Goal: Task Accomplishment & Management: Manage account settings

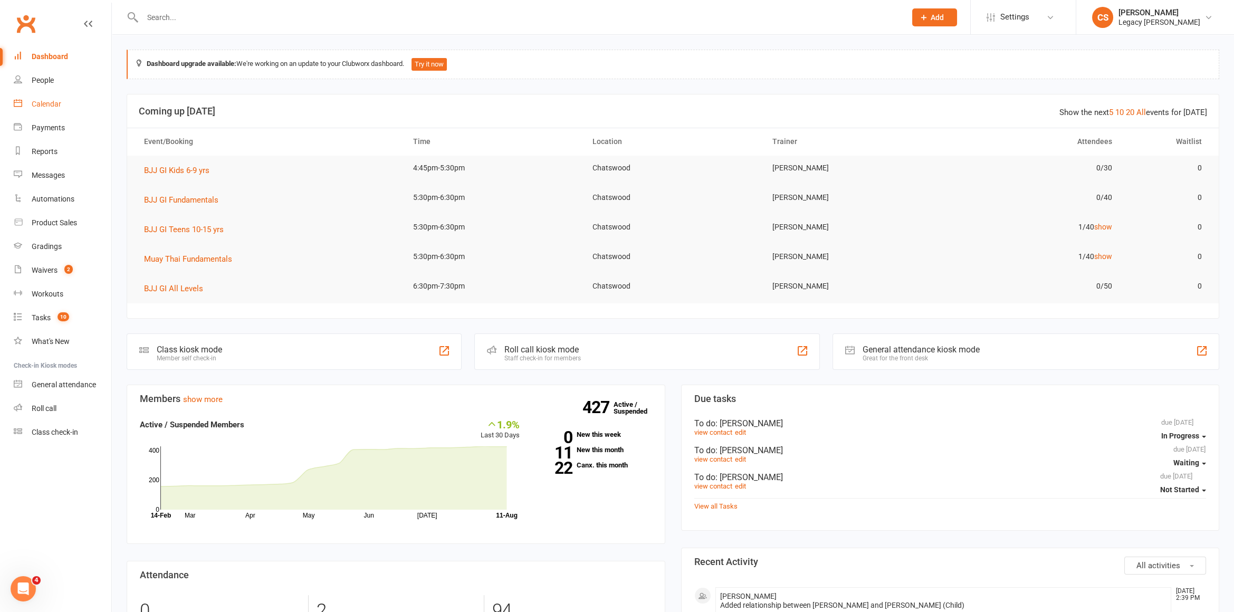
click at [41, 104] on div "Calendar" at bounding box center [47, 104] width 30 height 8
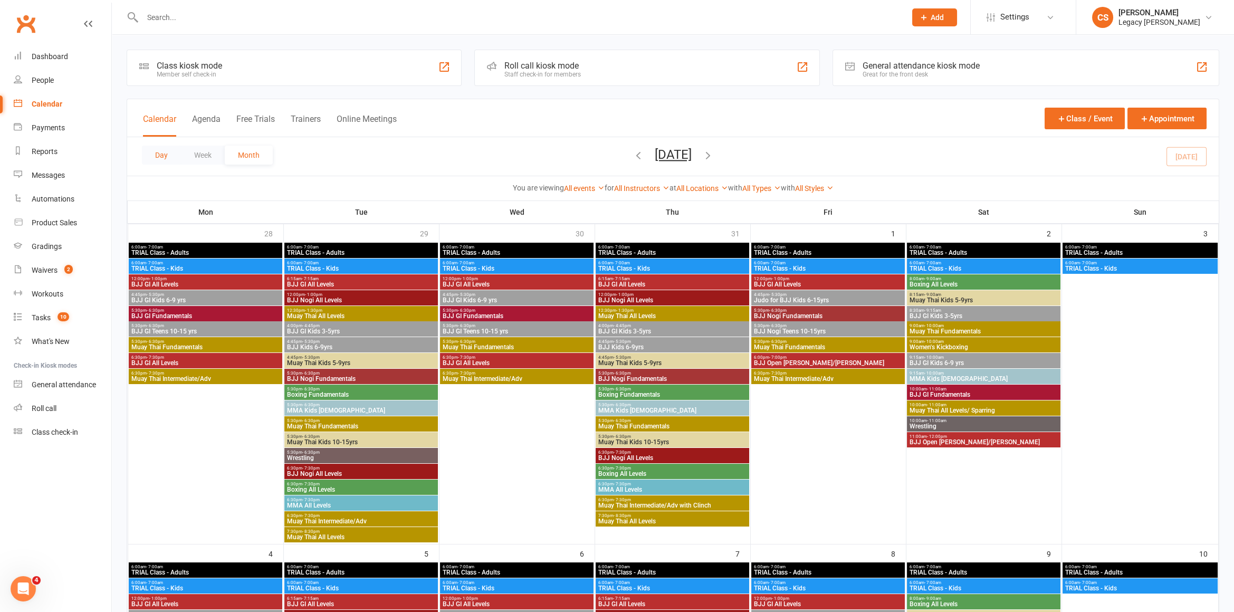
click at [145, 153] on button "Day" at bounding box center [161, 155] width 39 height 19
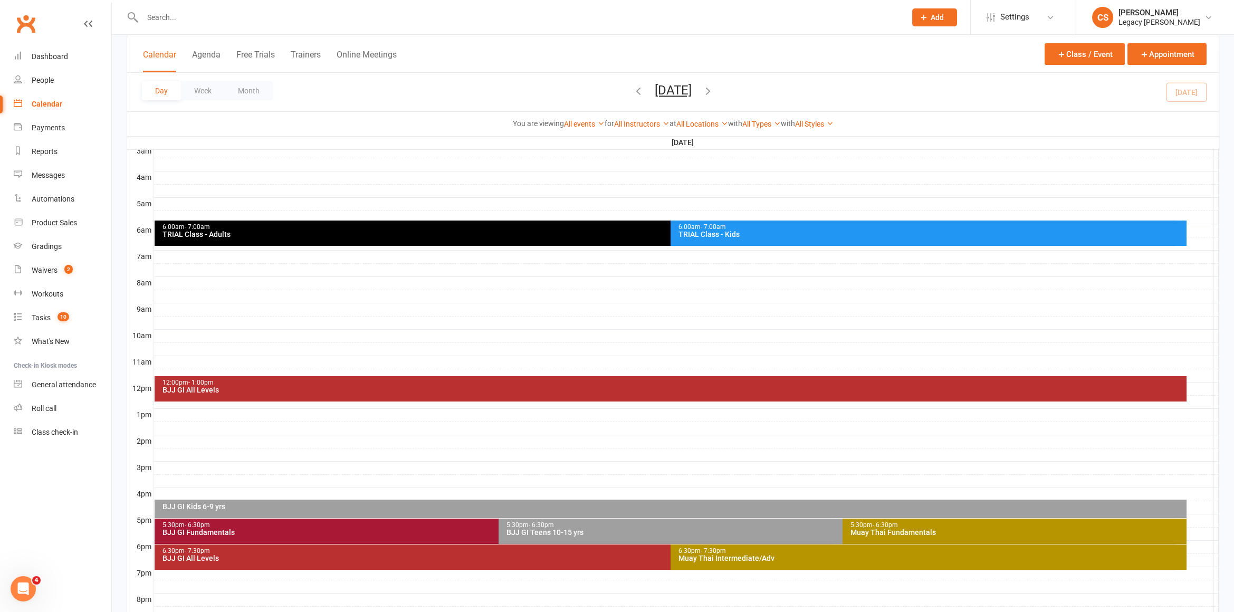
scroll to position [150, 0]
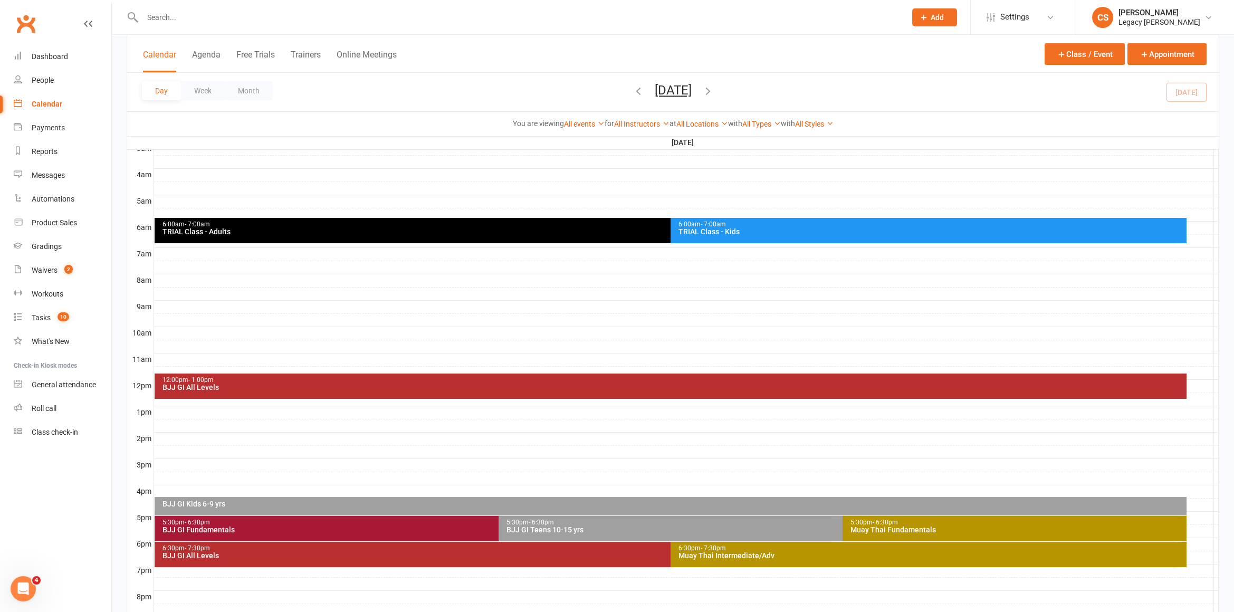
click at [248, 502] on div "BJJ GI Kids 6-9 yrs" at bounding box center [673, 503] width 1022 height 7
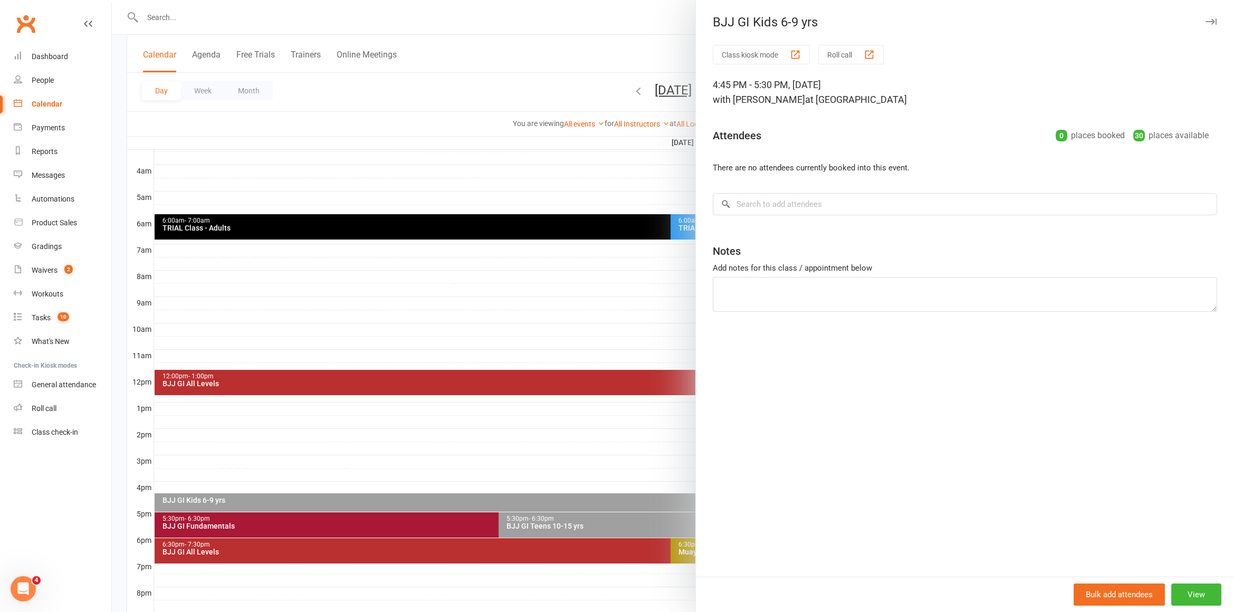
scroll to position [153, 0]
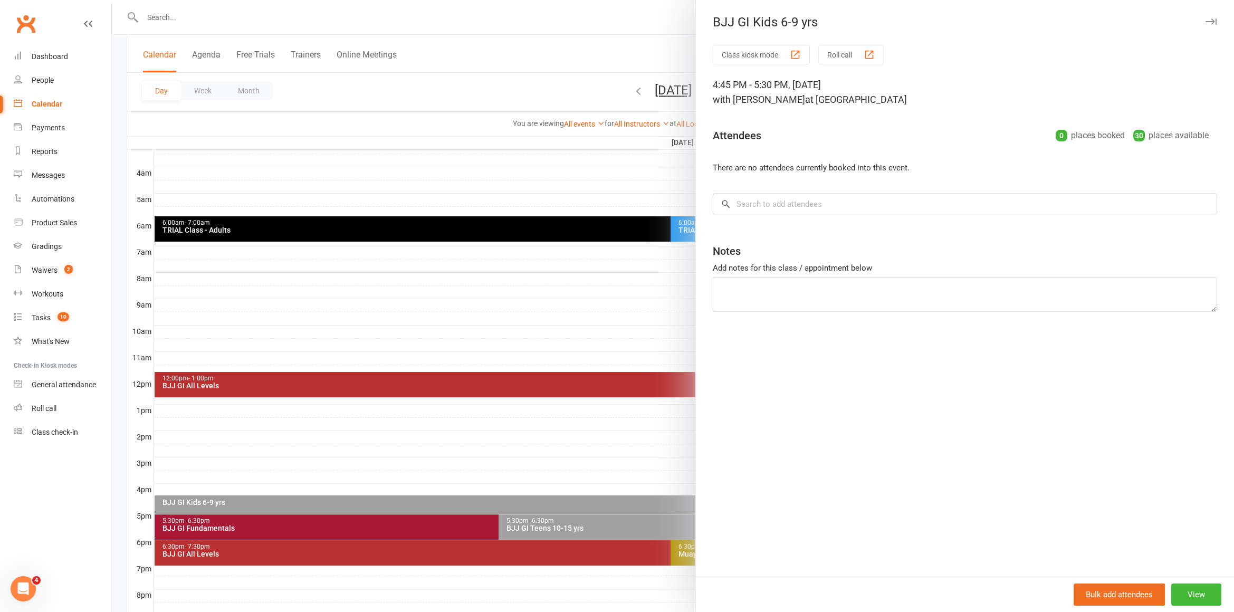
click at [280, 471] on div at bounding box center [673, 306] width 1122 height 612
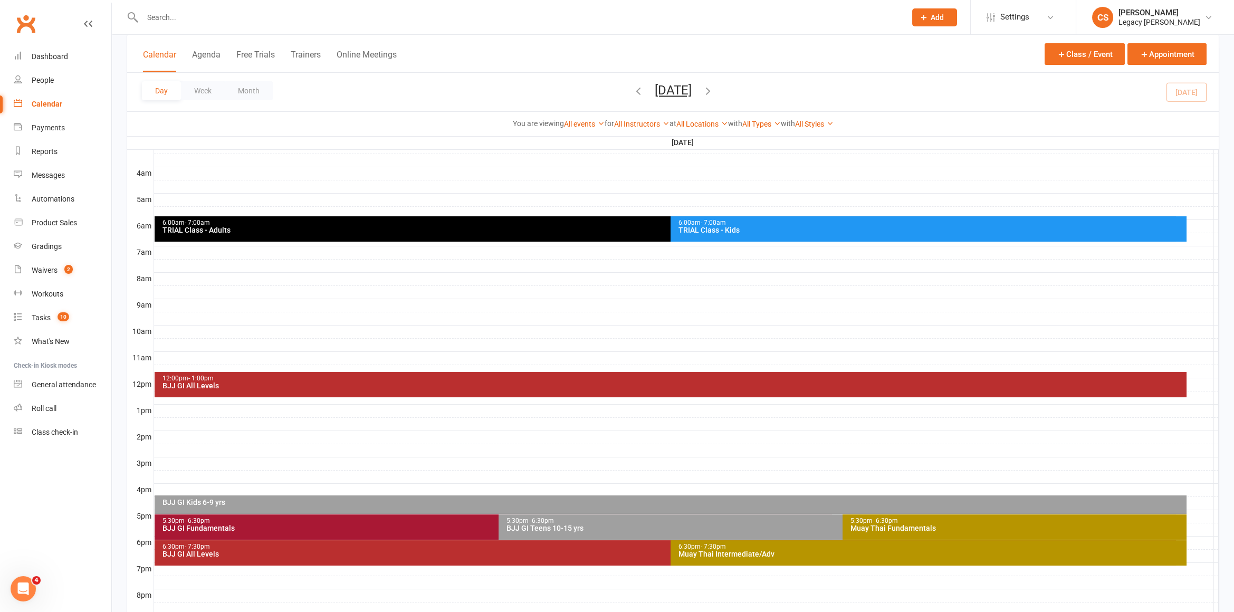
click at [261, 535] on div "5:30pm - 6:30pm BJJ GI Fundamentals" at bounding box center [493, 526] width 677 height 25
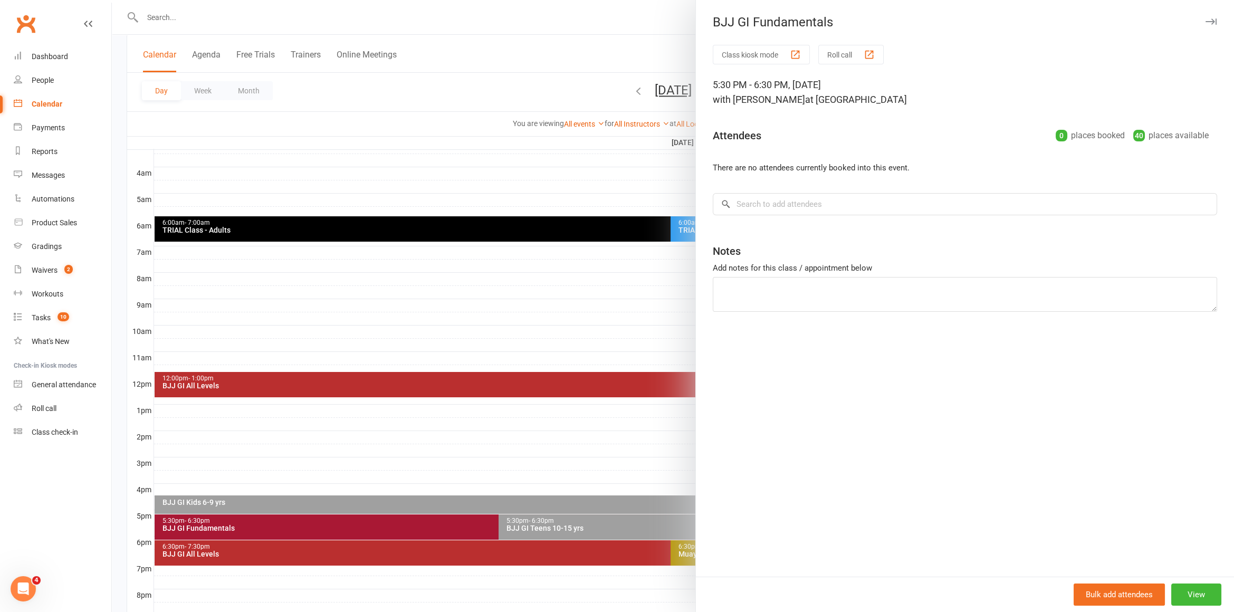
click at [287, 471] on div at bounding box center [673, 306] width 1122 height 612
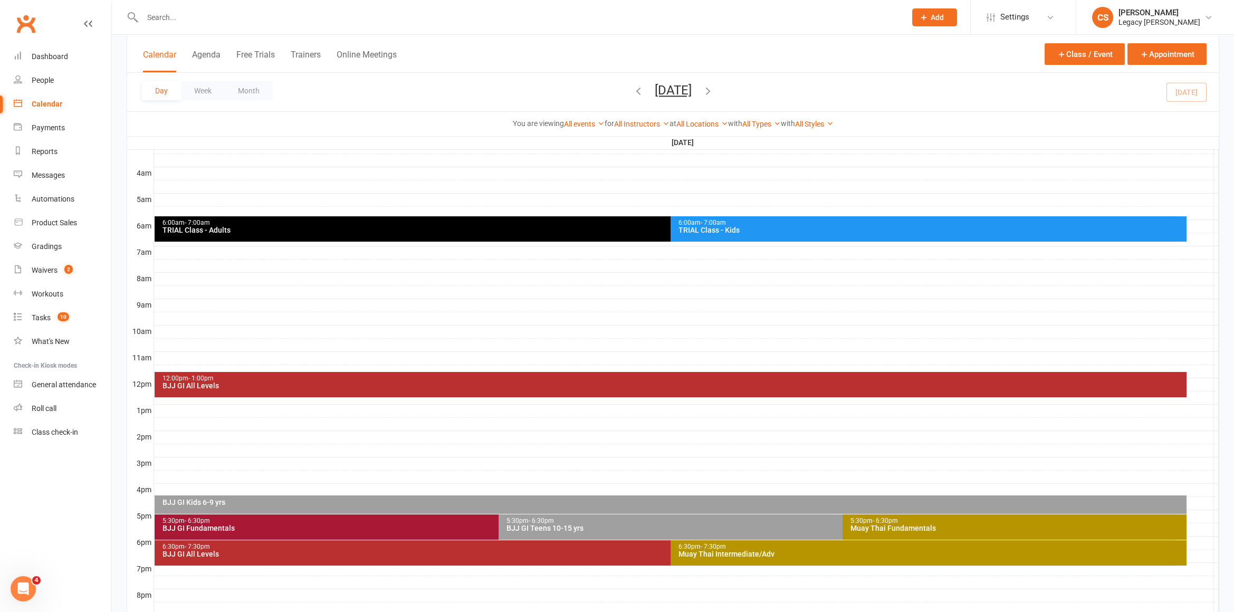
click at [559, 533] on div "5:30pm - 6:30pm BJJ GI Teens 10-15 yrs" at bounding box center [836, 526] width 677 height 25
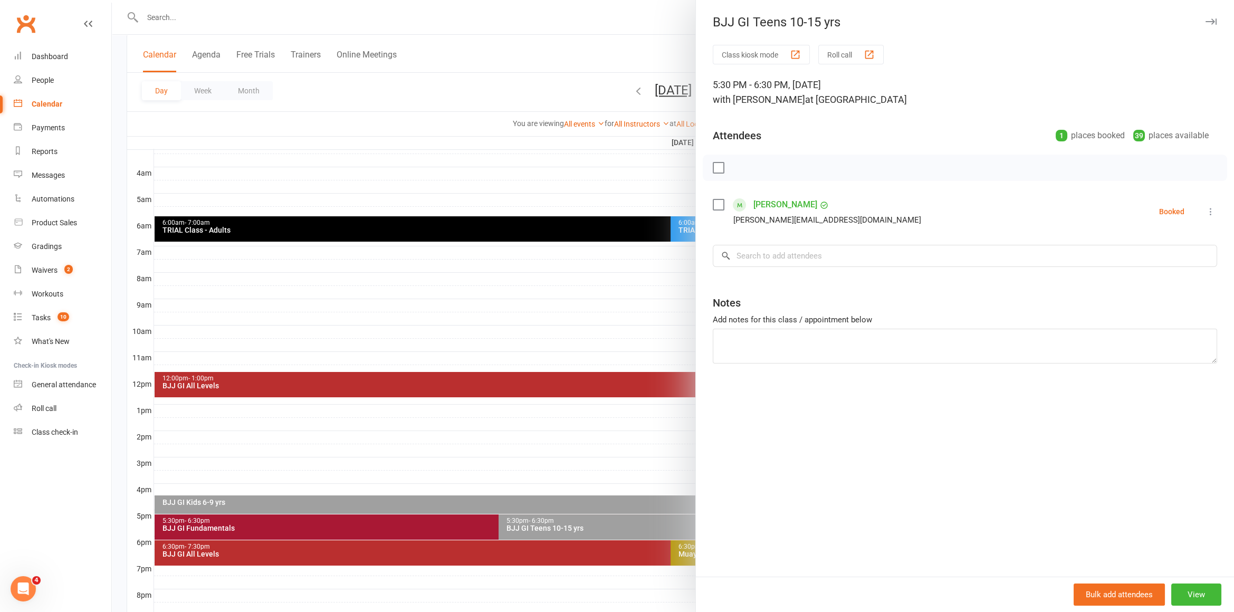
click at [524, 473] on div at bounding box center [673, 306] width 1122 height 612
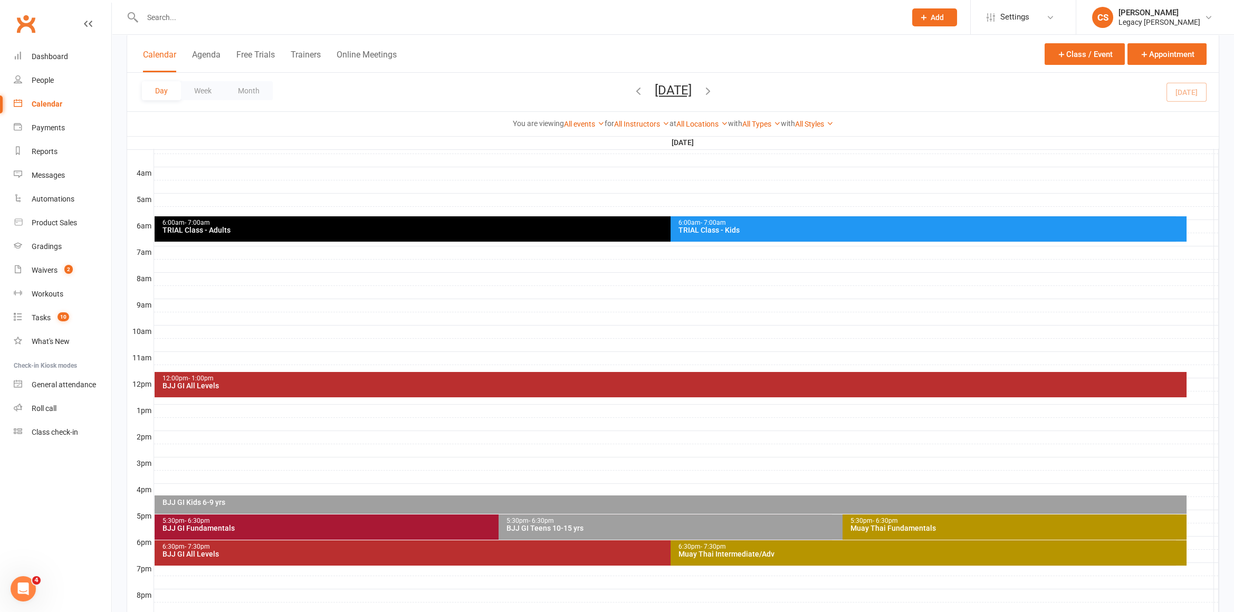
click at [959, 515] on div "5:30pm - 6:30pm Muay Thai Fundamentals" at bounding box center [1014, 526] width 344 height 25
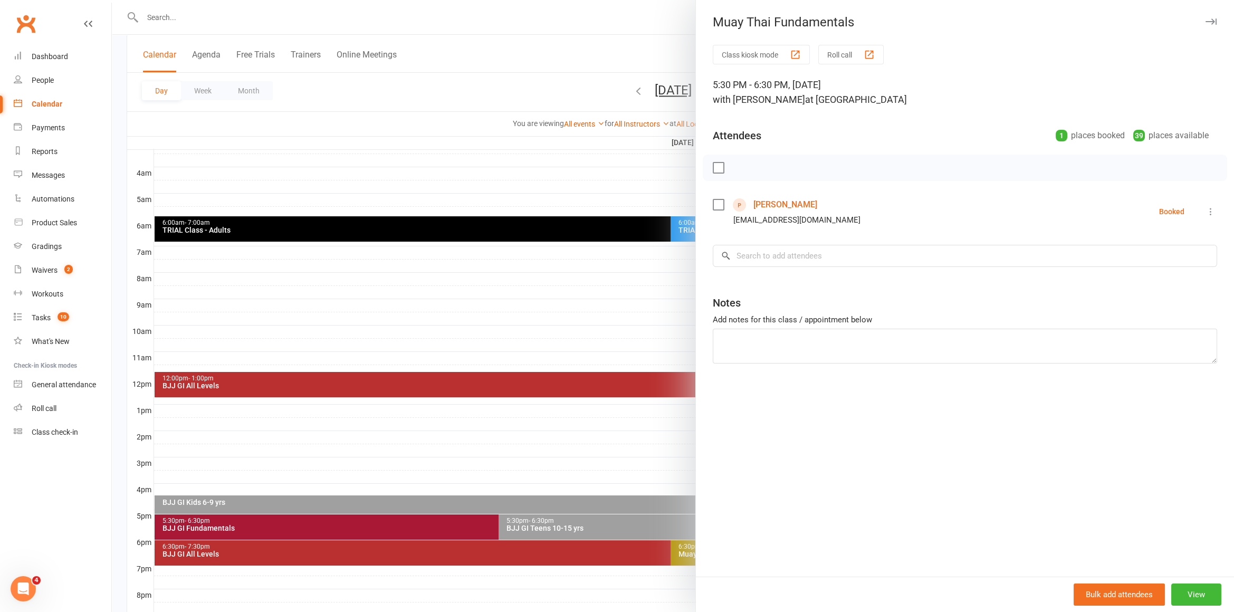
click at [667, 483] on div at bounding box center [673, 306] width 1122 height 612
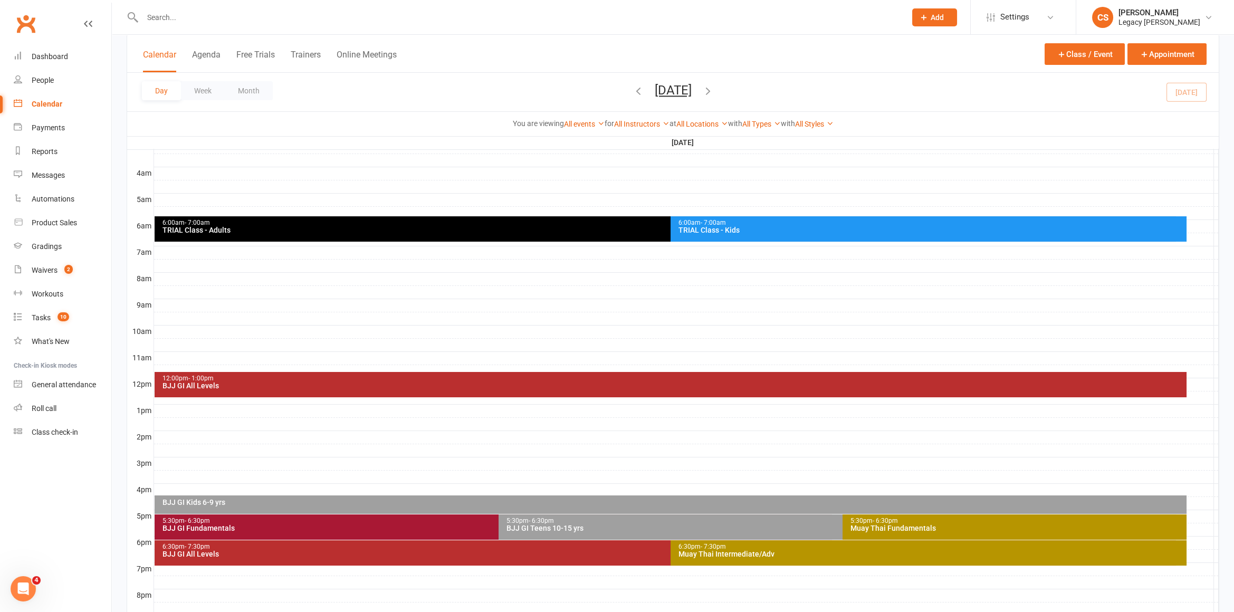
click at [459, 561] on div "6:30pm - 7:30pm BJJ GI All Levels" at bounding box center [665, 552] width 1020 height 25
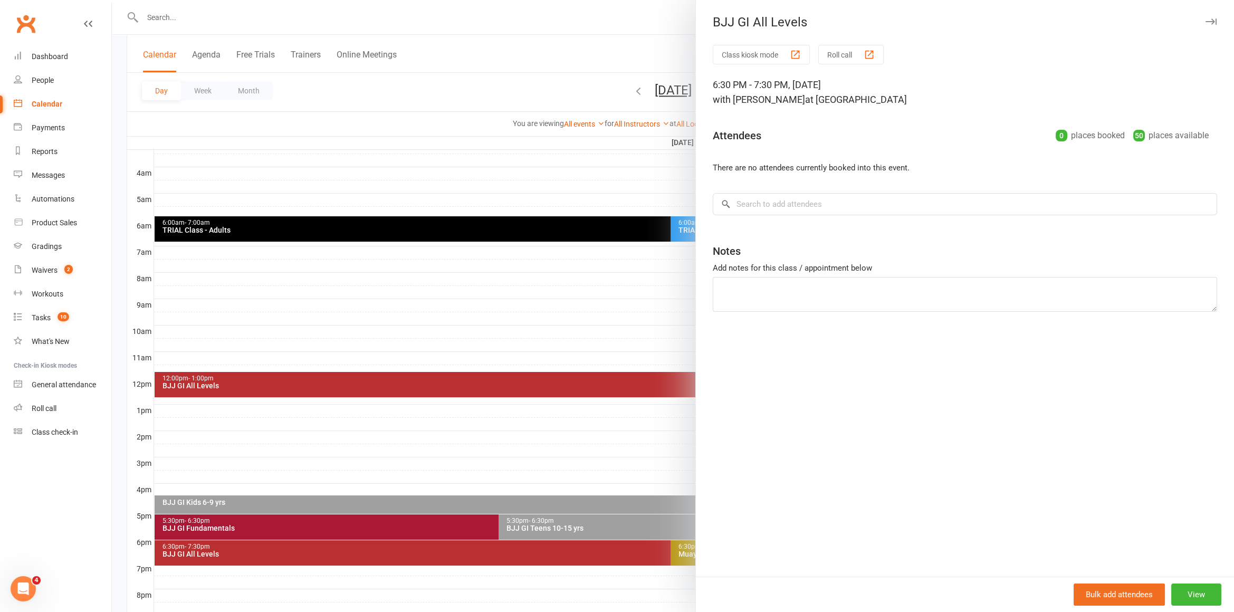
click at [432, 464] on div at bounding box center [673, 306] width 1122 height 612
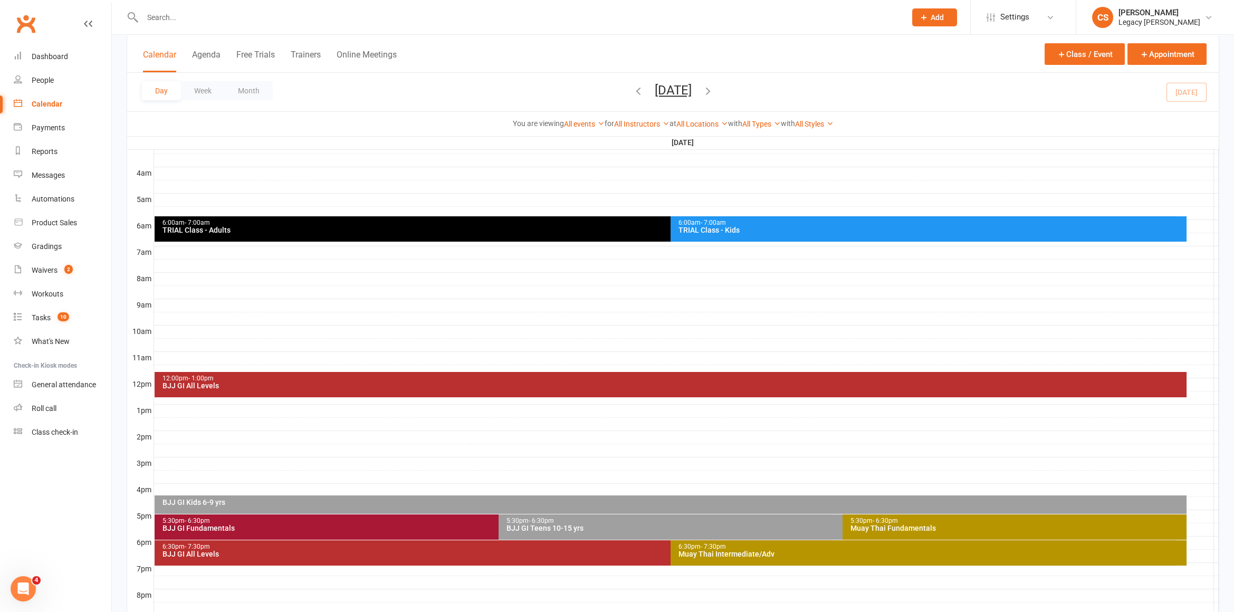
click at [717, 545] on span "- 7:30pm" at bounding box center [712, 546] width 25 height 7
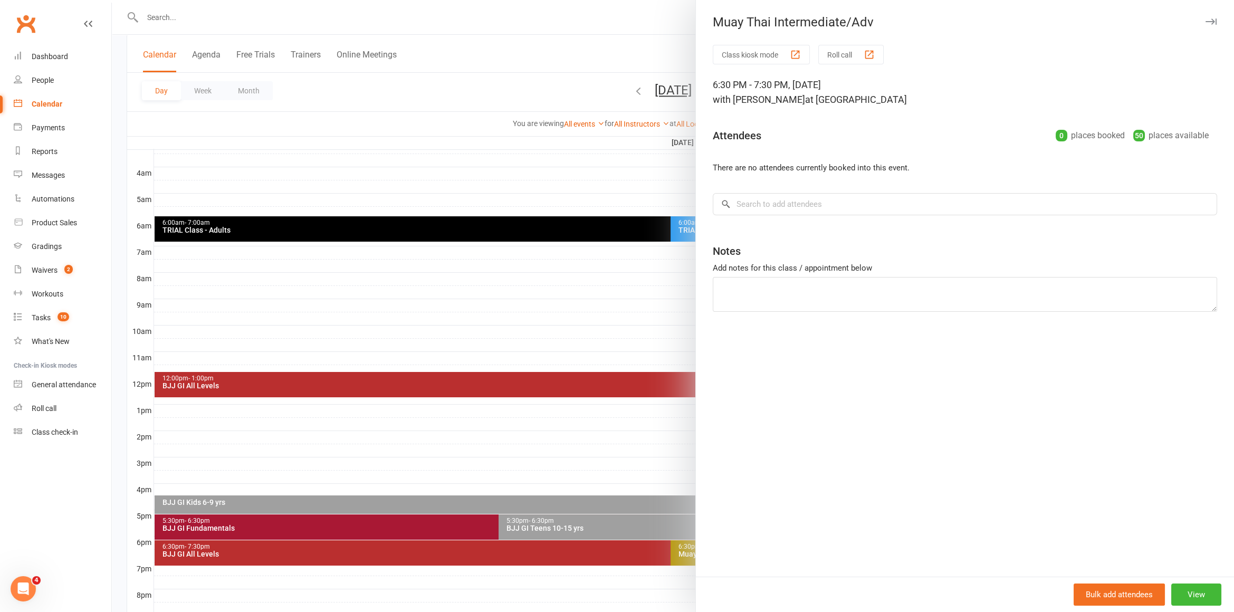
click at [618, 454] on div at bounding box center [673, 306] width 1122 height 612
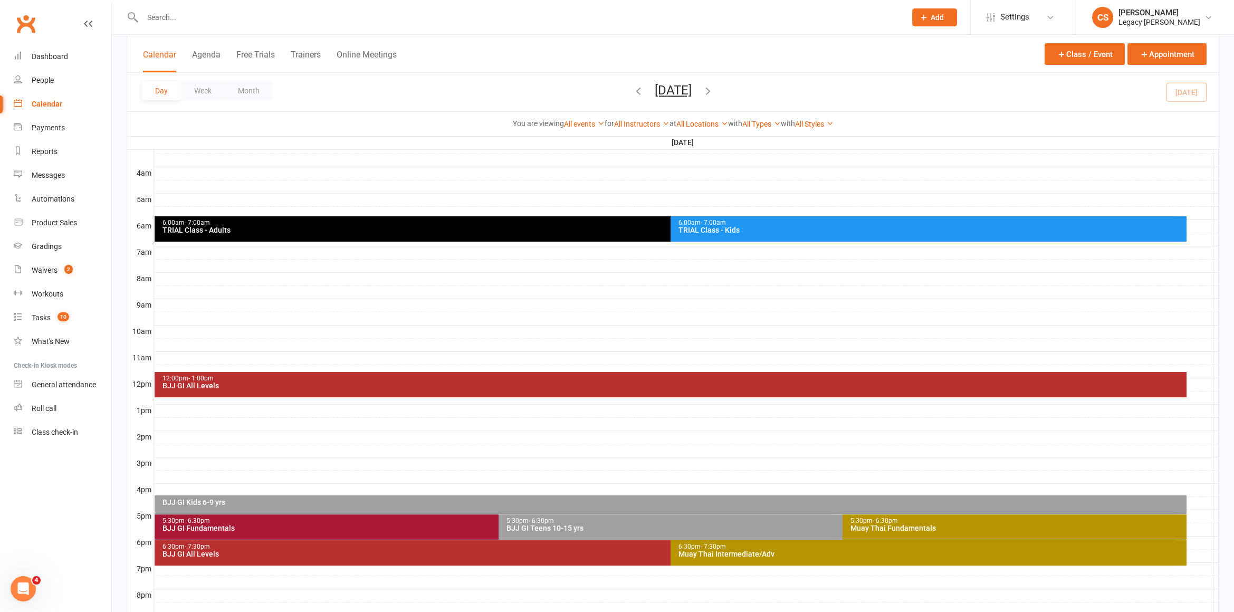
click at [195, 12] on input "text" at bounding box center [518, 17] width 759 height 15
paste input "[DOMAIN_NAME][EMAIL_ADDRESS][DOMAIN_NAME]"
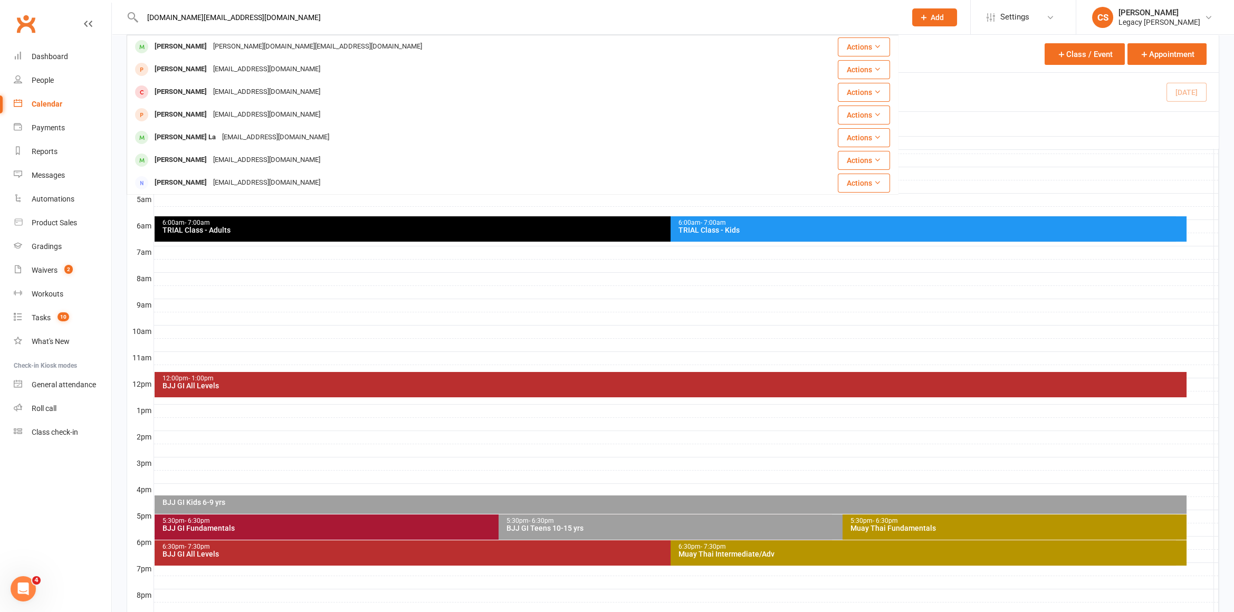
type input "[DOMAIN_NAME][EMAIL_ADDRESS][DOMAIN_NAME]"
click at [271, 46] on div "[PERSON_NAME] [DOMAIN_NAME][EMAIL_ADDRESS][DOMAIN_NAME]" at bounding box center [448, 47] width 641 height 22
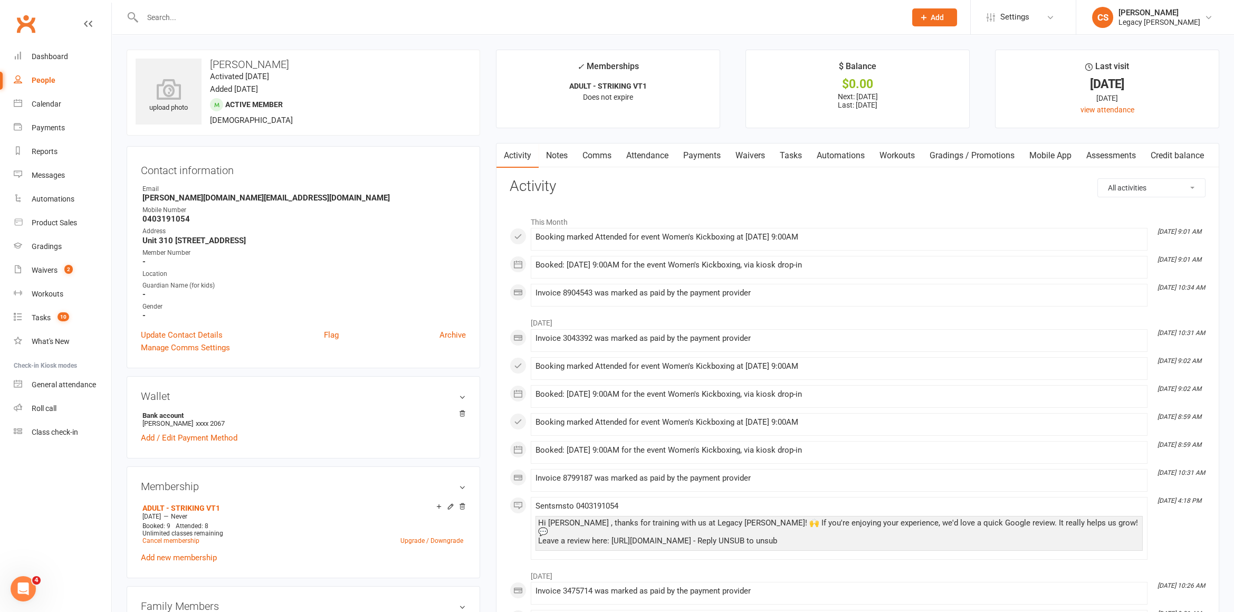
click at [748, 164] on link "Waivers" at bounding box center [750, 155] width 44 height 24
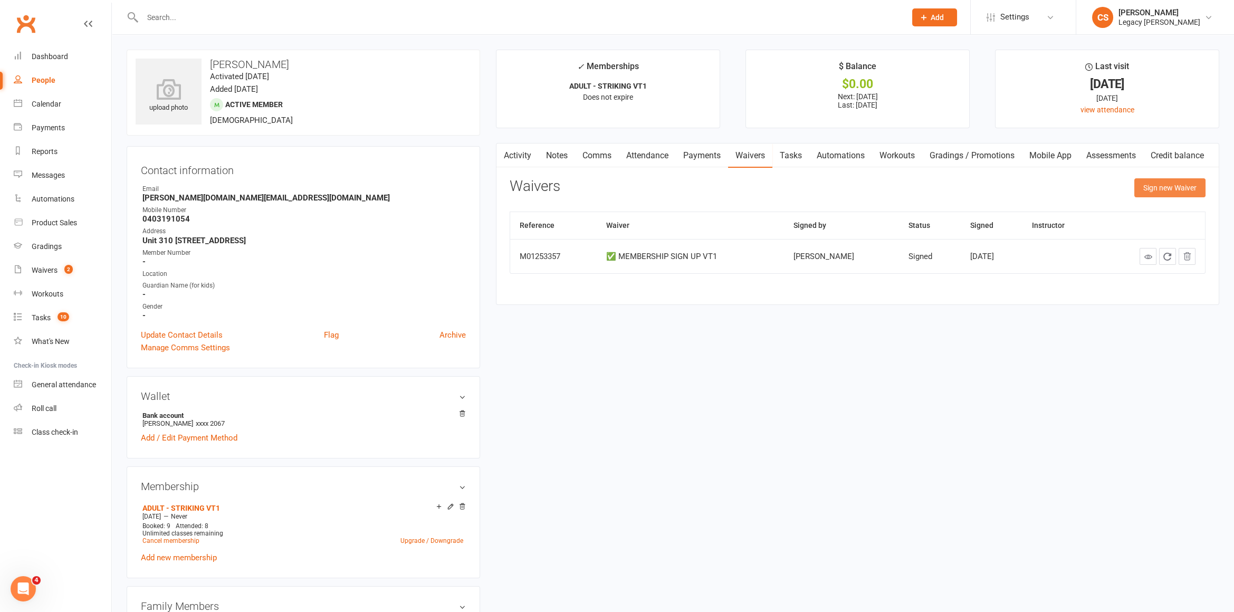
click at [1165, 194] on button "Sign new Waiver" at bounding box center [1169, 187] width 71 height 19
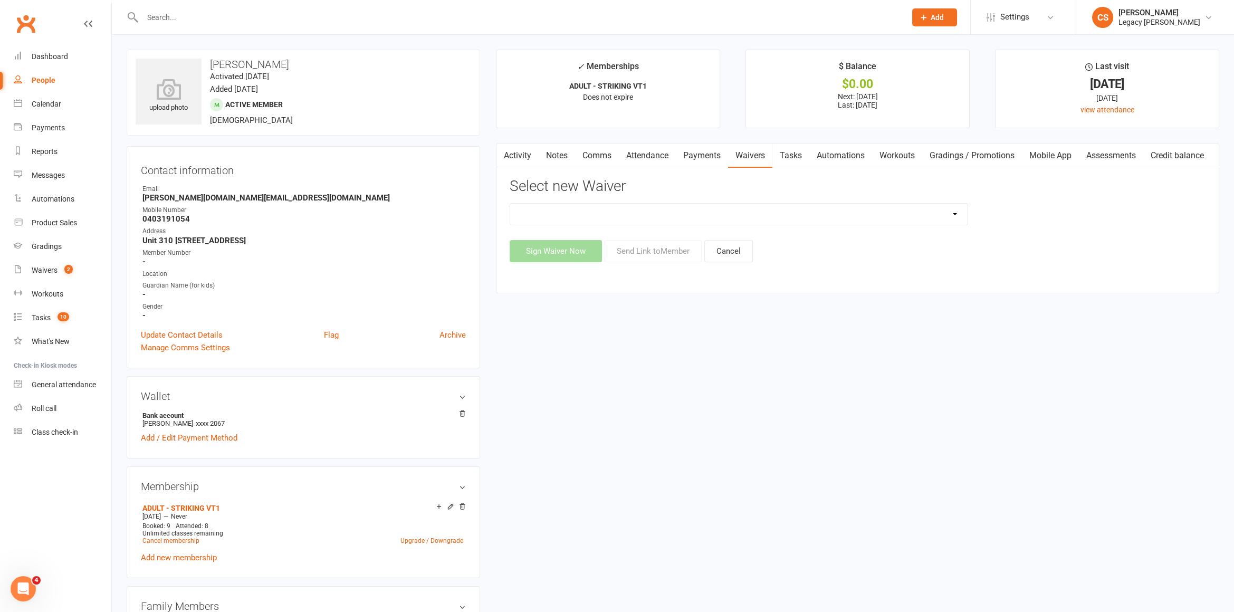
click at [853, 209] on select "❌ CANCELLATION FORM ☑️ CASUAL CLASS / PRIVATE ➖ EXISTING MEMBER WAIVER 🆓 FREE T…" at bounding box center [738, 214] width 457 height 21
select select "10404"
click at [44, 272] on div "Waivers" at bounding box center [45, 270] width 26 height 8
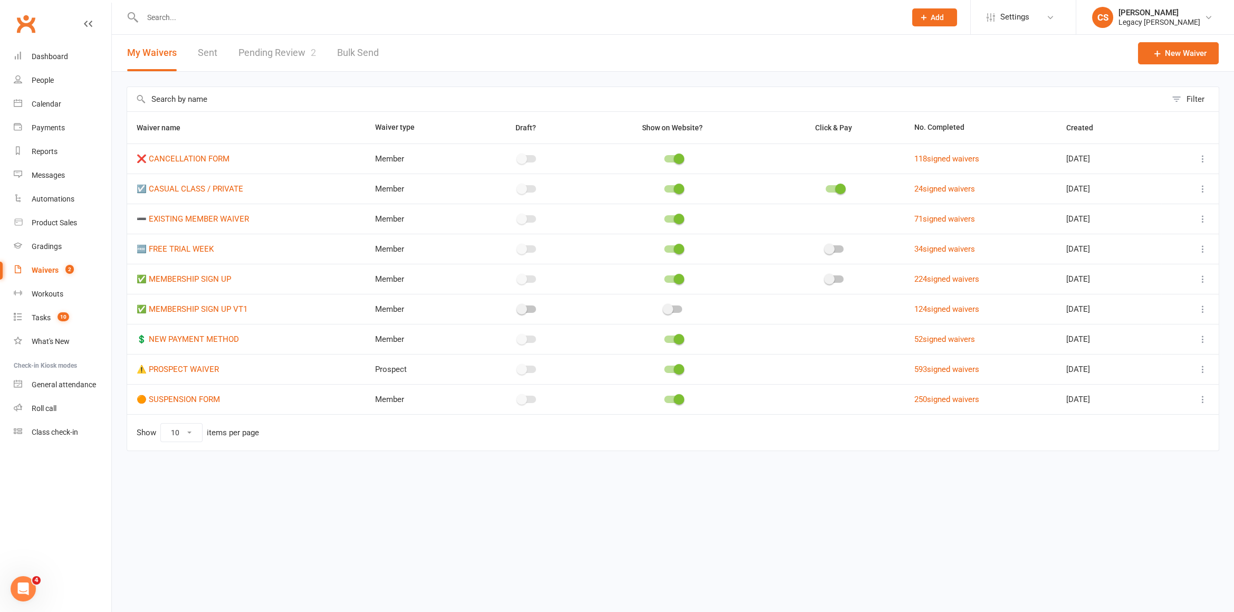
click at [1198, 219] on icon at bounding box center [1202, 219] width 11 height 11
click at [1182, 275] on link "Copy external link to clipboard" at bounding box center [1146, 280] width 124 height 21
click at [246, 50] on link "Pending Review 2" at bounding box center [277, 53] width 78 height 36
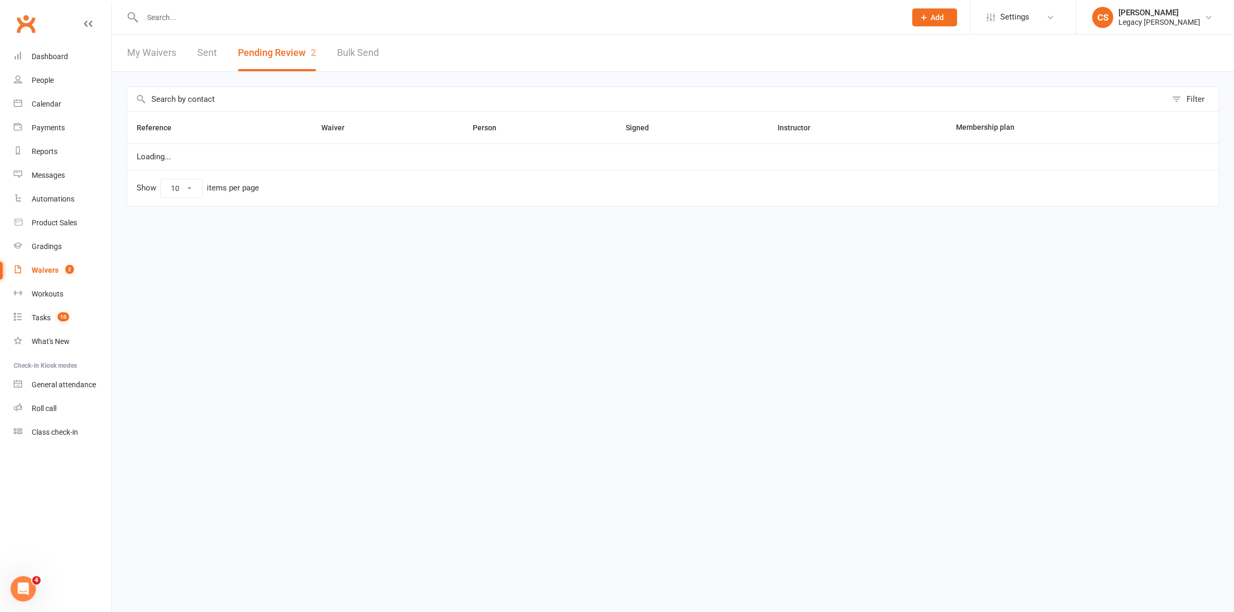
click at [146, 46] on link "My Waivers" at bounding box center [151, 53] width 49 height 36
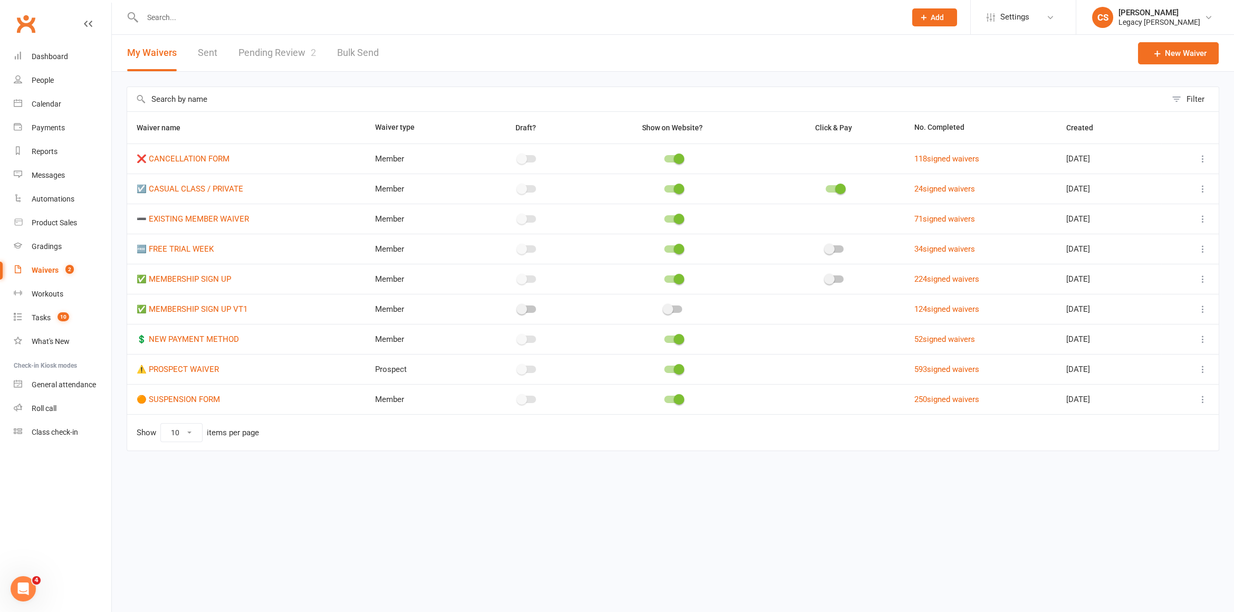
click at [1201, 366] on icon at bounding box center [1202, 369] width 11 height 11
click at [1135, 419] on link "Copy external link to clipboard" at bounding box center [1146, 429] width 124 height 21
click at [40, 314] on div "Tasks" at bounding box center [41, 317] width 19 height 8
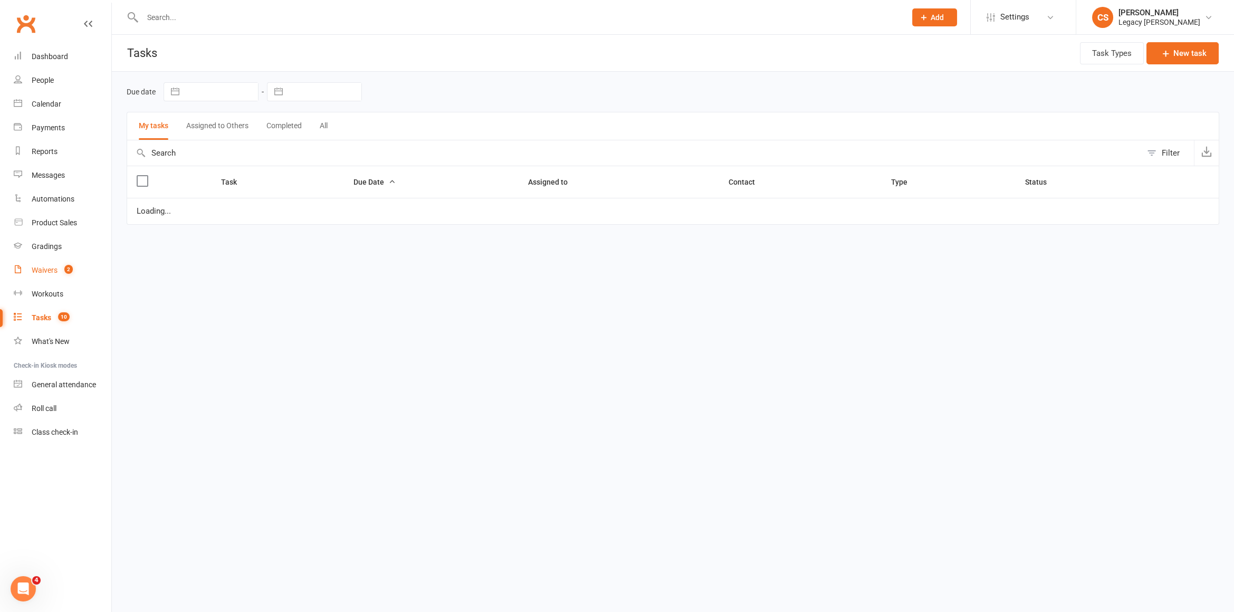
select select "waiting"
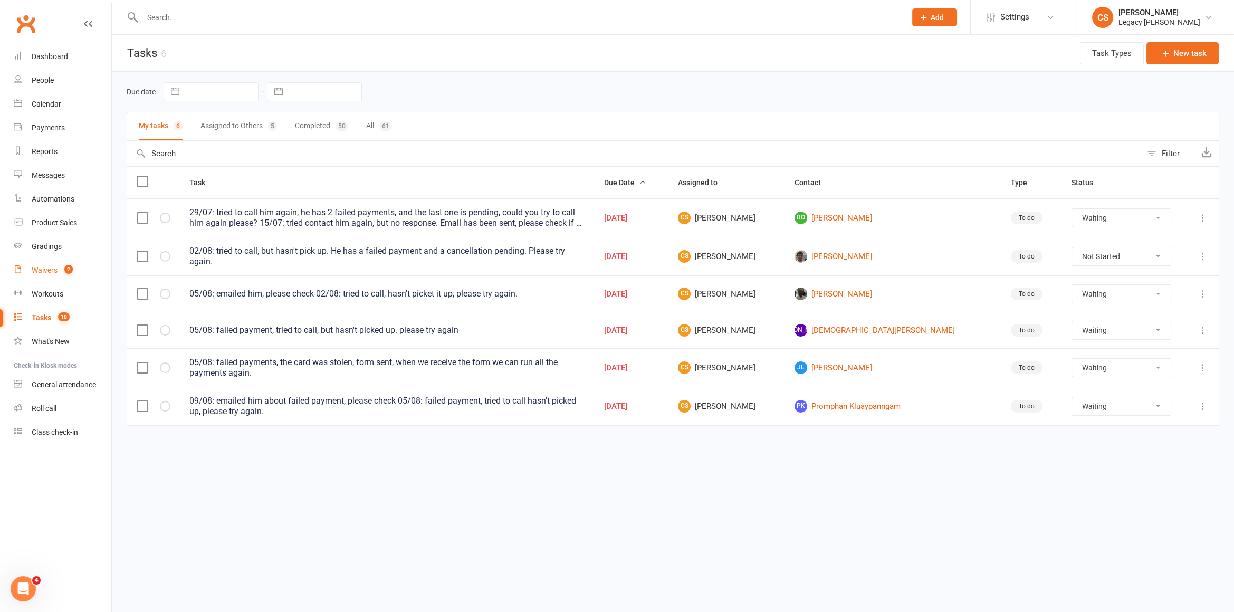
click at [48, 273] on div "Waivers" at bounding box center [45, 270] width 26 height 8
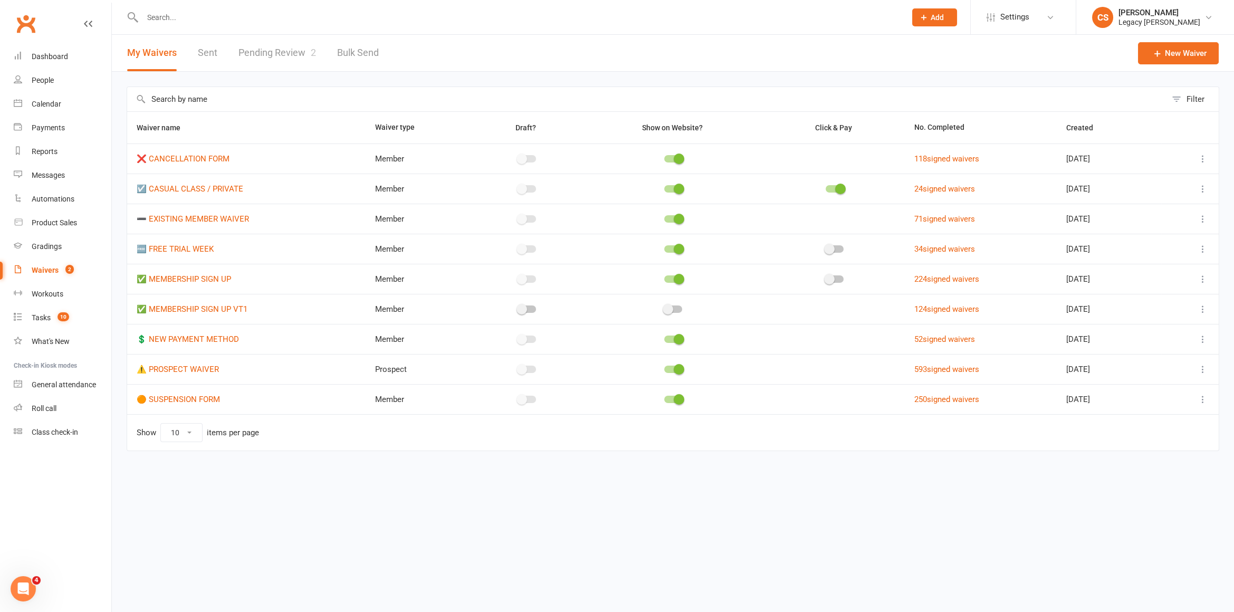
click at [185, 16] on input "text" at bounding box center [518, 17] width 759 height 15
click at [38, 102] on div "Calendar" at bounding box center [47, 104] width 30 height 8
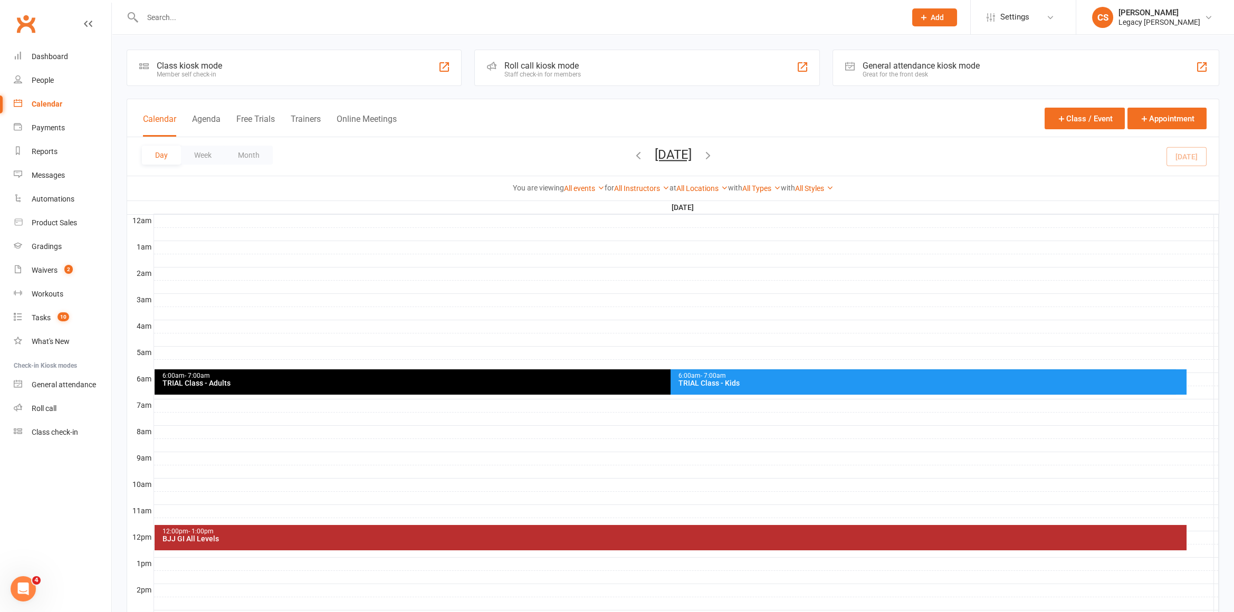
click at [758, 151] on div "Day Week Month [DATE] [DATE] Sun Mon Tue Wed Thu Fri Sat 27 28 29 30 31 01 02 0…" at bounding box center [672, 156] width 1091 height 38
click at [714, 153] on icon "button" at bounding box center [708, 155] width 12 height 12
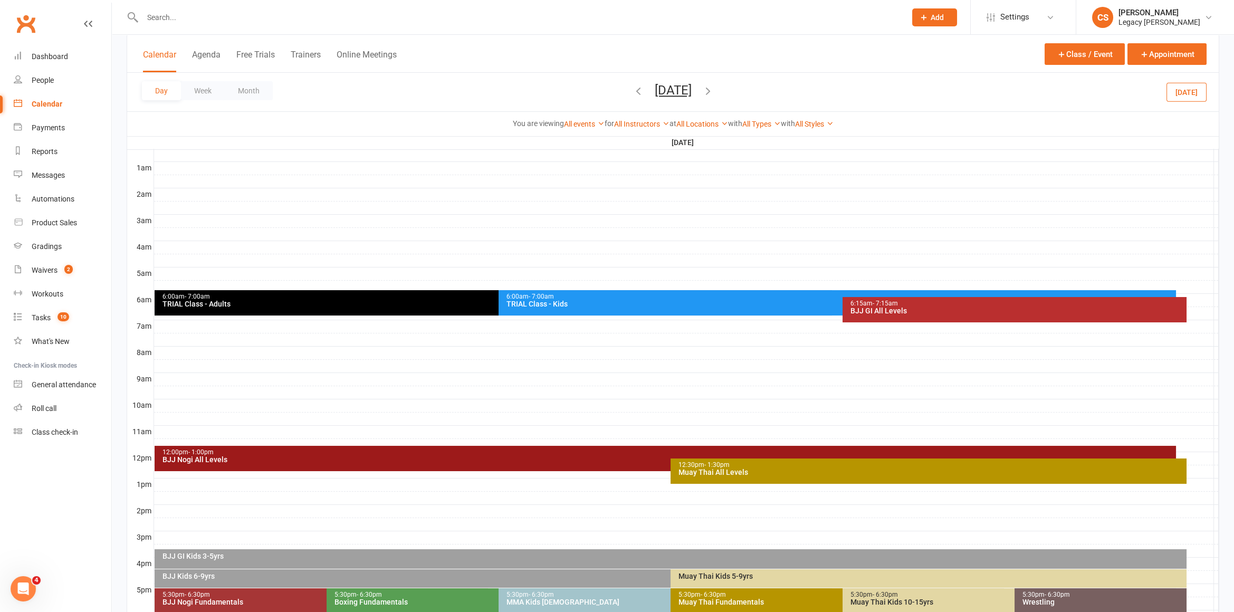
scroll to position [77, 0]
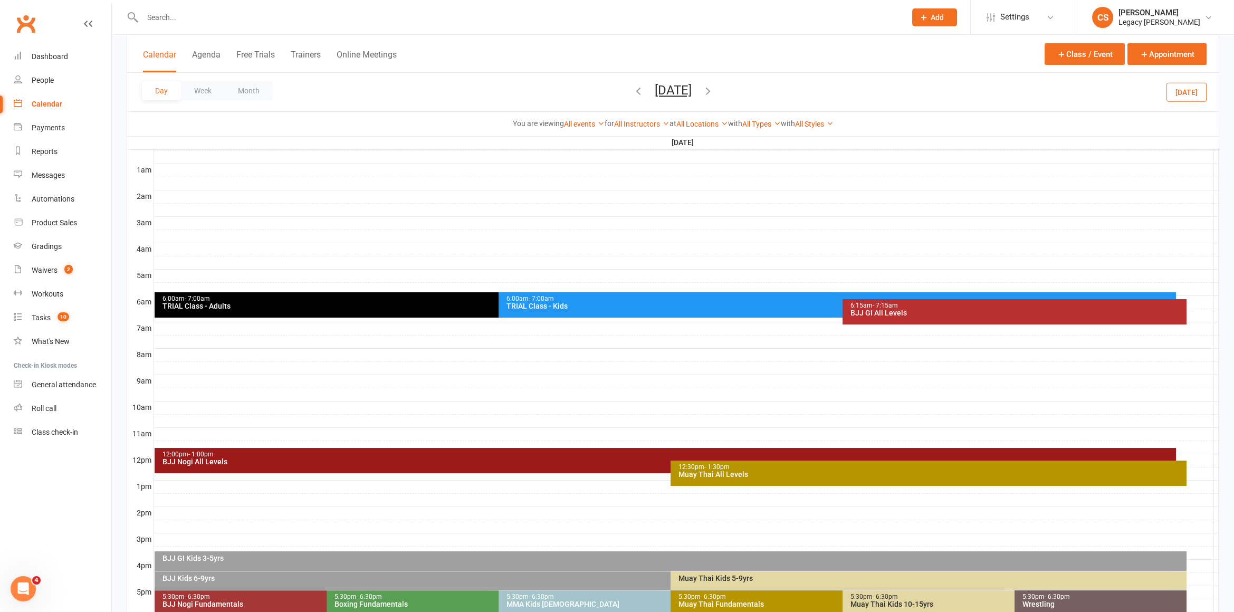
click at [760, 92] on div "Day Week Month [DATE] [DATE] Sun Mon Tue Wed Thu Fri Sat 27 28 29 30 31 01 02 0…" at bounding box center [672, 92] width 1091 height 38
click at [714, 88] on icon "button" at bounding box center [708, 91] width 12 height 12
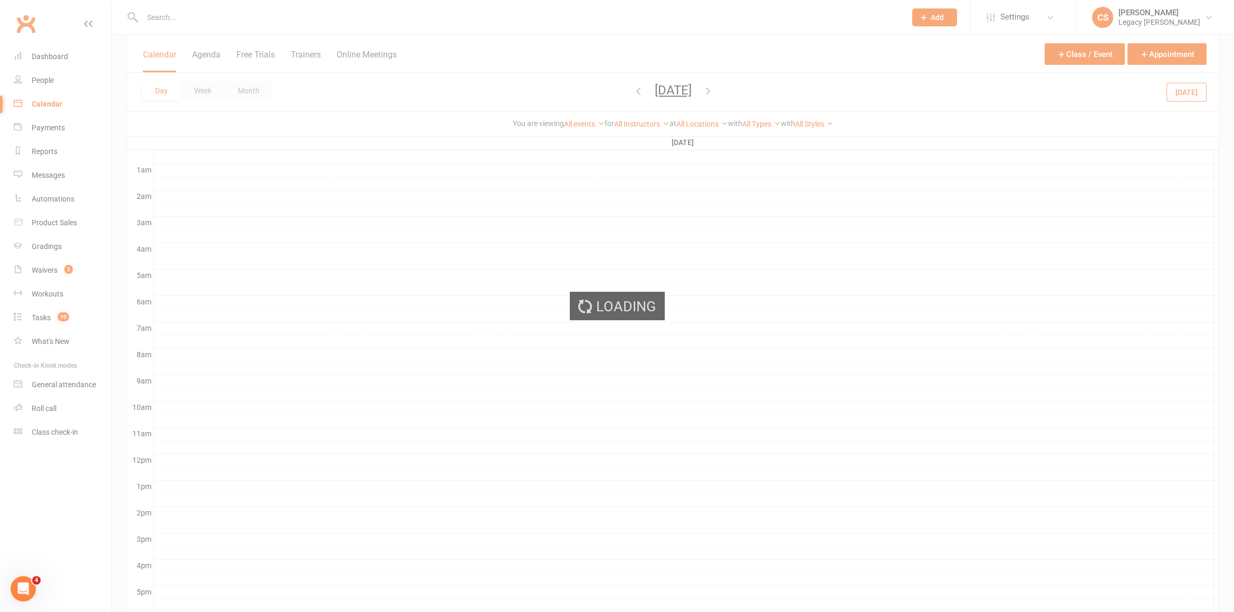
click at [702, 88] on span "[DATE] [DATE] Sun Mon Tue Wed Thu Fri Sat 27 28 29 30 31 01 02 03 04 05 06 07 0…" at bounding box center [673, 92] width 58 height 18
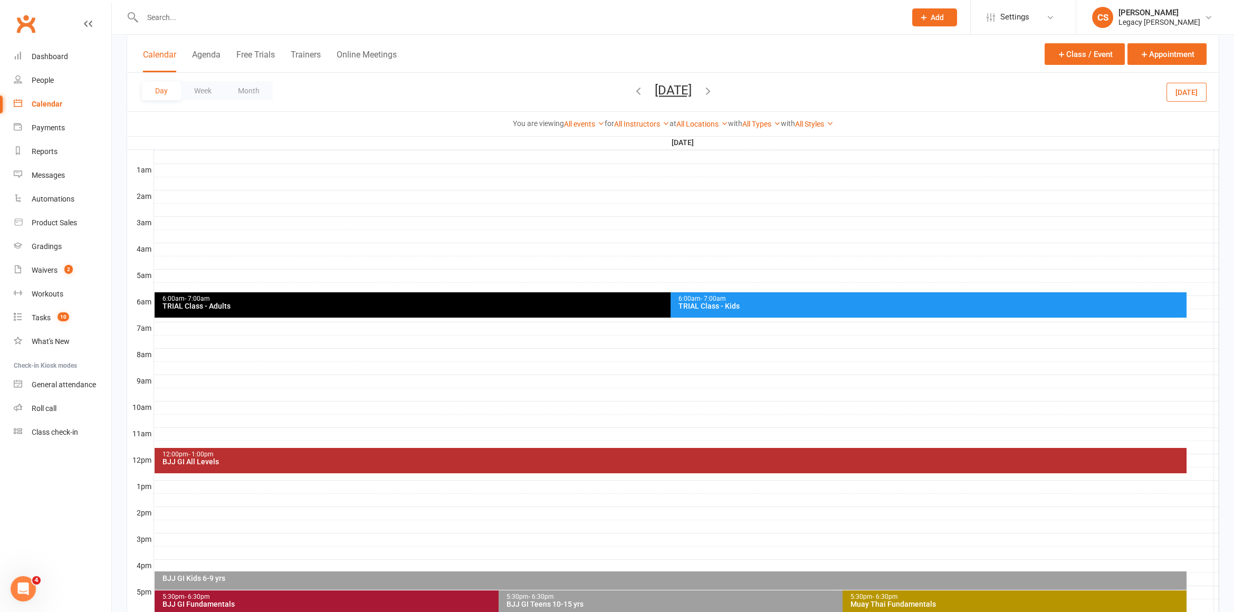
click at [770, 88] on div "Day Week Month [DATE] [DATE] Sun Mon Tue Wed Thu Fri Sat 27 28 29 30 31 01 02 0…" at bounding box center [672, 92] width 1091 height 38
click at [714, 92] on icon "button" at bounding box center [708, 91] width 12 height 12
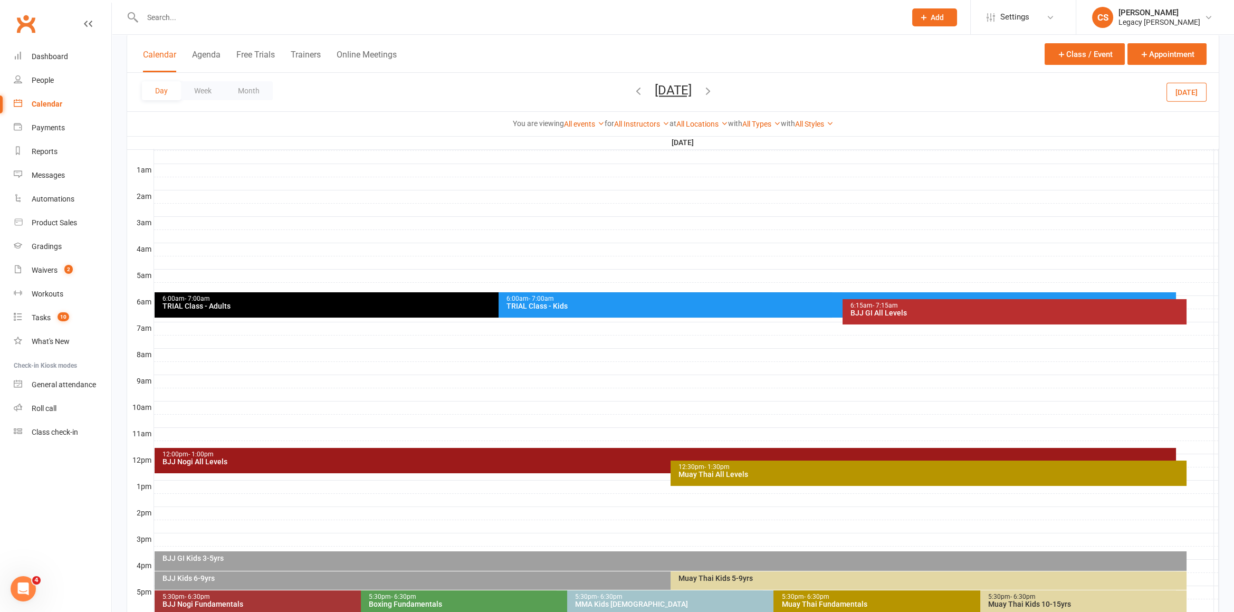
click at [763, 92] on div "Day Week Month [DATE] [DATE] Sun Mon Tue Wed Thu Fri Sat 27 28 29 30 31 01 02 0…" at bounding box center [672, 92] width 1091 height 38
click at [714, 91] on icon "button" at bounding box center [708, 91] width 12 height 12
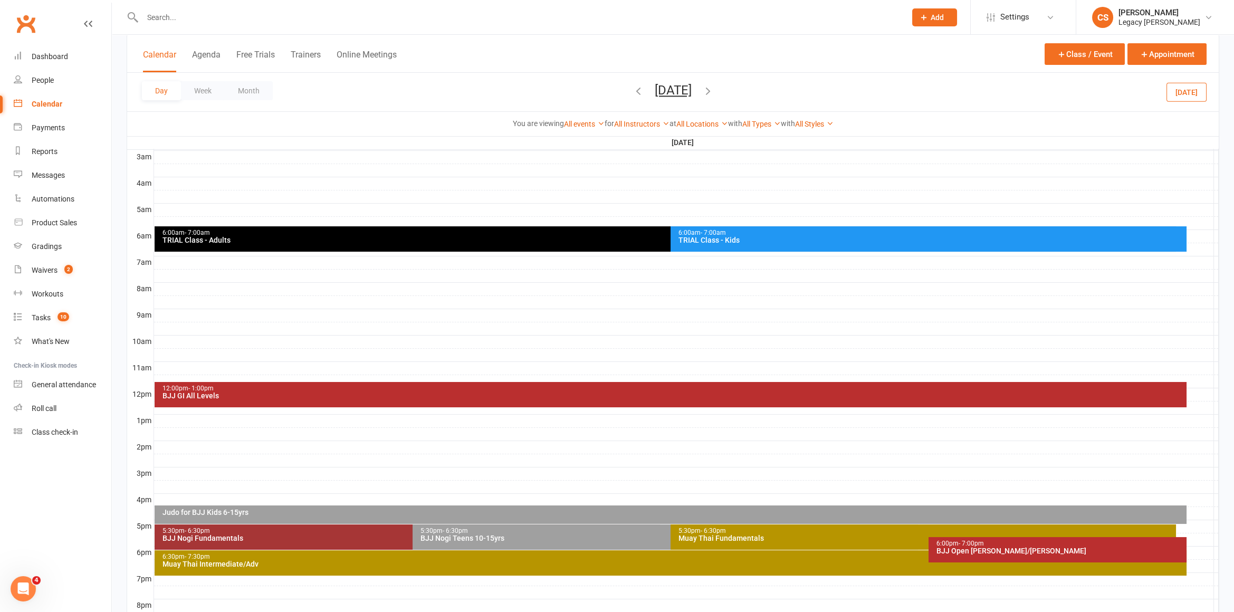
scroll to position [148, 0]
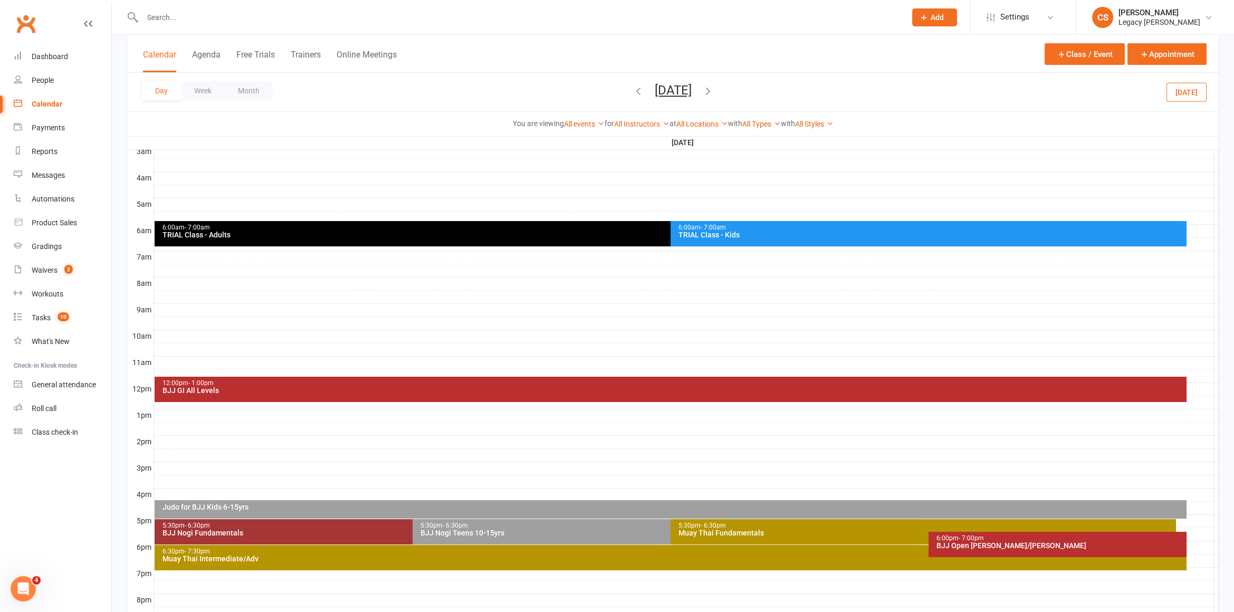
click at [714, 89] on icon "button" at bounding box center [708, 91] width 12 height 12
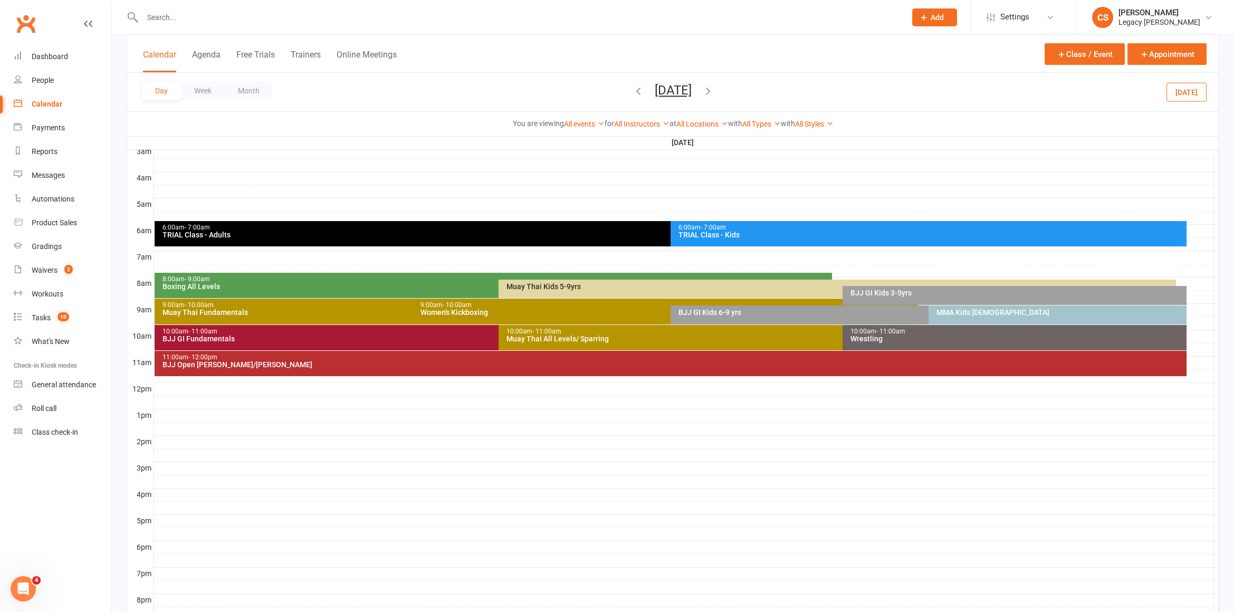
click at [632, 89] on icon "button" at bounding box center [638, 91] width 12 height 12
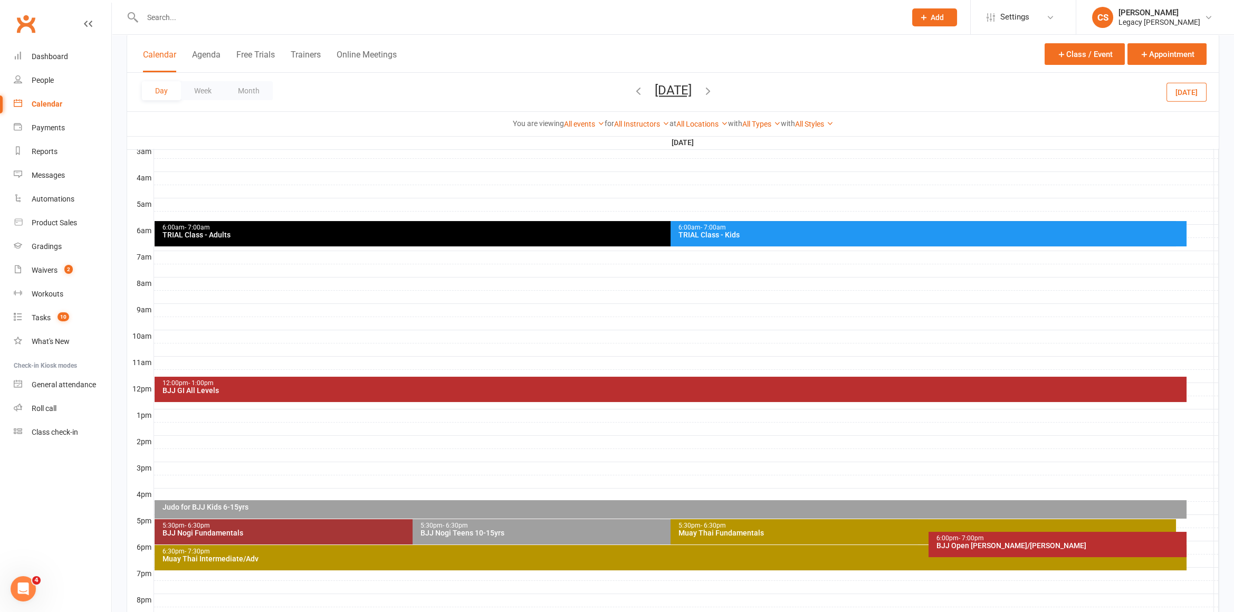
click at [632, 89] on icon "button" at bounding box center [638, 91] width 12 height 12
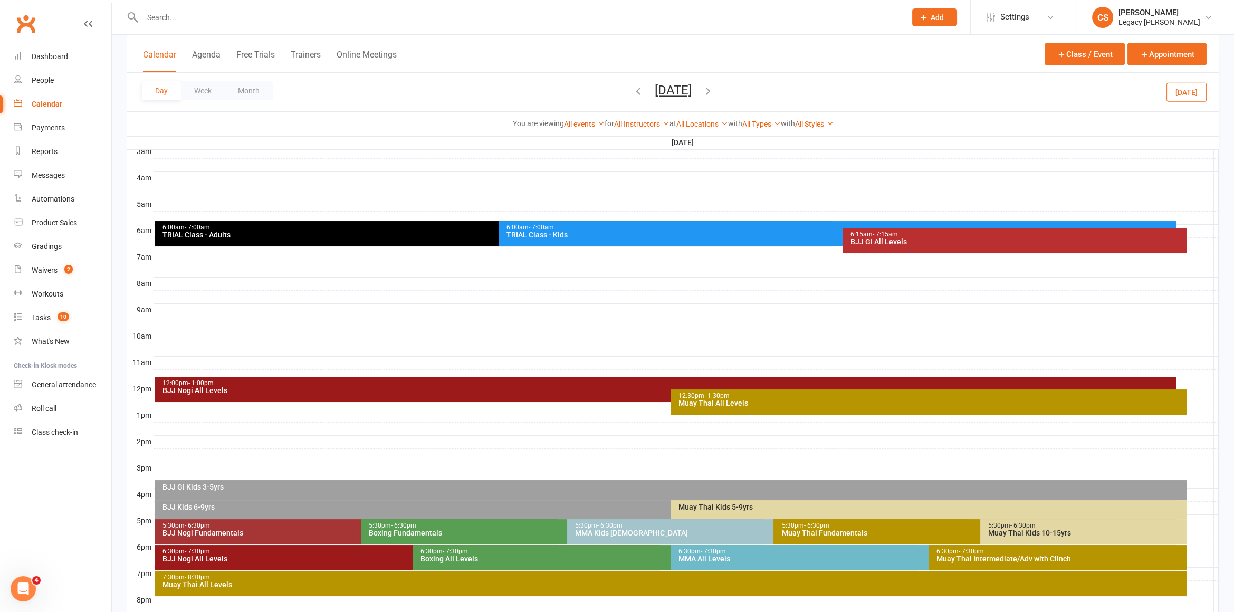
click at [644, 89] on span "[DATE] [DATE] Sun Mon Tue Wed Thu Fri Sat 27 28 29 30 31 01 02 03 04 05 06 07 0…" at bounding box center [673, 92] width 58 height 18
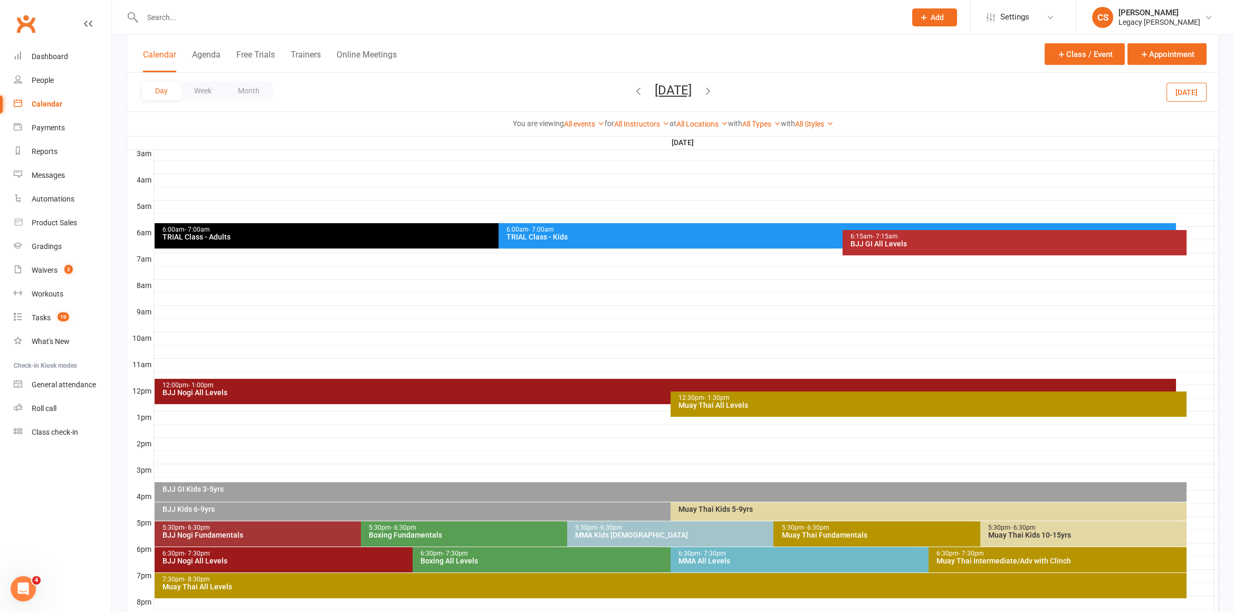
click at [632, 88] on icon "button" at bounding box center [638, 91] width 12 height 12
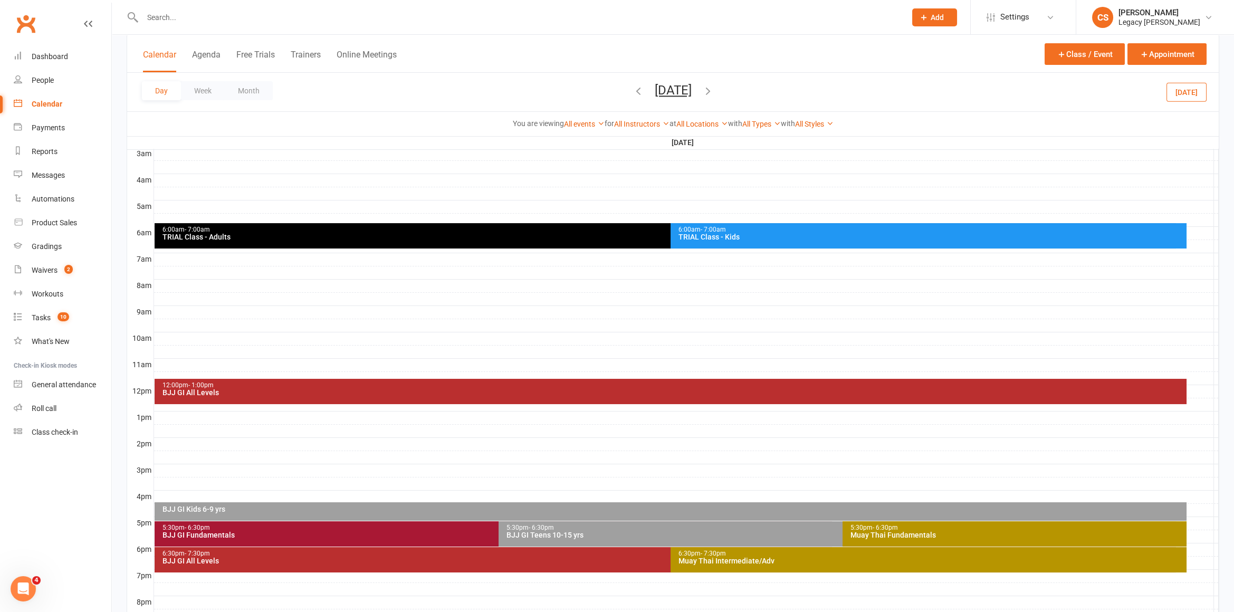
click at [632, 87] on icon "button" at bounding box center [638, 91] width 12 height 12
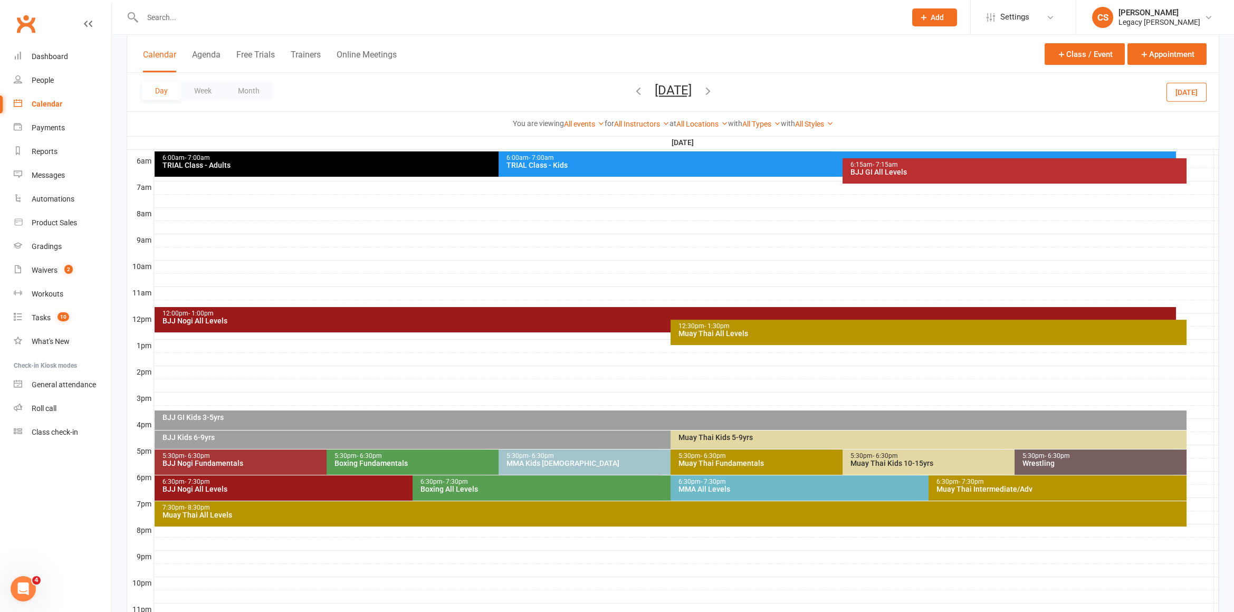
scroll to position [227, 0]
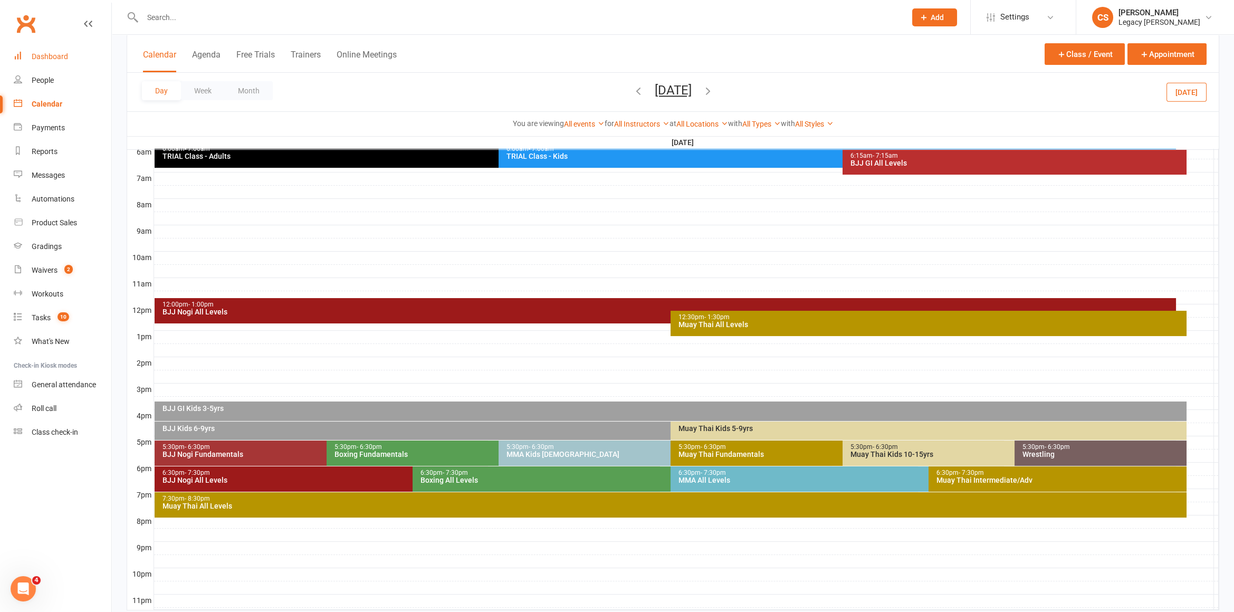
click at [51, 63] on link "Dashboard" at bounding box center [63, 57] width 98 height 24
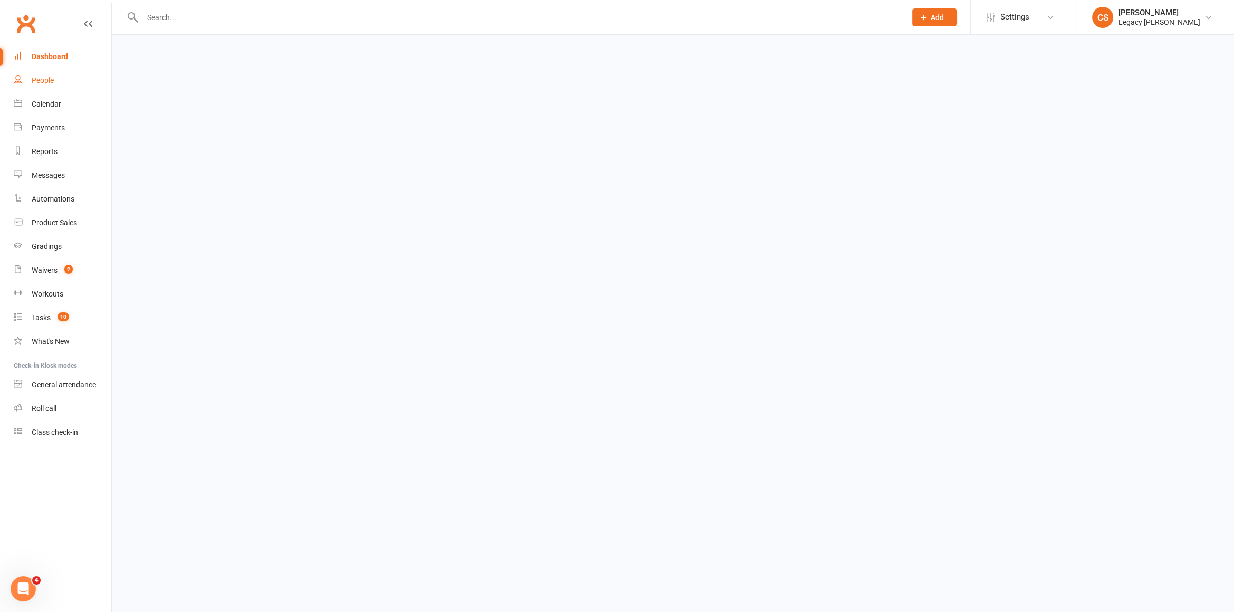
click at [50, 76] on div "People" at bounding box center [43, 80] width 22 height 8
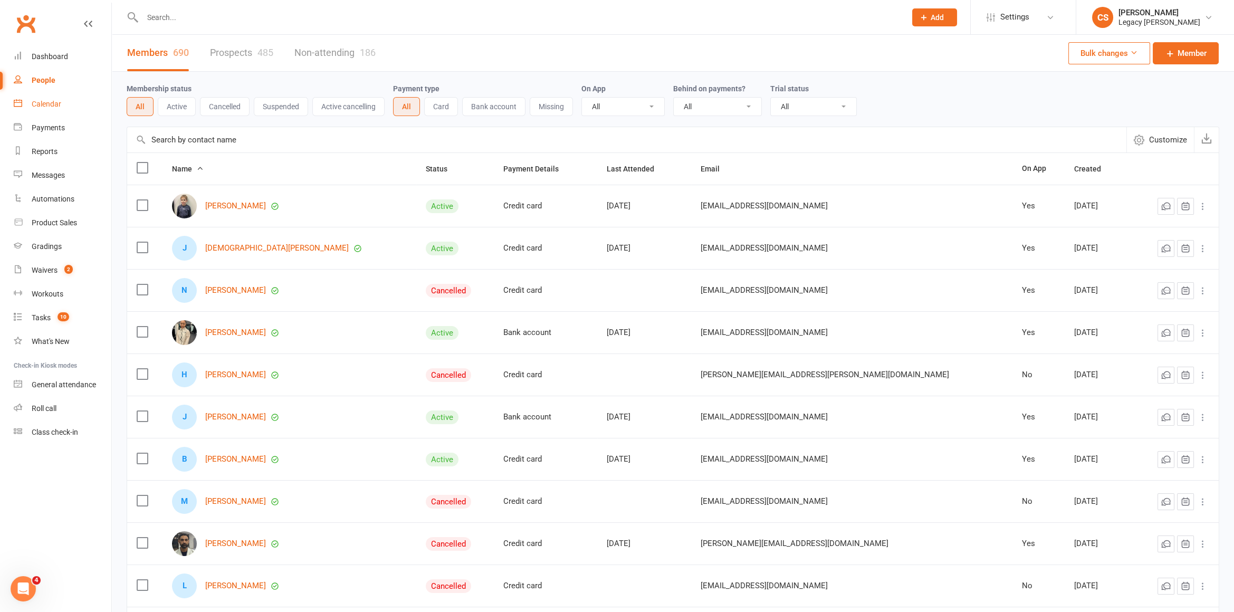
click at [63, 105] on link "Calendar" at bounding box center [63, 104] width 98 height 24
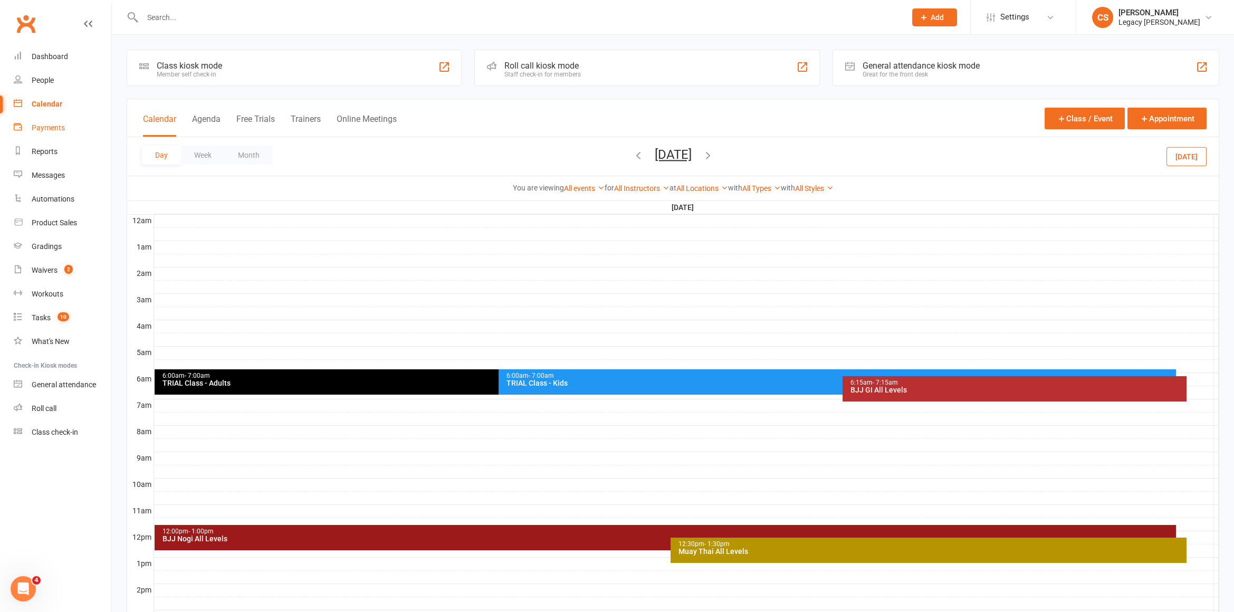
click at [56, 131] on div "Payments" at bounding box center [48, 127] width 33 height 8
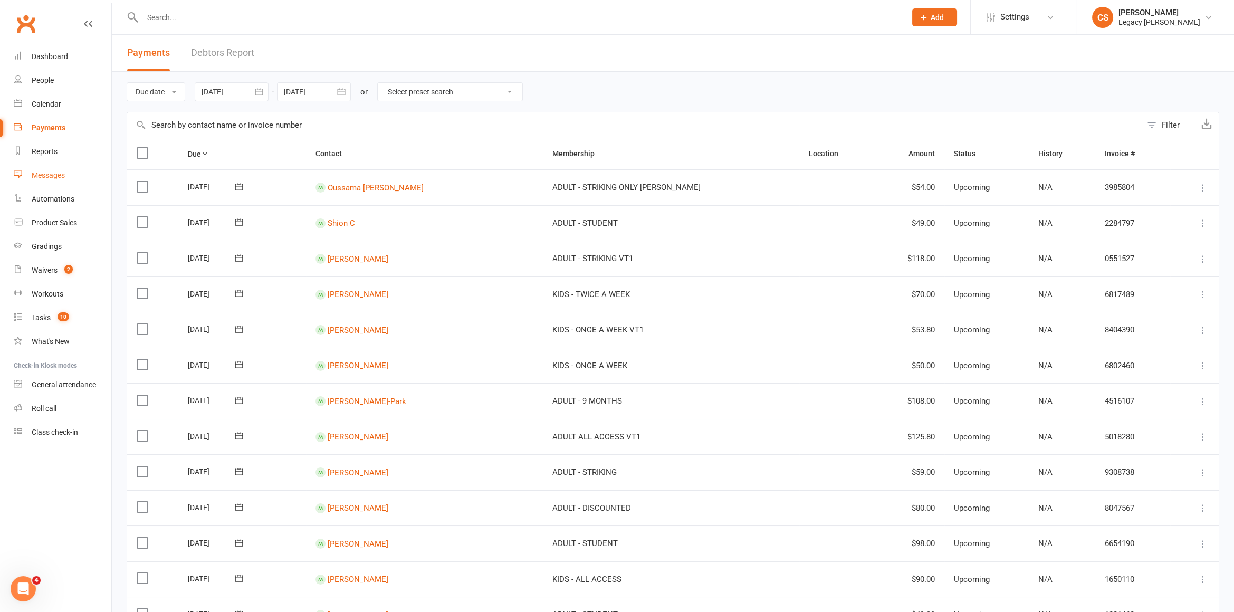
click at [29, 168] on link "Messages" at bounding box center [63, 175] width 98 height 24
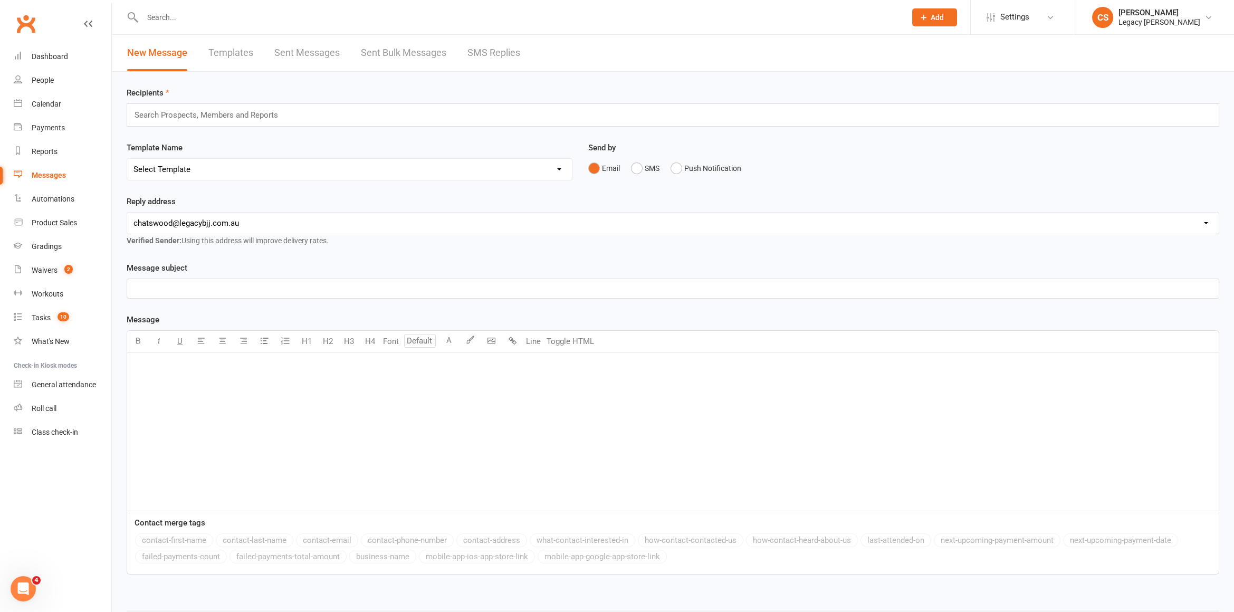
scroll to position [52, 0]
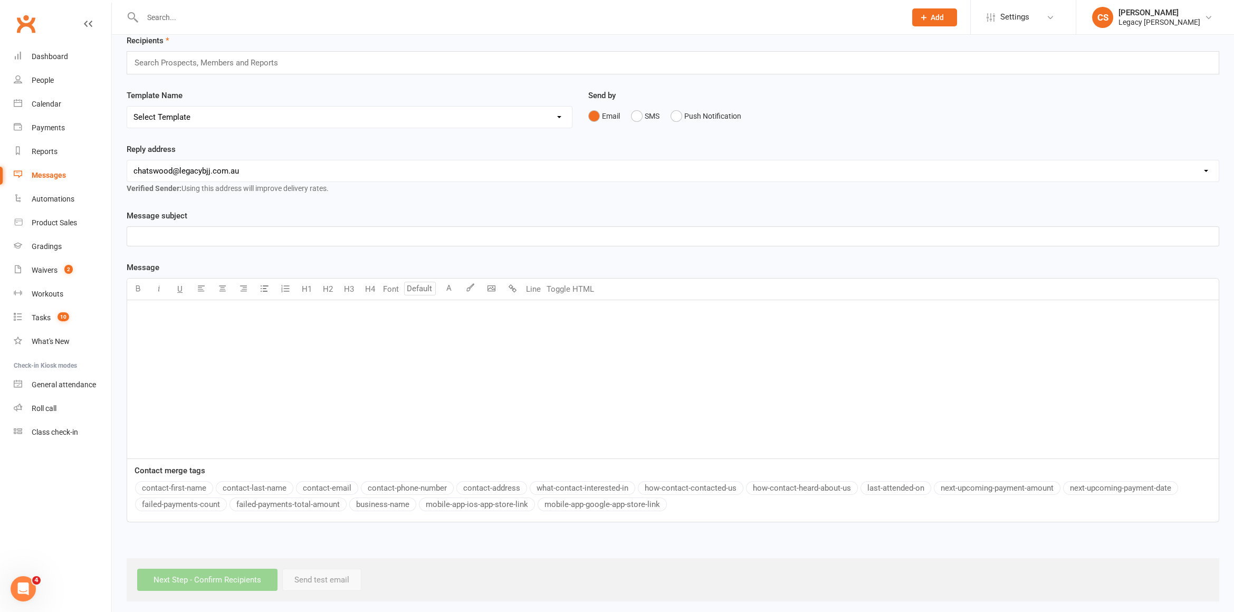
click at [192, 367] on div "﻿" at bounding box center [672, 379] width 1091 height 158
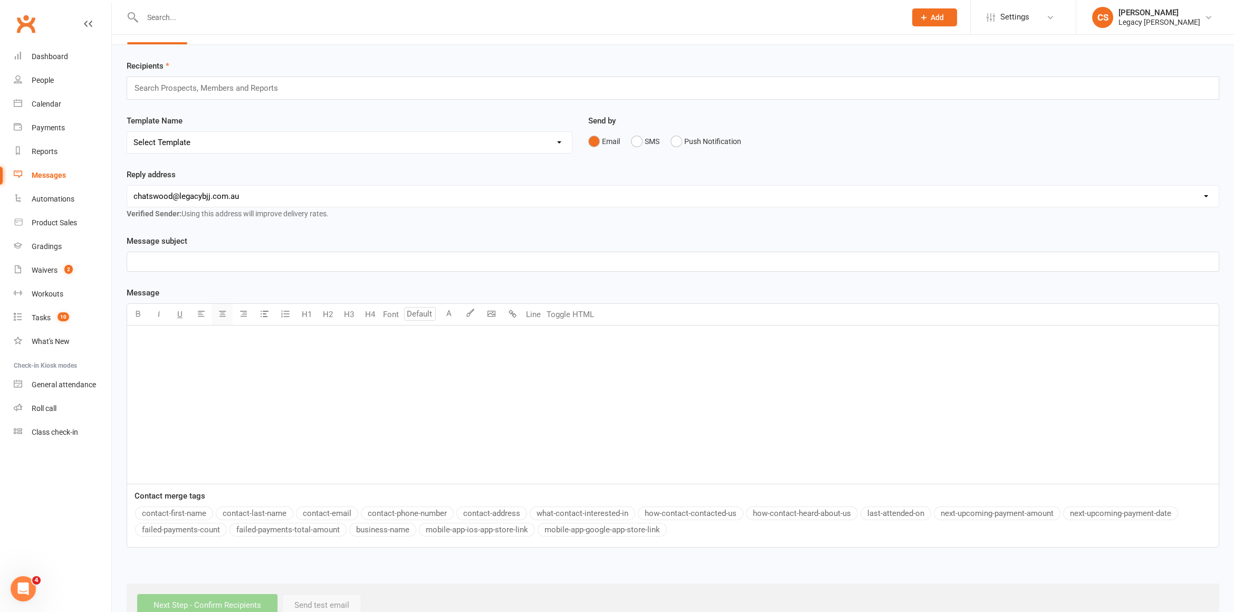
scroll to position [0, 0]
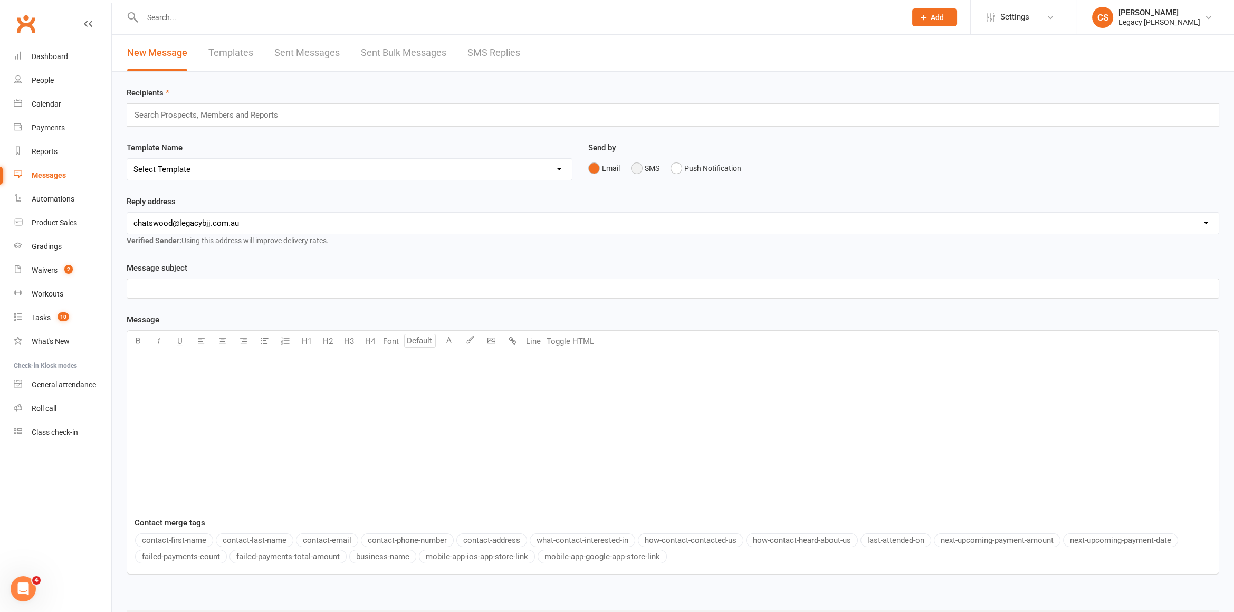
click at [644, 171] on button "SMS" at bounding box center [645, 168] width 28 height 20
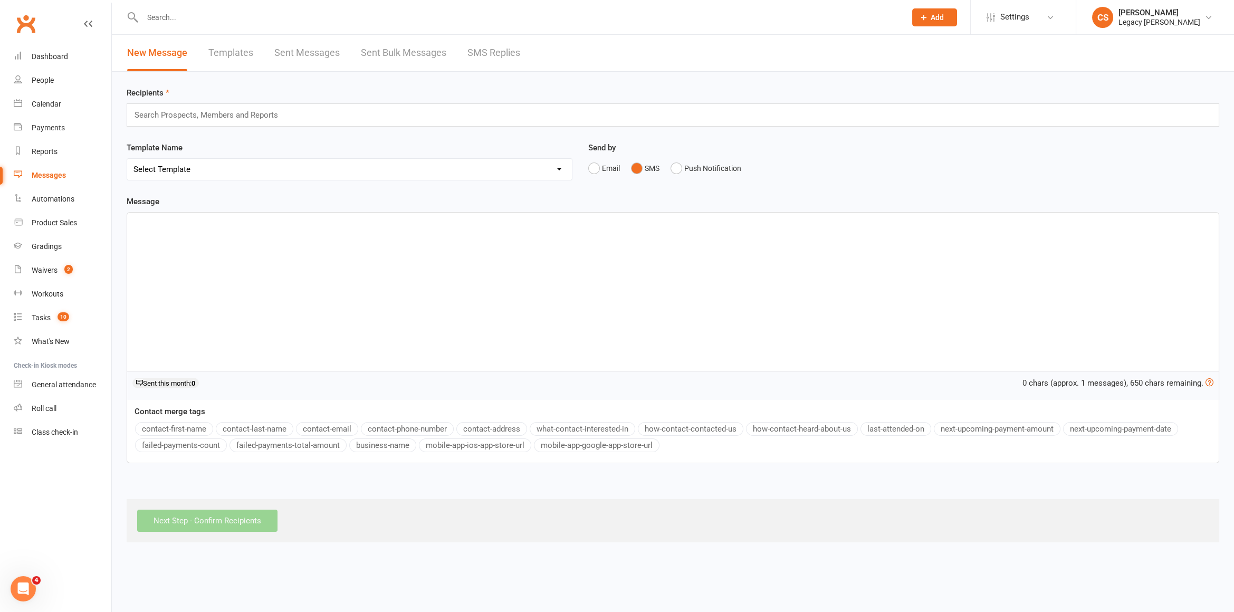
click at [519, 282] on div "﻿" at bounding box center [672, 292] width 1091 height 158
click at [253, 104] on div "Search Prospects, Members and Reports" at bounding box center [673, 114] width 1092 height 23
click at [254, 108] on input "text" at bounding box center [210, 115] width 155 height 14
click at [28, 268] on link "Waivers 2" at bounding box center [63, 270] width 98 height 24
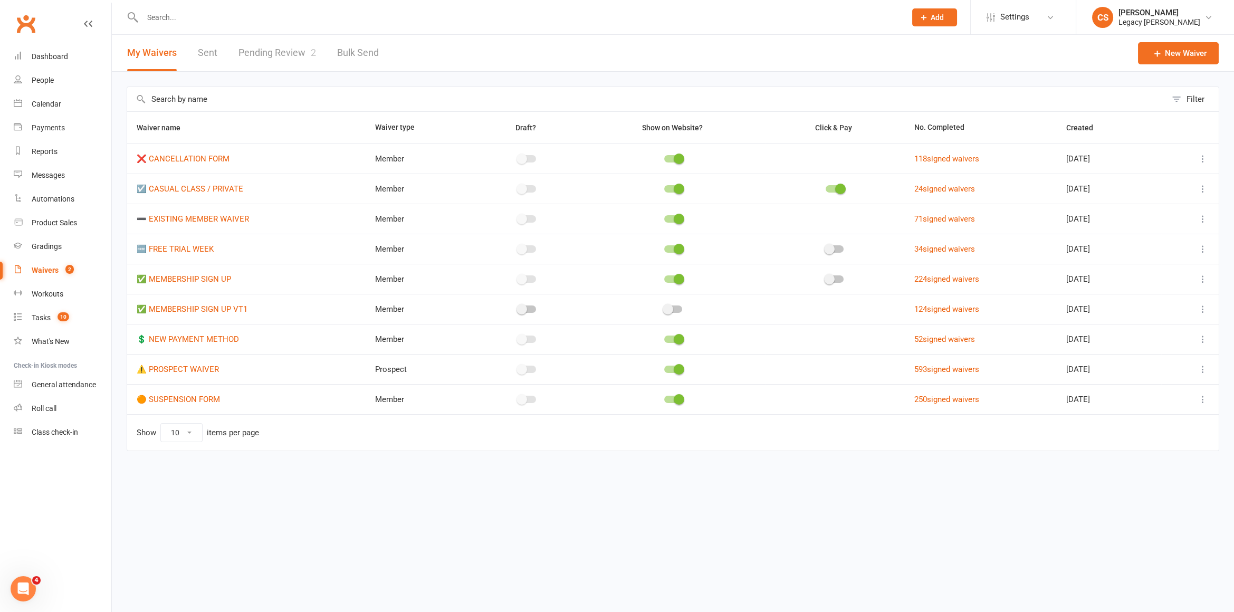
click at [265, 60] on link "Pending Review 2" at bounding box center [277, 53] width 78 height 36
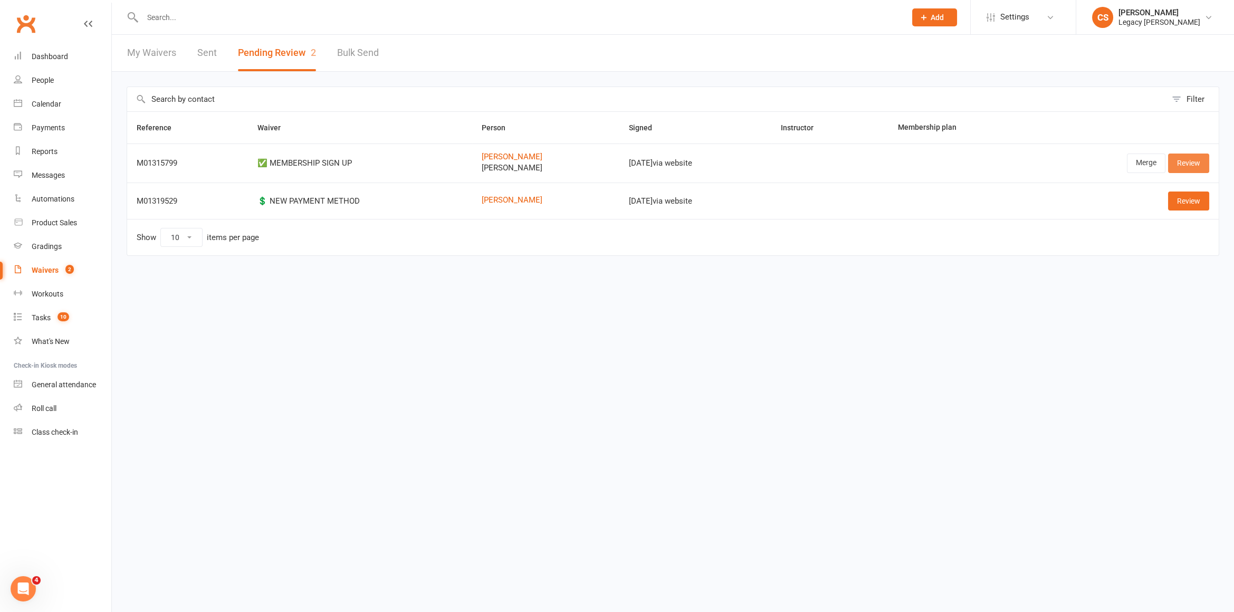
click at [1184, 165] on link "Review" at bounding box center [1188, 162] width 41 height 19
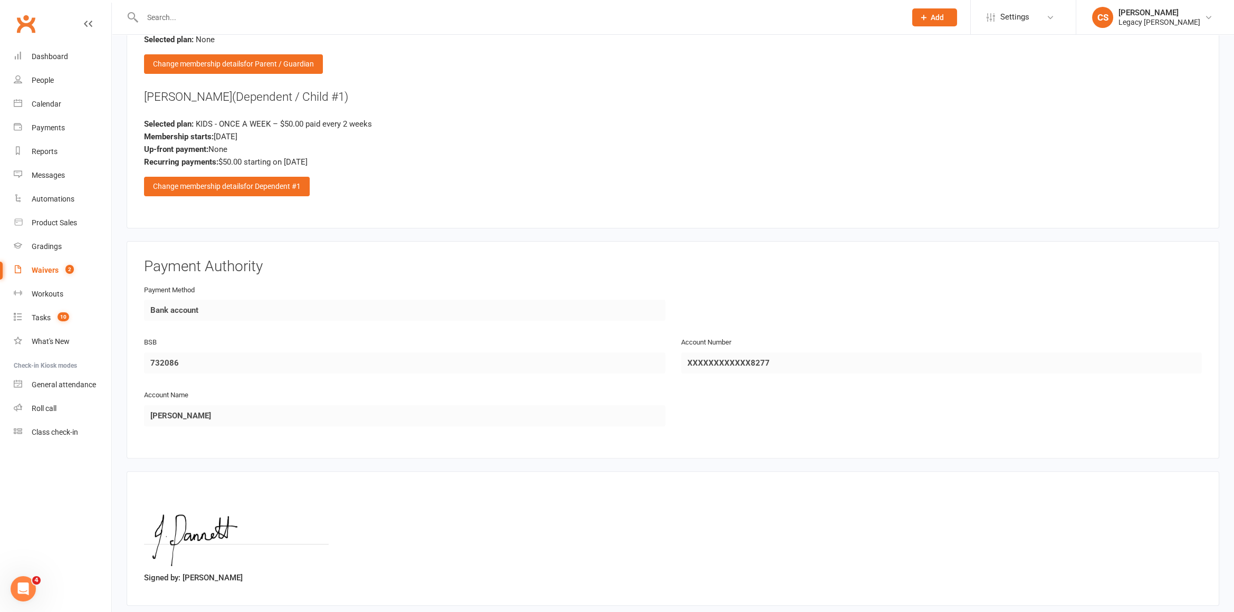
scroll to position [965, 0]
click at [212, 187] on div "Change membership details for Dependent #1" at bounding box center [227, 186] width 166 height 19
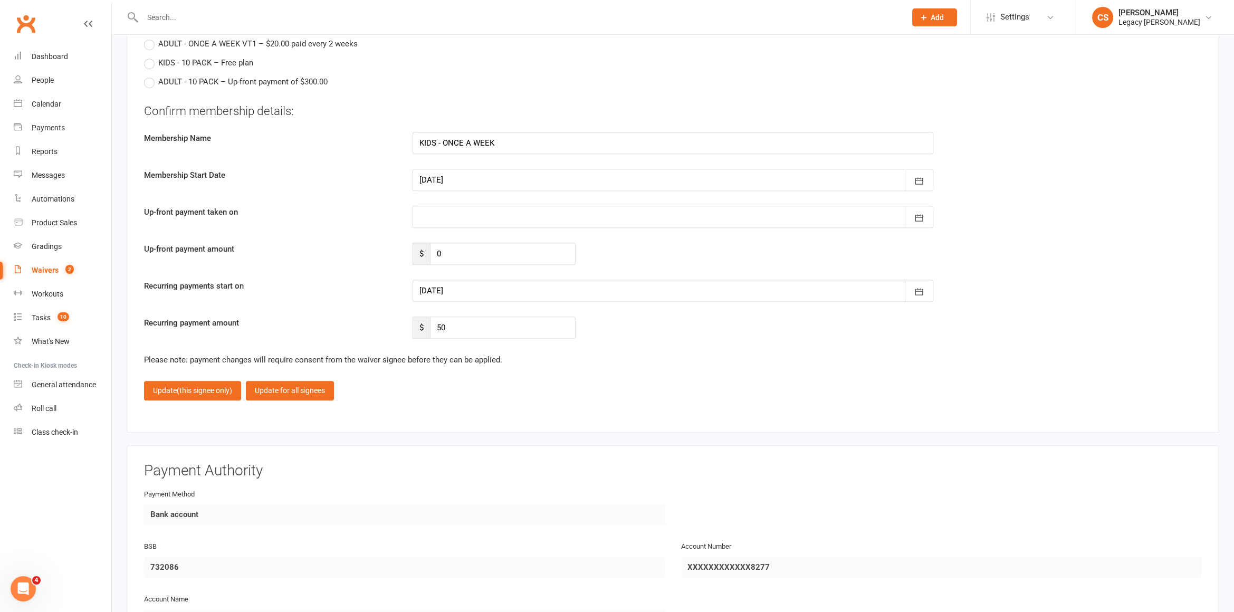
scroll to position [1610, 0]
click at [190, 386] on span "(this signee only)" at bounding box center [204, 390] width 55 height 8
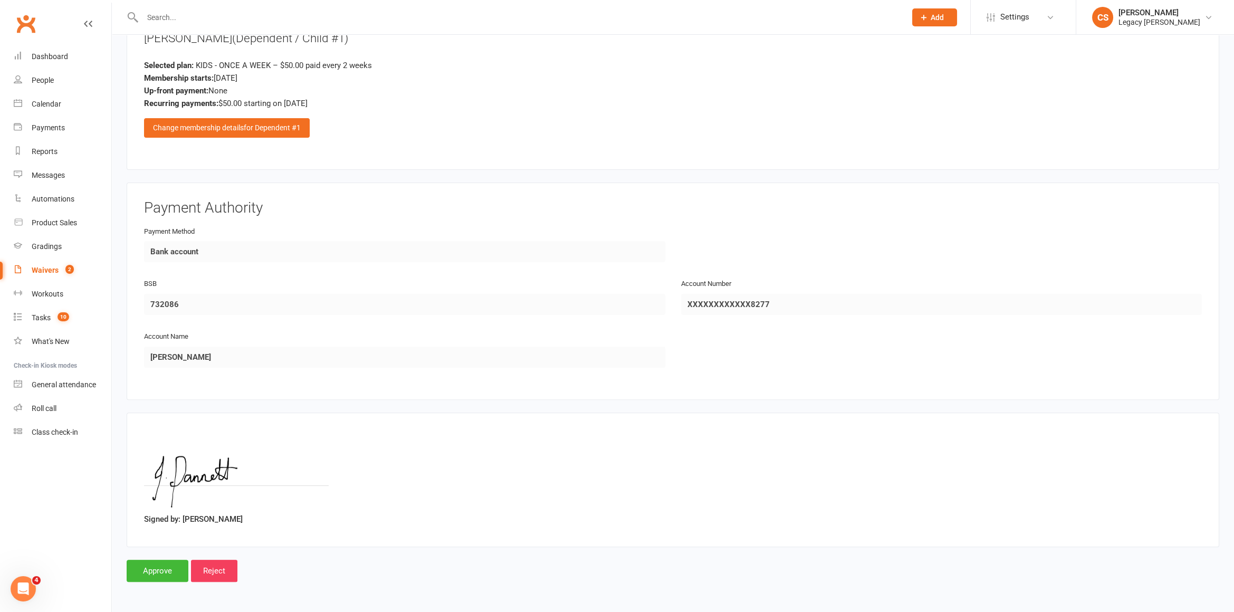
scroll to position [1014, 0]
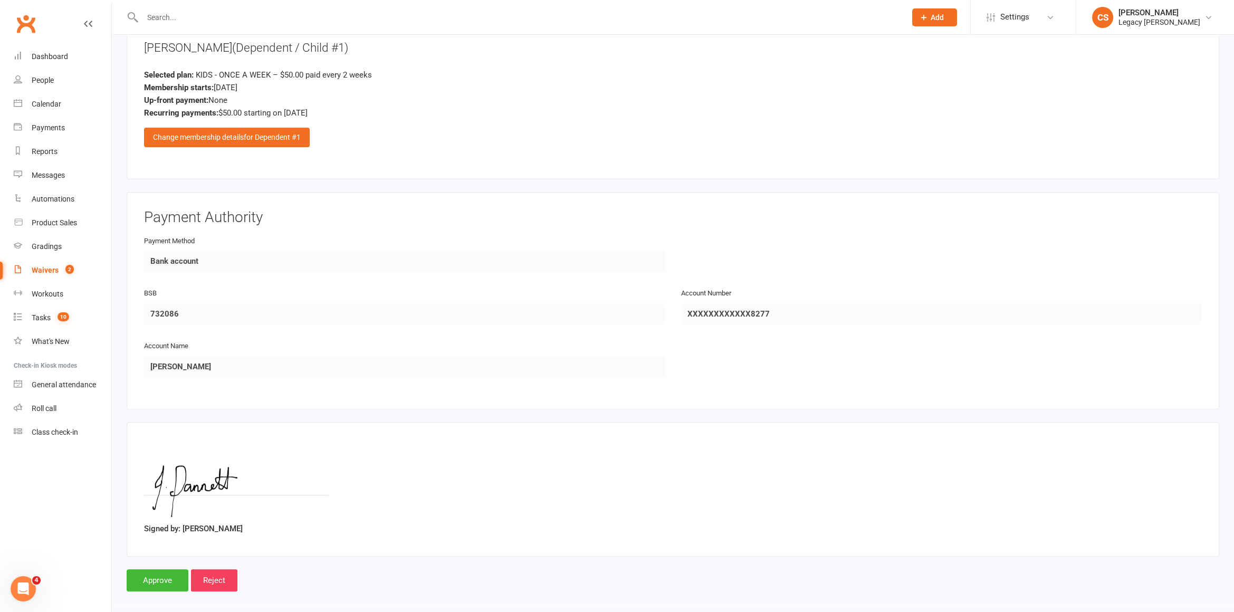
click at [157, 54] on div "[PERSON_NAME] (Dependent / Child #1) Selected plan: KIDS - ONCE A WEEK – $50.00…" at bounding box center [672, 94] width 1057 height 108
click at [159, 47] on div "[PERSON_NAME] (Dependent / Child #1)" at bounding box center [672, 48] width 1057 height 17
click at [161, 22] on input "text" at bounding box center [518, 17] width 759 height 15
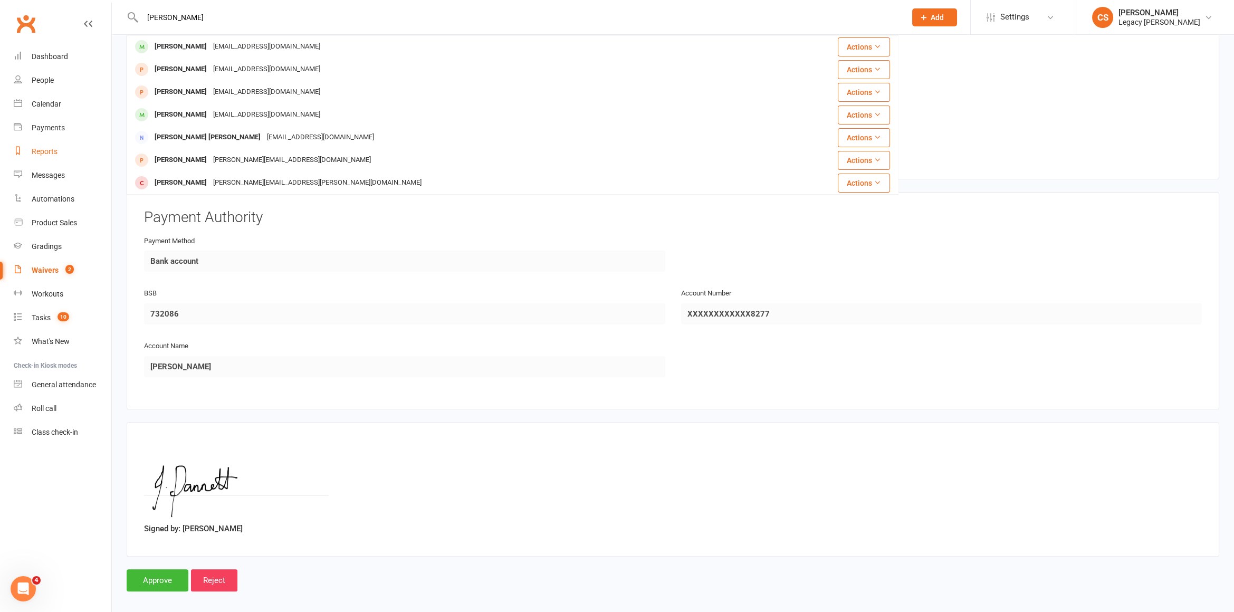
type input "[PERSON_NAME]"
click at [58, 142] on link "Reports" at bounding box center [63, 152] width 98 height 24
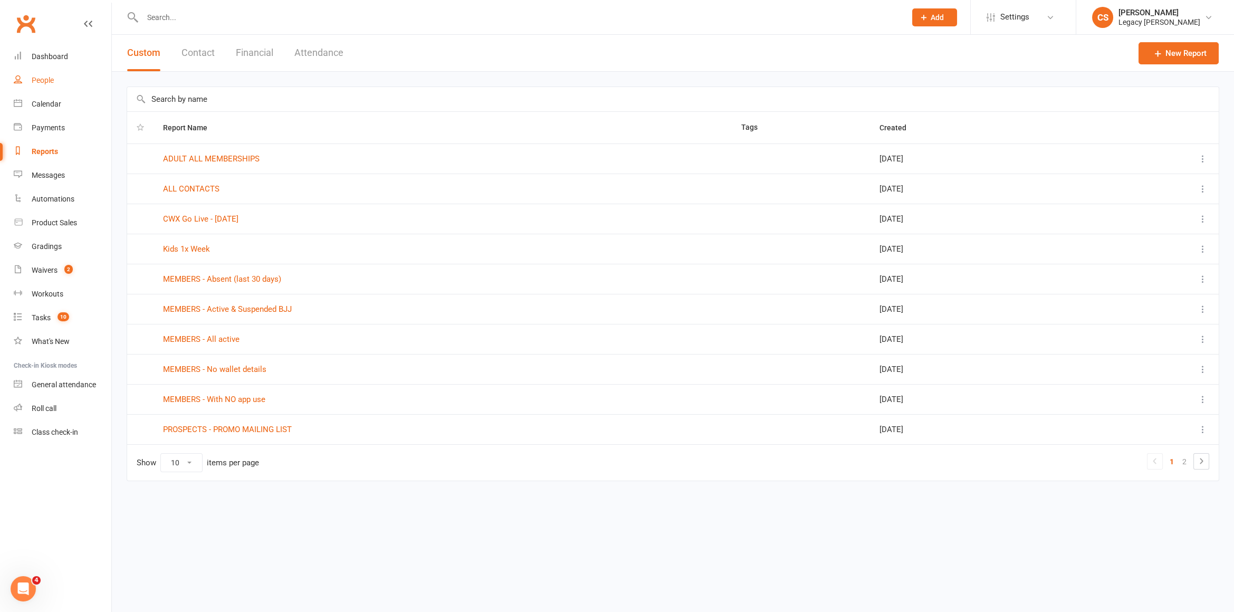
click at [52, 81] on div "People" at bounding box center [43, 80] width 22 height 8
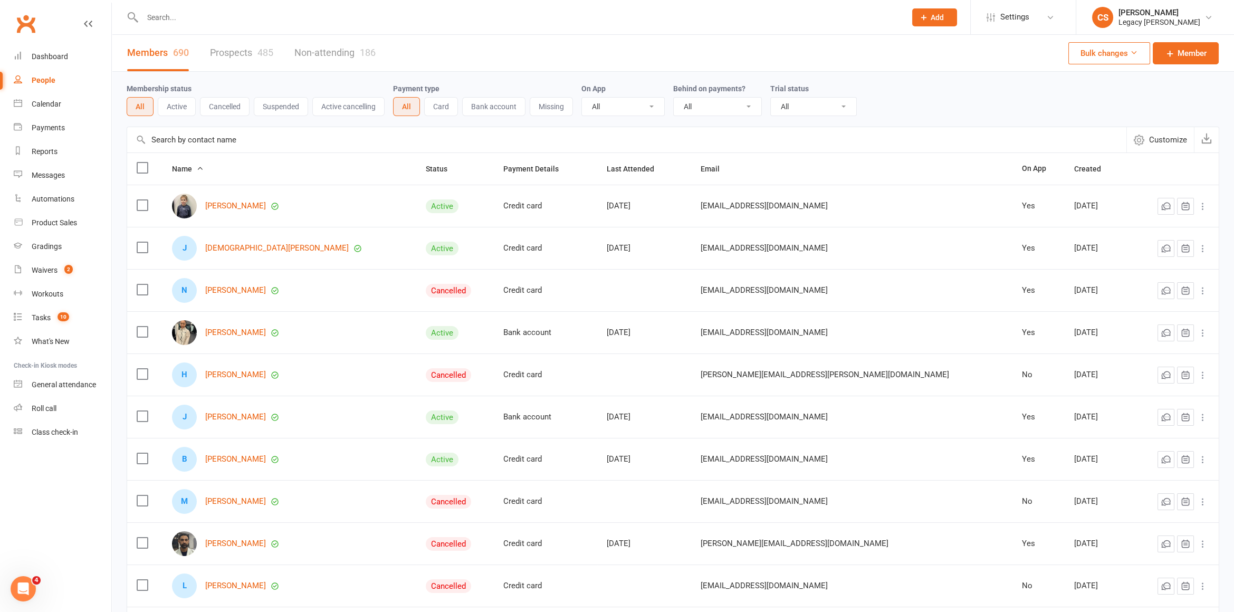
click at [224, 46] on link "Prospects 485" at bounding box center [241, 53] width 63 height 36
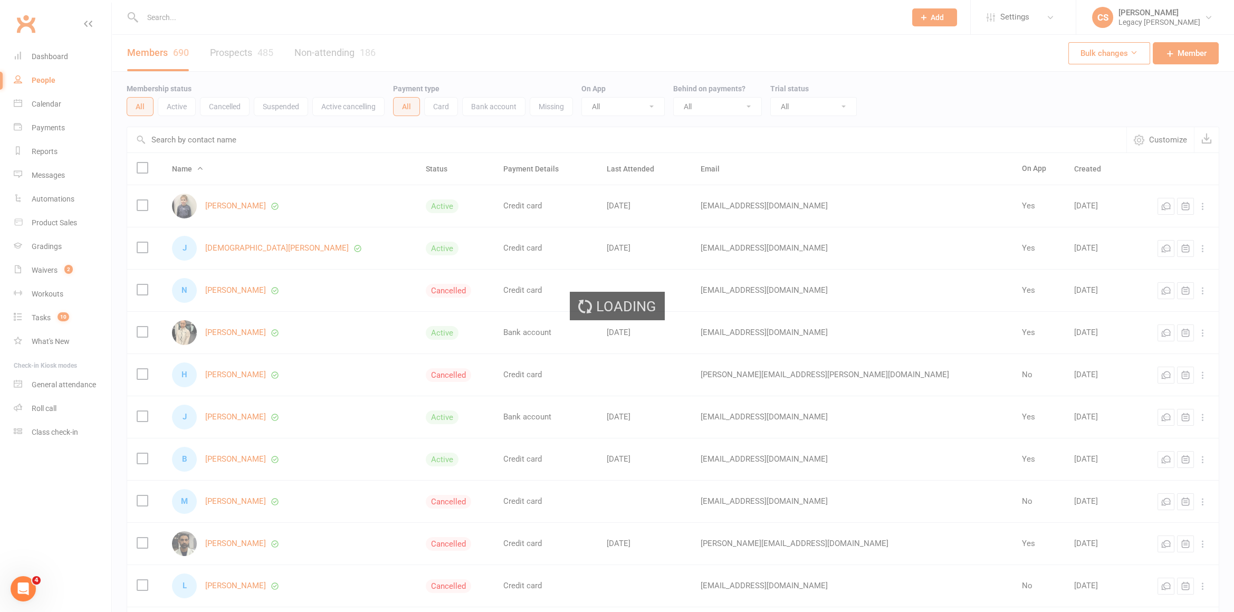
select select "50"
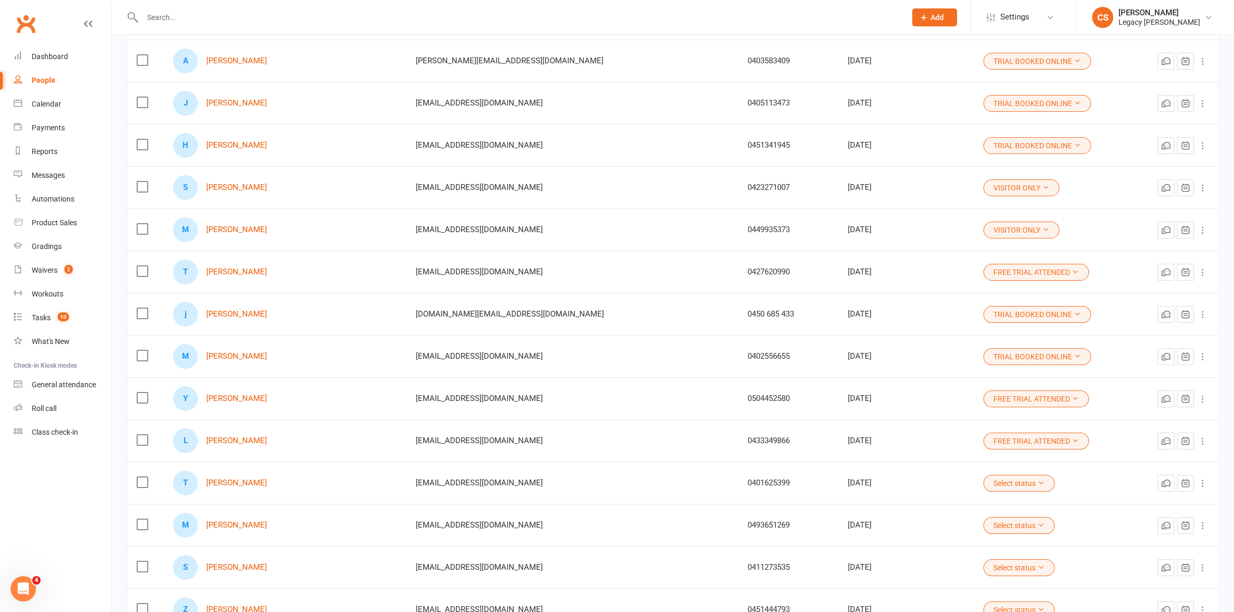
scroll to position [399, 0]
click at [34, 272] on div "Waivers" at bounding box center [45, 270] width 26 height 8
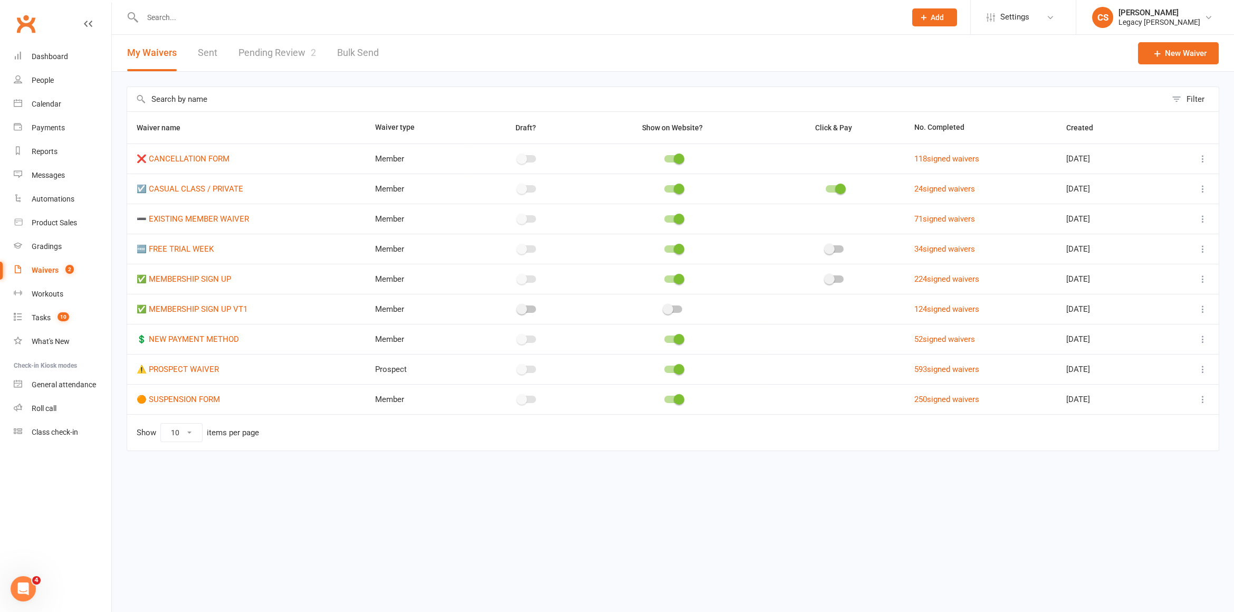
click at [228, 23] on input "text" at bounding box center [518, 17] width 759 height 15
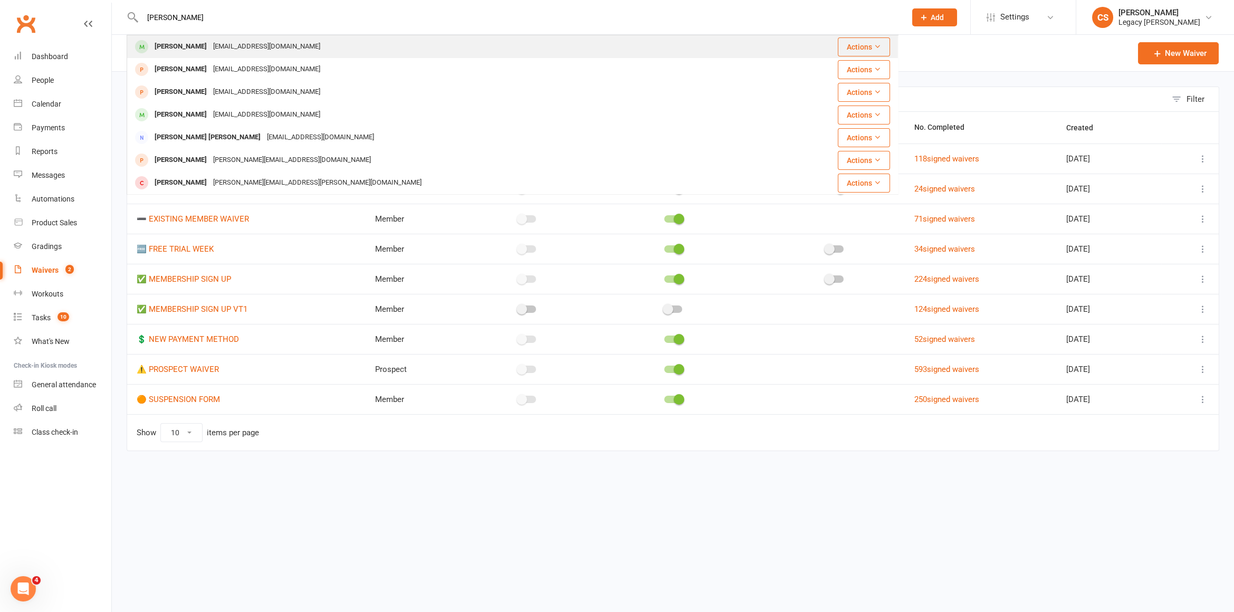
type input "[PERSON_NAME]"
click at [218, 57] on div "[PERSON_NAME] [EMAIL_ADDRESS][DOMAIN_NAME]" at bounding box center [448, 47] width 641 height 22
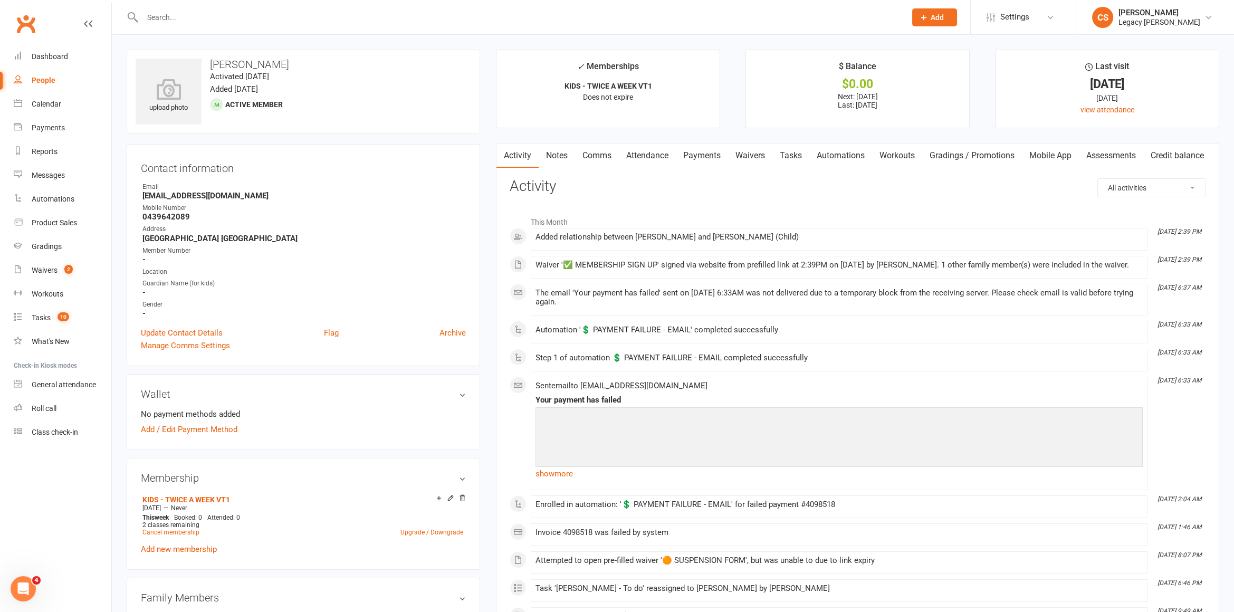
click at [767, 160] on link "Waivers" at bounding box center [750, 155] width 44 height 24
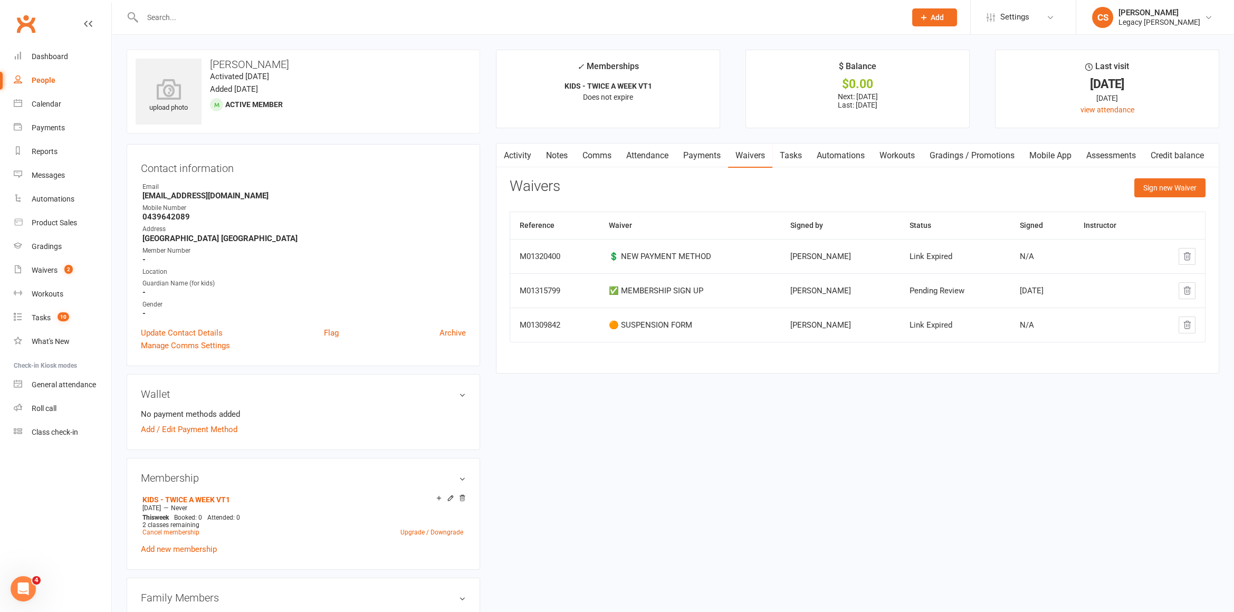
click at [521, 163] on link "Activity" at bounding box center [517, 155] width 42 height 24
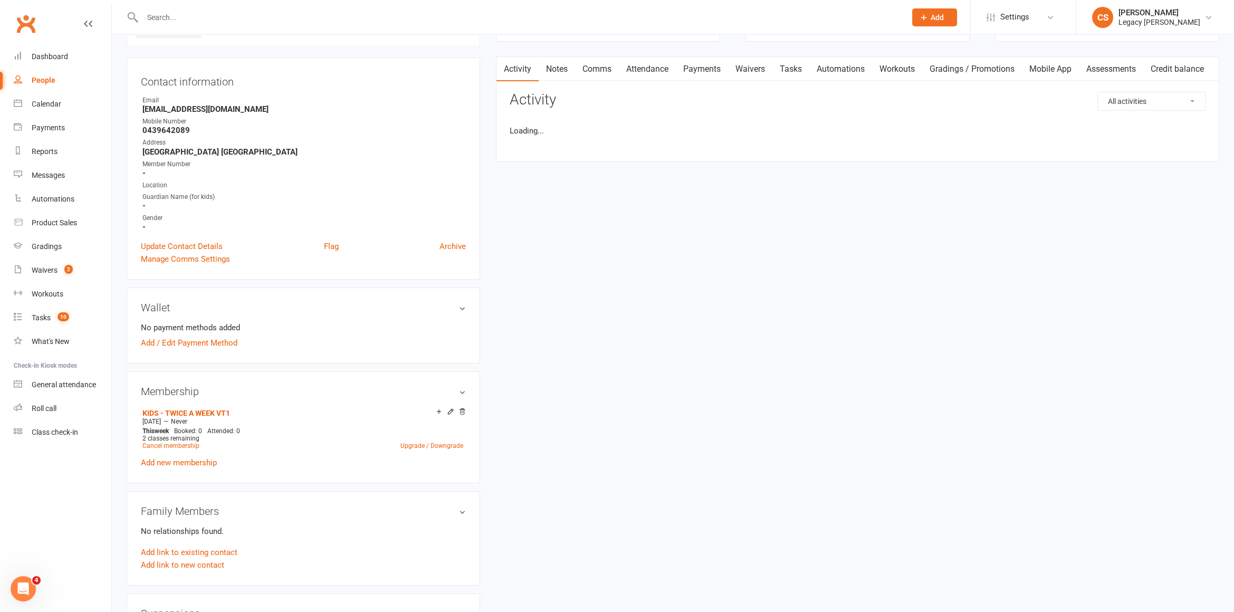
scroll to position [109, 0]
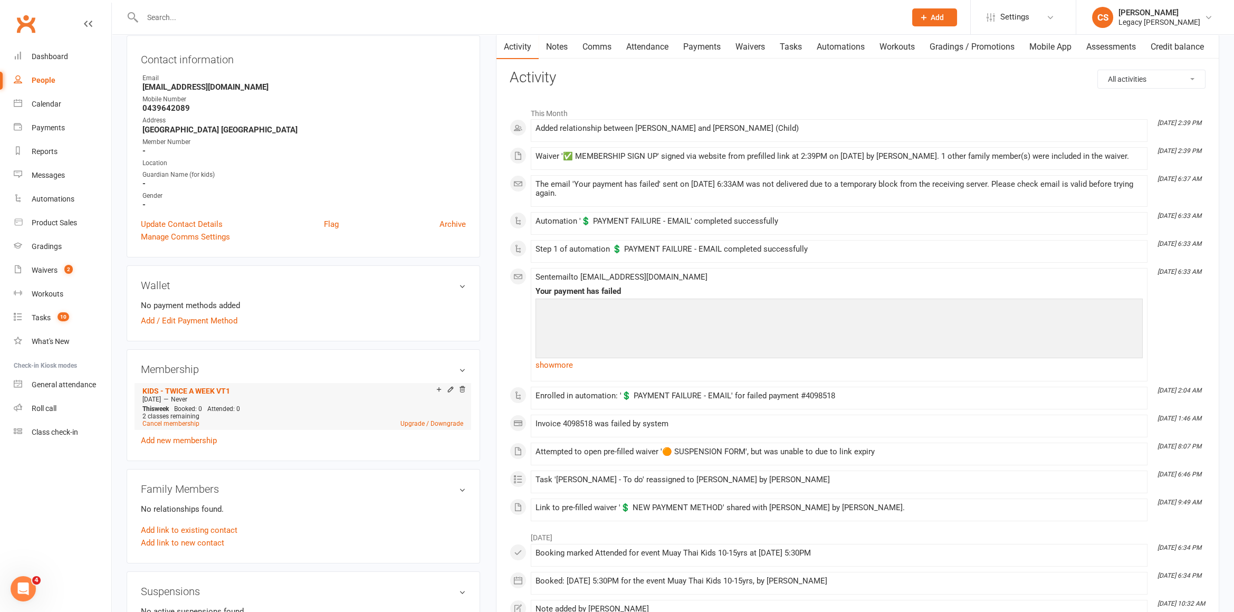
click at [155, 424] on li "KIDS - TWICE A WEEK VT1 [DATE] — Never This week Booked: 0 Attended: 0 2 classe…" at bounding box center [303, 406] width 326 height 46
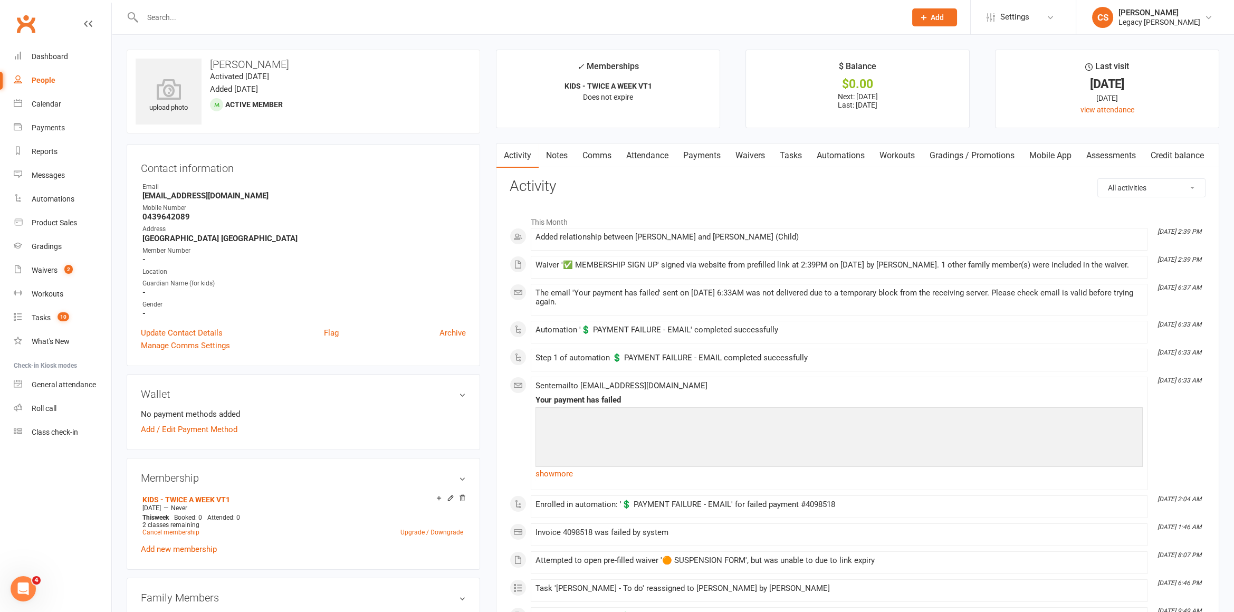
click at [702, 151] on link "Payments" at bounding box center [702, 155] width 52 height 24
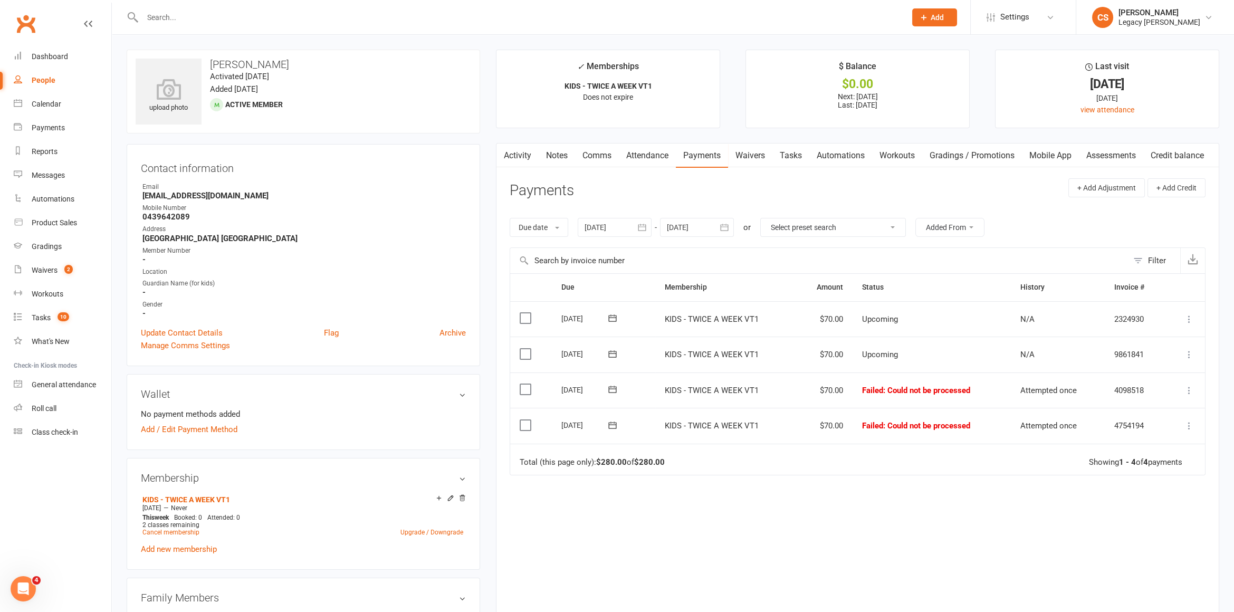
scroll to position [105, 0]
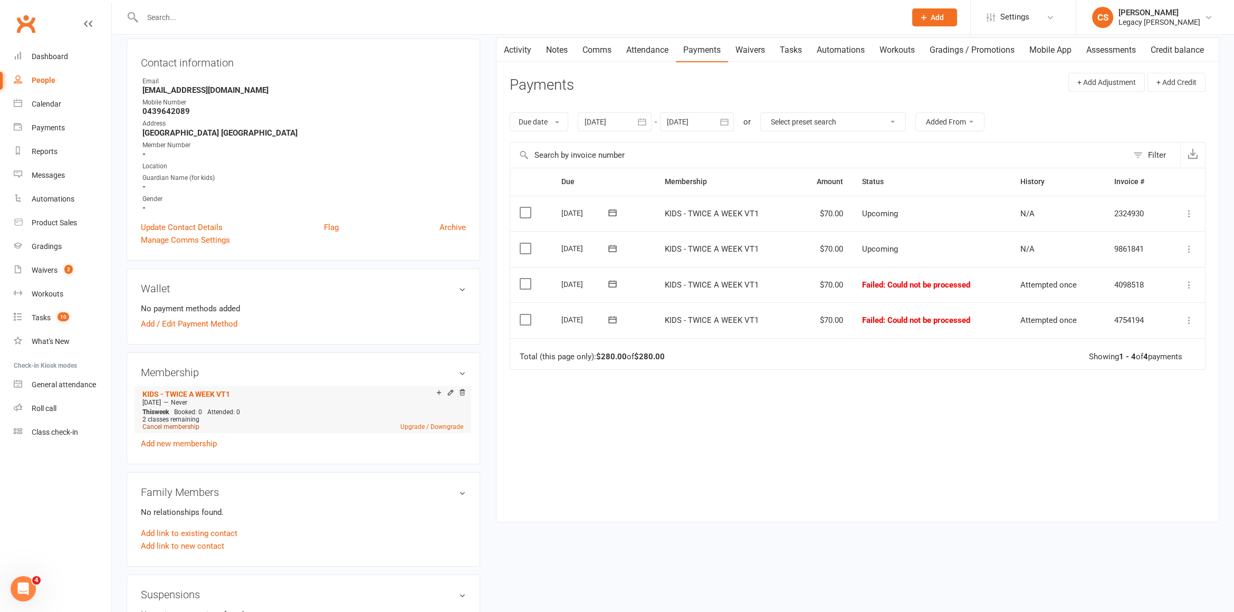
click at [158, 423] on link "Cancel membership" at bounding box center [170, 426] width 57 height 7
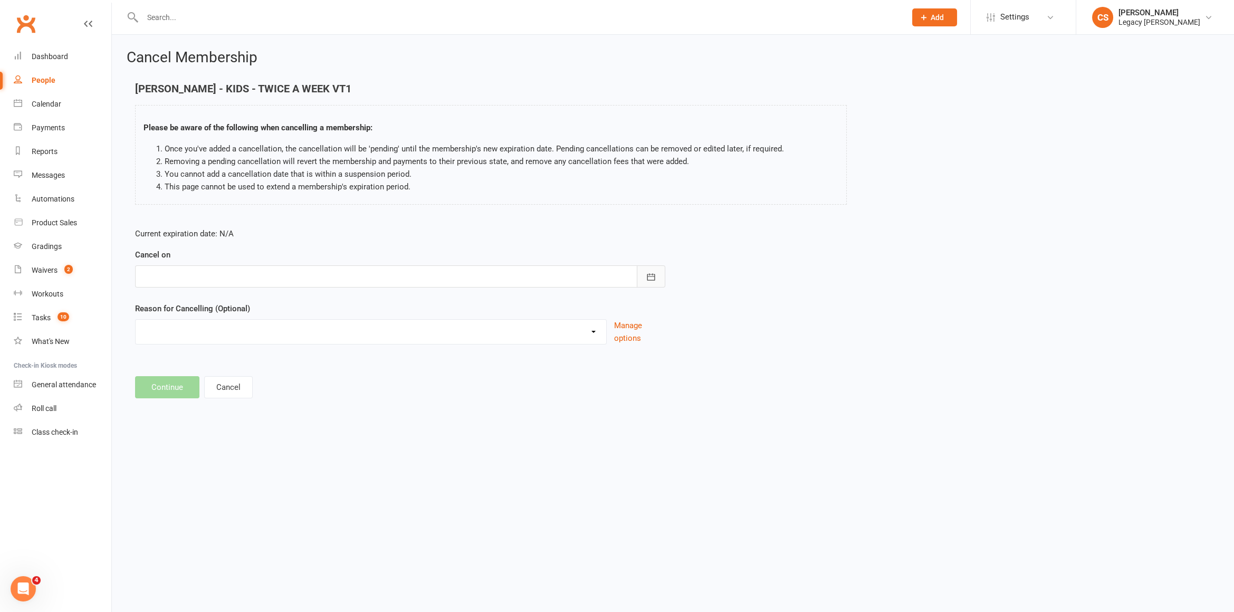
click at [658, 269] on button "button" at bounding box center [651, 276] width 28 height 22
click at [205, 388] on button "11" at bounding box center [201, 382] width 22 height 19
type input "[DATE]"
click at [272, 338] on select "Change to another Legacy Change to casual classes Financial reasons Holiday Ill…" at bounding box center [371, 330] width 470 height 21
click at [223, 338] on select "Change to another Legacy Change to casual classes Financial reasons Holiday Ill…" at bounding box center [371, 330] width 470 height 21
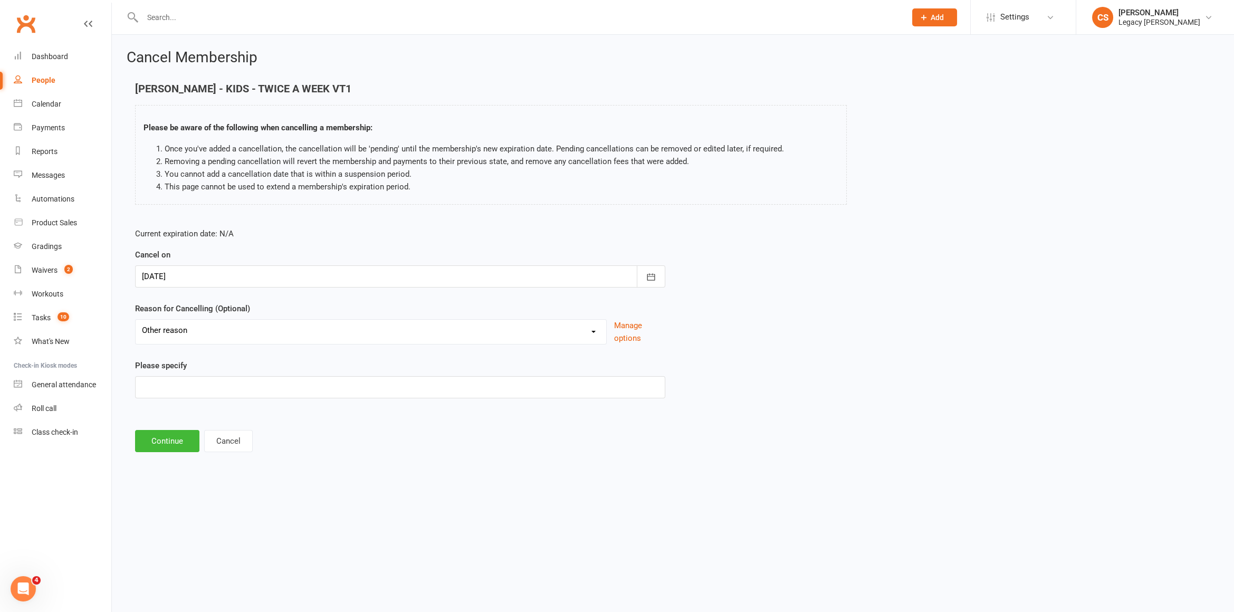
select select "8"
click at [154, 389] on button "Continue" at bounding box center [167, 387] width 64 height 22
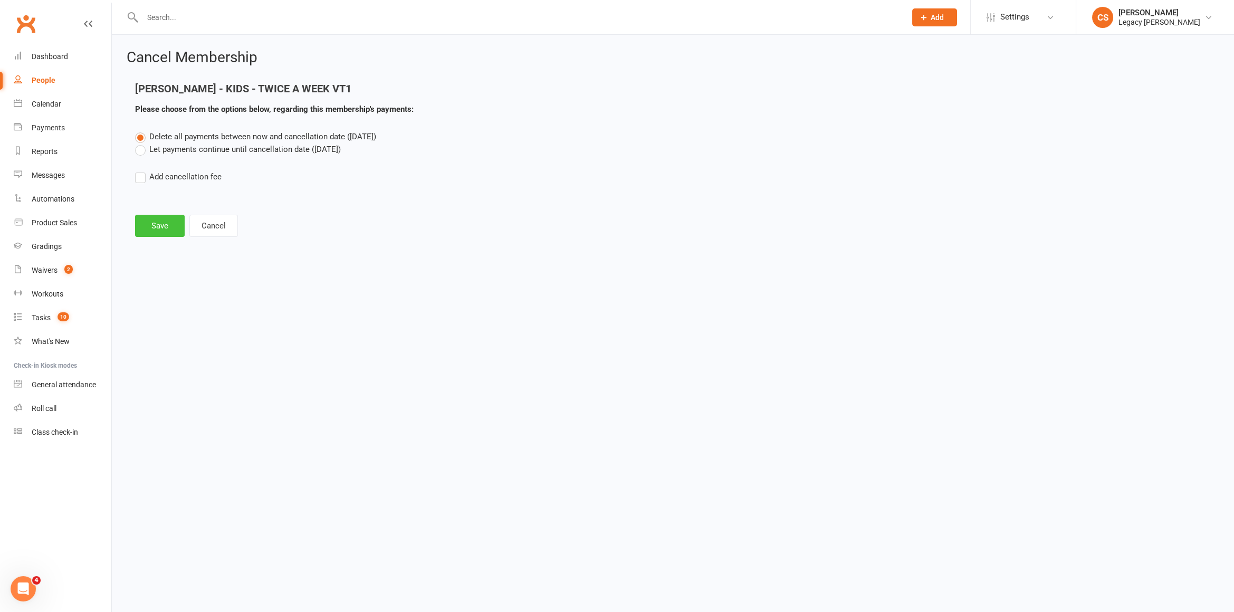
click at [154, 230] on button "Save" at bounding box center [160, 226] width 50 height 22
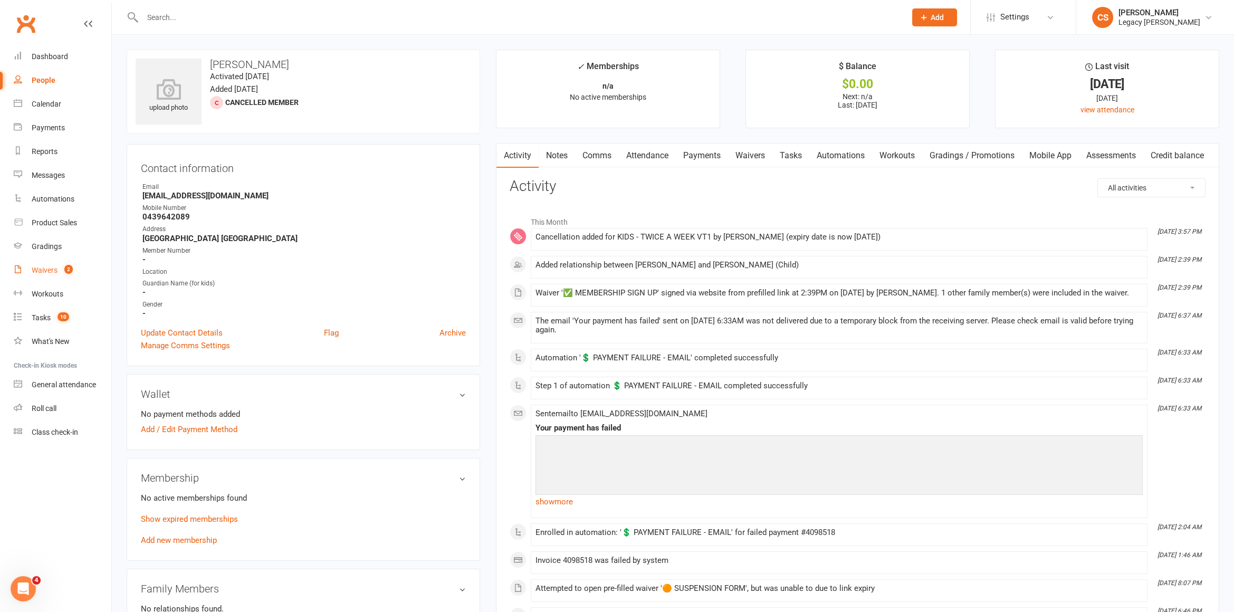
click at [65, 265] on link "Waivers 2" at bounding box center [63, 270] width 98 height 24
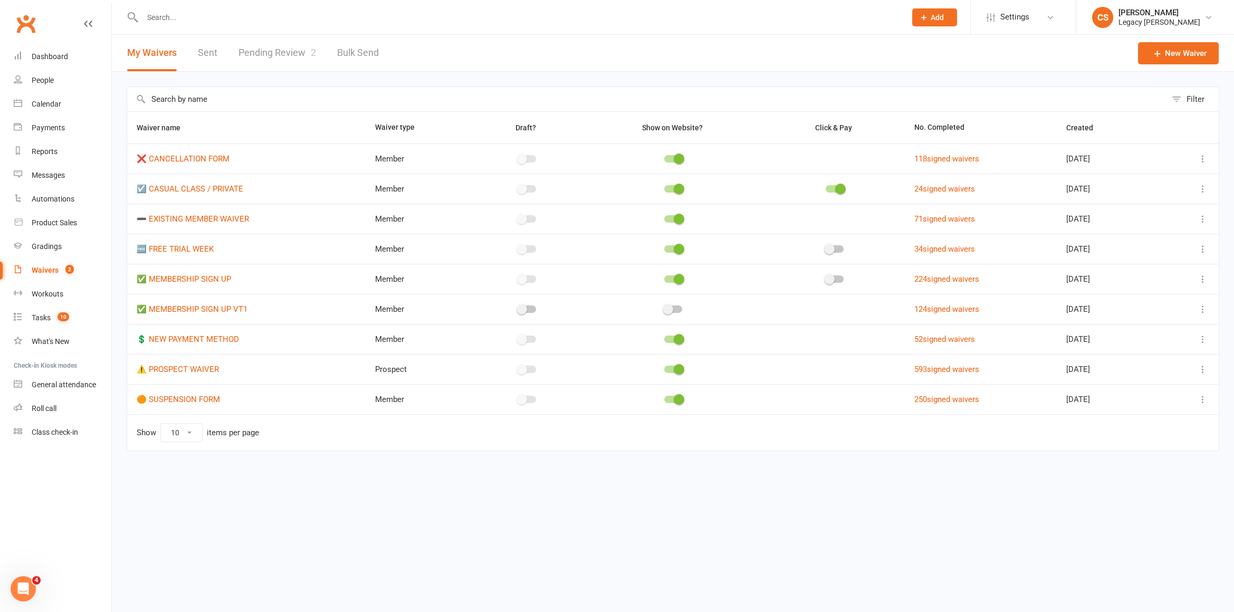
click at [267, 52] on link "Pending Review 2" at bounding box center [277, 53] width 78 height 36
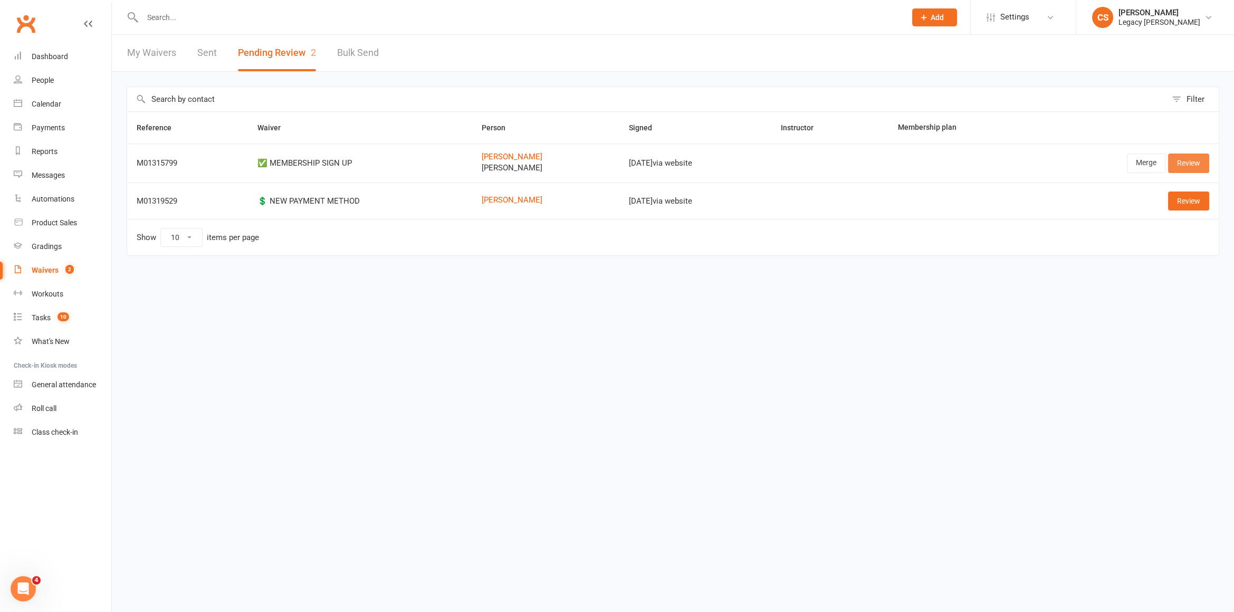
click at [1200, 160] on link "Review" at bounding box center [1188, 162] width 41 height 19
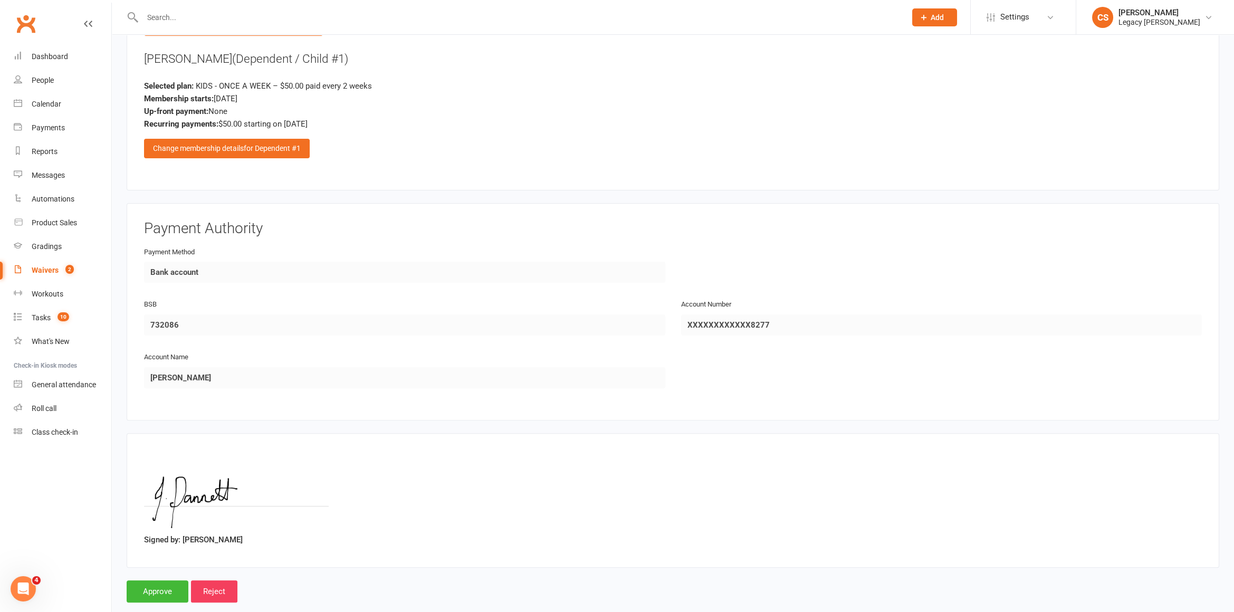
scroll to position [1014, 0]
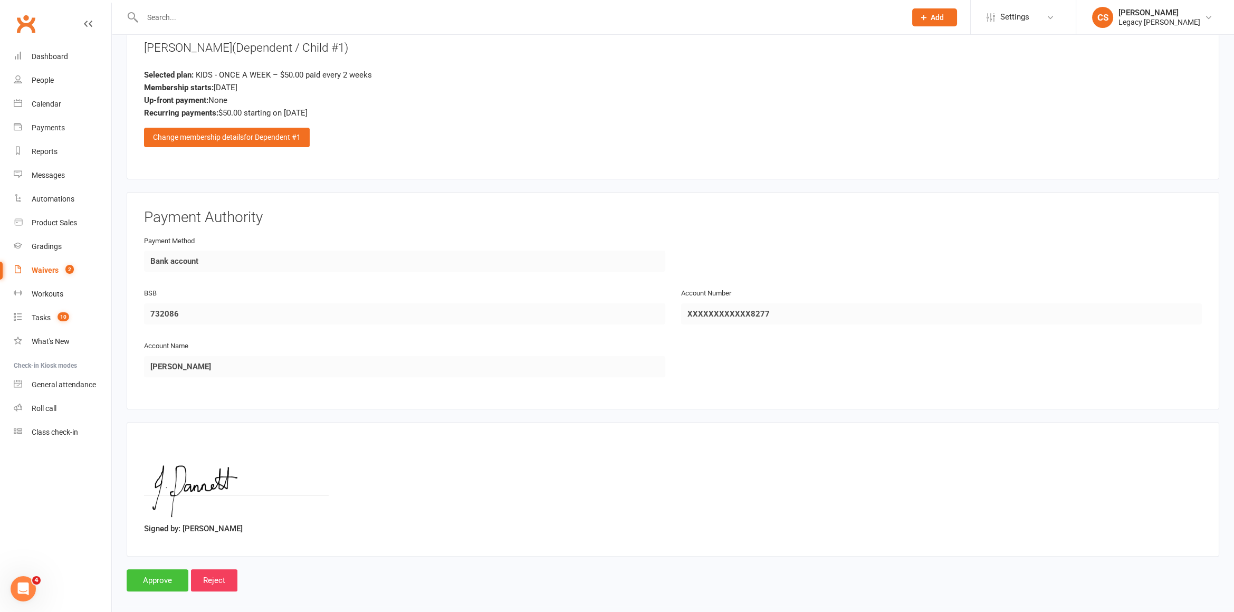
click at [151, 570] on input "Approve" at bounding box center [158, 580] width 62 height 22
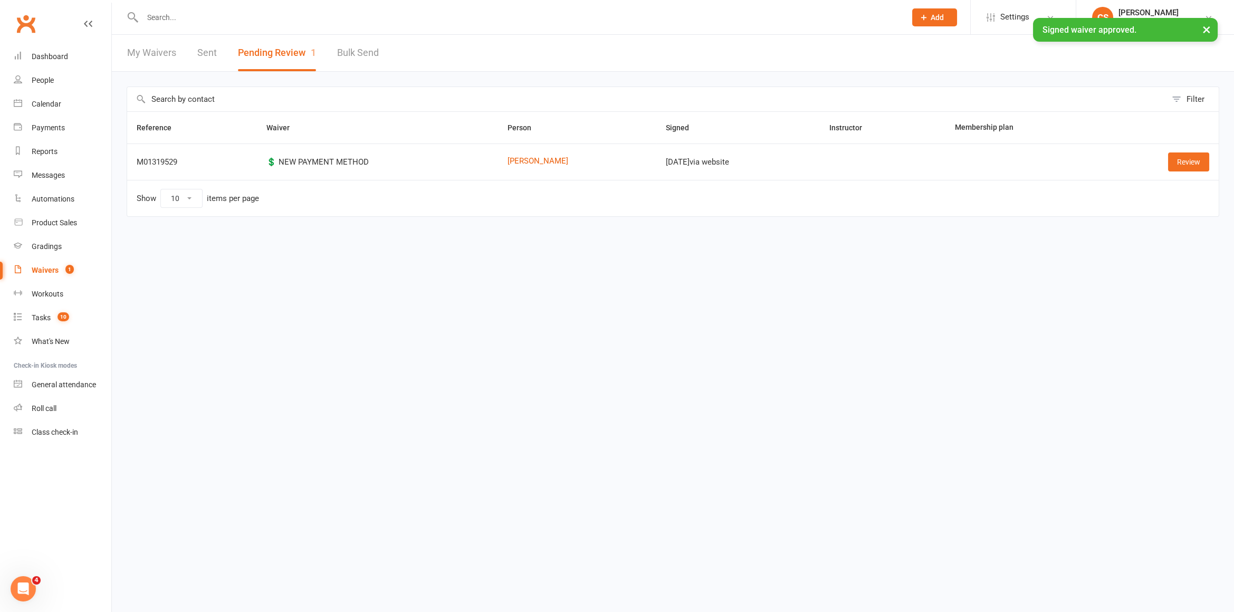
click at [183, 18] on div "× Signed waiver approved." at bounding box center [610, 18] width 1220 height 0
click at [171, 13] on input "text" at bounding box center [518, 17] width 759 height 15
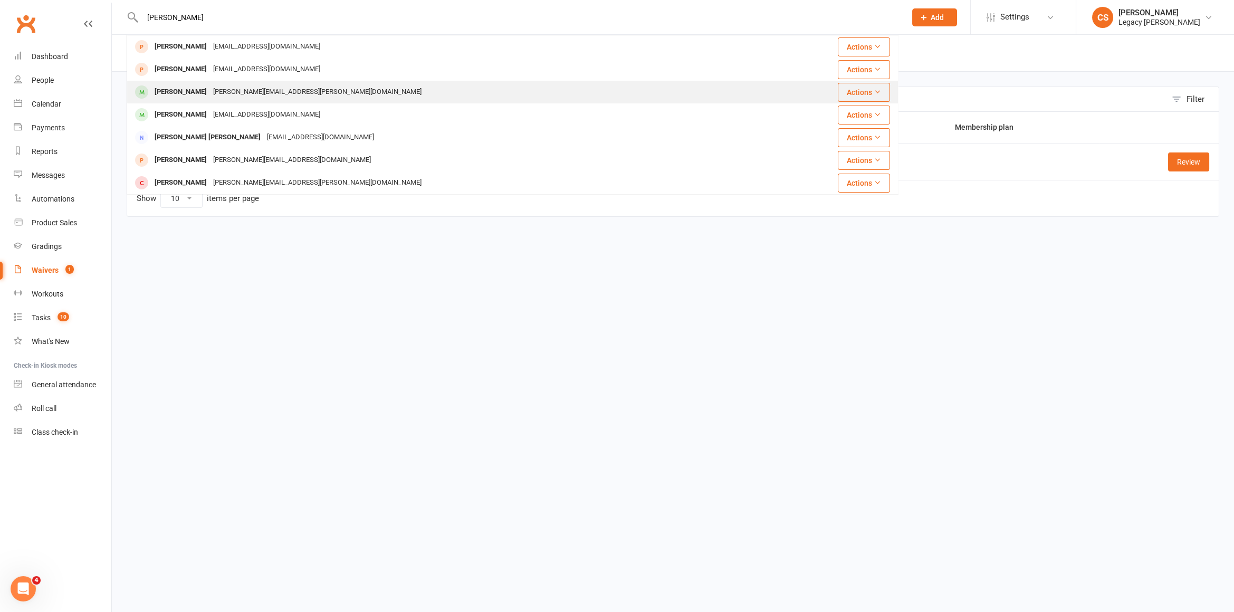
type input "[PERSON_NAME]"
click at [176, 86] on div "[PERSON_NAME]" at bounding box center [180, 91] width 59 height 15
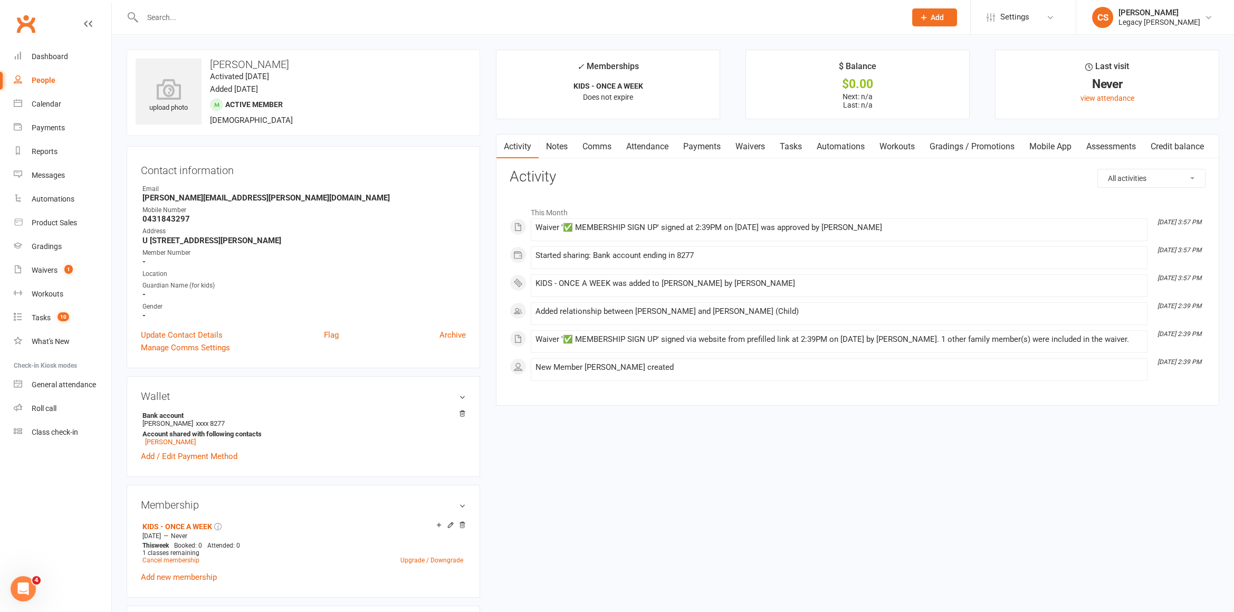
click at [688, 147] on link "Payments" at bounding box center [702, 146] width 52 height 24
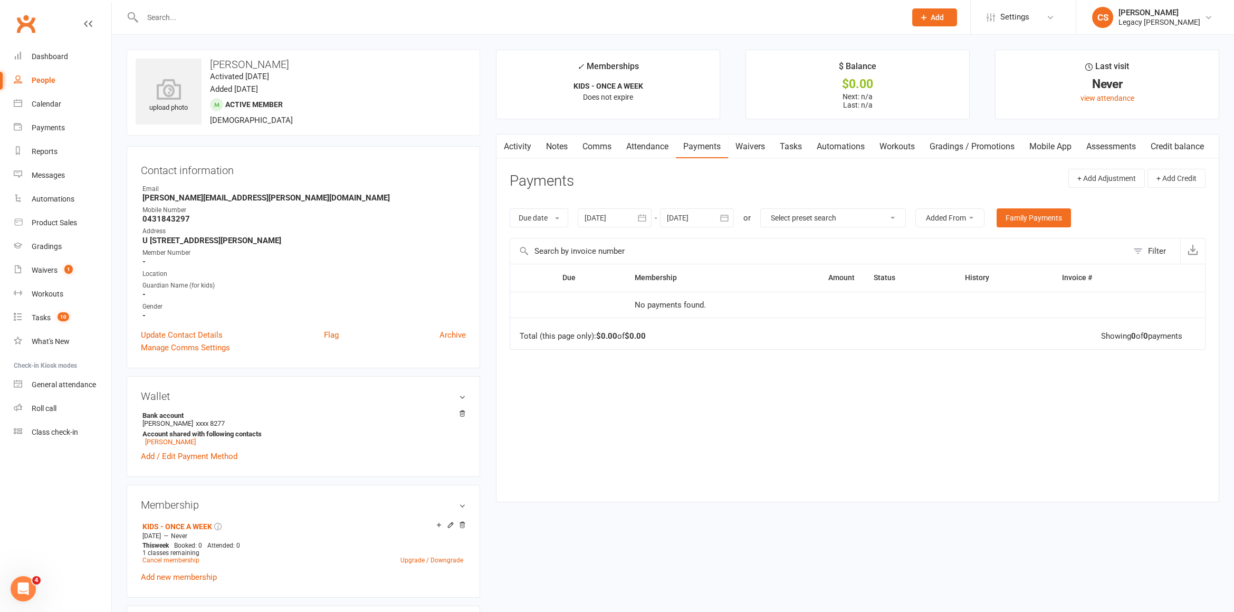
click at [984, 210] on button "Added From" at bounding box center [949, 217] width 69 height 19
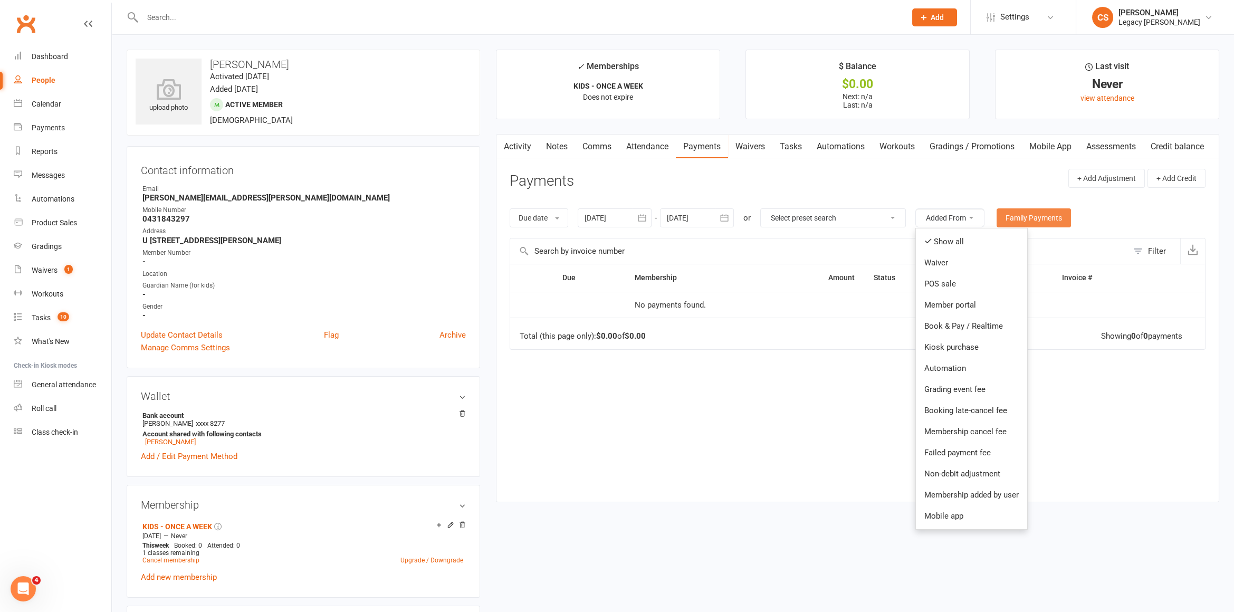
click at [1027, 220] on link "Family Payments" at bounding box center [1033, 217] width 74 height 19
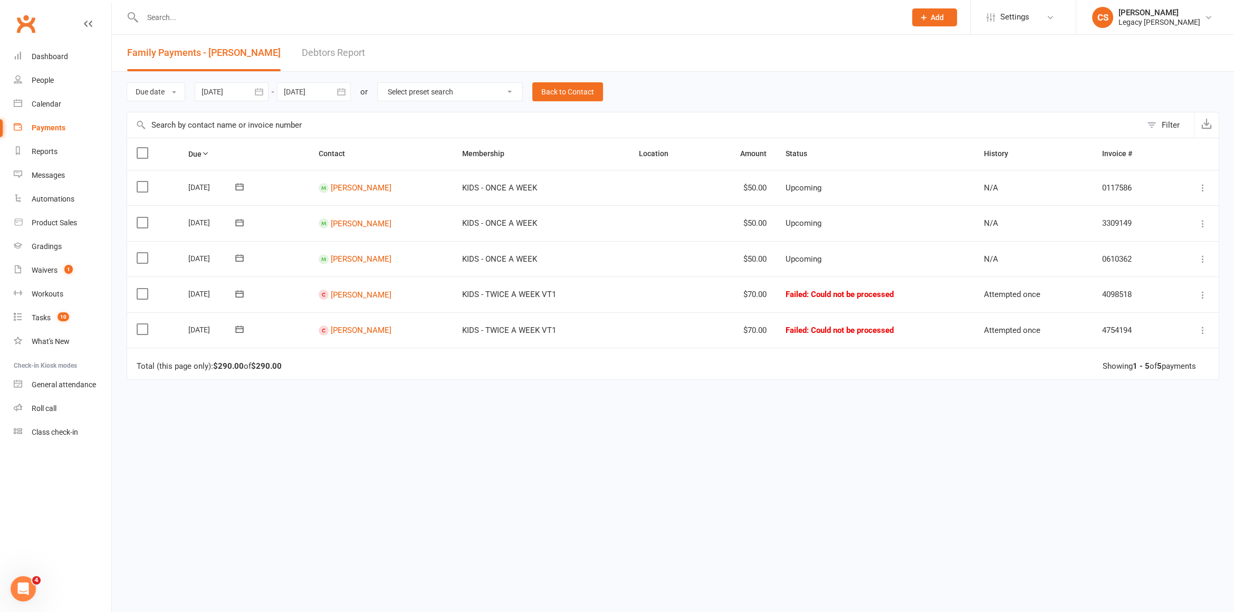
click at [1200, 256] on icon at bounding box center [1202, 259] width 11 height 11
click at [837, 405] on div "Due Contact Membership Location Amount Status History Invoice # Select this [DA…" at bounding box center [673, 327] width 1092 height 378
click at [715, 266] on td "$50.00" at bounding box center [740, 259] width 71 height 36
click at [339, 192] on link "[PERSON_NAME]" at bounding box center [361, 187] width 61 height 9
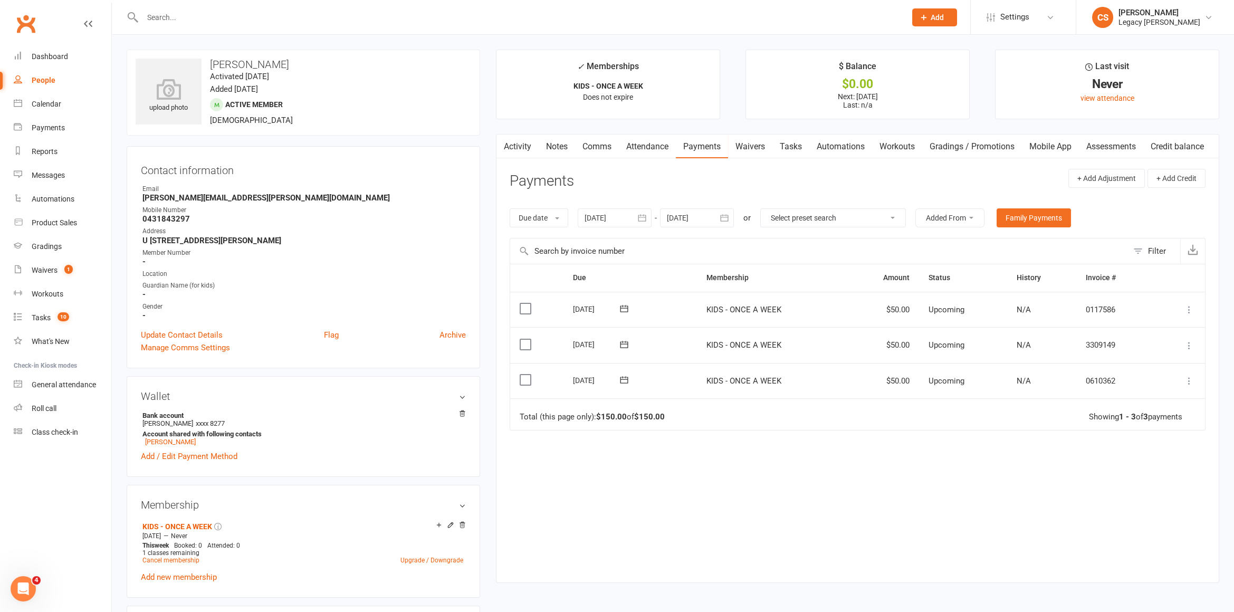
click at [1192, 382] on icon at bounding box center [1188, 380] width 11 height 11
click at [964, 480] on div "Due Contact Membership Amount Status History Invoice # Select this [DATE] [PERS…" at bounding box center [857, 415] width 696 height 302
click at [888, 377] on td "$50.00" at bounding box center [882, 381] width 72 height 36
click at [169, 444] on link "[PERSON_NAME]" at bounding box center [170, 442] width 51 height 8
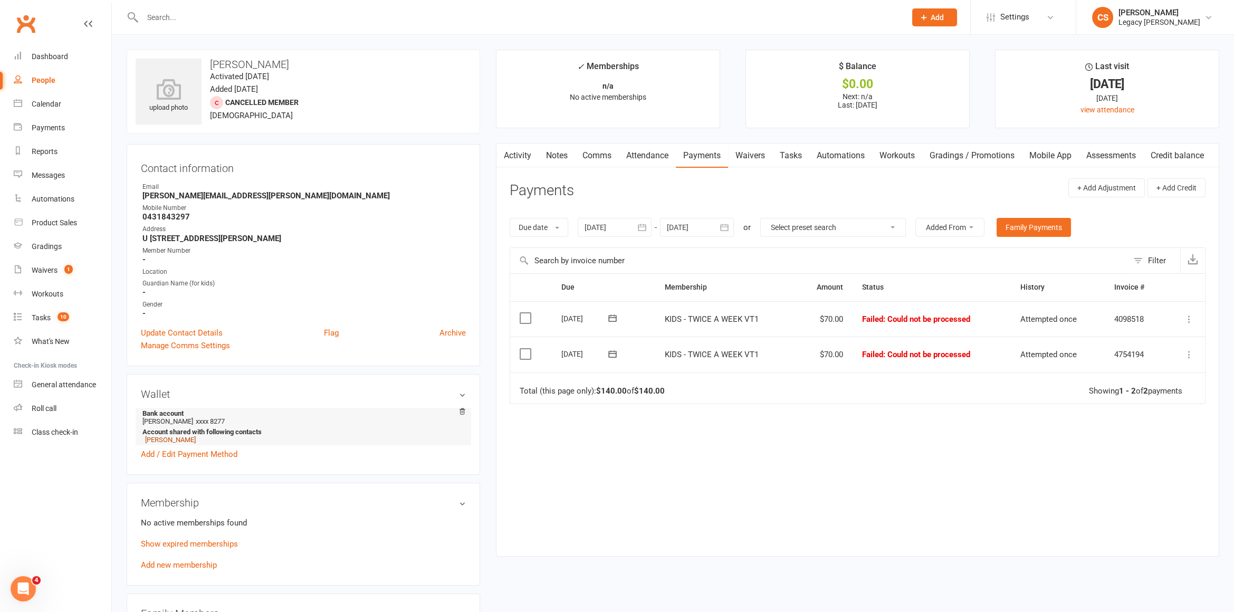
click at [168, 436] on link "[PERSON_NAME]" at bounding box center [170, 440] width 51 height 8
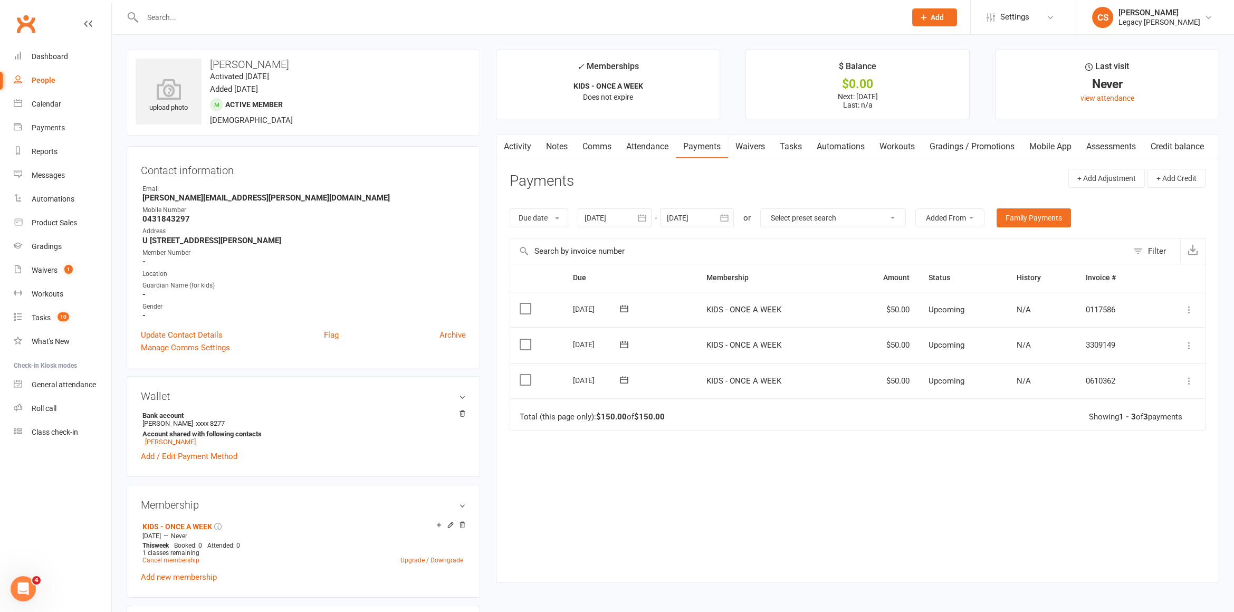
click at [901, 375] on td "$50.00" at bounding box center [882, 381] width 72 height 36
click at [1188, 378] on icon at bounding box center [1188, 380] width 11 height 11
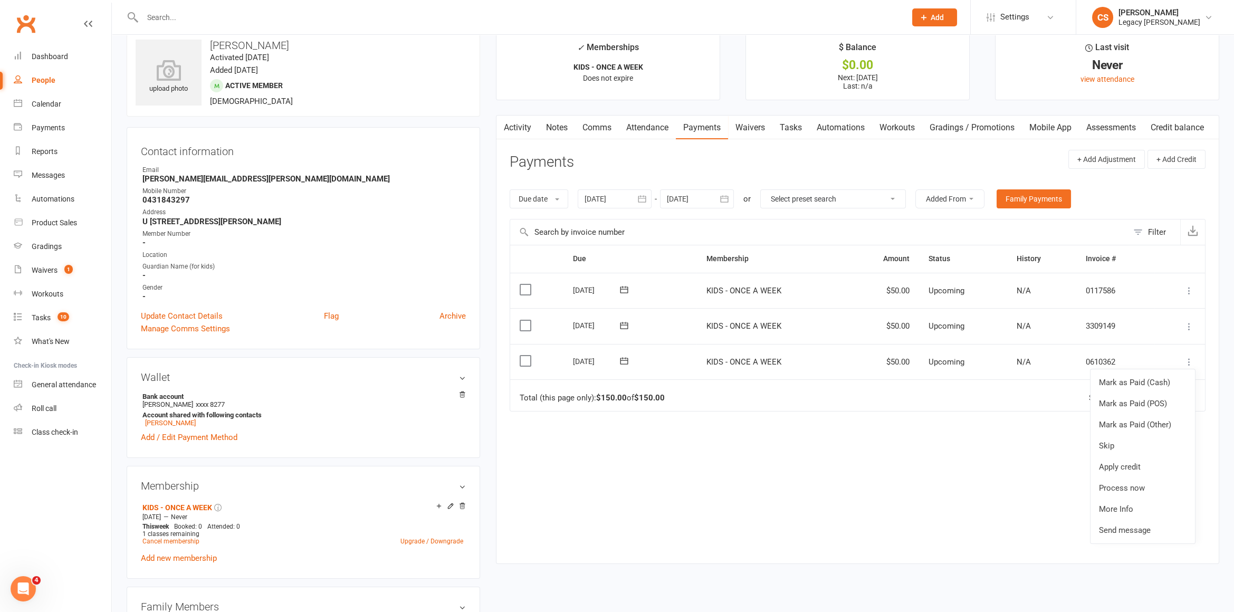
scroll to position [9, 0]
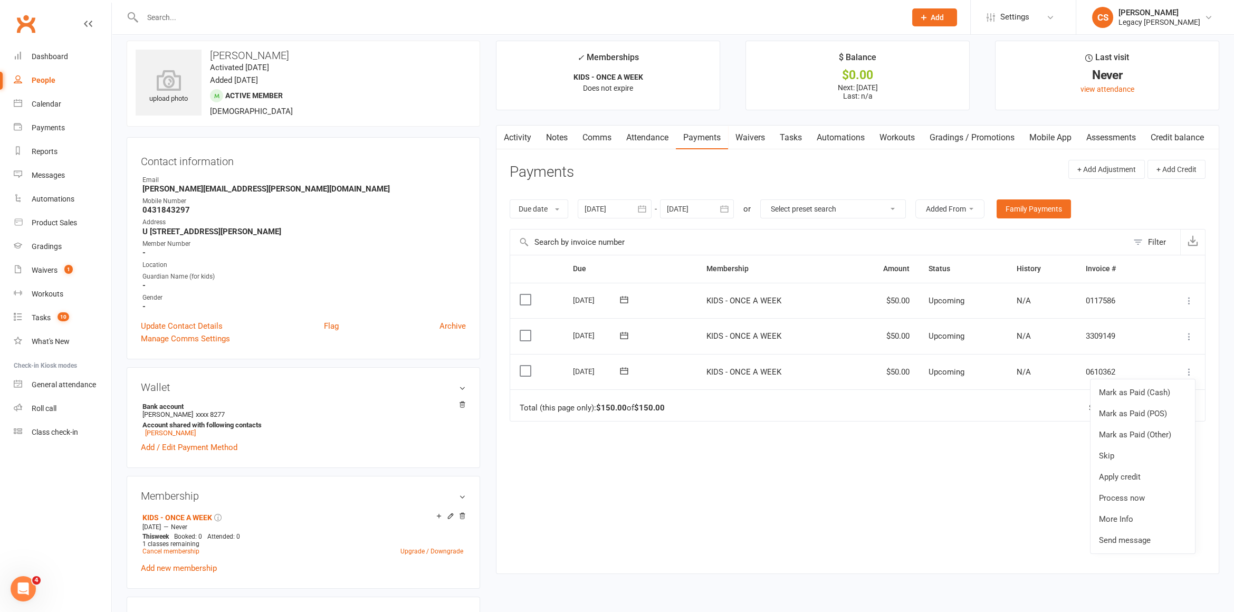
click at [996, 457] on div "Due Contact Membership Amount Status History Invoice # Select this [DATE] [PERS…" at bounding box center [857, 406] width 696 height 302
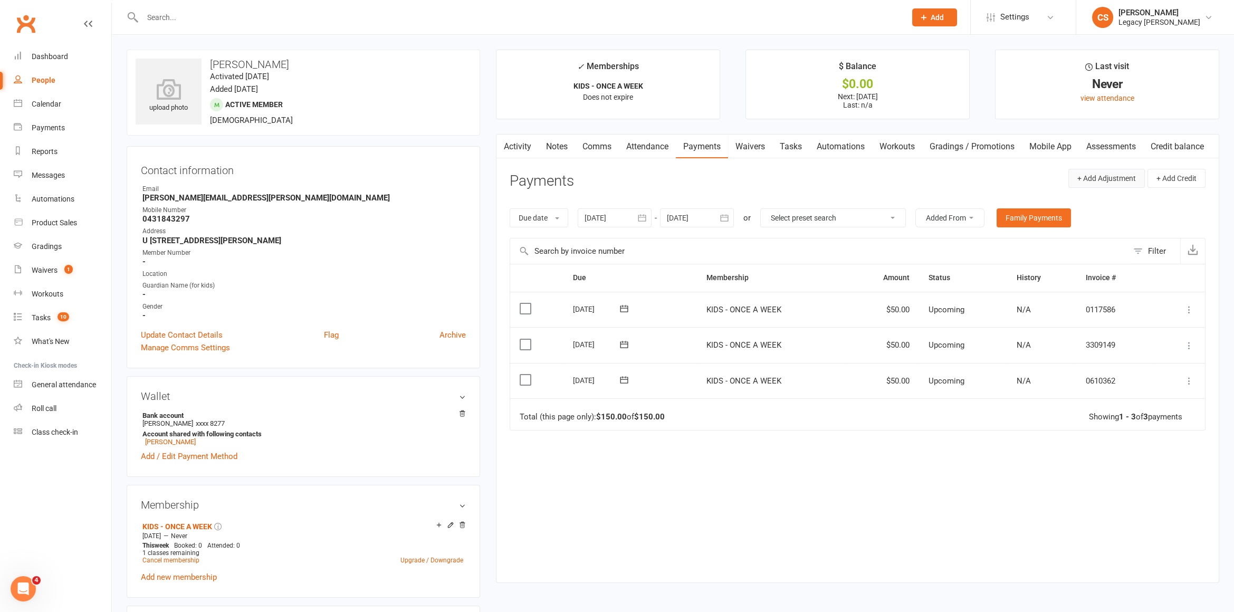
click at [1099, 172] on button "+ Add Adjustment" at bounding box center [1106, 178] width 76 height 19
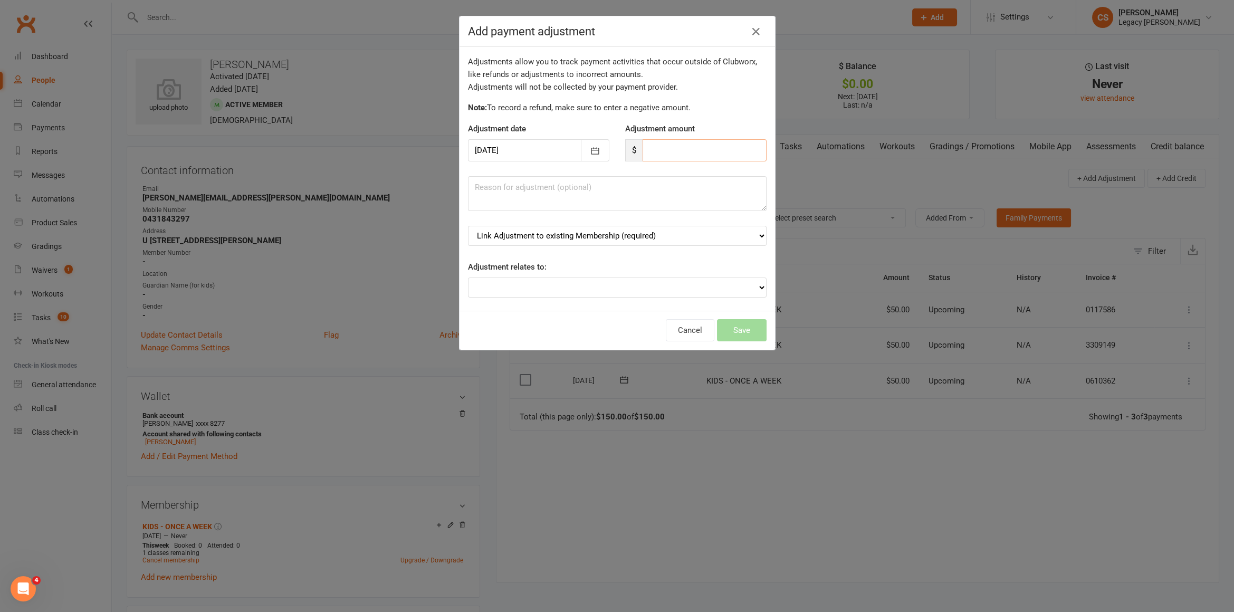
click at [679, 155] on input "number" at bounding box center [704, 150] width 124 height 22
click at [518, 281] on select "Adjustment for an Autopayment Cash adjustment POS Sale adjustment Other adjustm…" at bounding box center [617, 287] width 298 height 20
select select "0"
click at [685, 143] on input "number" at bounding box center [704, 150] width 124 height 22
click at [754, 34] on icon "button" at bounding box center [755, 31] width 13 height 13
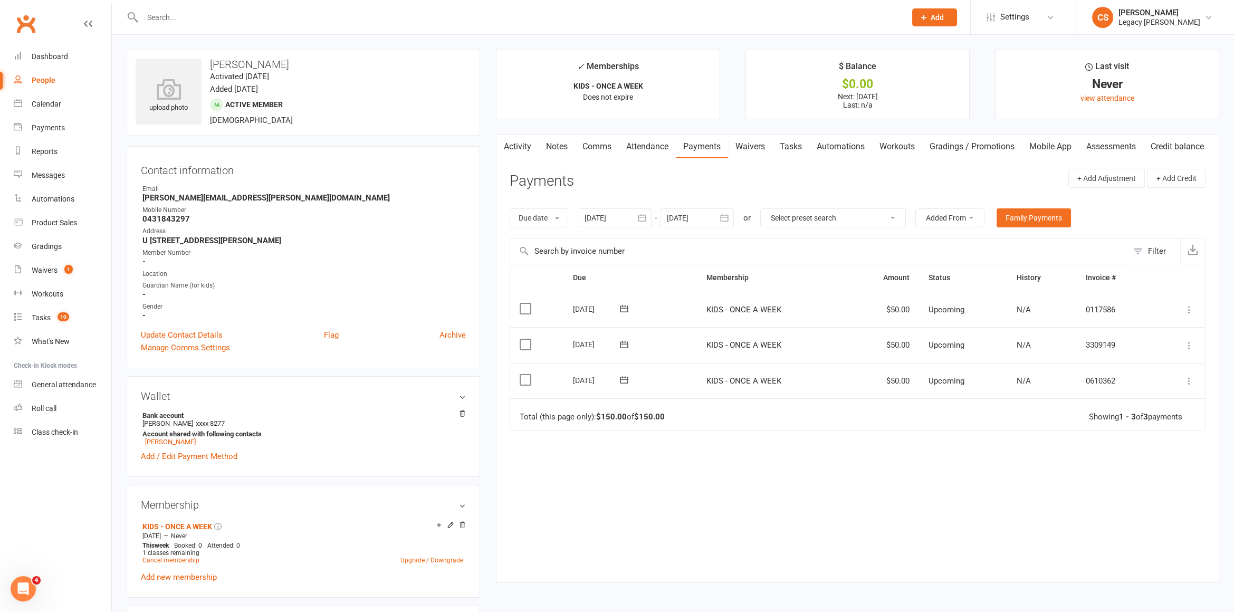
click at [1189, 375] on icon at bounding box center [1188, 380] width 11 height 11
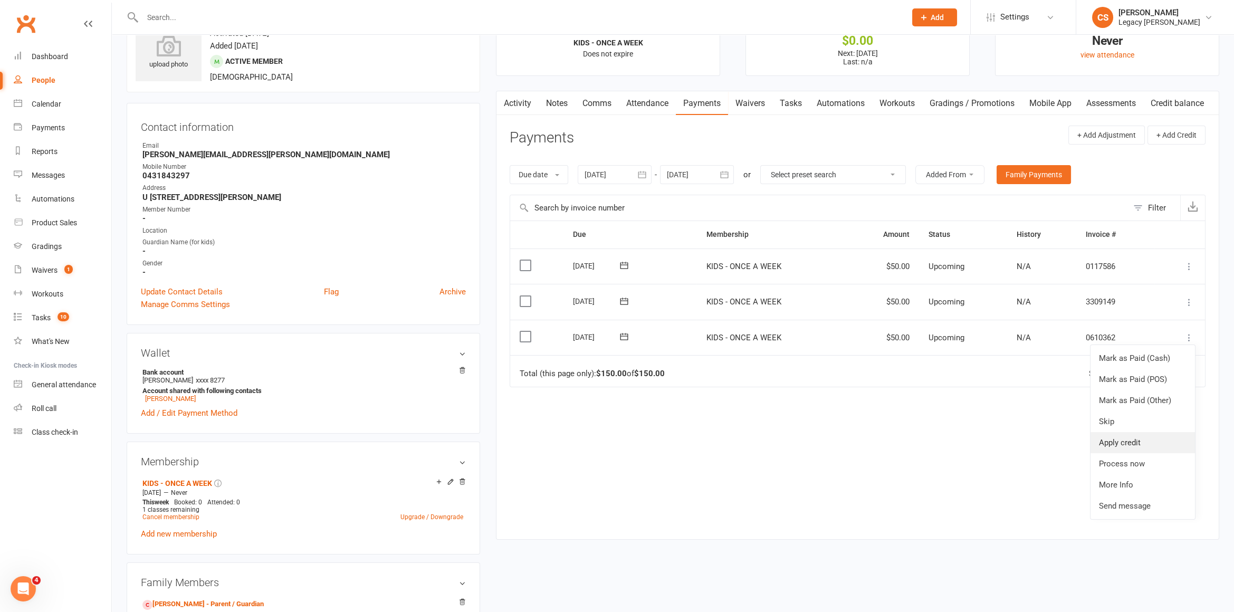
scroll to position [56, 0]
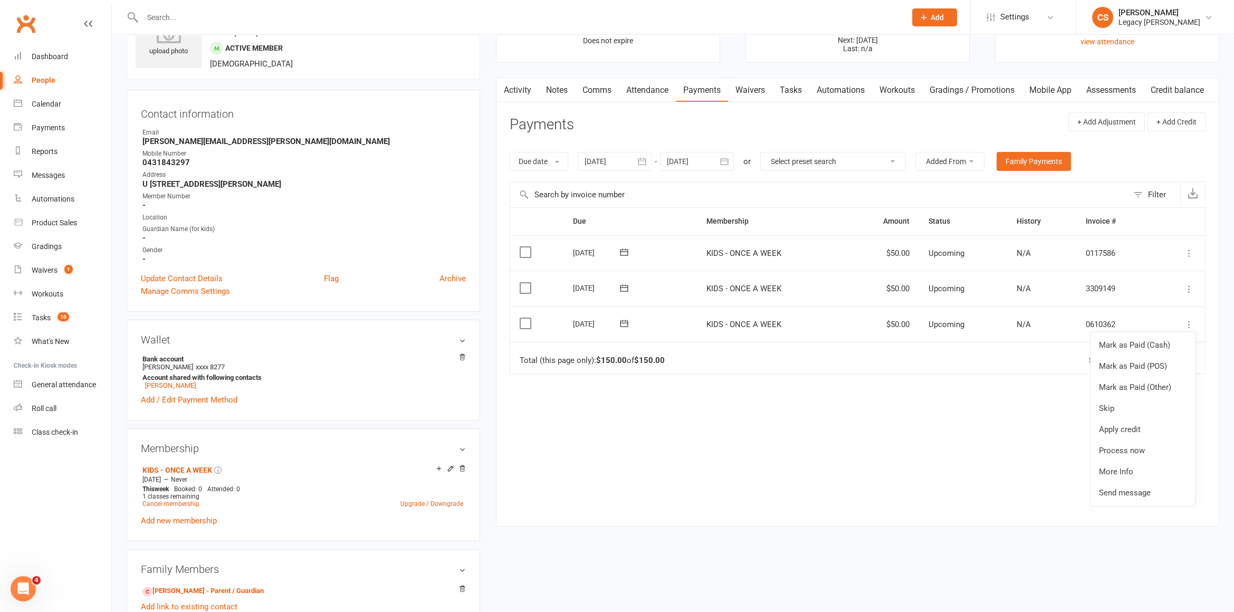
click at [958, 481] on div "Due Contact Membership Amount Status History Invoice # Select this [DATE] [PERS…" at bounding box center [857, 358] width 696 height 302
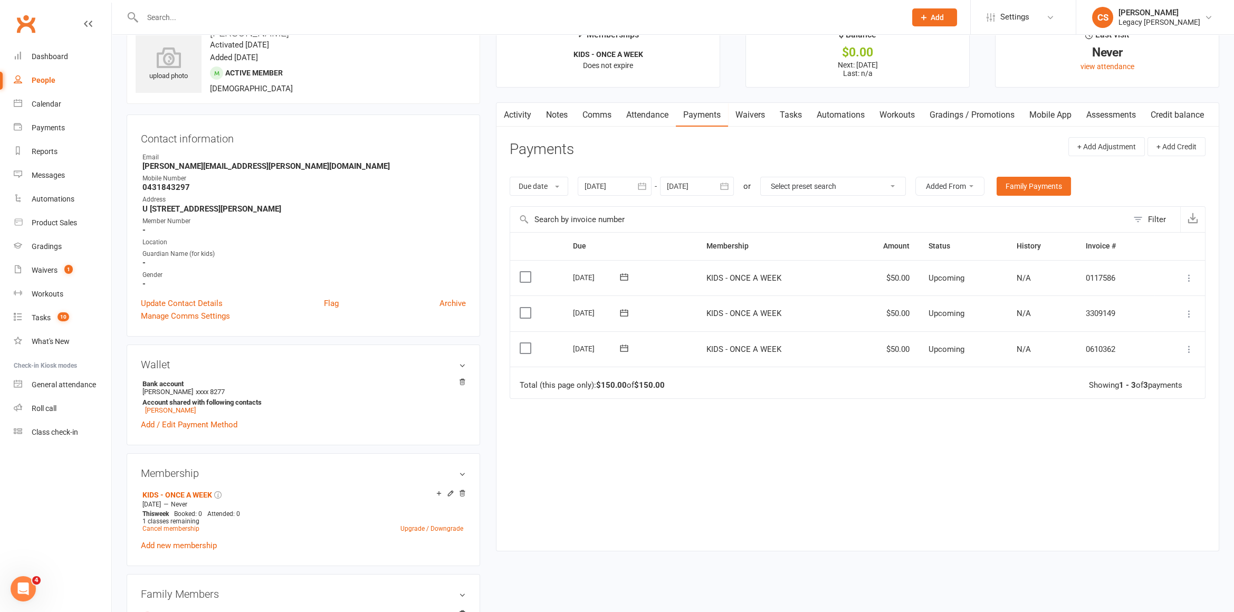
click at [1187, 312] on icon at bounding box center [1188, 314] width 11 height 11
click at [748, 425] on div "Due Contact Membership Amount Status History Invoice # Select this [DATE] [PERS…" at bounding box center [857, 383] width 696 height 302
drag, startPoint x: 1201, startPoint y: 306, endPoint x: 1186, endPoint y: 316, distance: 18.0
click at [1198, 309] on td "Mark as Paid (Cash) [PERSON_NAME] as Paid (POS) Mark as Paid (Other) Skip Chang…" at bounding box center [1179, 313] width 51 height 36
click at [1186, 316] on icon at bounding box center [1188, 314] width 11 height 11
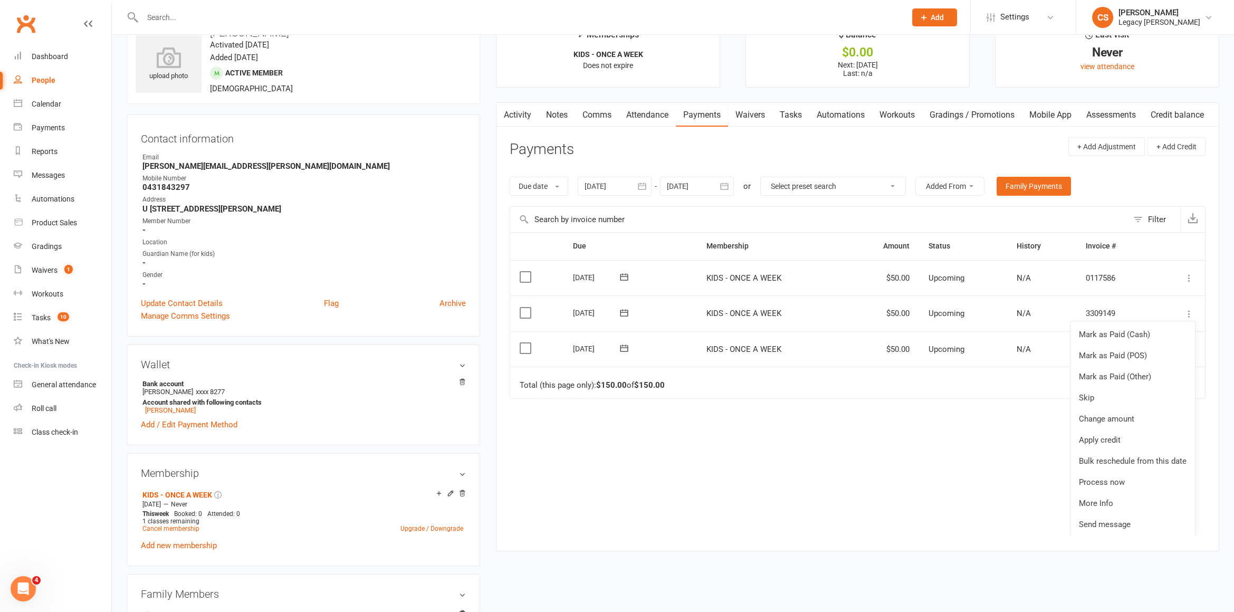
click at [618, 349] on button at bounding box center [623, 348] width 21 height 11
click at [654, 448] on button "12" at bounding box center [661, 449] width 22 height 19
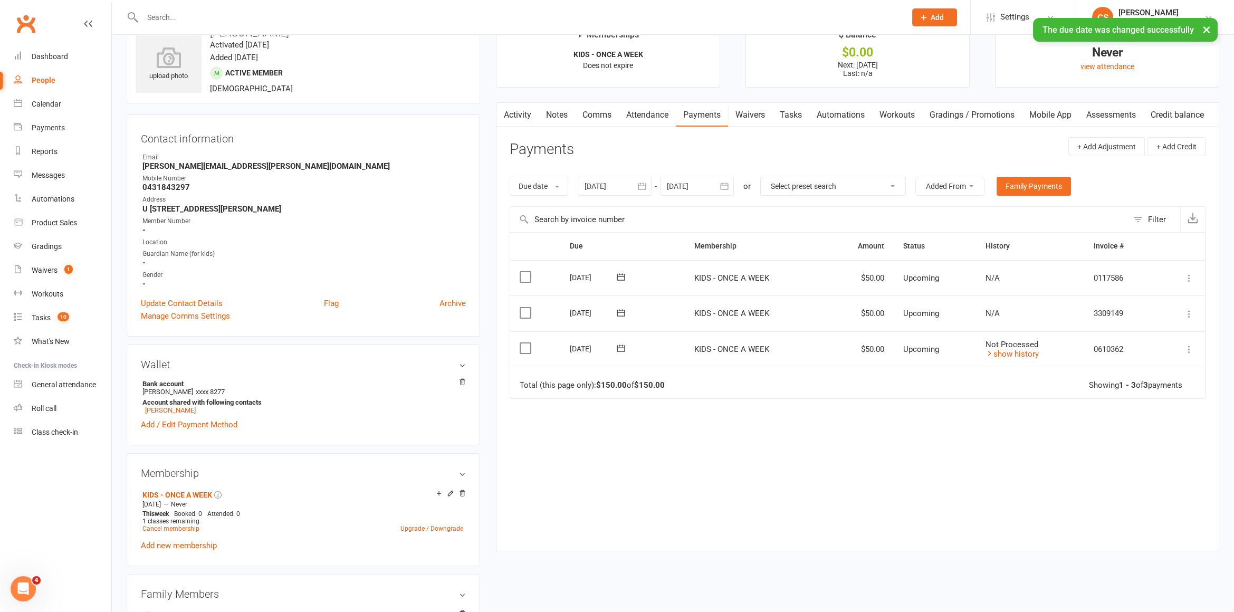
click at [1186, 348] on icon at bounding box center [1188, 349] width 11 height 11
click at [1120, 445] on link "Change amount" at bounding box center [1132, 454] width 124 height 21
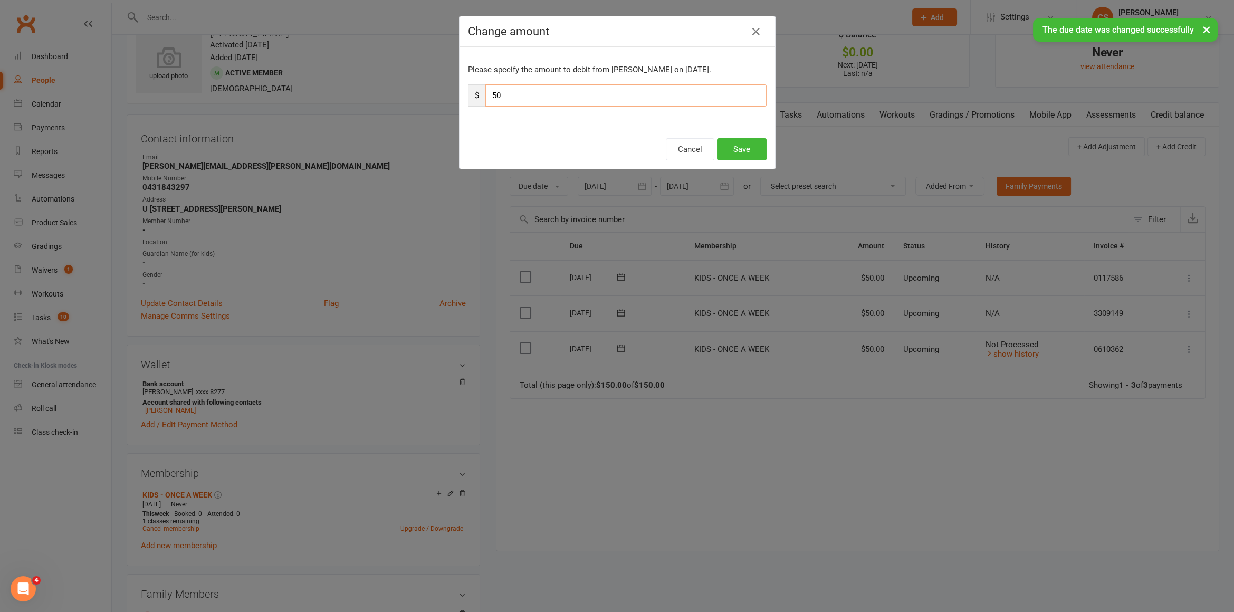
click at [529, 94] on input "50" at bounding box center [625, 95] width 281 height 22
drag, startPoint x: 529, startPoint y: 94, endPoint x: 466, endPoint y: 80, distance: 64.8
click at [475, 86] on div "$ 50" at bounding box center [617, 95] width 298 height 22
type input "120"
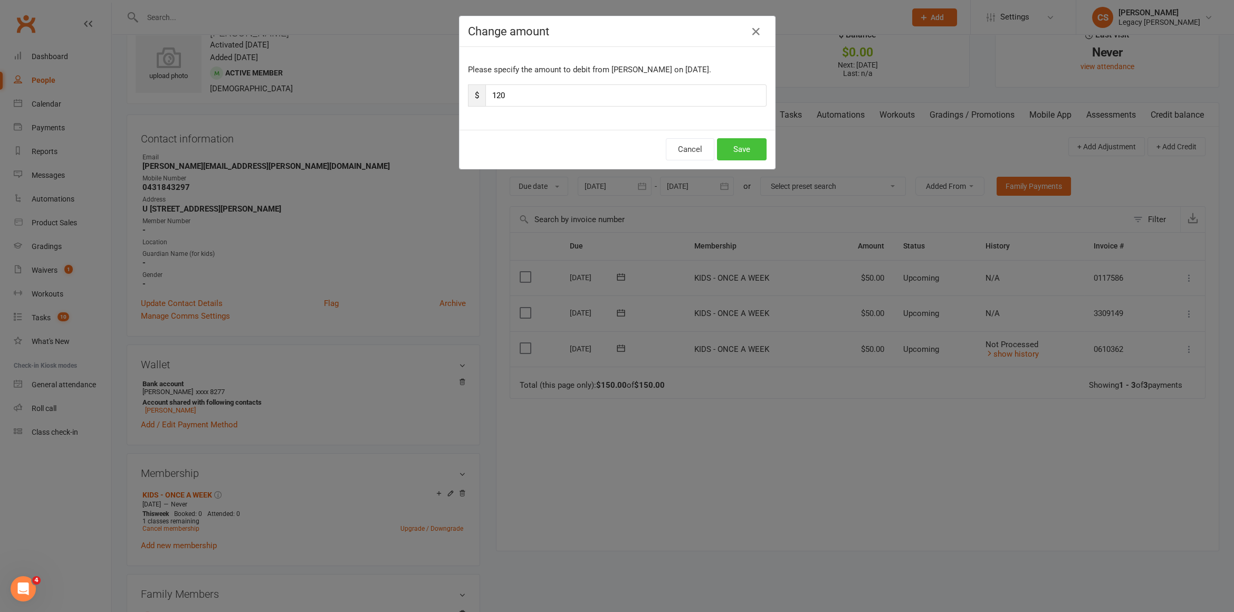
click at [745, 149] on button "Save" at bounding box center [742, 149] width 50 height 22
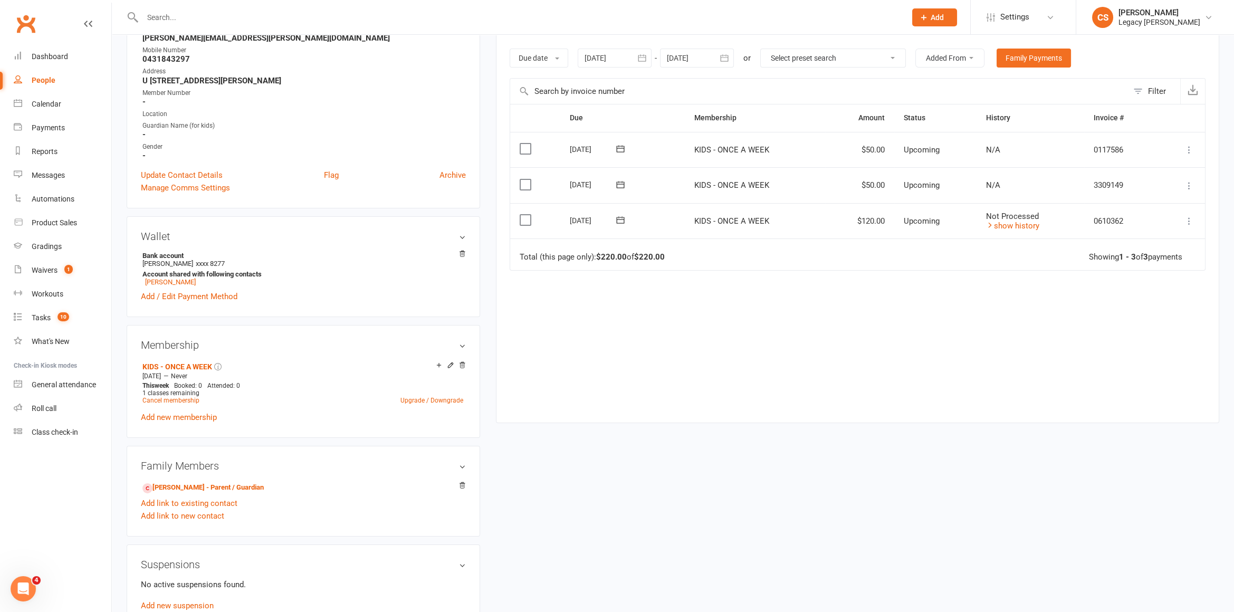
scroll to position [161, 0]
click at [184, 361] on link "KIDS - ONCE A WEEK" at bounding box center [177, 365] width 70 height 8
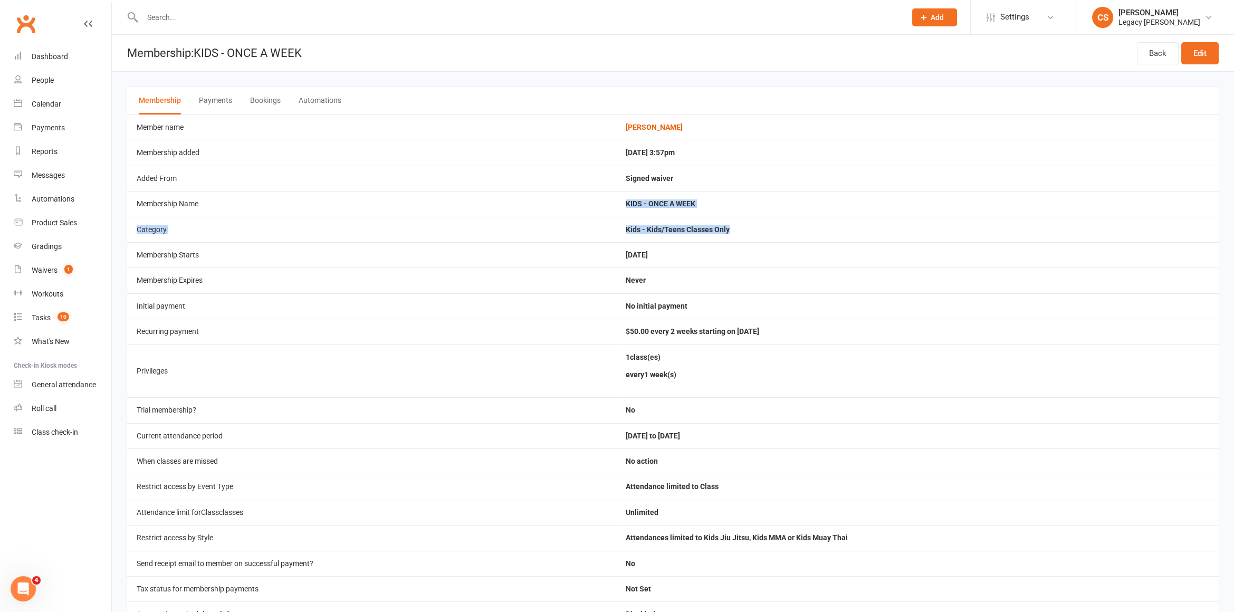
drag, startPoint x: 746, startPoint y: 230, endPoint x: 631, endPoint y: 203, distance: 118.6
click at [631, 203] on tbody "Member name [PERSON_NAME] Membership added [DATE] 3:57pm Added From Signed waiv…" at bounding box center [672, 383] width 1091 height 538
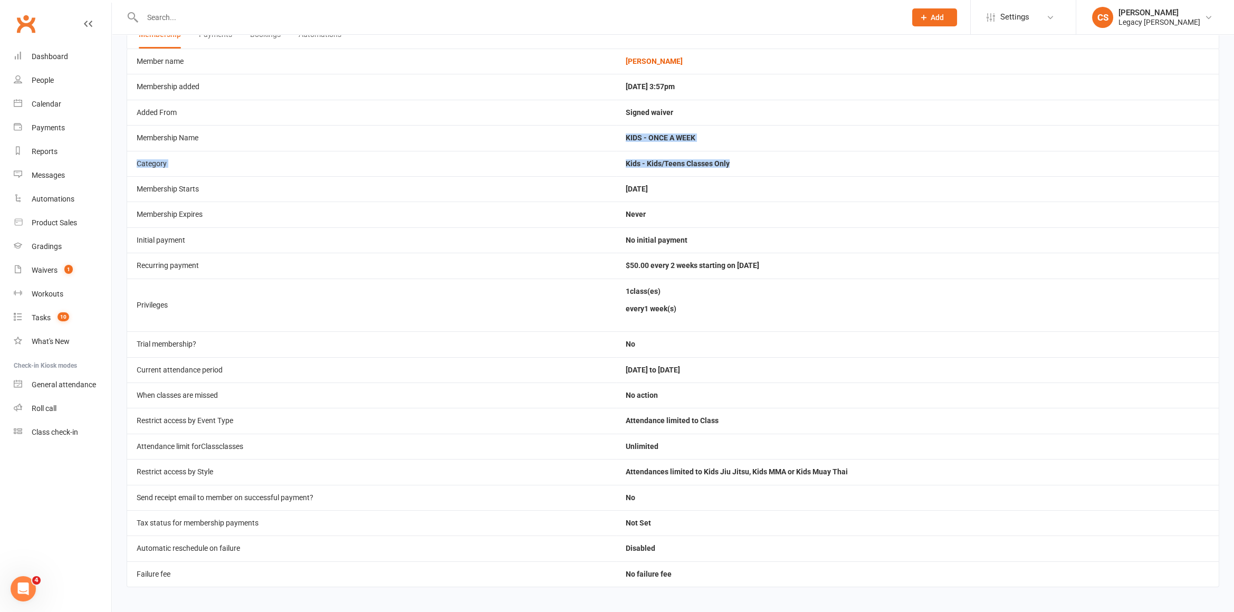
drag, startPoint x: 630, startPoint y: 485, endPoint x: 810, endPoint y: 472, distance: 180.8
click at [810, 472] on tbody "Member name [PERSON_NAME] Membership added [DATE] 3:57pm Added From Signed waiv…" at bounding box center [672, 318] width 1091 height 538
click at [816, 468] on td "Attendances limited to Kids Jiu Jitsu, Kids MMA or Kids Muay Thai" at bounding box center [917, 471] width 602 height 25
click at [543, 485] on td "Send receipt email to member on successful payment?" at bounding box center [371, 497] width 489 height 25
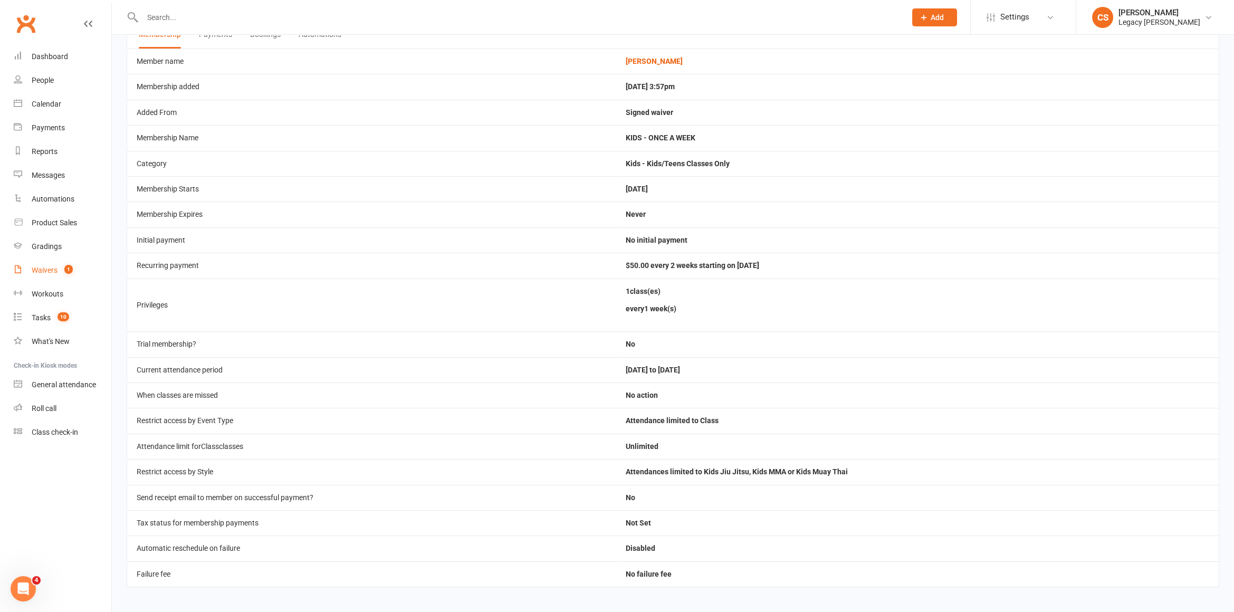
click at [58, 267] on link "Waivers 1" at bounding box center [63, 270] width 98 height 24
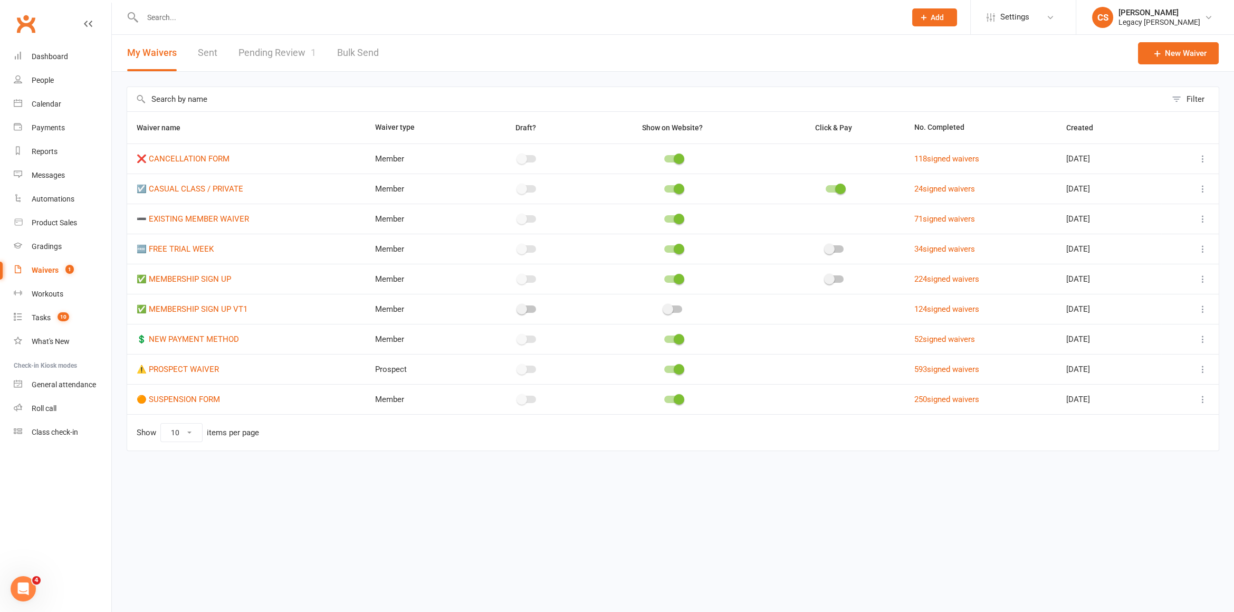
click at [263, 61] on link "Pending Review 1" at bounding box center [277, 53] width 78 height 36
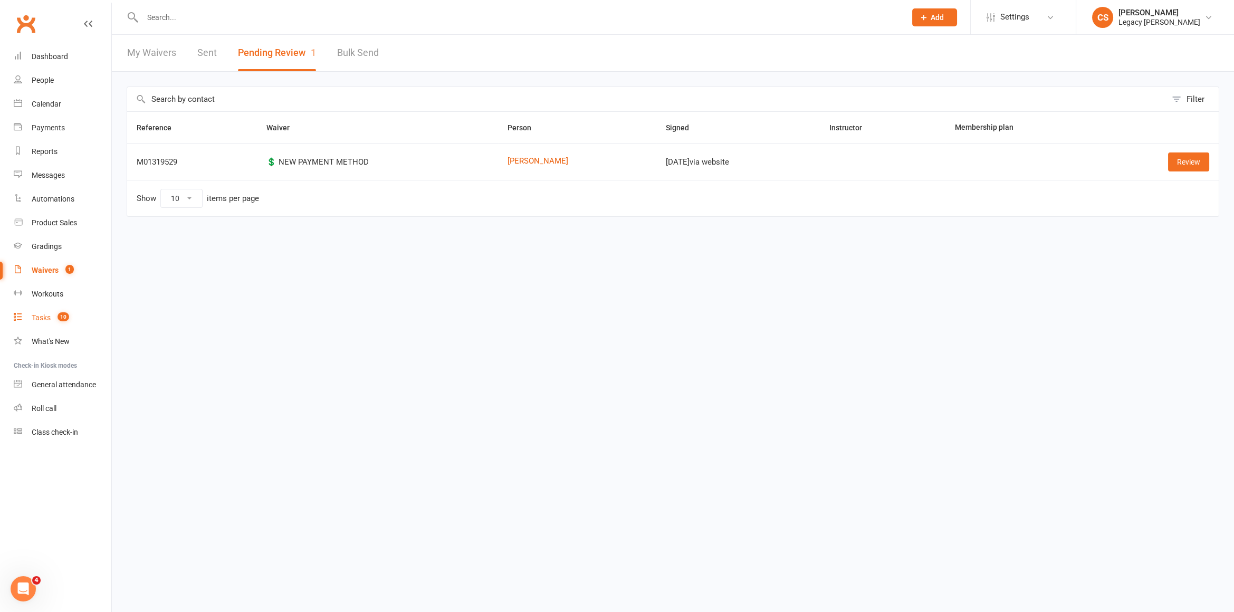
click at [54, 321] on count-badge "10" at bounding box center [60, 317] width 17 height 8
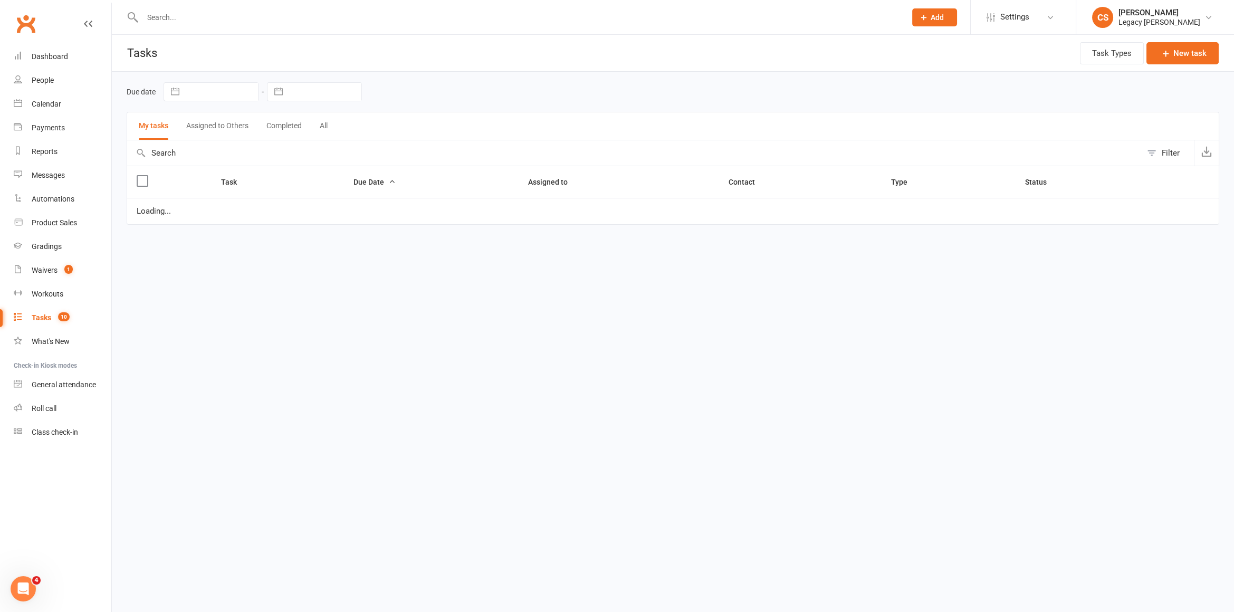
select select "waiting"
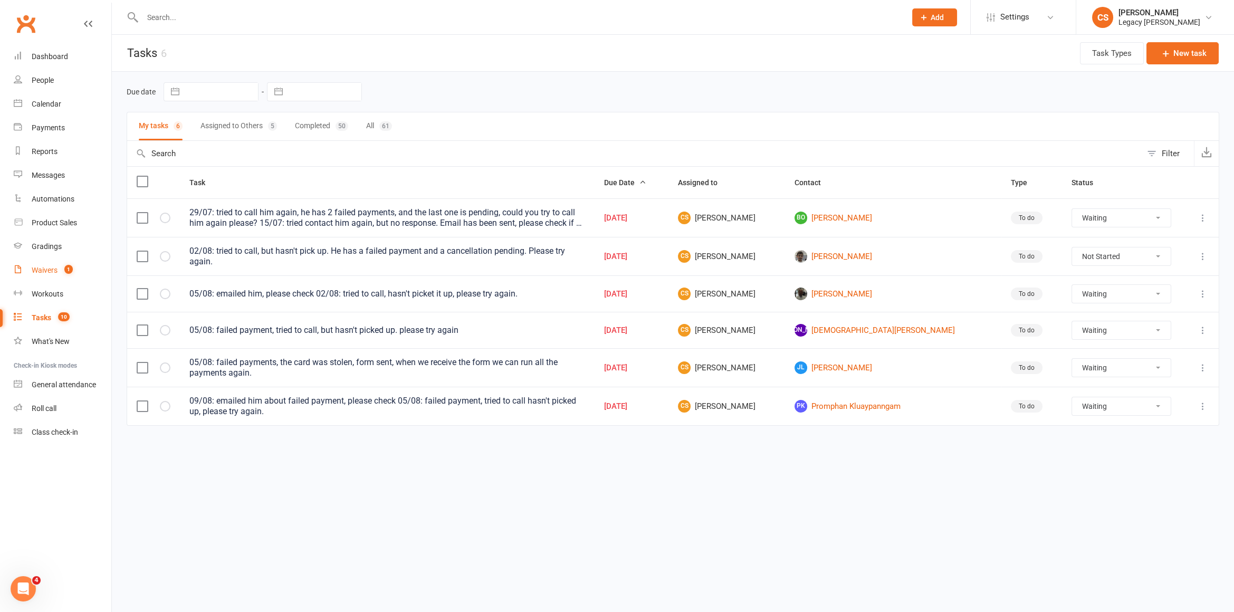
click at [40, 266] on div "Waivers" at bounding box center [45, 270] width 26 height 8
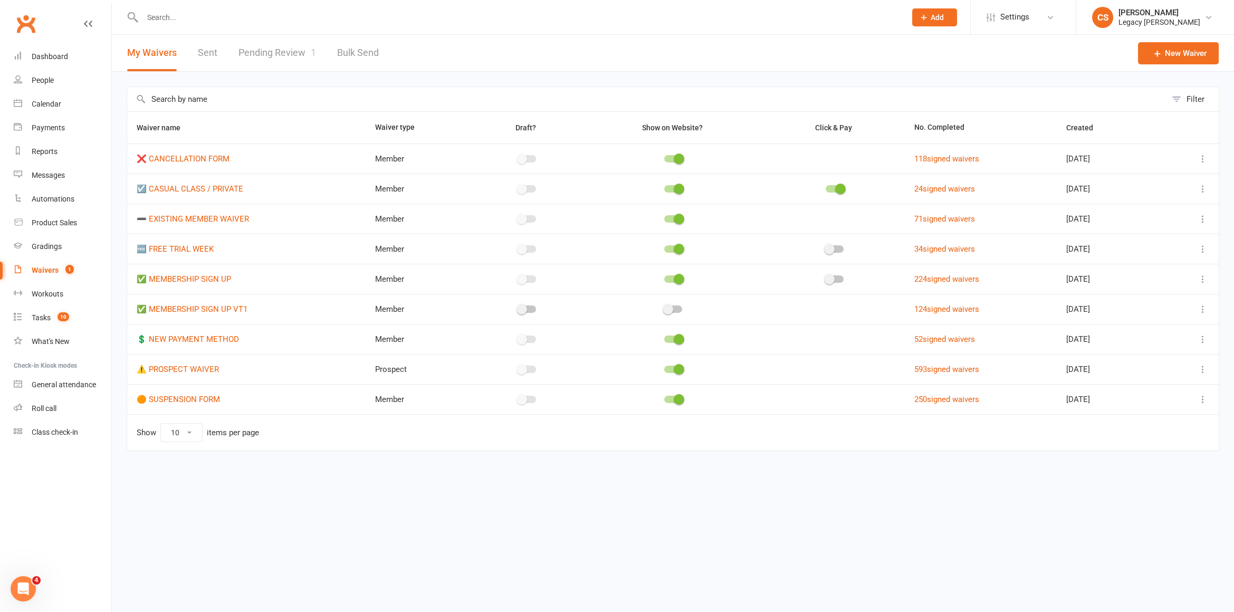
click at [282, 66] on link "Pending Review 1" at bounding box center [277, 53] width 78 height 36
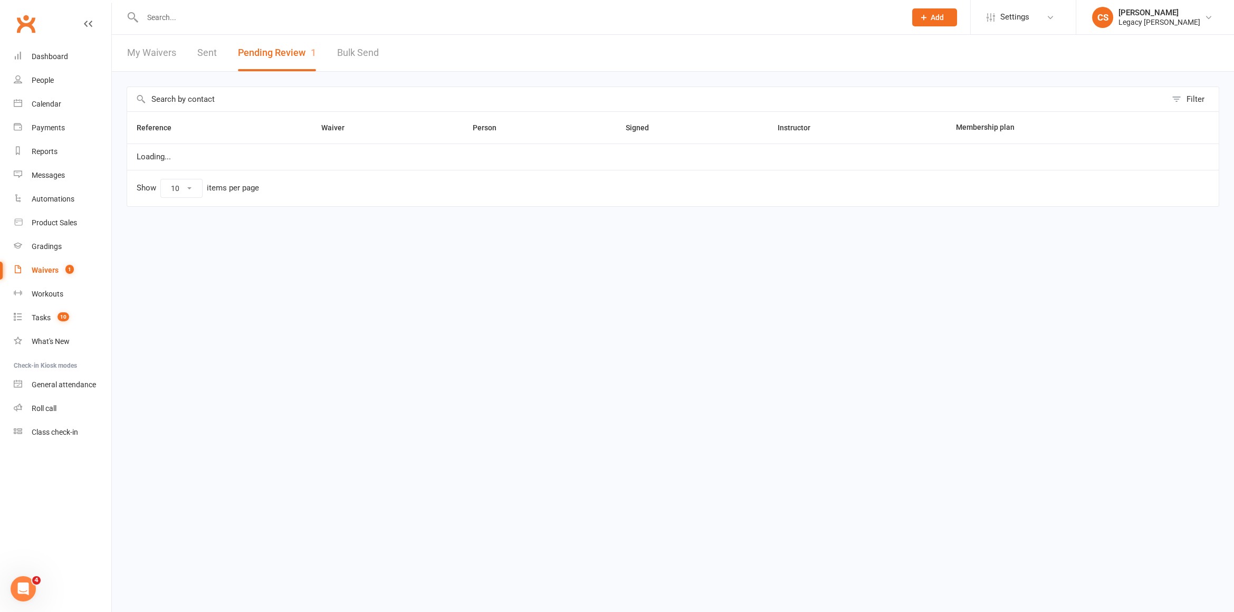
click at [283, 57] on button "Pending Review 1" at bounding box center [277, 53] width 78 height 36
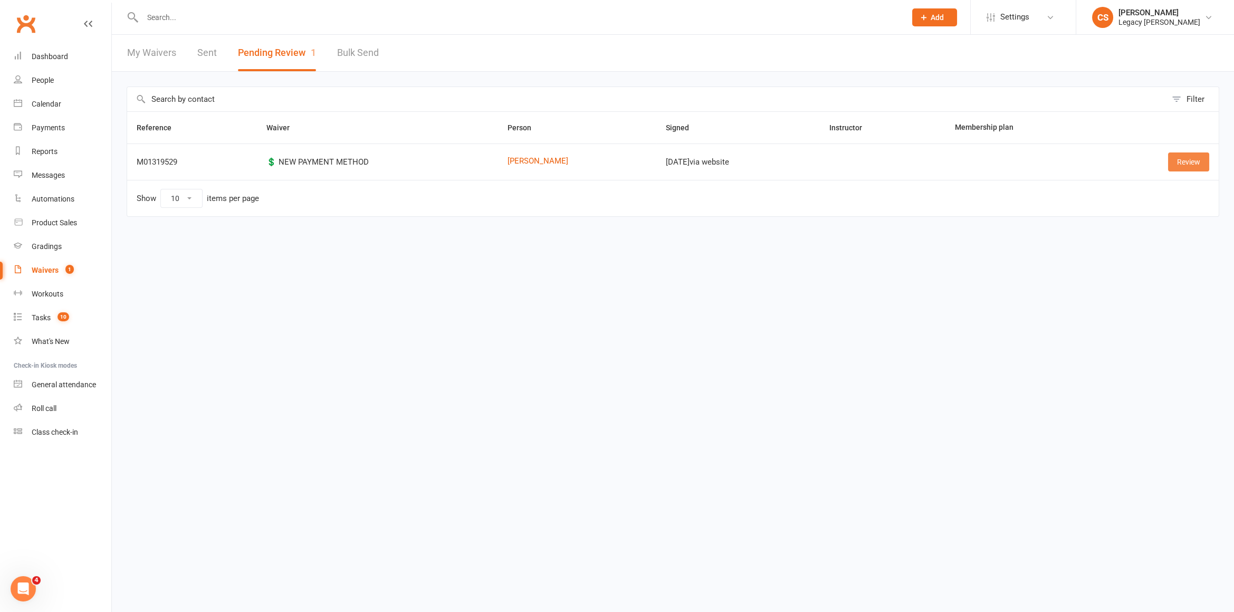
click at [1196, 166] on link "Review" at bounding box center [1188, 161] width 41 height 19
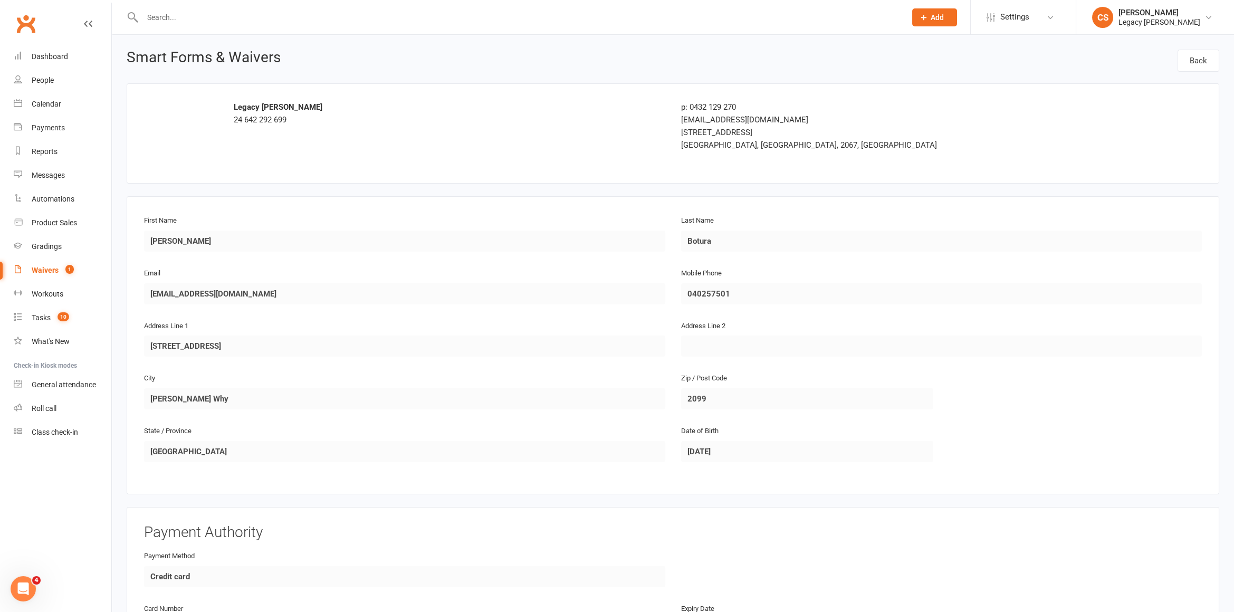
scroll to position [318, 0]
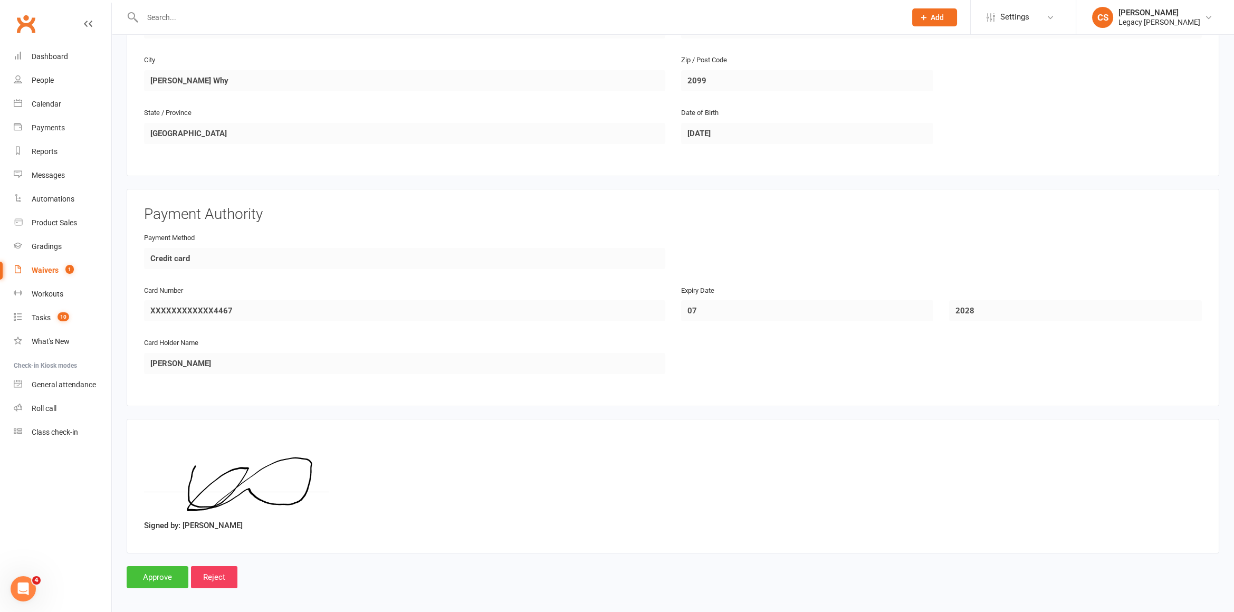
click at [160, 576] on input "Approve" at bounding box center [158, 577] width 62 height 22
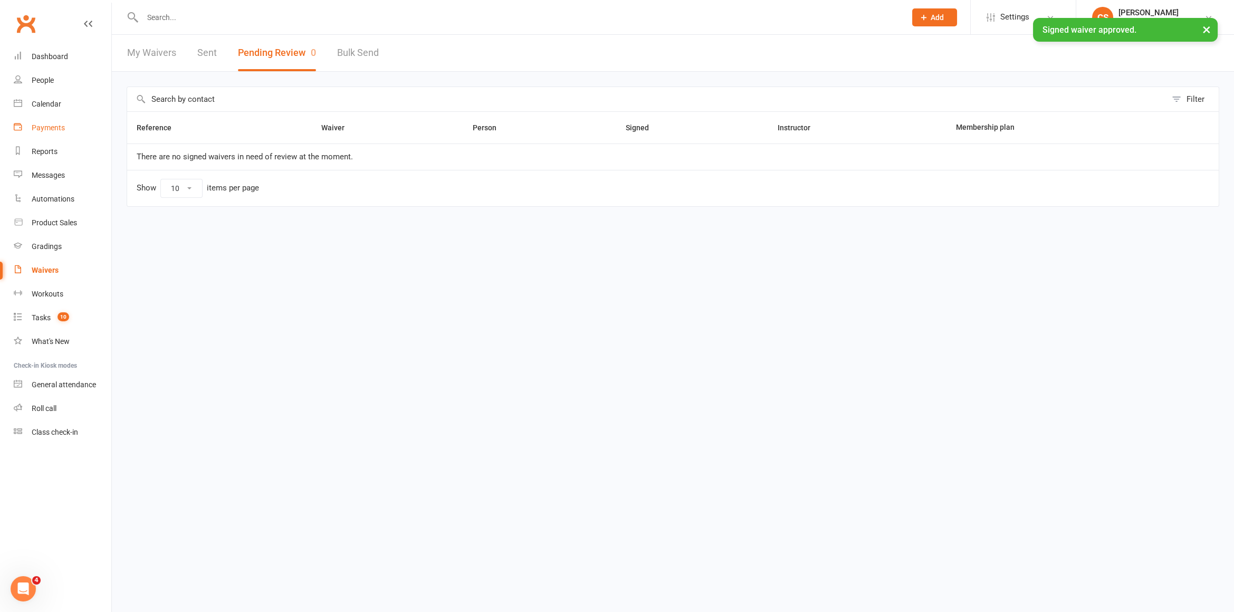
click at [48, 119] on link "Payments" at bounding box center [63, 128] width 98 height 24
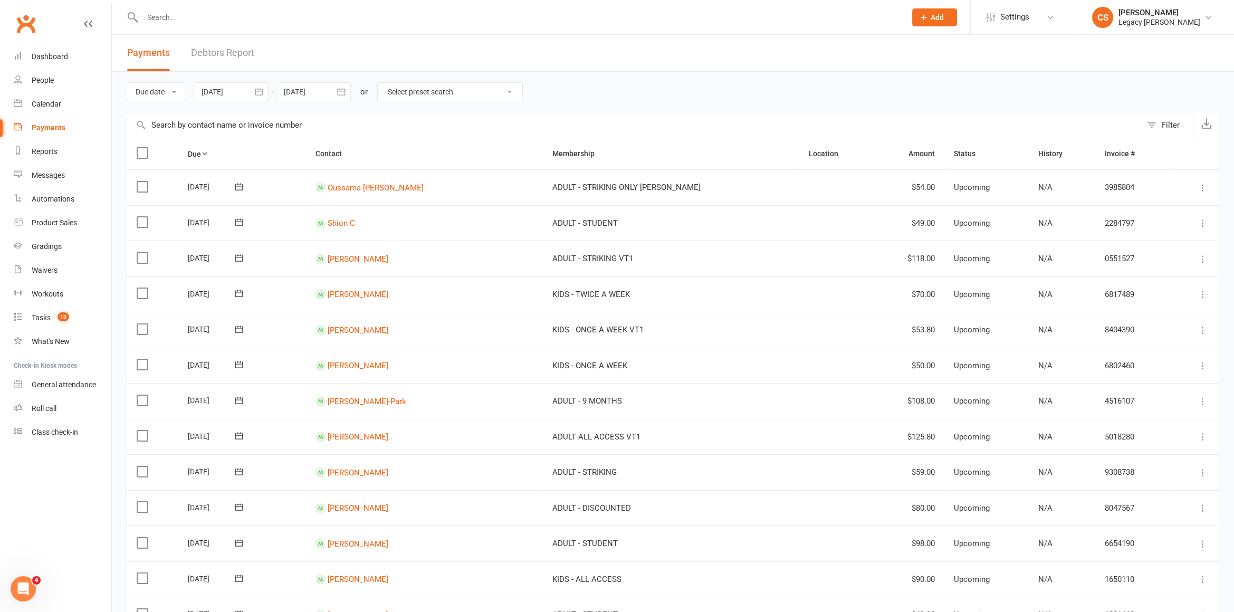
click at [55, 126] on div "Payments" at bounding box center [49, 127] width 34 height 8
click at [54, 107] on div "Calendar" at bounding box center [47, 104] width 30 height 8
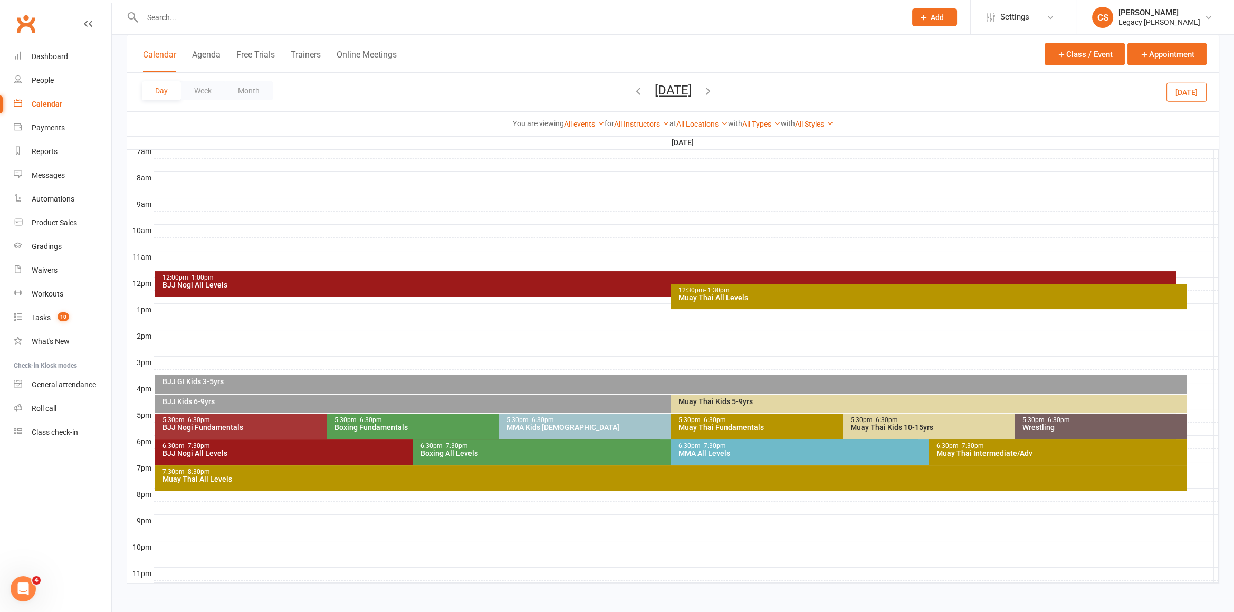
scroll to position [252, 0]
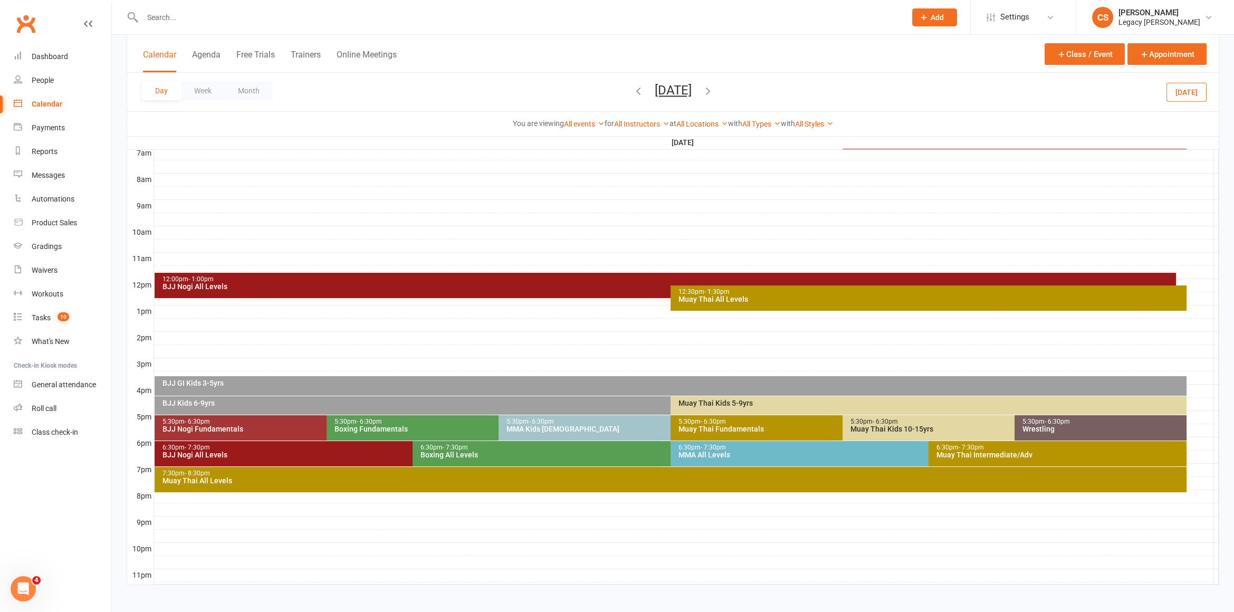
click at [897, 426] on div "Muay Thai Kids 10-15yrs" at bounding box center [1012, 428] width 324 height 7
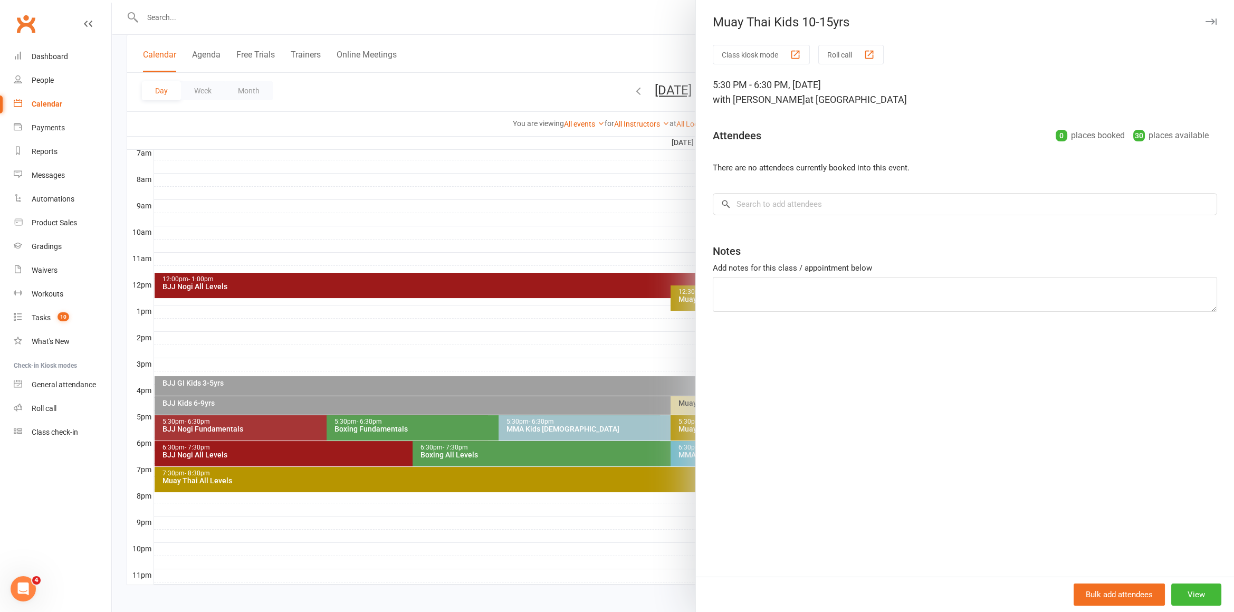
click at [330, 261] on div at bounding box center [673, 306] width 1122 height 612
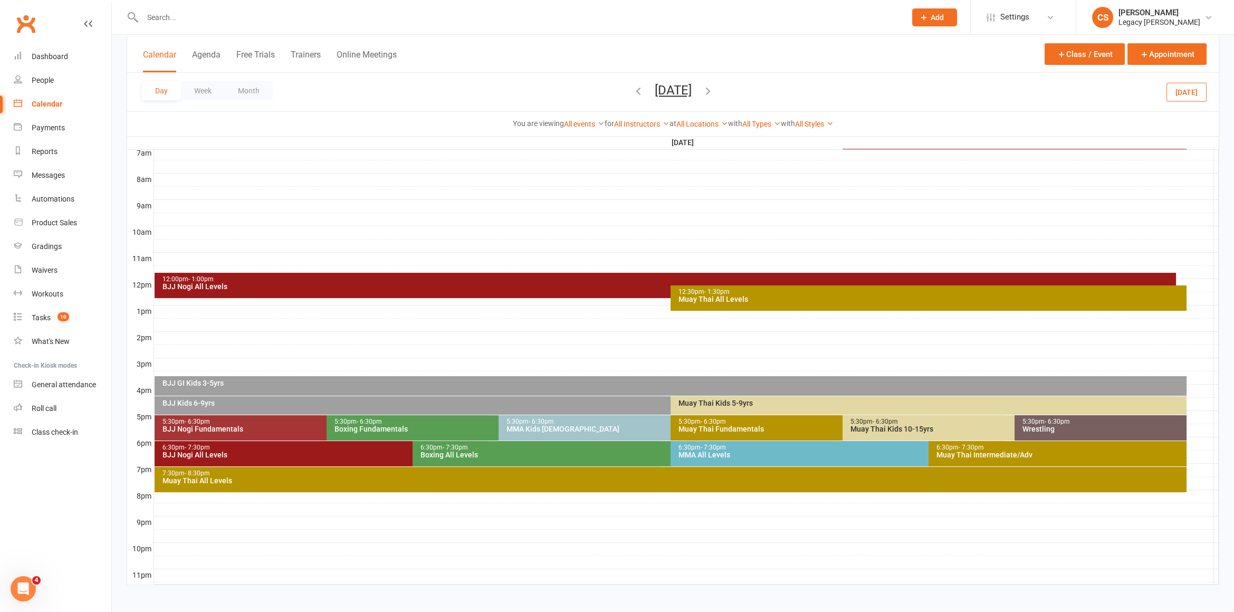
drag, startPoint x: 599, startPoint y: 79, endPoint x: 593, endPoint y: 94, distance: 16.9
click at [599, 79] on div "Day Week Month [DATE] [DATE] Sun Mon Tue Wed Thu Fri Sat 27 28 29 30 31 01 02 0…" at bounding box center [672, 92] width 1091 height 38
click at [632, 94] on icon "button" at bounding box center [638, 91] width 12 height 12
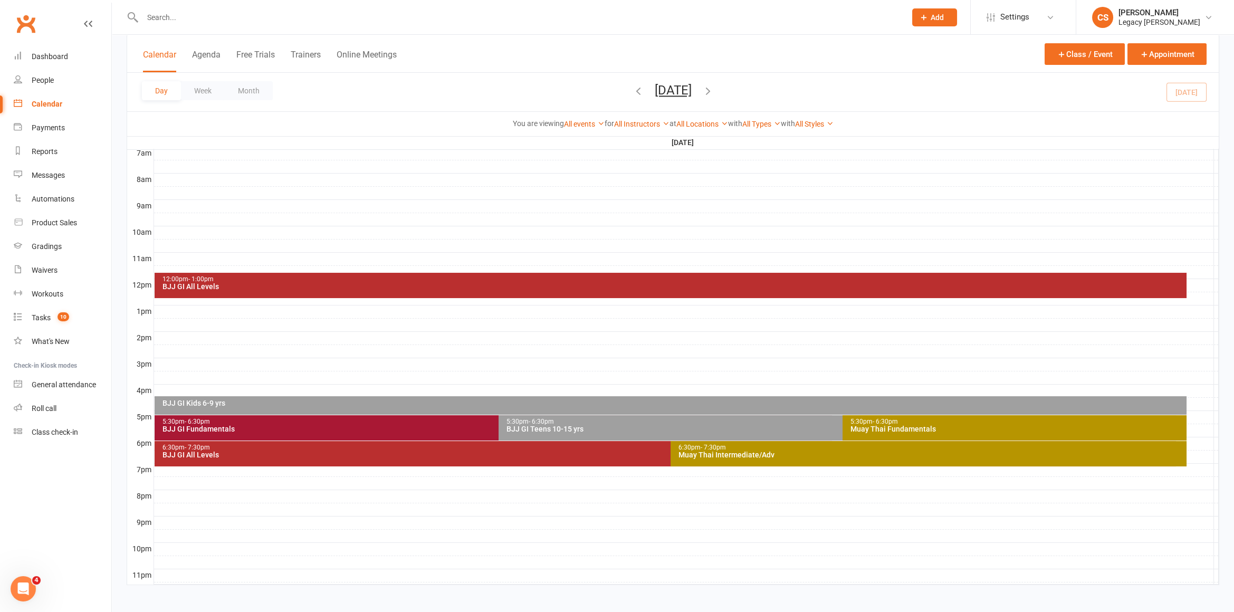
click at [566, 422] on div "5:30pm - 6:30pm" at bounding box center [840, 421] width 668 height 7
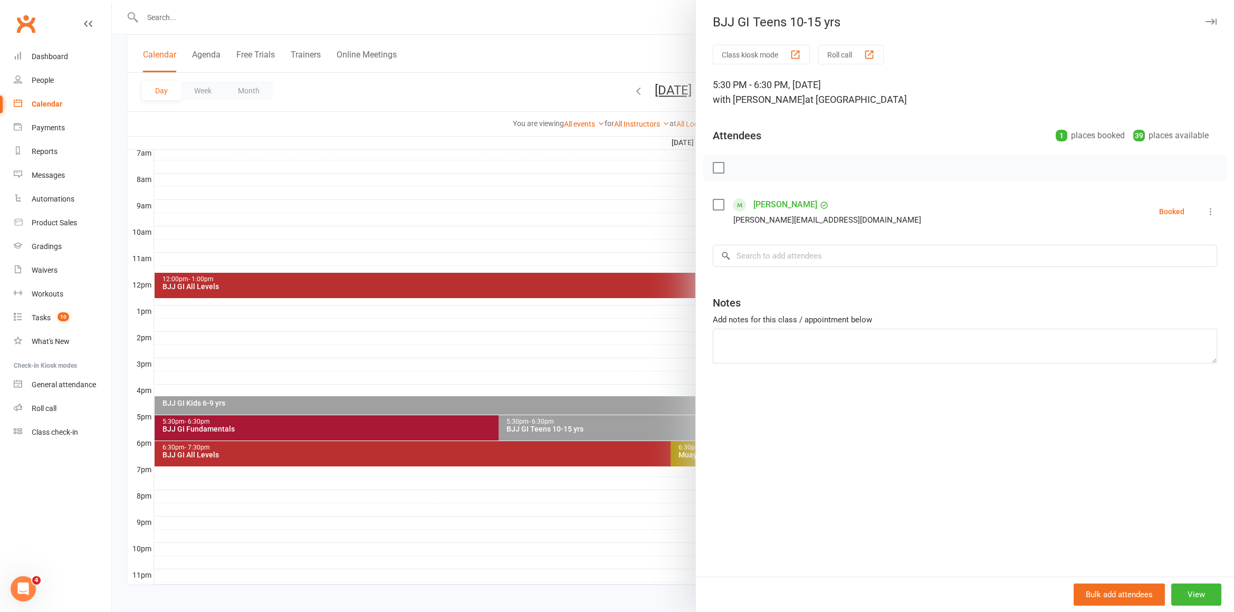
click at [394, 284] on div at bounding box center [673, 306] width 1122 height 612
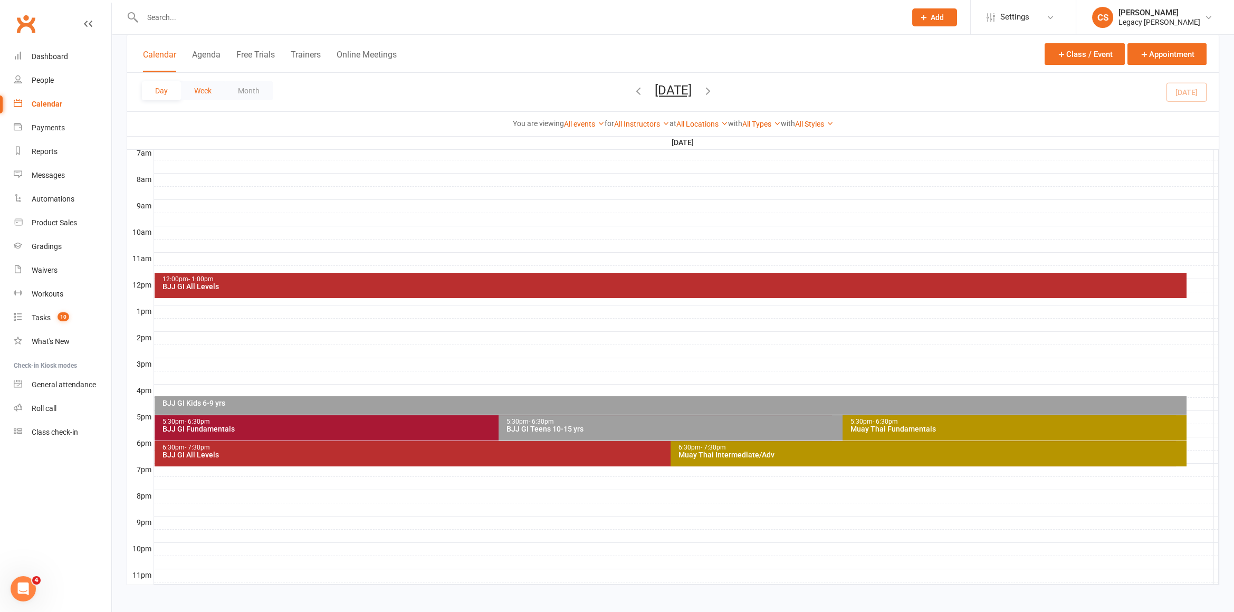
click at [197, 96] on button "Week" at bounding box center [203, 90] width 44 height 19
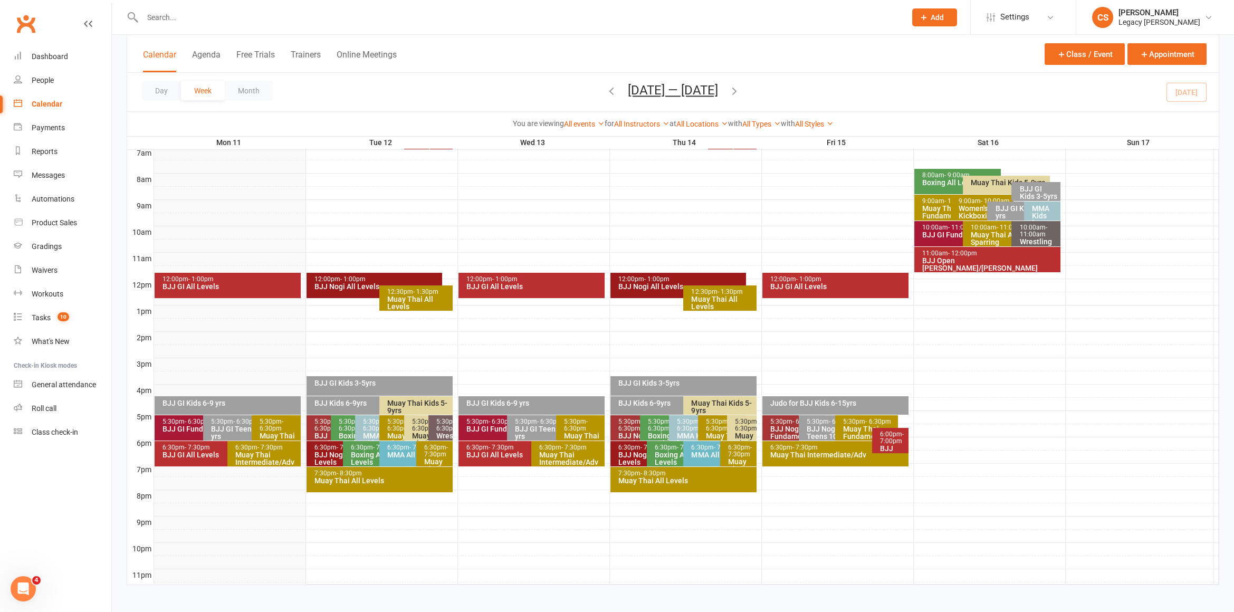
click at [605, 91] on icon "button" at bounding box center [611, 91] width 12 height 12
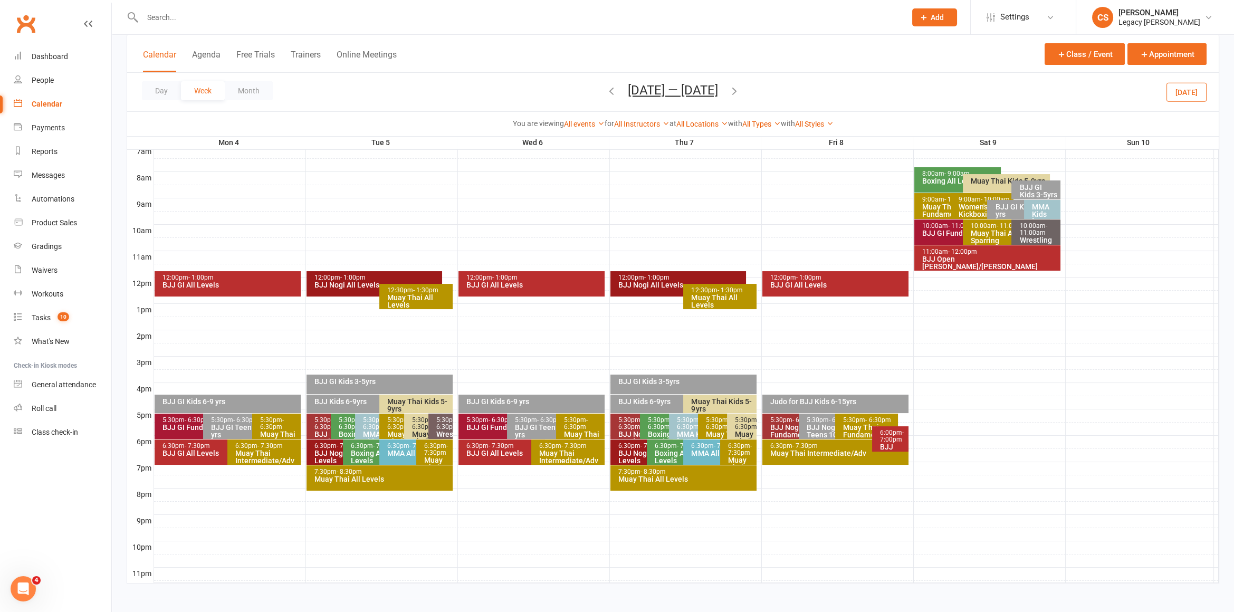
click at [528, 424] on div "BJJ GI Teens 10-15 yrs" at bounding box center [552, 430] width 77 height 15
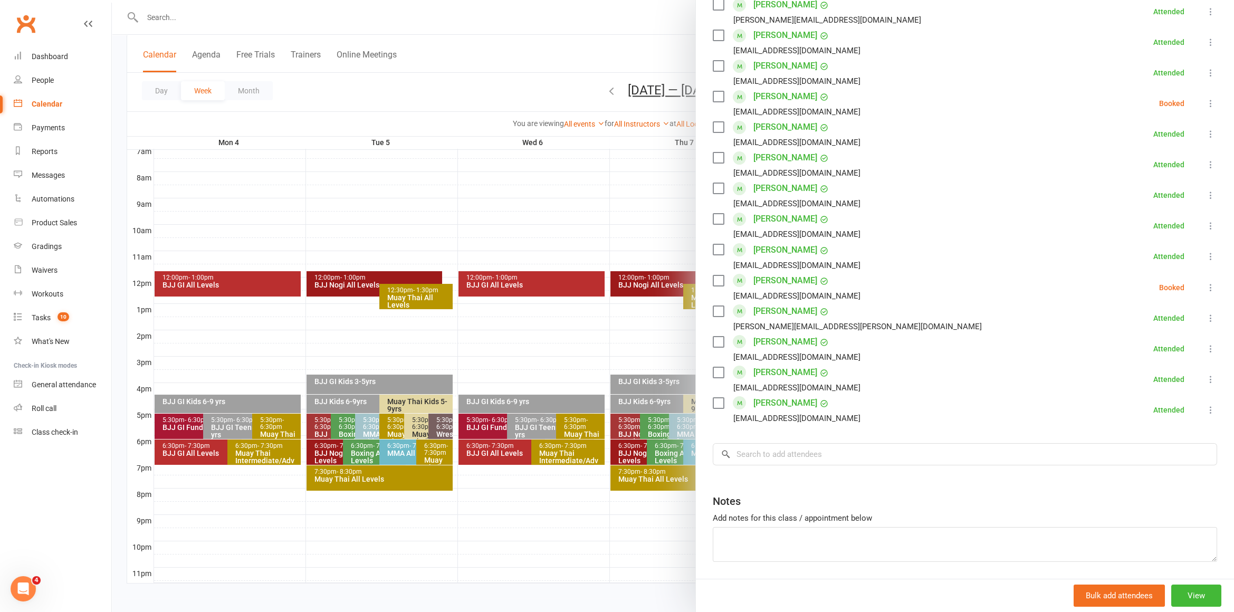
scroll to position [0, 0]
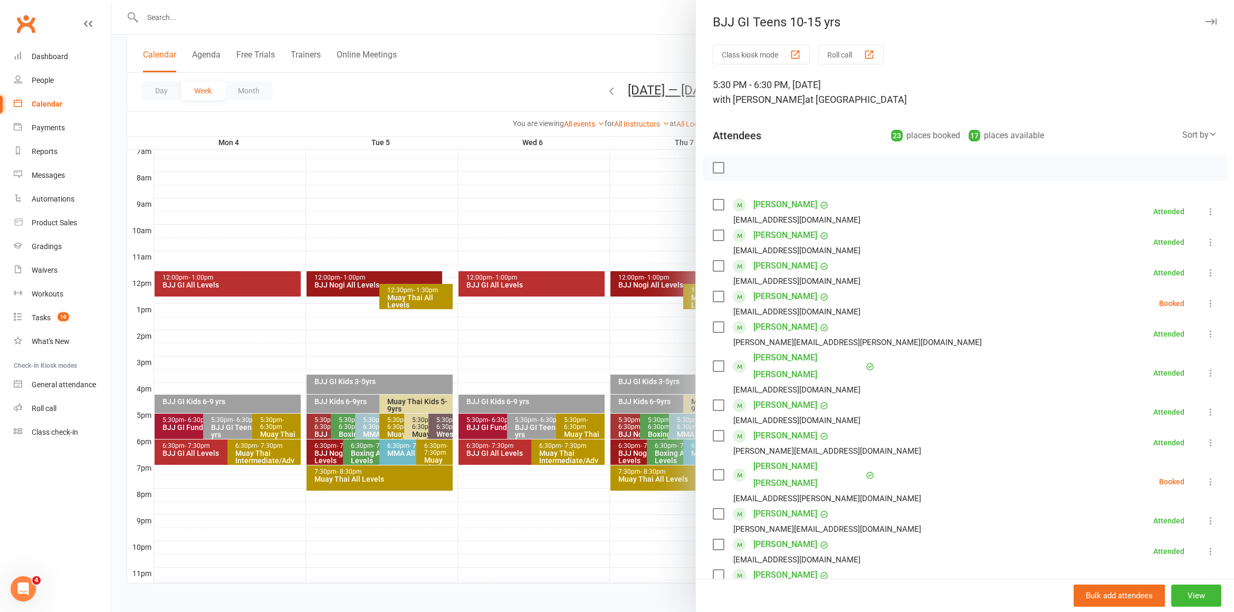
click at [232, 387] on div at bounding box center [673, 306] width 1122 height 612
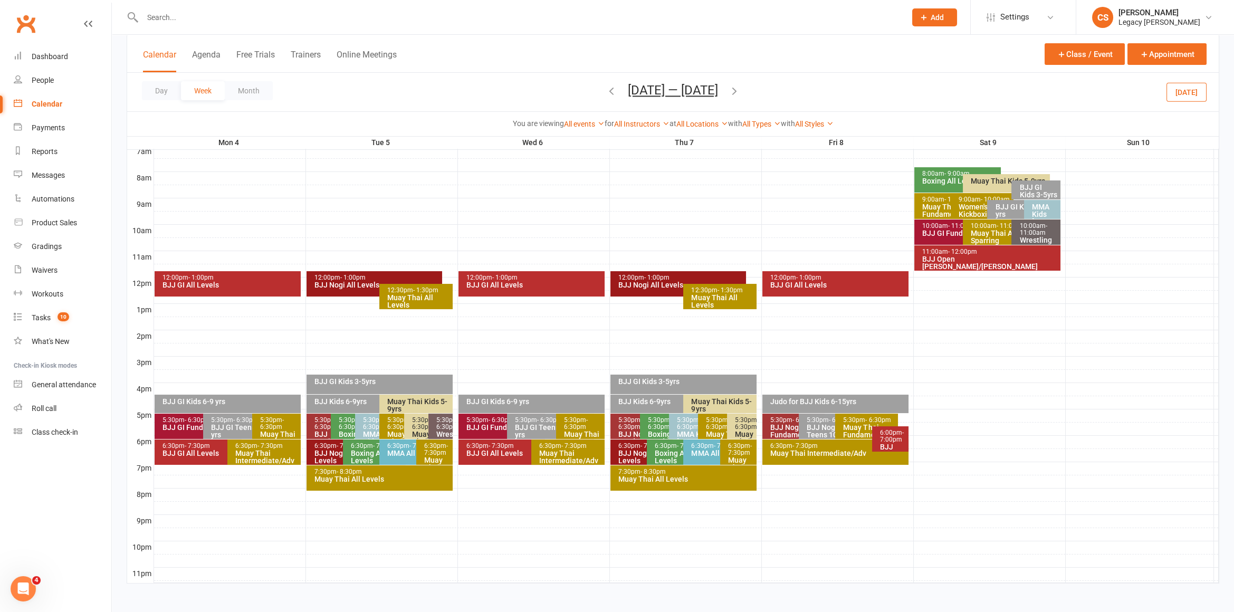
click at [229, 423] on div "BJJ GI Teens 10-15 yrs" at bounding box center [248, 430] width 77 height 15
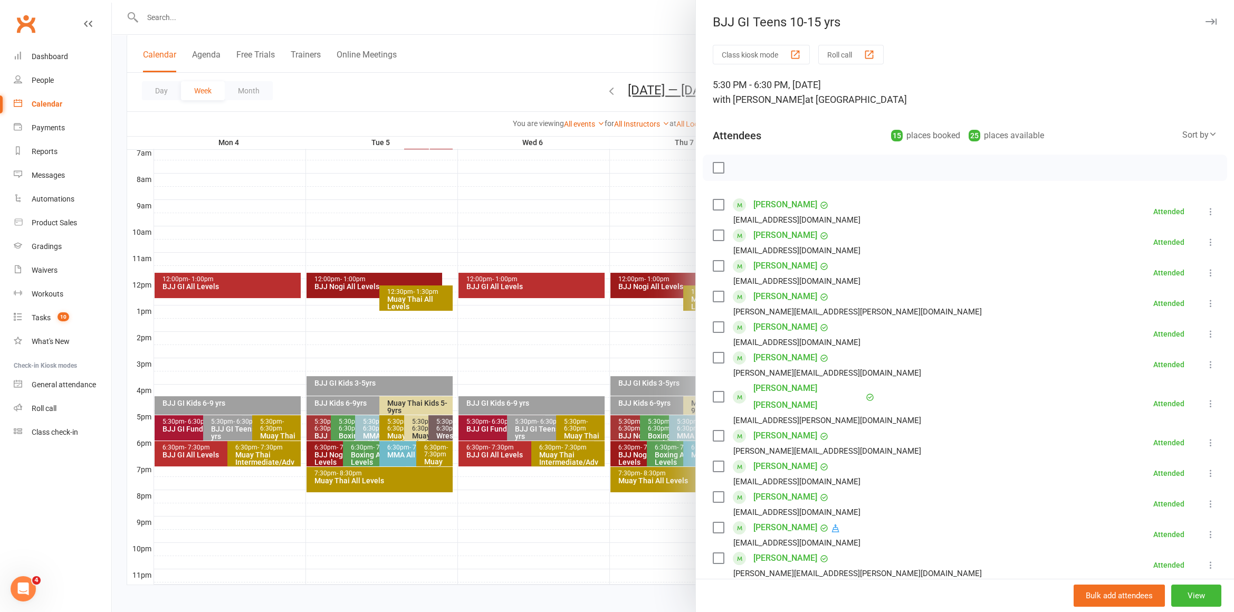
scroll to position [264, 0]
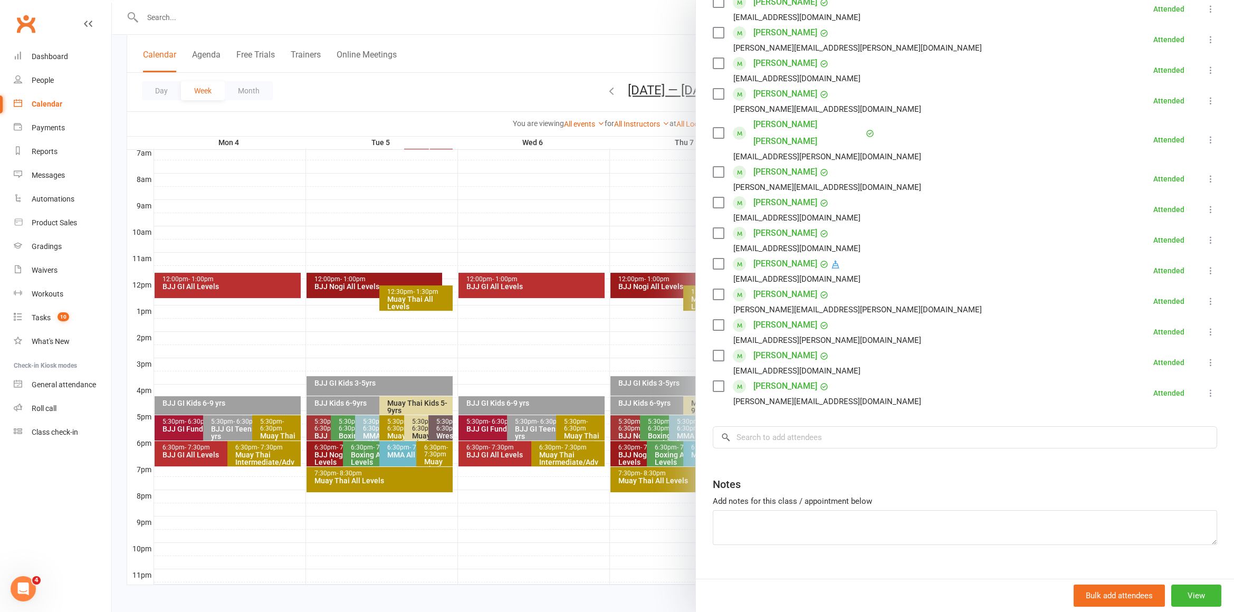
click at [351, 197] on div at bounding box center [673, 306] width 1122 height 612
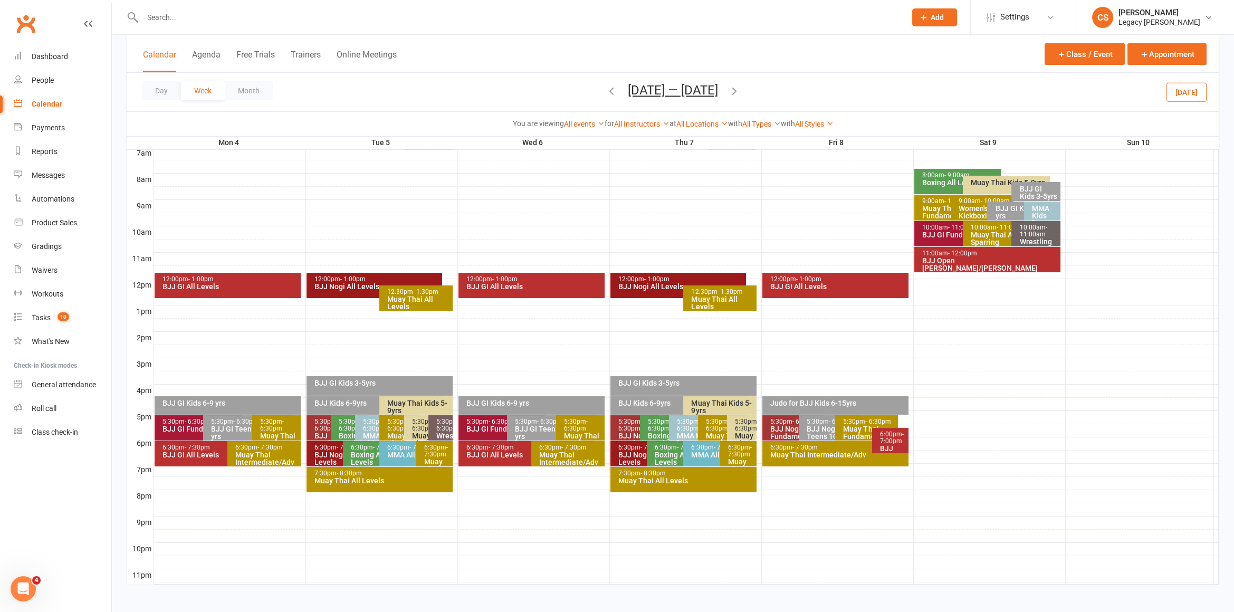
click at [740, 91] on icon "button" at bounding box center [734, 91] width 12 height 12
click at [159, 98] on button "Day" at bounding box center [161, 90] width 39 height 19
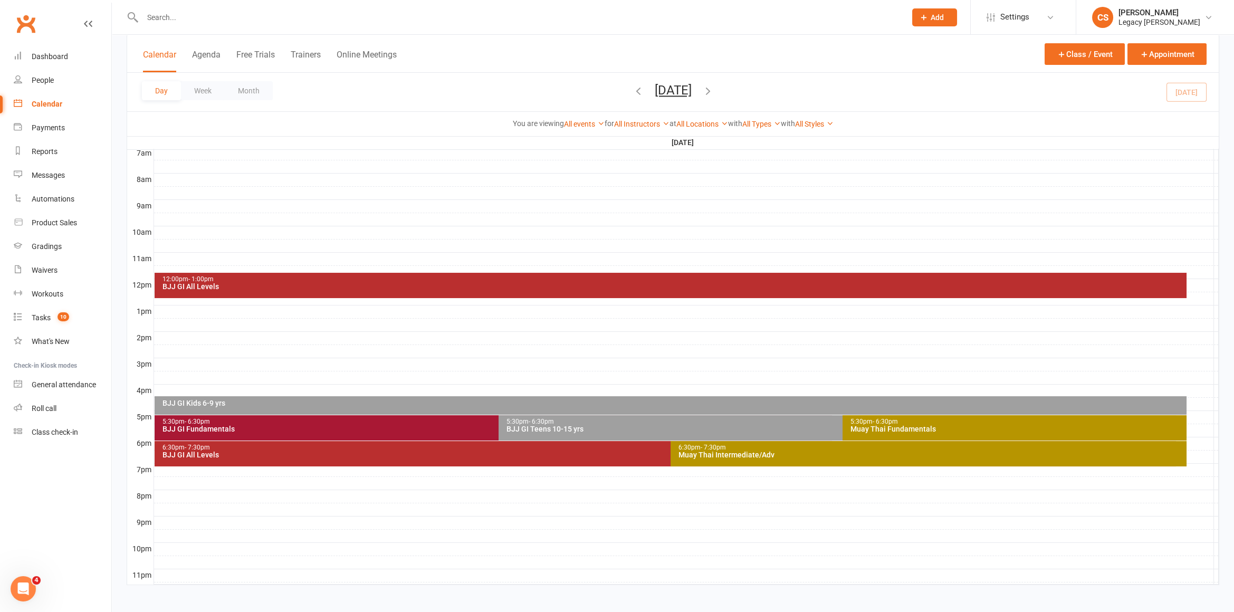
click at [195, 21] on input "text" at bounding box center [518, 17] width 759 height 15
paste input "[EMAIL_ADDRESS][DOMAIN_NAME]"
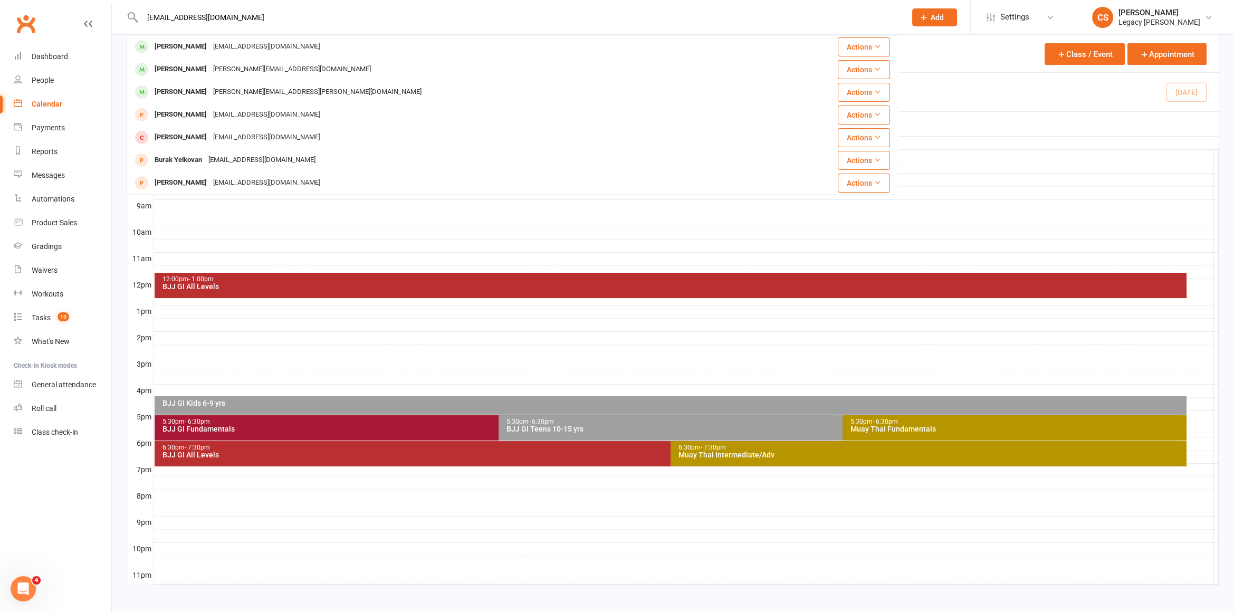
type input "[EMAIL_ADDRESS][DOMAIN_NAME]"
click at [223, 46] on div "[EMAIL_ADDRESS][DOMAIN_NAME]" at bounding box center [266, 46] width 113 height 15
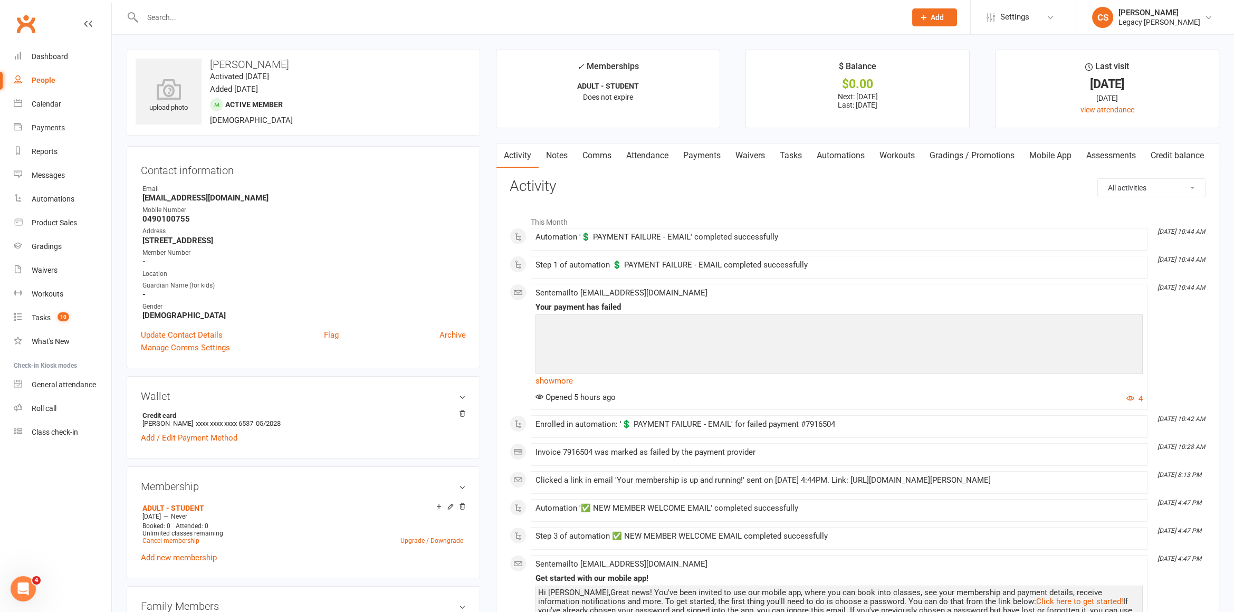
click at [1045, 153] on link "Mobile App" at bounding box center [1050, 155] width 57 height 24
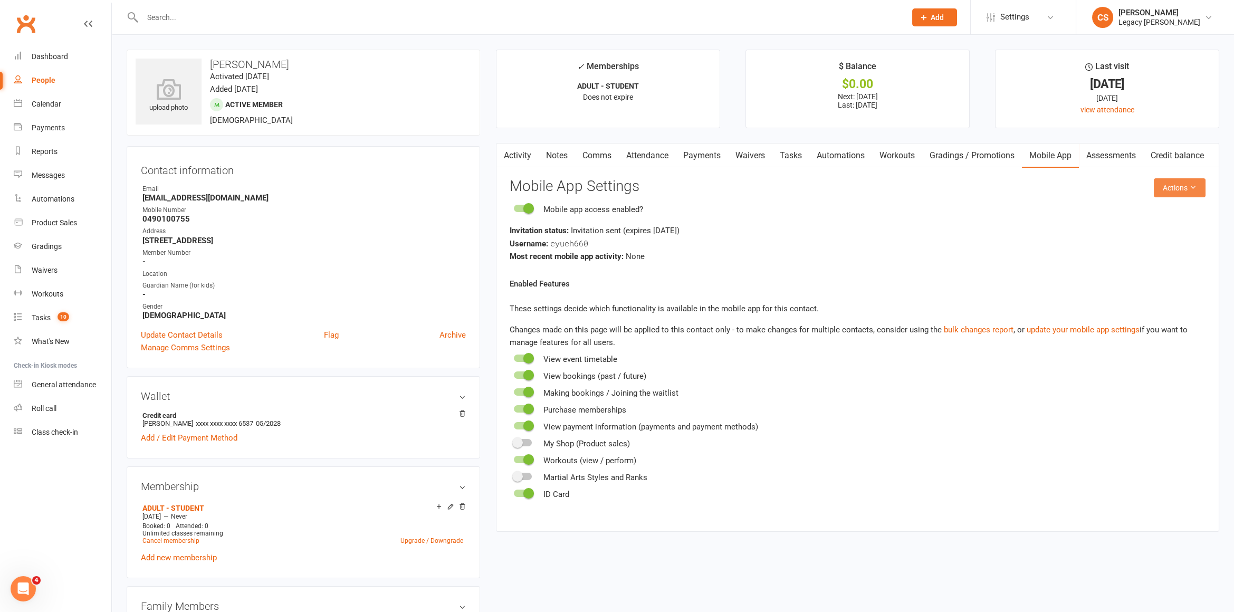
click at [1169, 190] on button "Actions" at bounding box center [1179, 187] width 52 height 19
click at [1138, 224] on link "Send invitation SMS" at bounding box center [1152, 231] width 104 height 21
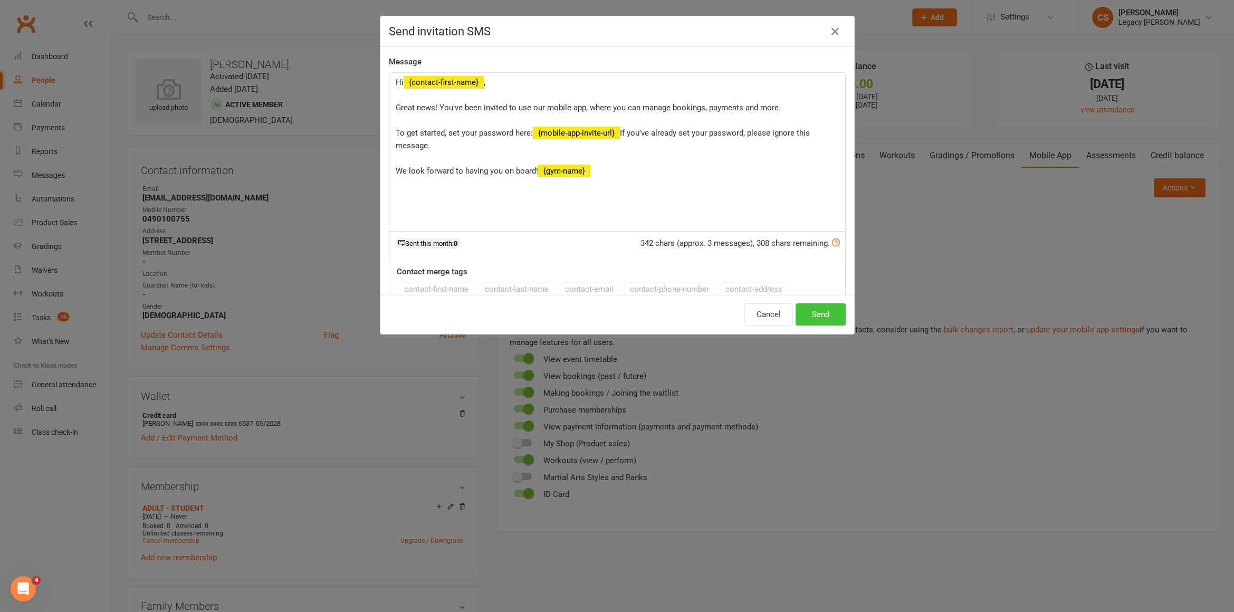
click at [826, 312] on button "Send" at bounding box center [820, 314] width 50 height 22
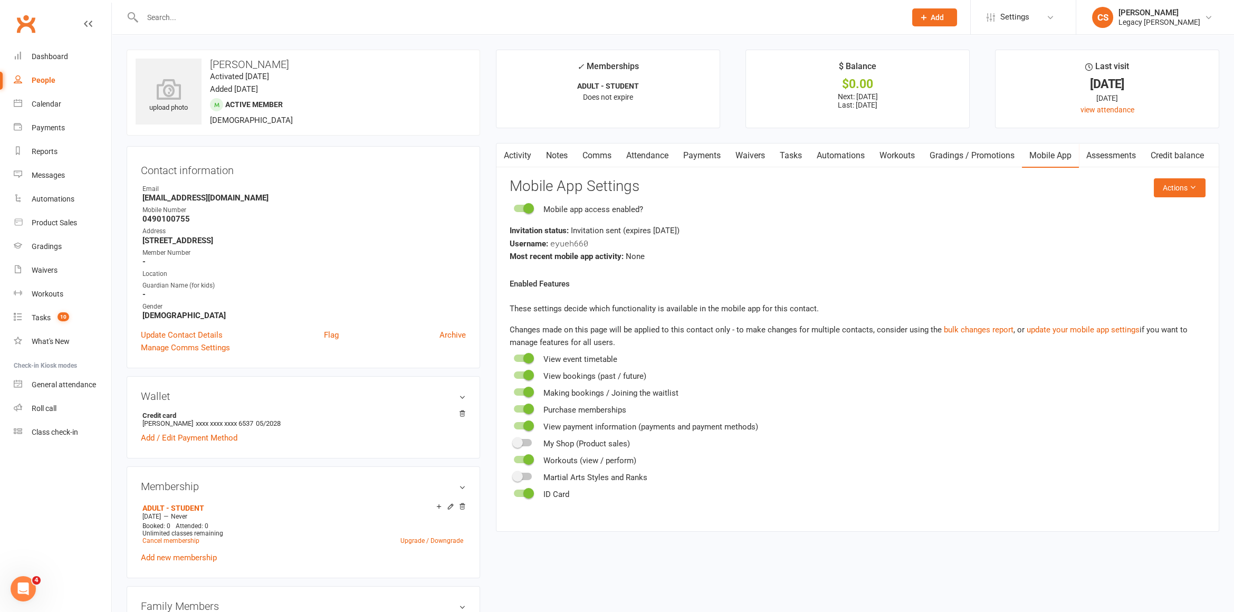
click at [226, 15] on input "text" at bounding box center [518, 17] width 759 height 15
paste input "[EMAIL_ADDRESS][DOMAIN_NAME]"
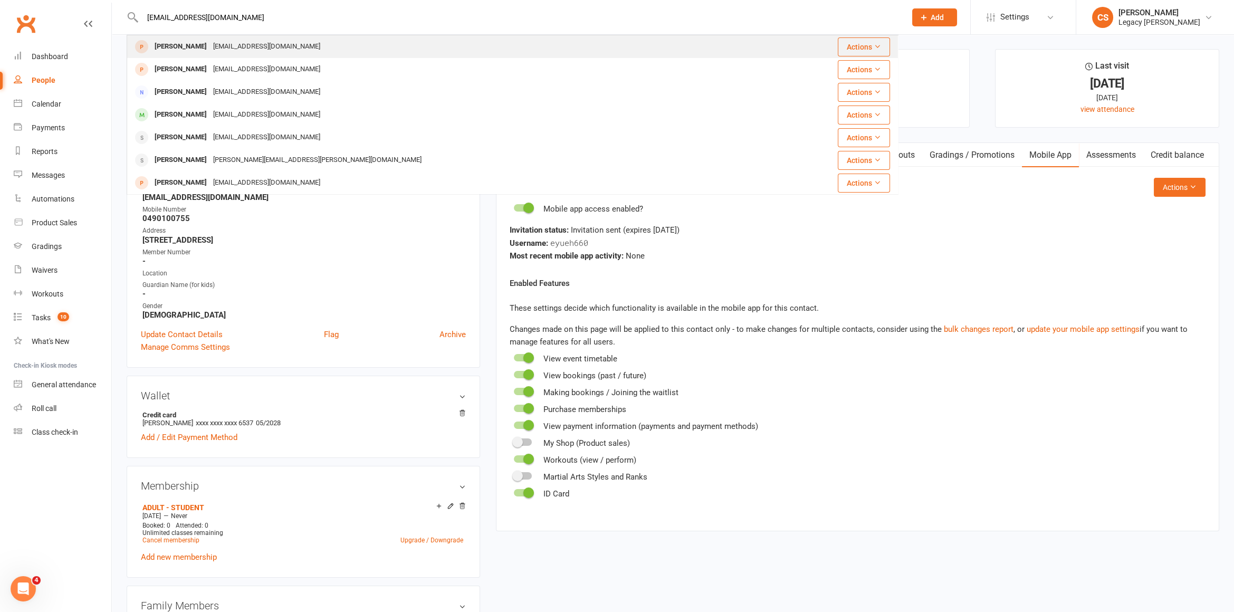
type input "[EMAIL_ADDRESS][DOMAIN_NAME]"
click at [377, 52] on div "[PERSON_NAME] [EMAIL_ADDRESS][DOMAIN_NAME]" at bounding box center [448, 47] width 641 height 22
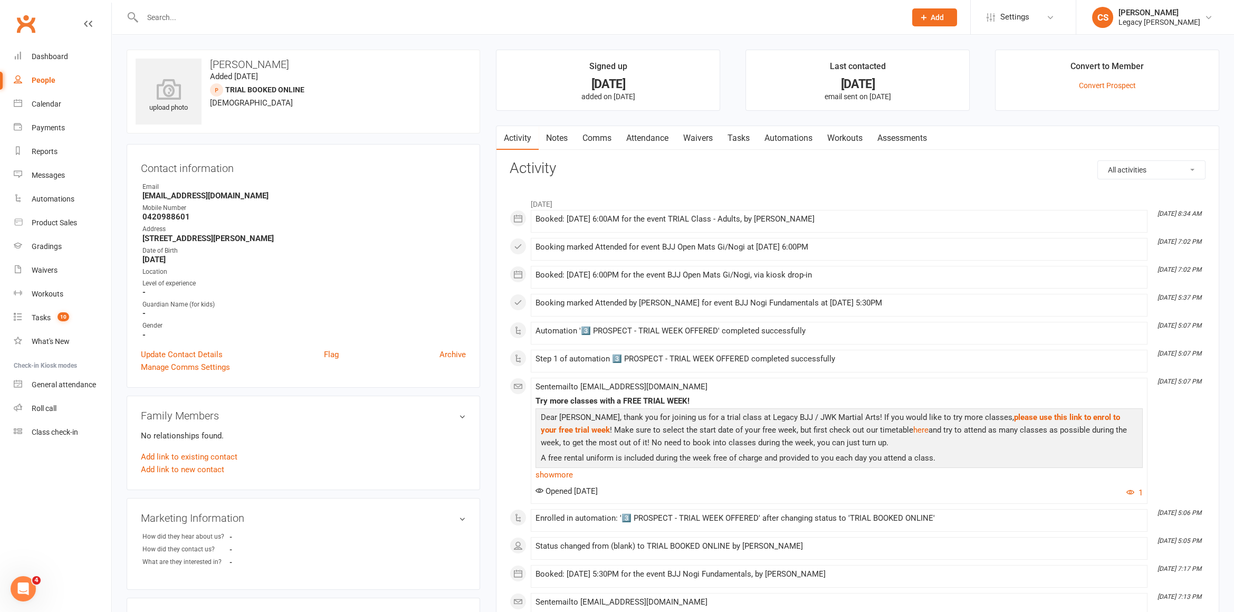
click at [796, 140] on link "Automations" at bounding box center [788, 138] width 63 height 24
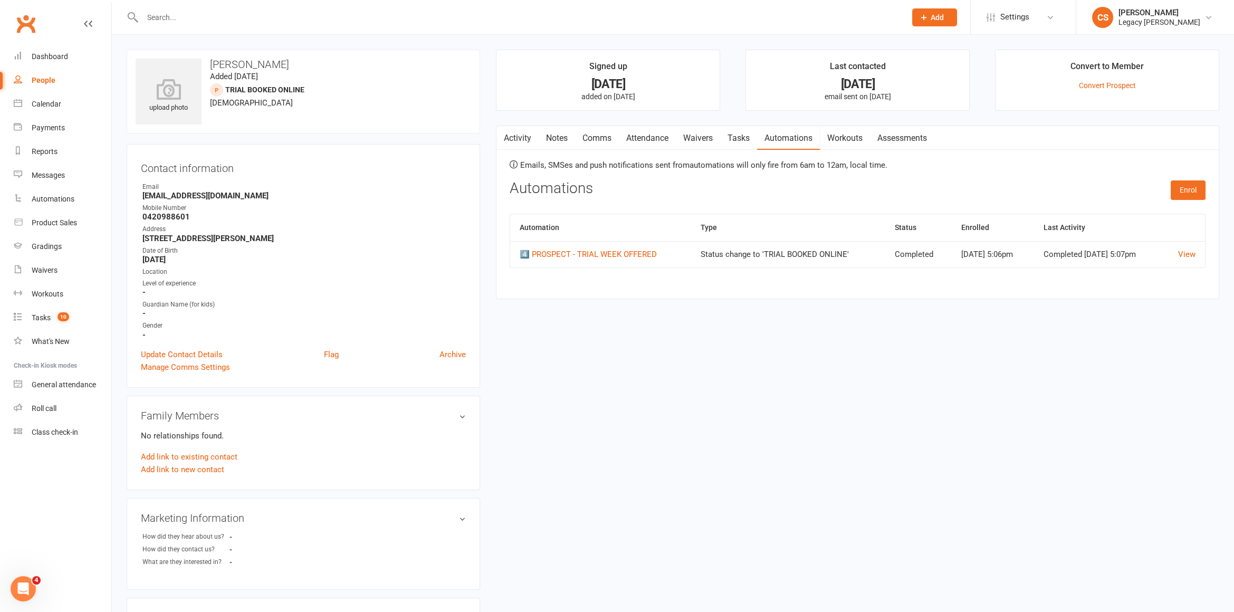
click at [522, 140] on link "Activity" at bounding box center [517, 138] width 42 height 24
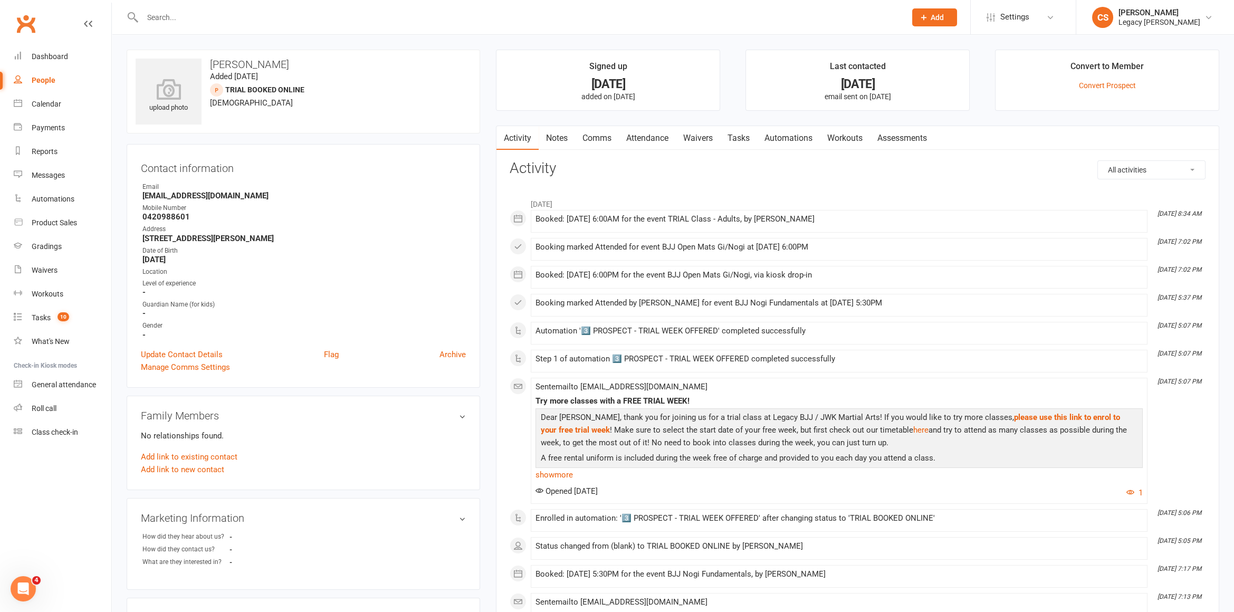
click at [177, 4] on div at bounding box center [513, 17] width 772 height 34
click at [175, 21] on input "text" at bounding box center [518, 17] width 759 height 15
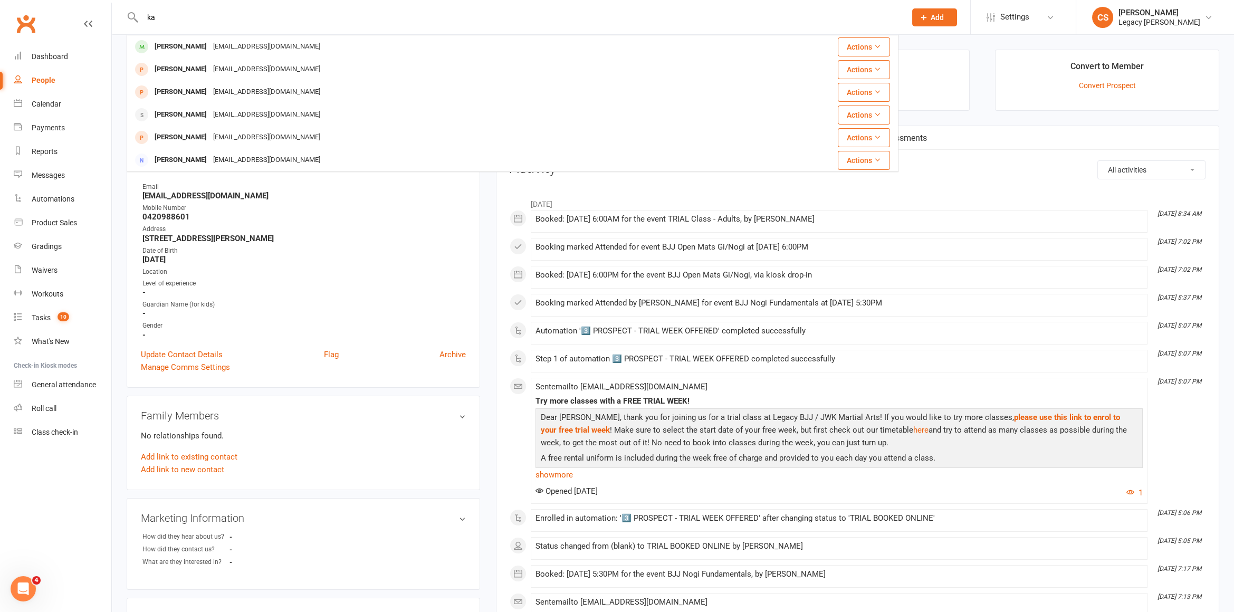
type input "k"
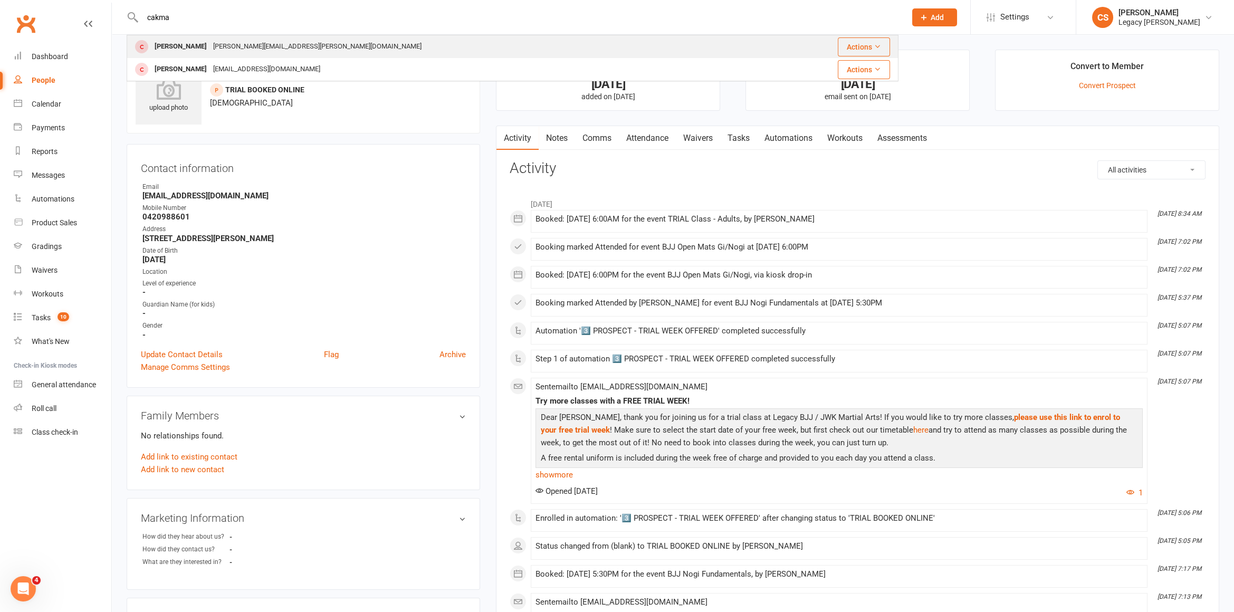
type input "cakma"
click at [182, 41] on div "[PERSON_NAME]" at bounding box center [180, 46] width 59 height 15
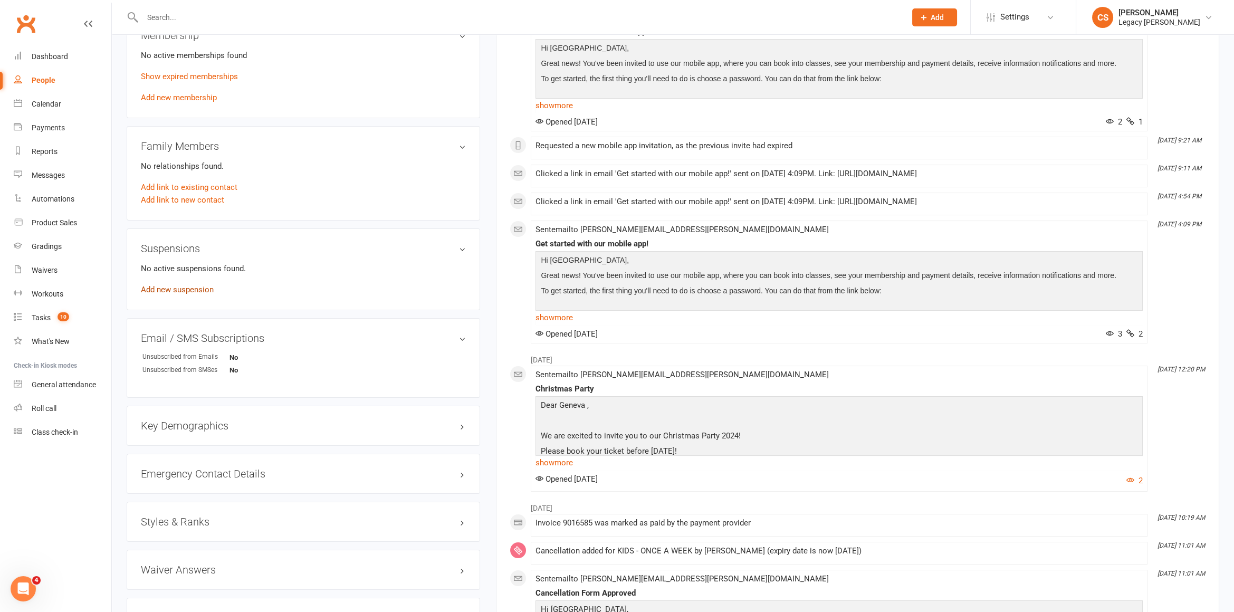
scroll to position [448, 0]
click at [42, 86] on link "People" at bounding box center [63, 81] width 98 height 24
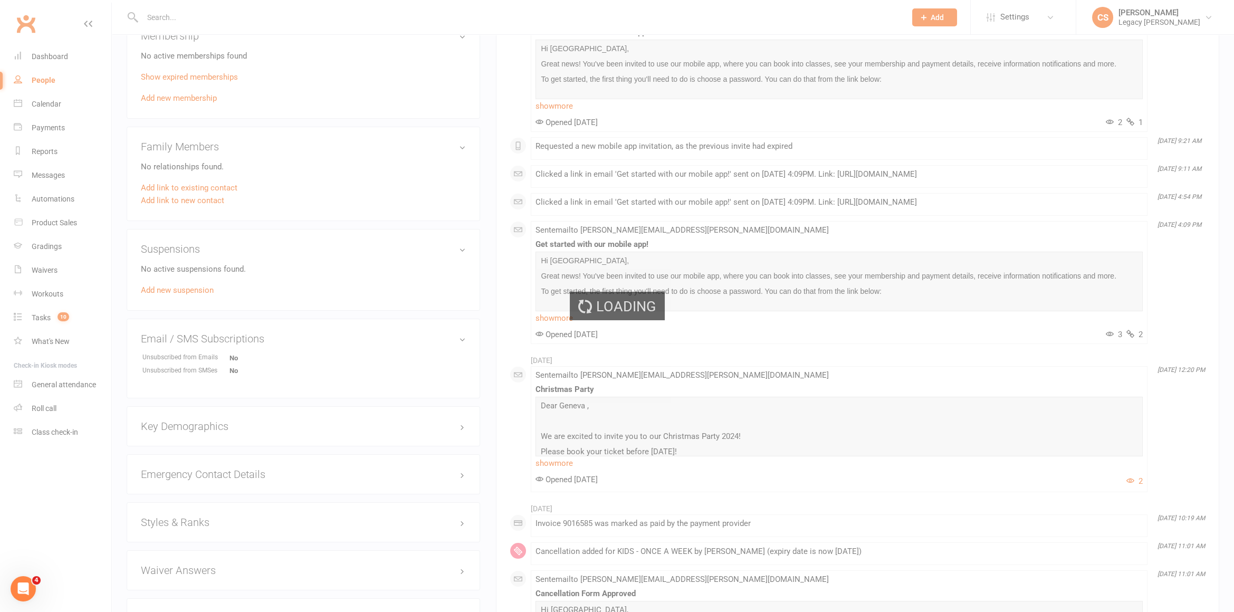
select select "50"
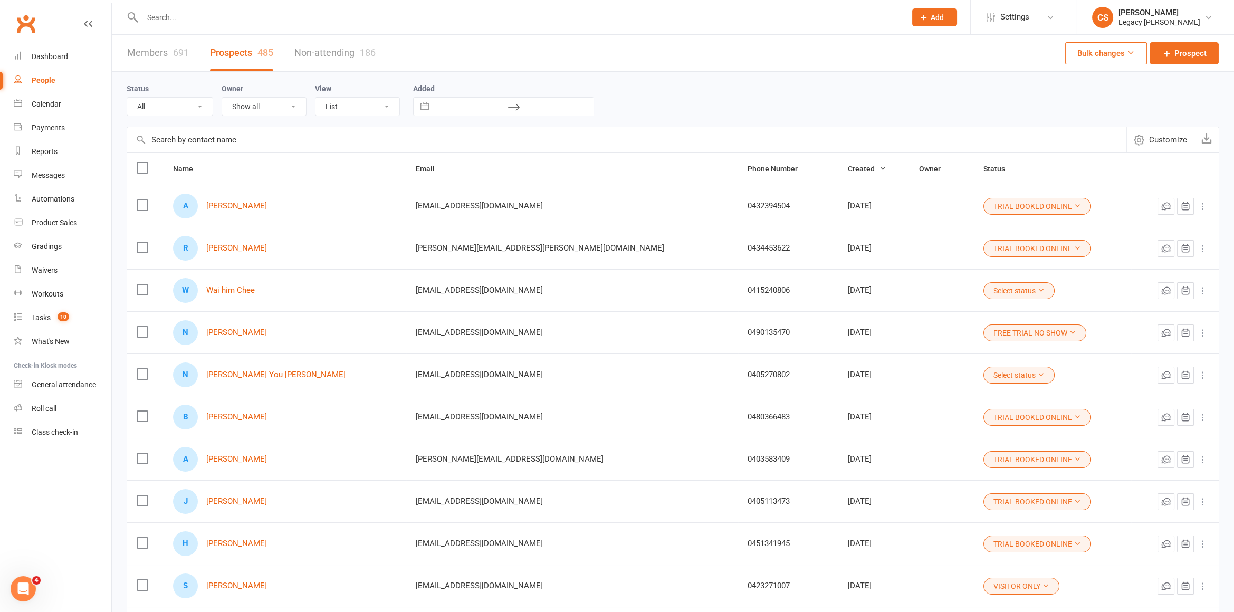
click at [167, 52] on link "Members 691" at bounding box center [158, 53] width 62 height 36
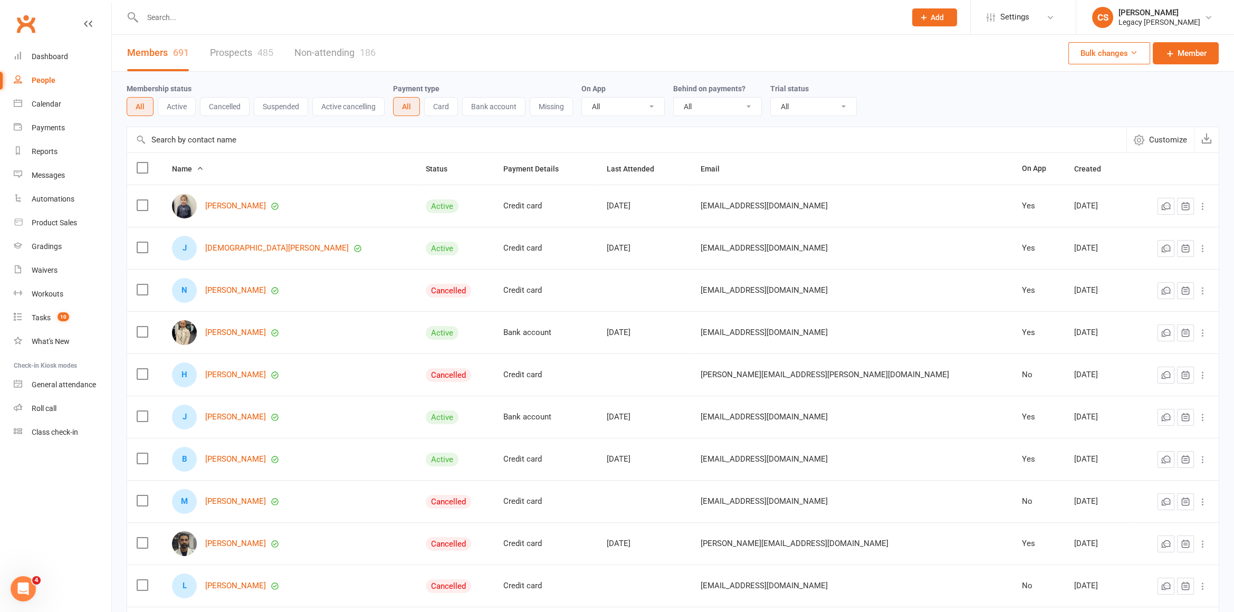
click at [221, 53] on link "Prospects 485" at bounding box center [241, 53] width 63 height 36
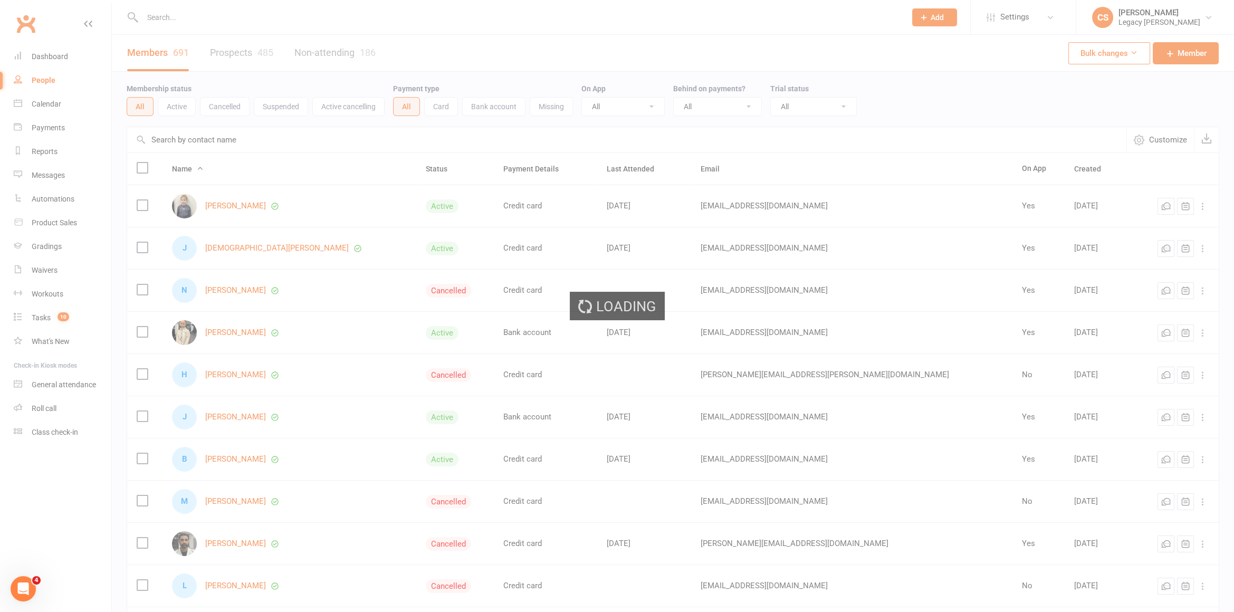
select select "50"
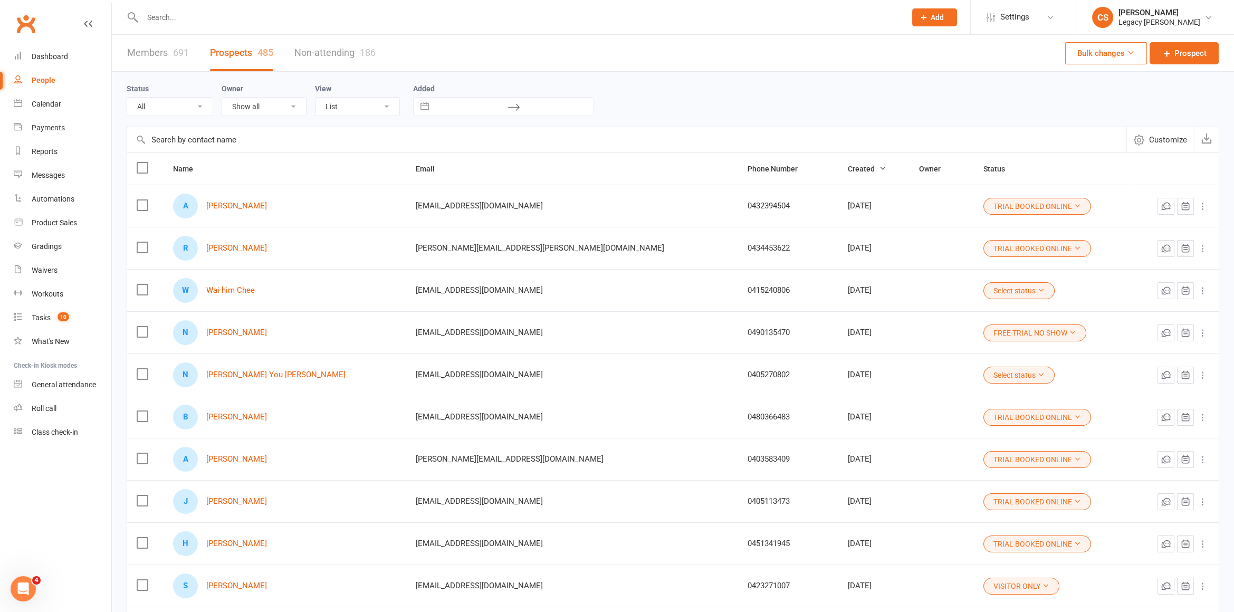
click at [155, 8] on div at bounding box center [513, 17] width 772 height 34
click at [162, 16] on input "text" at bounding box center [518, 17] width 759 height 15
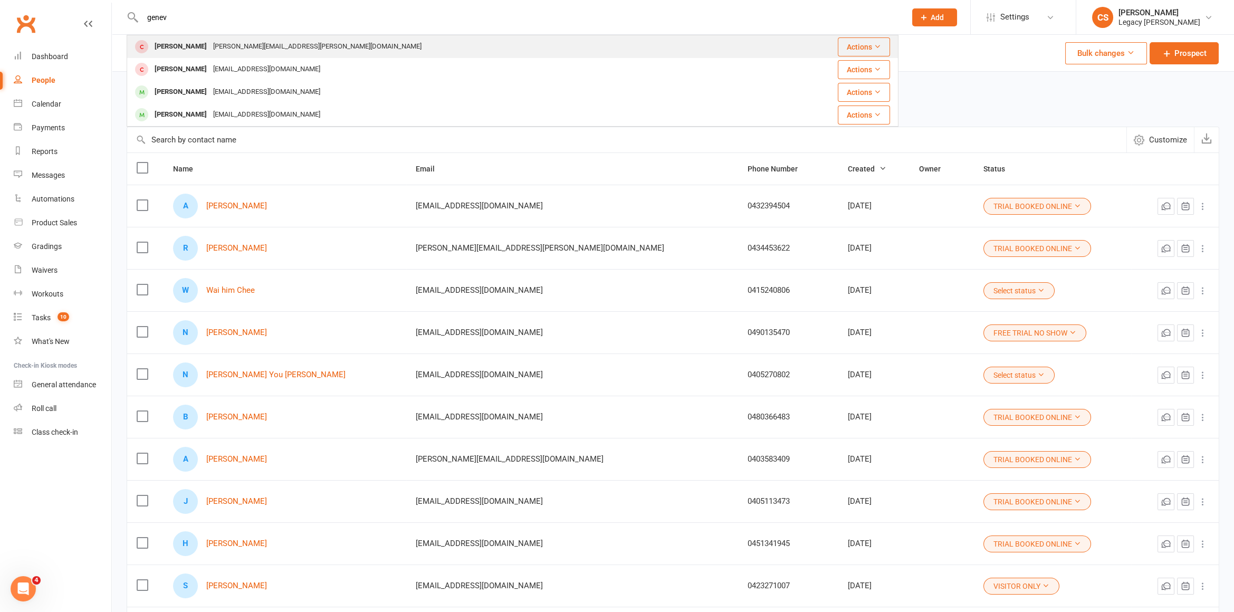
type input "genev"
click at [177, 51] on div "[PERSON_NAME]" at bounding box center [180, 46] width 59 height 15
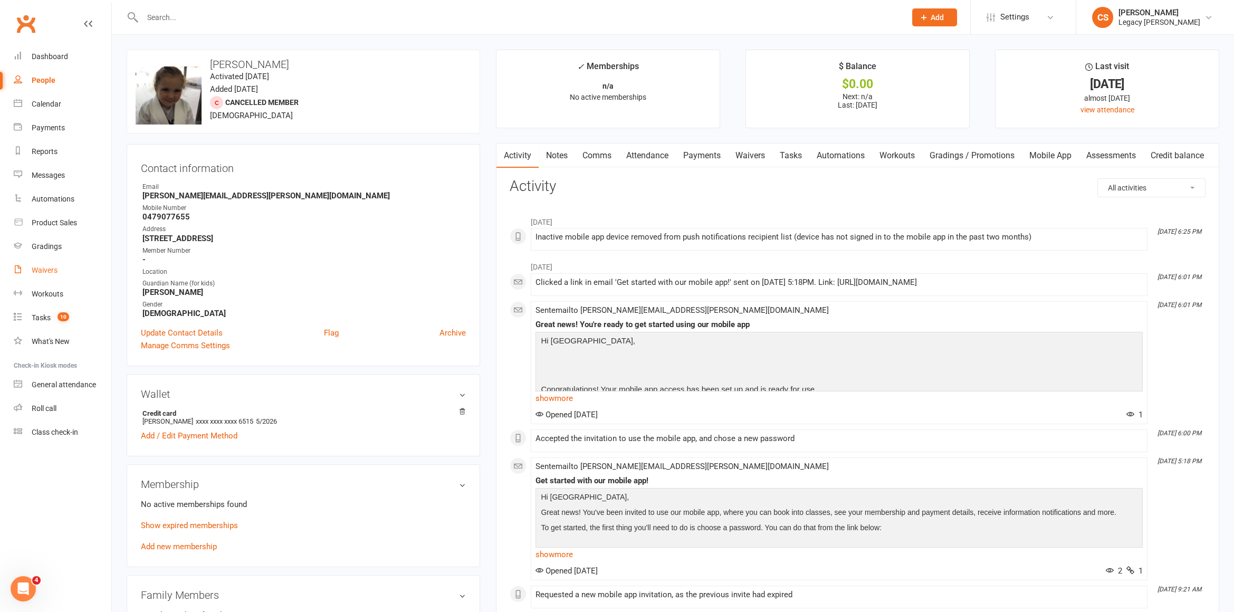
click at [67, 269] on link "Waivers" at bounding box center [63, 270] width 98 height 24
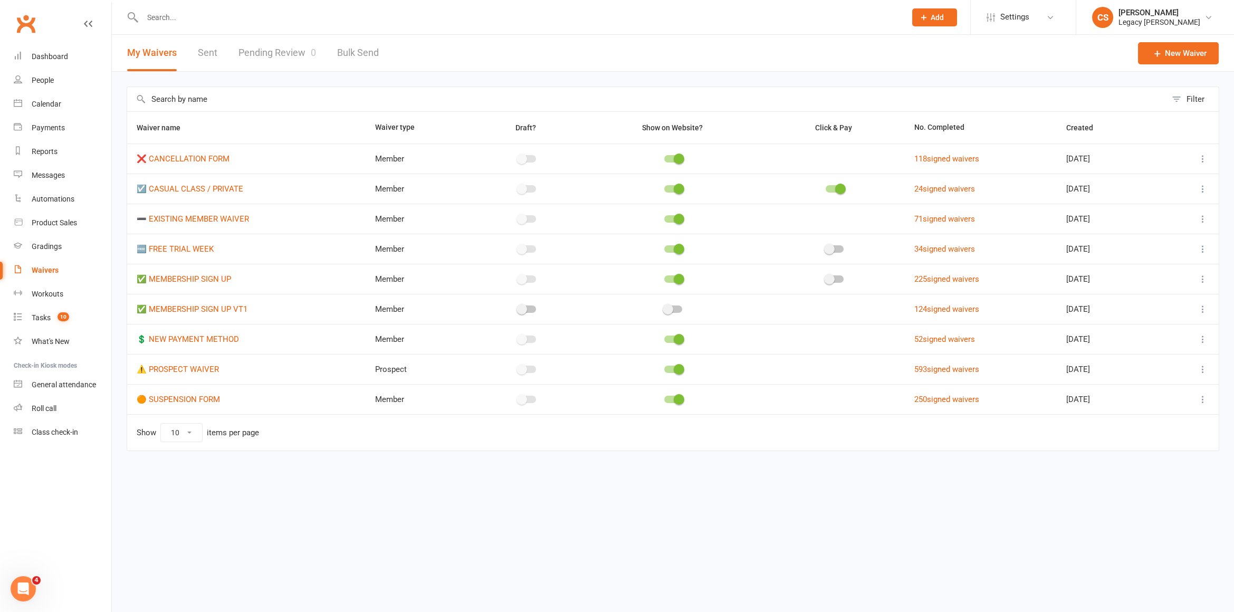
click at [301, 47] on link "Pending Review 0" at bounding box center [277, 53] width 78 height 36
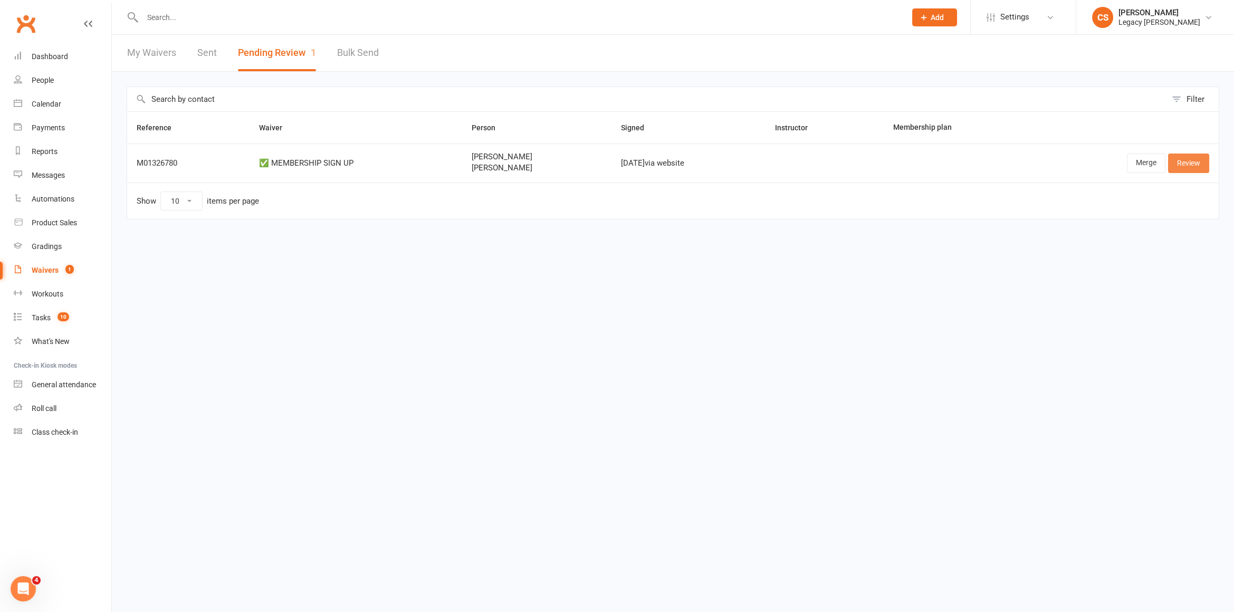
click at [1187, 163] on link "Review" at bounding box center [1188, 162] width 41 height 19
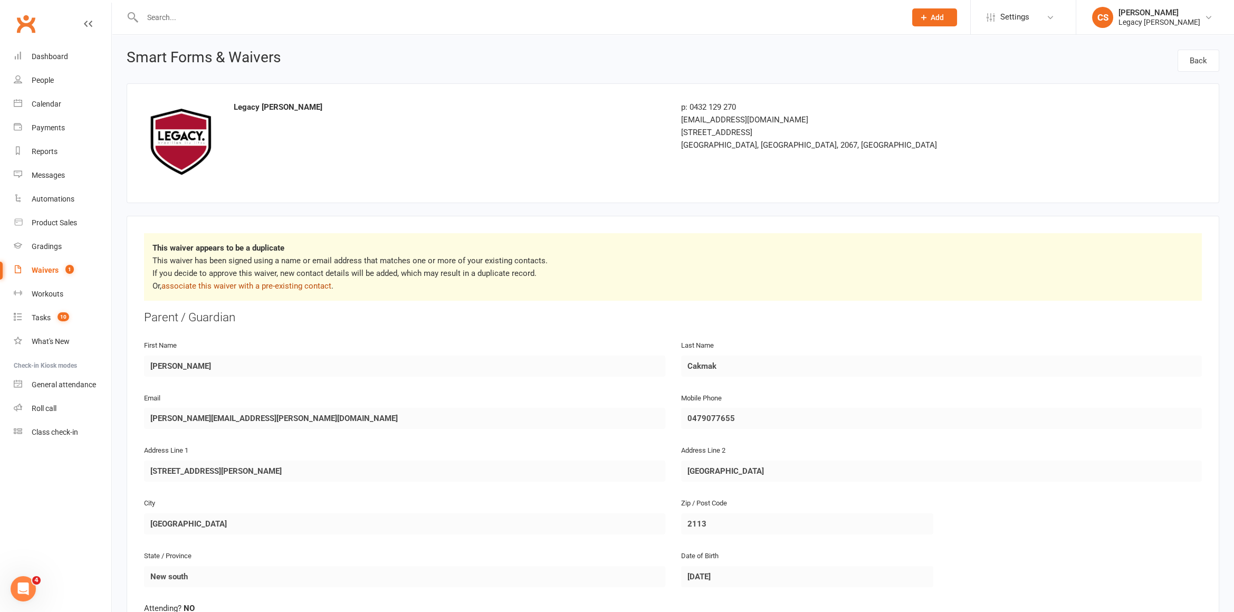
click at [220, 283] on link "associate this waiver with a pre-existing contact" at bounding box center [246, 285] width 170 height 9
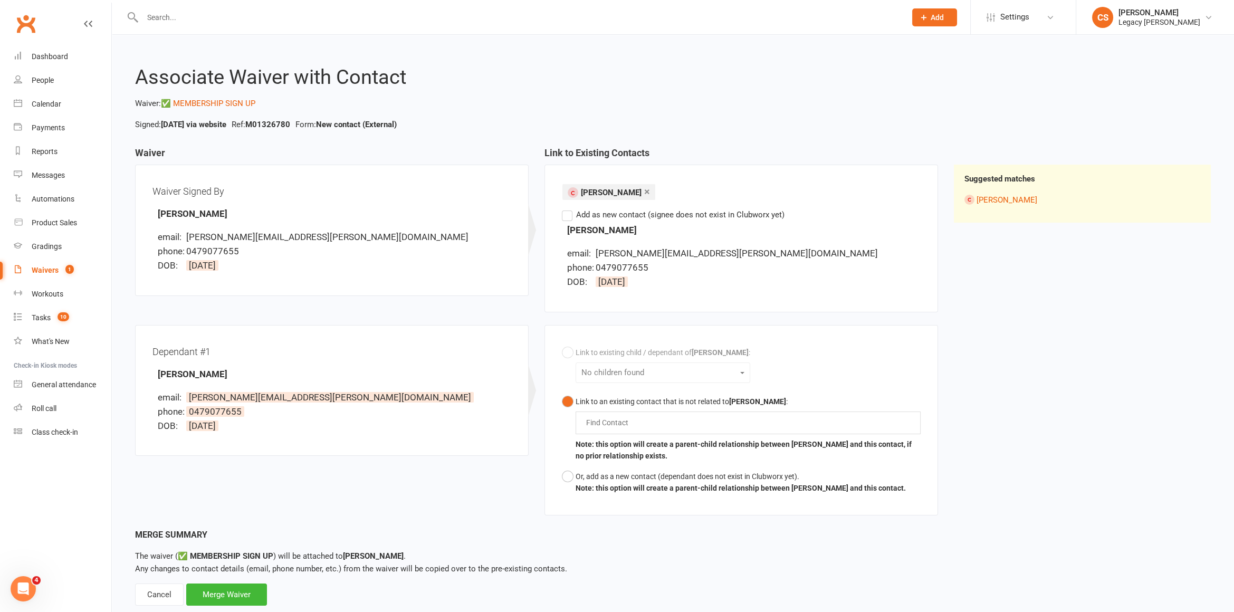
scroll to position [24, 0]
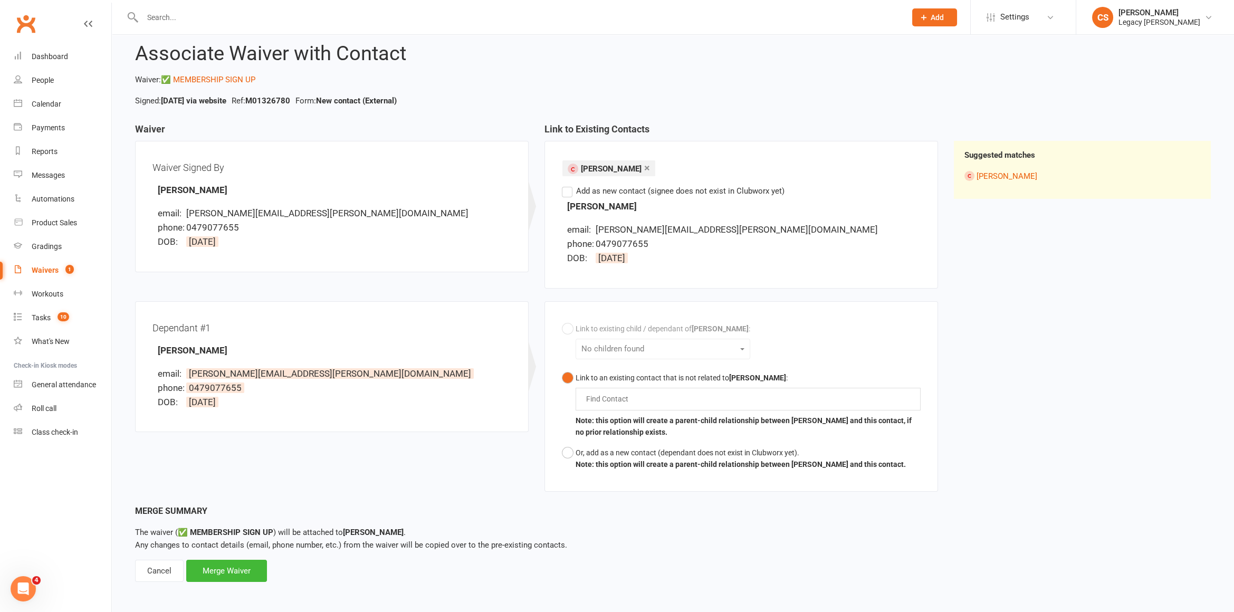
click at [612, 398] on input "text" at bounding box center [609, 398] width 49 height 13
click at [562, 453] on button "Or, add as a new contact (dependant does not exist in Clubworx yet). Note: this…" at bounding box center [734, 458] width 344 height 32
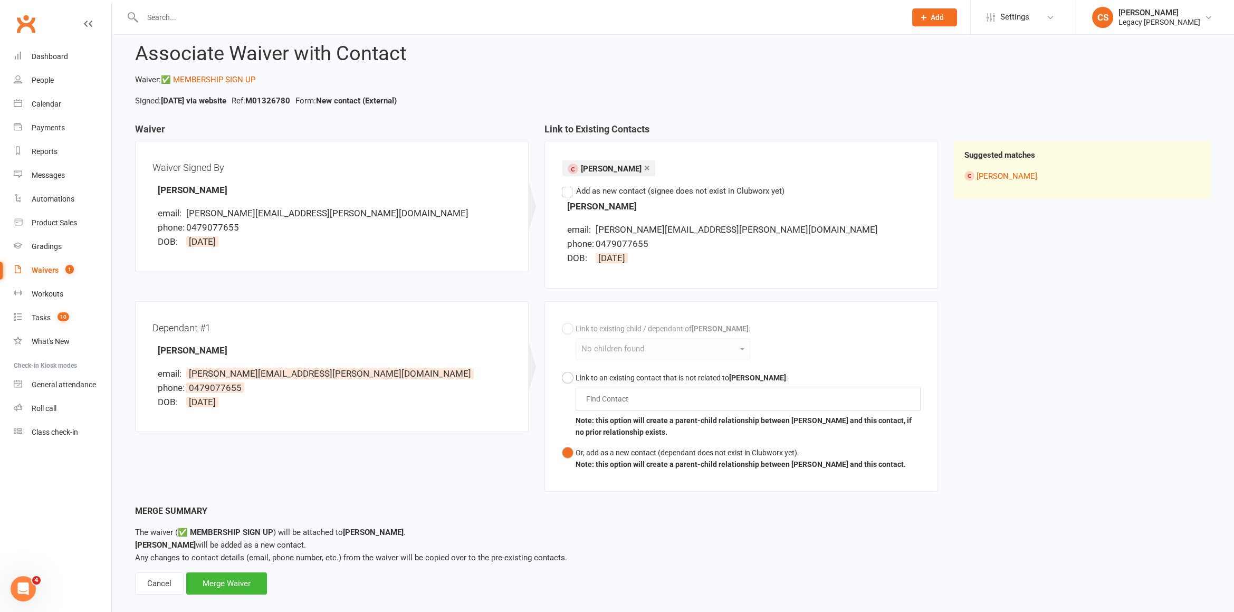
click at [566, 194] on label "Add as new contact (signee does not exist in Clubworx yet)" at bounding box center [673, 191] width 223 height 13
click at [566, 185] on input "Add as new contact (signee does not exist in Clubworx yet)" at bounding box center [565, 185] width 7 height 0
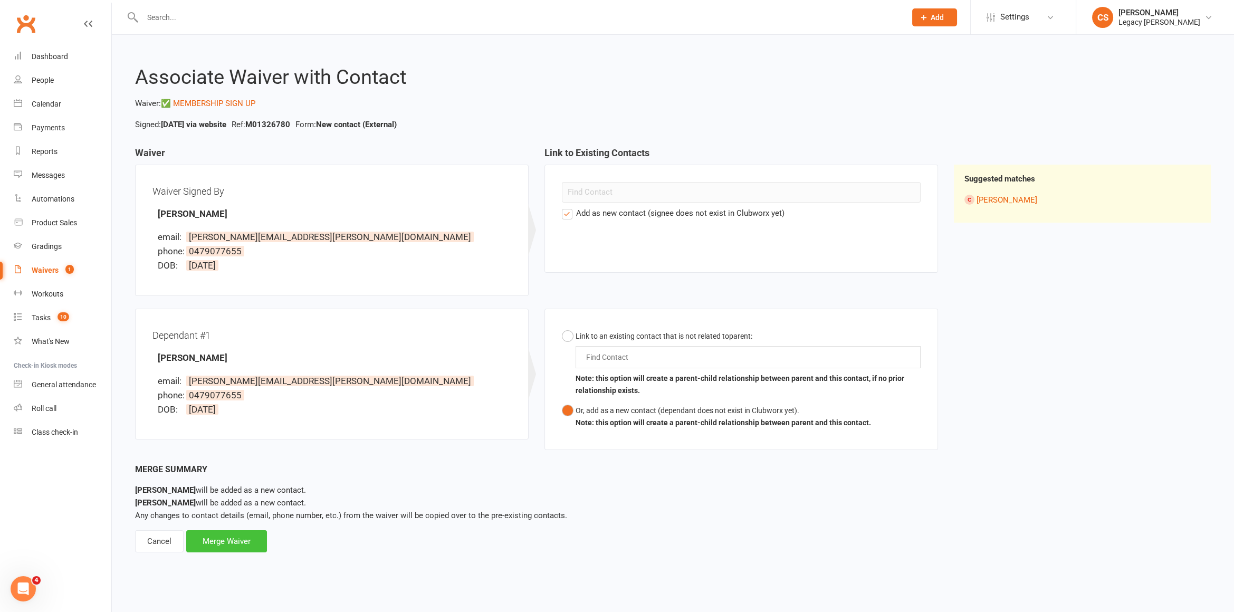
click at [231, 531] on div "Merge Waiver" at bounding box center [226, 541] width 81 height 22
click at [165, 545] on div "Cancel" at bounding box center [159, 541] width 49 height 22
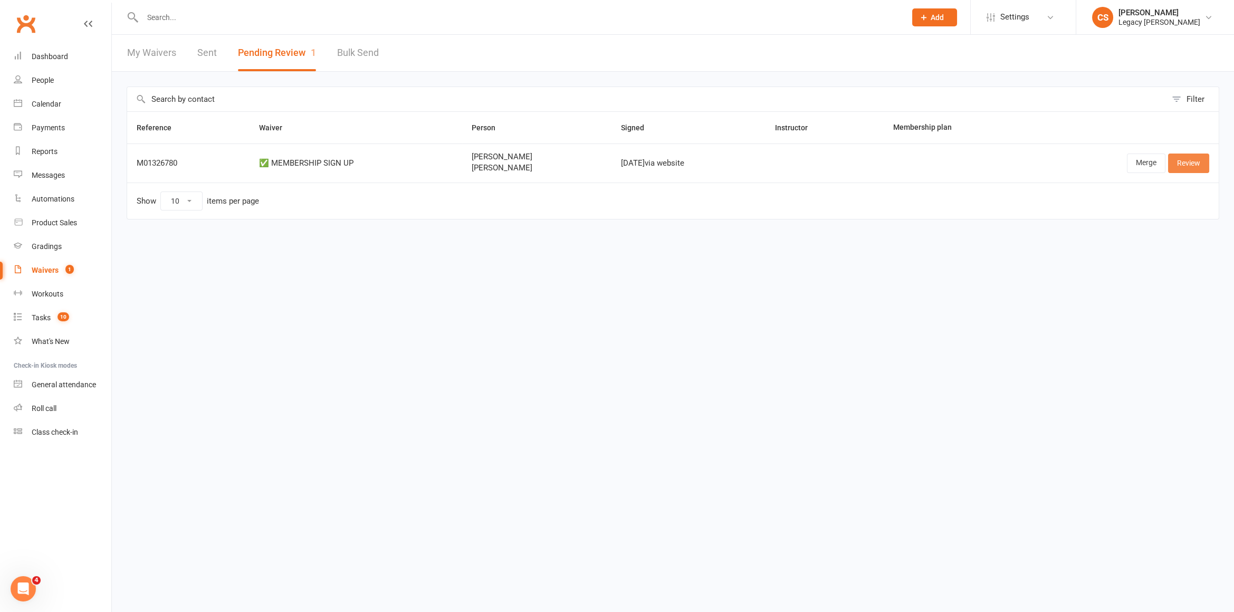
click at [1202, 160] on link "Review" at bounding box center [1188, 162] width 41 height 19
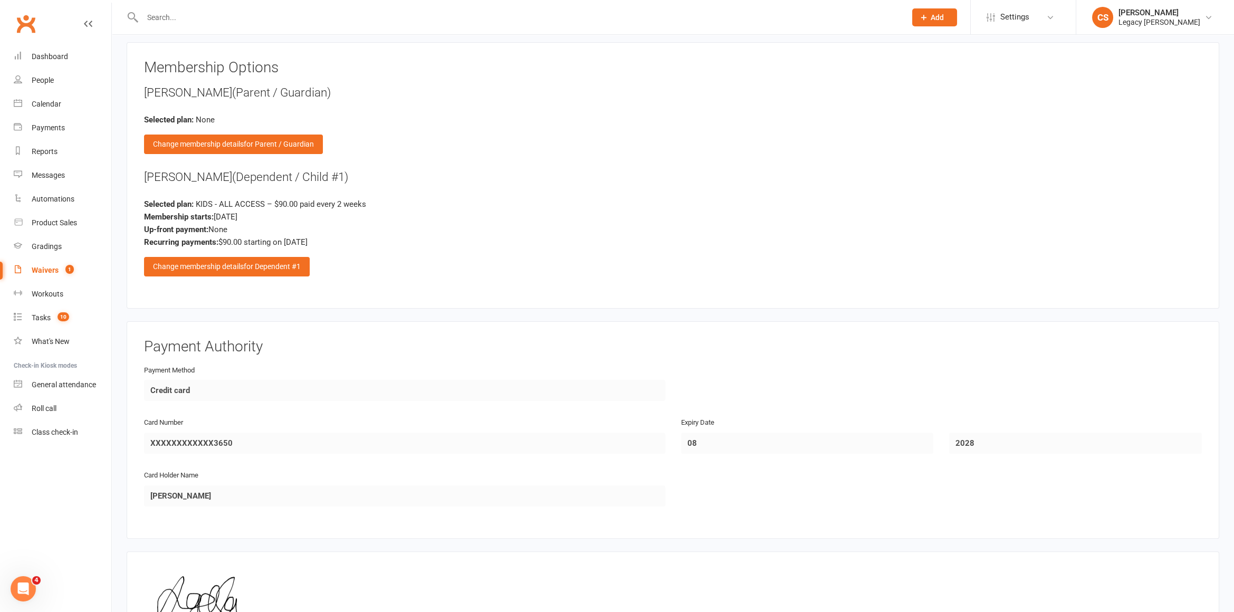
scroll to position [1090, 0]
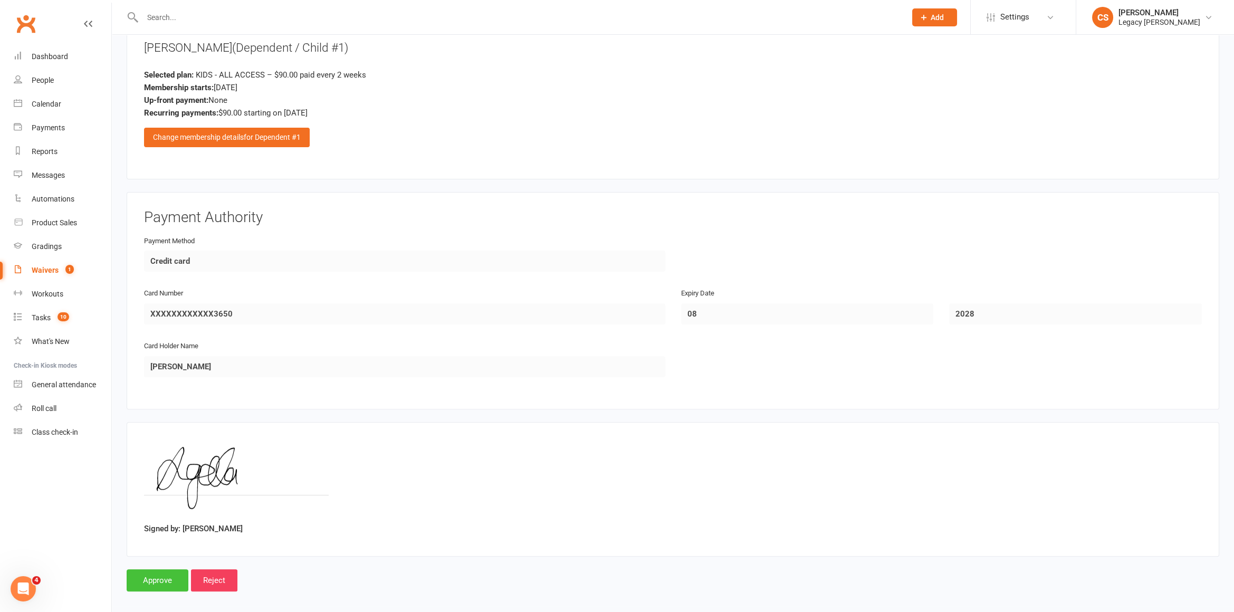
click at [150, 569] on input "Approve" at bounding box center [158, 580] width 62 height 22
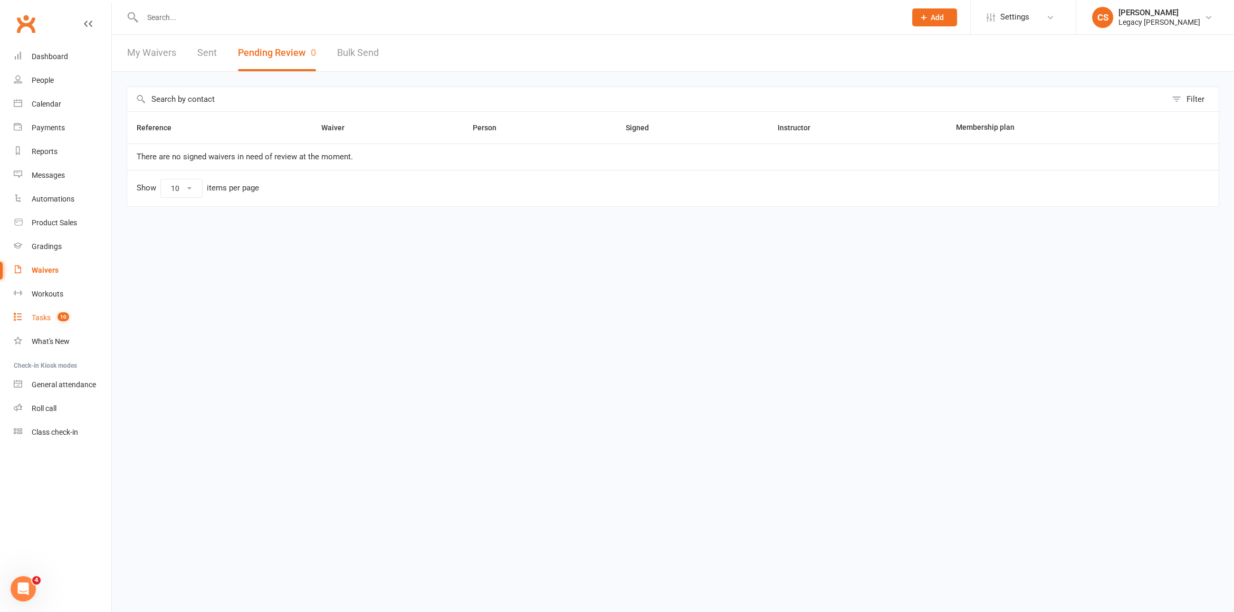
click at [35, 313] on link "Tasks 10" at bounding box center [63, 318] width 98 height 24
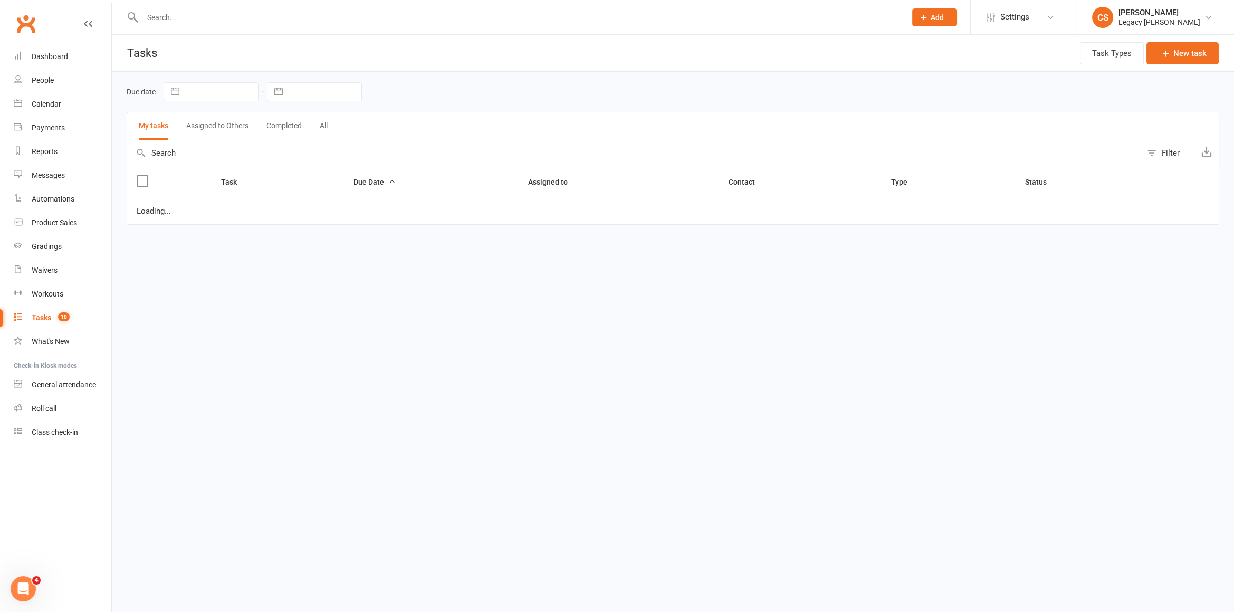
select select "waiting"
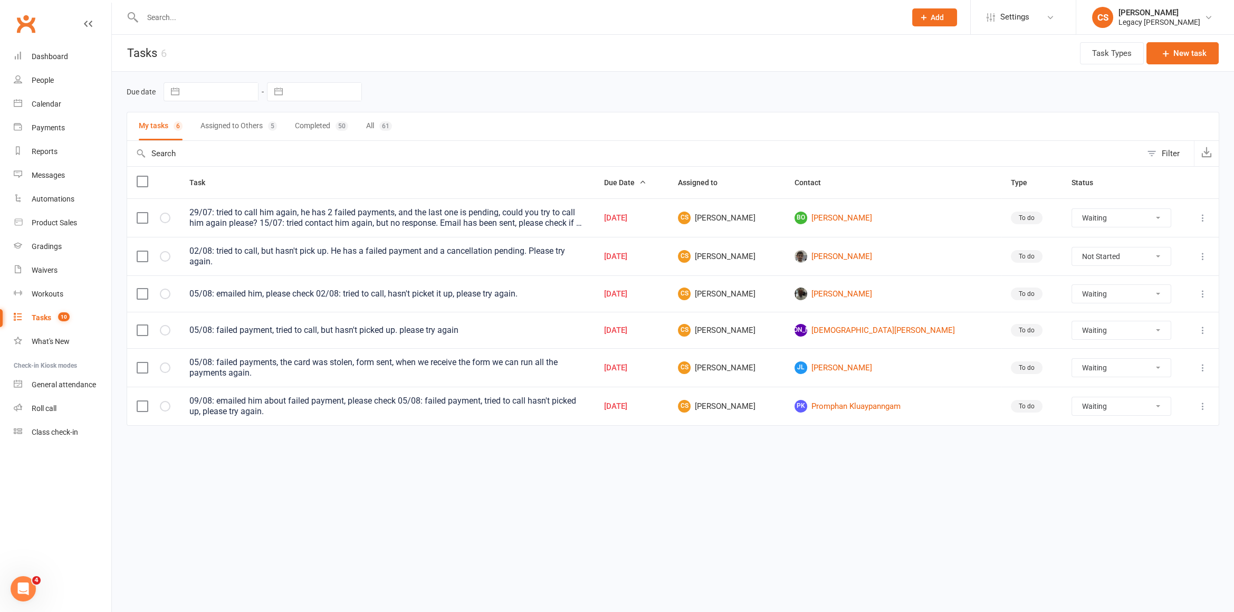
click at [180, 20] on input "text" at bounding box center [518, 17] width 759 height 15
paste input "[PERSON_NAME]"
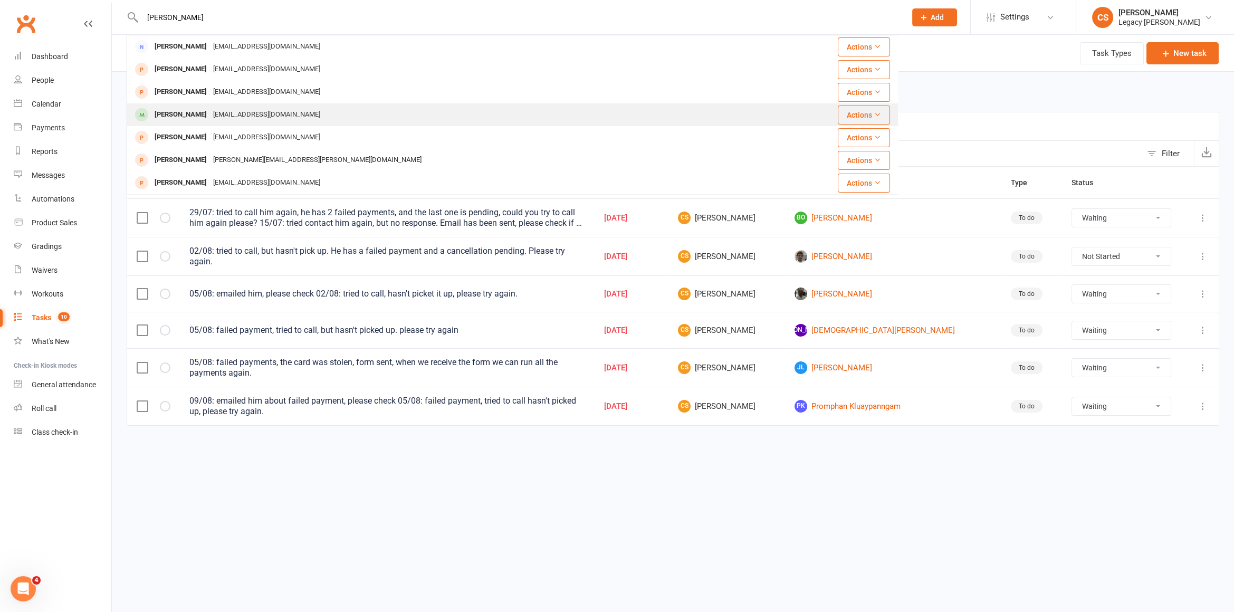
type input "[PERSON_NAME]"
click at [173, 111] on div "[PERSON_NAME]" at bounding box center [180, 114] width 59 height 15
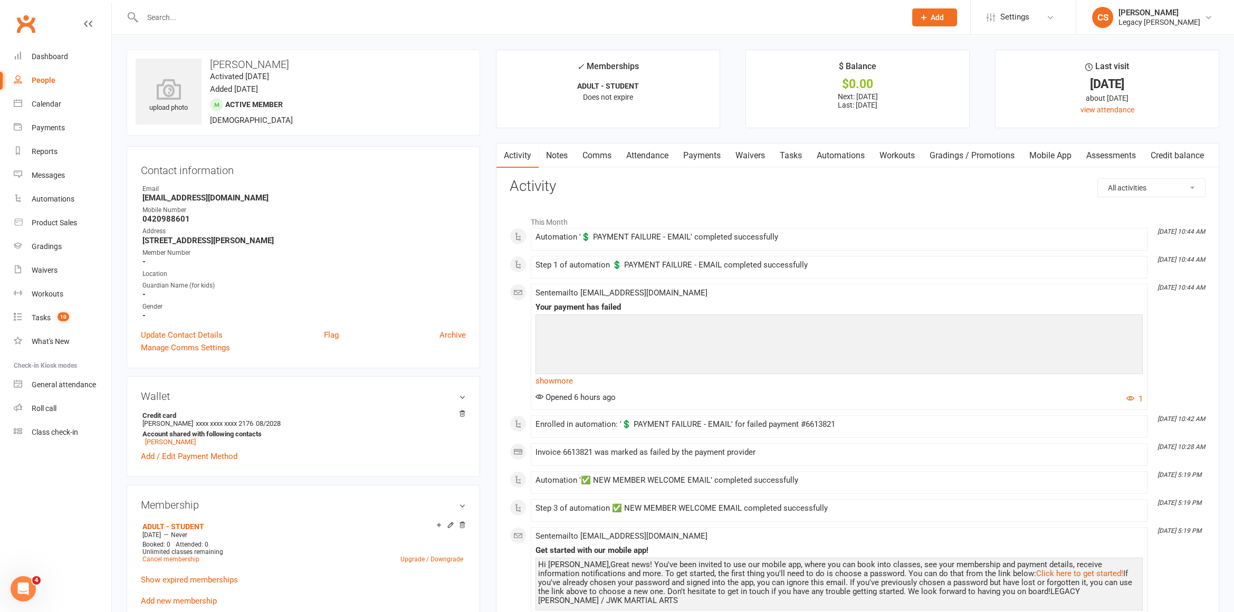
click at [1034, 159] on link "Mobile App" at bounding box center [1050, 155] width 57 height 24
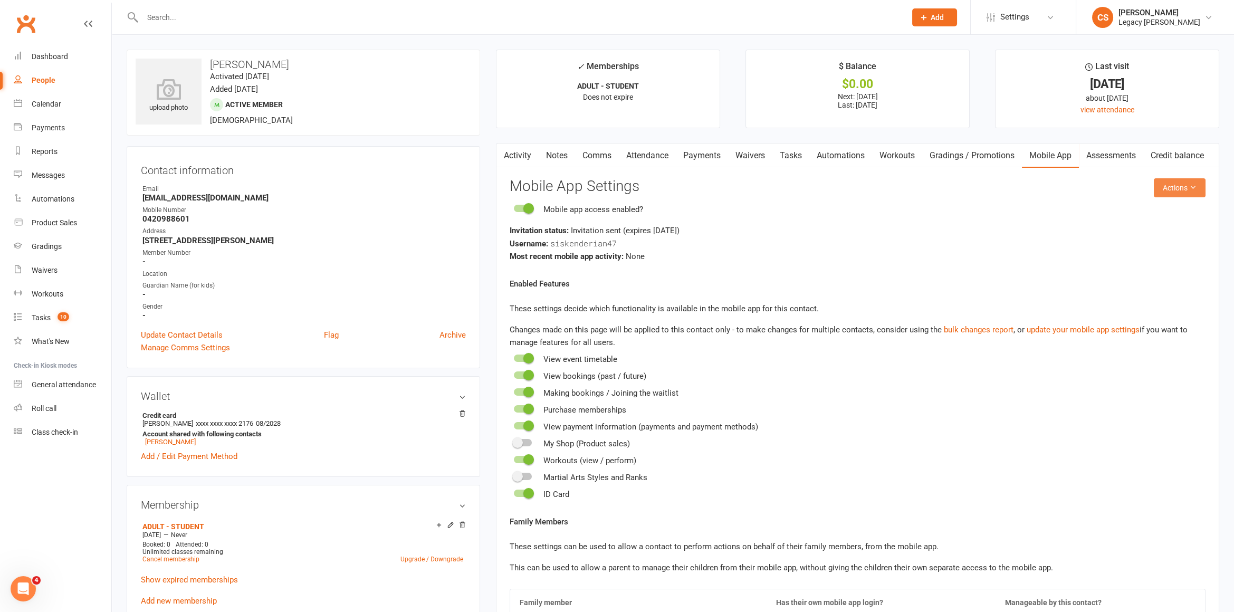
click at [1190, 188] on icon at bounding box center [1192, 187] width 7 height 7
click at [1116, 235] on link "Send invitation SMS" at bounding box center [1152, 231] width 104 height 21
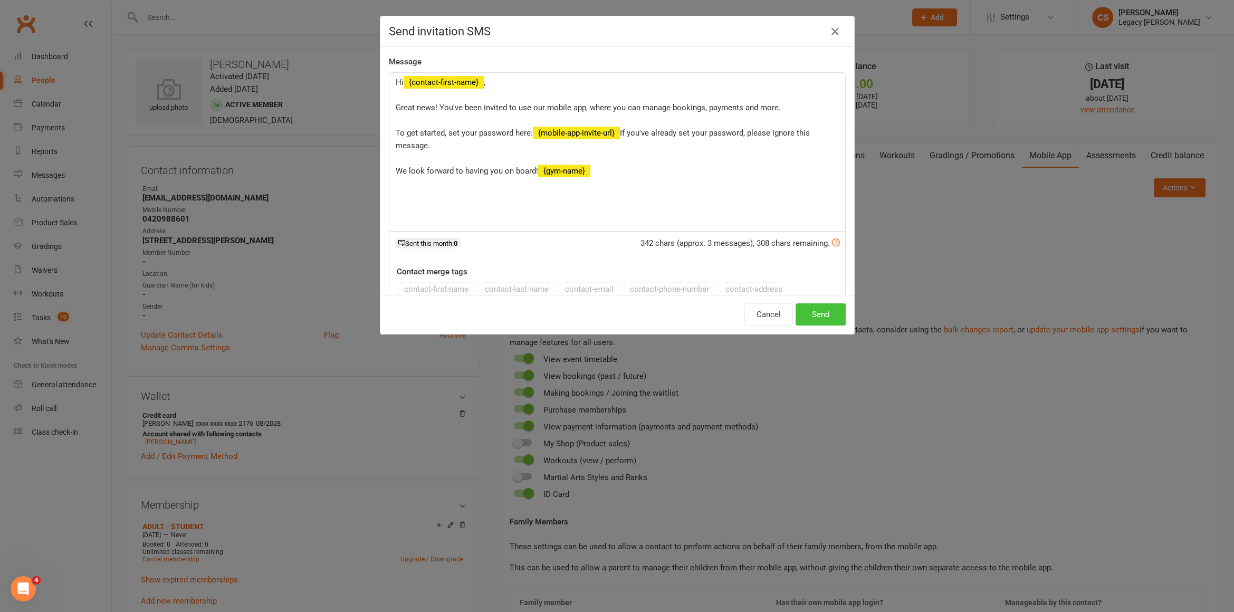
click at [830, 310] on button "Send" at bounding box center [820, 314] width 50 height 22
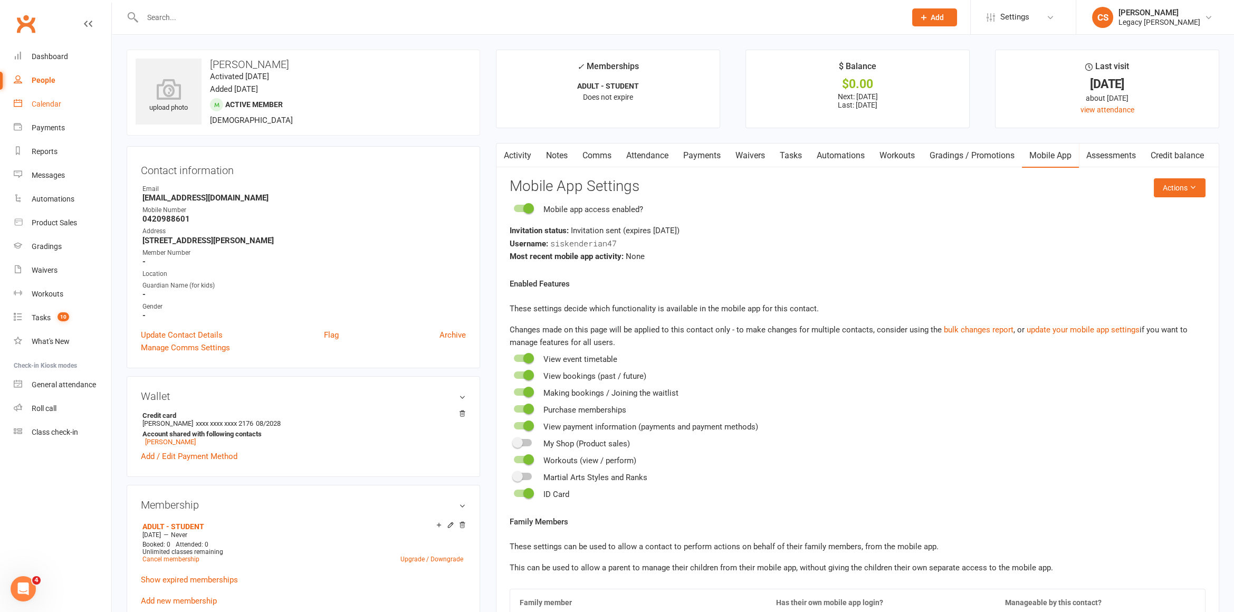
click at [49, 104] on div "Calendar" at bounding box center [47, 104] width 30 height 8
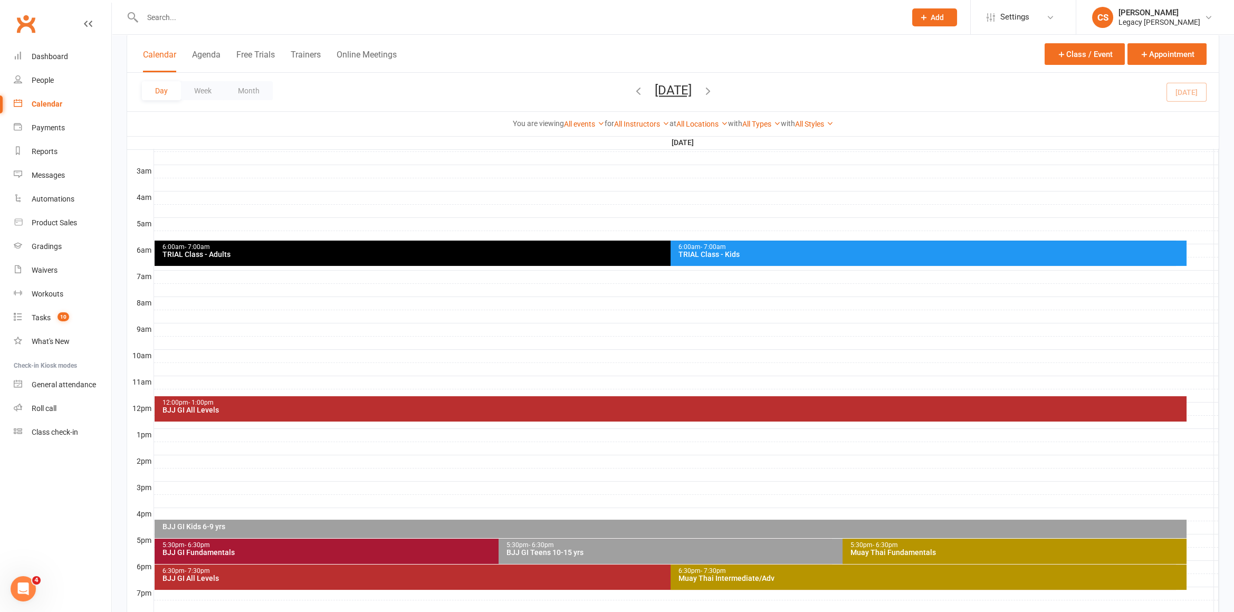
scroll to position [254, 0]
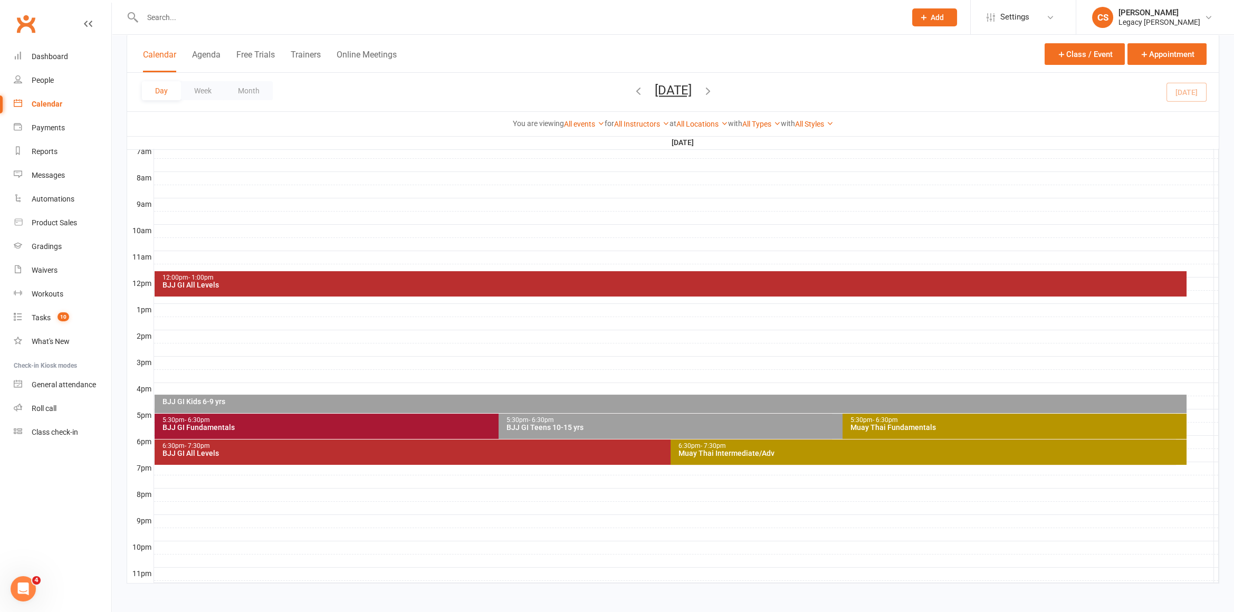
click at [422, 406] on div "BJJ GI Kids 6-9 yrs" at bounding box center [670, 403] width 1031 height 18
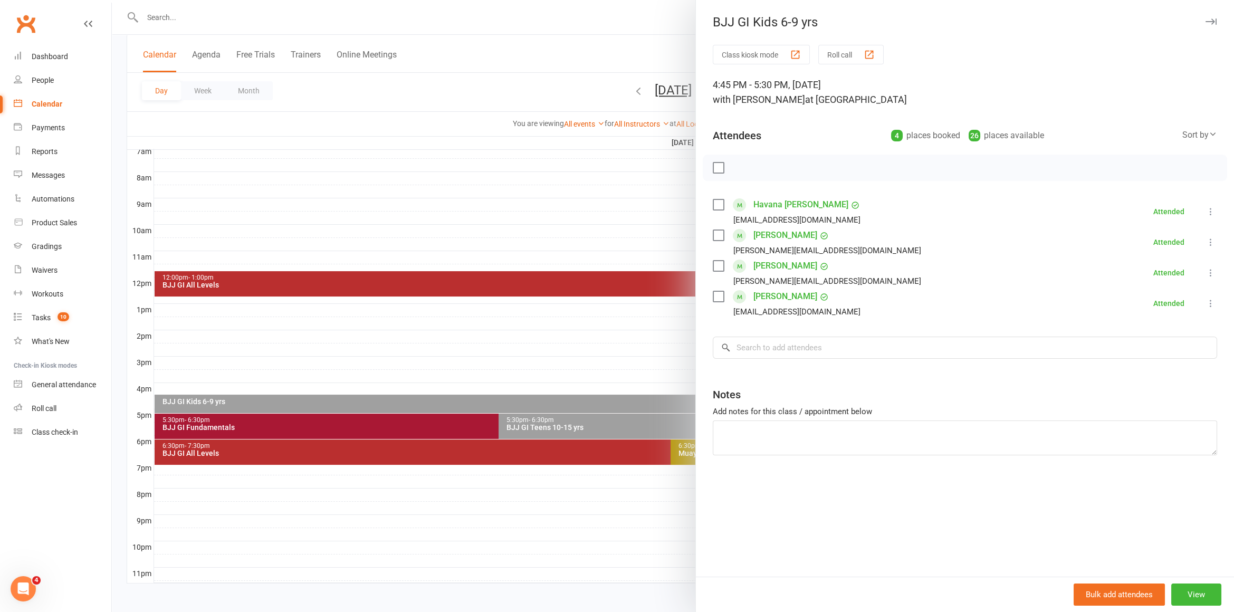
click at [477, 365] on div at bounding box center [673, 306] width 1122 height 612
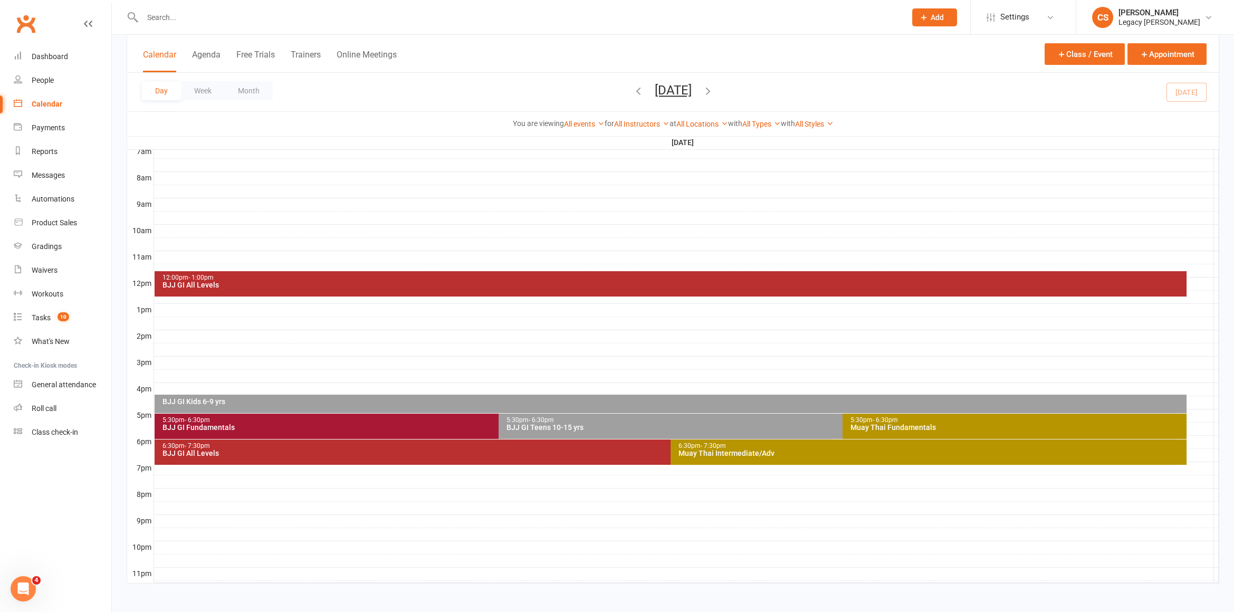
click at [363, 425] on div "BJJ GI Fundamentals" at bounding box center [496, 426] width 668 height 7
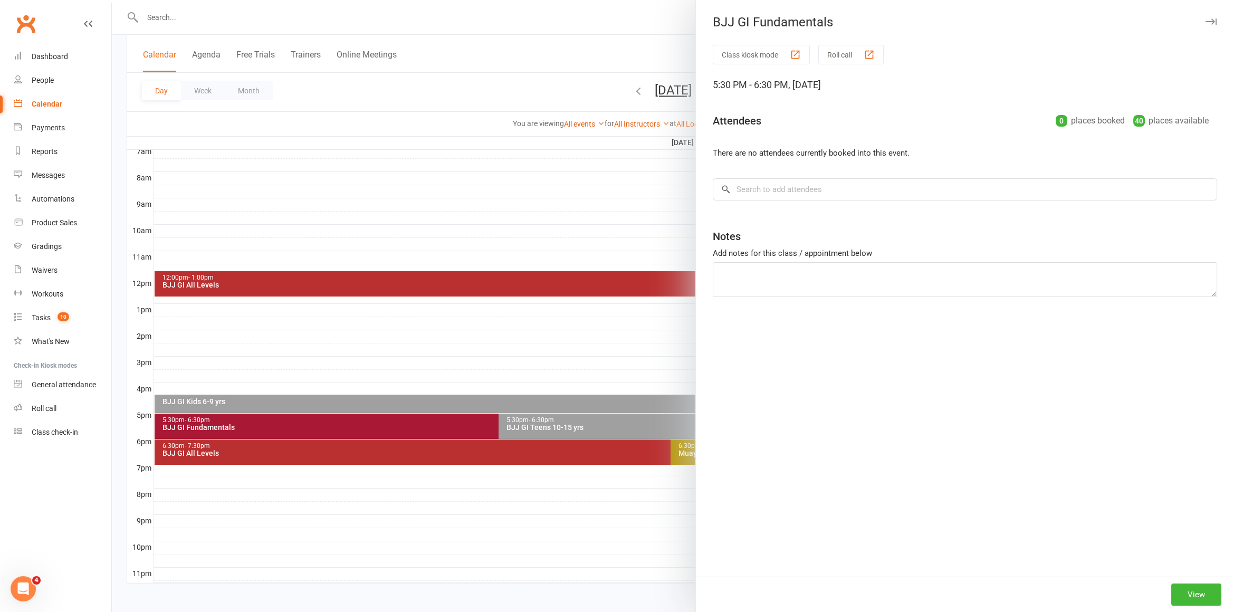
click at [535, 355] on div at bounding box center [673, 306] width 1122 height 612
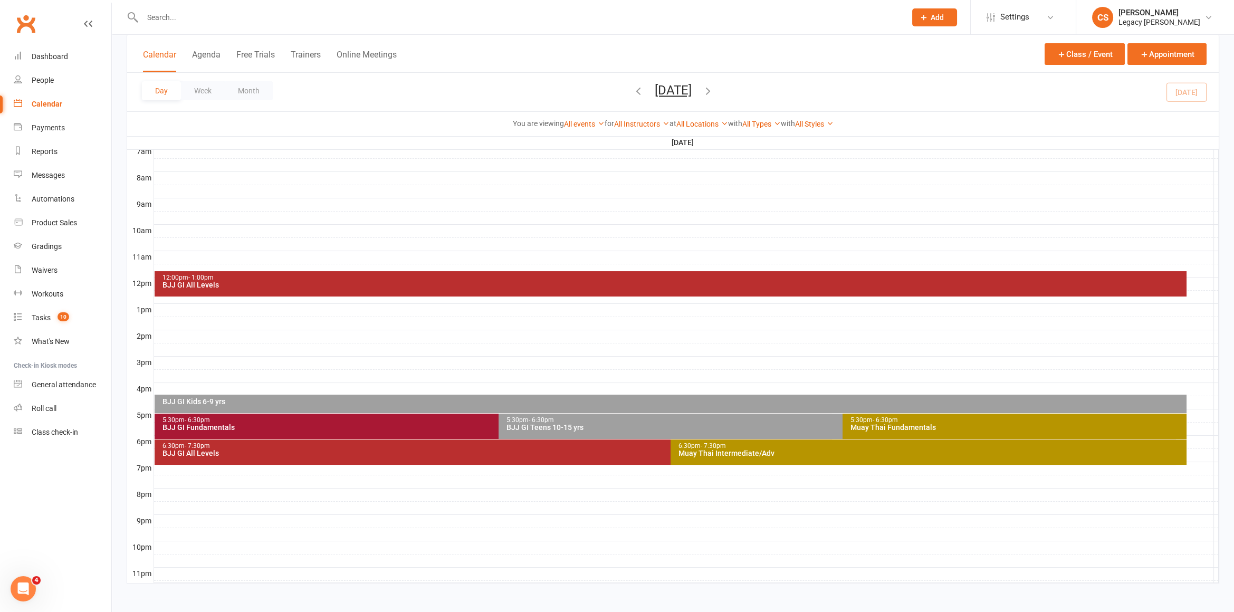
click at [584, 444] on div "6:30pm - 7:30pm" at bounding box center [667, 445] width 1011 height 7
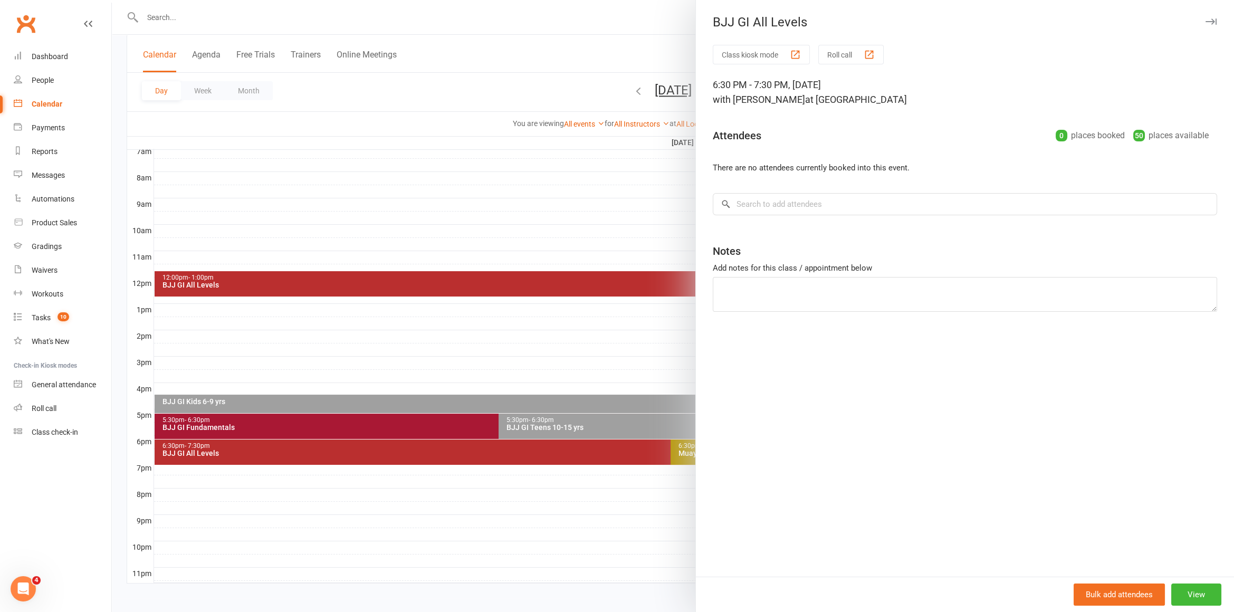
click at [572, 425] on div at bounding box center [673, 306] width 1122 height 612
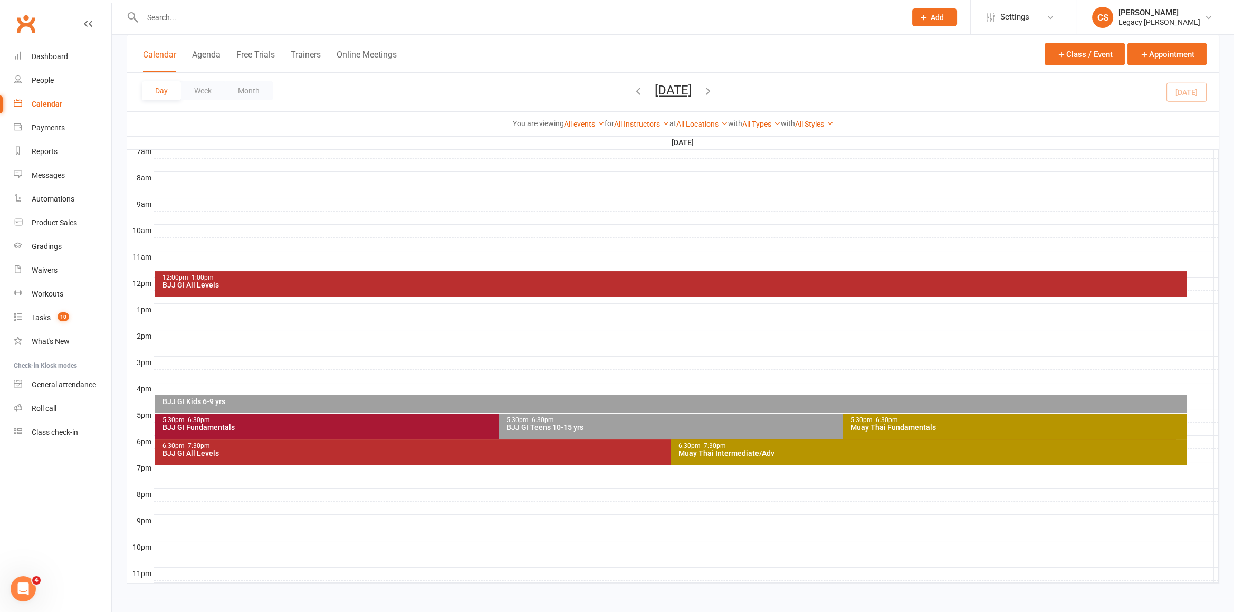
click at [572, 425] on div "BJJ GI Teens 10-15 yrs" at bounding box center [840, 426] width 668 height 7
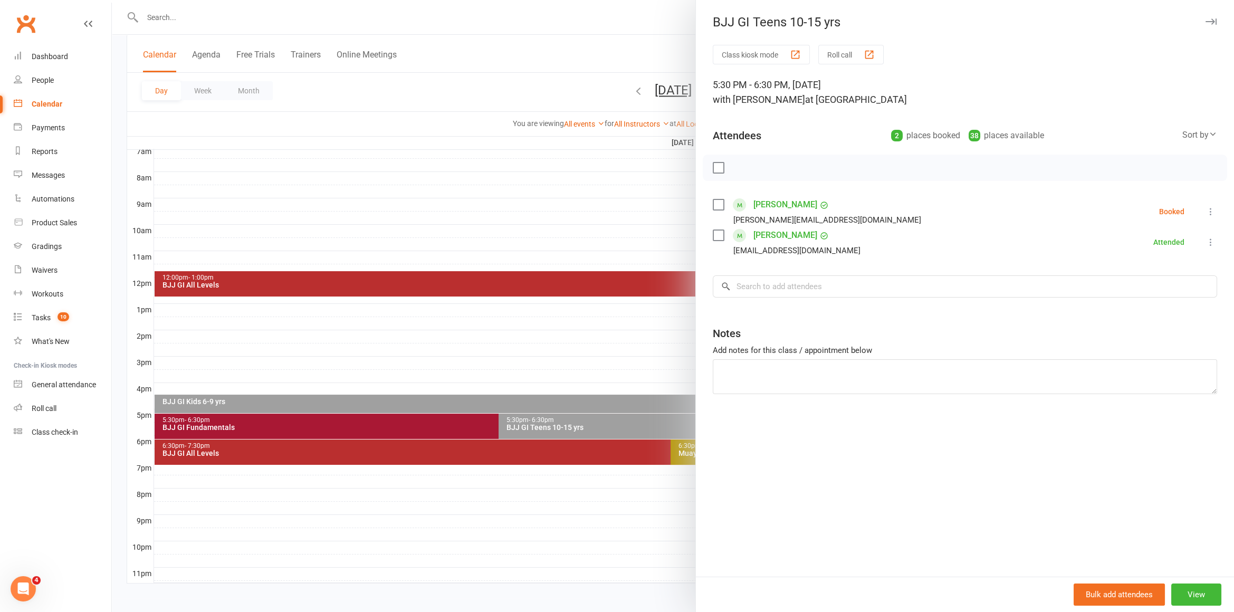
click at [546, 386] on div at bounding box center [673, 306] width 1122 height 612
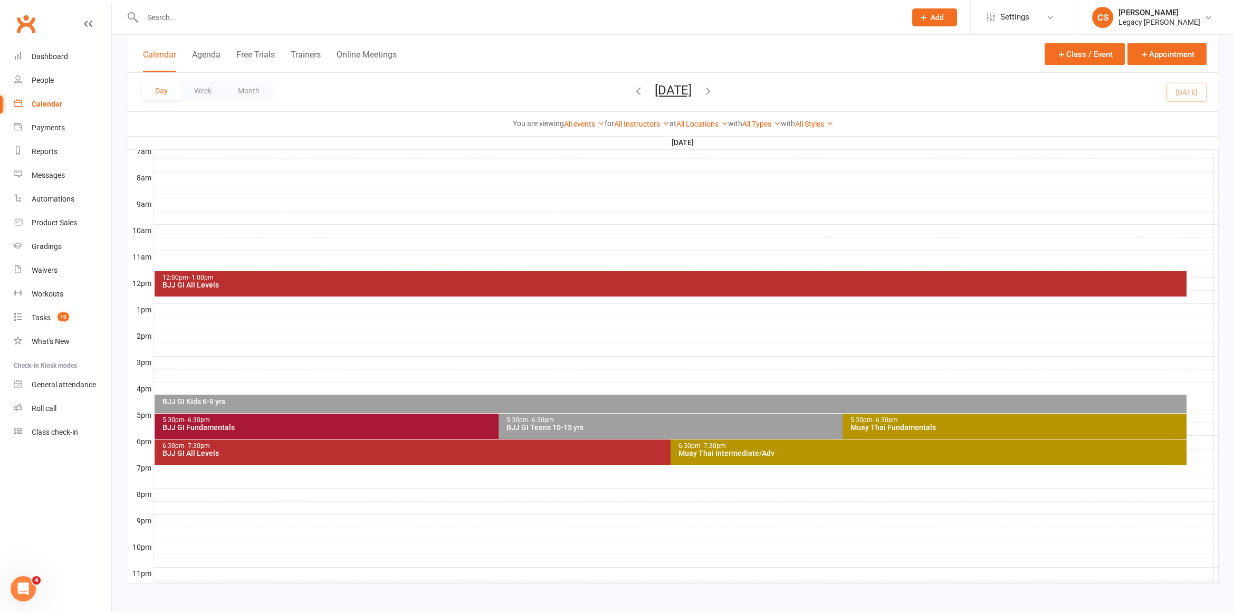
click at [207, 16] on input "text" at bounding box center [518, 17] width 759 height 15
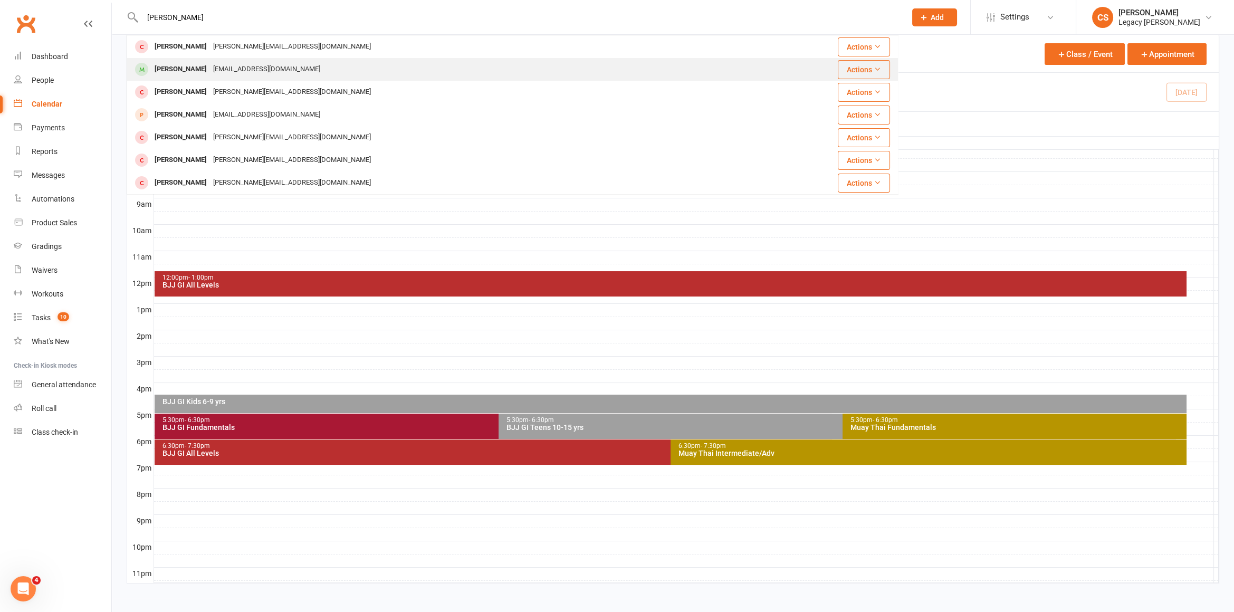
type input "[PERSON_NAME]"
click at [248, 70] on div "[EMAIL_ADDRESS][DOMAIN_NAME]" at bounding box center [266, 69] width 113 height 15
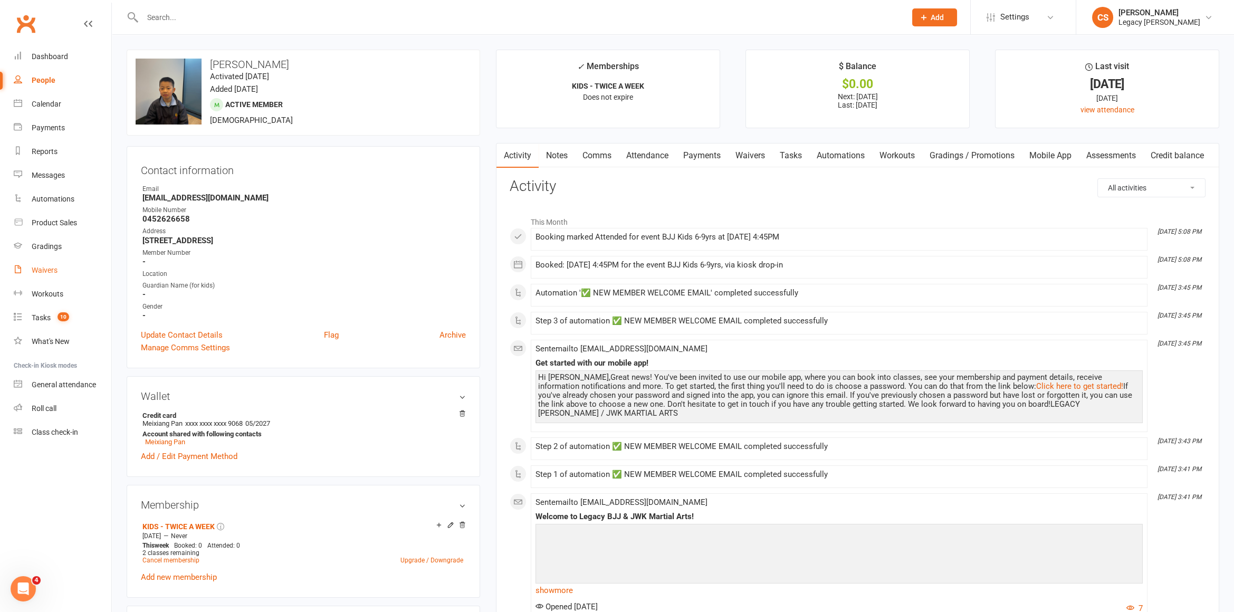
click at [44, 270] on div "Waivers" at bounding box center [45, 270] width 26 height 8
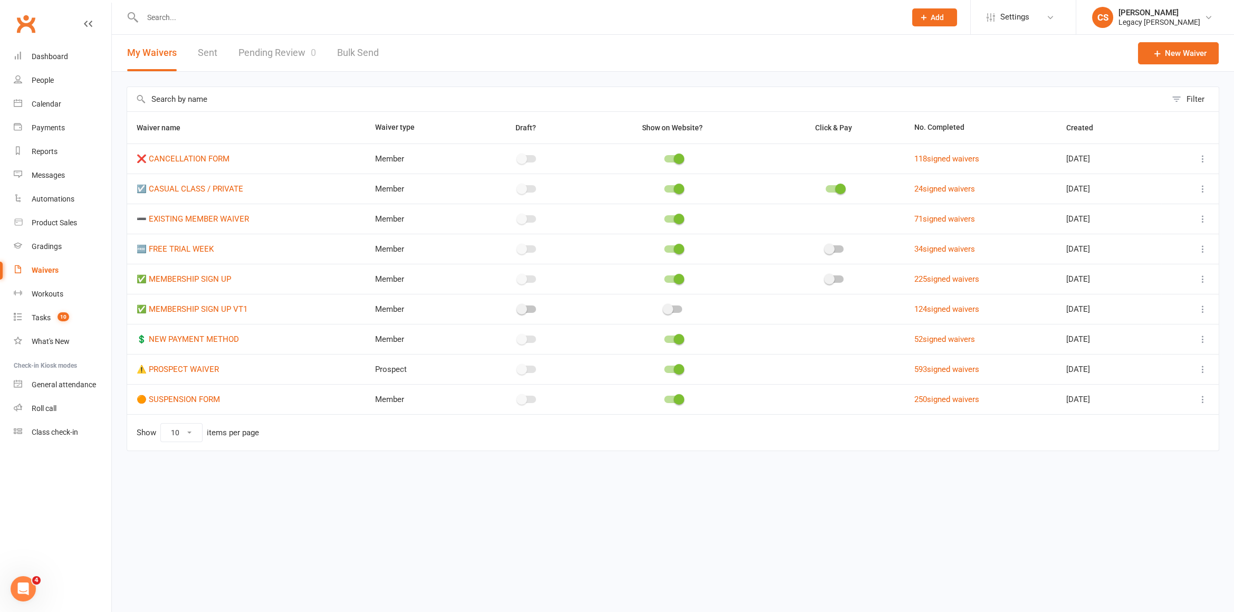
click at [267, 55] on link "Pending Review 0" at bounding box center [277, 53] width 78 height 36
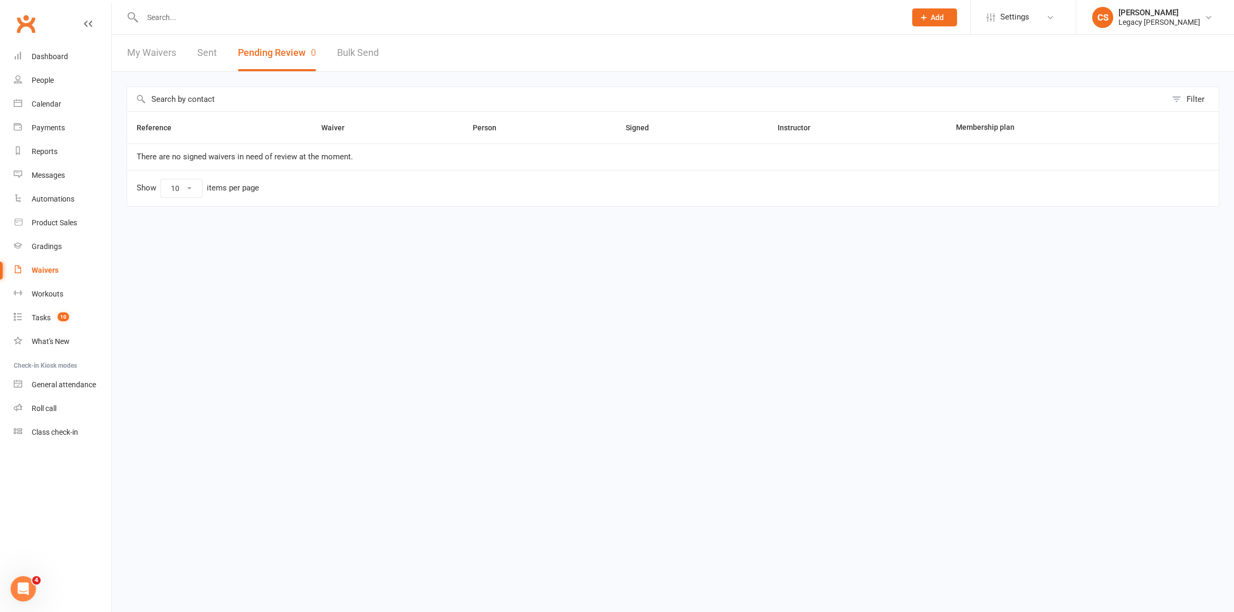
click at [138, 49] on link "My Waivers" at bounding box center [151, 53] width 49 height 36
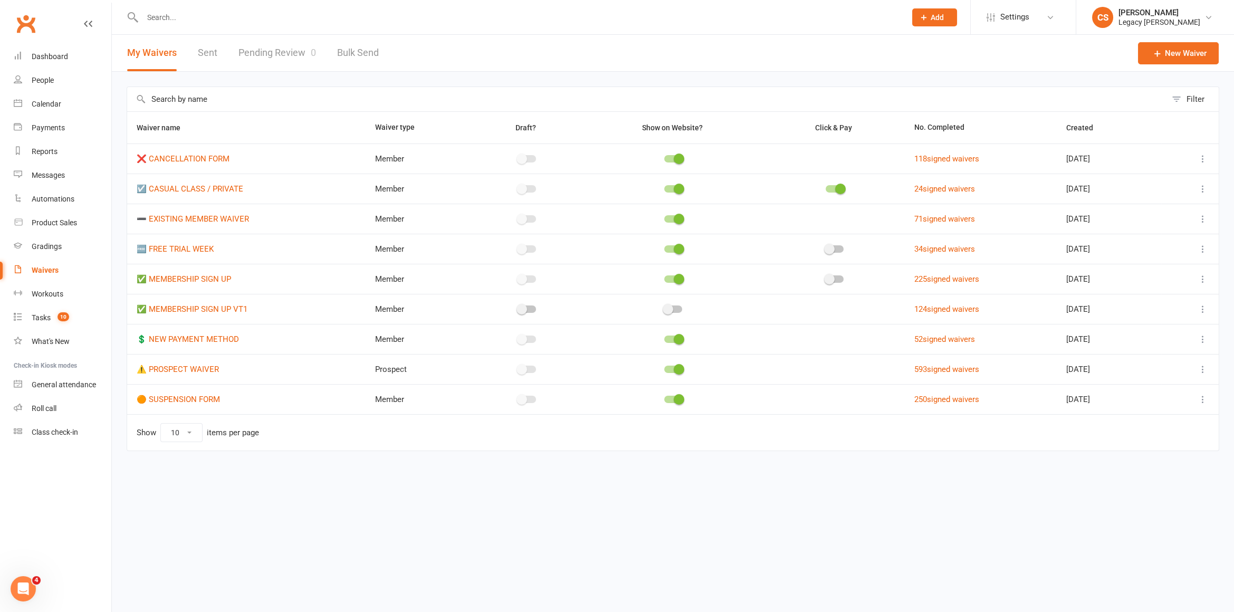
click at [1199, 366] on icon at bounding box center [1202, 369] width 11 height 11
click at [1115, 420] on link "Copy external link to clipboard" at bounding box center [1146, 429] width 124 height 21
click at [27, 321] on link "Tasks 10" at bounding box center [63, 318] width 98 height 24
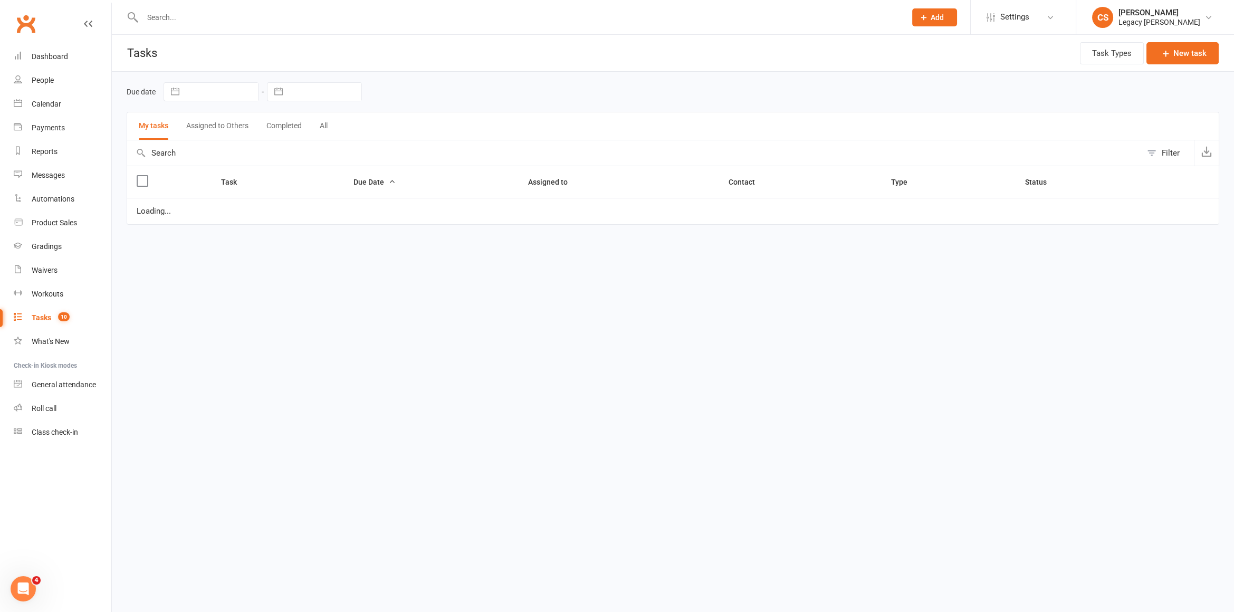
select select "waiting"
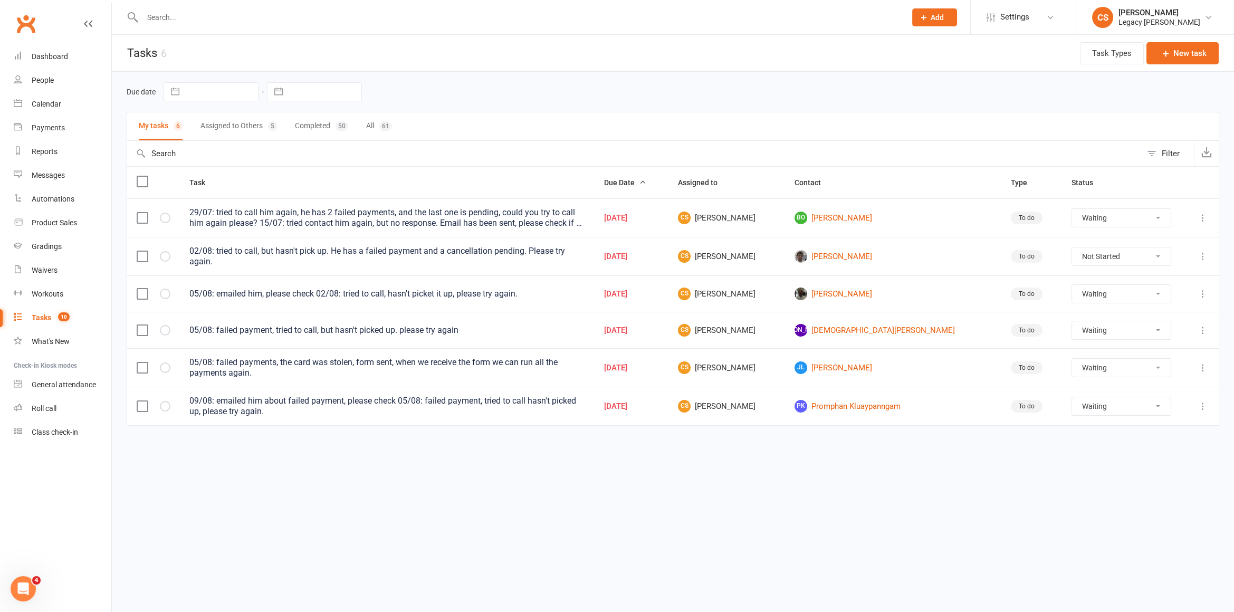
click at [395, 213] on div "29/07: tried to call him again, he has 2 failed payments, and the last one is p…" at bounding box center [387, 217] width 396 height 21
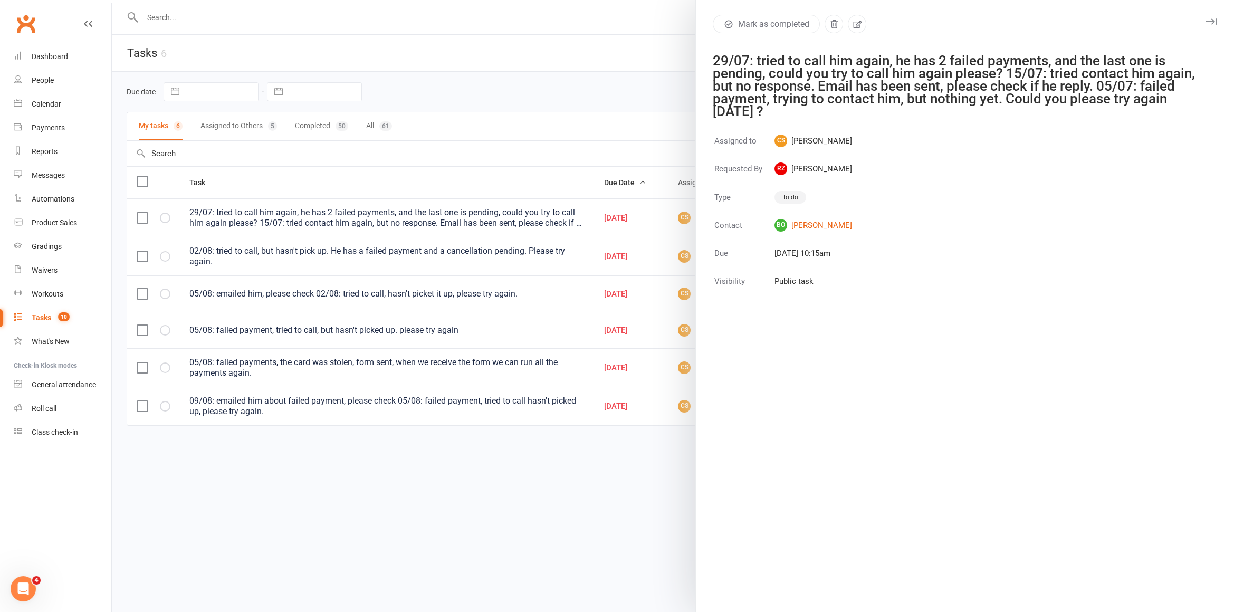
click at [390, 212] on div at bounding box center [673, 306] width 1122 height 612
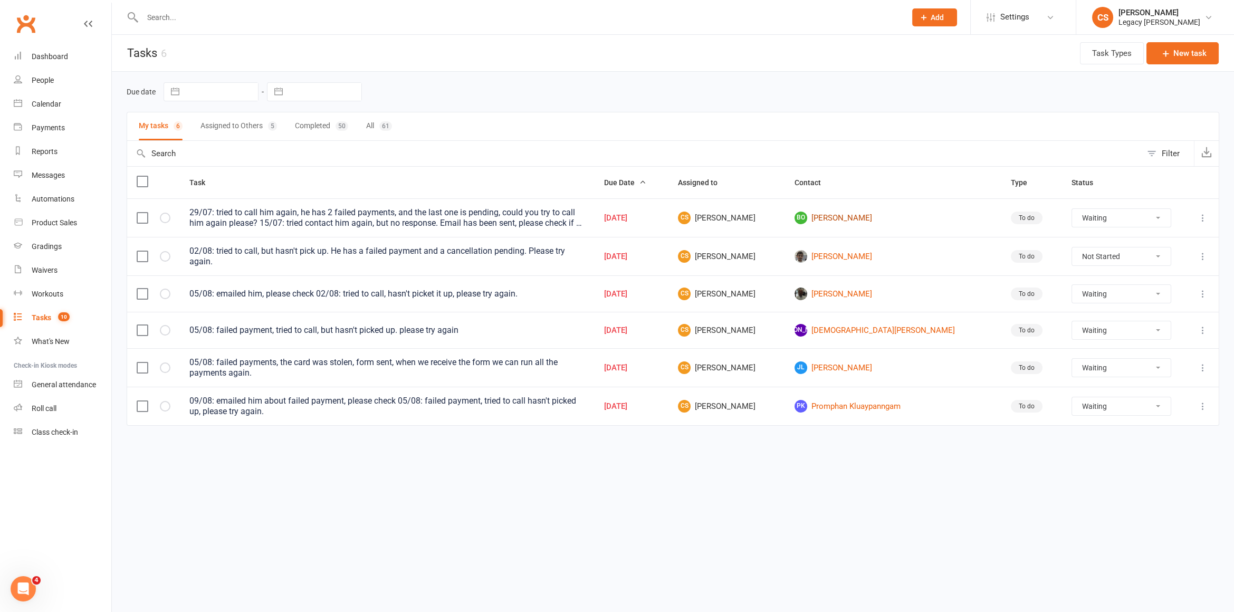
click at [847, 220] on link "[PERSON_NAME]" at bounding box center [892, 217] width 197 height 13
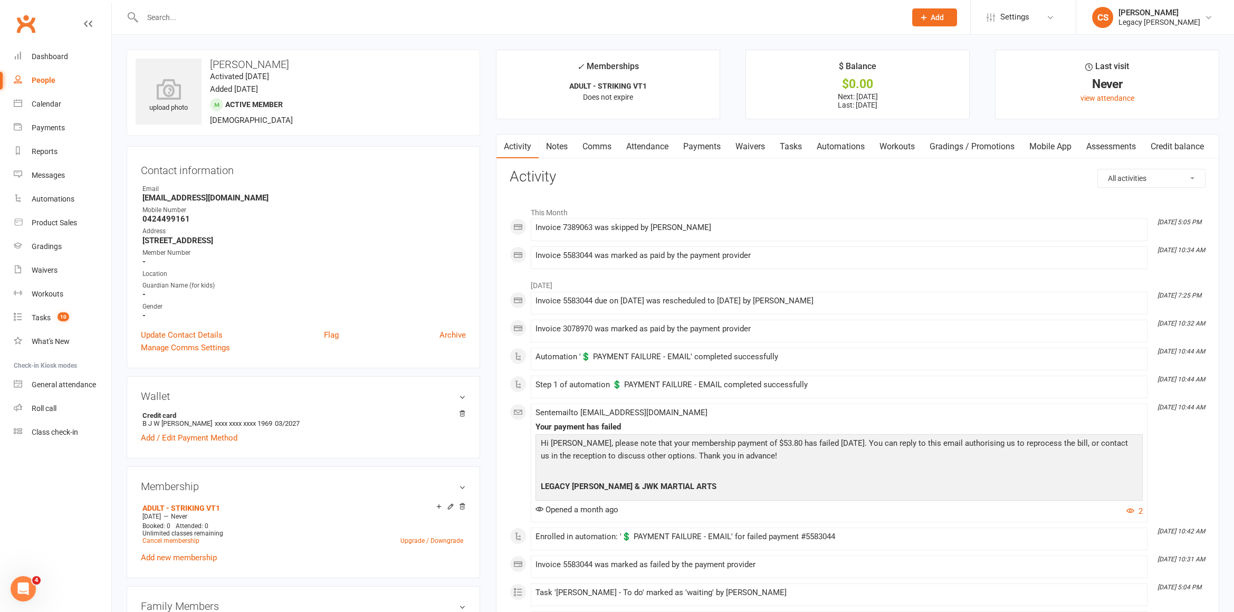
click at [699, 143] on link "Payments" at bounding box center [702, 146] width 52 height 24
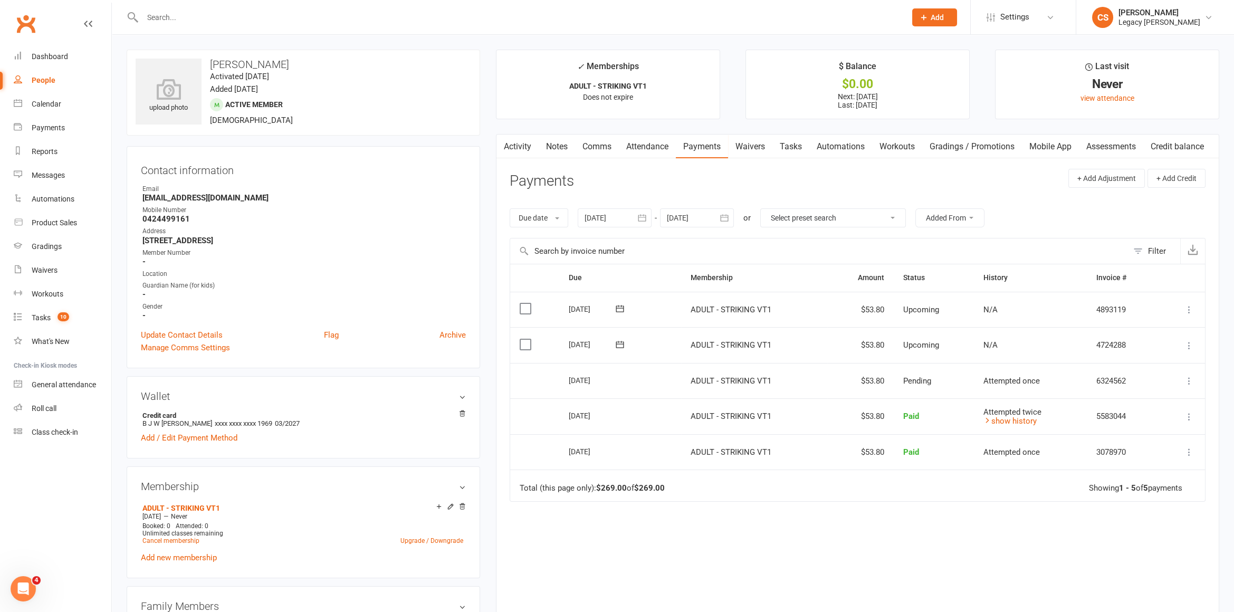
click at [218, 18] on input "text" at bounding box center [518, 17] width 759 height 15
paste input "[EMAIL_ADDRESS][DOMAIN_NAME]"
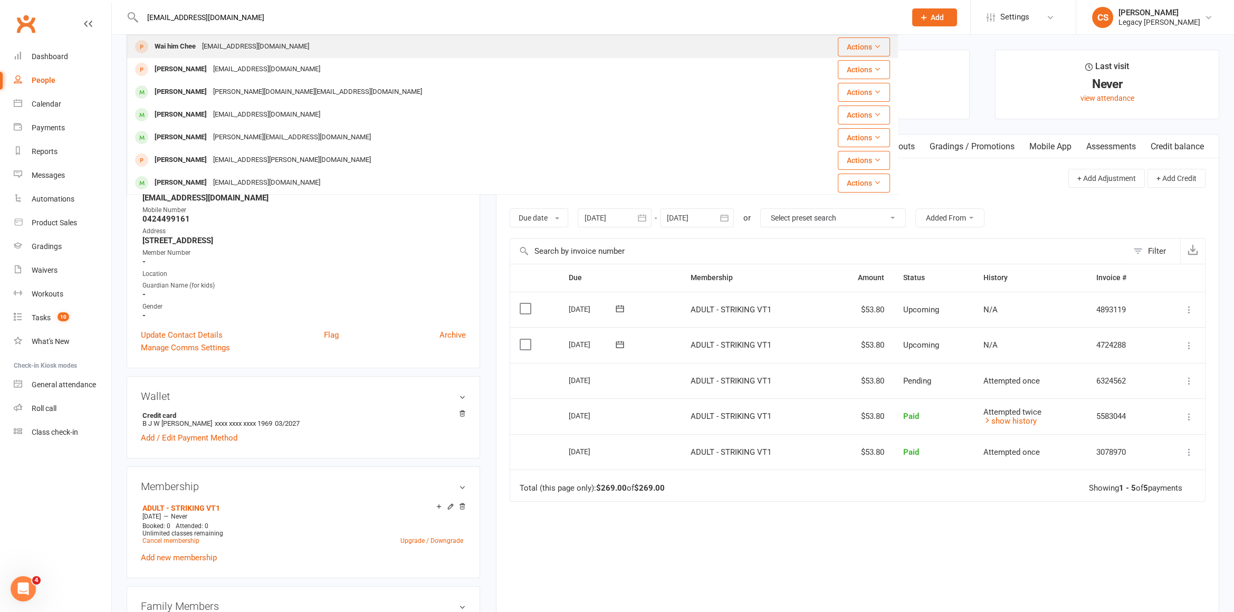
type input "[EMAIL_ADDRESS][DOMAIN_NAME]"
click at [226, 44] on div "[EMAIL_ADDRESS][DOMAIN_NAME]" at bounding box center [255, 46] width 113 height 15
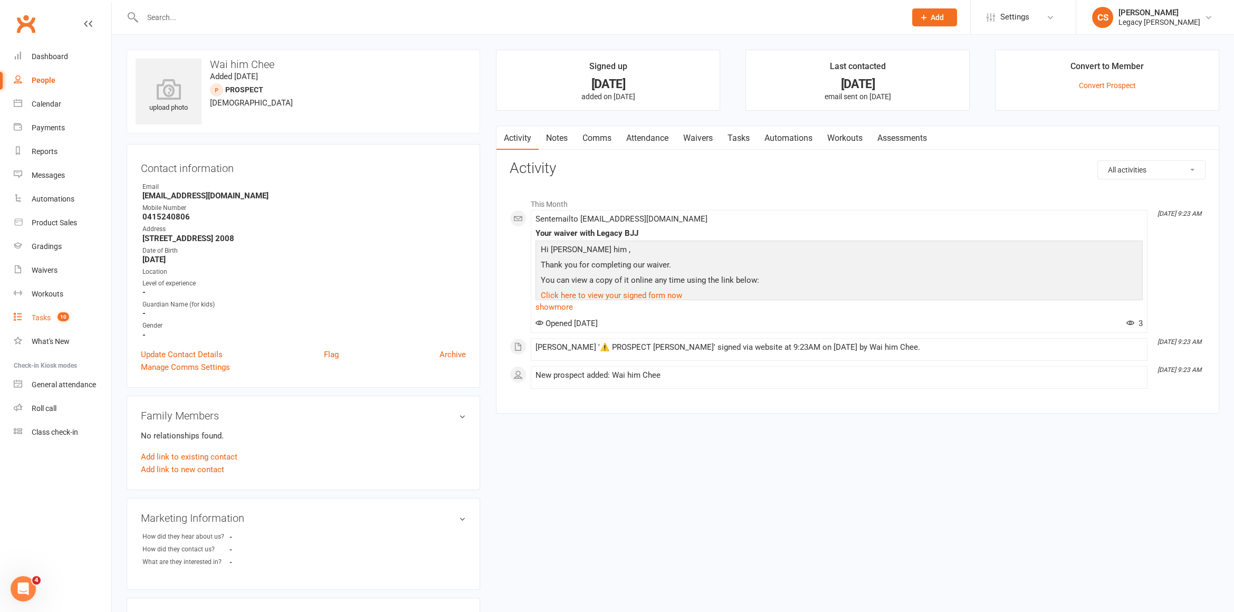
click at [37, 317] on div "Tasks" at bounding box center [41, 317] width 19 height 8
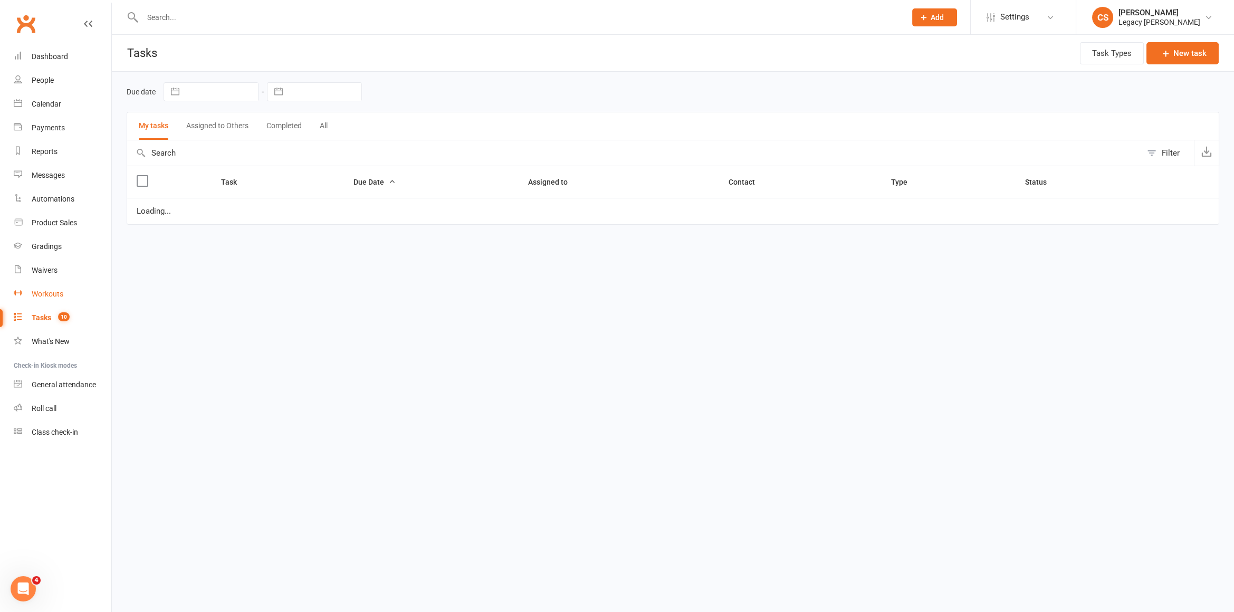
select select "waiting"
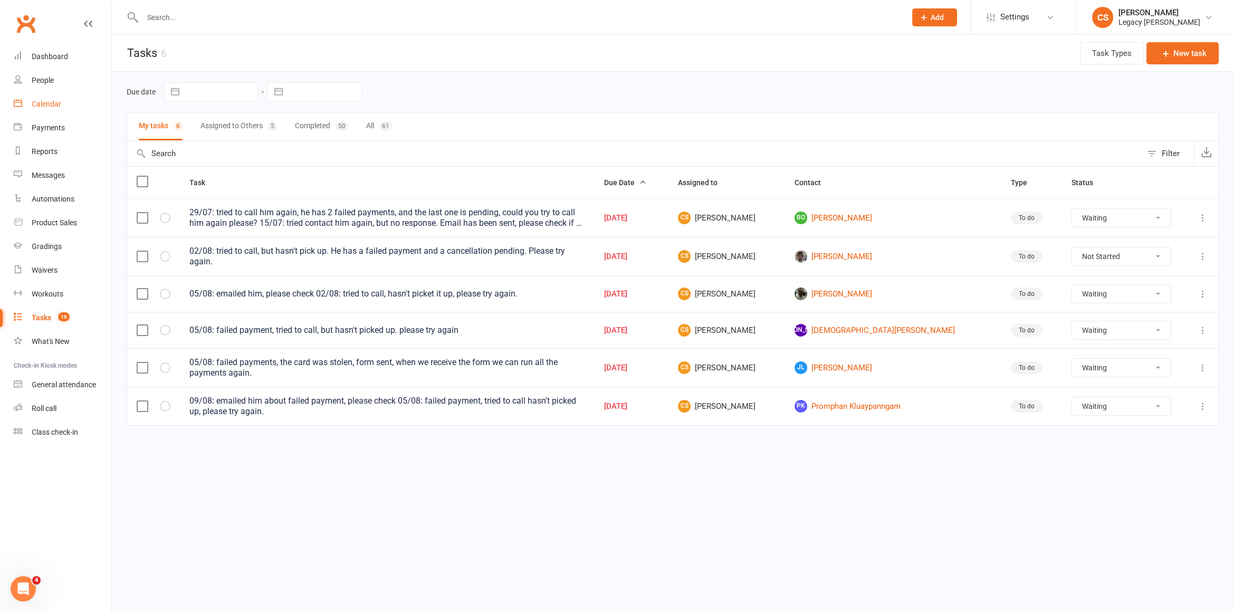
click at [50, 106] on div "Calendar" at bounding box center [47, 104] width 30 height 8
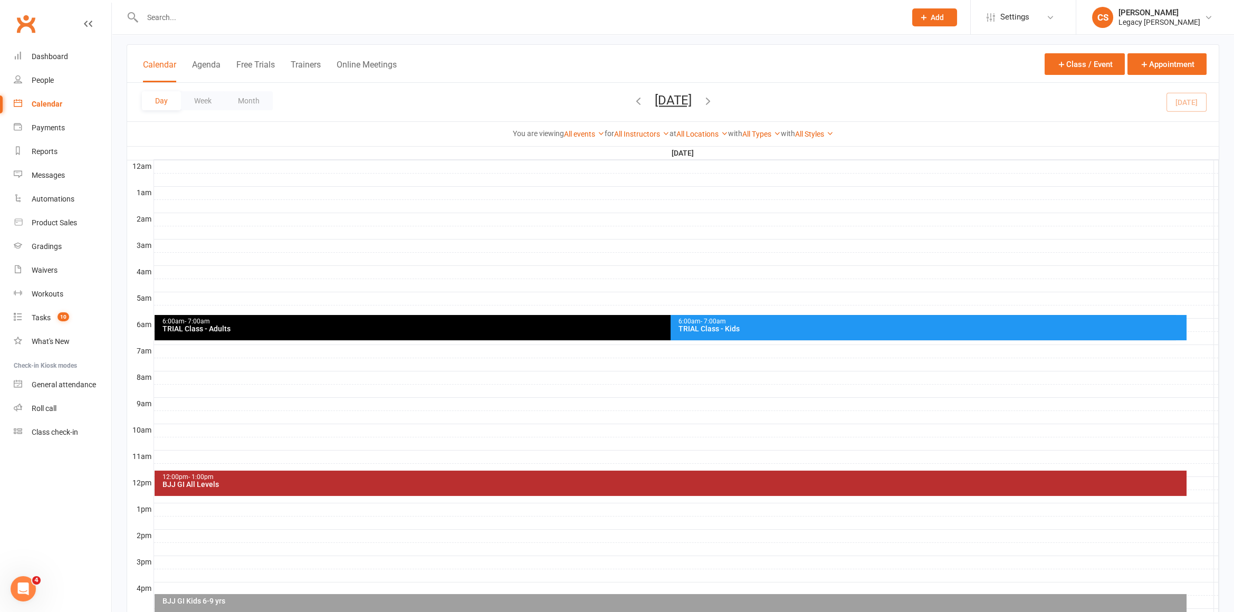
scroll to position [254, 0]
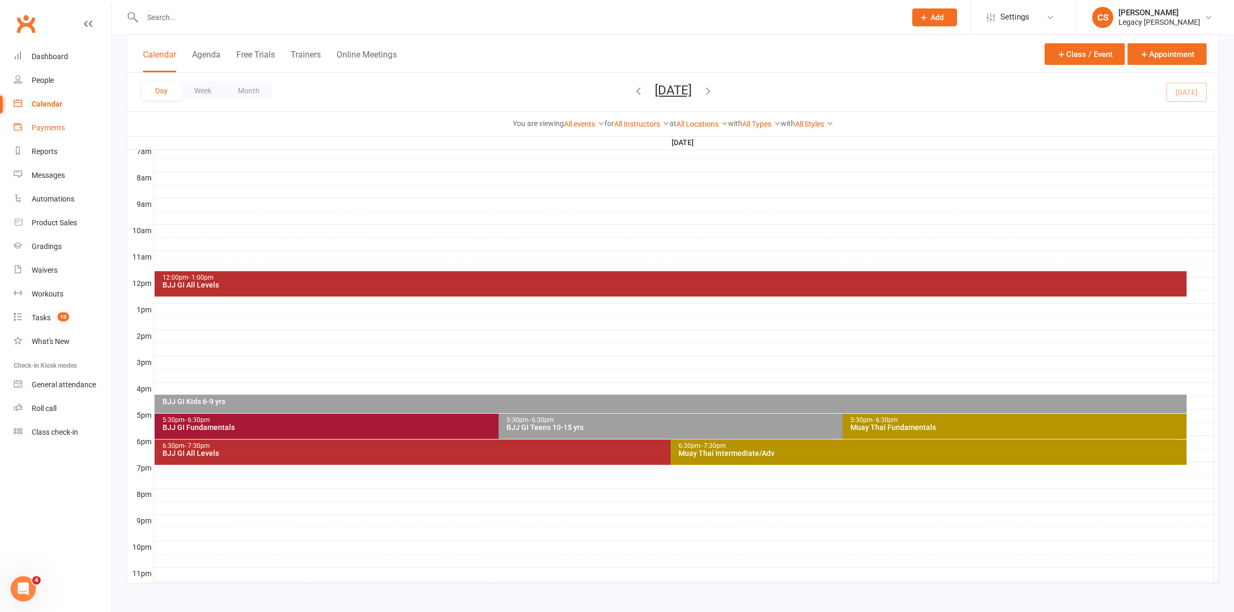
click at [51, 132] on link "Payments" at bounding box center [63, 128] width 98 height 24
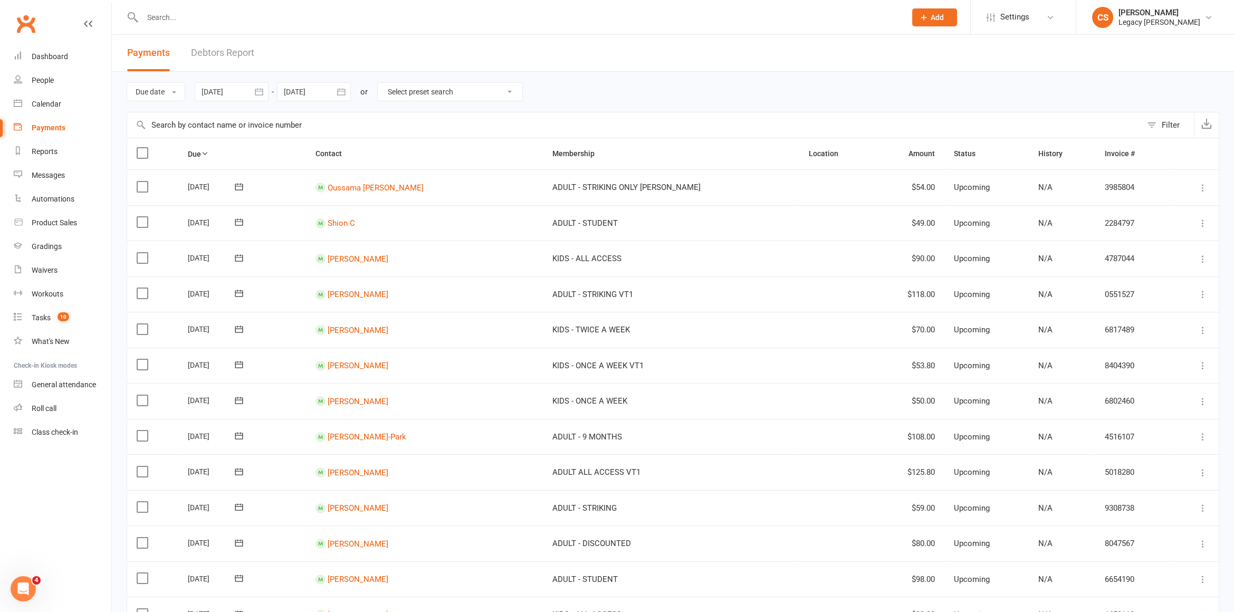
click at [286, 22] on input "text" at bounding box center [518, 17] width 759 height 15
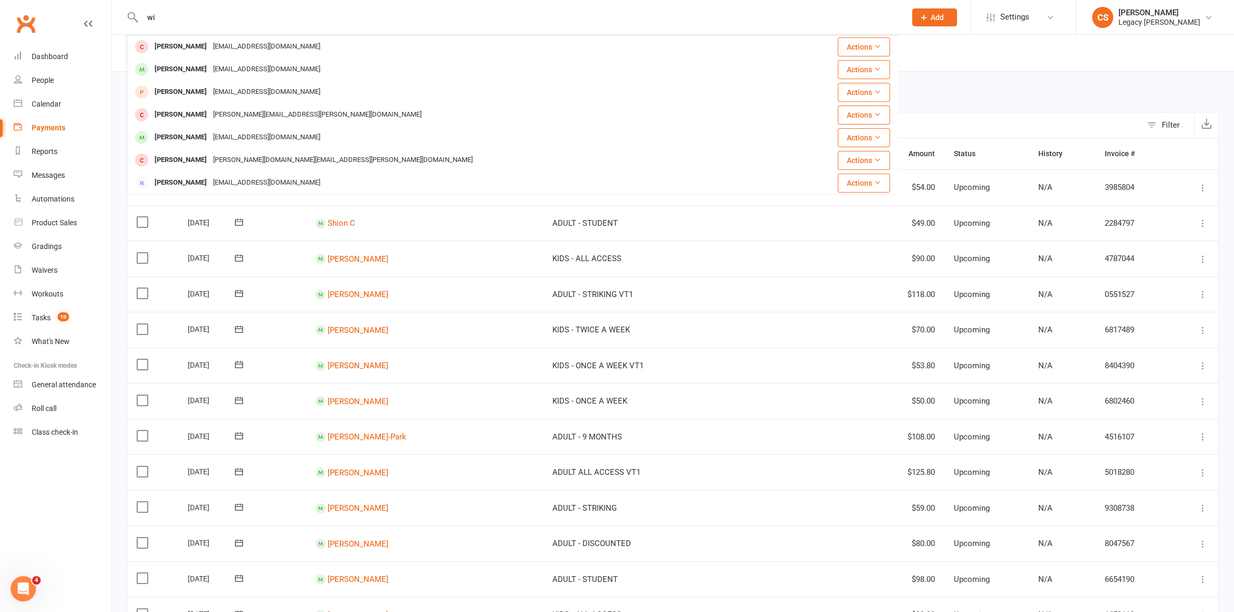
type input "w"
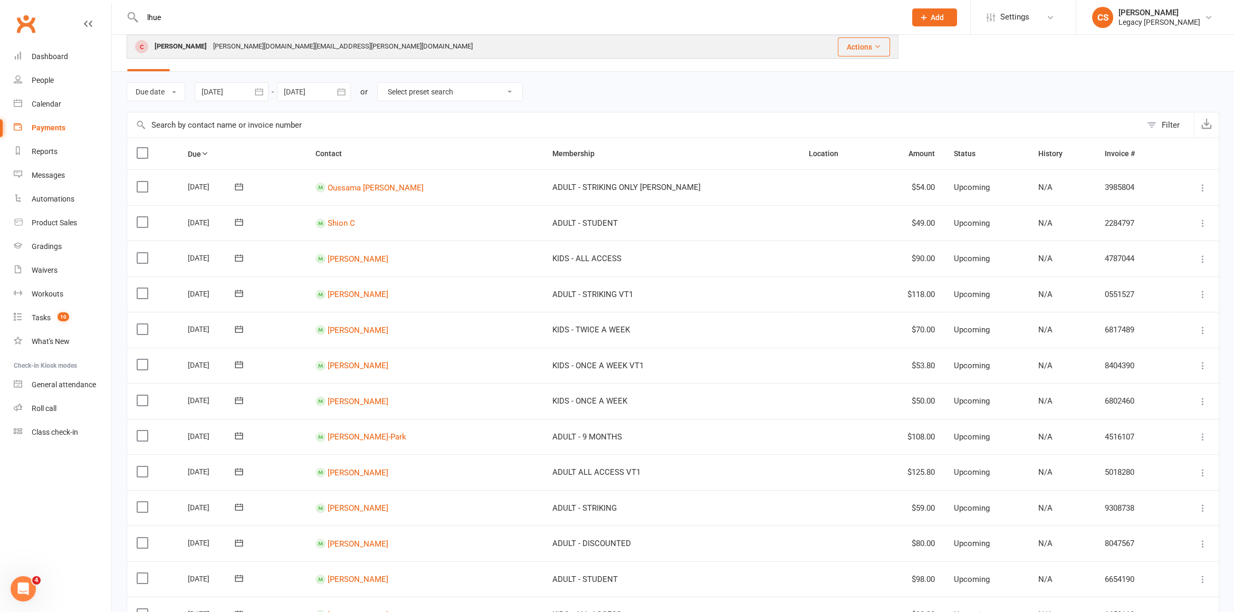
type input "lhue"
click at [303, 52] on div "[PERSON_NAME] [PERSON_NAME][DOMAIN_NAME][EMAIL_ADDRESS][PERSON_NAME][DOMAIN_NAM…" at bounding box center [456, 47] width 657 height 22
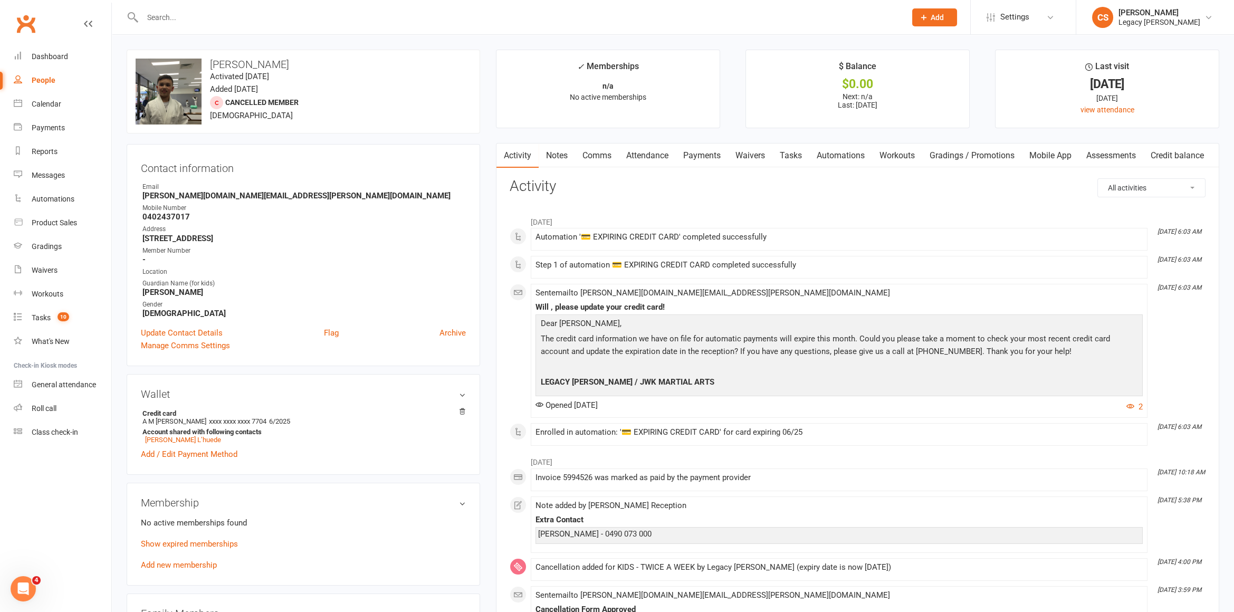
scroll to position [2, 0]
click at [759, 152] on link "Waivers" at bounding box center [750, 153] width 44 height 24
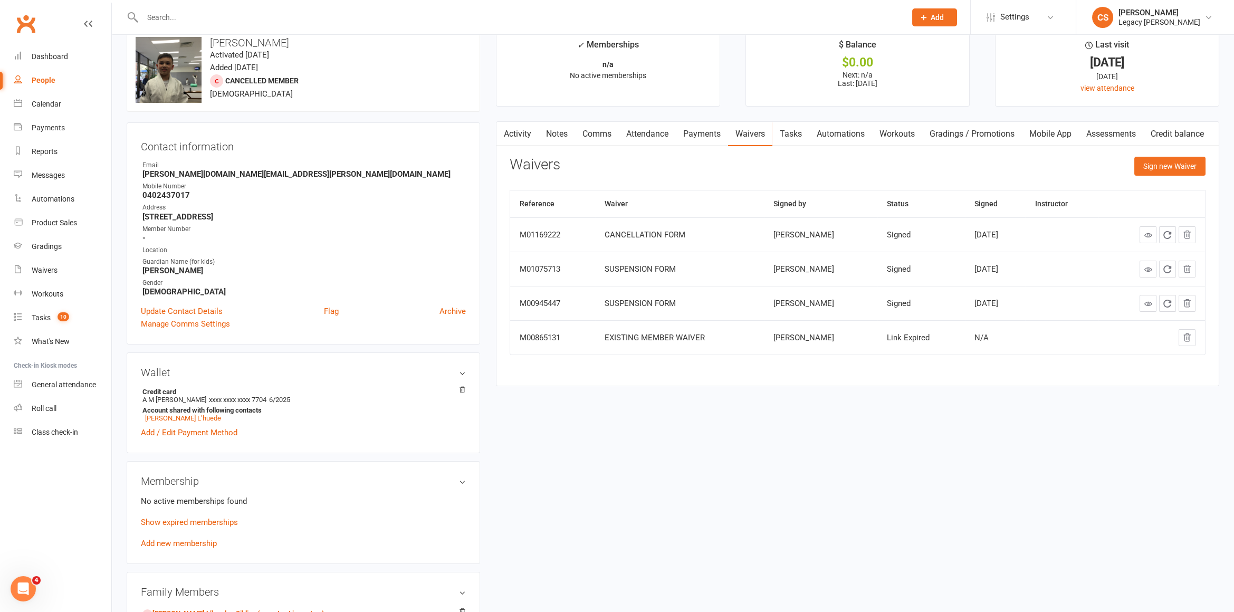
scroll to position [21, 0]
click at [214, 225] on div "Member Number" at bounding box center [303, 230] width 323 height 10
click at [276, 210] on div "Address" at bounding box center [303, 208] width 323 height 10
click at [33, 124] on div "Payments" at bounding box center [48, 127] width 33 height 8
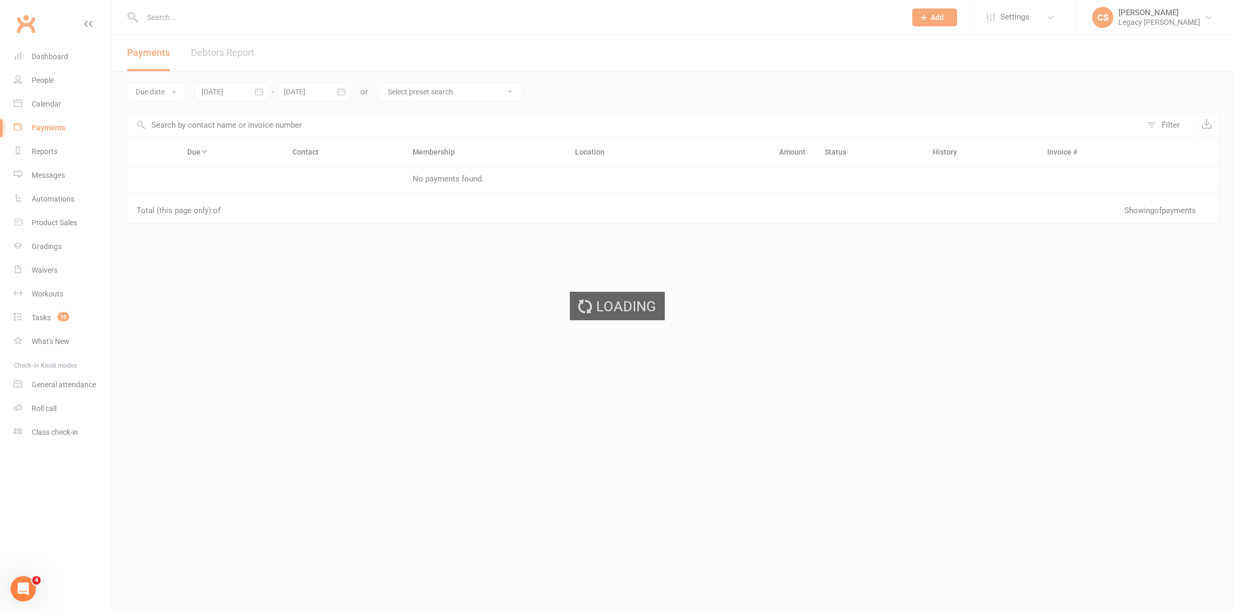
click at [34, 108] on div "Loading" at bounding box center [617, 306] width 1234 height 612
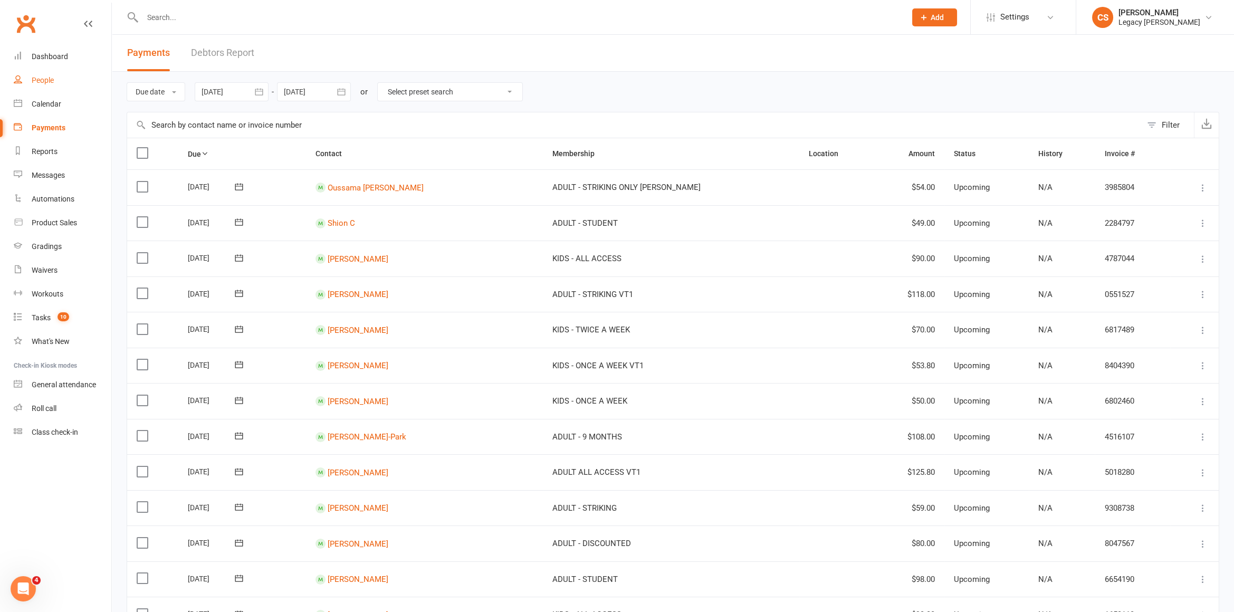
click at [39, 72] on link "People" at bounding box center [63, 81] width 98 height 24
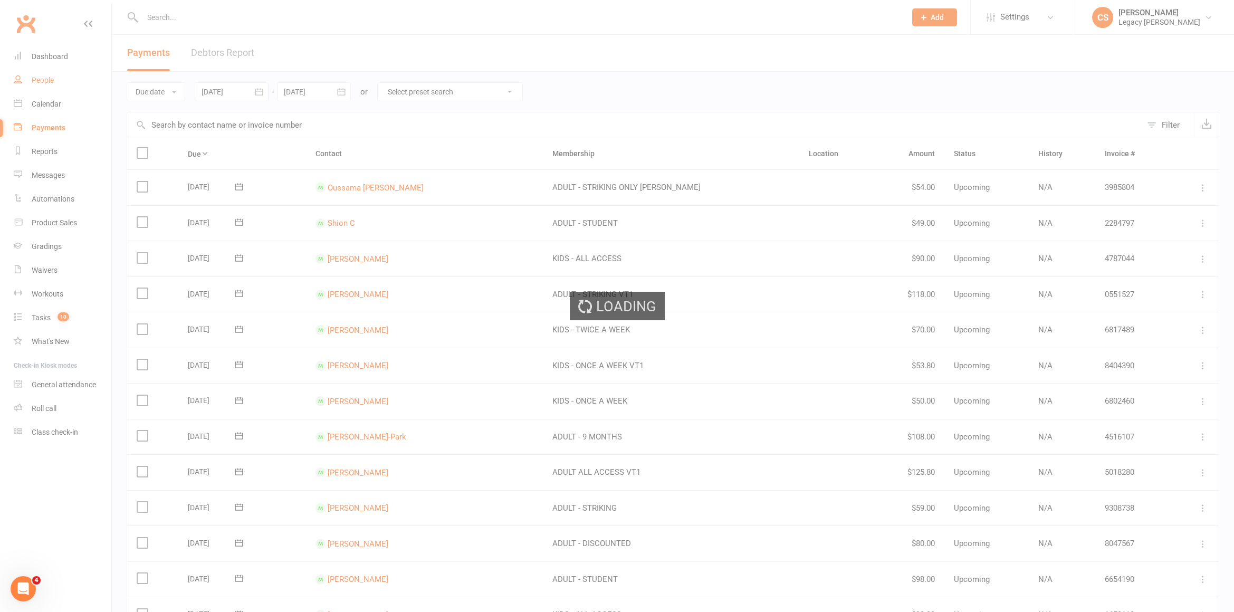
select select "50"
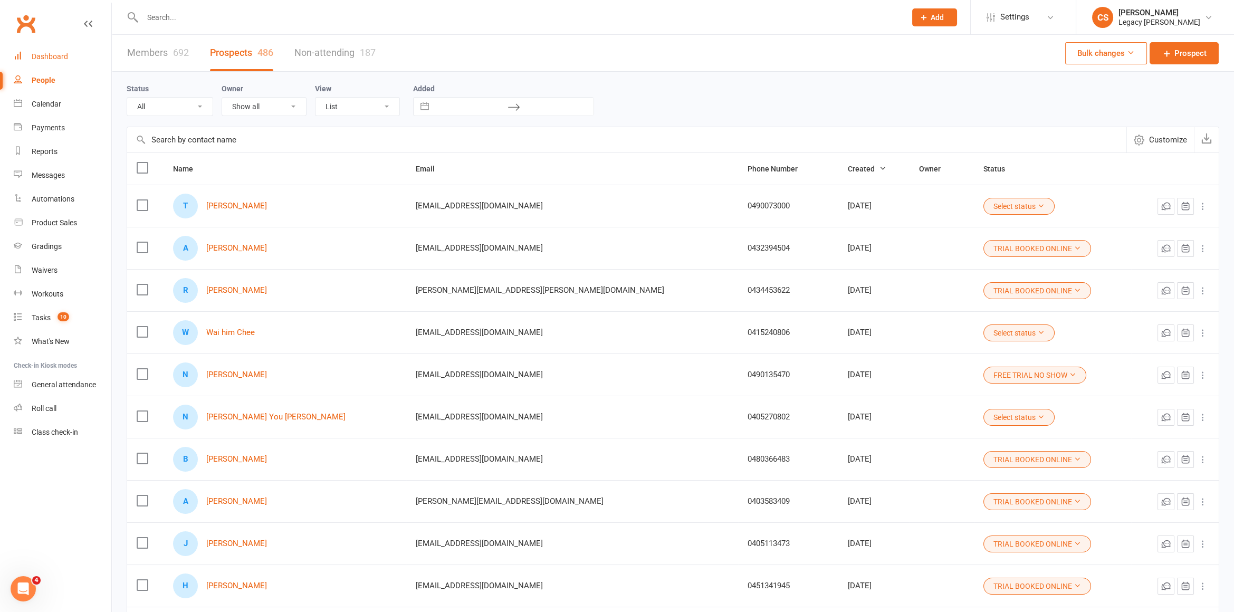
click at [87, 56] on link "Dashboard" at bounding box center [63, 57] width 98 height 24
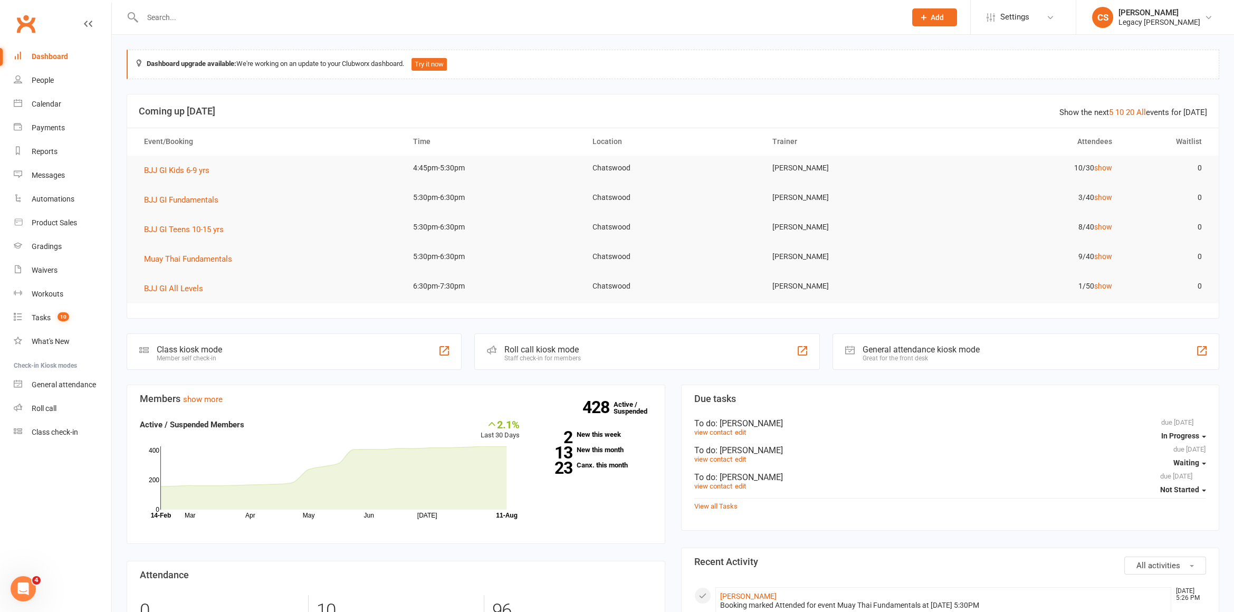
click at [230, 363] on div "Class kiosk mode Member self check-in" at bounding box center [294, 351] width 335 height 36
click at [226, 350] on div "Class kiosk mode Member self check-in" at bounding box center [294, 351] width 335 height 36
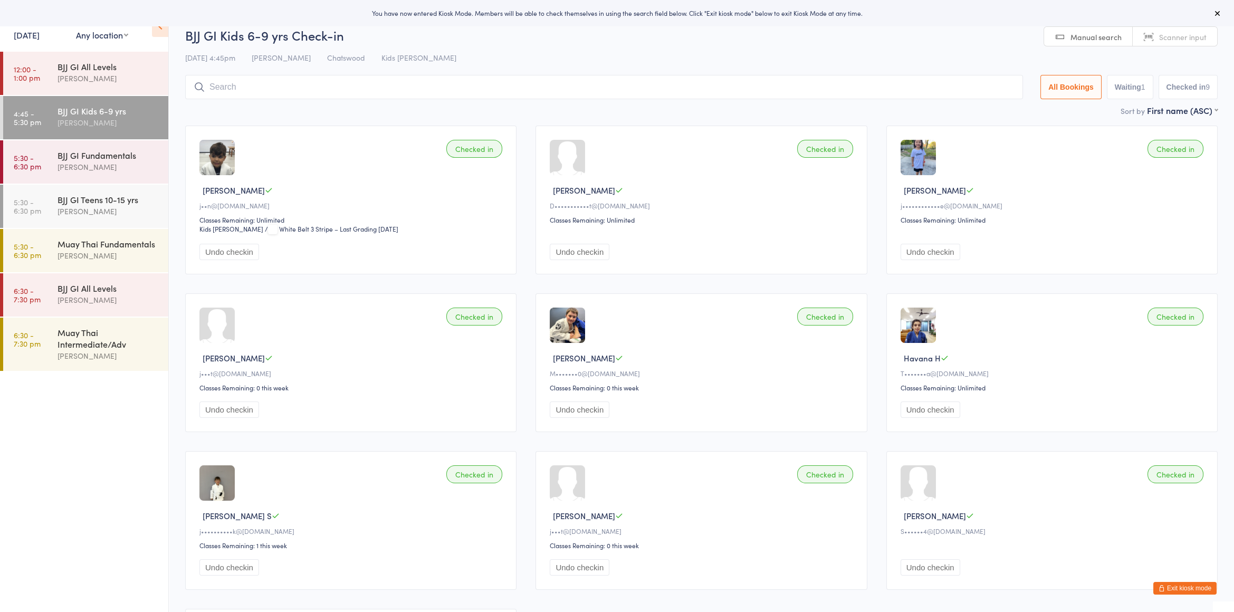
click at [1190, 593] on button "Exit kiosk mode" at bounding box center [1184, 588] width 63 height 13
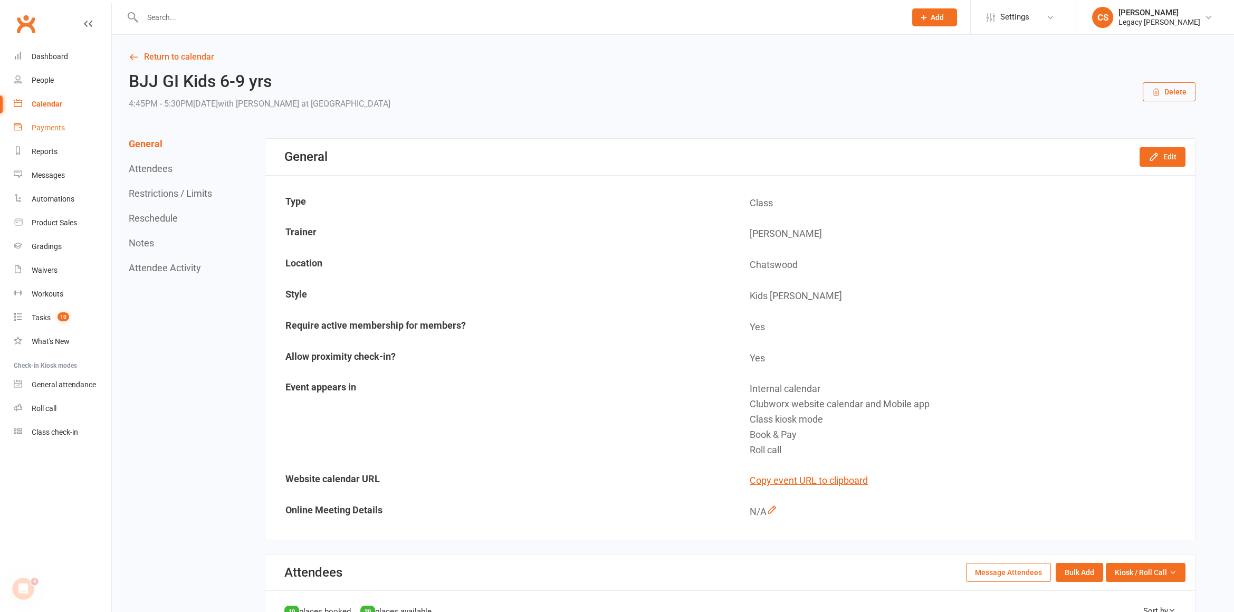
click at [38, 129] on div "Payments" at bounding box center [48, 127] width 33 height 8
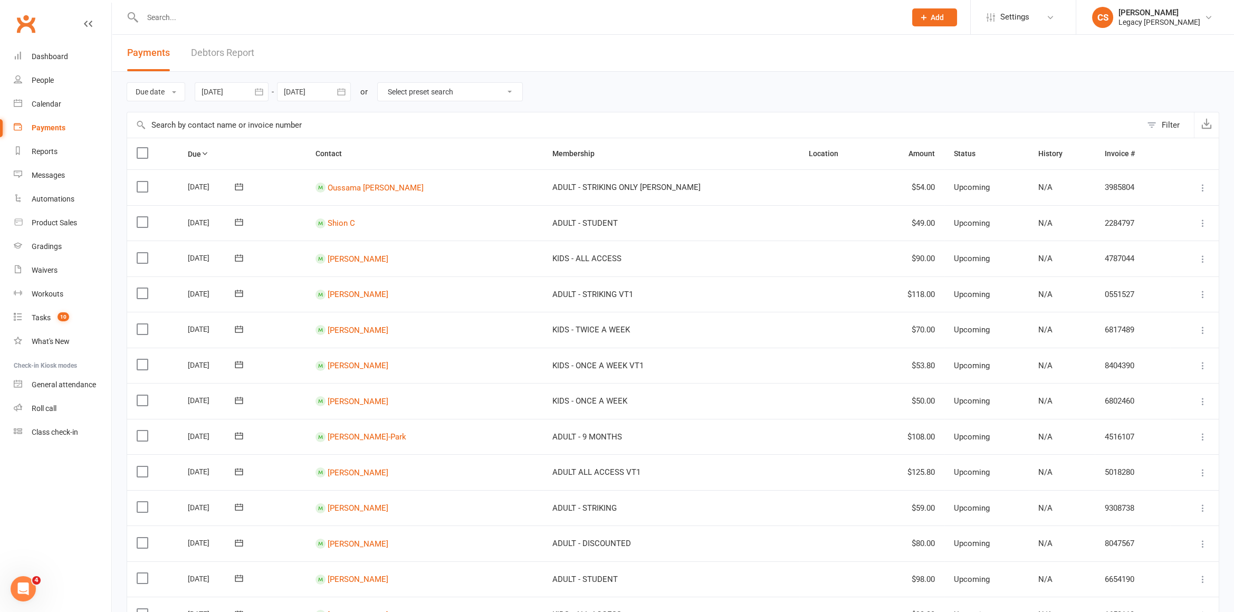
click at [37, 117] on link "Payments" at bounding box center [63, 128] width 98 height 24
click at [38, 110] on link "Calendar" at bounding box center [63, 104] width 98 height 24
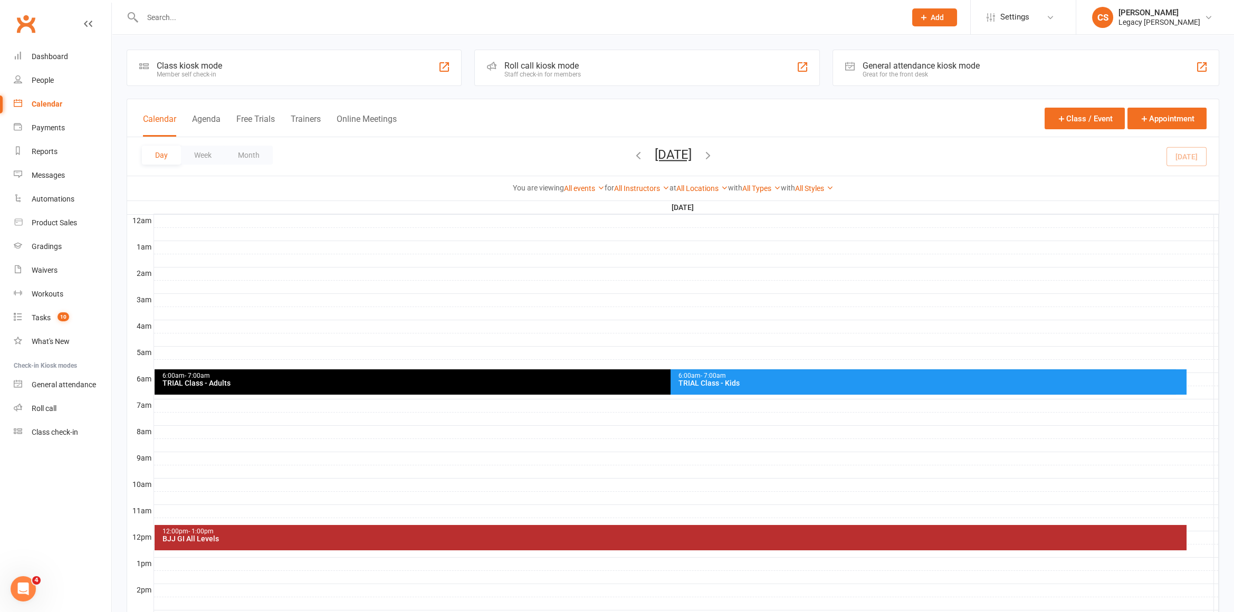
scroll to position [254, 0]
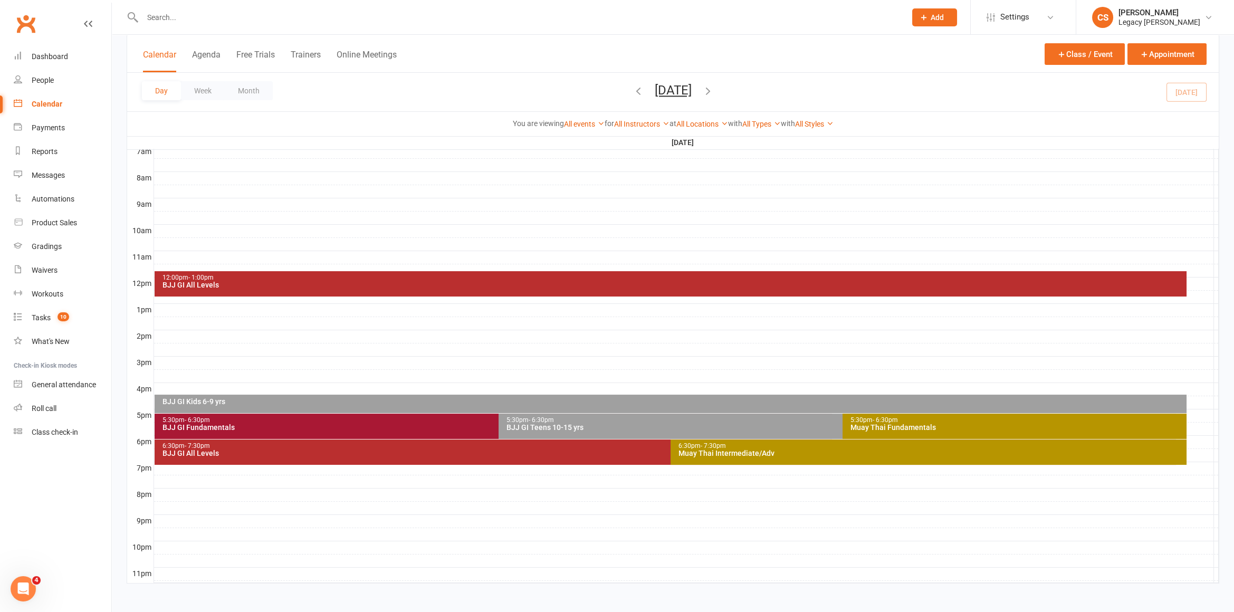
click at [946, 429] on div "Muay Thai Fundamentals" at bounding box center [1017, 426] width 334 height 7
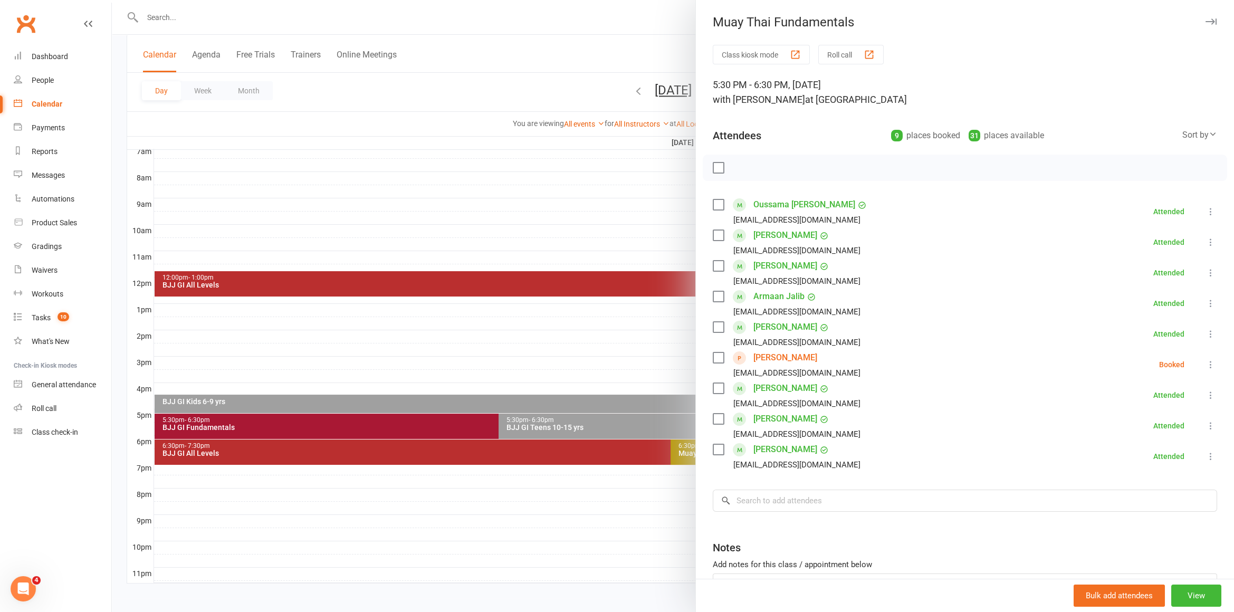
click at [442, 377] on div at bounding box center [673, 306] width 1122 height 612
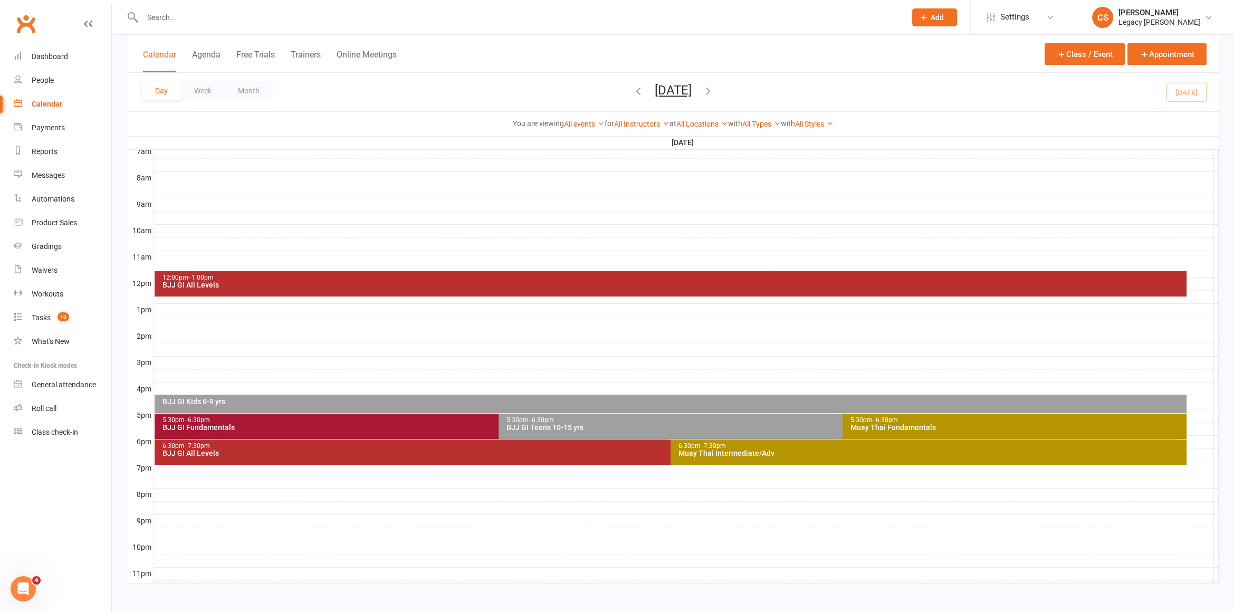
click at [852, 426] on div "Muay Thai Fundamentals" at bounding box center [1017, 426] width 334 height 7
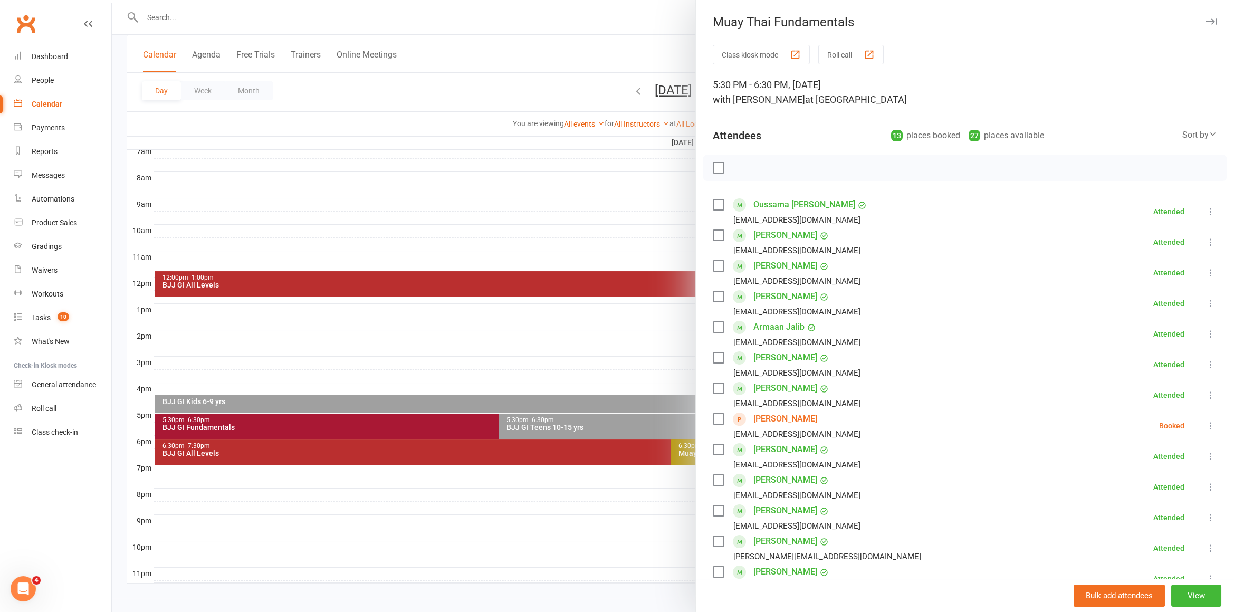
click at [390, 234] on div at bounding box center [673, 306] width 1122 height 612
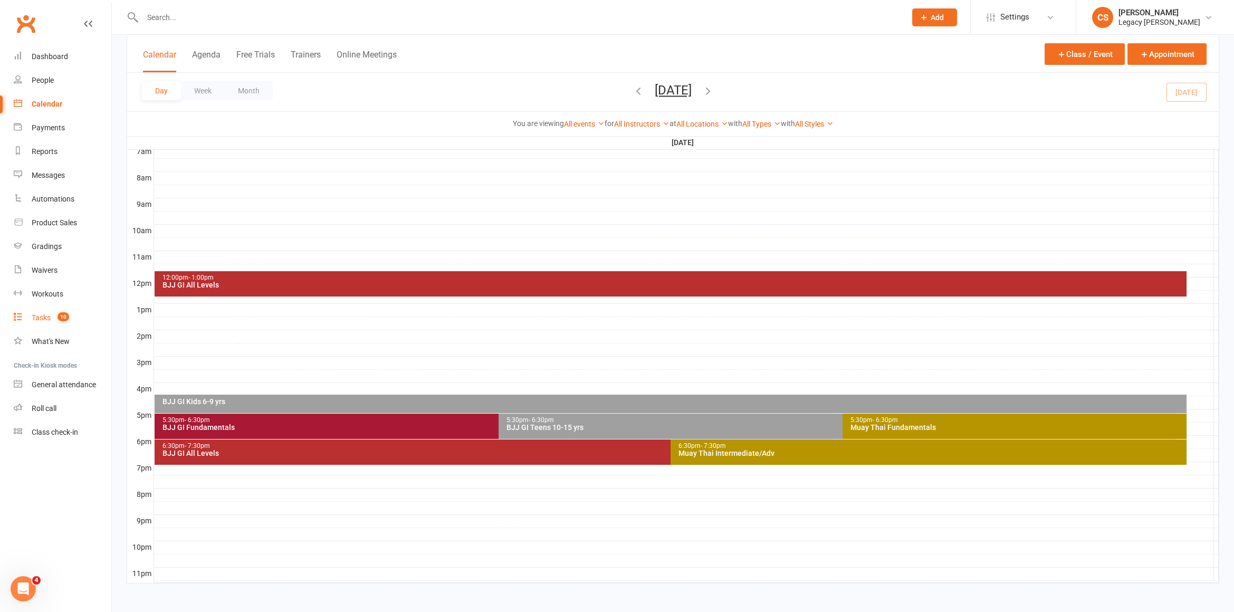
click at [69, 321] on count-badge "10" at bounding box center [60, 317] width 17 height 8
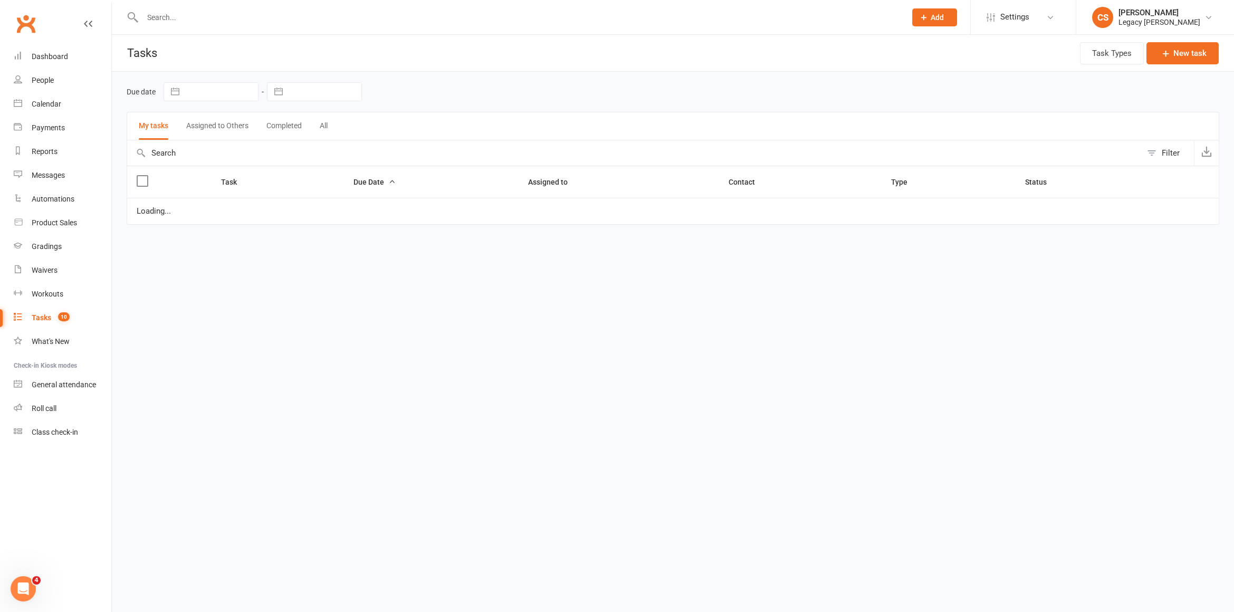
select select "waiting"
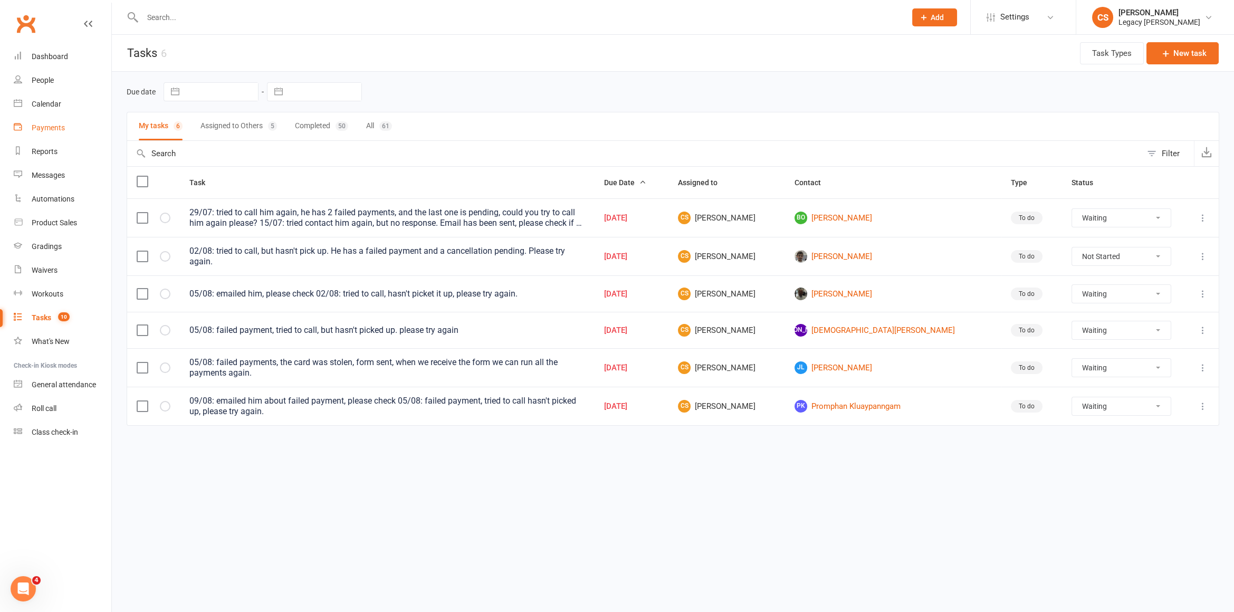
click at [49, 128] on div "Payments" at bounding box center [48, 127] width 33 height 8
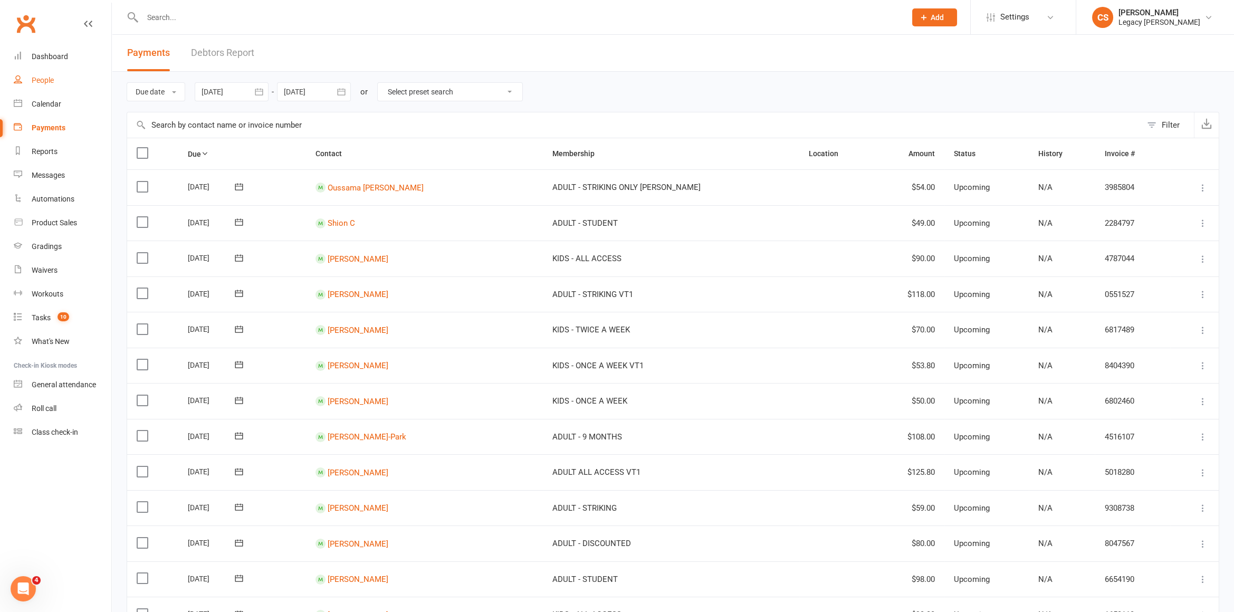
click at [44, 74] on link "People" at bounding box center [63, 81] width 98 height 24
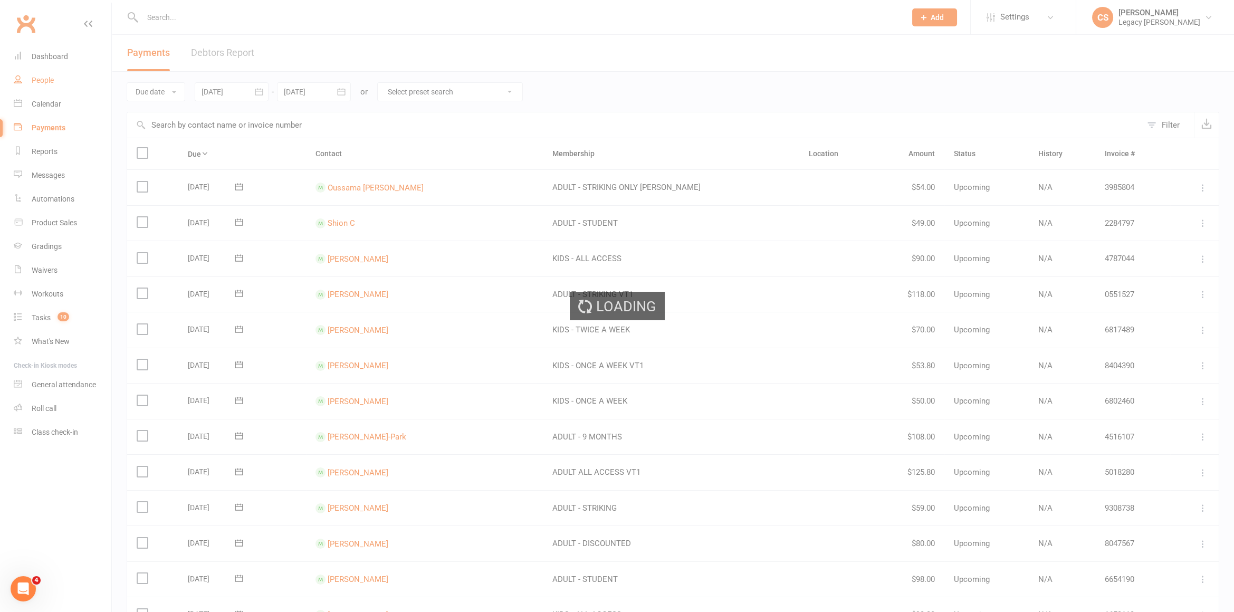
select select "50"
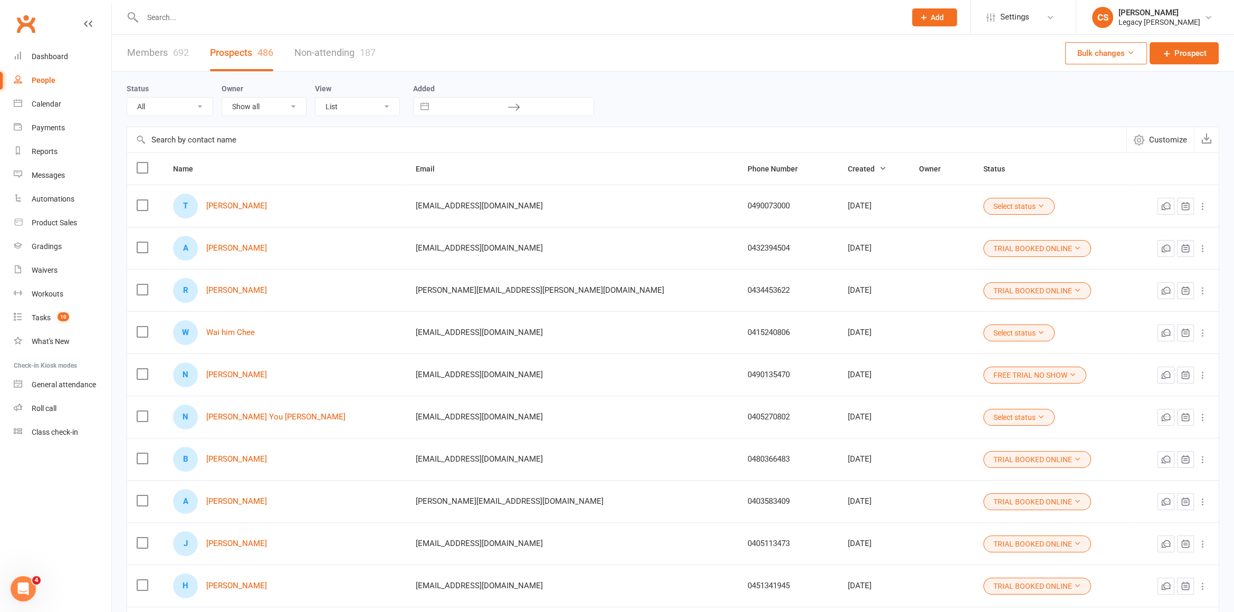
click at [983, 200] on button "Select status" at bounding box center [1018, 206] width 71 height 17
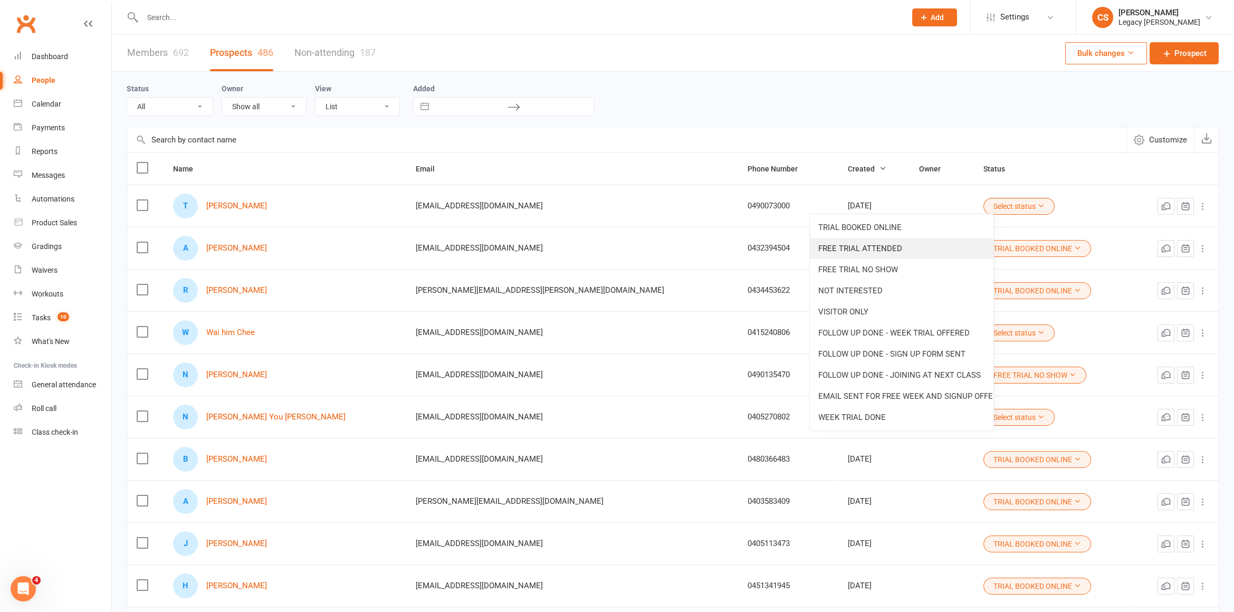
click at [865, 253] on link "FREE TRIAL ATTENDED" at bounding box center [902, 248] width 184 height 21
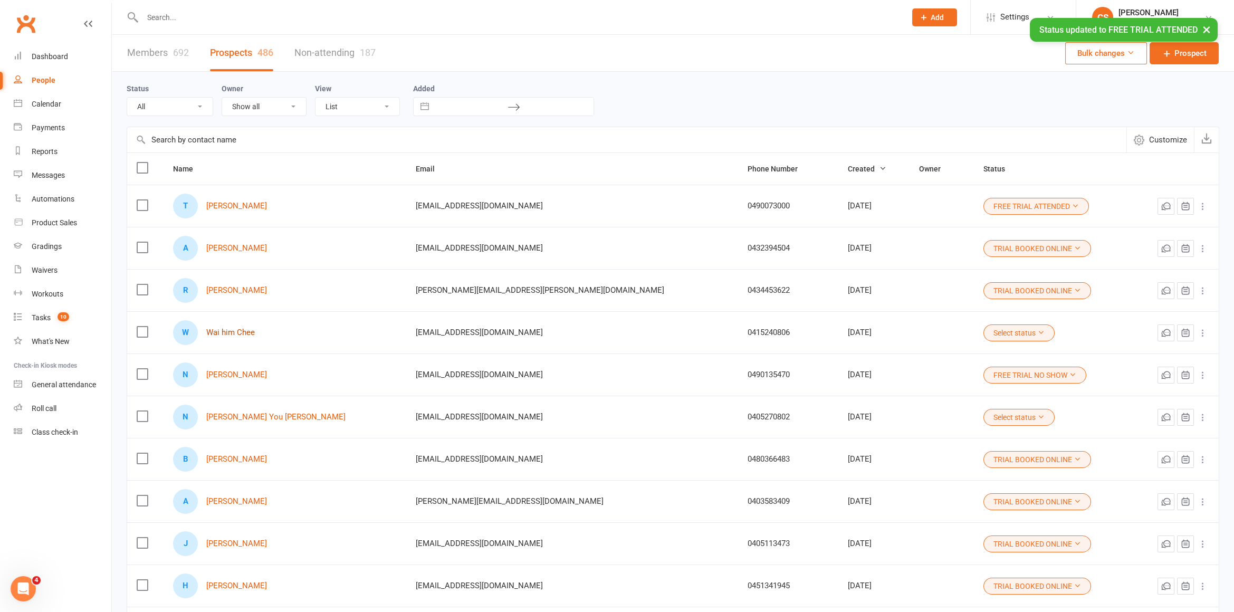
click at [232, 334] on link "Wai him Chee" at bounding box center [230, 332] width 49 height 9
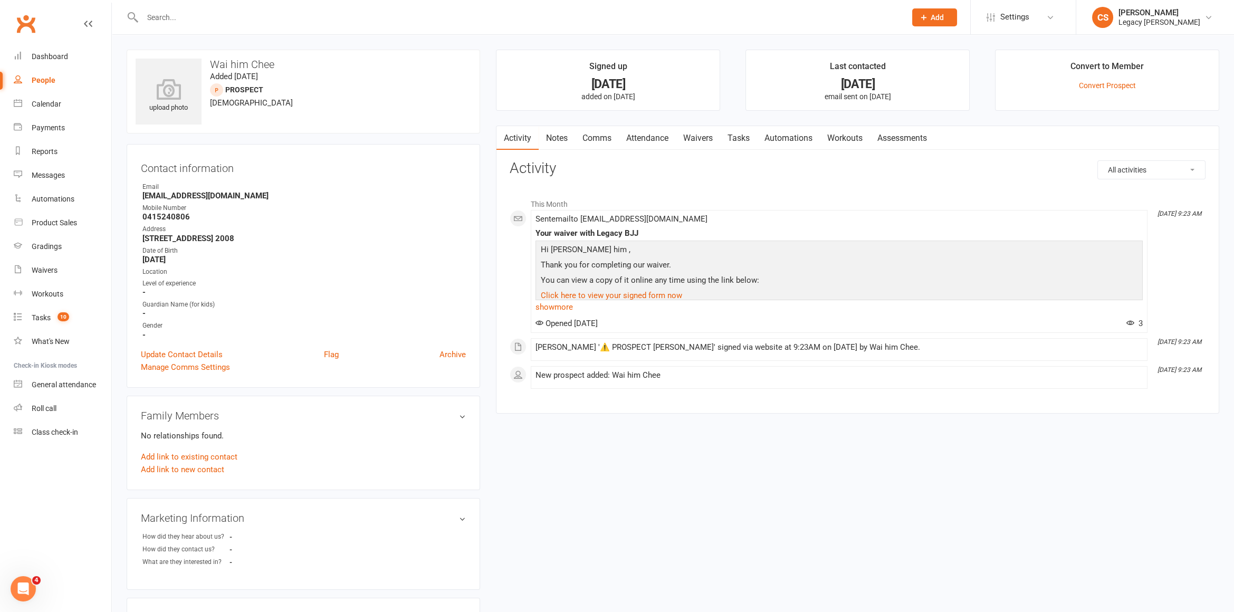
select select "50"
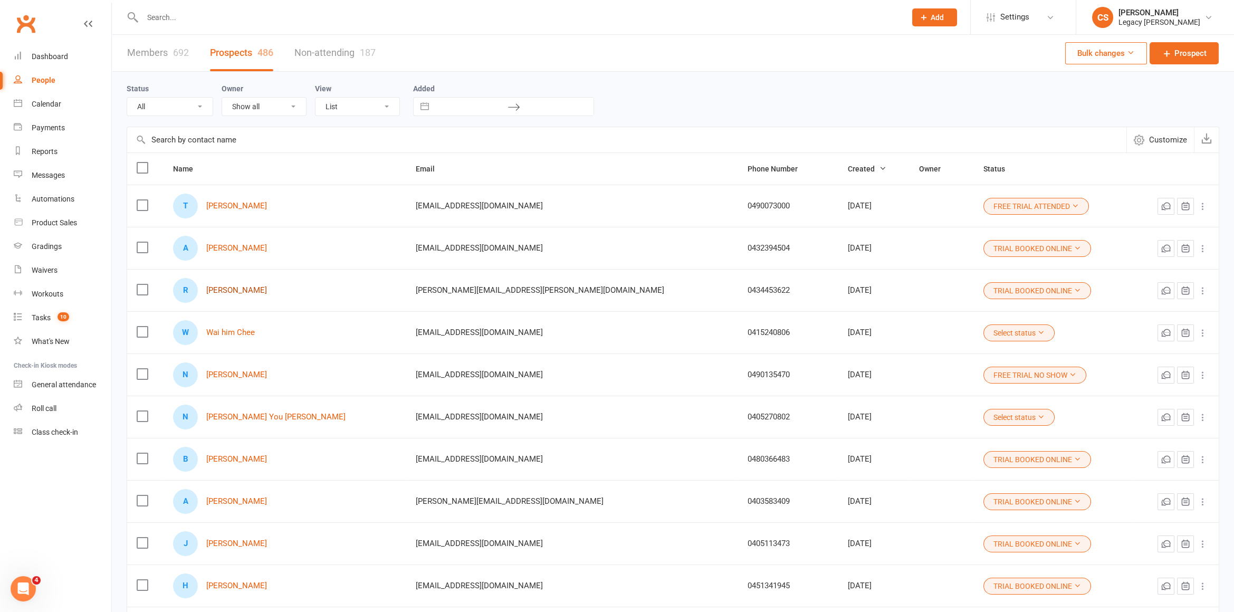
click at [227, 286] on link "[PERSON_NAME]" at bounding box center [236, 290] width 61 height 9
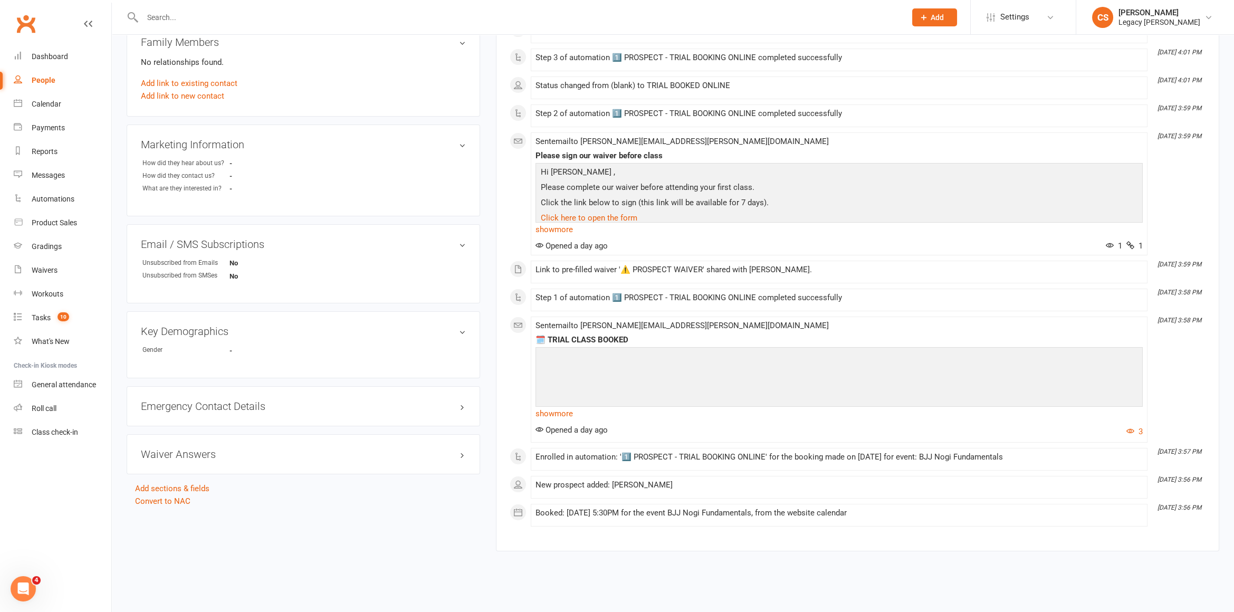
scroll to position [380, 0]
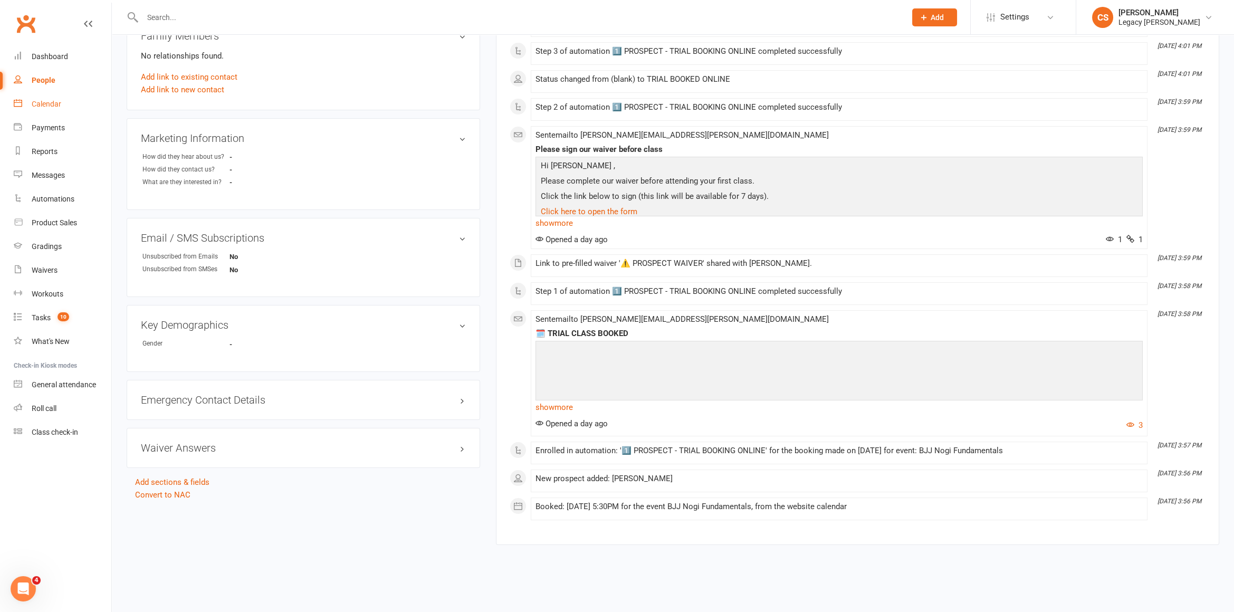
click at [67, 104] on link "Calendar" at bounding box center [63, 104] width 98 height 24
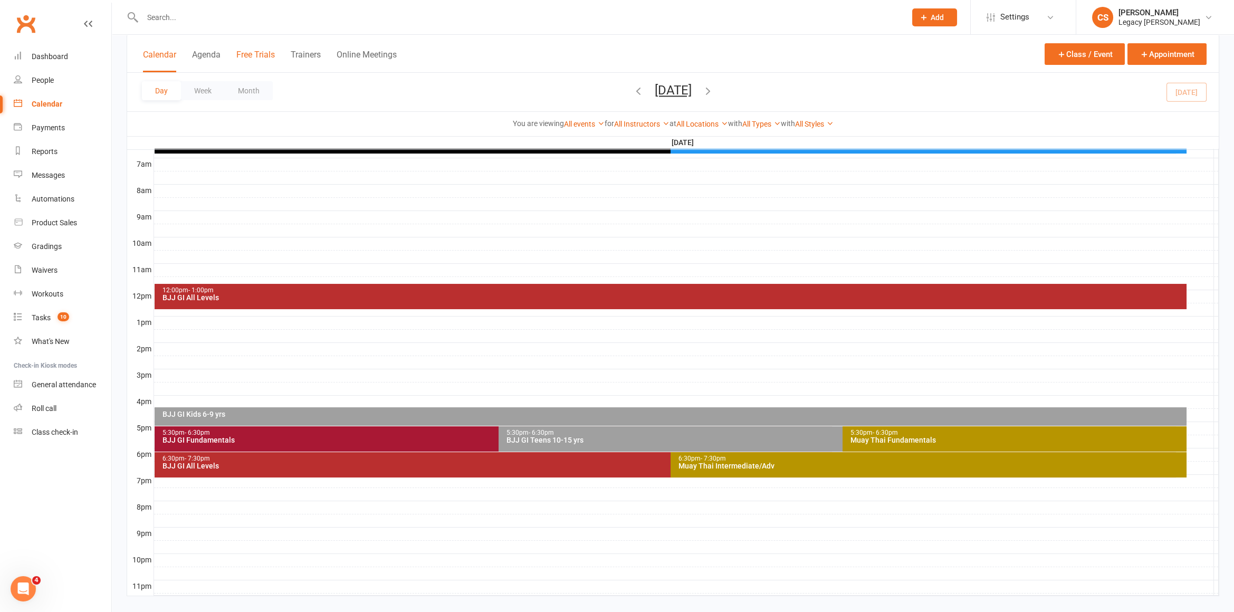
scroll to position [254, 0]
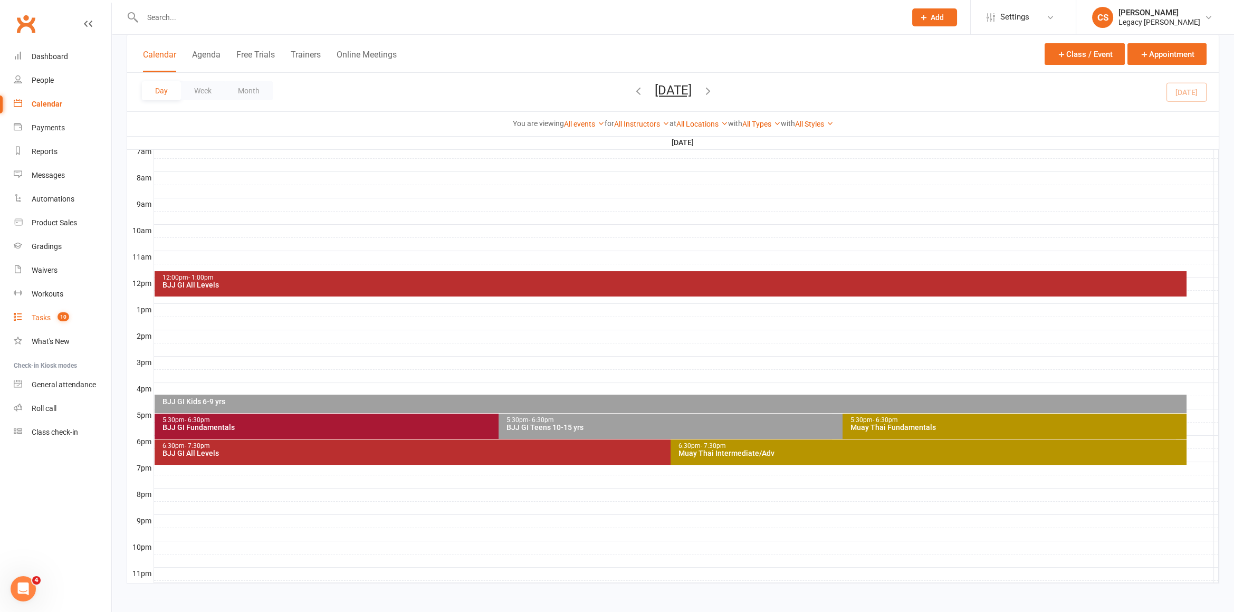
click at [64, 327] on link "Tasks 10" at bounding box center [63, 318] width 98 height 24
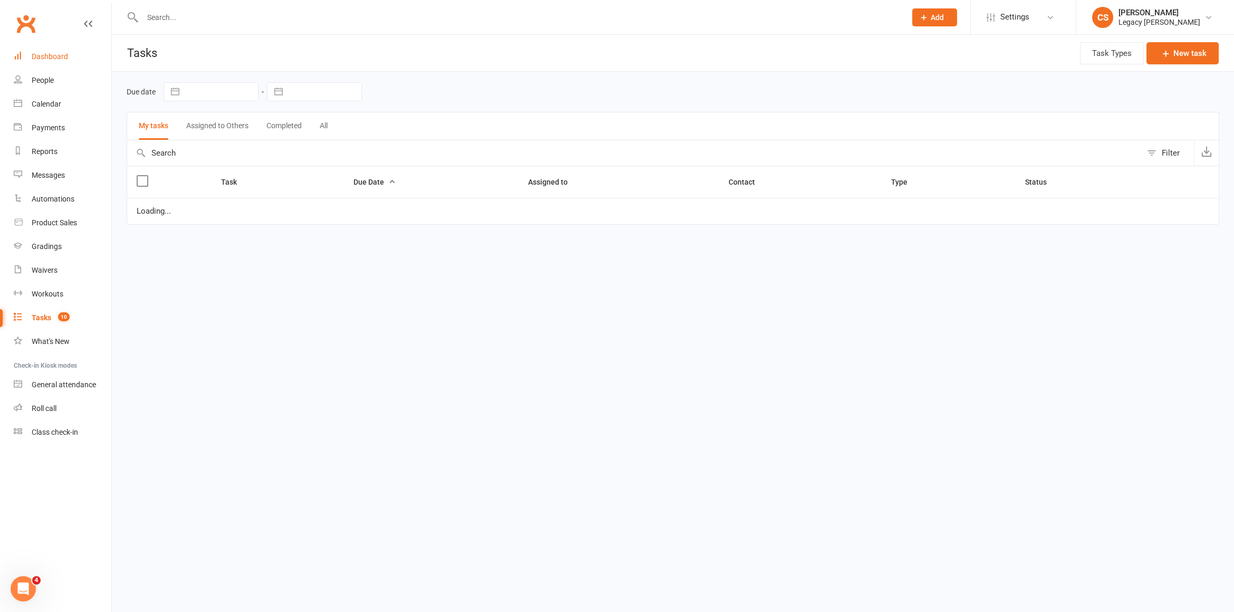
select select "waiting"
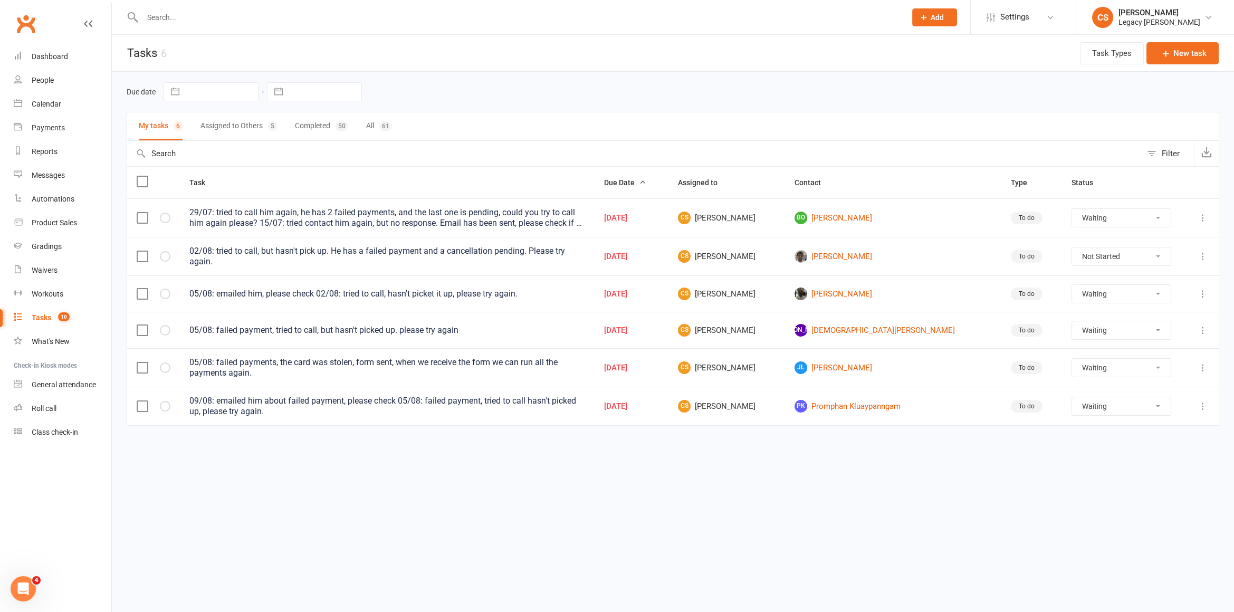
click at [187, 31] on div at bounding box center [513, 17] width 772 height 34
click at [188, 17] on input "text" at bounding box center [518, 17] width 759 height 15
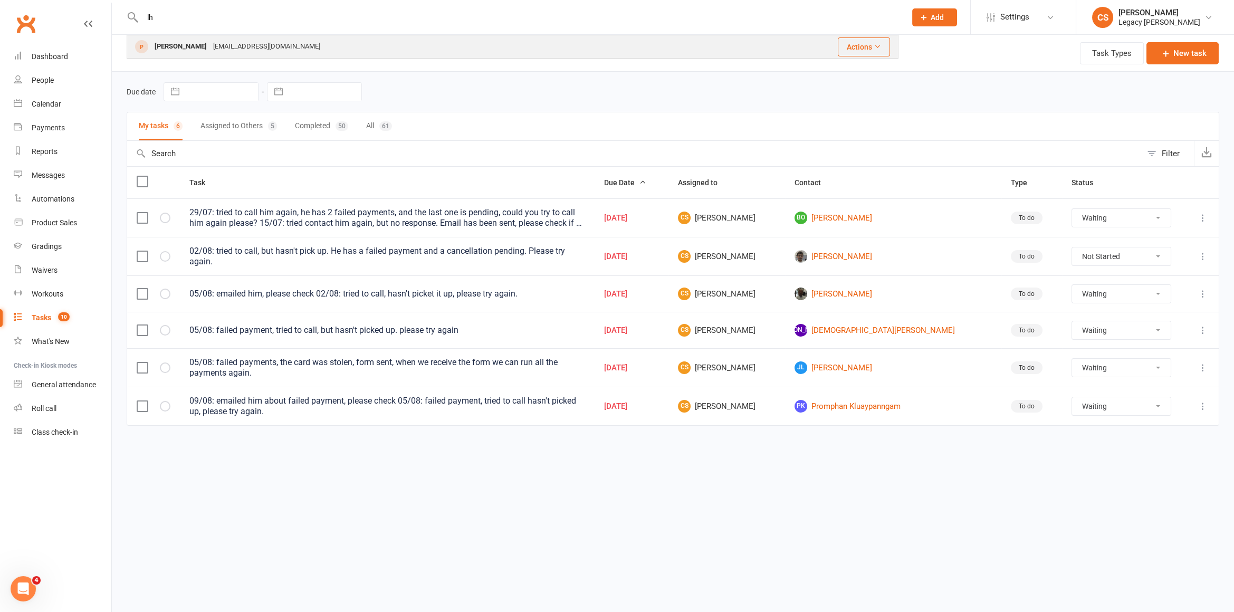
type input "lh"
click at [162, 51] on div "[PERSON_NAME]" at bounding box center [180, 46] width 59 height 15
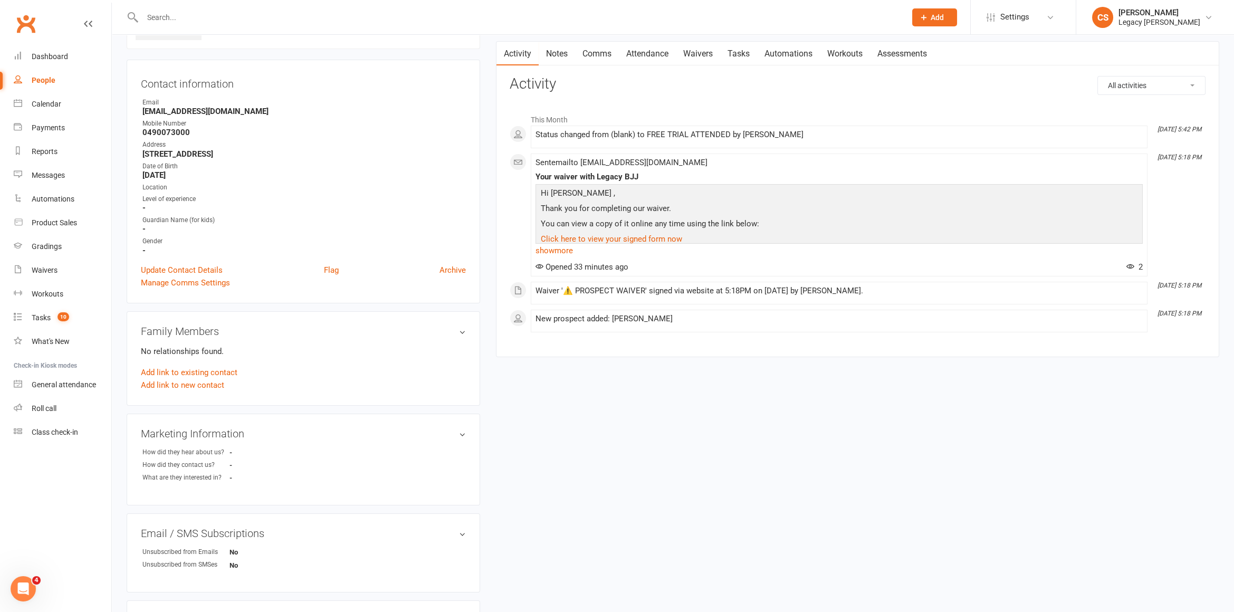
scroll to position [86, 0]
click at [68, 100] on link "Calendar" at bounding box center [63, 104] width 98 height 24
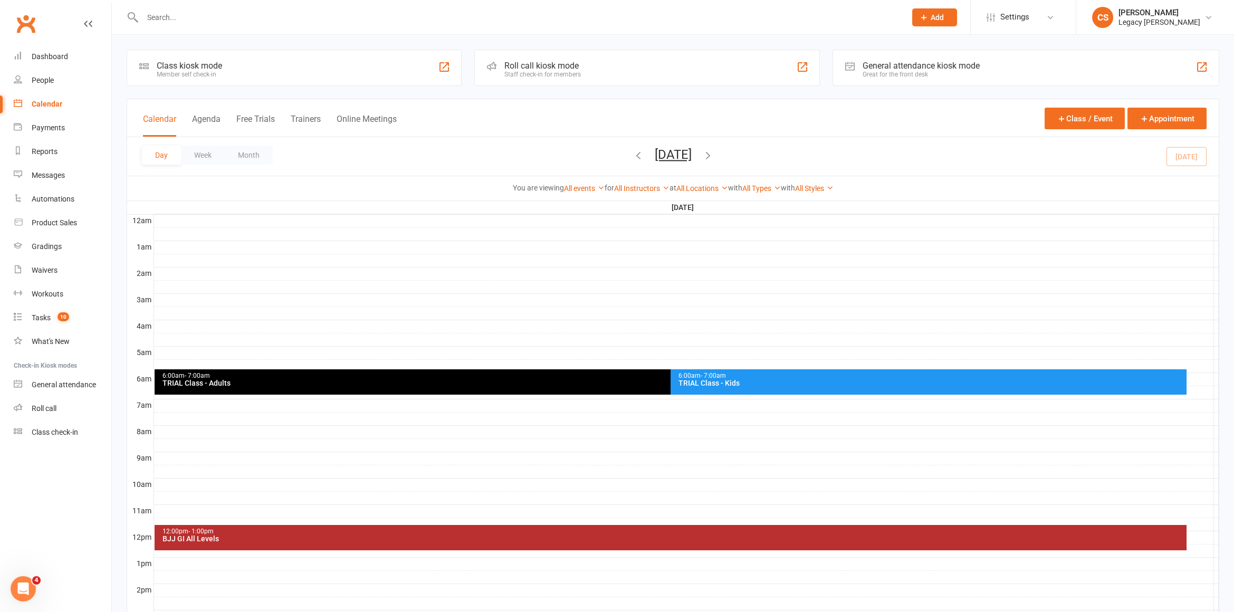
click at [210, 11] on input "text" at bounding box center [518, 17] width 759 height 15
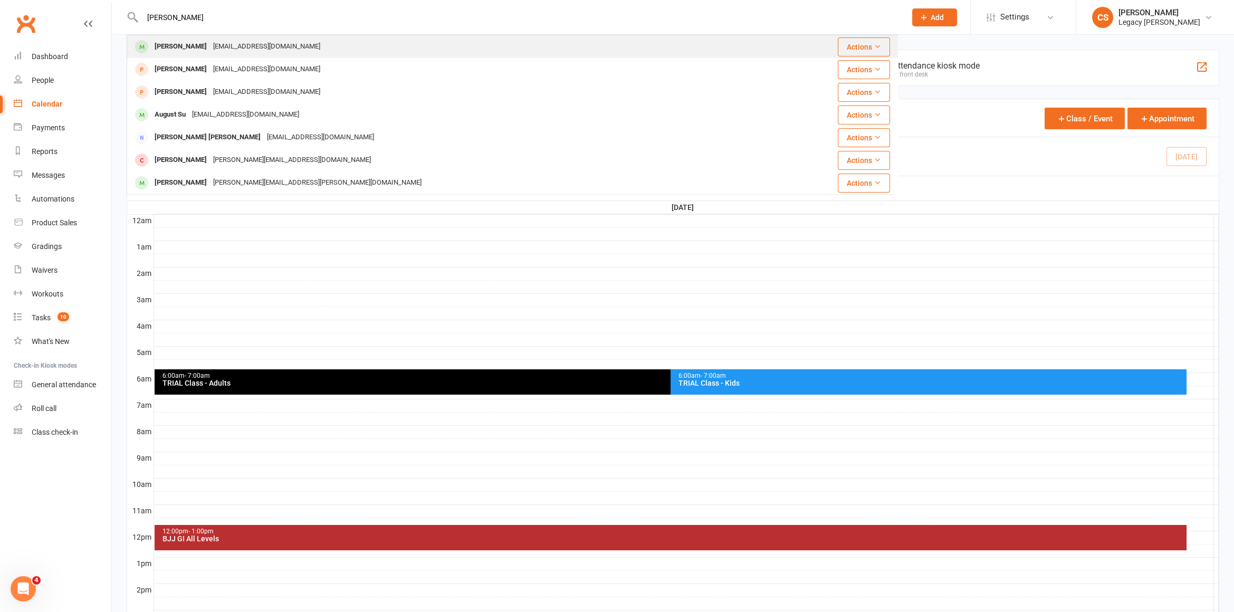
type input "anna su"
click at [210, 45] on div "[EMAIL_ADDRESS][DOMAIN_NAME]" at bounding box center [266, 46] width 113 height 15
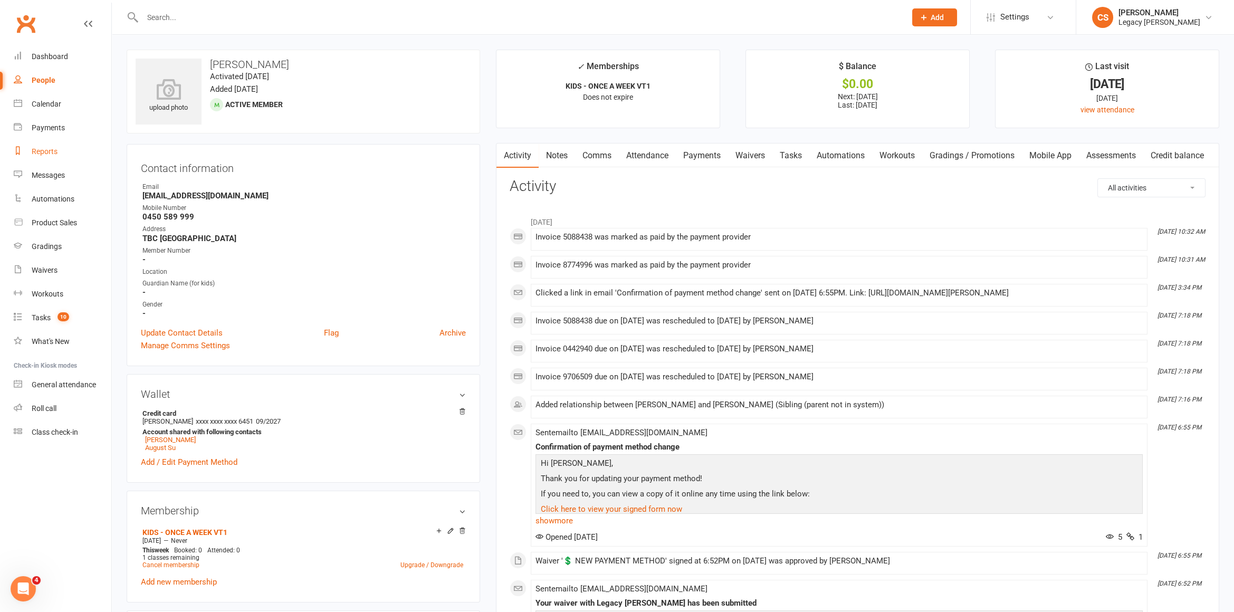
click at [50, 140] on link "Reports" at bounding box center [63, 152] width 98 height 24
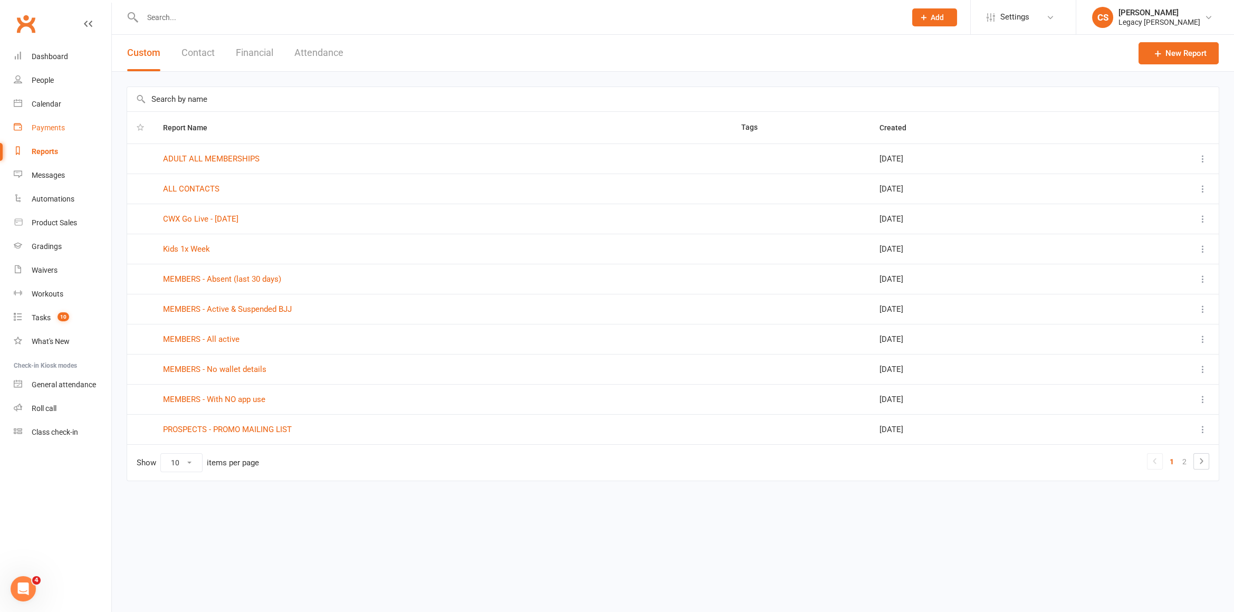
click at [57, 123] on link "Payments" at bounding box center [63, 128] width 98 height 24
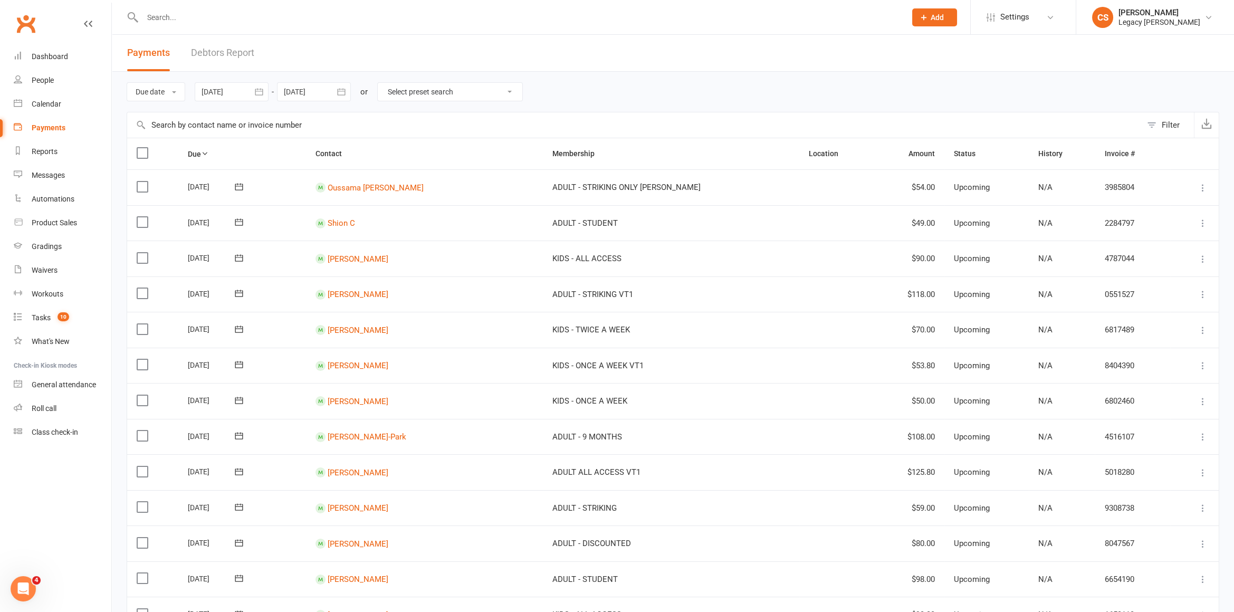
click at [224, 42] on link "Debtors Report" at bounding box center [222, 53] width 63 height 36
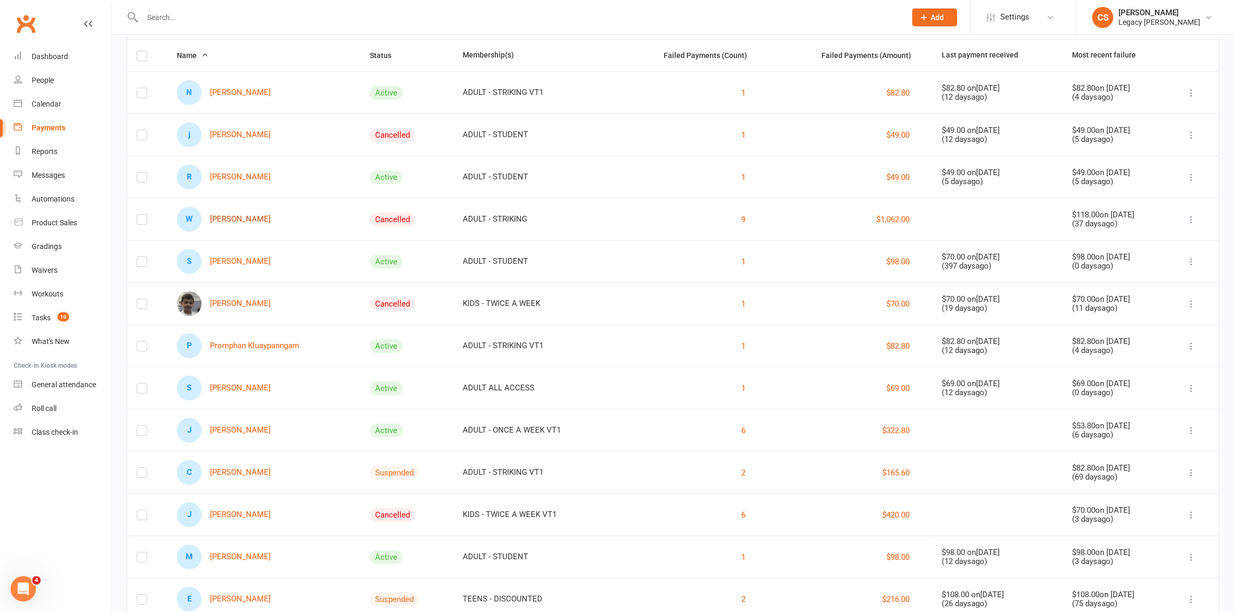
scroll to position [98, 0]
click at [235, 263] on link "S Sevan Iskenderian" at bounding box center [224, 261] width 94 height 25
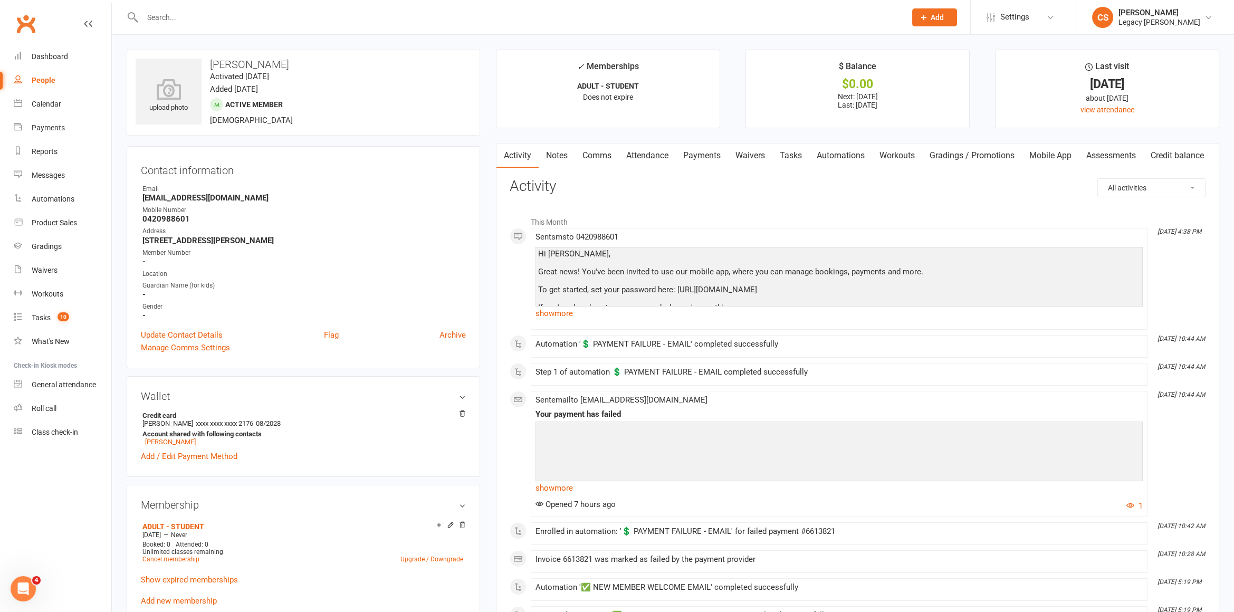
click at [691, 160] on link "Payments" at bounding box center [702, 155] width 52 height 24
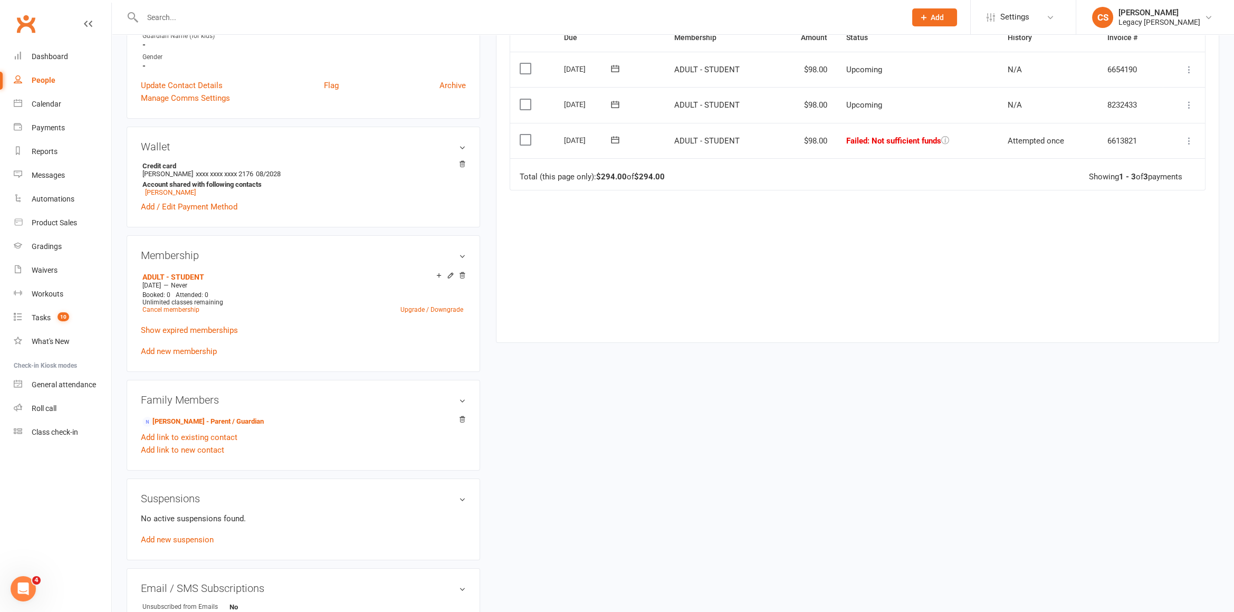
scroll to position [251, 0]
click at [38, 131] on div "Payments" at bounding box center [48, 127] width 33 height 8
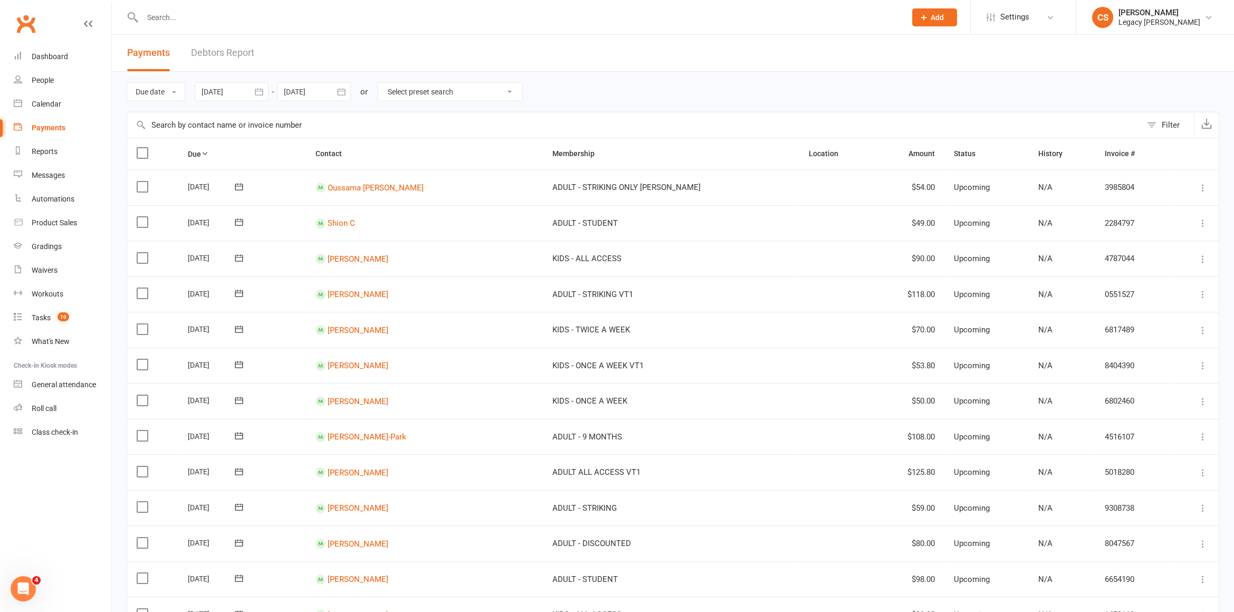
click at [326, 96] on div at bounding box center [314, 91] width 74 height 19
click at [248, 57] on link "Debtors Report" at bounding box center [222, 53] width 63 height 36
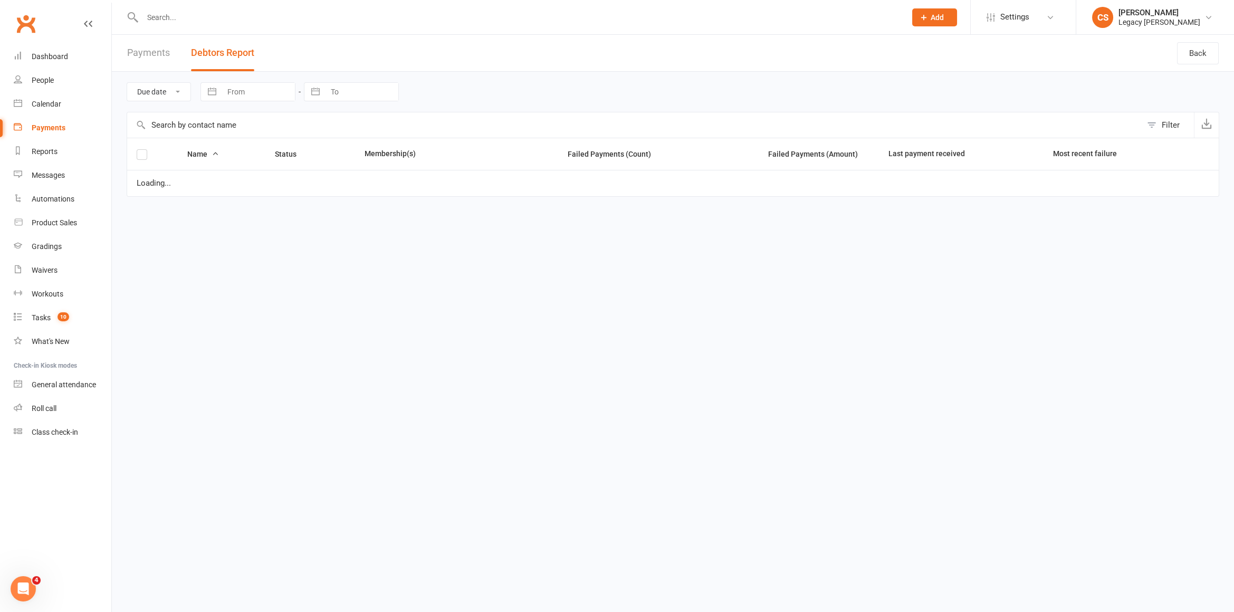
click at [240, 50] on button "Debtors Report" at bounding box center [222, 53] width 63 height 36
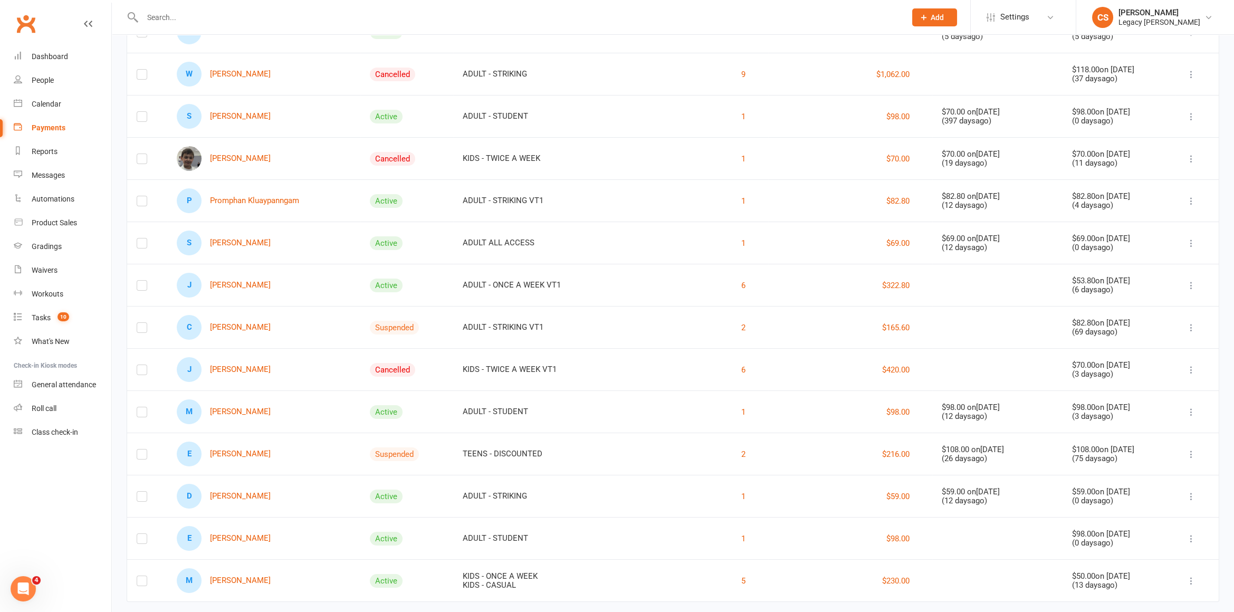
scroll to position [258, 0]
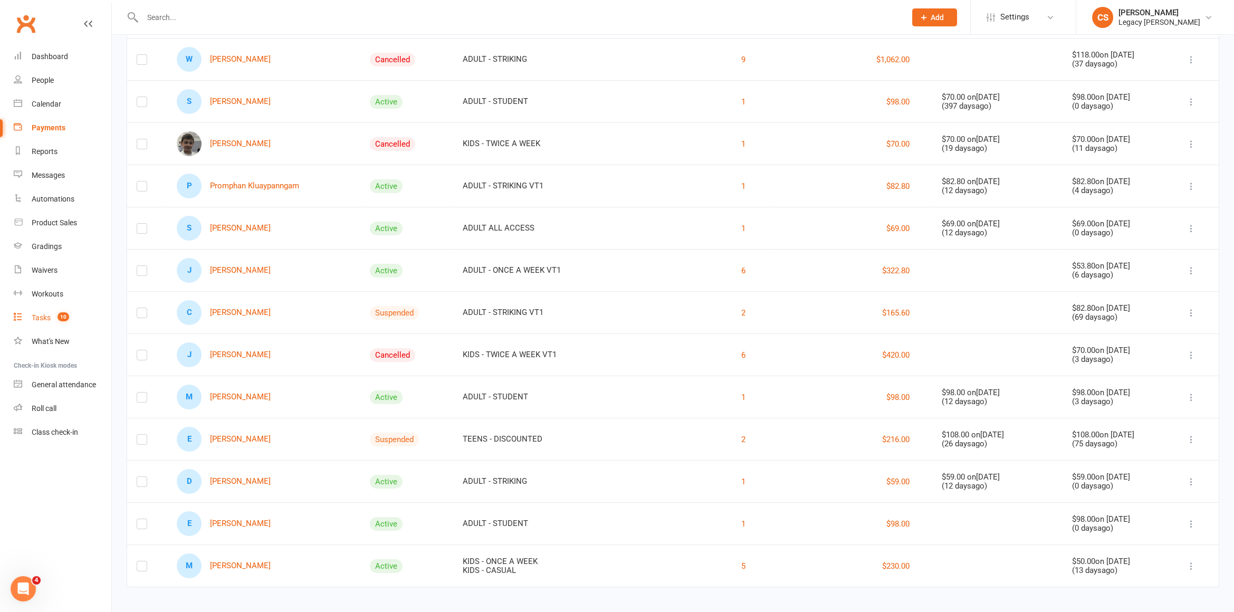
click at [34, 313] on div "Tasks" at bounding box center [41, 317] width 19 height 8
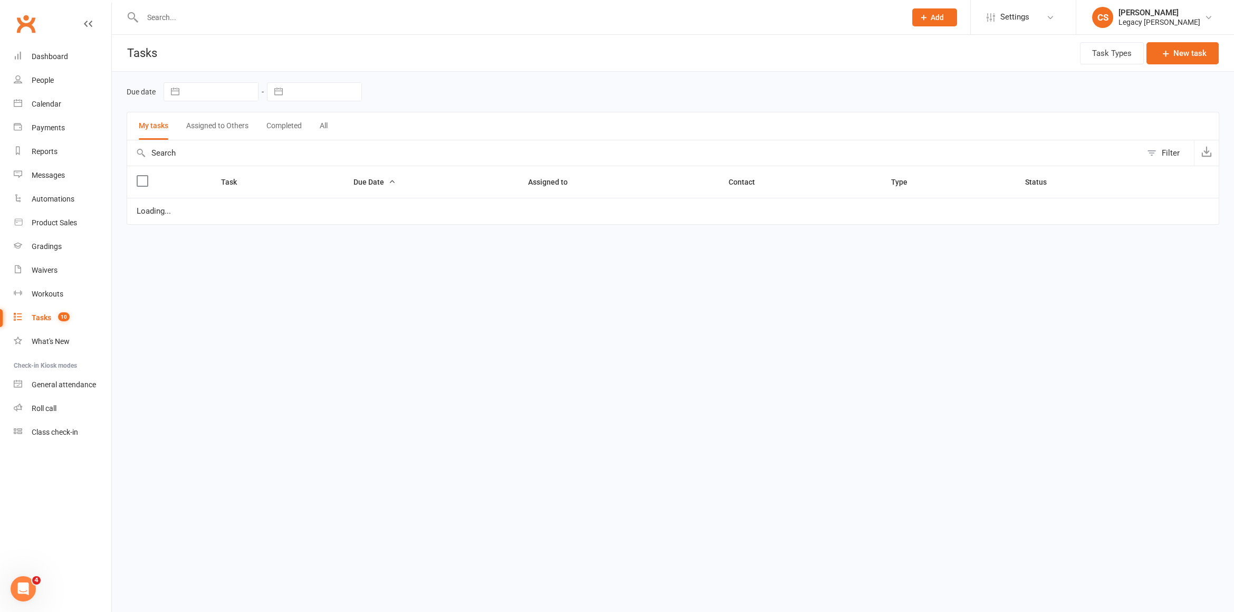
select select "waiting"
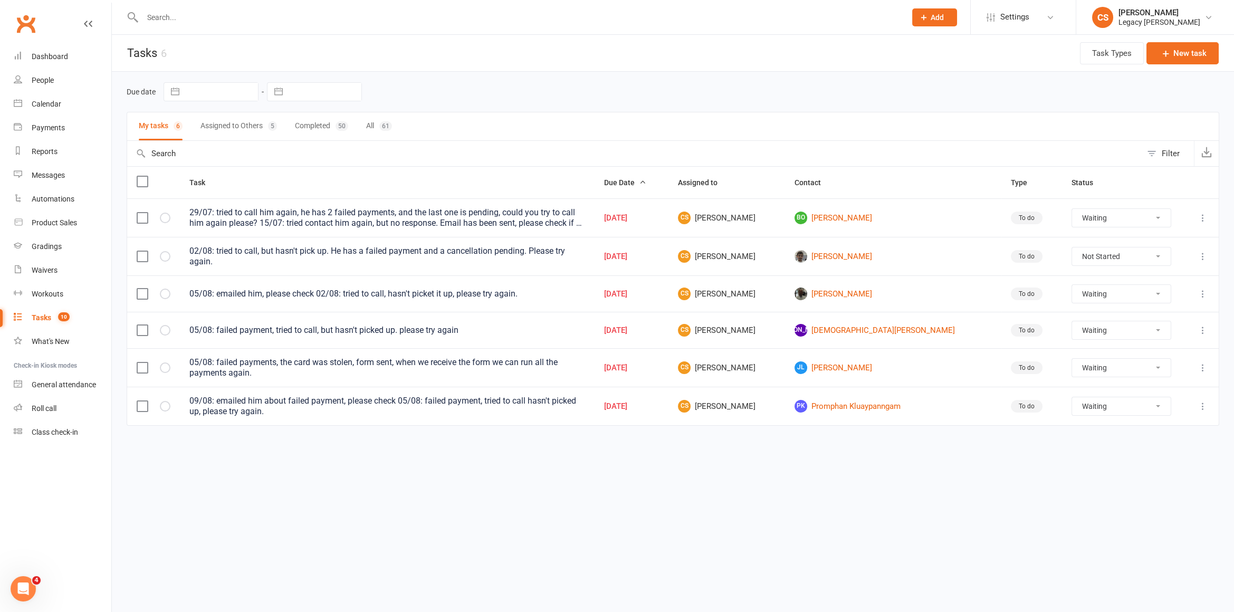
click at [1117, 215] on select "Not Started In Progress Waiting Complete" at bounding box center [1121, 218] width 98 height 18
select select "waiting"
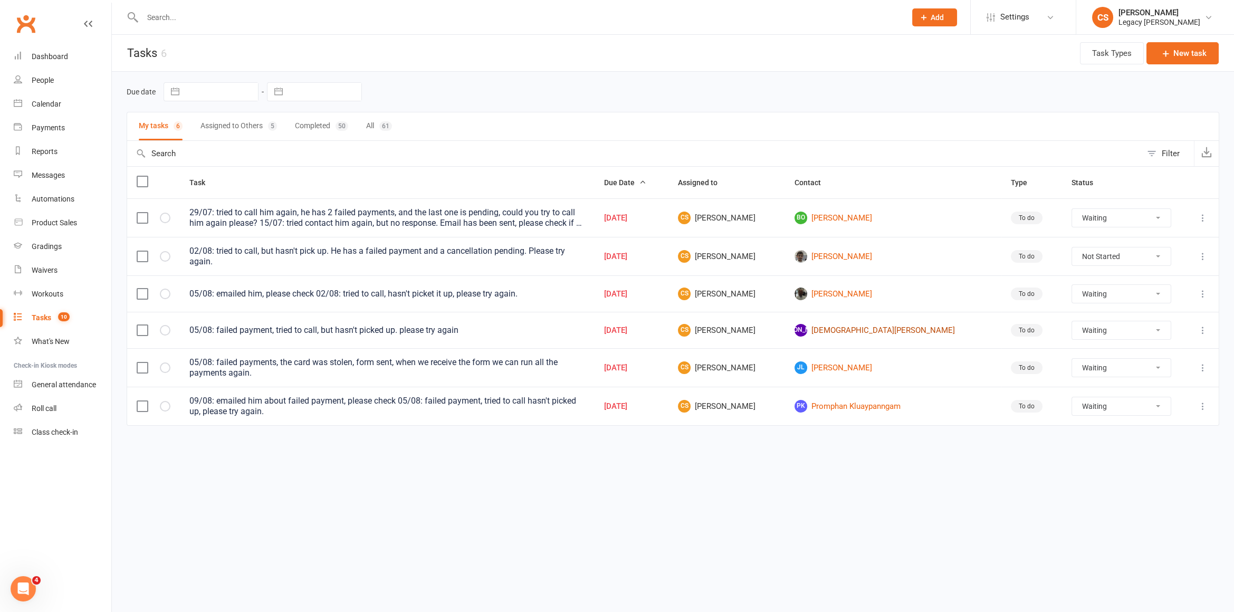
select select "waiting"
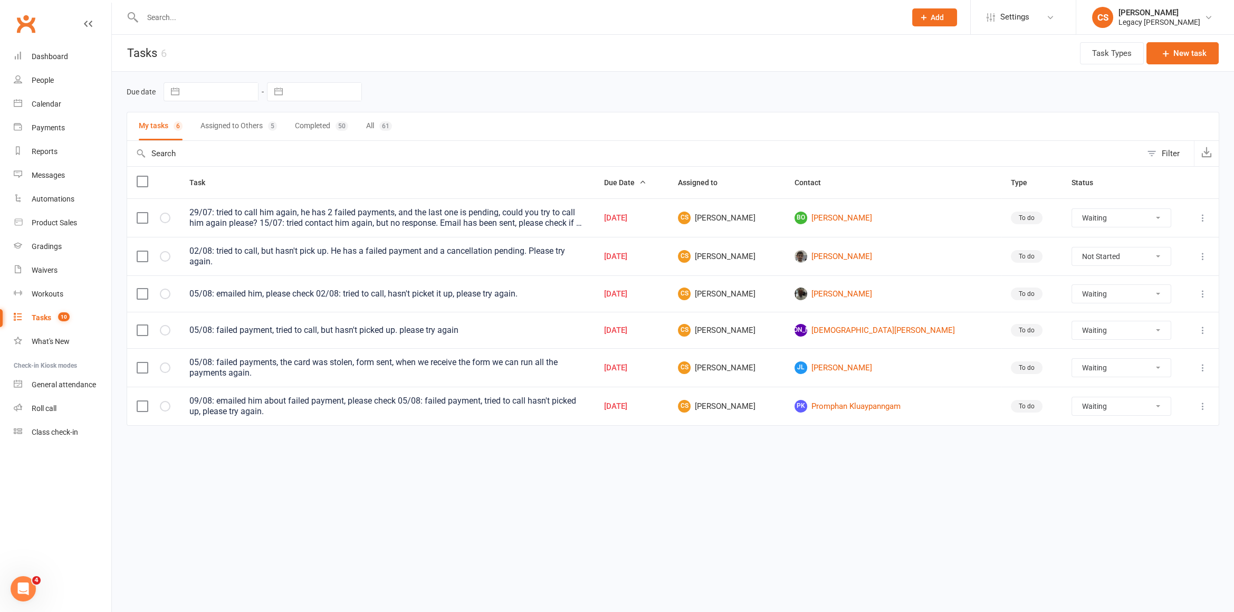
select select "waiting"
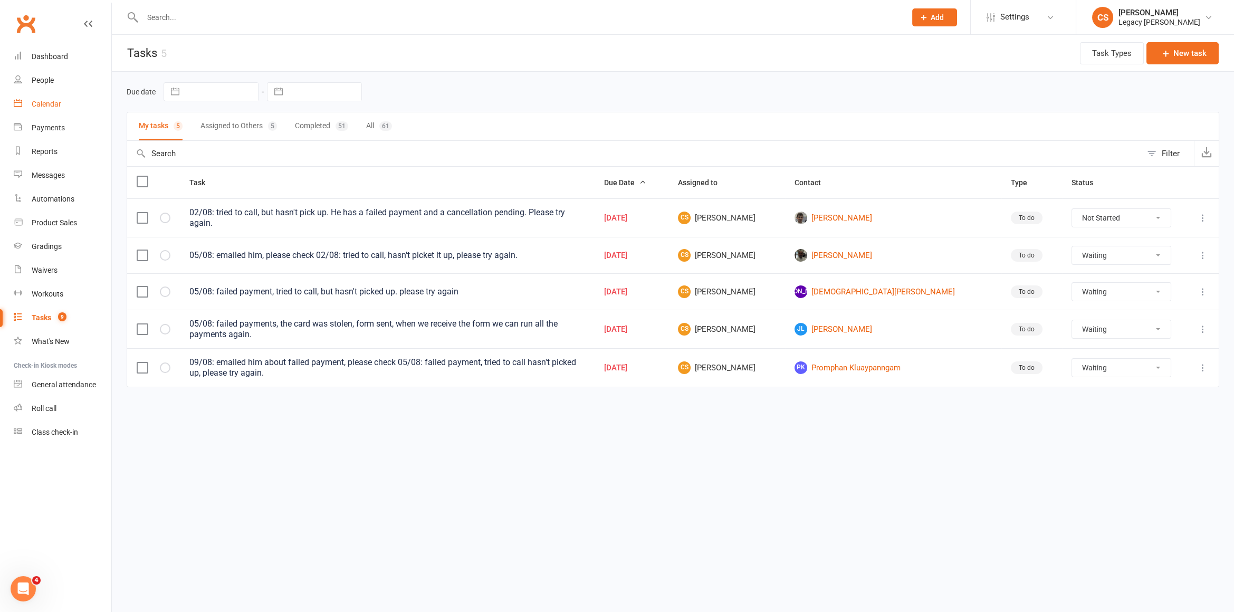
click at [48, 113] on link "Calendar" at bounding box center [63, 104] width 98 height 24
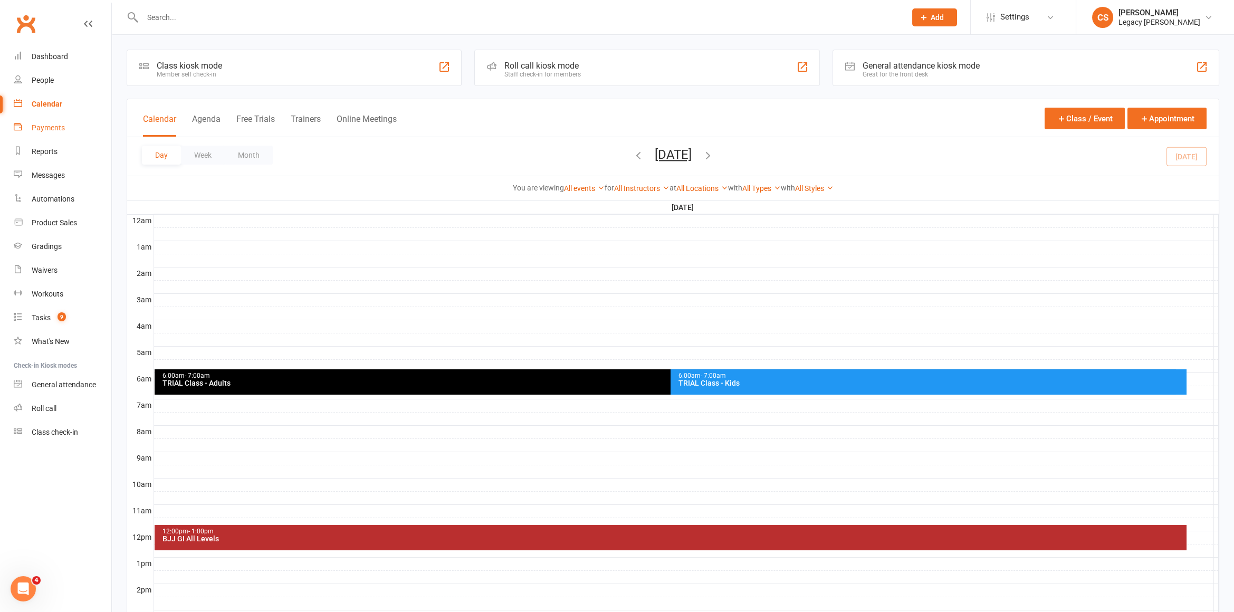
click at [47, 130] on div "Payments" at bounding box center [48, 127] width 33 height 8
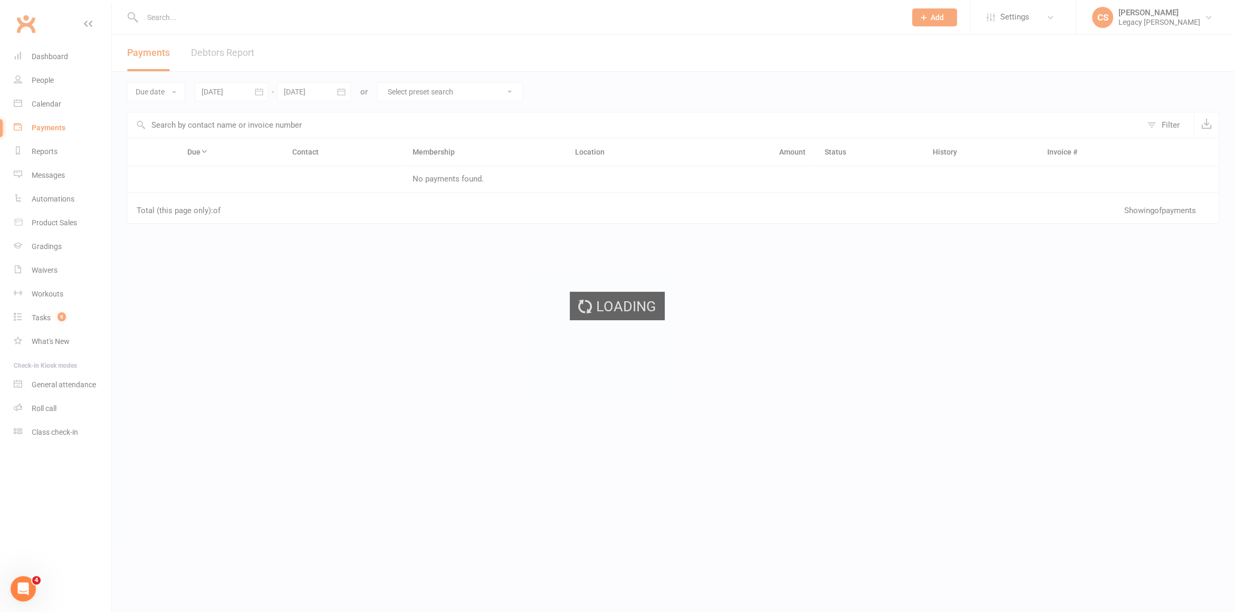
click at [225, 54] on div "Loading" at bounding box center [617, 306] width 1234 height 612
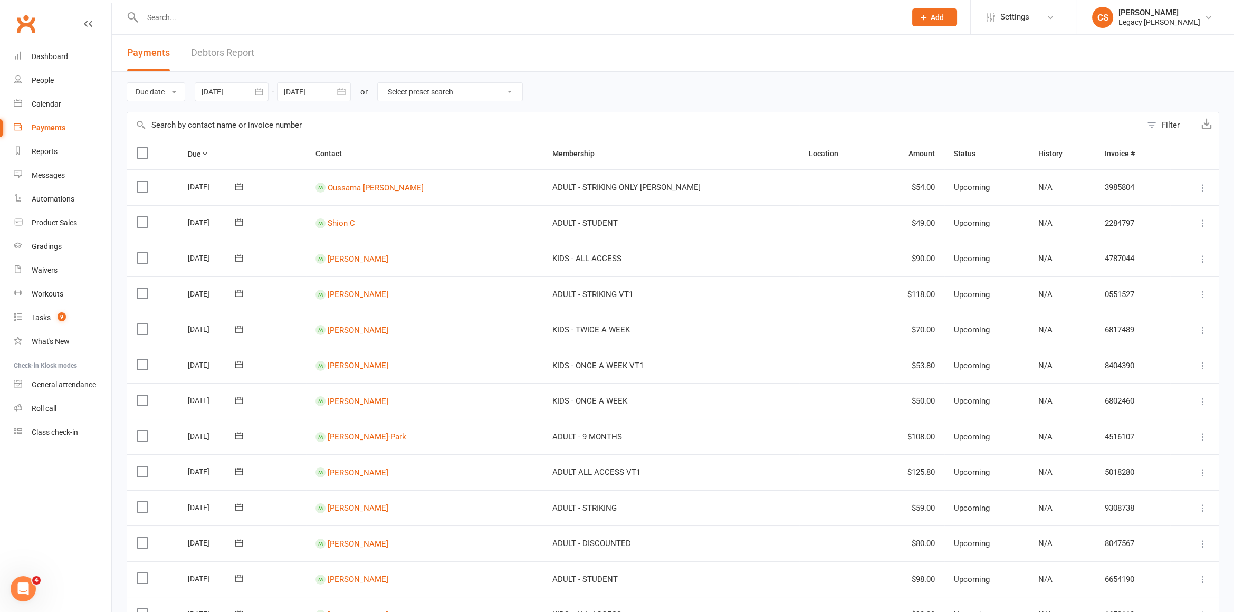
click at [225, 48] on link "Debtors Report" at bounding box center [222, 53] width 63 height 36
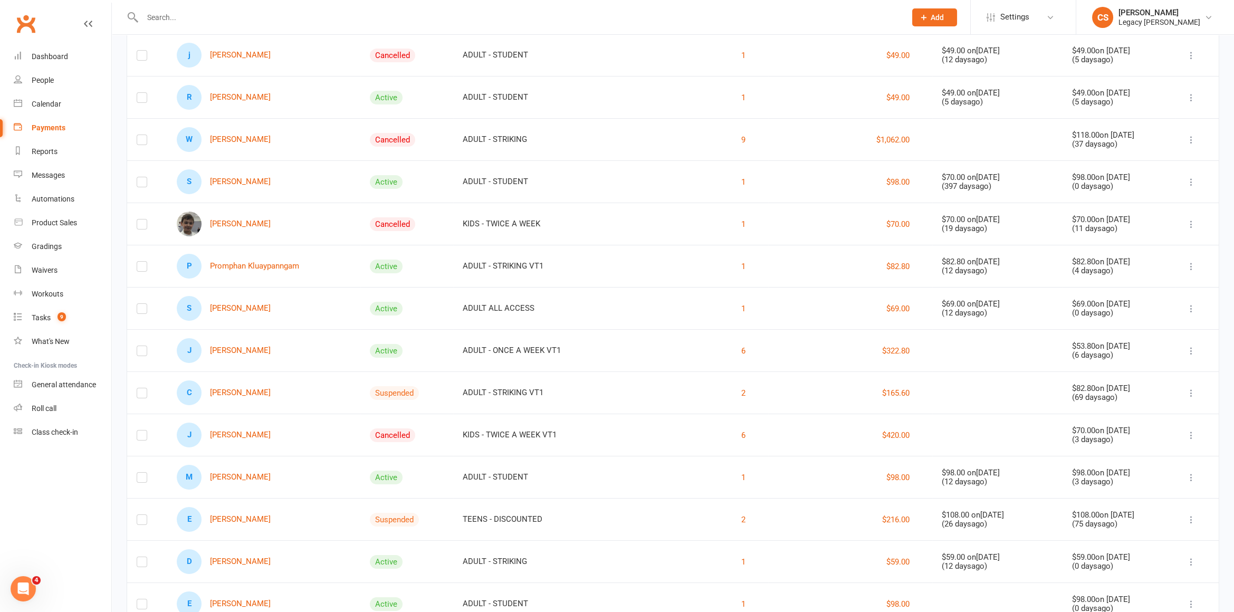
scroll to position [258, 0]
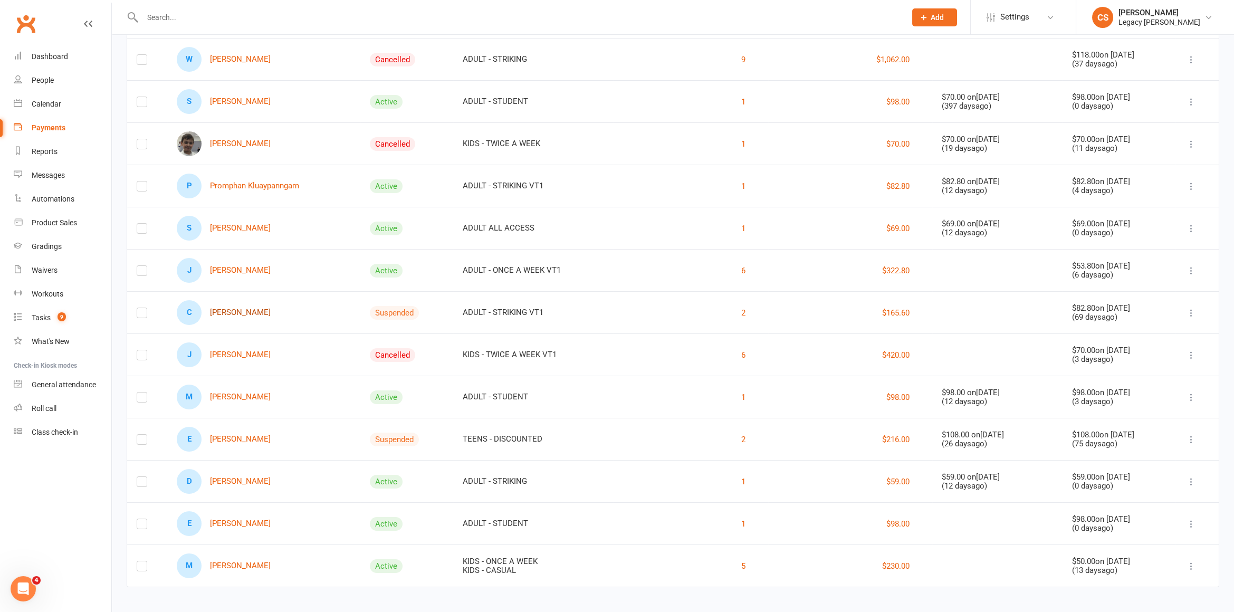
click at [235, 320] on link "C Cameron Lobb" at bounding box center [224, 312] width 94 height 25
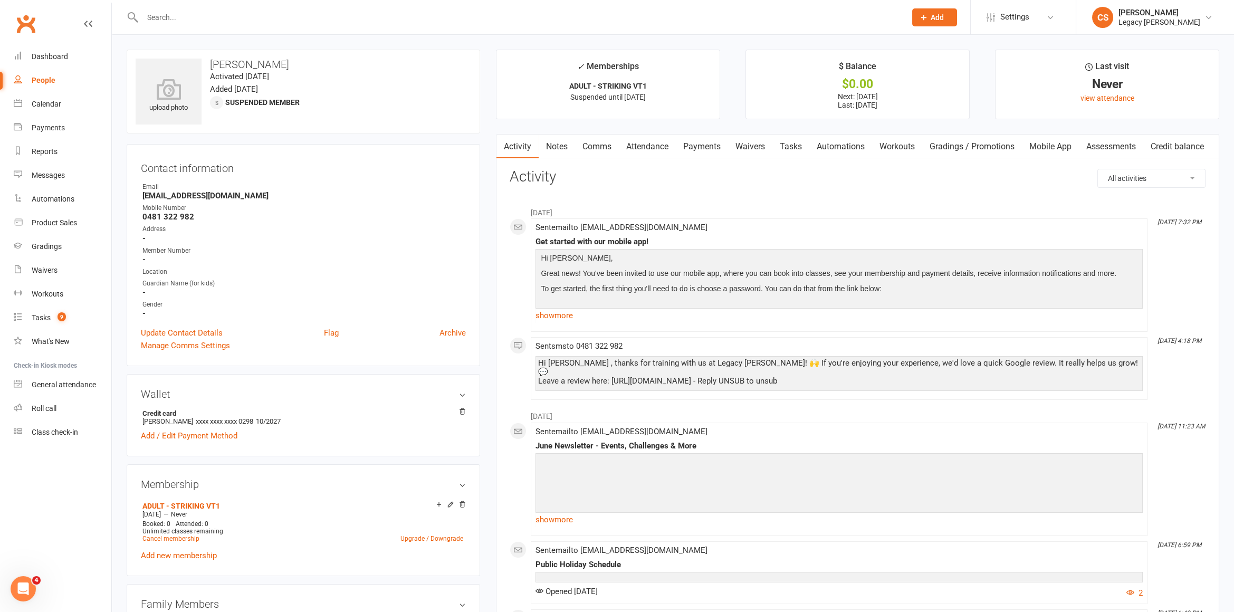
click at [692, 145] on link "Payments" at bounding box center [702, 146] width 52 height 24
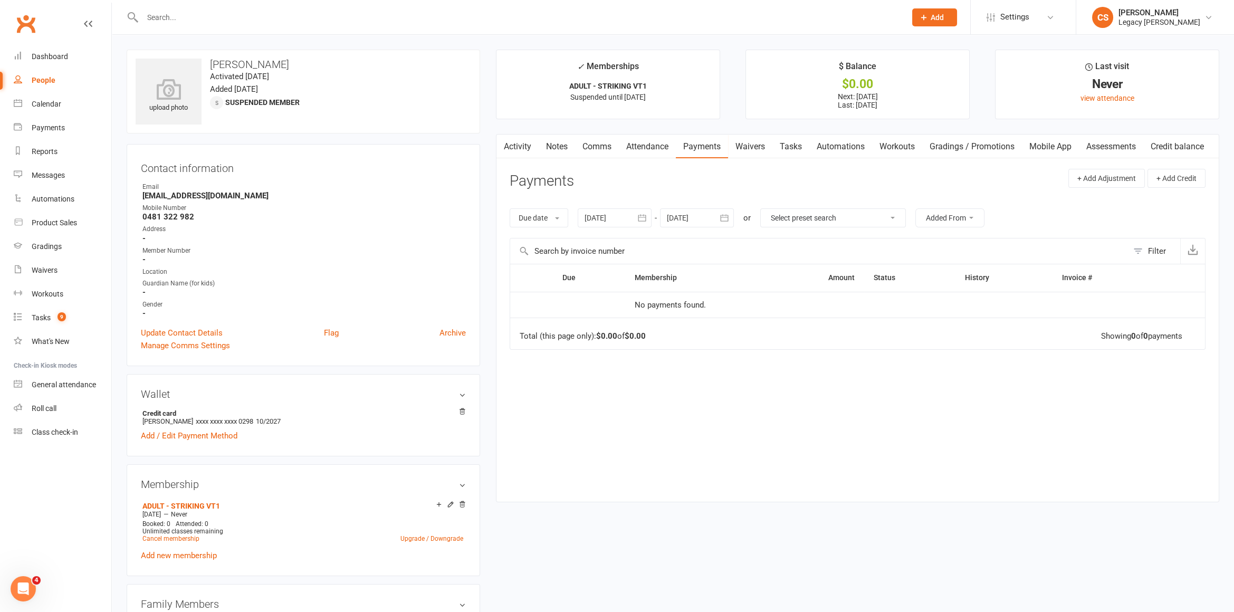
click at [641, 213] on icon "button" at bounding box center [642, 218] width 11 height 11
click at [593, 234] on button "button" at bounding box center [594, 243] width 23 height 19
click at [617, 280] on span "01" at bounding box center [620, 283] width 8 height 8
type input "01 Jun 2025"
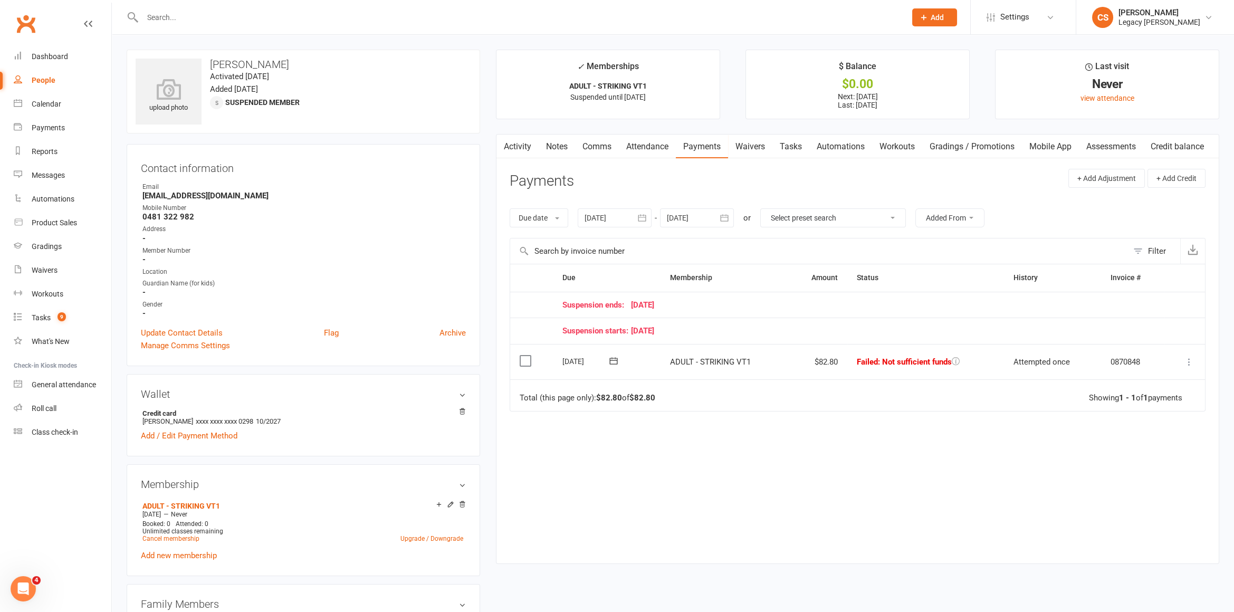
scroll to position [1, 0]
click at [602, 213] on div at bounding box center [614, 217] width 74 height 19
click at [313, 17] on input "text" at bounding box center [518, 17] width 759 height 15
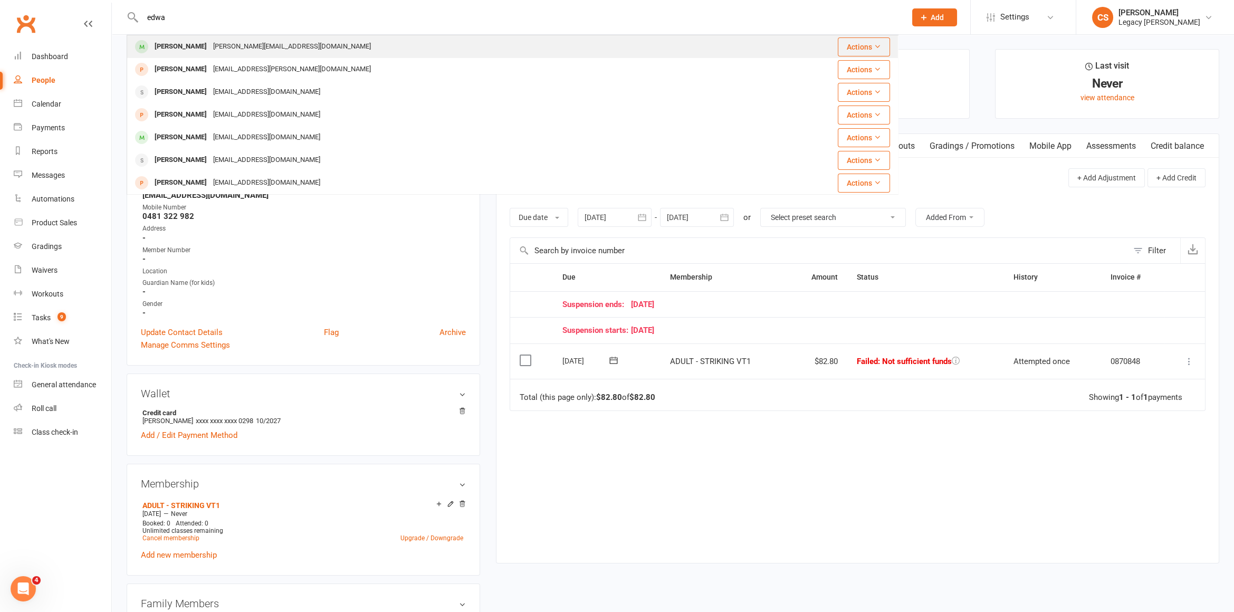
type input "edwa"
click at [301, 42] on div "Edward Froude edward.froude@gmail.com" at bounding box center [448, 47] width 641 height 22
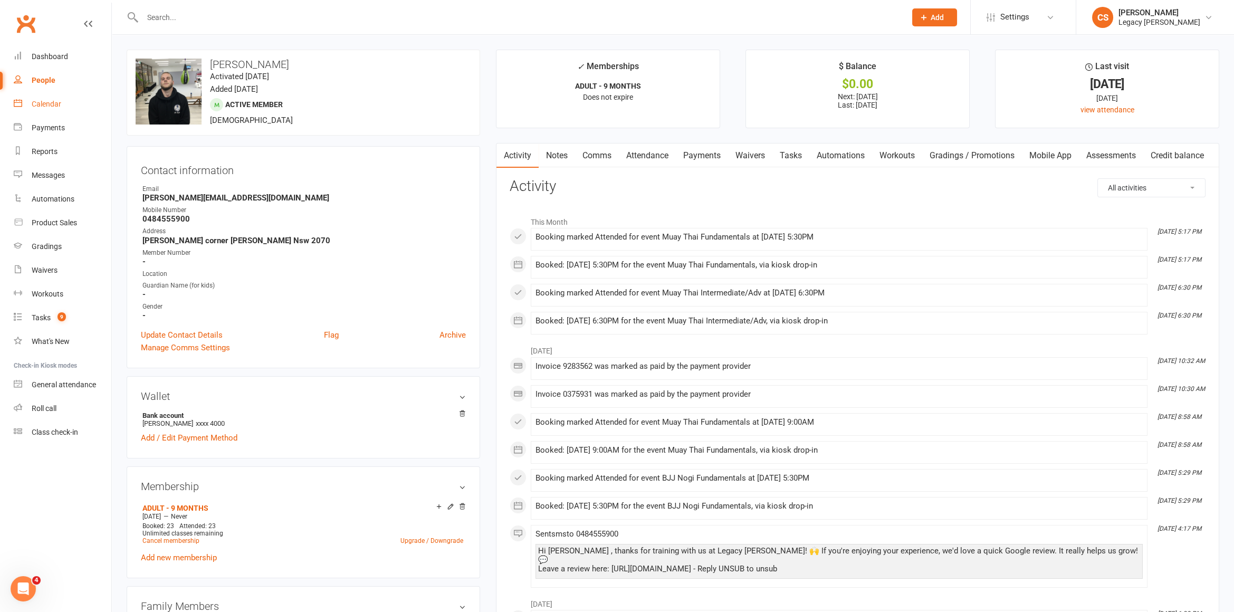
click at [45, 103] on div "Calendar" at bounding box center [47, 104] width 30 height 8
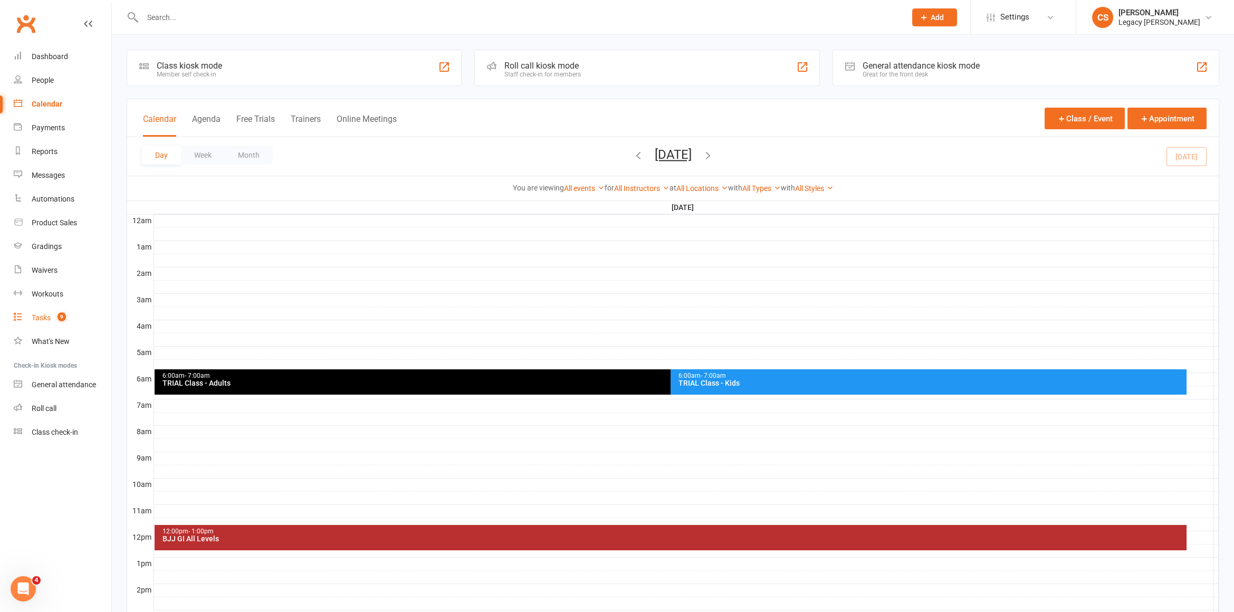
click at [81, 314] on link "Tasks 9" at bounding box center [63, 318] width 98 height 24
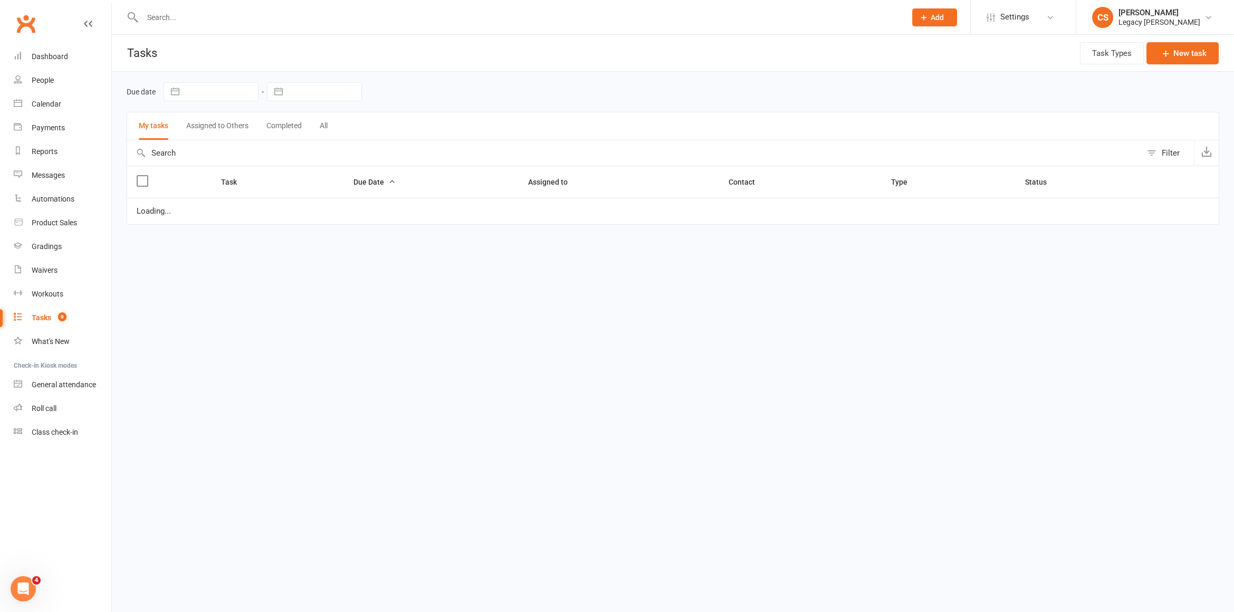
select select "waiting"
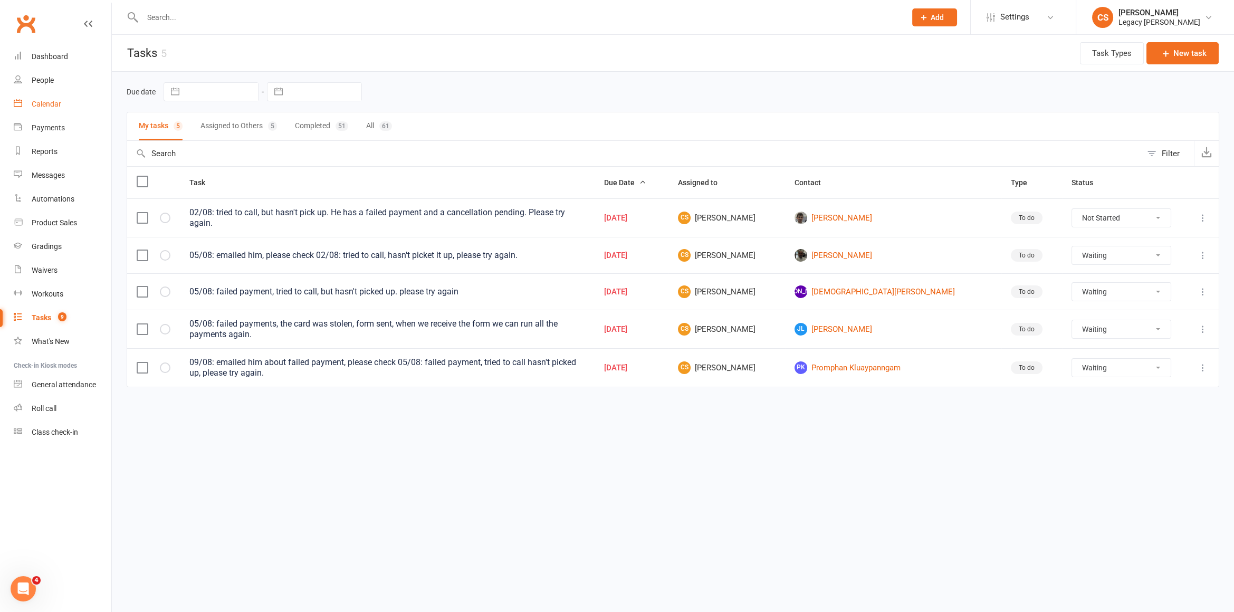
click at [31, 97] on link "Calendar" at bounding box center [63, 104] width 98 height 24
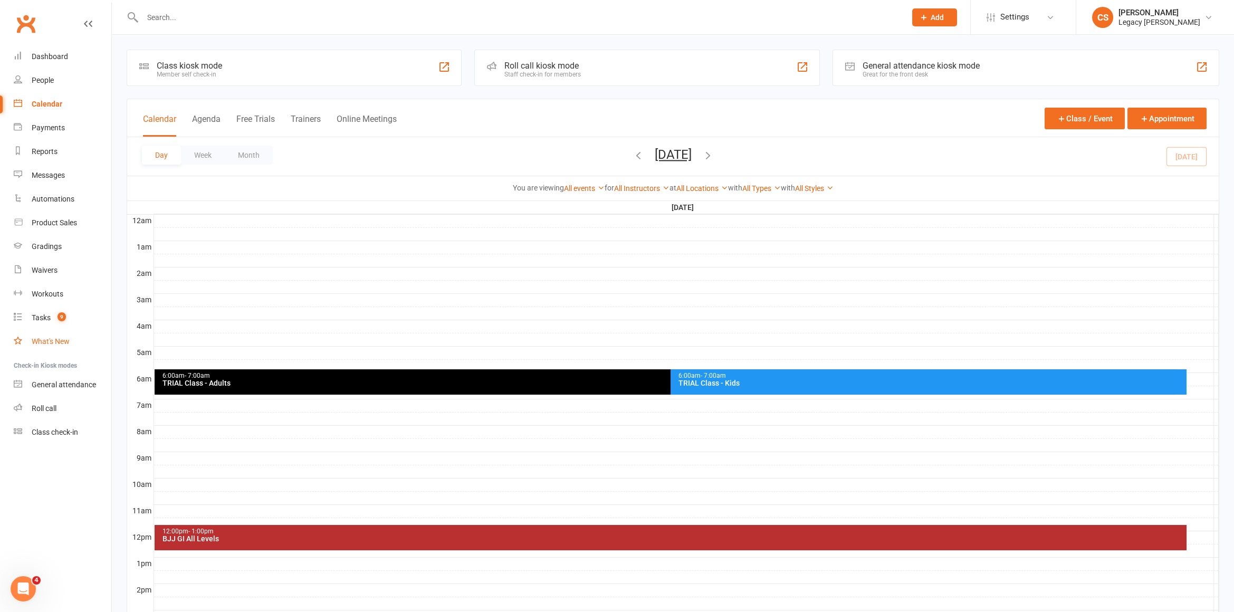
click at [39, 330] on link "What's New" at bounding box center [63, 342] width 98 height 24
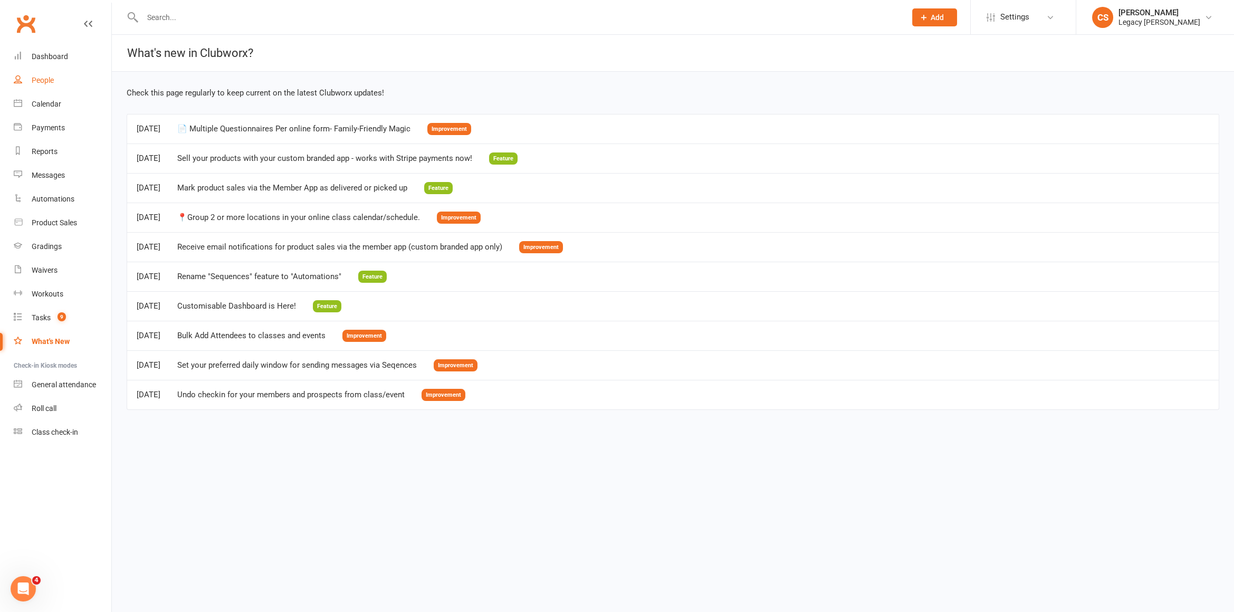
click at [44, 82] on div "People" at bounding box center [43, 80] width 22 height 8
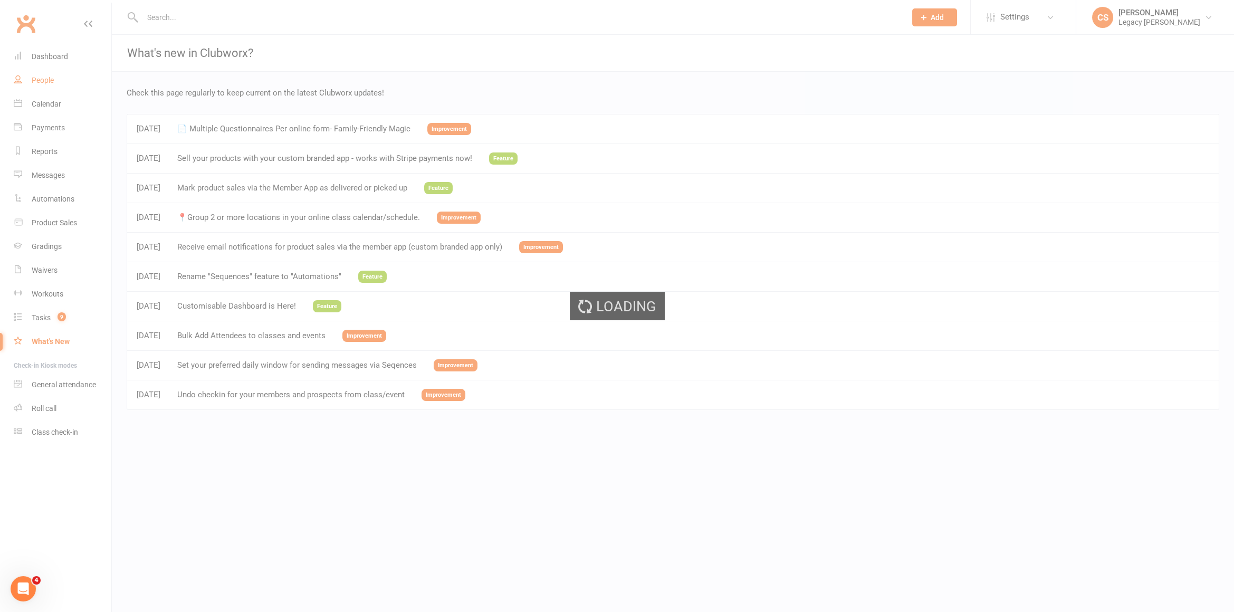
select select "50"
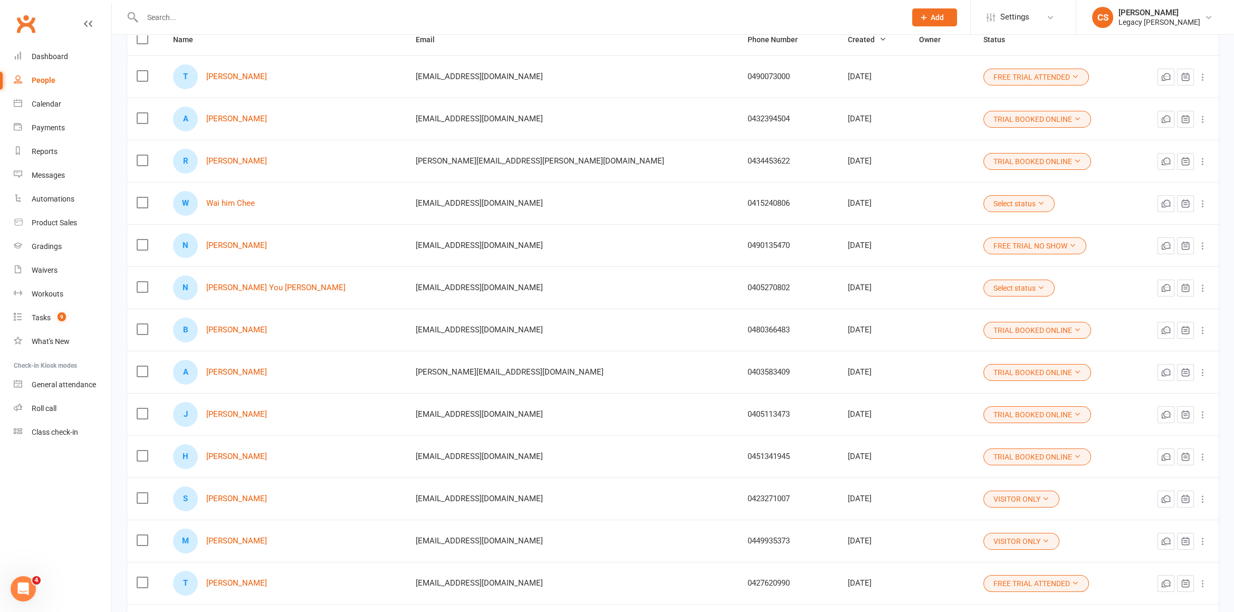
scroll to position [157, 0]
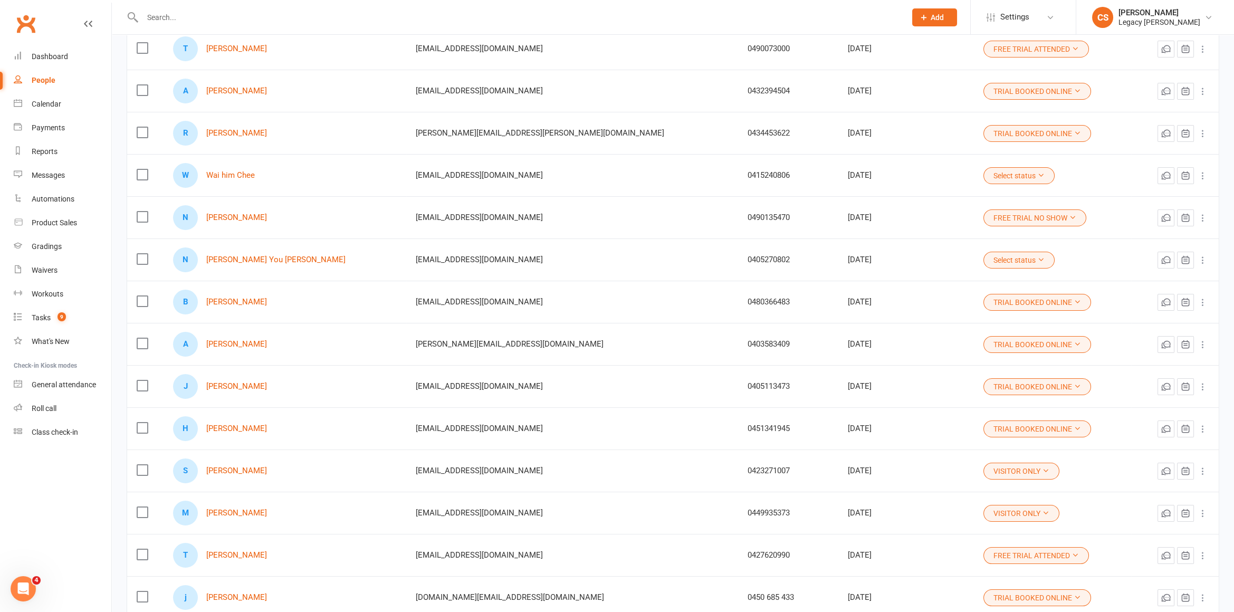
click at [257, 21] on input "text" at bounding box center [518, 17] width 759 height 15
click at [228, 218] on link "[PERSON_NAME]" at bounding box center [236, 217] width 61 height 9
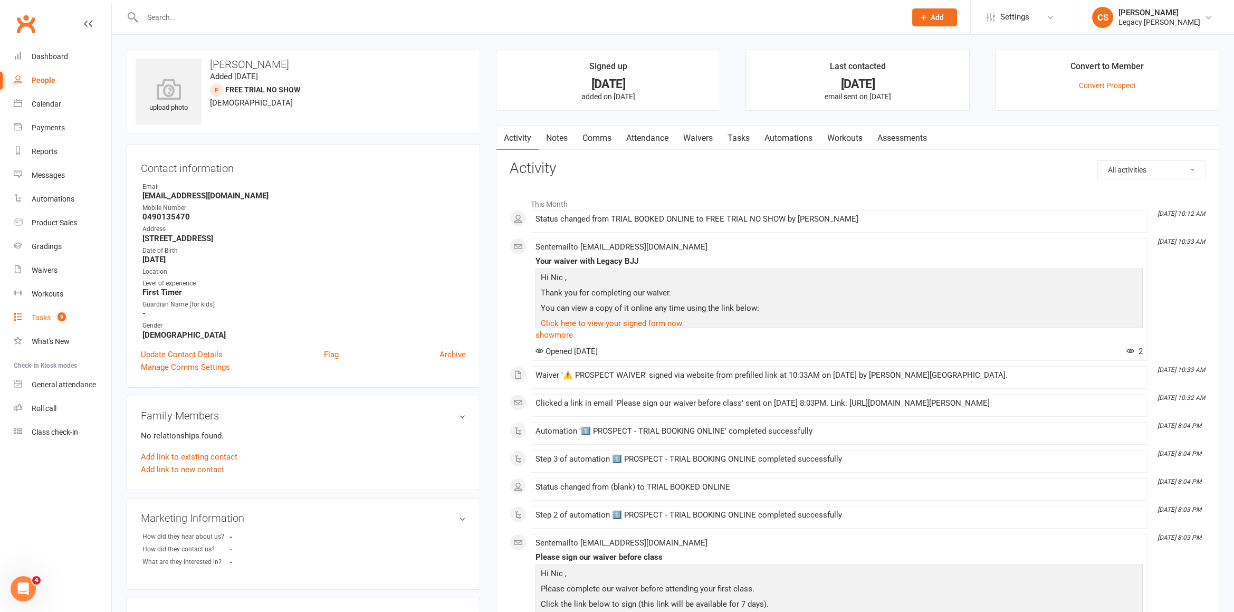
click at [39, 314] on div "Tasks" at bounding box center [41, 317] width 19 height 8
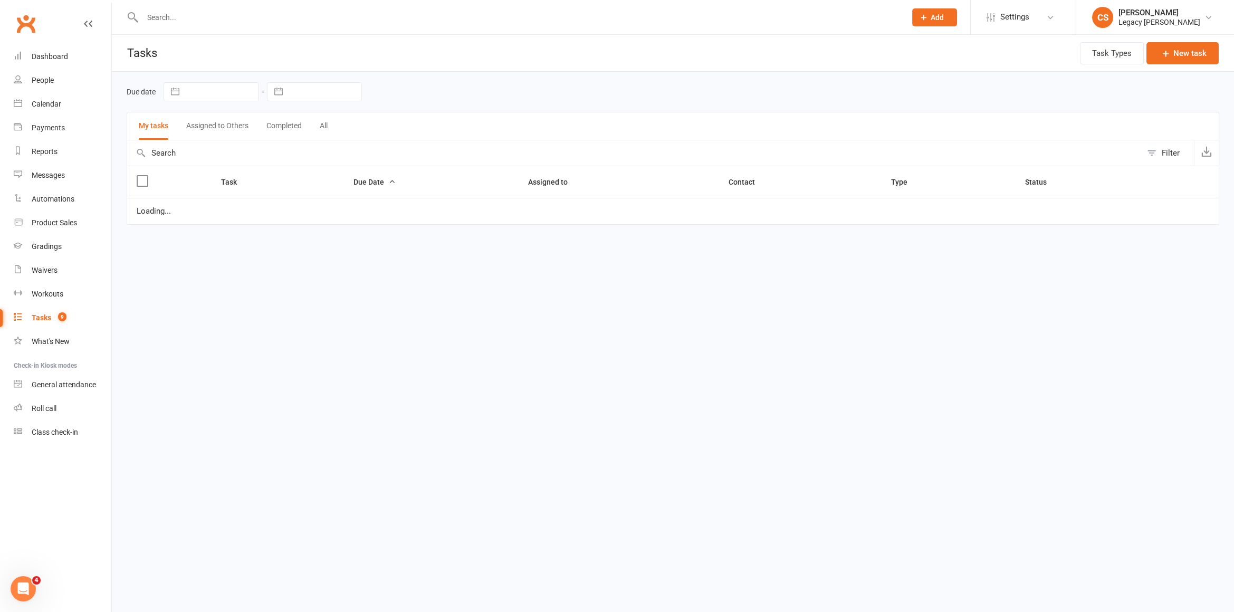
select select "waiting"
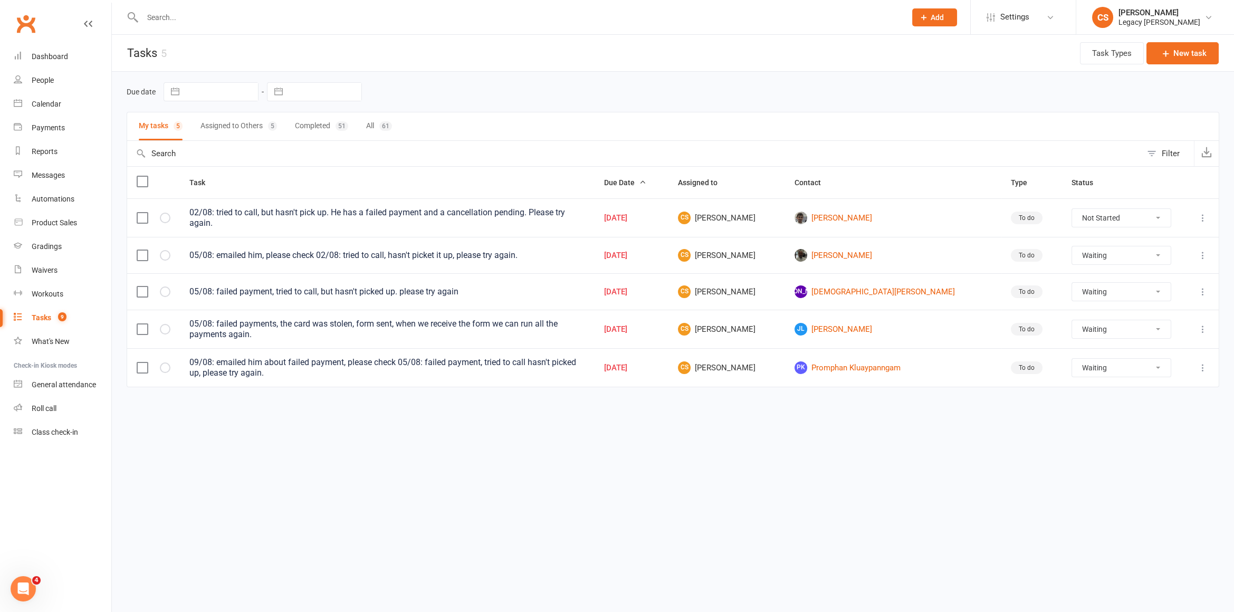
click at [831, 332] on td "JL Jesse Levy" at bounding box center [893, 329] width 216 height 38
click at [830, 328] on link "JL Jesse Levy" at bounding box center [892, 329] width 197 height 13
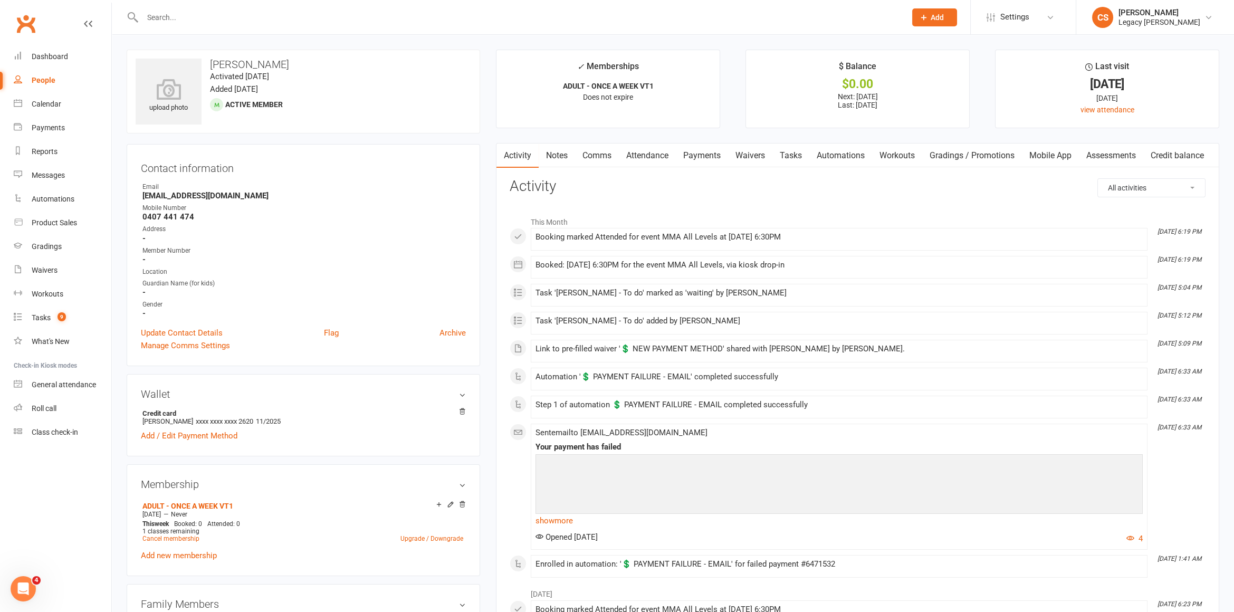
click at [768, 157] on link "Waivers" at bounding box center [750, 155] width 44 height 24
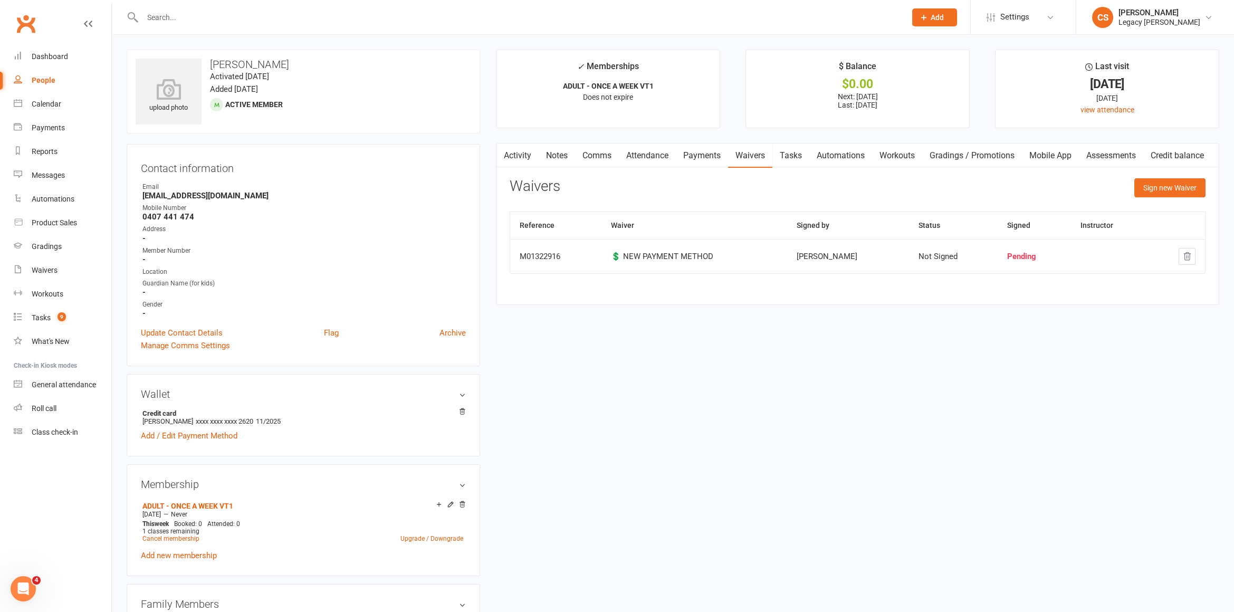
click at [515, 166] on link "Activity" at bounding box center [517, 155] width 42 height 24
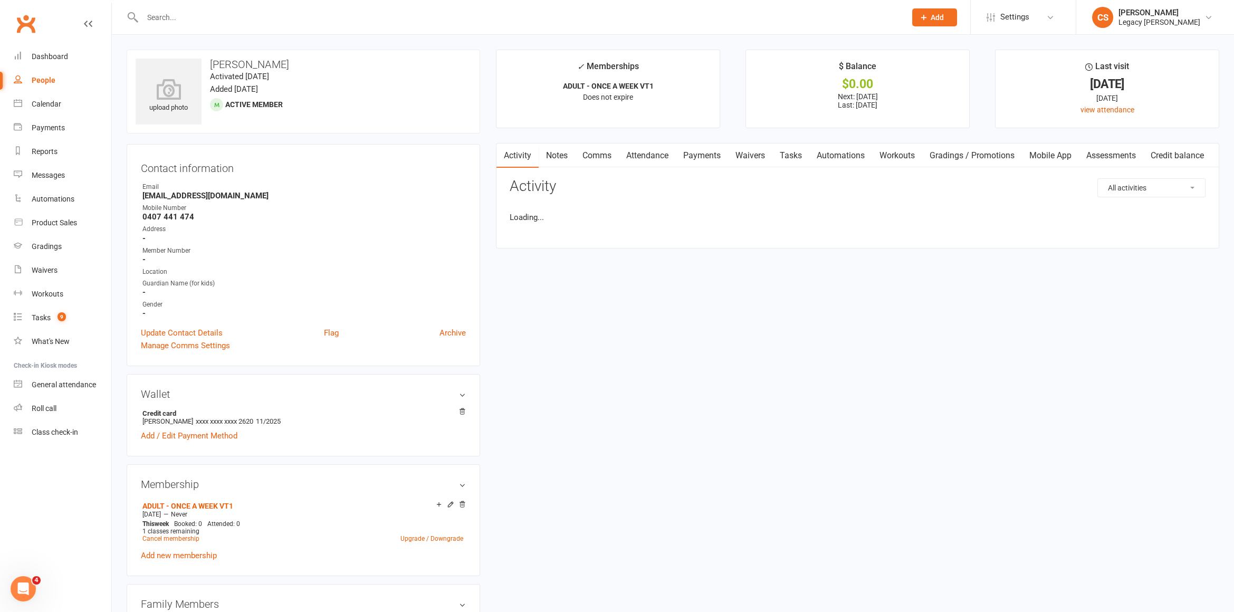
click at [521, 152] on link "Activity" at bounding box center [517, 155] width 42 height 24
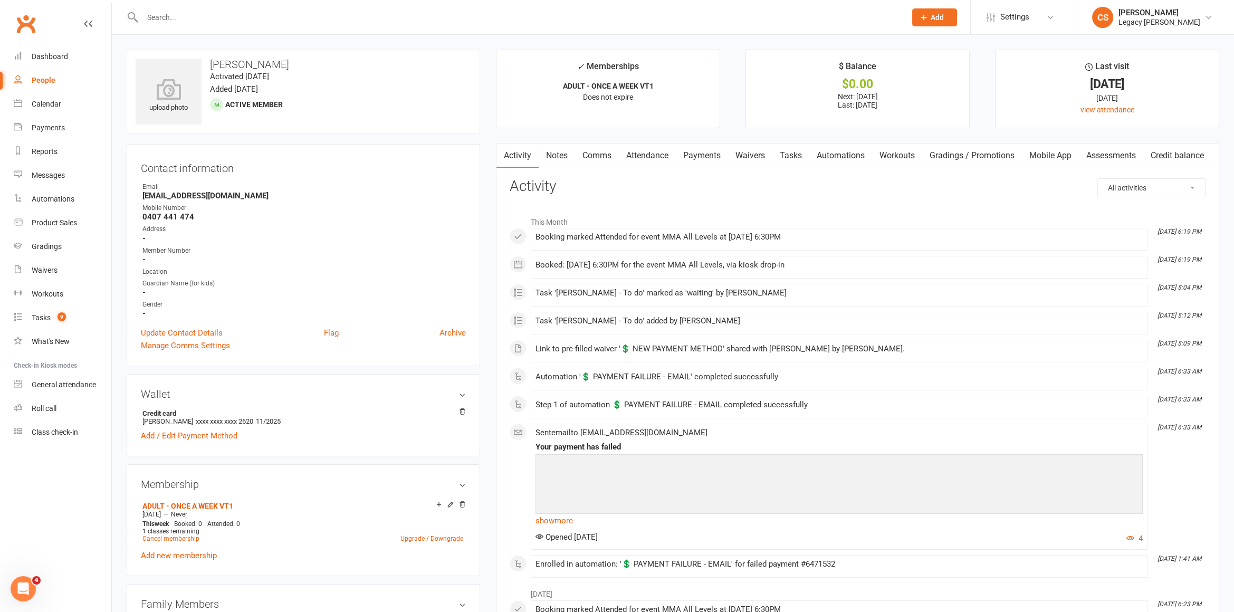
click at [744, 150] on link "Waivers" at bounding box center [750, 155] width 44 height 24
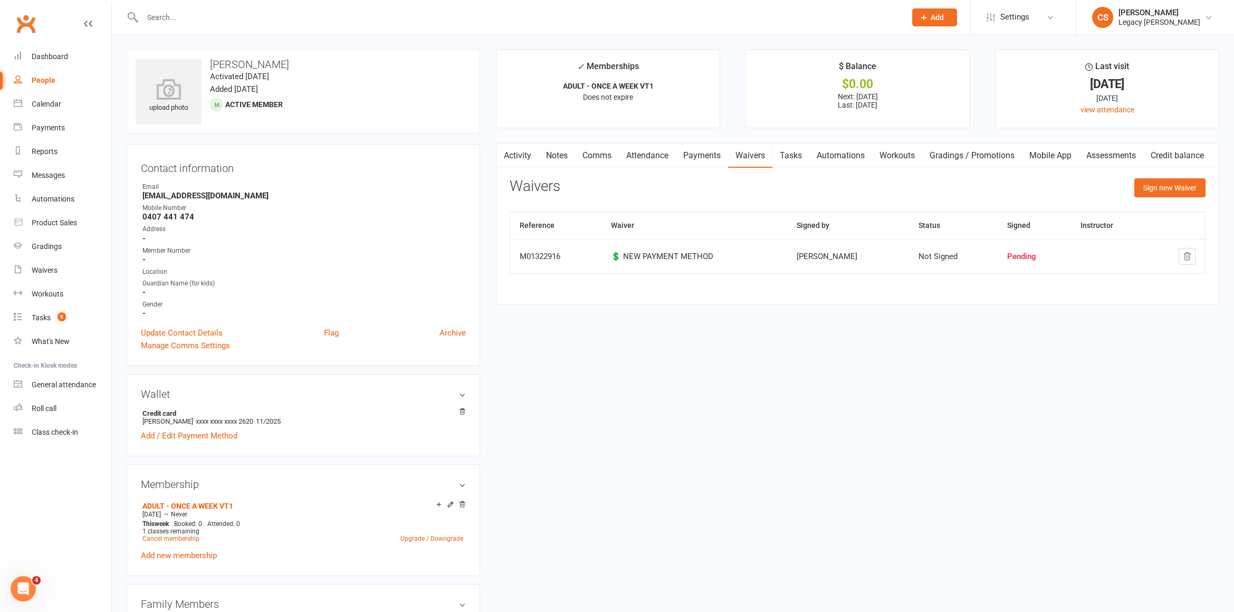
click at [206, 28] on div at bounding box center [513, 17] width 772 height 34
click at [165, 27] on div at bounding box center [513, 17] width 772 height 34
click at [169, 20] on input "text" at bounding box center [518, 17] width 759 height 15
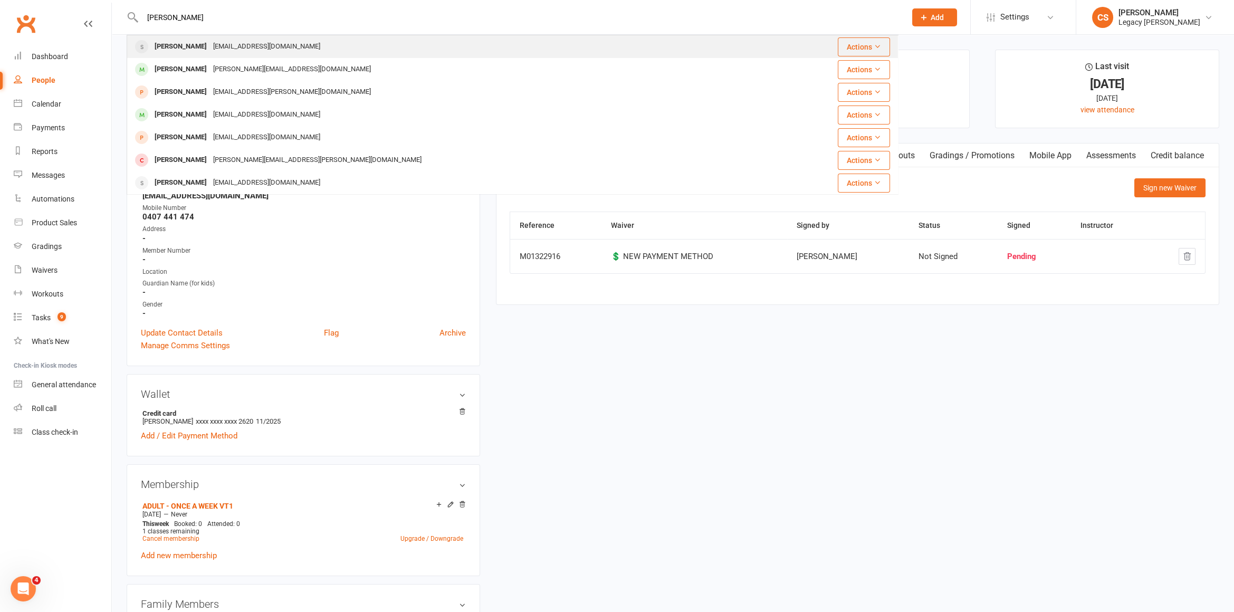
type input "edward swa"
click at [191, 42] on div "Edward Swan" at bounding box center [180, 46] width 59 height 15
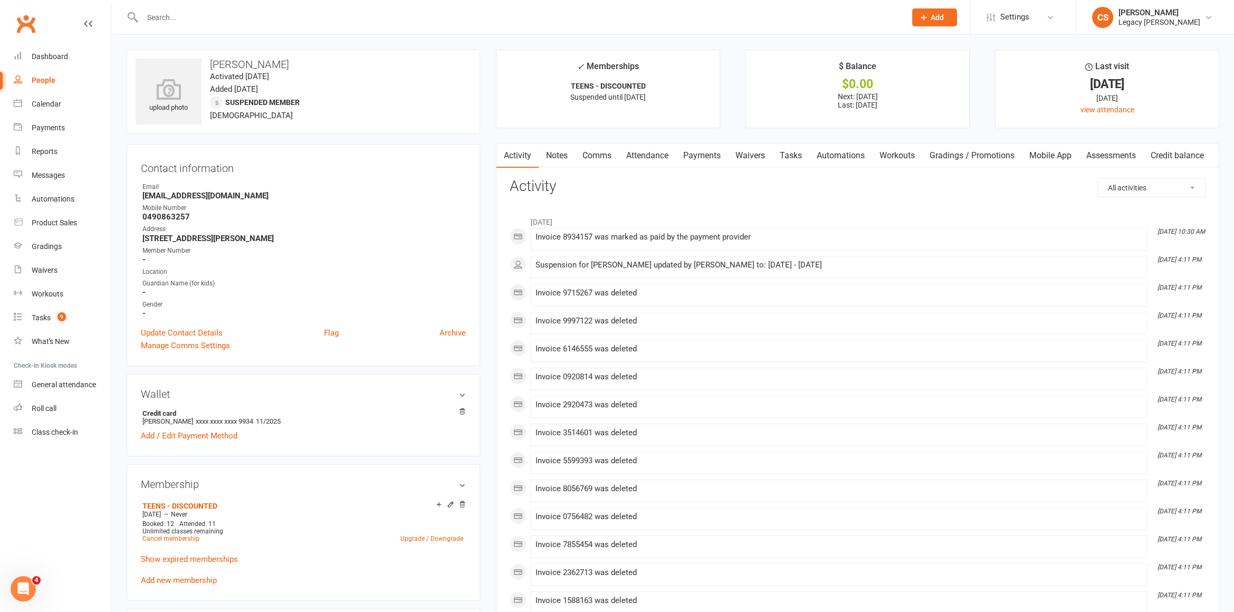
click at [706, 158] on link "Payments" at bounding box center [702, 155] width 52 height 24
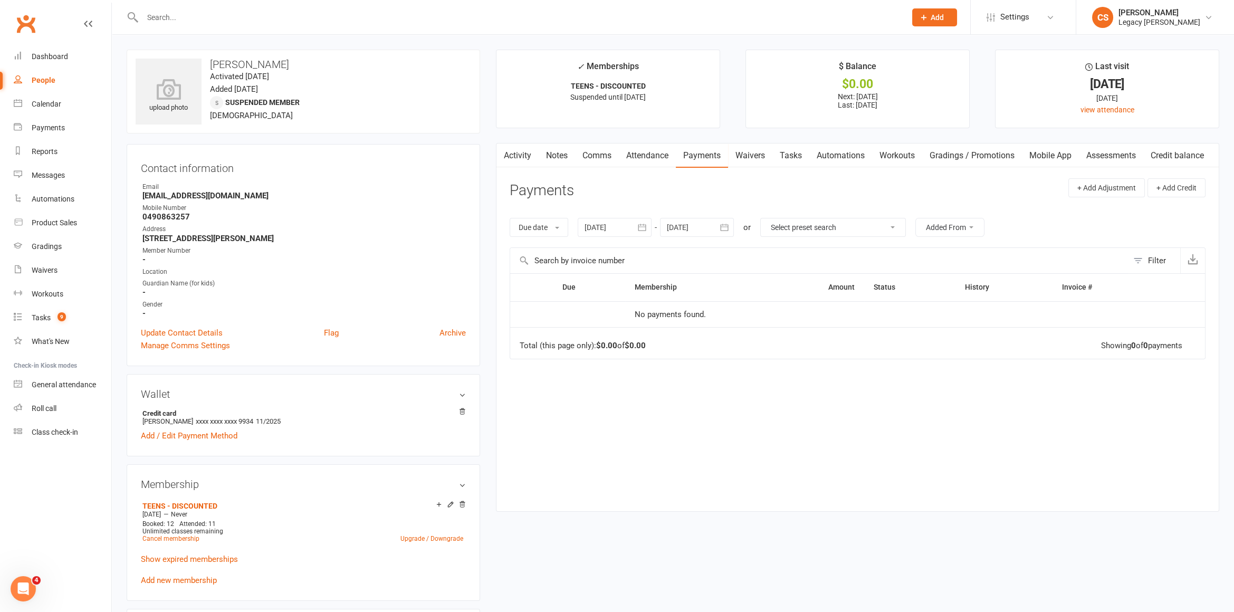
click at [627, 226] on div at bounding box center [614, 227] width 74 height 19
drag, startPoint x: 591, startPoint y: 251, endPoint x: 611, endPoint y: 261, distance: 22.4
click at [591, 251] on icon "button" at bounding box center [593, 252] width 7 height 8
click at [621, 288] on span "01" at bounding box center [620, 292] width 8 height 8
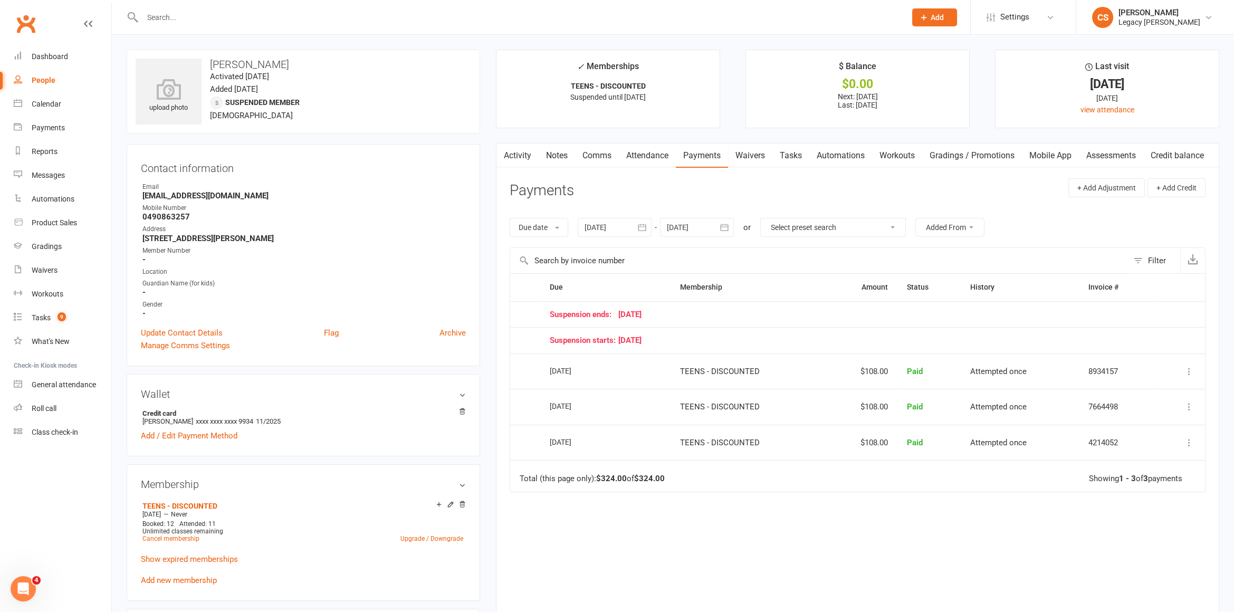
click at [585, 225] on div at bounding box center [614, 227] width 74 height 19
click at [601, 255] on button "button" at bounding box center [594, 252] width 23 height 19
click at [712, 291] on span "01" at bounding box center [713, 292] width 8 height 8
type input "01 May 2025"
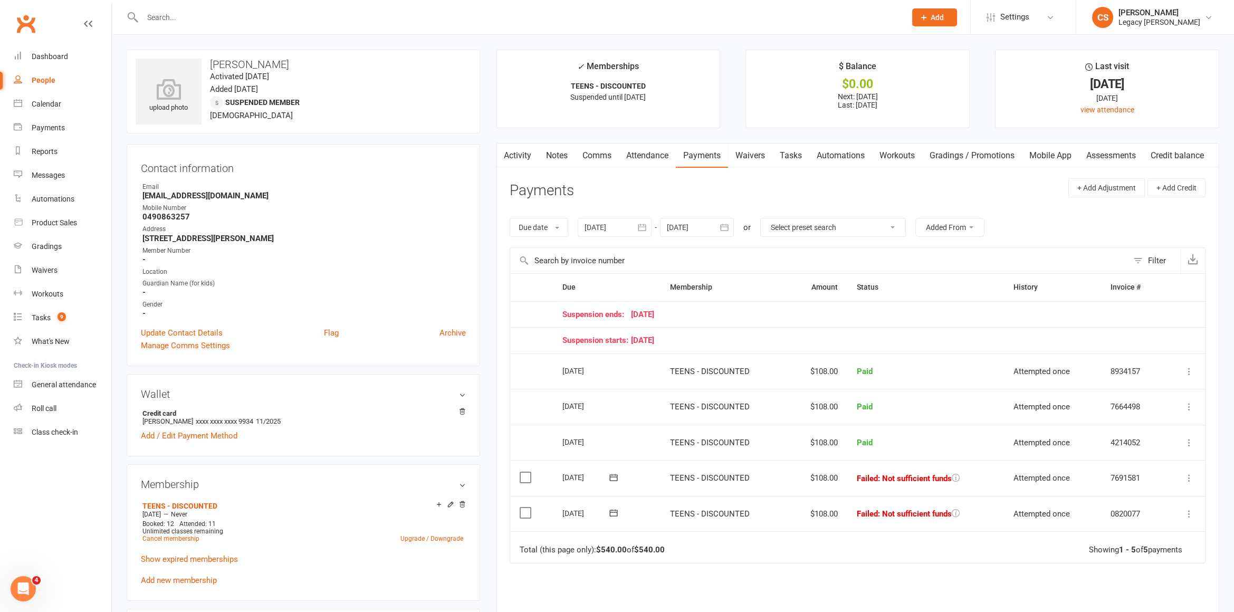
click at [1189, 516] on icon at bounding box center [1188, 513] width 11 height 11
click at [1108, 597] on link "Skip" at bounding box center [1142, 597] width 104 height 21
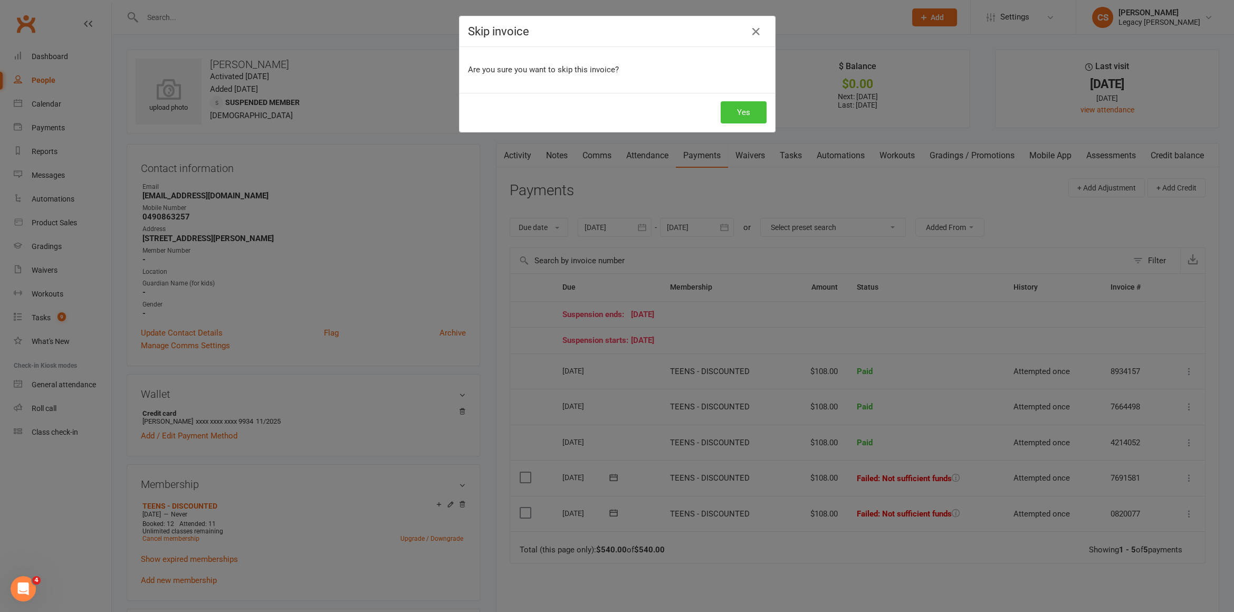
click at [736, 111] on button "Yes" at bounding box center [743, 112] width 46 height 22
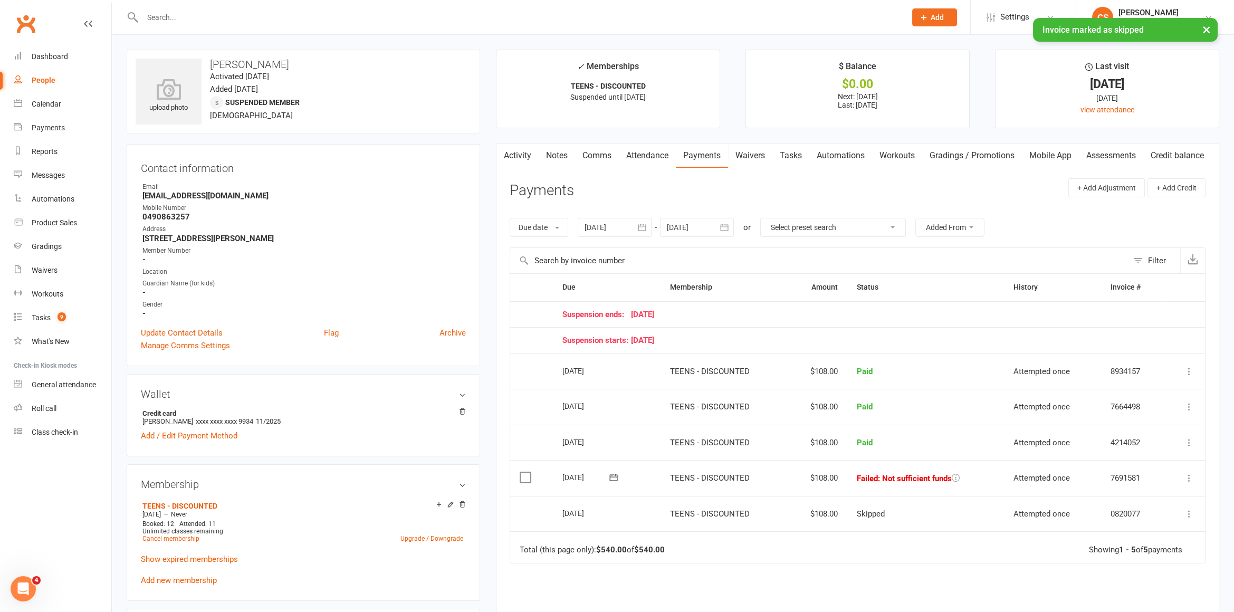
click at [1189, 478] on icon at bounding box center [1188, 478] width 11 height 11
click at [1153, 563] on link "Skip" at bounding box center [1142, 561] width 104 height 21
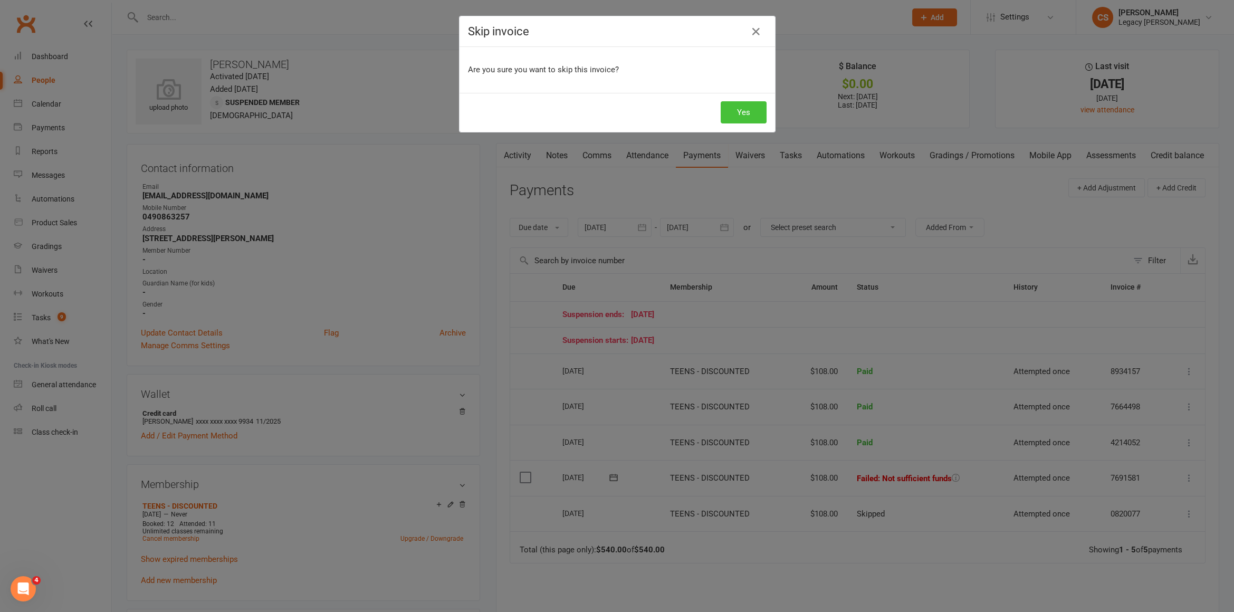
click at [738, 104] on button "Yes" at bounding box center [743, 112] width 46 height 22
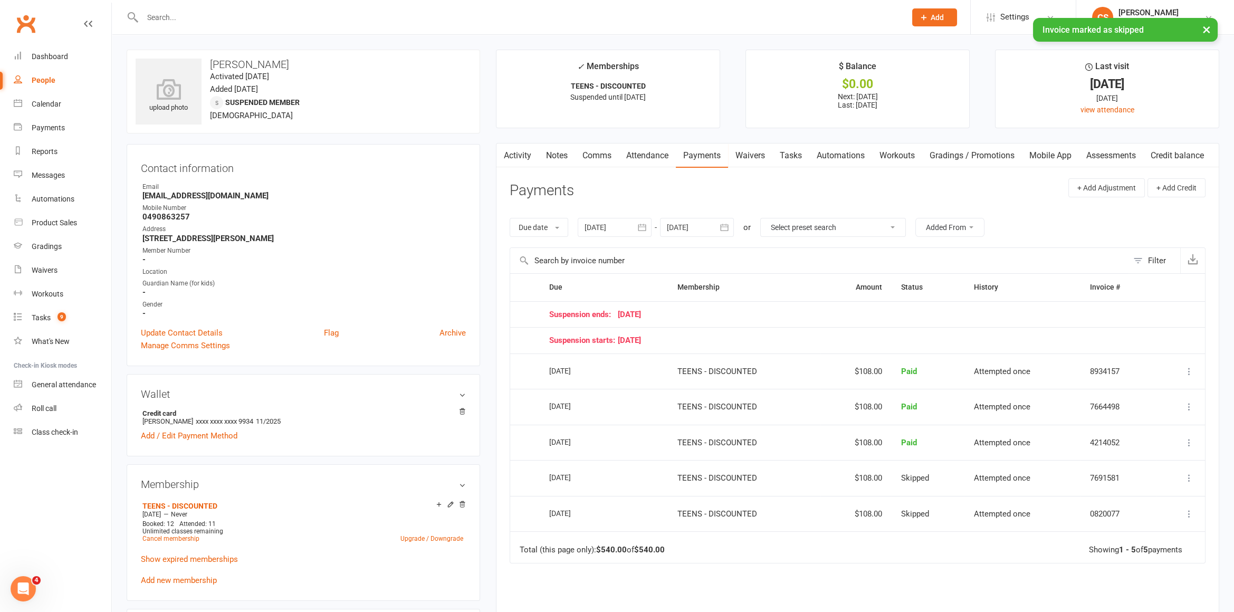
click at [530, 156] on link "Activity" at bounding box center [517, 155] width 42 height 24
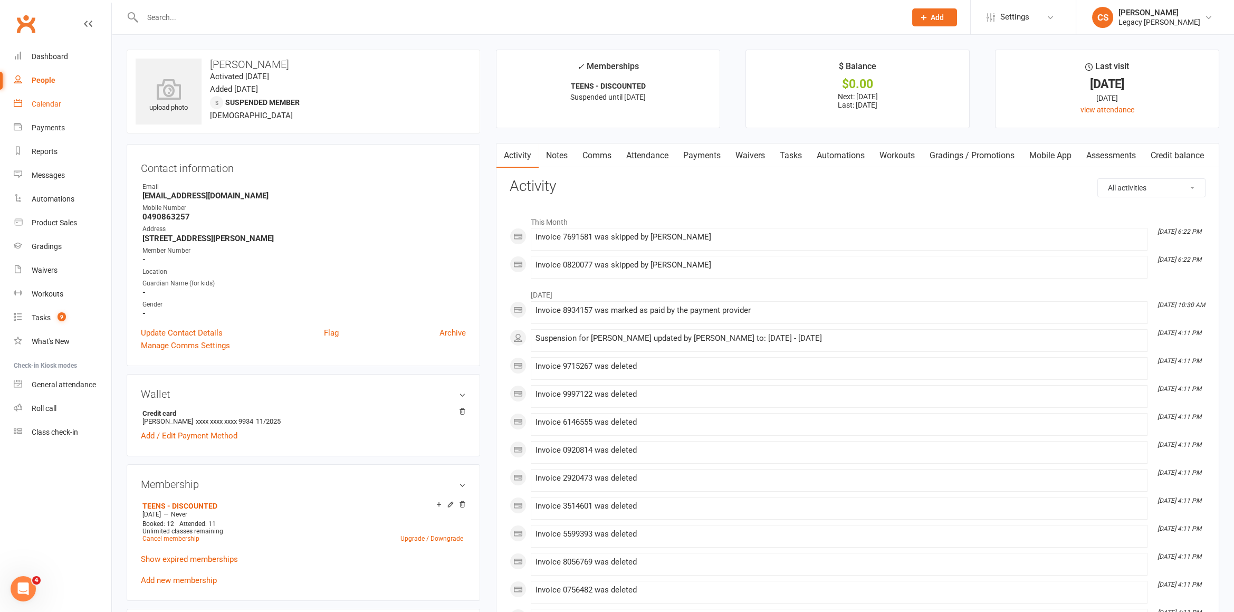
click at [31, 102] on link "Calendar" at bounding box center [63, 104] width 98 height 24
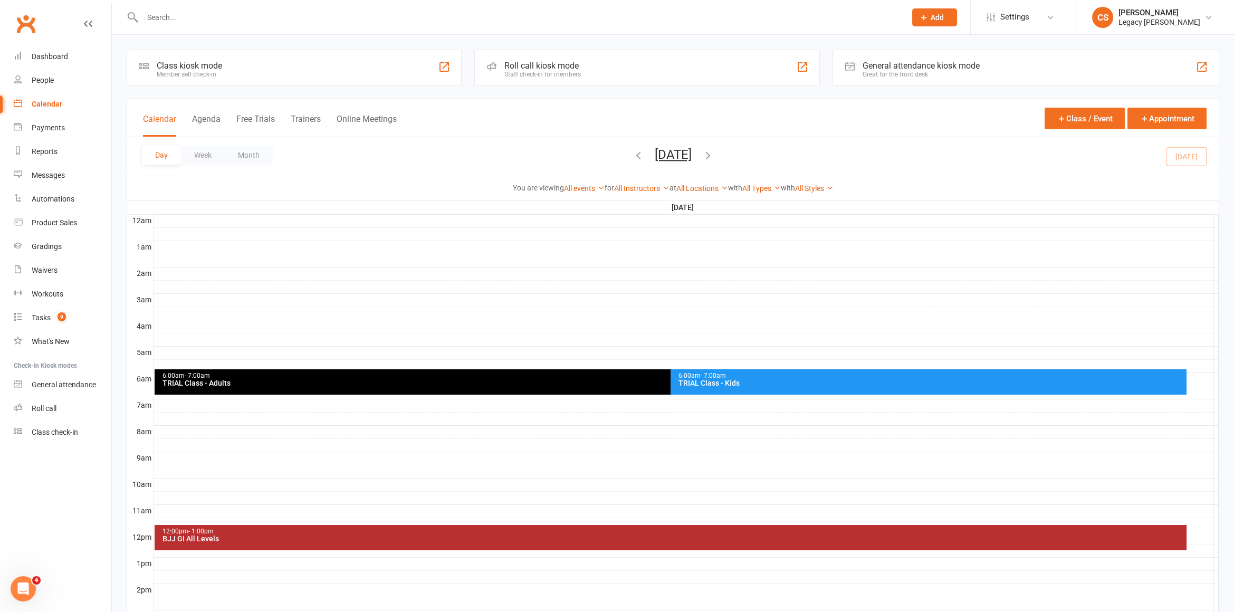
scroll to position [245, 0]
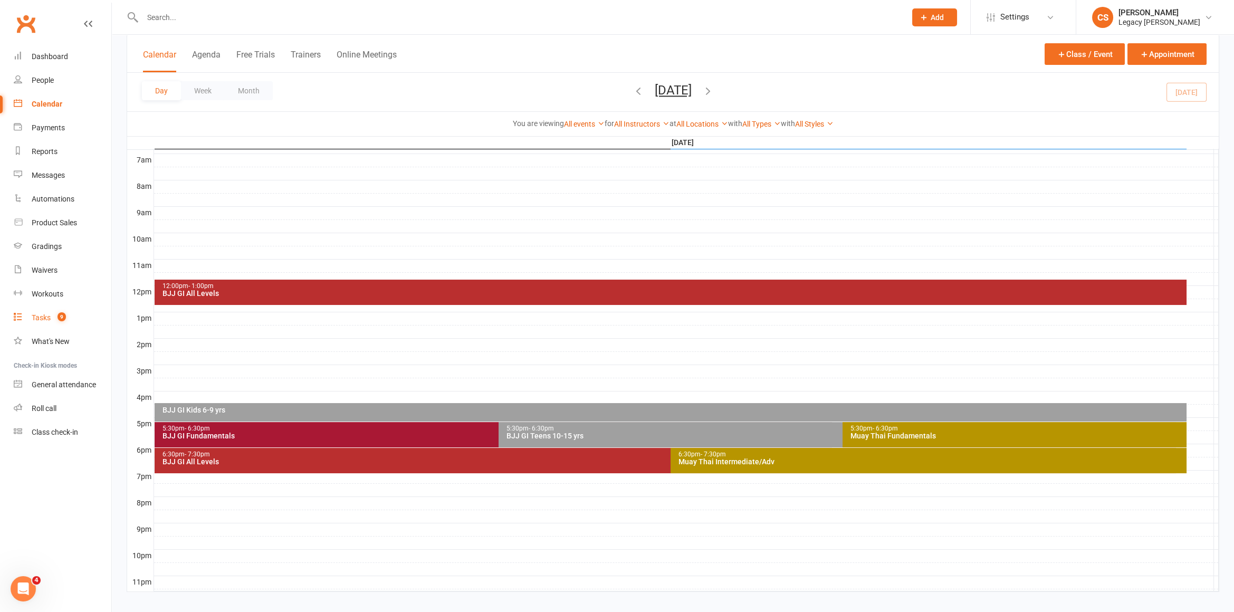
click at [42, 314] on div "Tasks" at bounding box center [41, 317] width 19 height 8
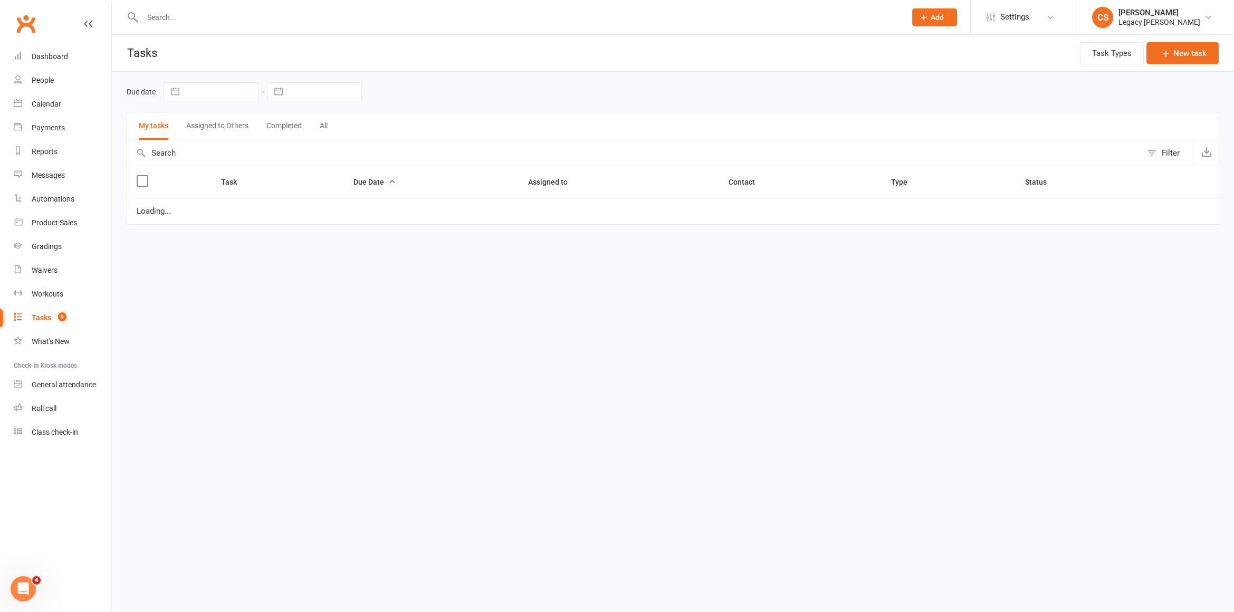
select select "waiting"
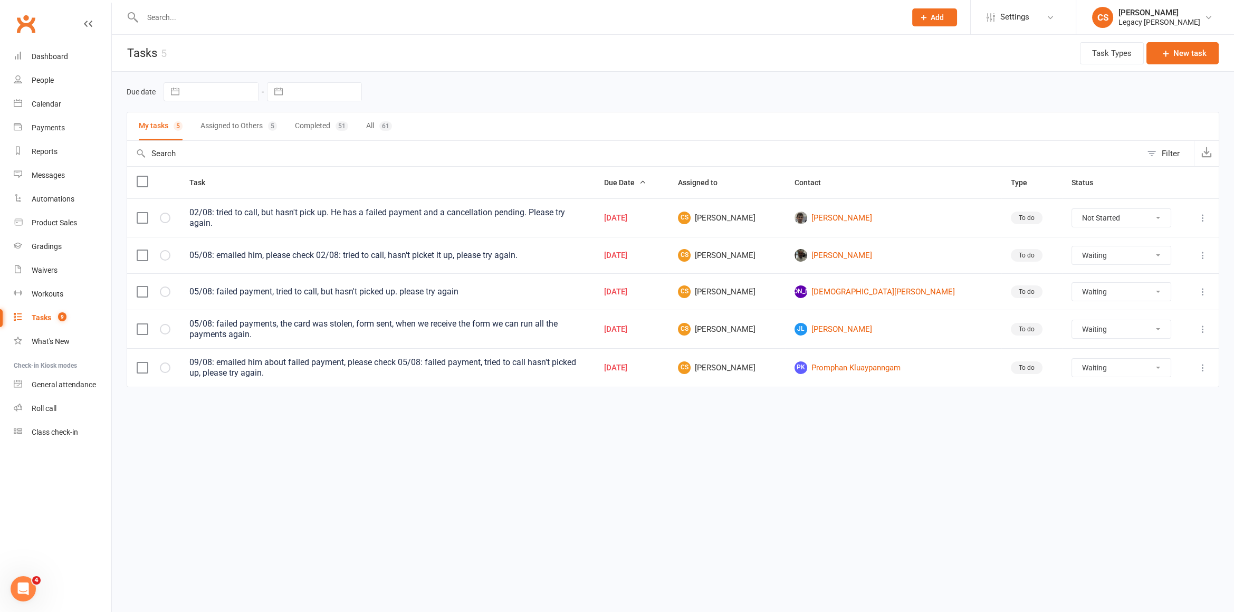
click at [220, 0] on div at bounding box center [513, 17] width 772 height 34
click at [214, 13] on input "text" at bounding box center [518, 17] width 759 height 15
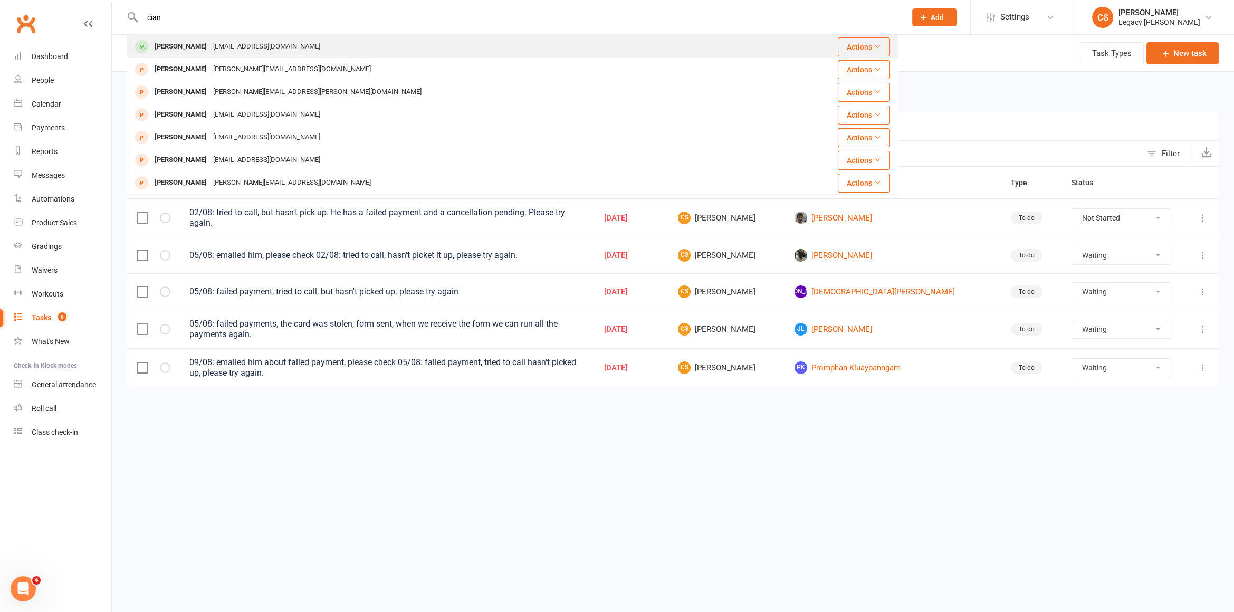
type input "cian"
click at [209, 55] on div "Cian Sheeran csheeran@utas.edu.au" at bounding box center [448, 47] width 641 height 22
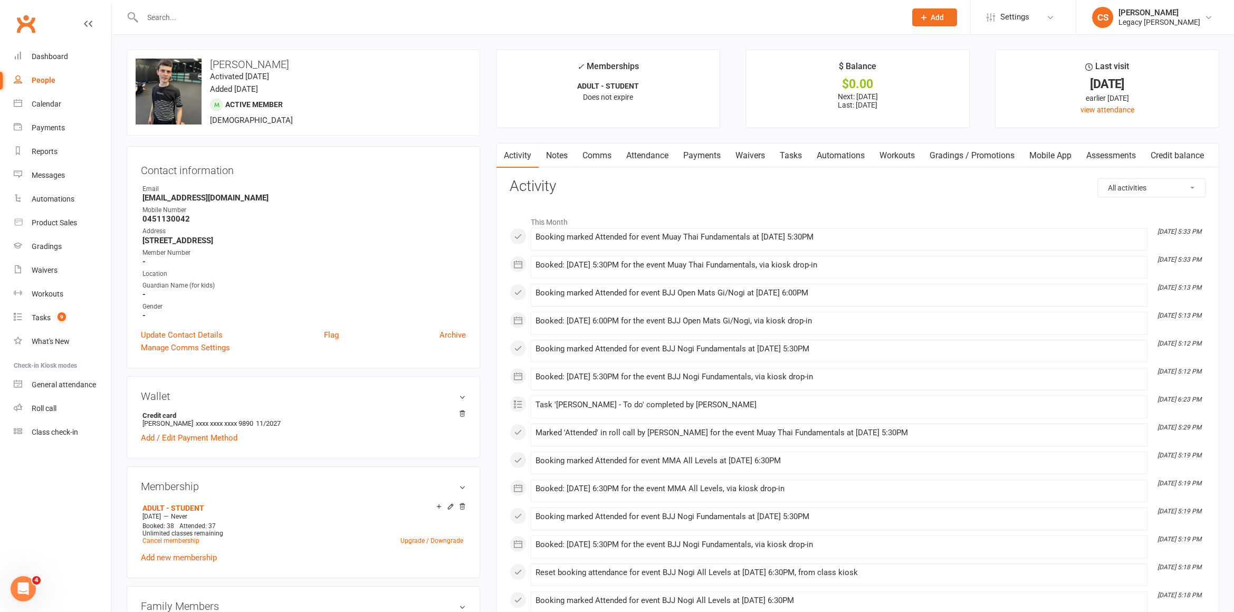
click at [712, 156] on link "Payments" at bounding box center [702, 155] width 52 height 24
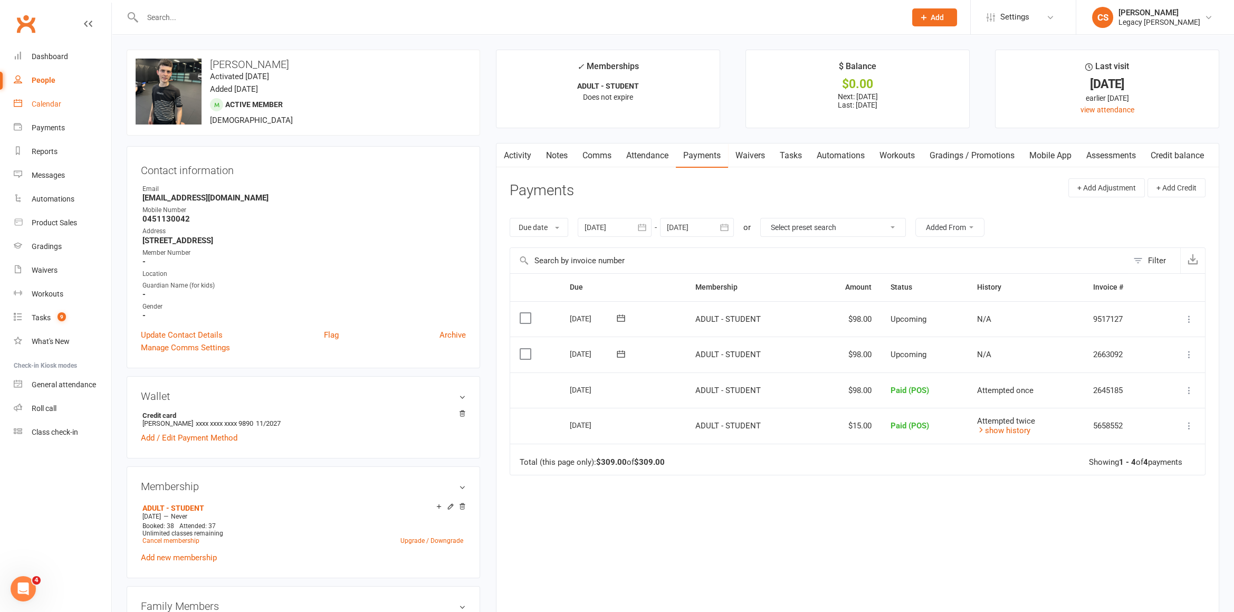
click at [24, 99] on link "Calendar" at bounding box center [63, 104] width 98 height 24
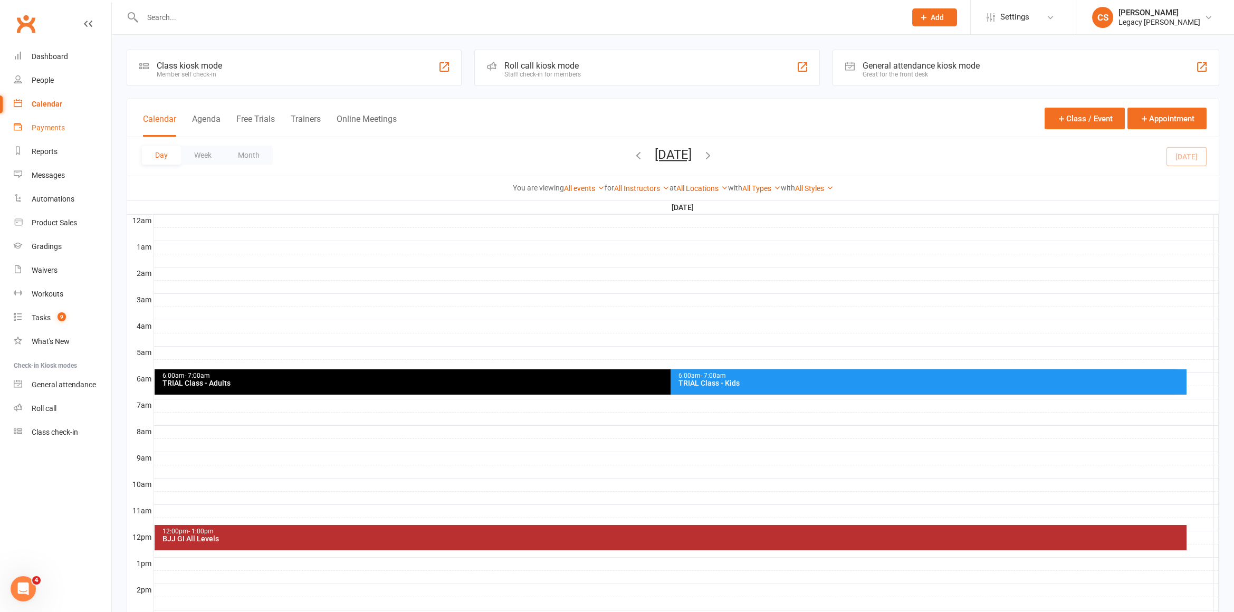
click at [68, 126] on link "Payments" at bounding box center [63, 128] width 98 height 24
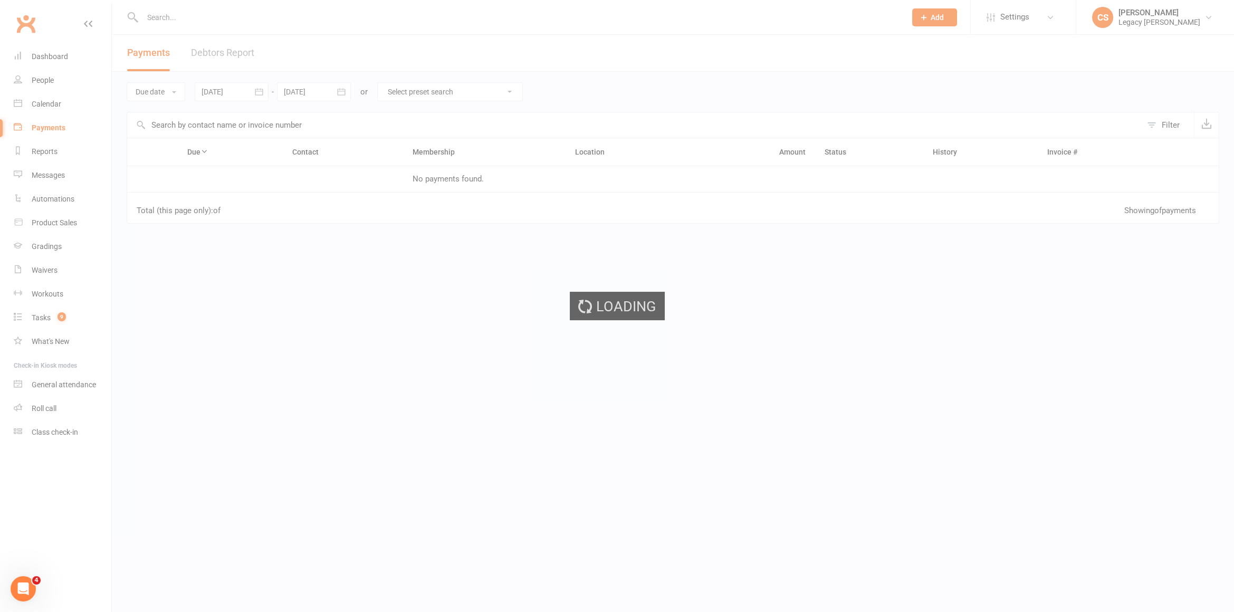
click at [53, 108] on ui-view "Prospect Member Non-attending contact Class / event Appointment Grading event T…" at bounding box center [617, 181] width 1234 height 357
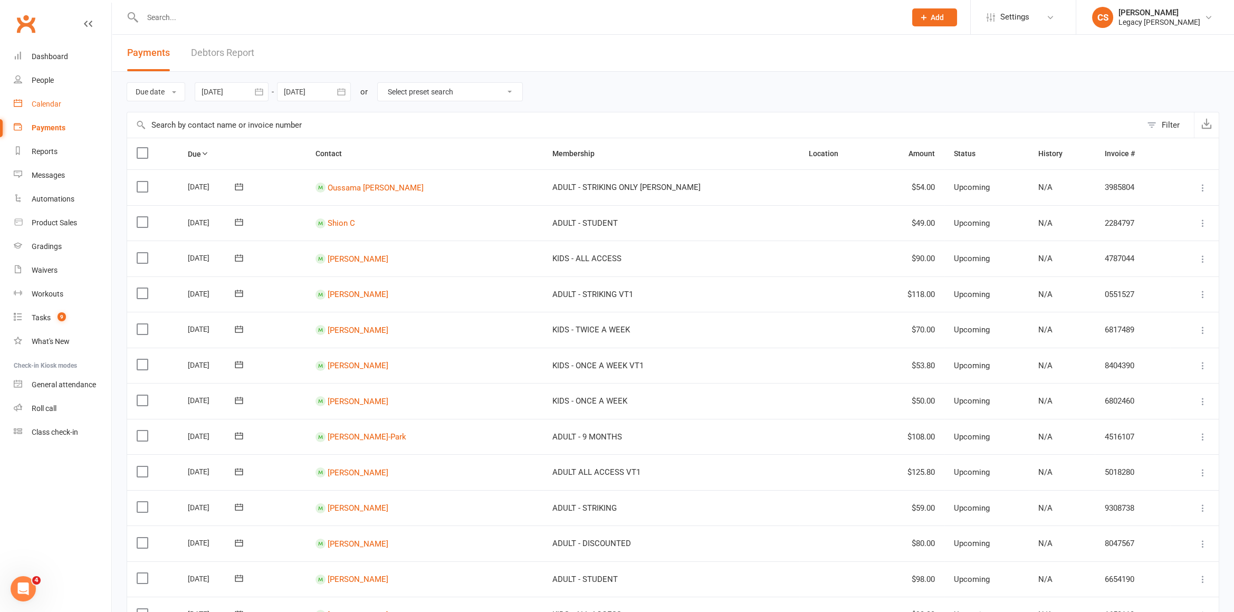
click at [52, 104] on div "Calendar" at bounding box center [47, 104] width 30 height 8
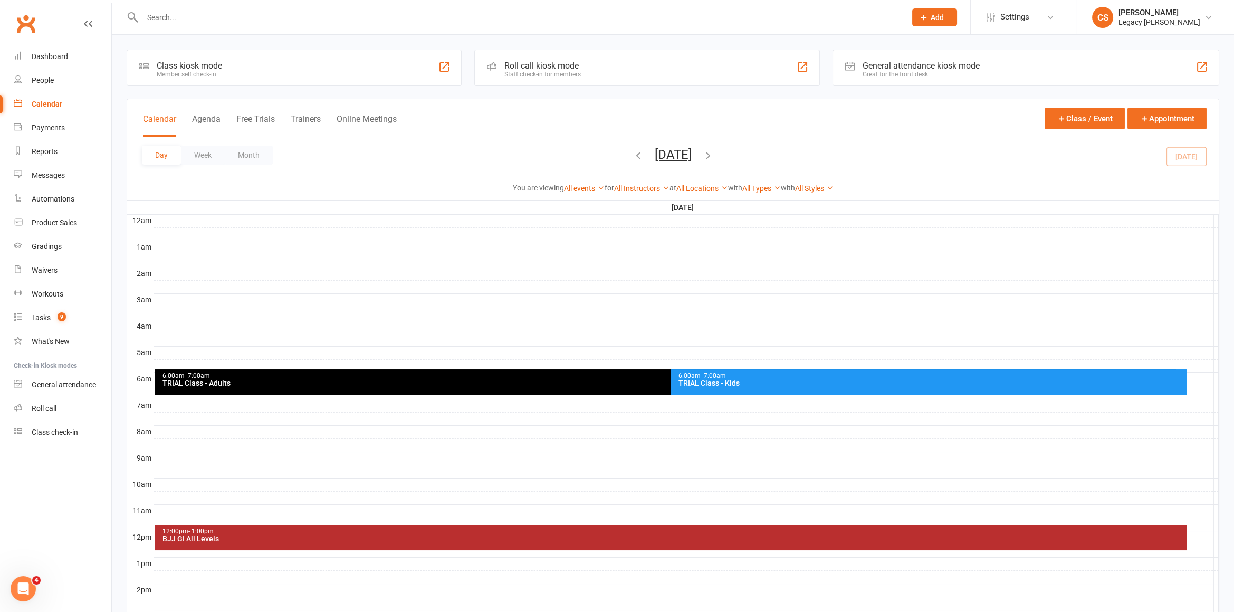
scroll to position [254, 0]
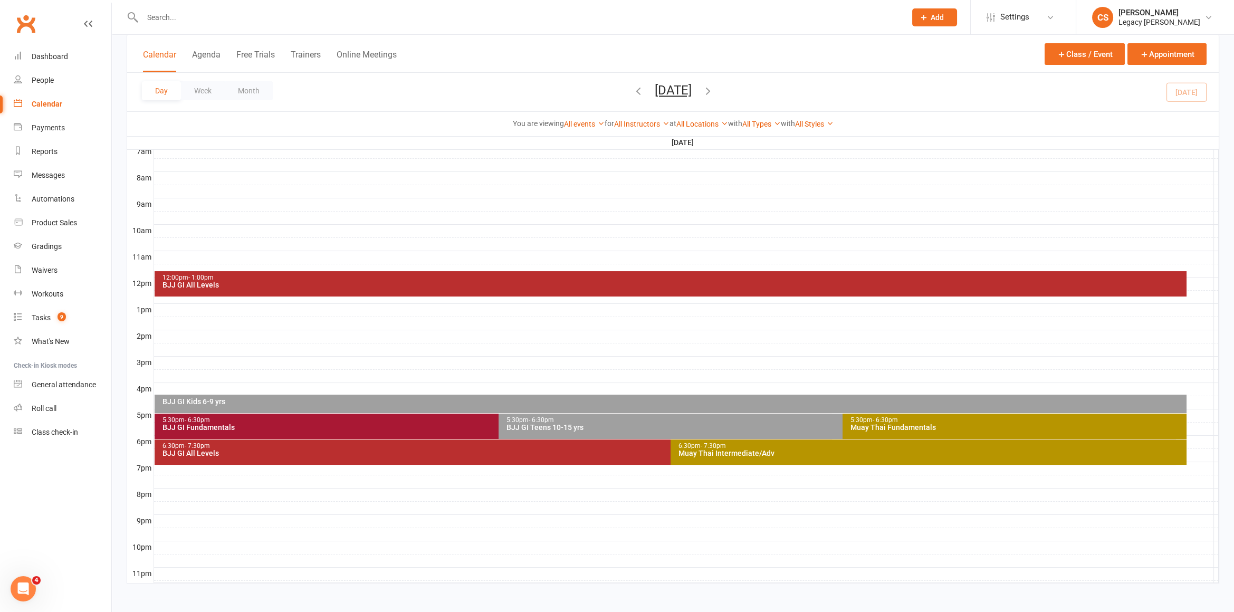
click at [284, 427] on div "BJJ GI Fundamentals" at bounding box center [496, 426] width 668 height 7
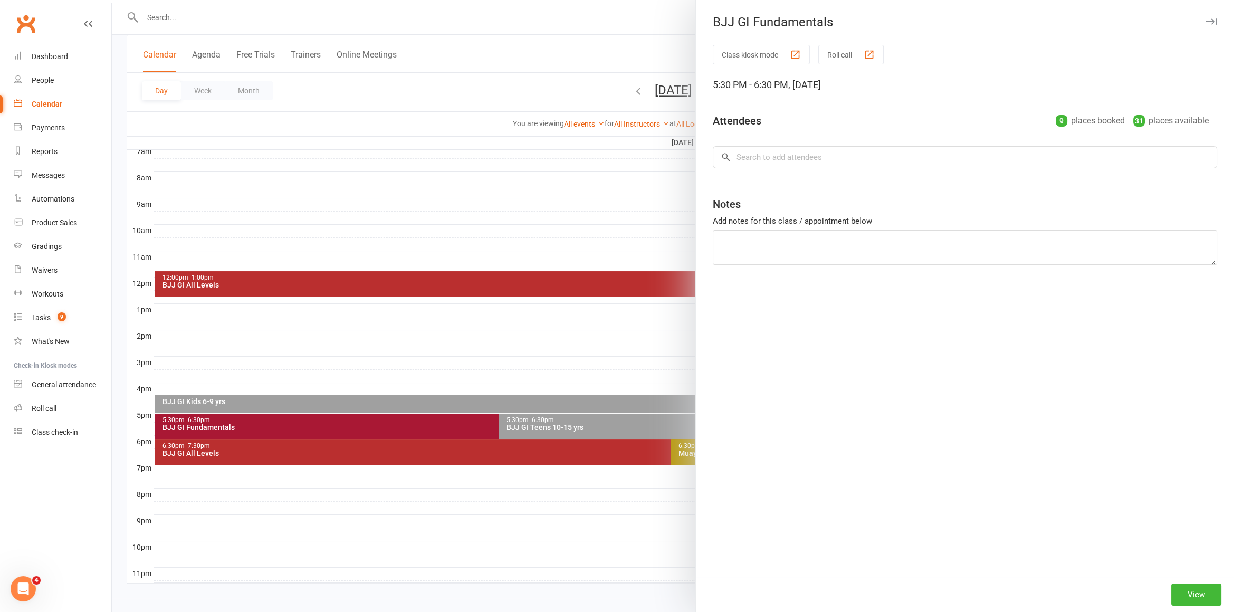
click at [278, 354] on div at bounding box center [673, 306] width 1122 height 612
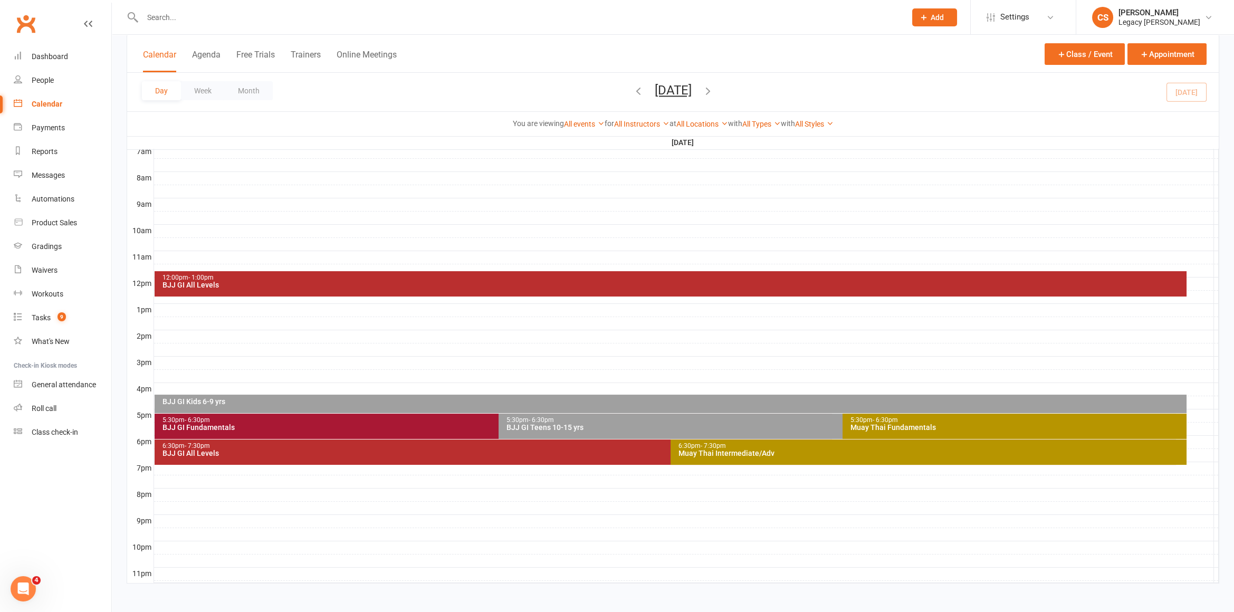
click at [312, 400] on div "BJJ GI Kids 6-9 yrs" at bounding box center [673, 401] width 1022 height 7
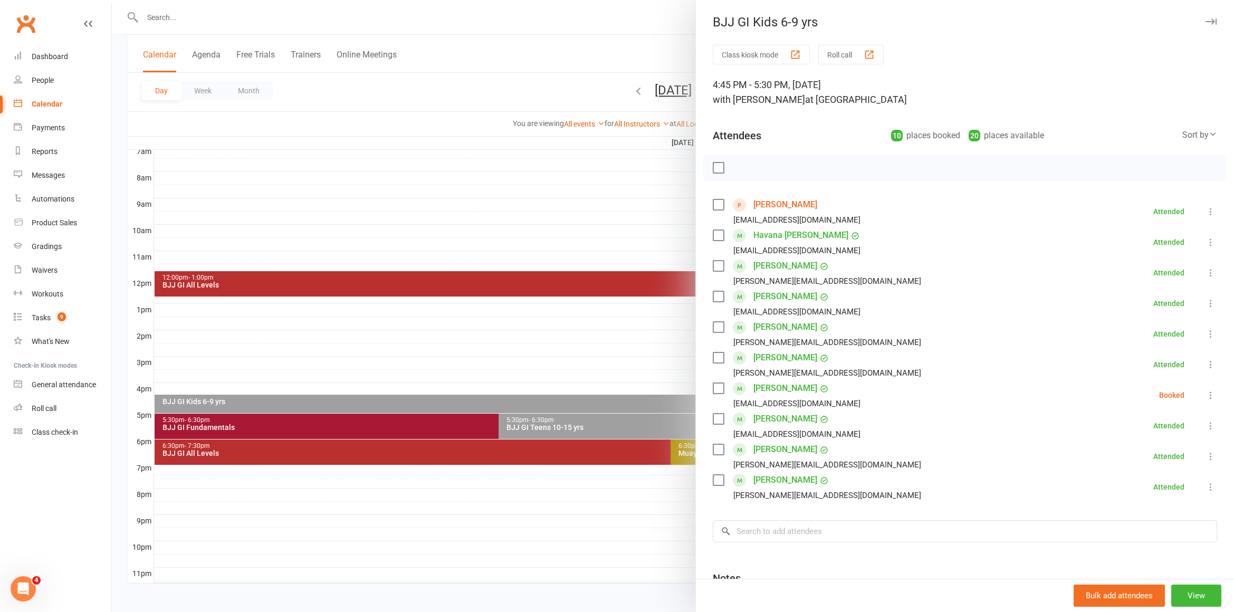
click at [497, 388] on div at bounding box center [673, 306] width 1122 height 612
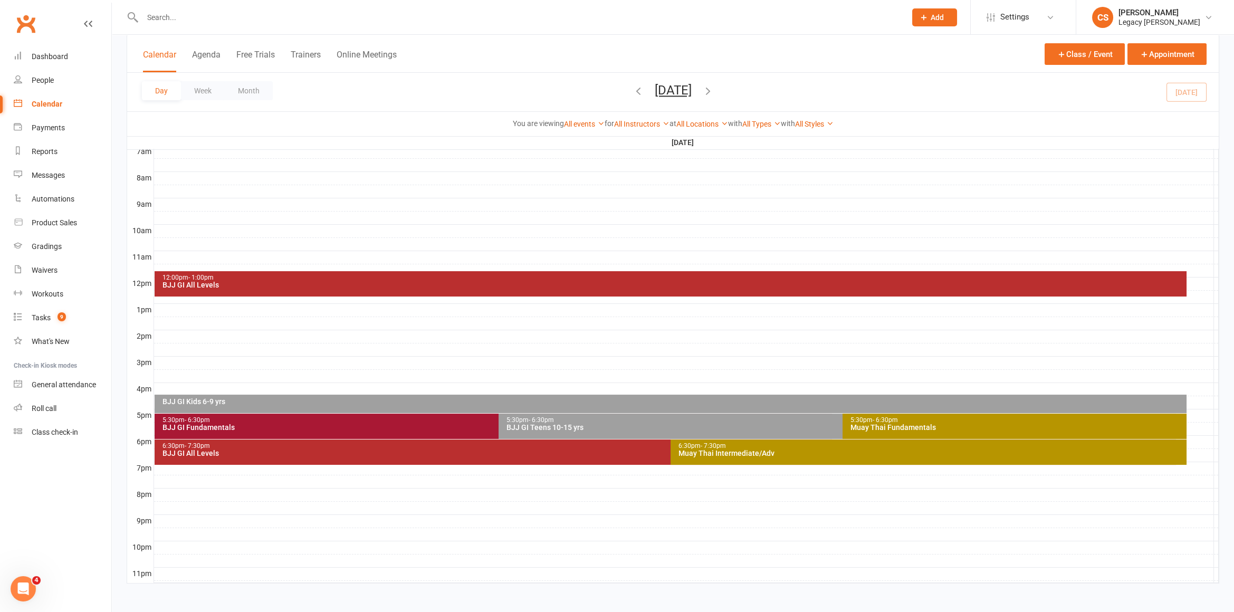
click at [562, 430] on div "BJJ GI Teens 10-15 yrs" at bounding box center [840, 426] width 668 height 7
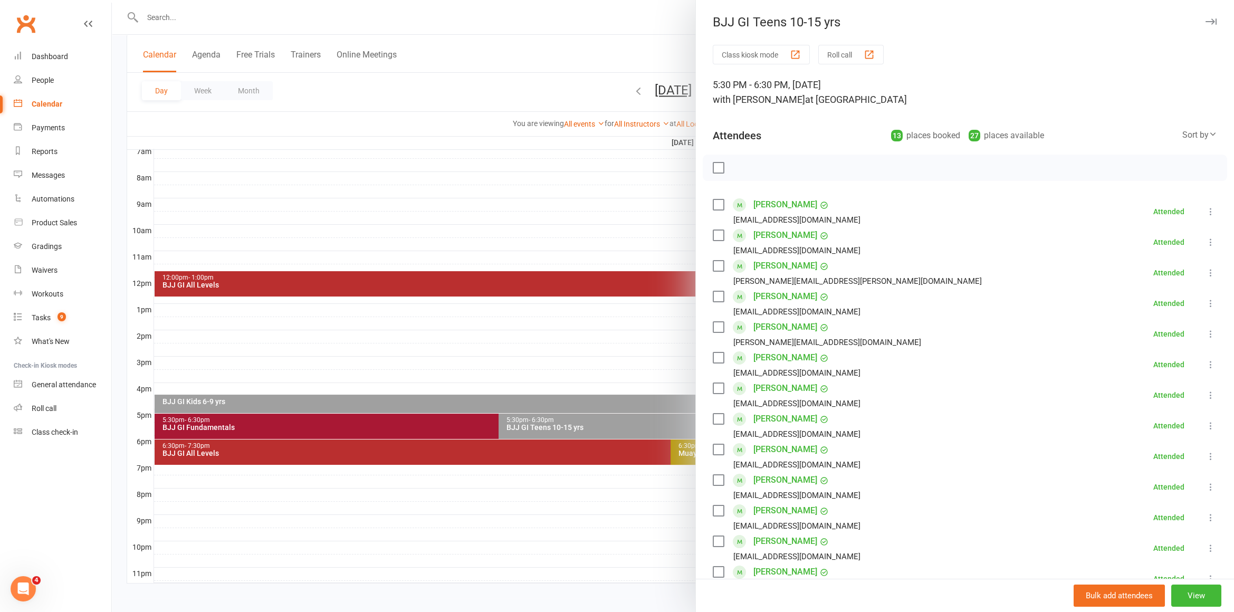
scroll to position [203, 0]
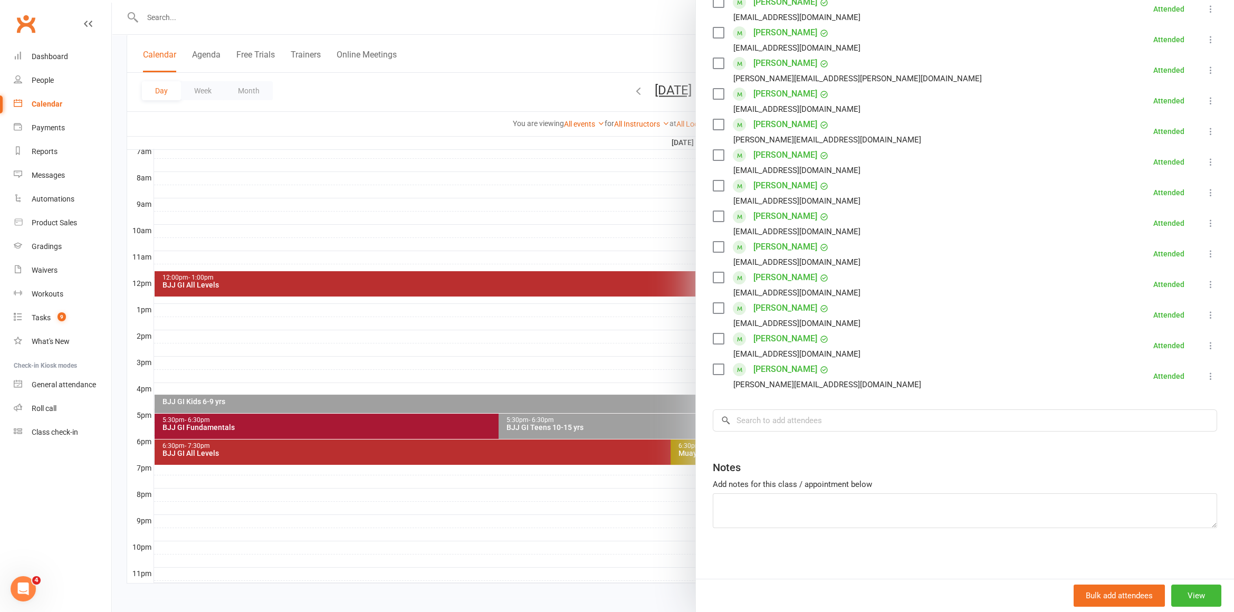
click at [356, 22] on div at bounding box center [673, 306] width 1122 height 612
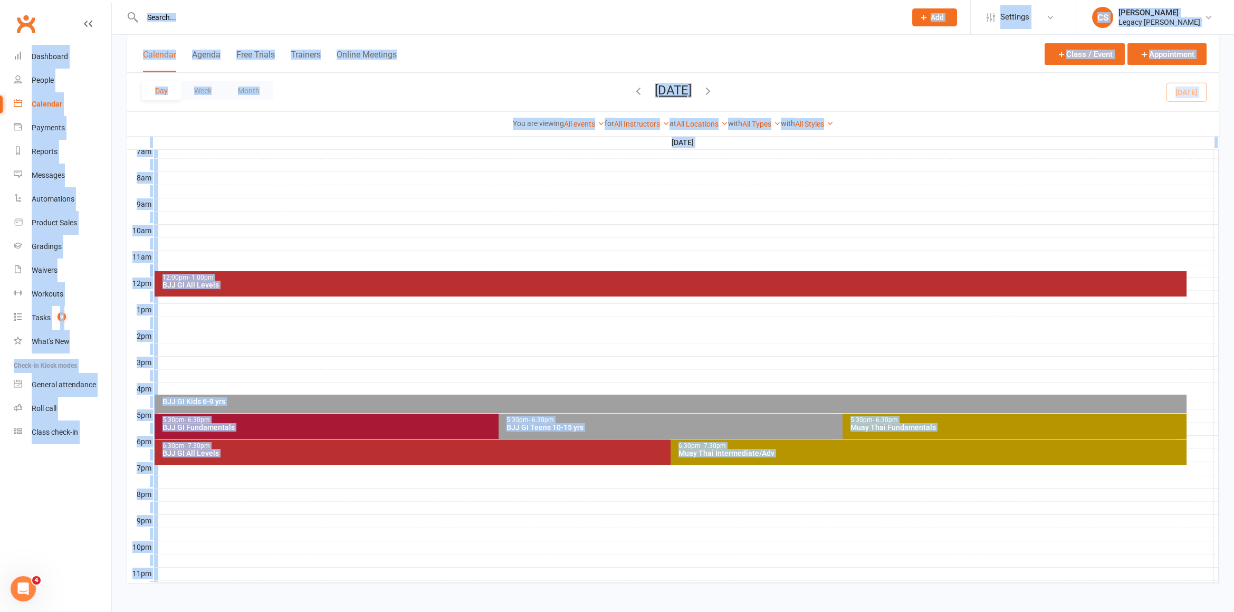
click at [300, 10] on input "text" at bounding box center [518, 17] width 759 height 15
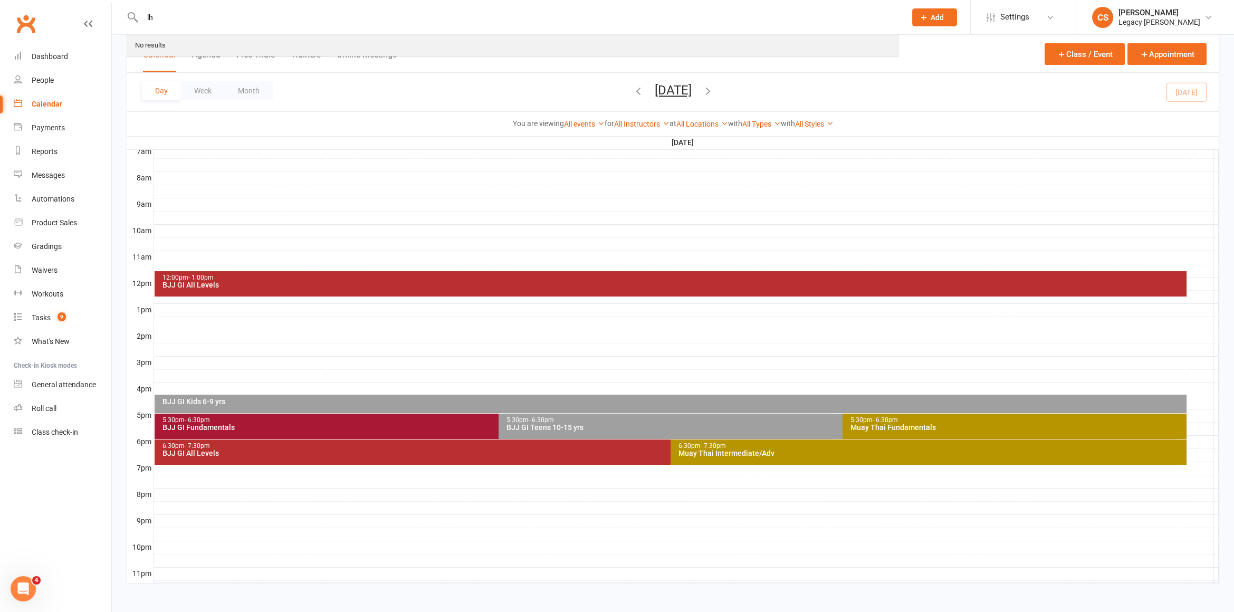
type input "l"
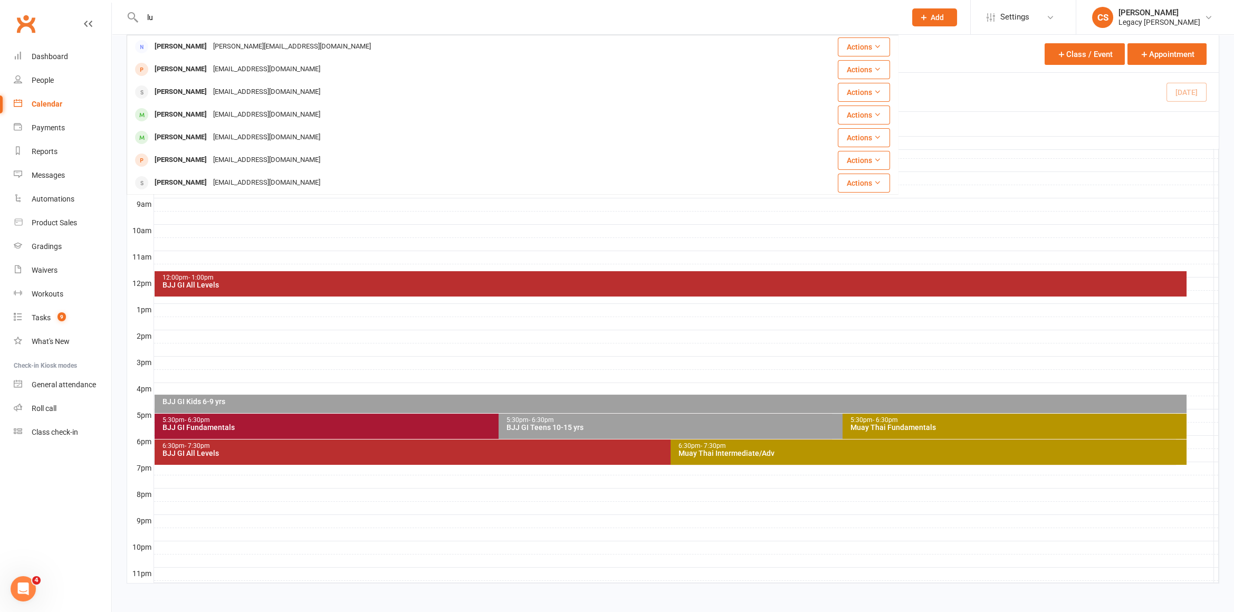
type input "l"
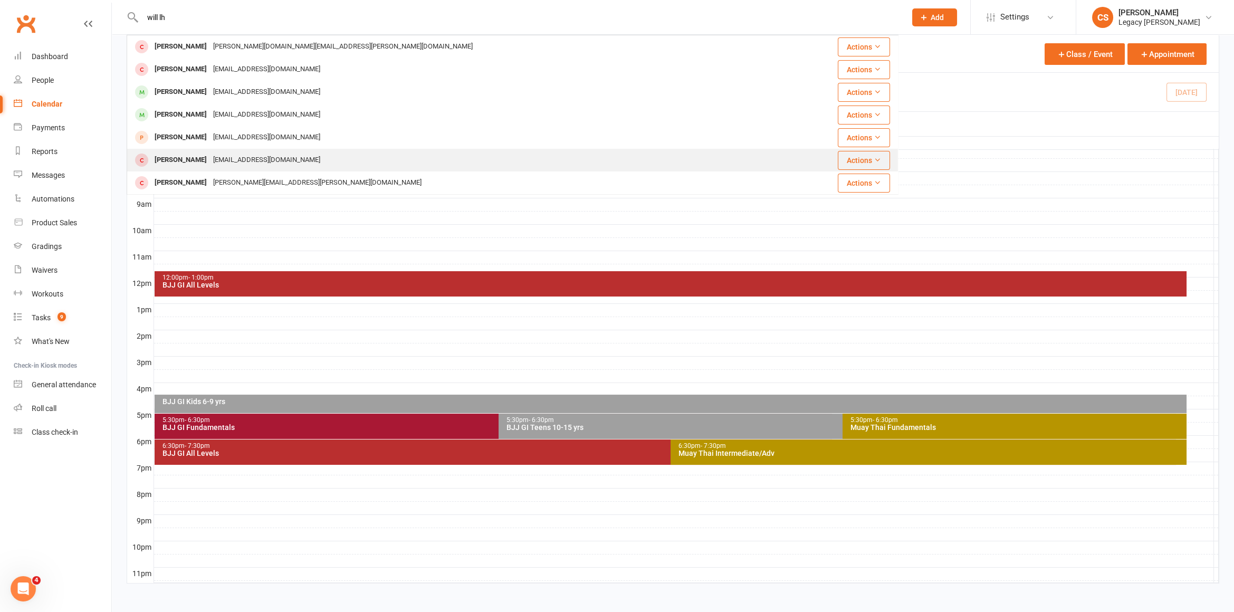
type input "will lh"
click at [309, 160] on div "William Lenehan lenehan1996@gmail.com" at bounding box center [456, 160] width 657 height 22
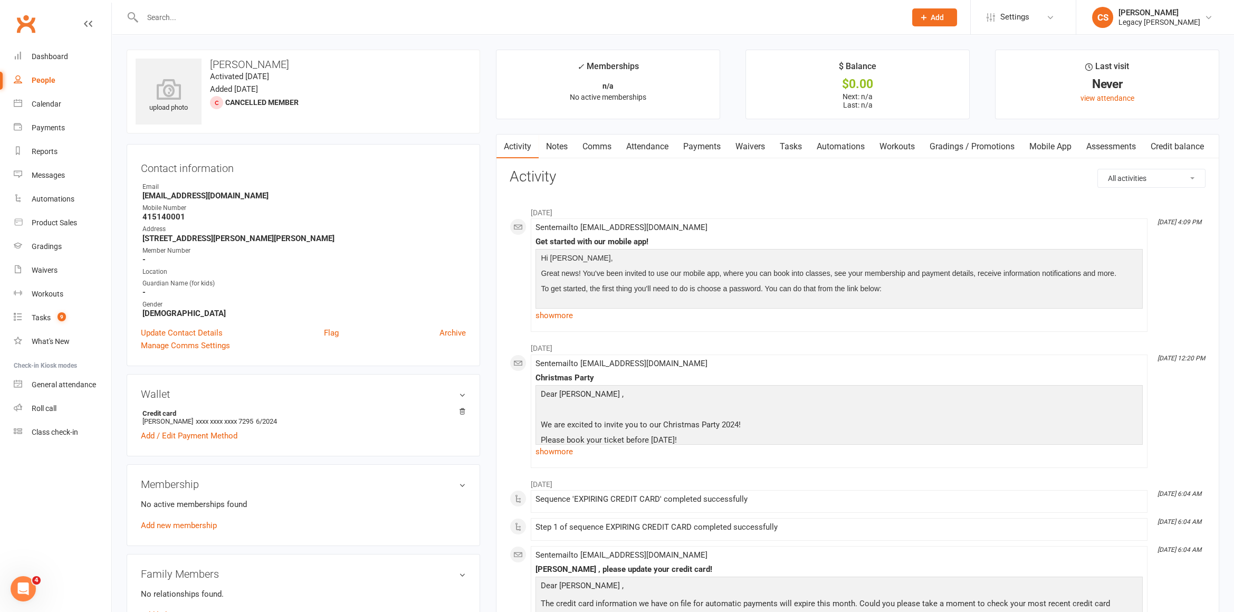
click at [198, 24] on div at bounding box center [513, 17] width 772 height 34
click at [197, 21] on input "text" at bounding box center [518, 17] width 759 height 15
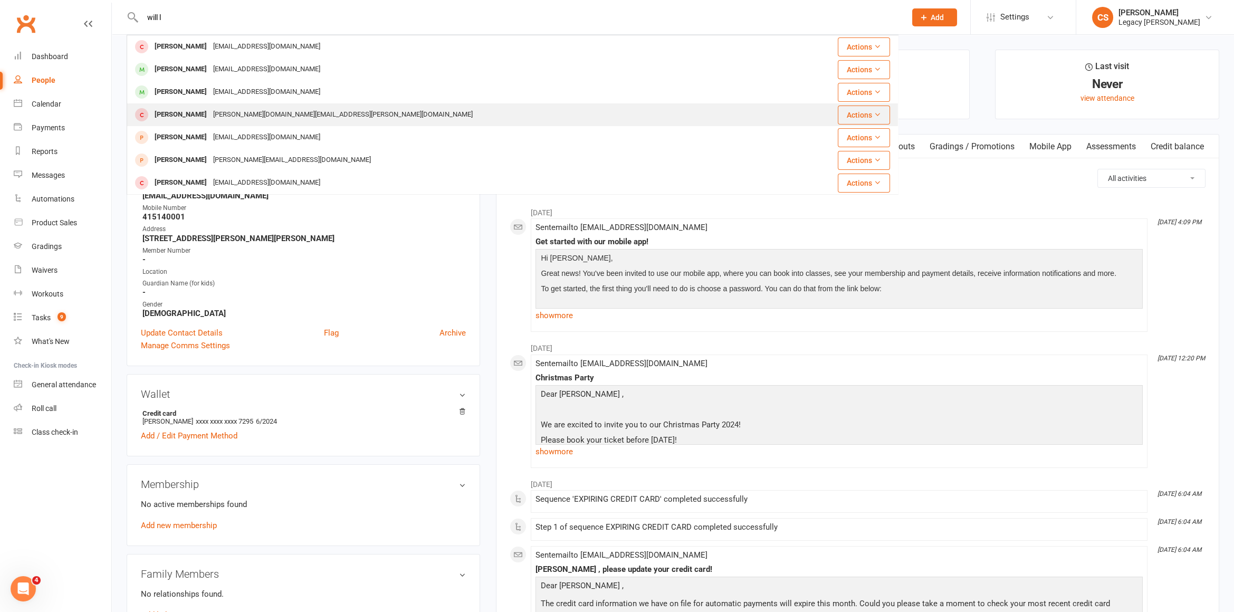
type input "will l"
click at [210, 108] on div "[PERSON_NAME][DOMAIN_NAME][EMAIL_ADDRESS][PERSON_NAME][DOMAIN_NAME]" at bounding box center [343, 114] width 266 height 15
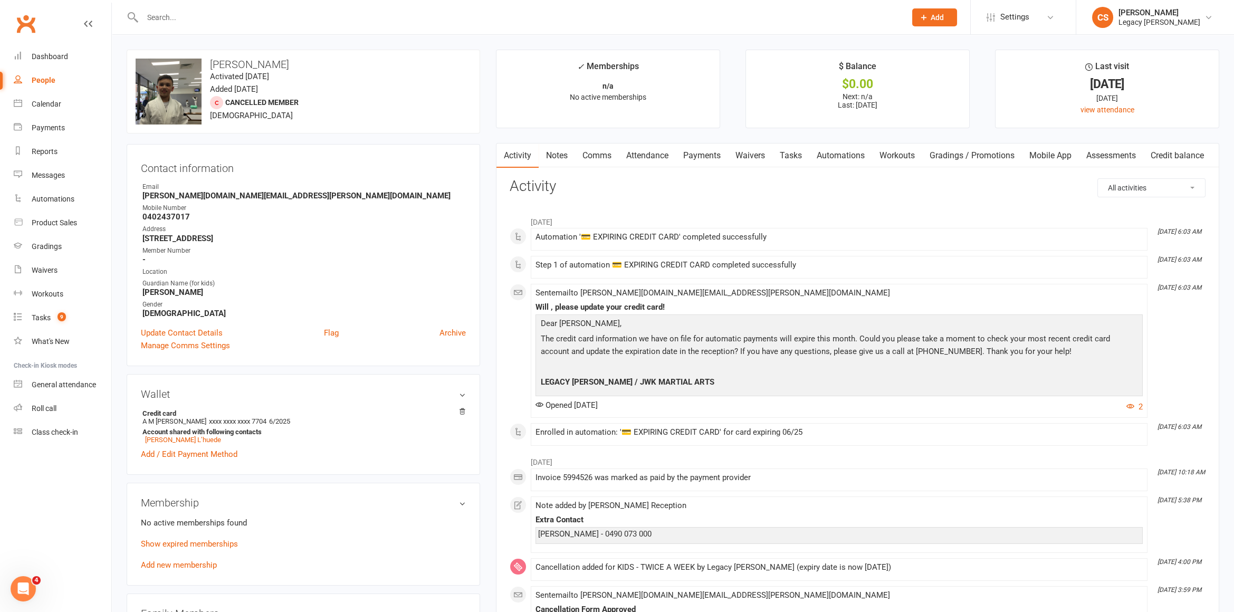
click at [727, 155] on link "Payments" at bounding box center [702, 155] width 52 height 24
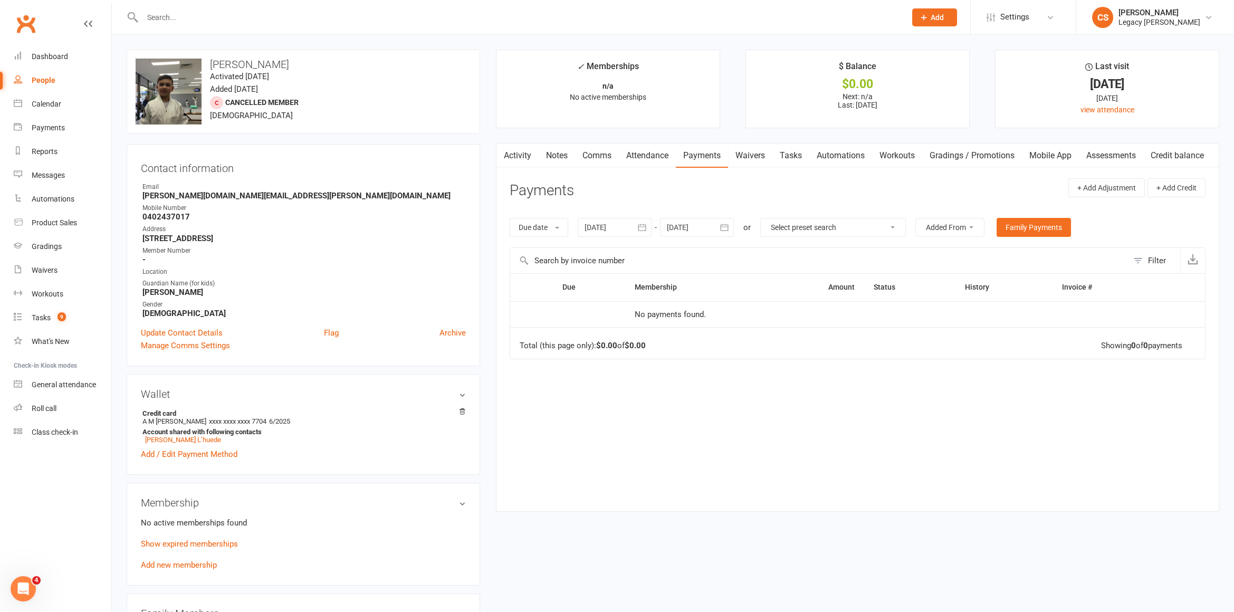
click at [757, 155] on link "Waivers" at bounding box center [750, 155] width 44 height 24
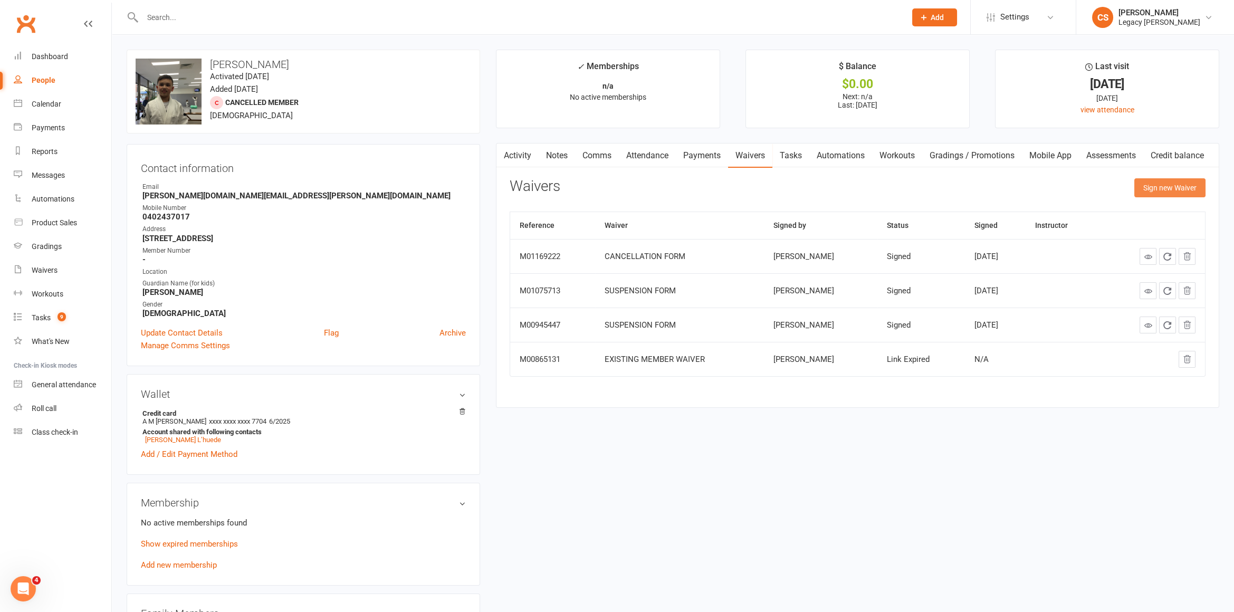
click at [1150, 182] on button "Sign new Waiver" at bounding box center [1169, 187] width 71 height 19
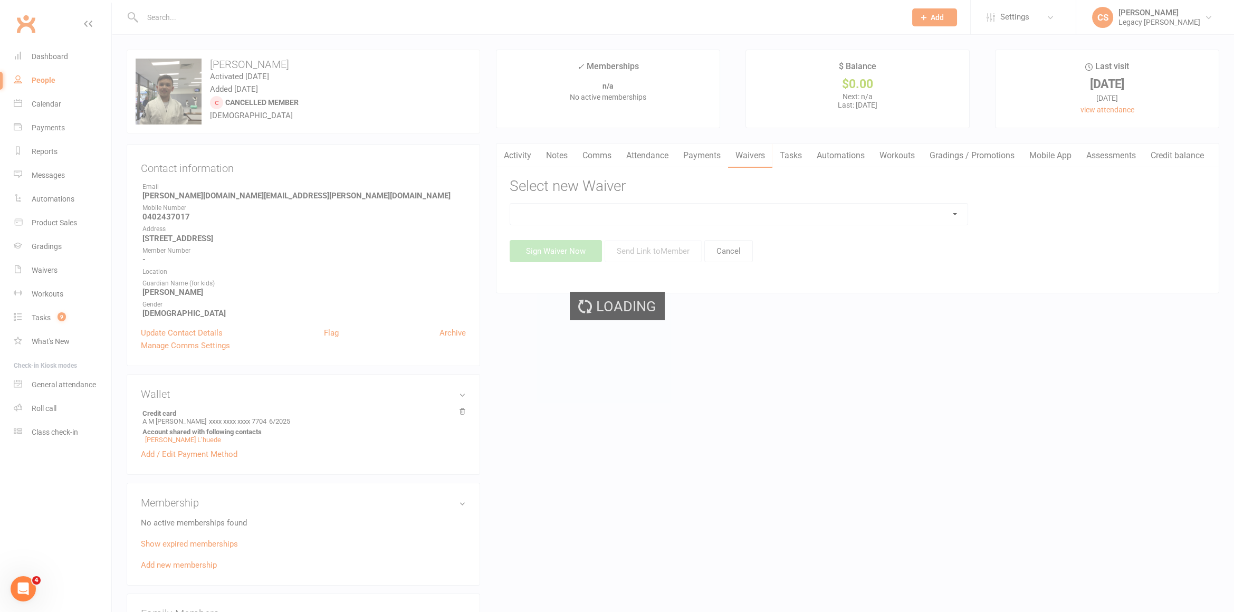
click at [805, 208] on div "Loading" at bounding box center [617, 306] width 1234 height 612
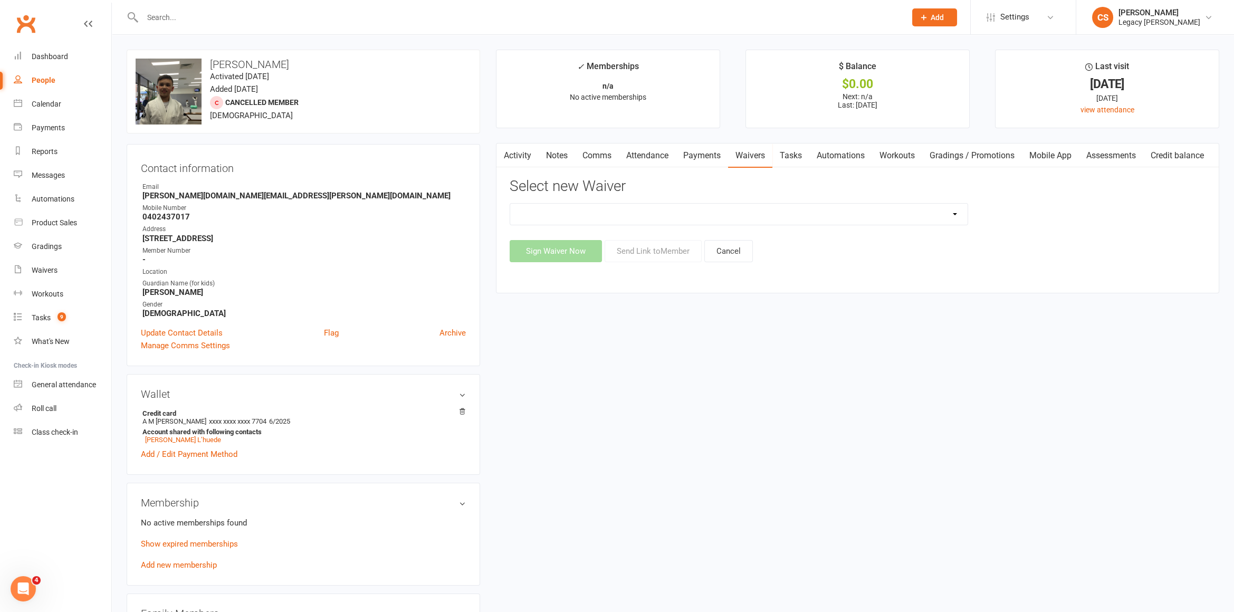
click at [805, 208] on select "❌ CANCELLATION FORM ☑️ CASUAL CLASS / PRIVATE ➖ EXISTING MEMBER WAIVER 🆓 FREE T…" at bounding box center [738, 214] width 457 height 21
select select "10410"
click at [239, 203] on div "Mobile Number" at bounding box center [303, 208] width 323 height 10
click at [641, 256] on button "Send Link to Member" at bounding box center [652, 251] width 97 height 22
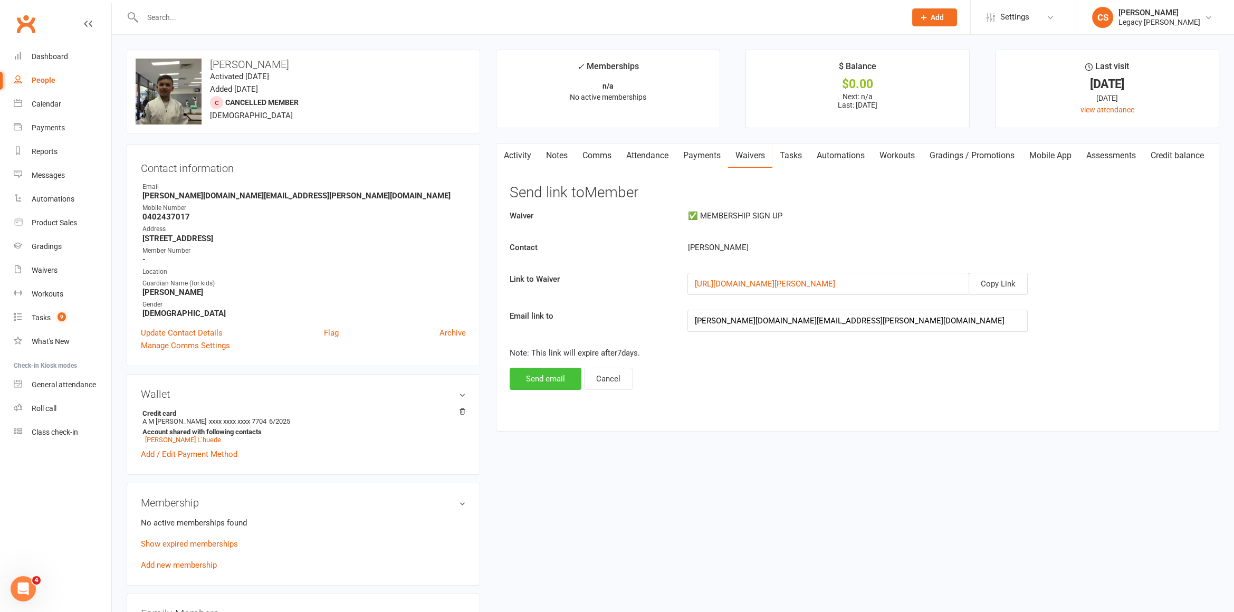
click at [540, 369] on button "Send email" at bounding box center [545, 379] width 72 height 22
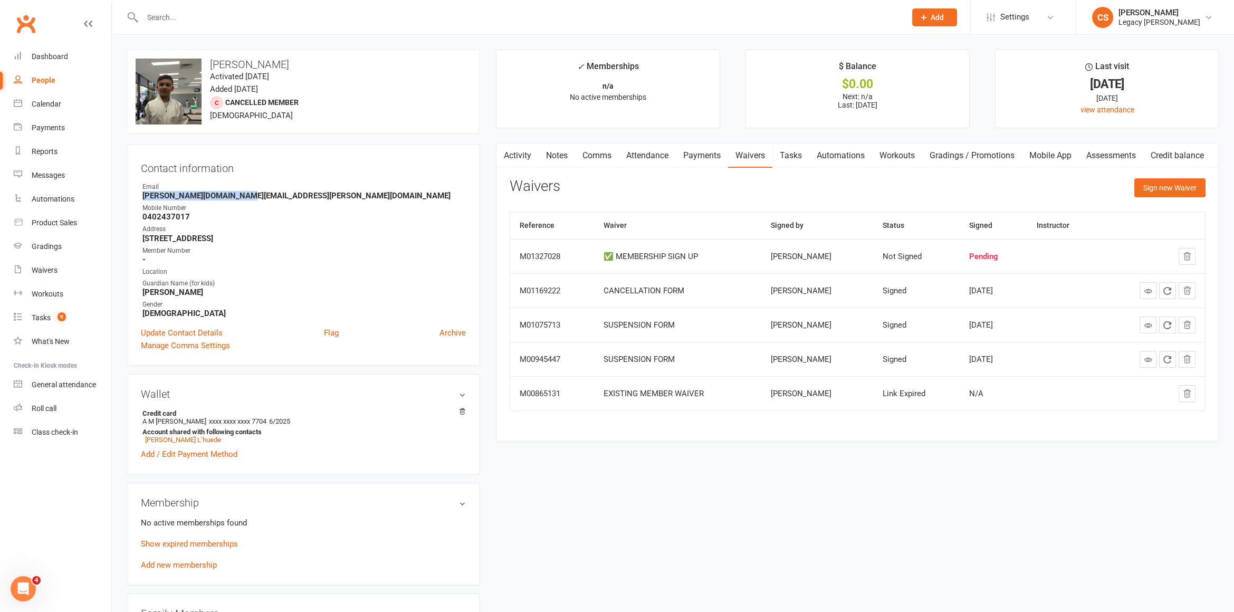
drag, startPoint x: 258, startPoint y: 194, endPoint x: 135, endPoint y: 199, distance: 123.5
click at [135, 199] on div "Contact information Owner Email andrea.wong.au@gmail.com Mobile Number 04024370…" at bounding box center [303, 255] width 353 height 222
copy strong "[PERSON_NAME][DOMAIN_NAME][EMAIL_ADDRESS][PERSON_NAME][DOMAIN_NAME]"
click at [47, 129] on div "Payments" at bounding box center [48, 127] width 33 height 8
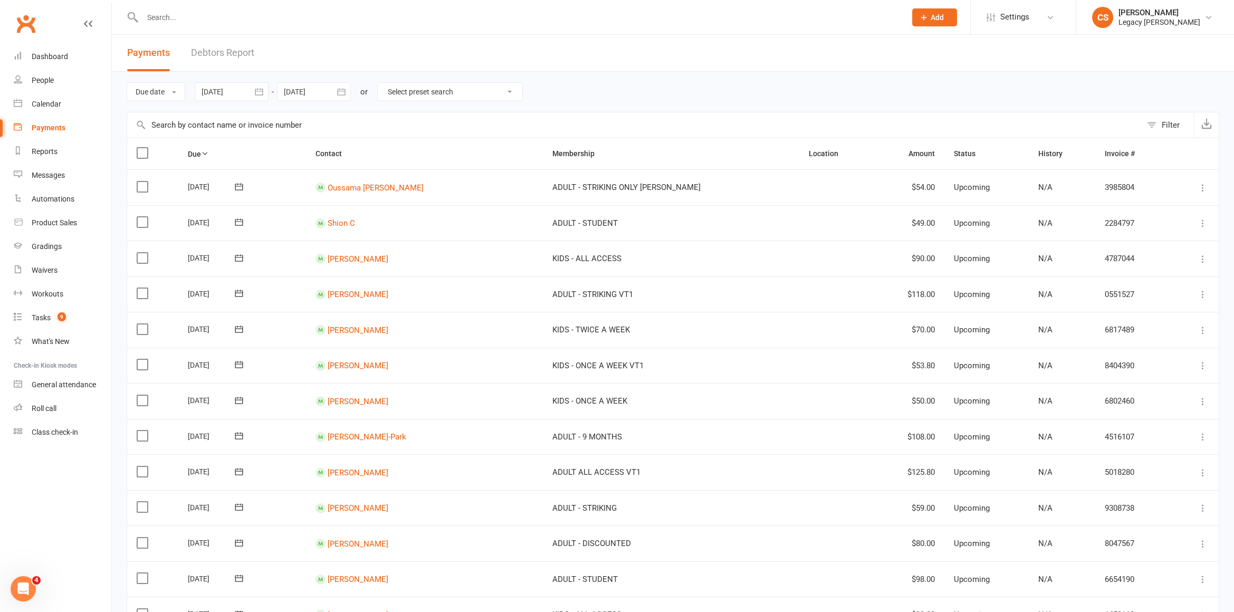
click at [210, 55] on link "Debtors Report" at bounding box center [222, 53] width 63 height 36
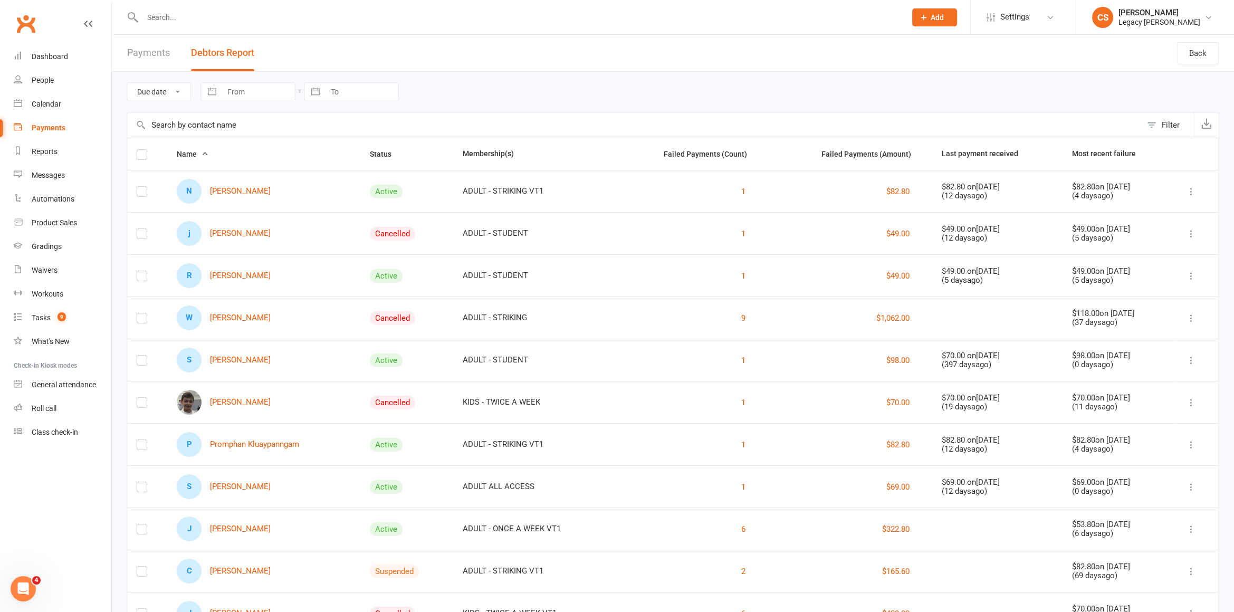
click at [160, 53] on link "Payments" at bounding box center [148, 53] width 43 height 36
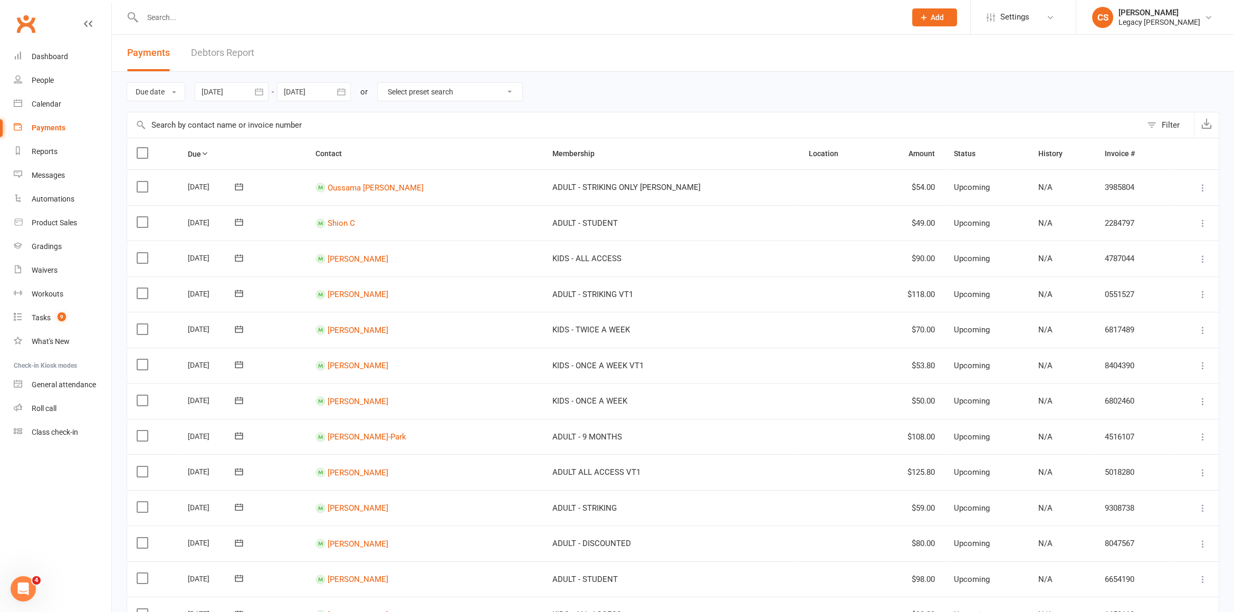
click at [174, 17] on input "text" at bounding box center [518, 17] width 759 height 15
click at [60, 85] on link "People" at bounding box center [63, 81] width 98 height 24
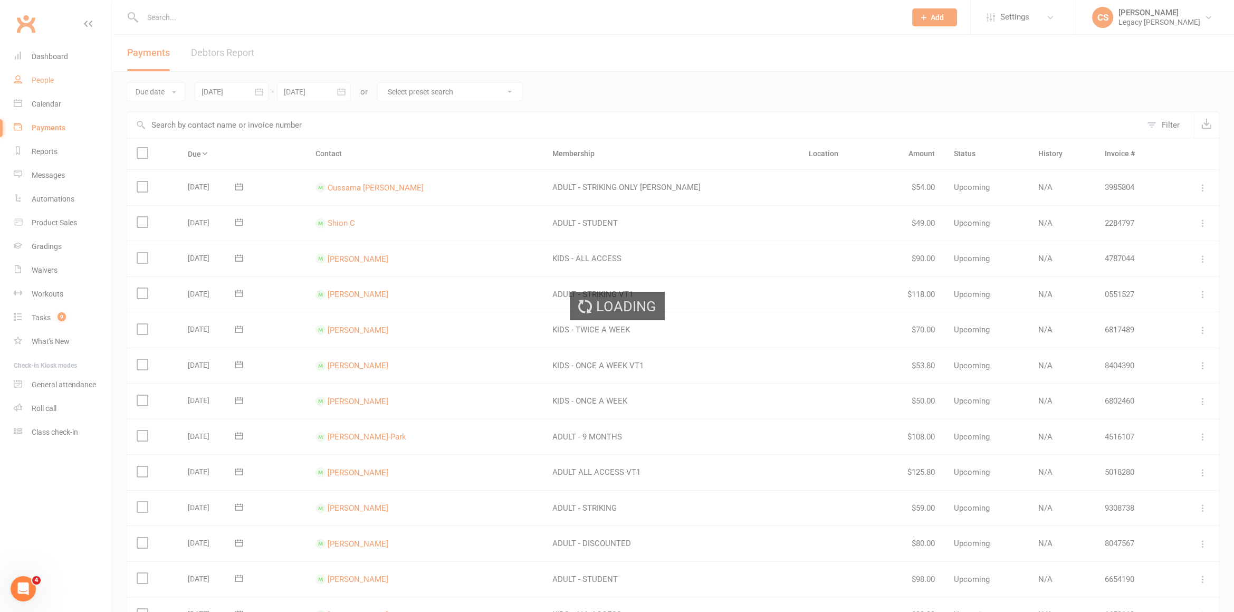
select select "50"
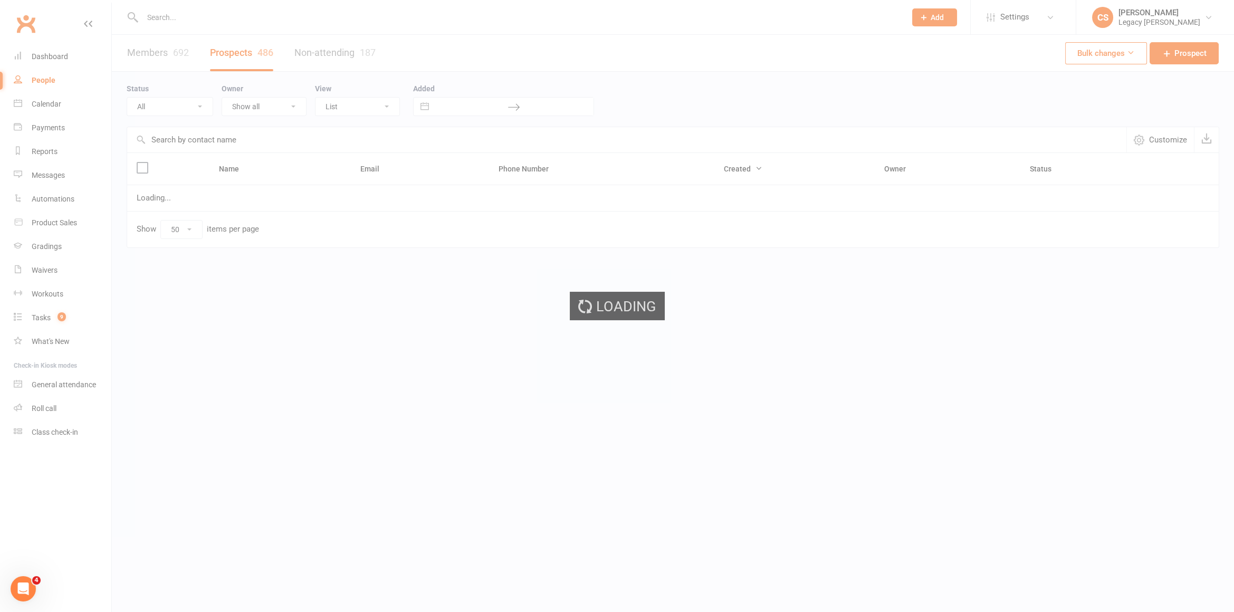
click at [178, 22] on ui-view "Prospect Member Non-attending contact Class / event Appointment Grading event T…" at bounding box center [617, 146] width 1234 height 286
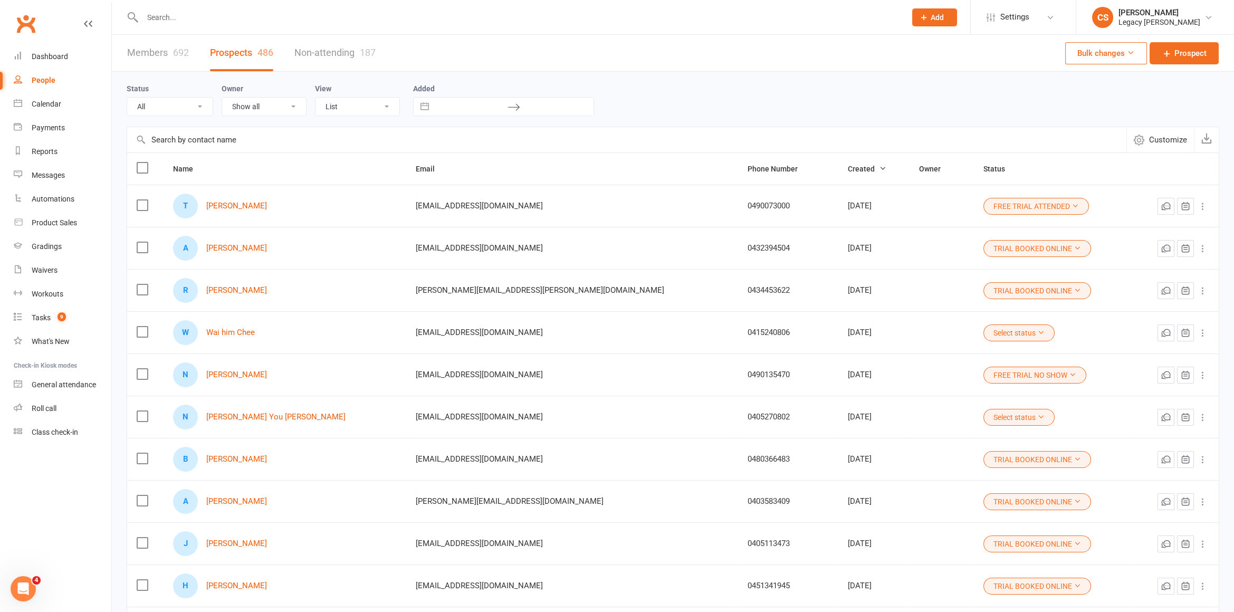
click at [176, 15] on input "text" at bounding box center [518, 17] width 759 height 15
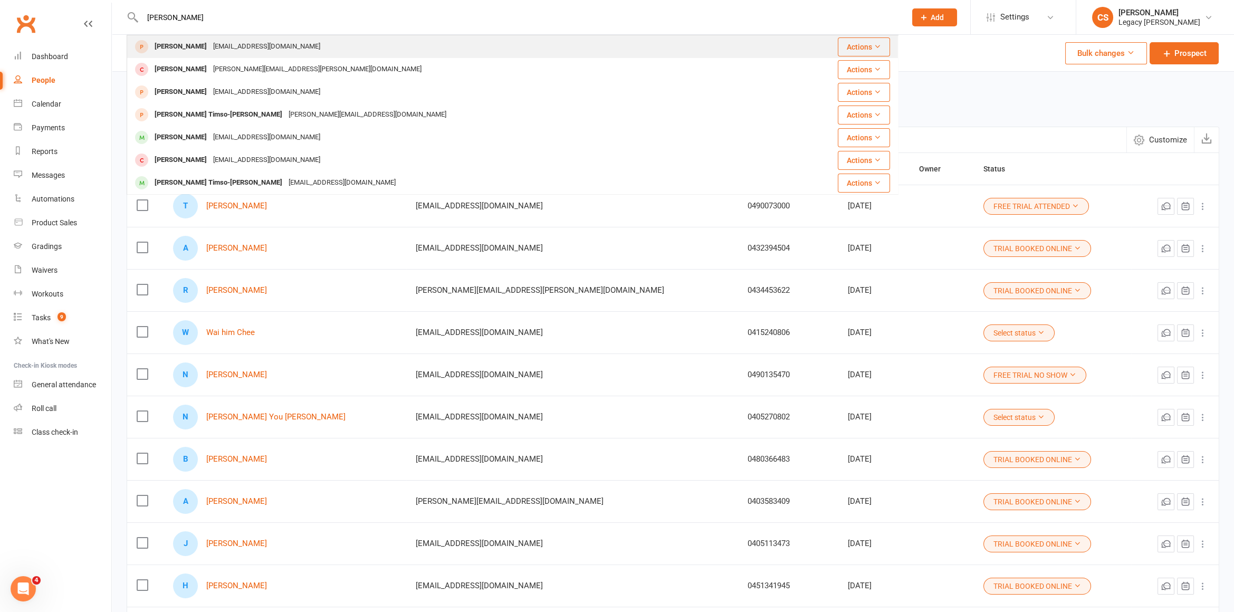
type input "tim l"
click at [177, 38] on div "Tim Lhuede Timlhuede@gmail.com" at bounding box center [452, 47] width 649 height 22
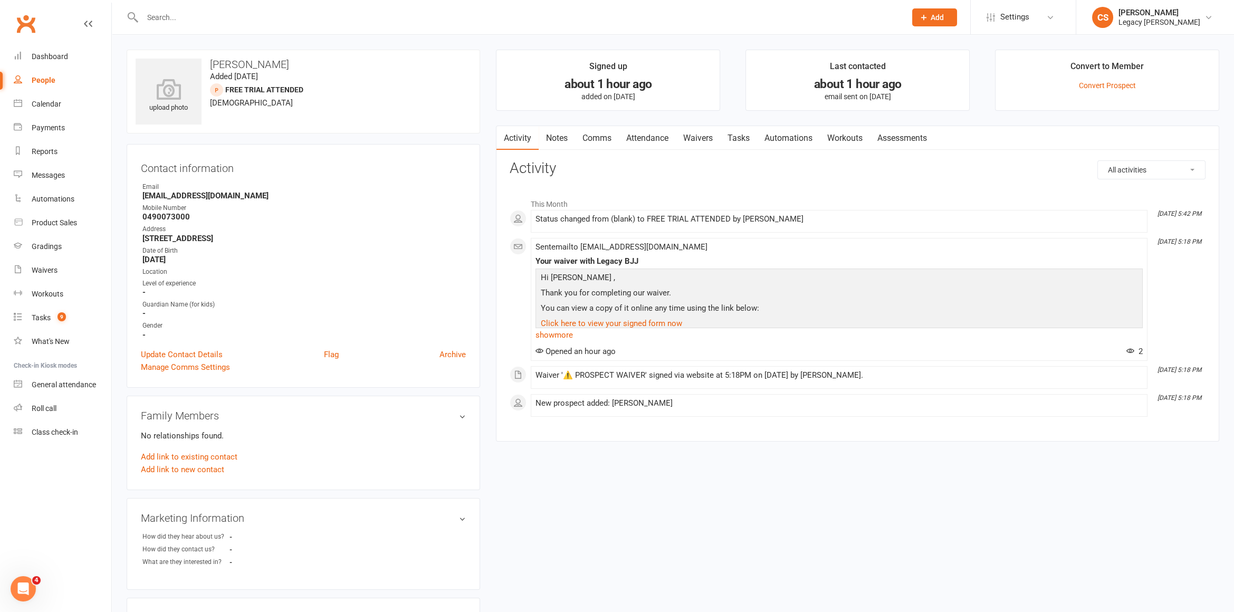
click at [707, 138] on link "Waivers" at bounding box center [698, 138] width 44 height 24
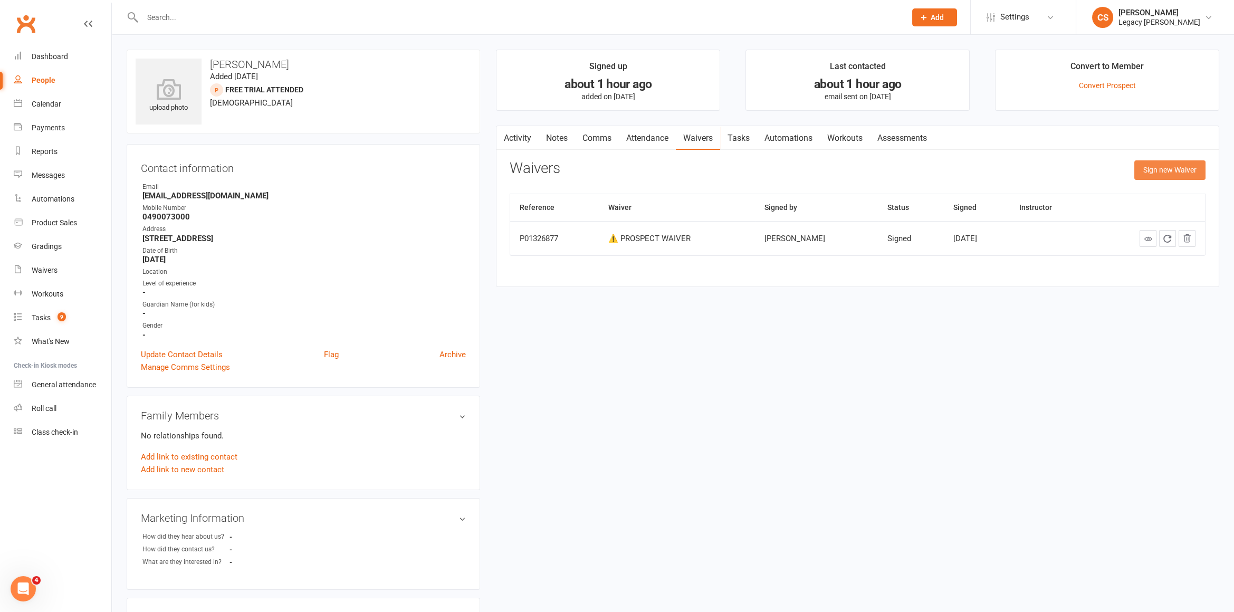
click at [1183, 166] on button "Sign new Waiver" at bounding box center [1169, 169] width 71 height 19
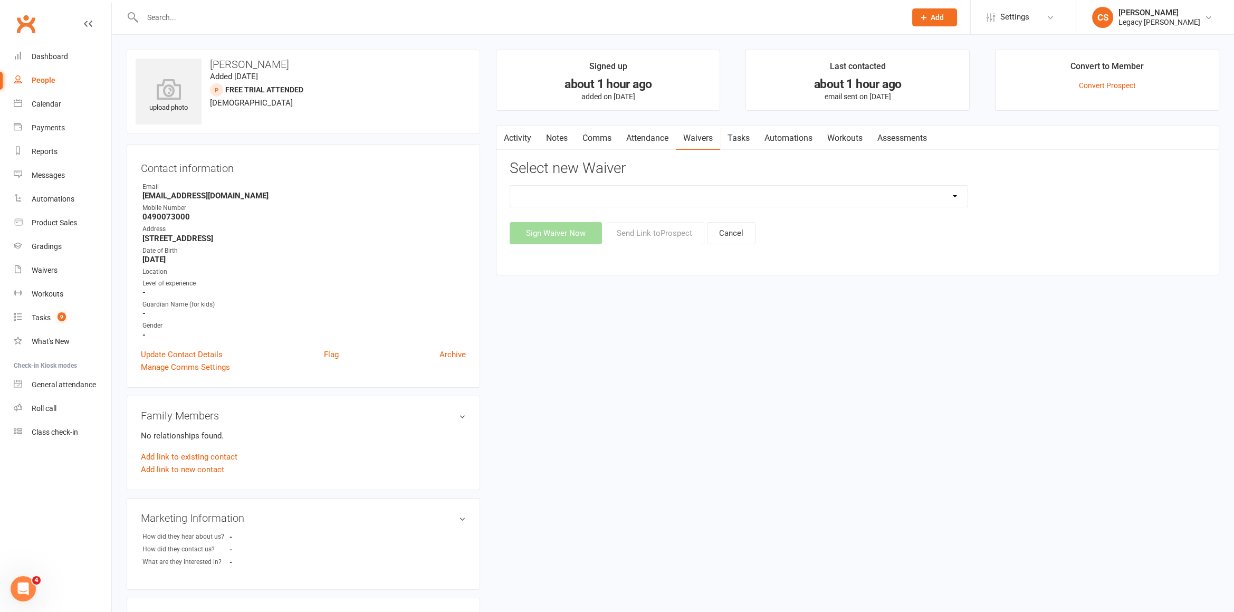
click at [726, 196] on select "❌ CANCELLATION FORM ☑️ CASUAL CLASS / PRIVATE ➖ EXISTING MEMBER WAIVER 🆓 FREE T…" at bounding box center [738, 196] width 457 height 21
select select "10410"
click at [656, 238] on button "Send Link to Prospect" at bounding box center [654, 233] width 100 height 22
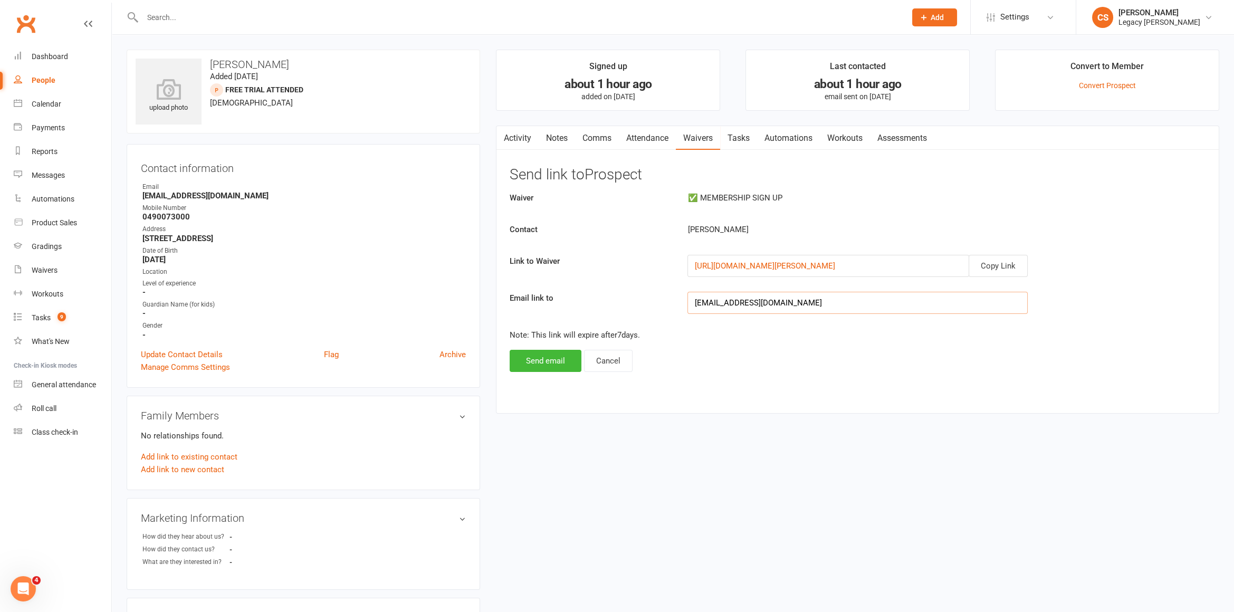
click at [725, 300] on input "[EMAIL_ADDRESS][DOMAIN_NAME]" at bounding box center [857, 303] width 340 height 22
paste input "andrea.wong.au"
type input "[PERSON_NAME][DOMAIN_NAME][EMAIL_ADDRESS][PERSON_NAME][DOMAIN_NAME]"
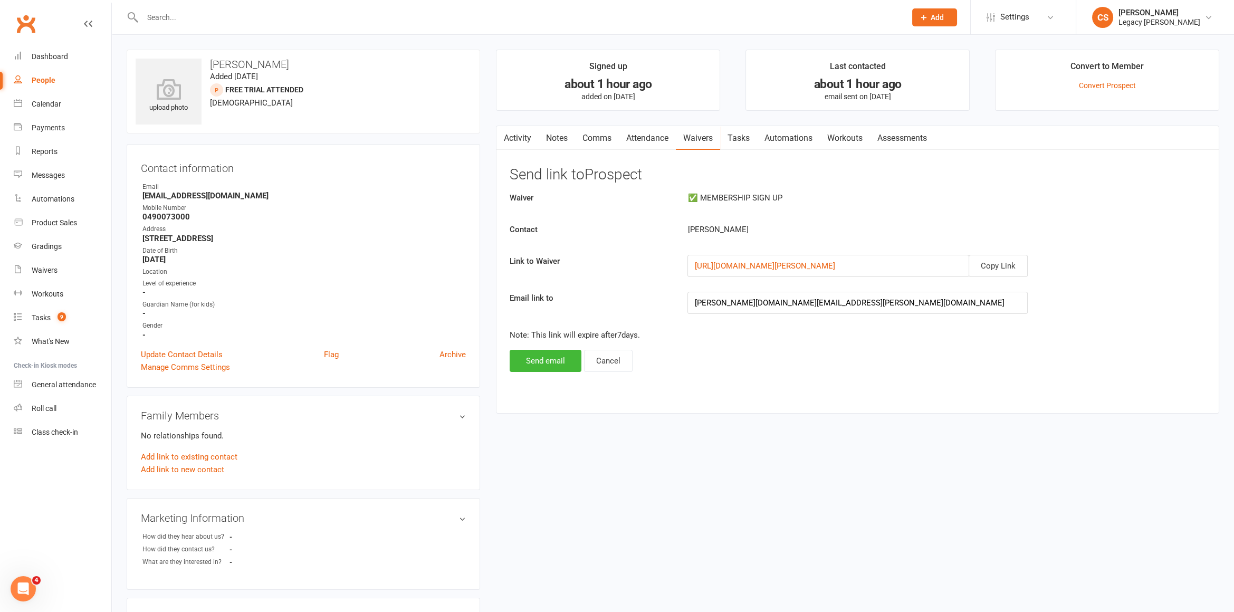
drag, startPoint x: 829, startPoint y: 359, endPoint x: 796, endPoint y: 358, distance: 32.7
click at [828, 359] on div "Waiver ✅ MEMBERSHIP SIGN UP Contact Tim Lhuede Link to Waiver Copy Link https:/…" at bounding box center [857, 281] width 696 height 180
click at [566, 352] on button "Send email" at bounding box center [545, 361] width 72 height 22
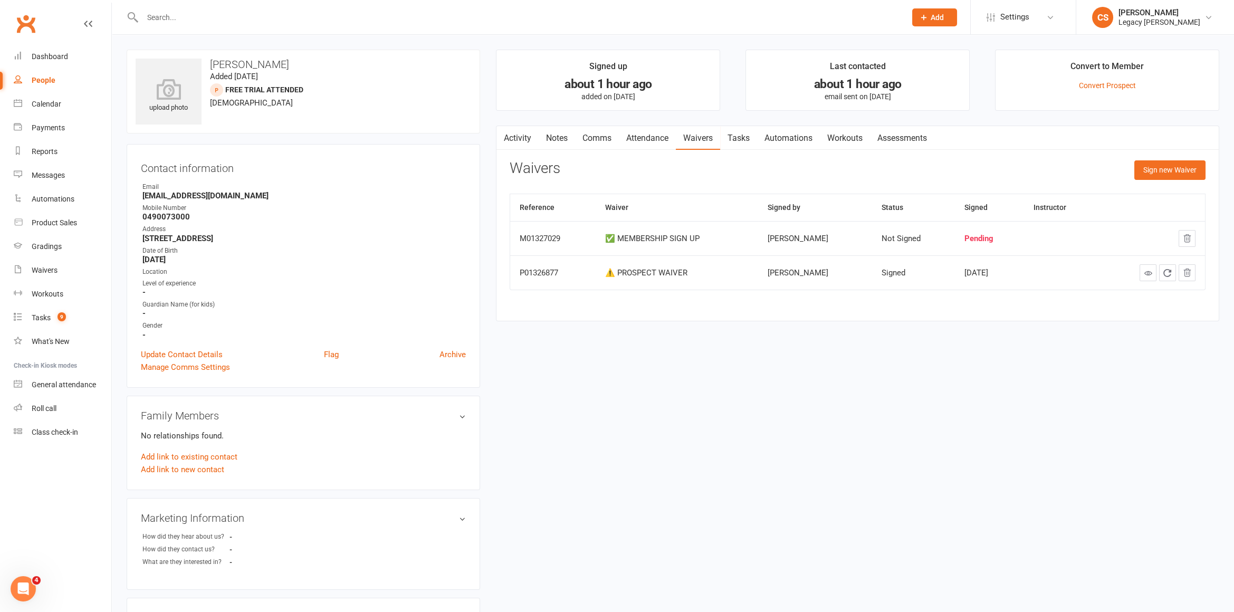
click at [244, 13] on input "text" at bounding box center [518, 17] width 759 height 15
type input "s"
click at [158, 18] on input "isk" at bounding box center [518, 17] width 759 height 15
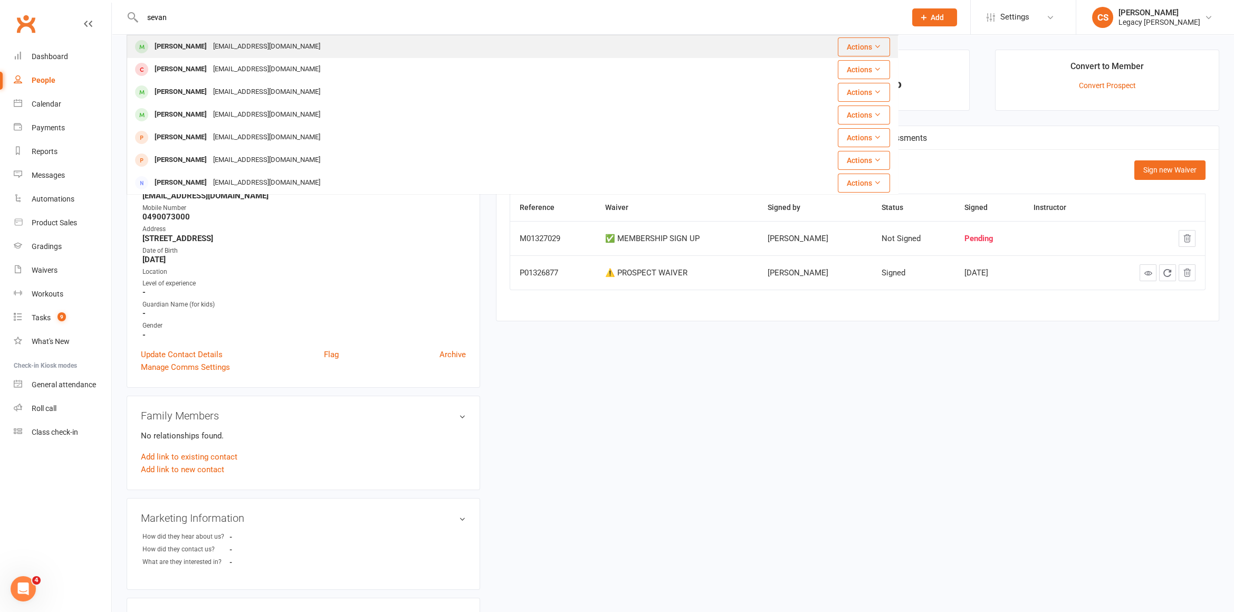
type input "sevan"
click at [171, 51] on div "[PERSON_NAME]" at bounding box center [180, 46] width 59 height 15
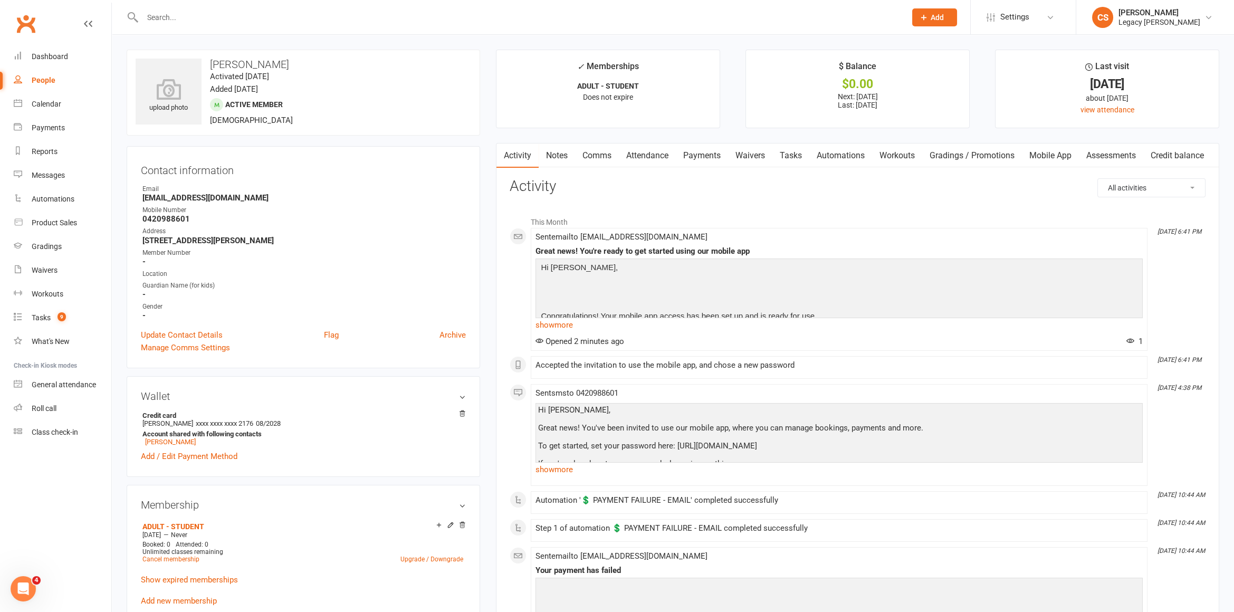
click at [716, 161] on link "Payments" at bounding box center [702, 155] width 52 height 24
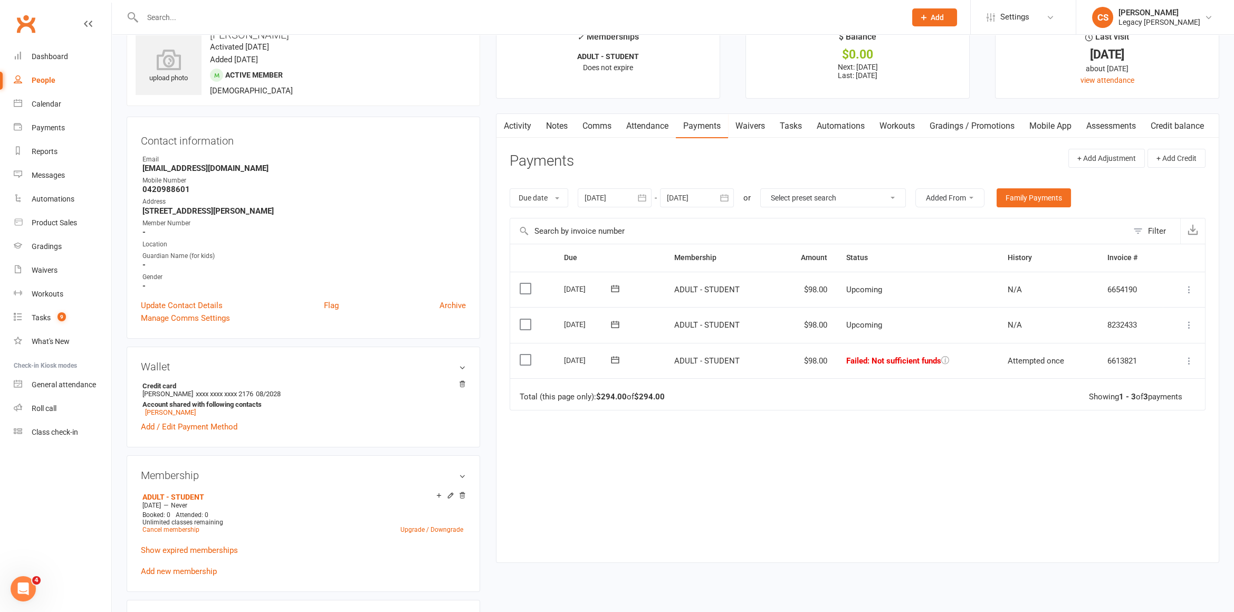
scroll to position [32, 0]
click at [55, 109] on link "Calendar" at bounding box center [63, 104] width 98 height 24
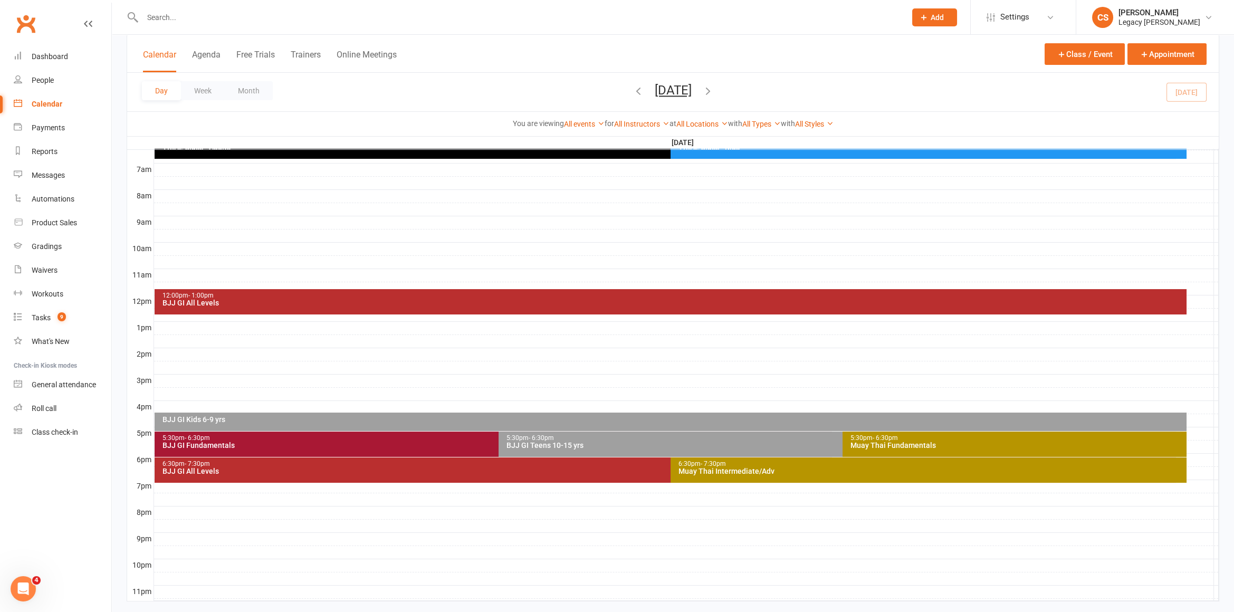
scroll to position [234, 0]
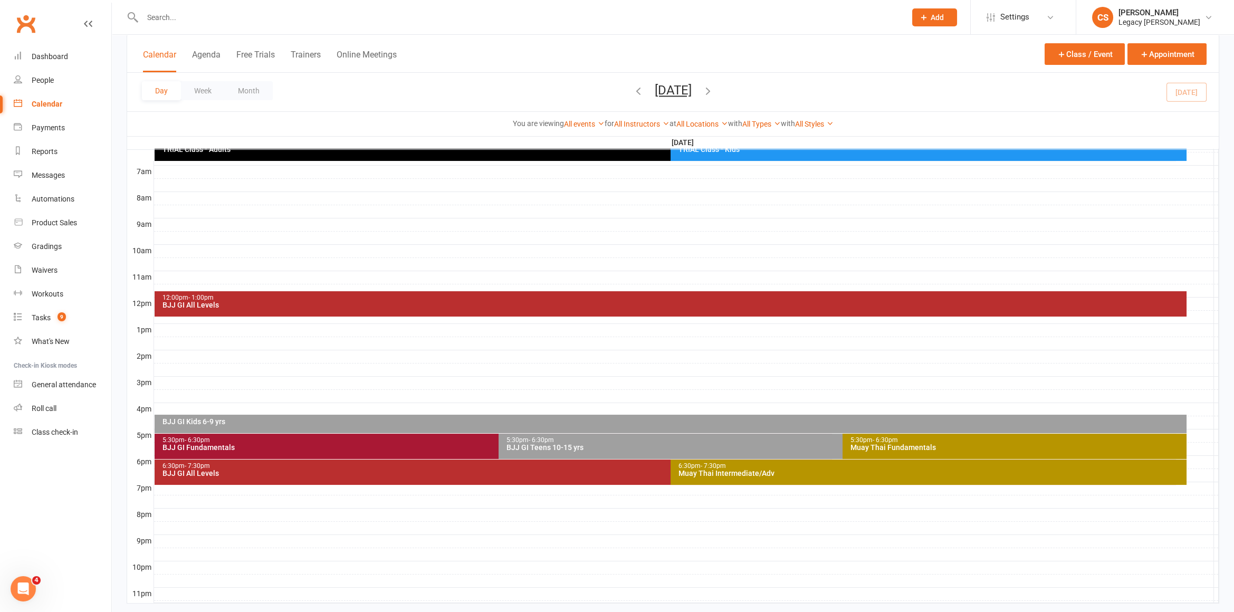
click at [179, 419] on div "BJJ GI Kids 6-9 yrs" at bounding box center [673, 421] width 1022 height 7
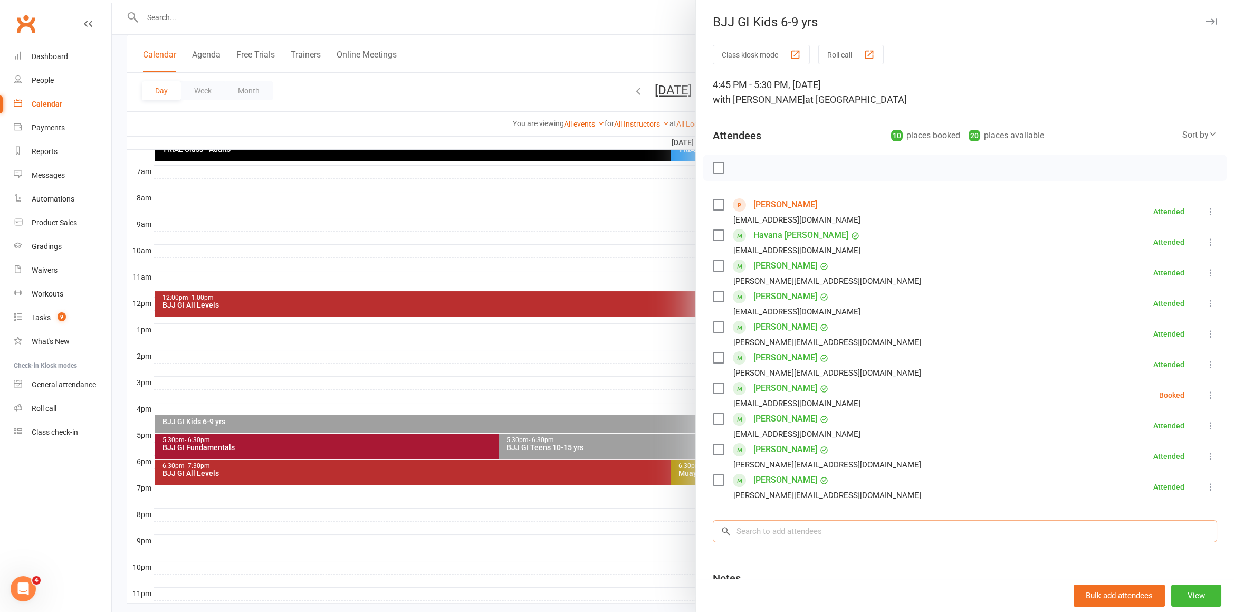
click at [842, 536] on input "search" at bounding box center [964, 531] width 504 height 22
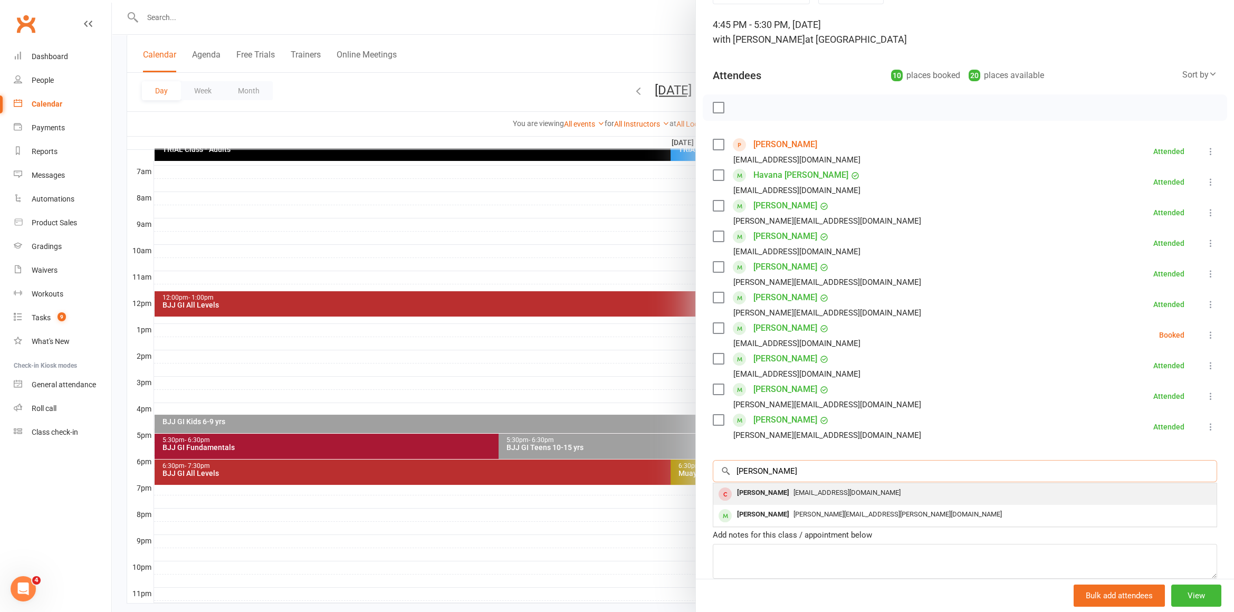
scroll to position [79, 0]
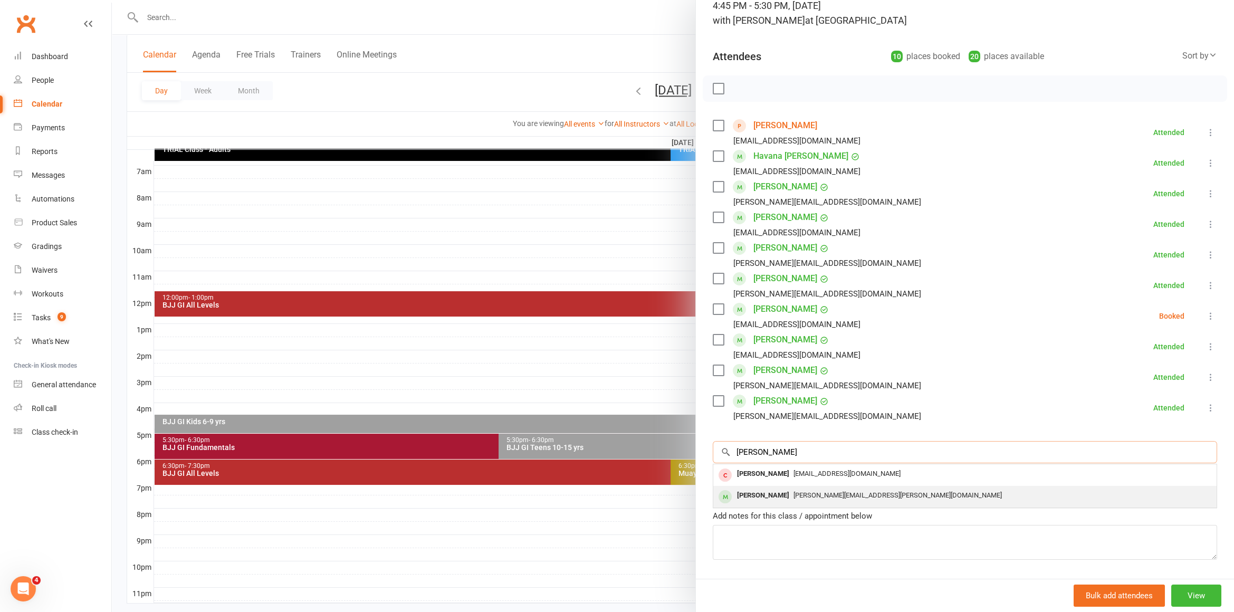
type input "anthony"
click at [823, 497] on span "[PERSON_NAME][EMAIL_ADDRESS][PERSON_NAME][DOMAIN_NAME]" at bounding box center [897, 495] width 208 height 8
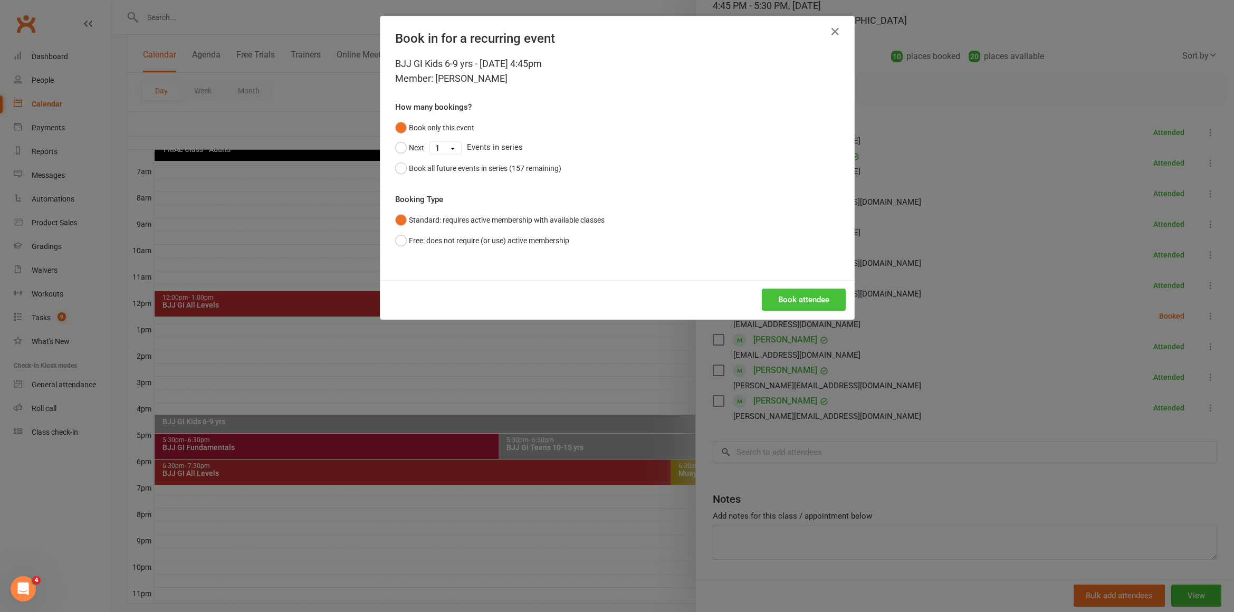
click at [777, 295] on button "Book attendee" at bounding box center [804, 299] width 84 height 22
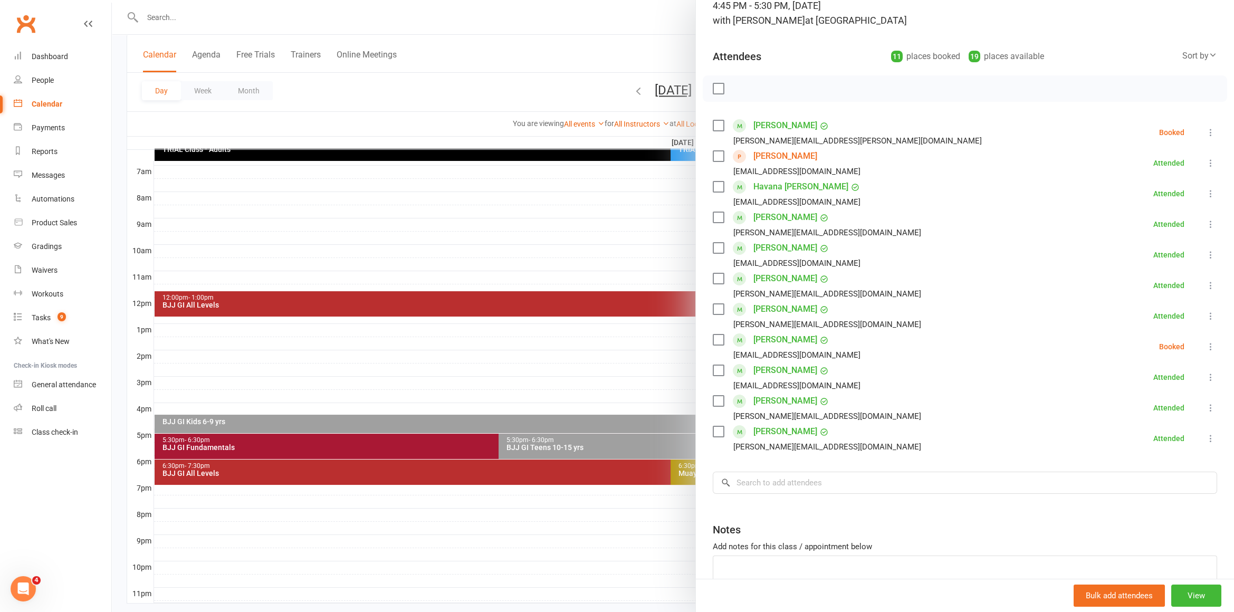
click at [776, 498] on div "Class kiosk mode Roll call 4:45 PM - 5:30 PM, Monday, August, 11, 2025 with Ama…" at bounding box center [965, 304] width 538 height 677
click at [775, 483] on input "search" at bounding box center [964, 482] width 504 height 22
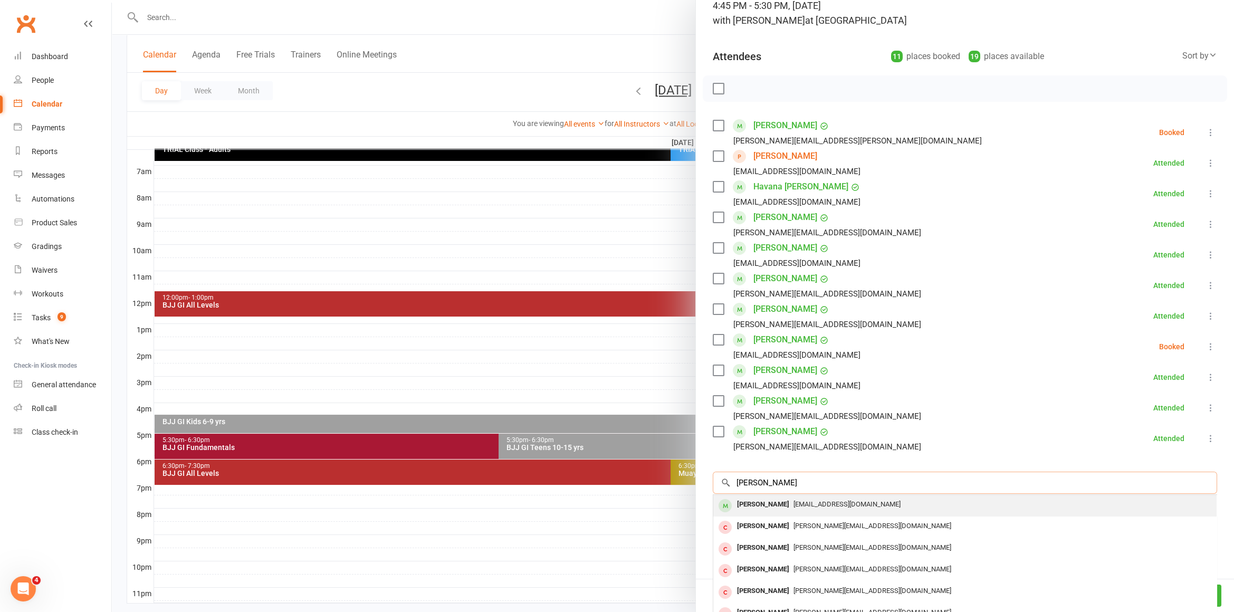
type input "george hu"
click at [765, 504] on div "[PERSON_NAME]" at bounding box center [763, 504] width 61 height 15
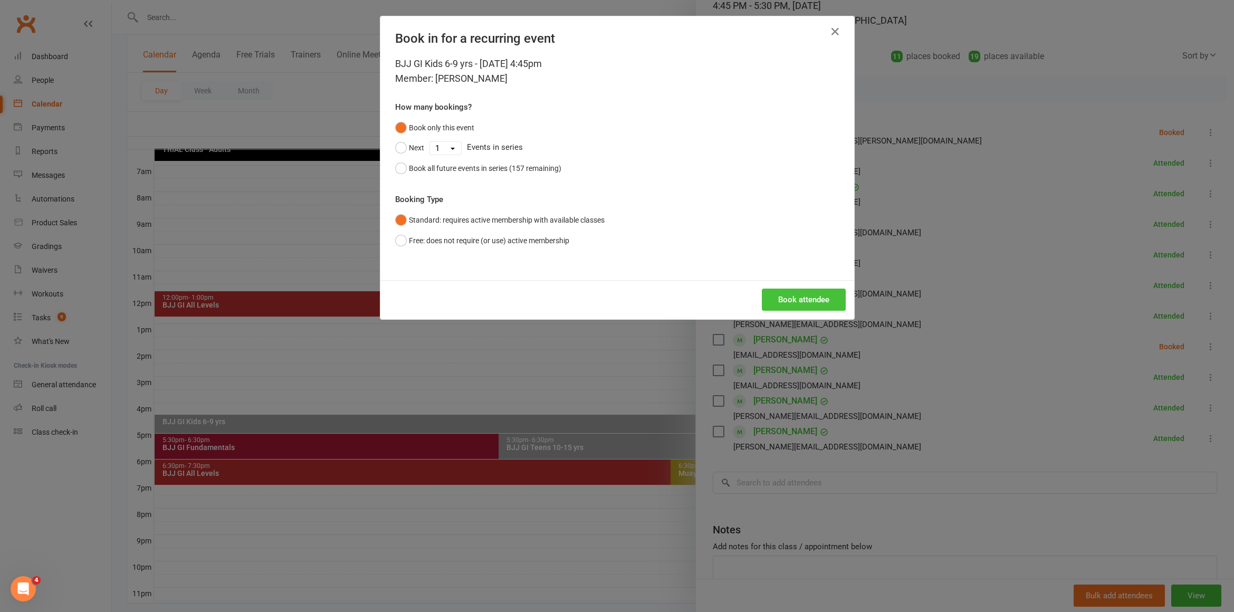
click at [773, 297] on button "Book attendee" at bounding box center [804, 299] width 84 height 22
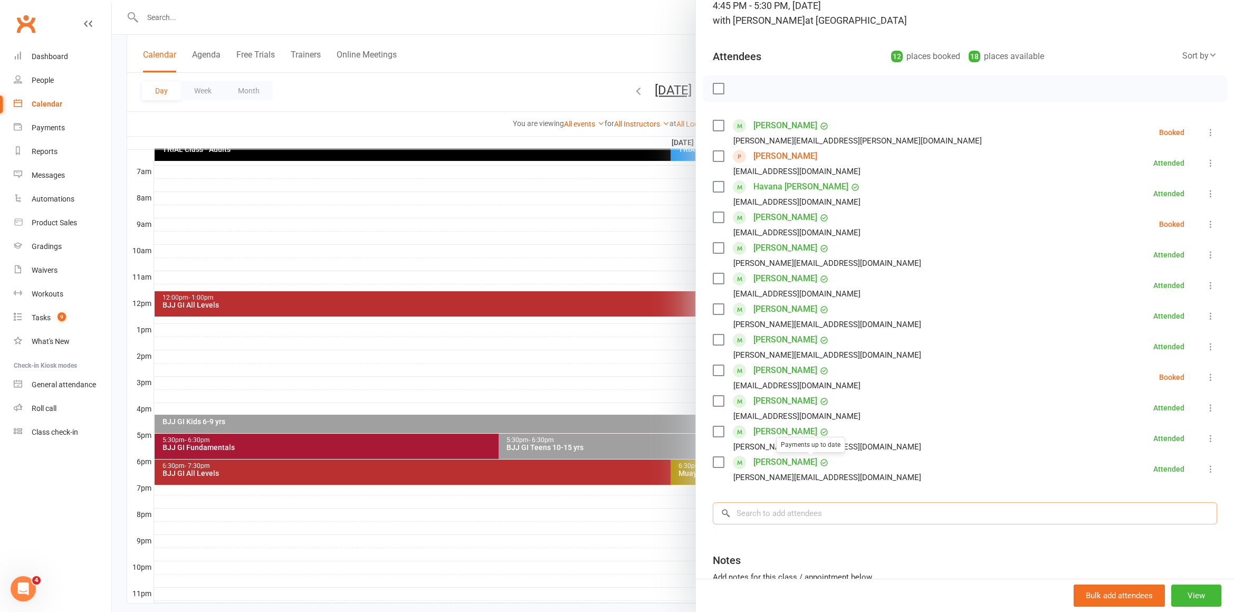
click at [765, 513] on input "search" at bounding box center [964, 513] width 504 height 22
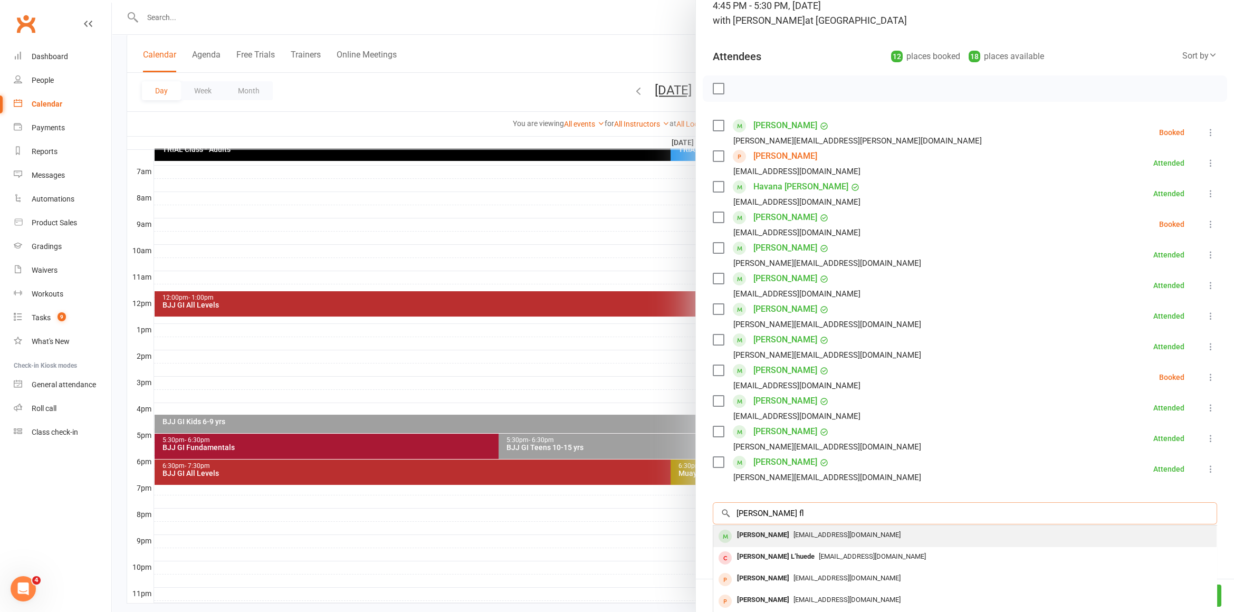
type input "isabelle fl"
click at [746, 529] on div "Isabelle Fleming" at bounding box center [763, 534] width 61 height 15
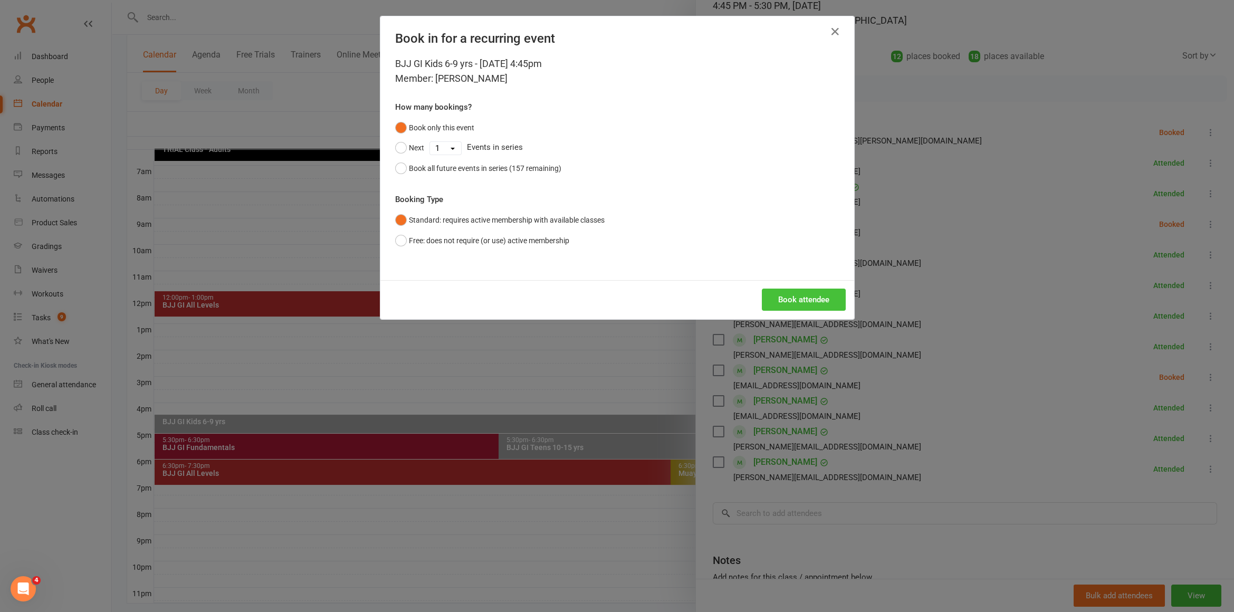
click at [825, 299] on button "Book attendee" at bounding box center [804, 299] width 84 height 22
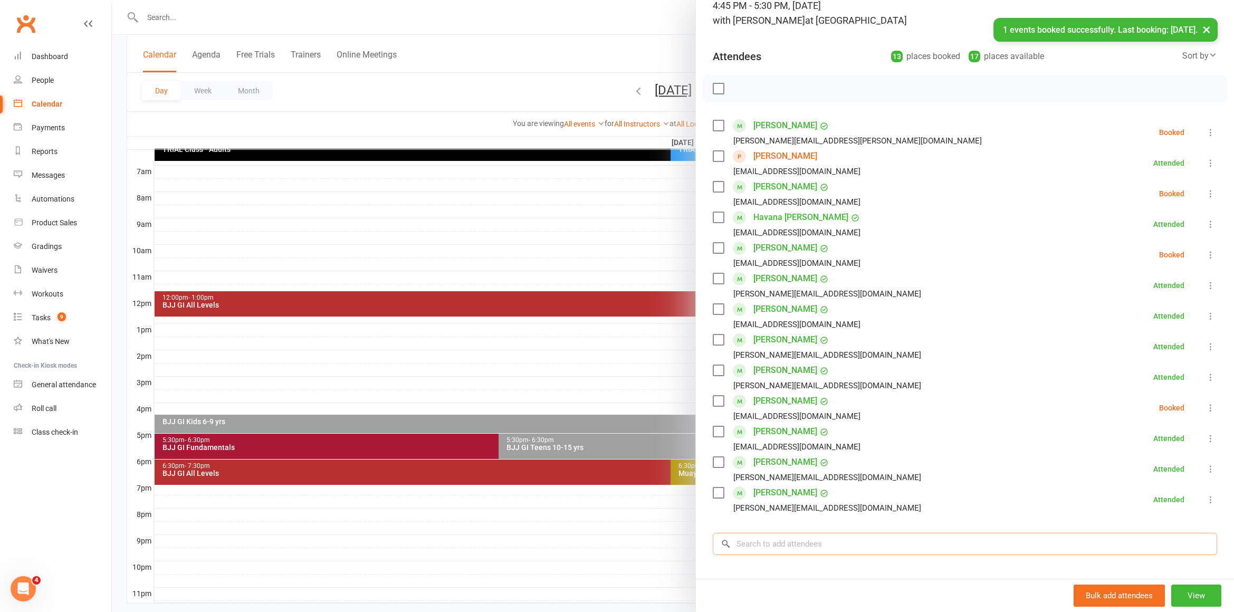
click at [772, 533] on input "search" at bounding box center [964, 544] width 504 height 22
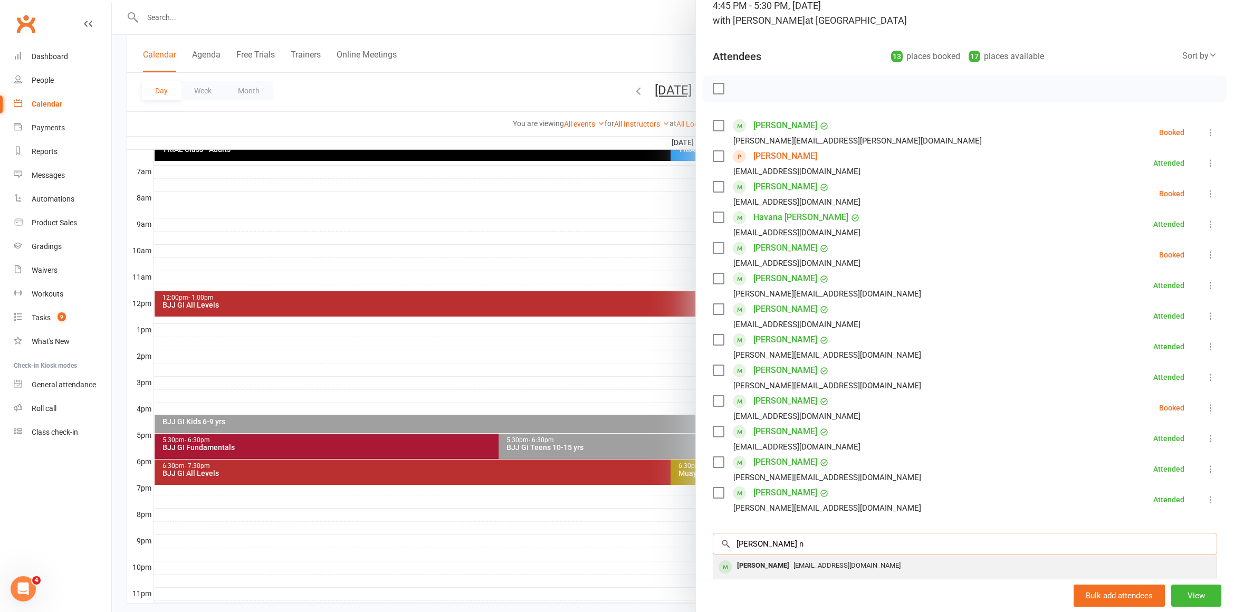
type input "romeo n"
click at [777, 568] on div "Romeo Nazarian" at bounding box center [763, 565] width 61 height 15
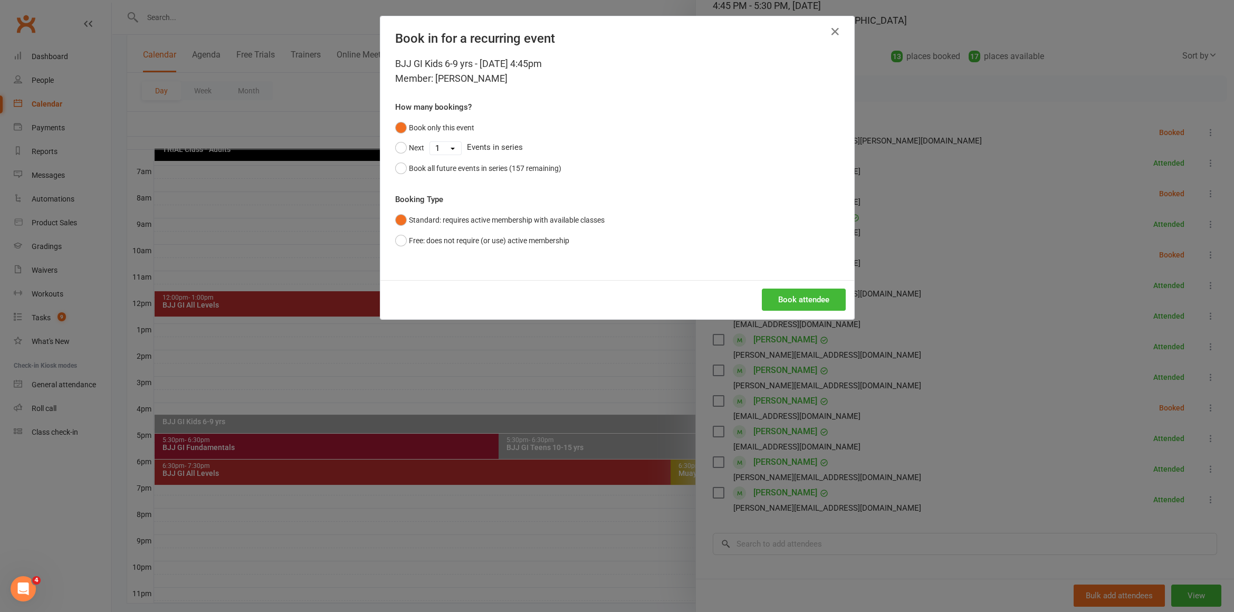
click at [798, 313] on div "Book attendee" at bounding box center [617, 299] width 474 height 39
click at [800, 296] on button "Book attendee" at bounding box center [804, 299] width 84 height 22
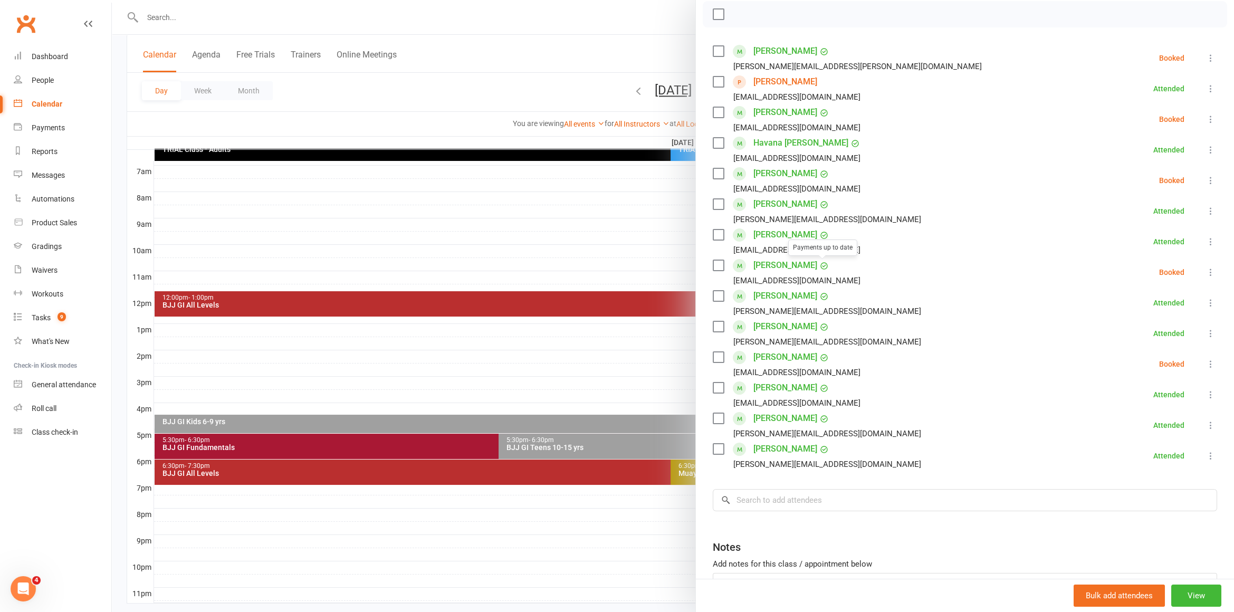
scroll to position [217, 0]
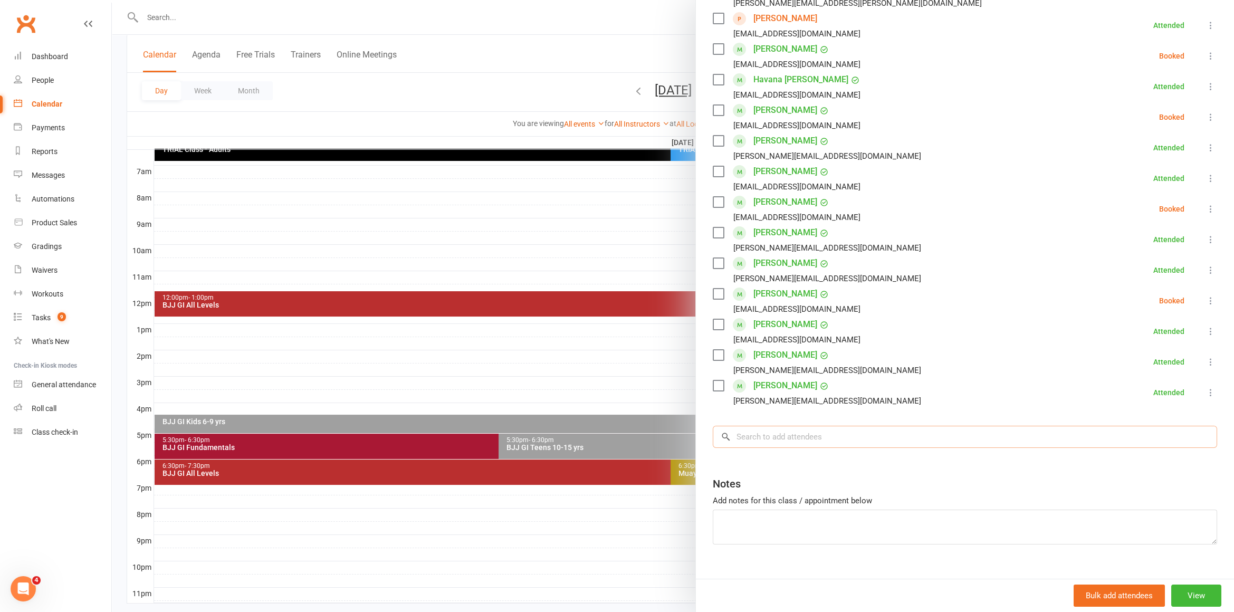
click at [766, 427] on input "search" at bounding box center [964, 437] width 504 height 22
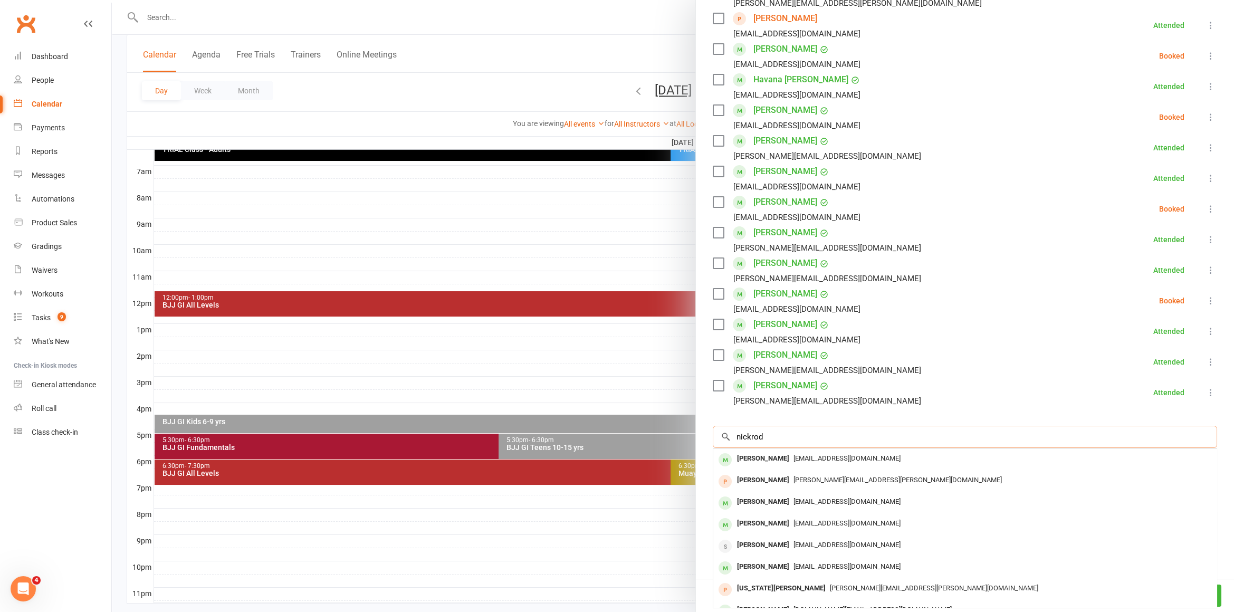
type input "nickrod"
click at [793, 463] on div "Nickrod Keshavarzian" at bounding box center [763, 458] width 61 height 15
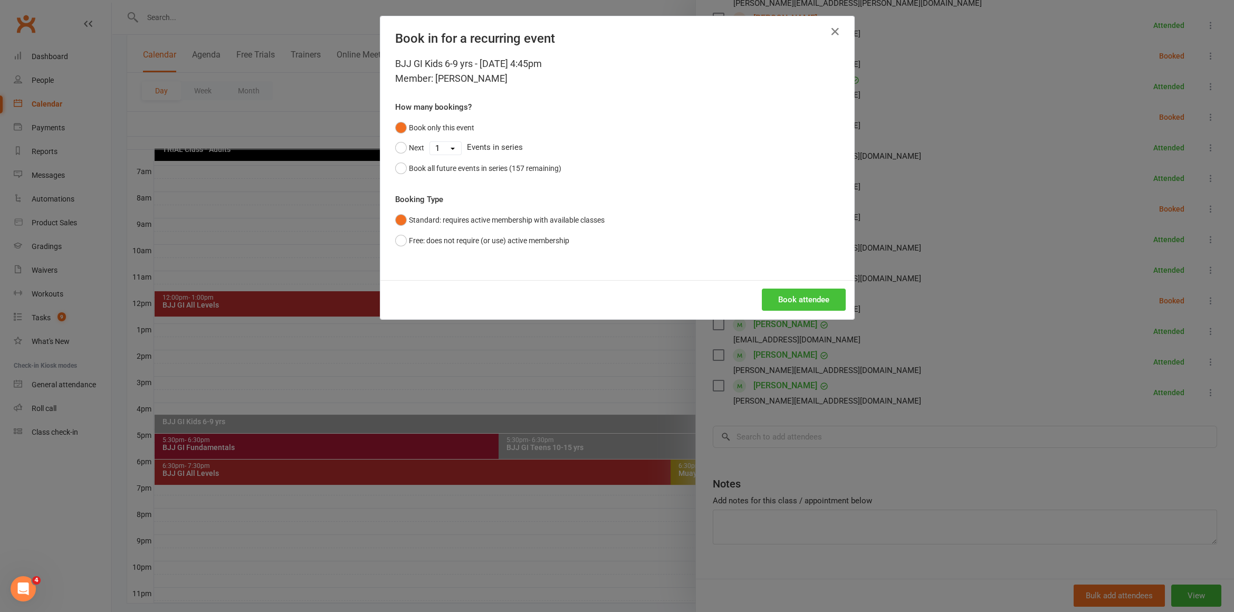
click at [831, 306] on button "Book attendee" at bounding box center [804, 299] width 84 height 22
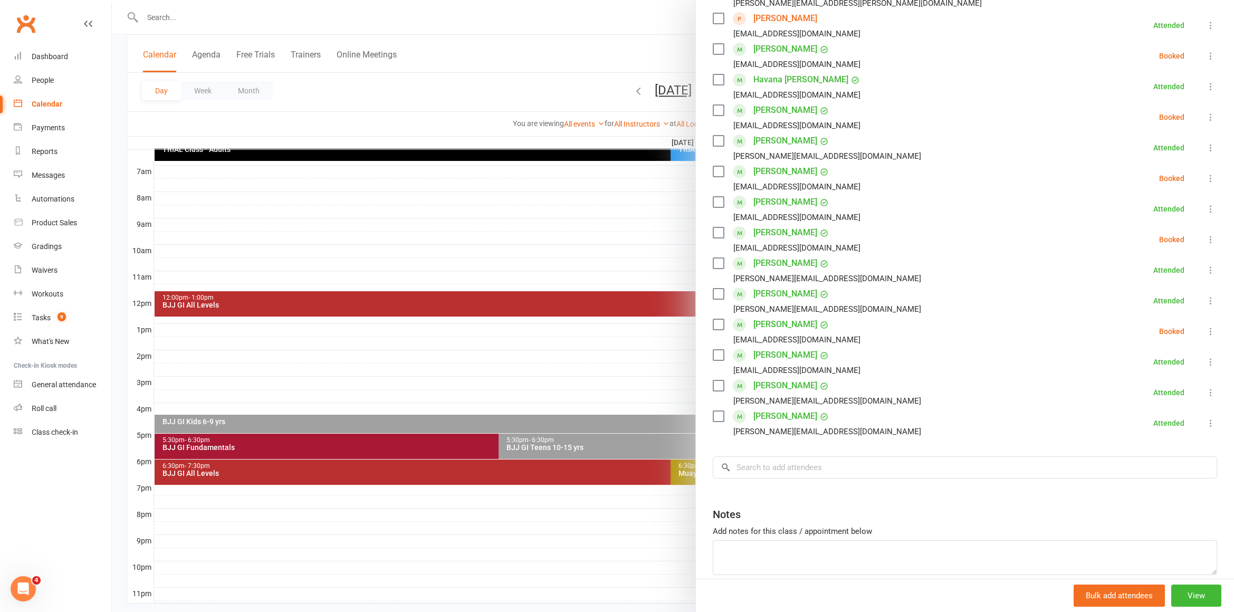
click at [278, 1] on div at bounding box center [673, 306] width 1122 height 612
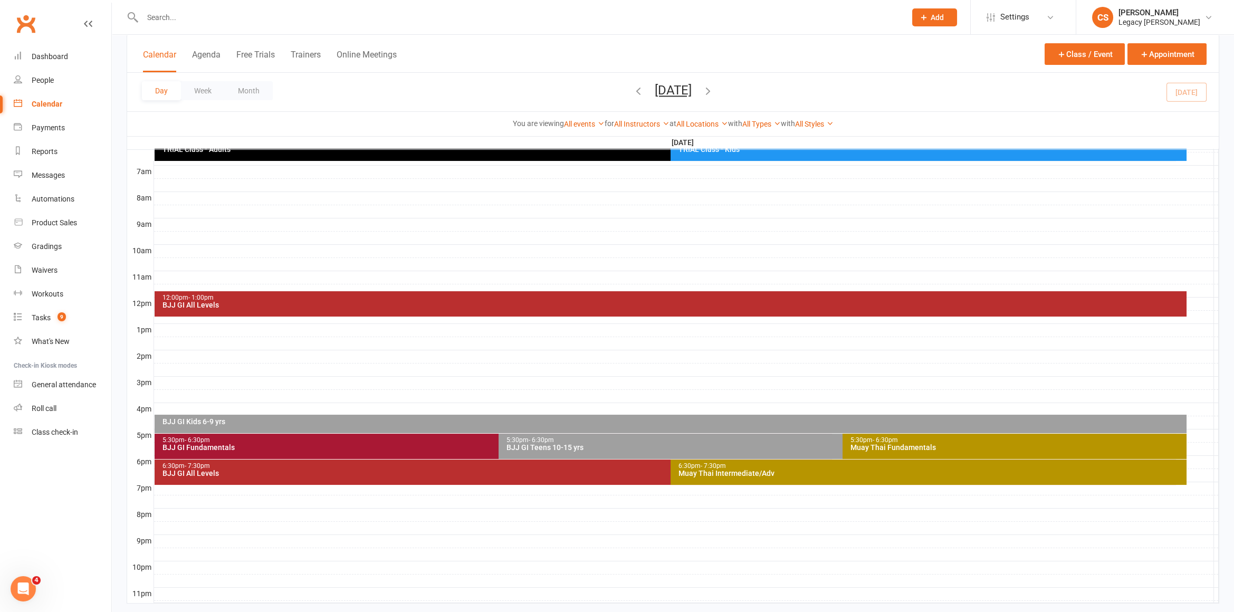
click at [276, 23] on input "text" at bounding box center [518, 17] width 759 height 15
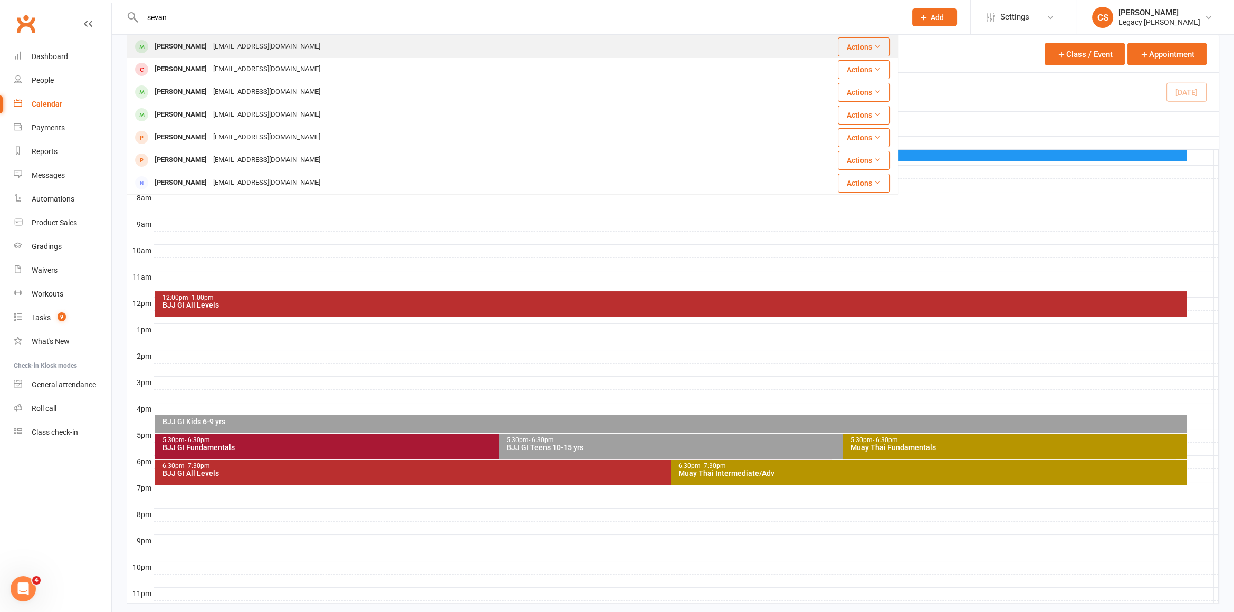
type input "sevan"
click at [351, 50] on div "Sevan Iskenderian newbodyphysio@icloud.com" at bounding box center [438, 47] width 620 height 22
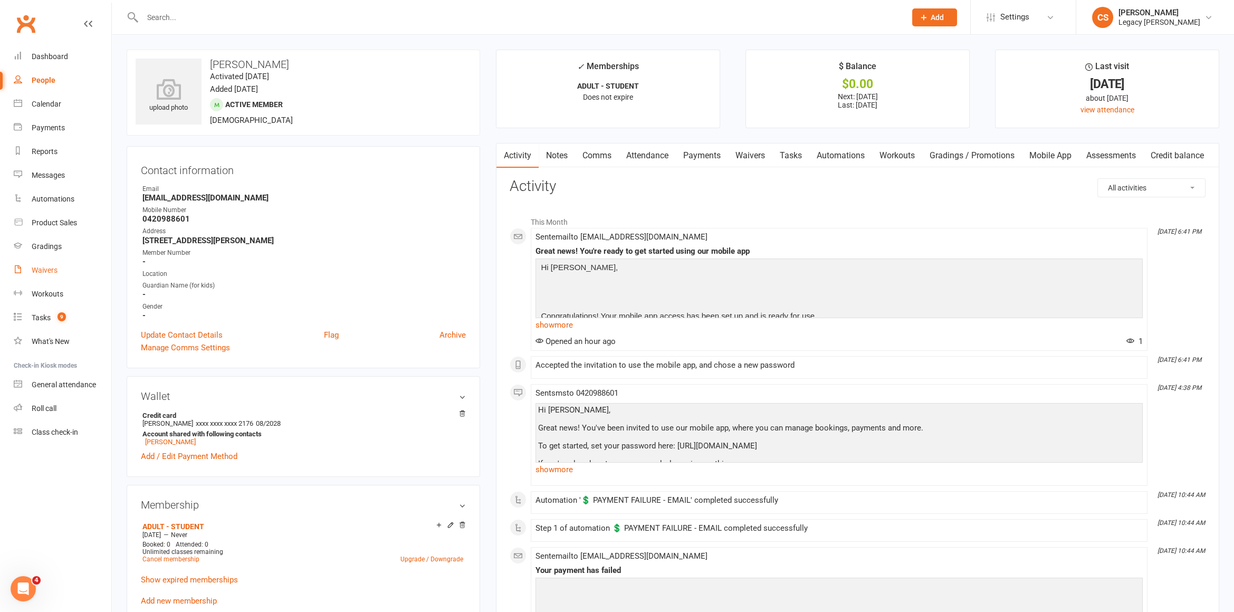
click at [41, 278] on link "Waivers" at bounding box center [63, 270] width 98 height 24
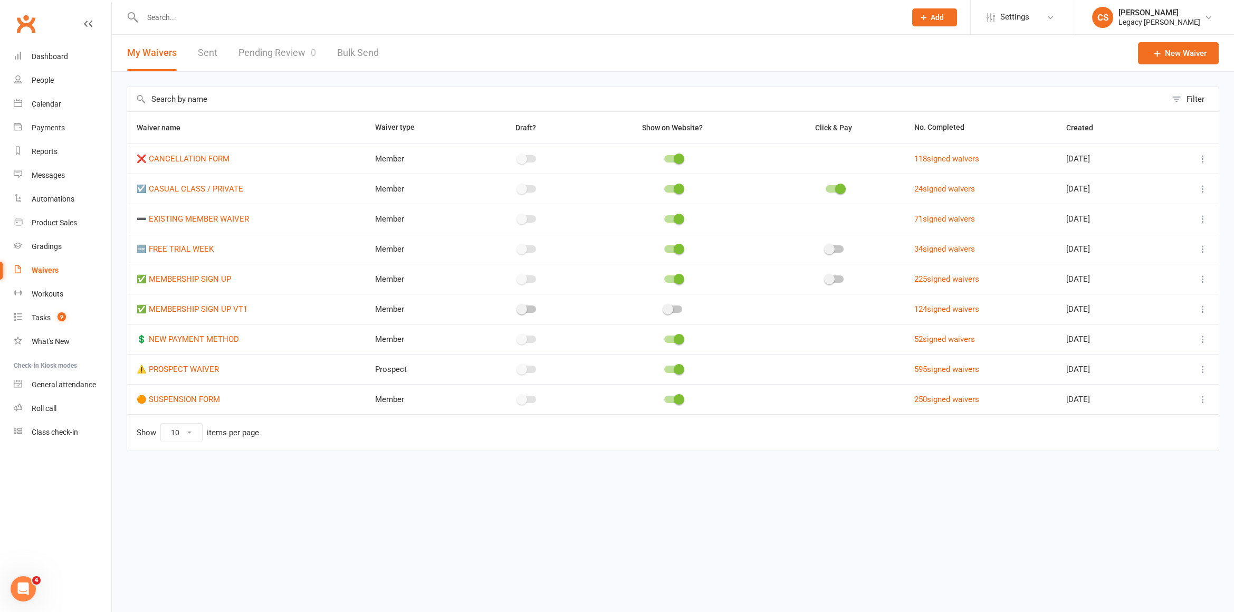
click at [295, 56] on link "Pending Review 0" at bounding box center [277, 53] width 78 height 36
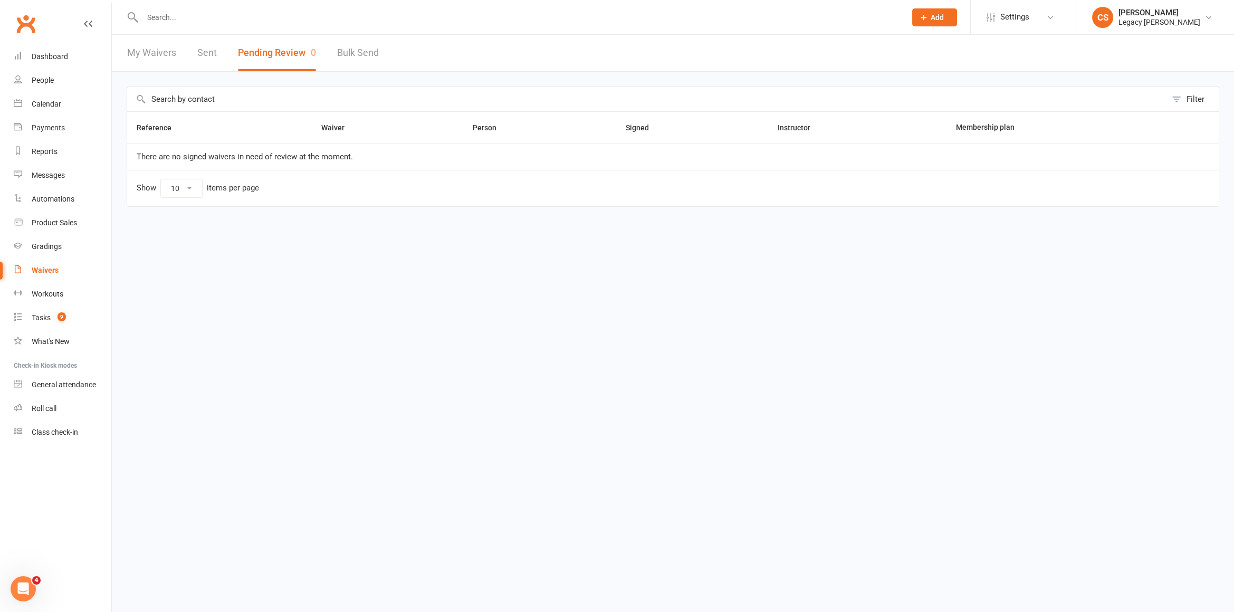
click at [295, 56] on button "Pending Review 0" at bounding box center [277, 53] width 78 height 36
click at [228, 16] on input "text" at bounding box center [518, 17] width 759 height 15
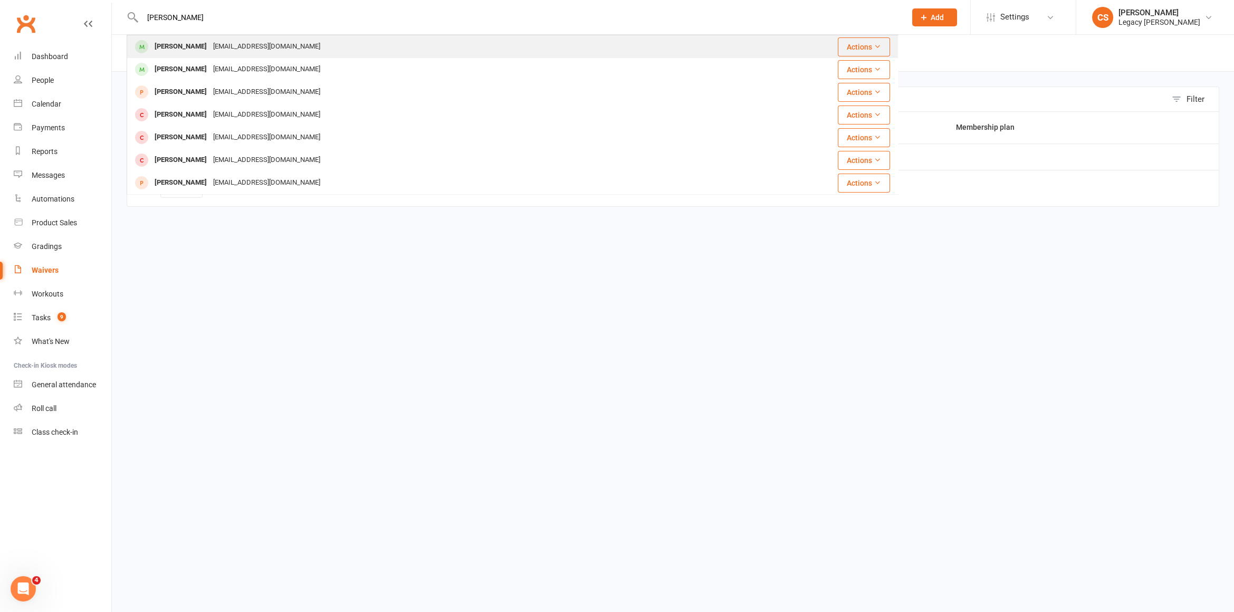
type input "ethan p"
click at [187, 40] on div "Ethan Park" at bounding box center [180, 46] width 59 height 15
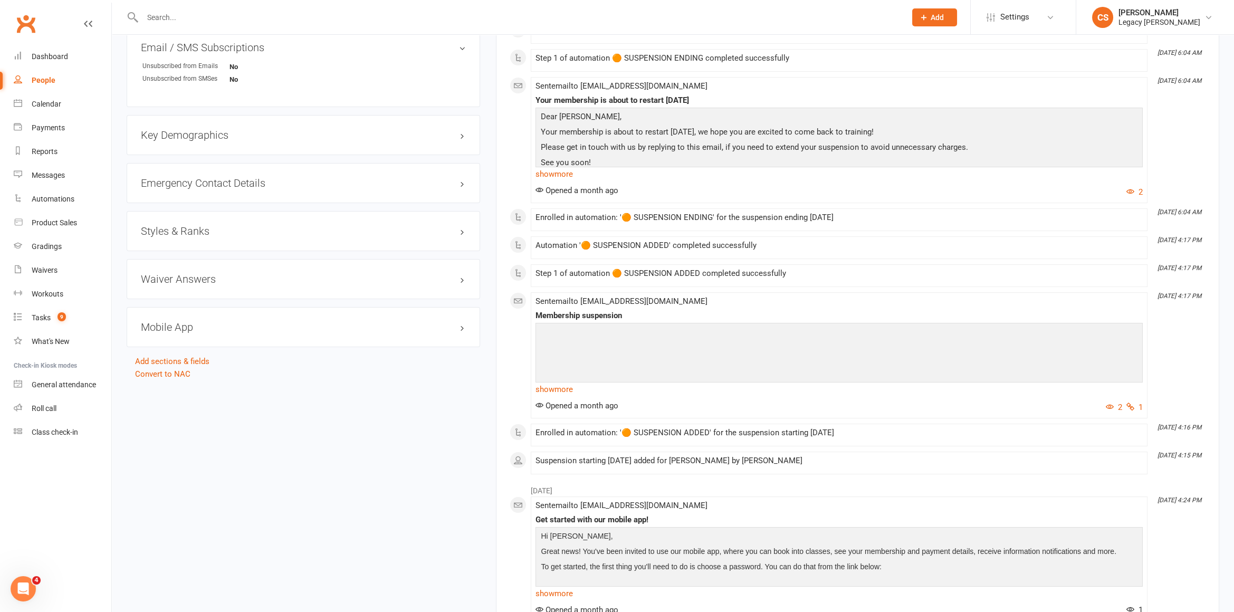
scroll to position [768, 0]
click at [406, 232] on div "Styles & Ranks" at bounding box center [303, 229] width 353 height 40
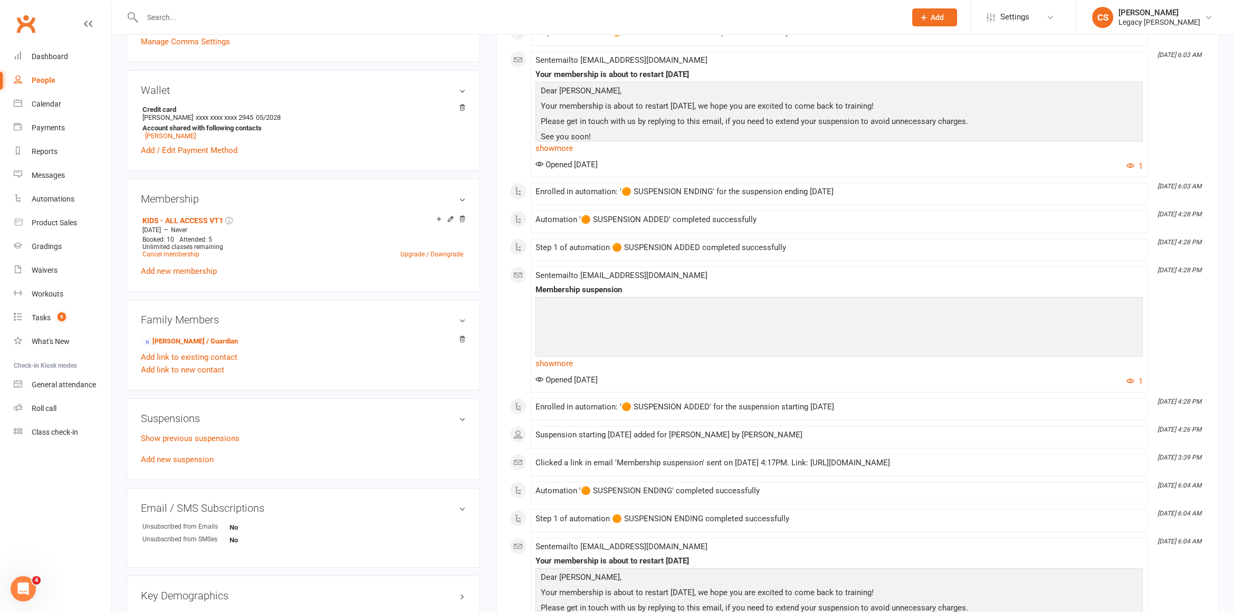
scroll to position [0, 0]
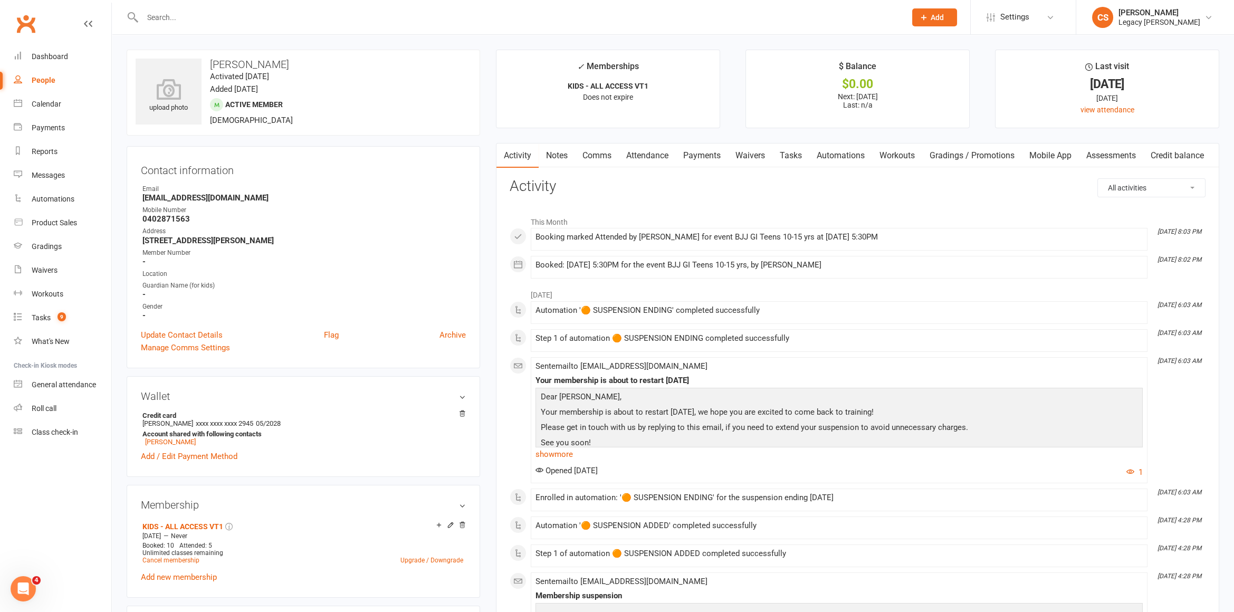
click at [178, 14] on input "text" at bounding box center [518, 17] width 759 height 15
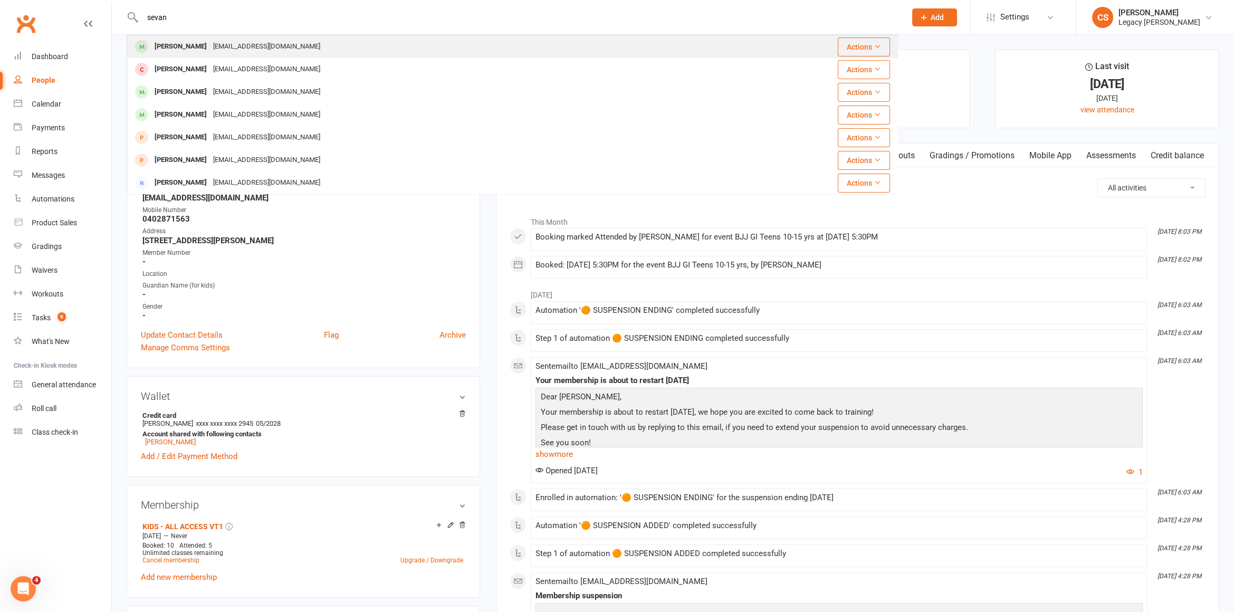
type input "sevan"
click at [210, 42] on div "[PERSON_NAME]" at bounding box center [180, 46] width 59 height 15
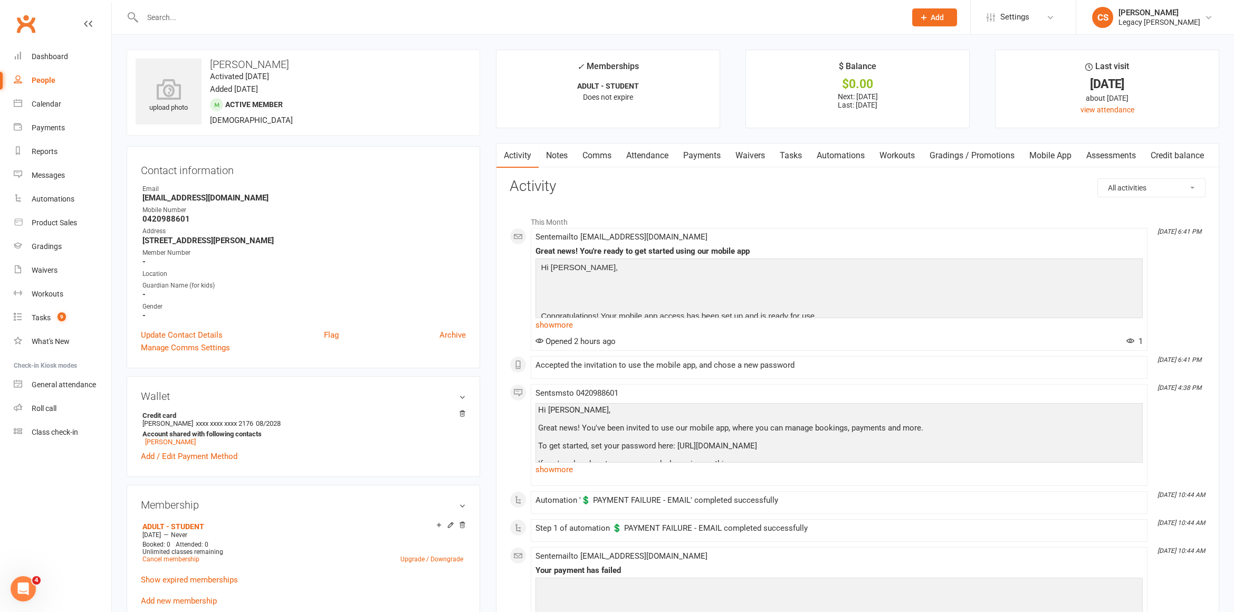
click at [657, 153] on link "Attendance" at bounding box center [647, 155] width 57 height 24
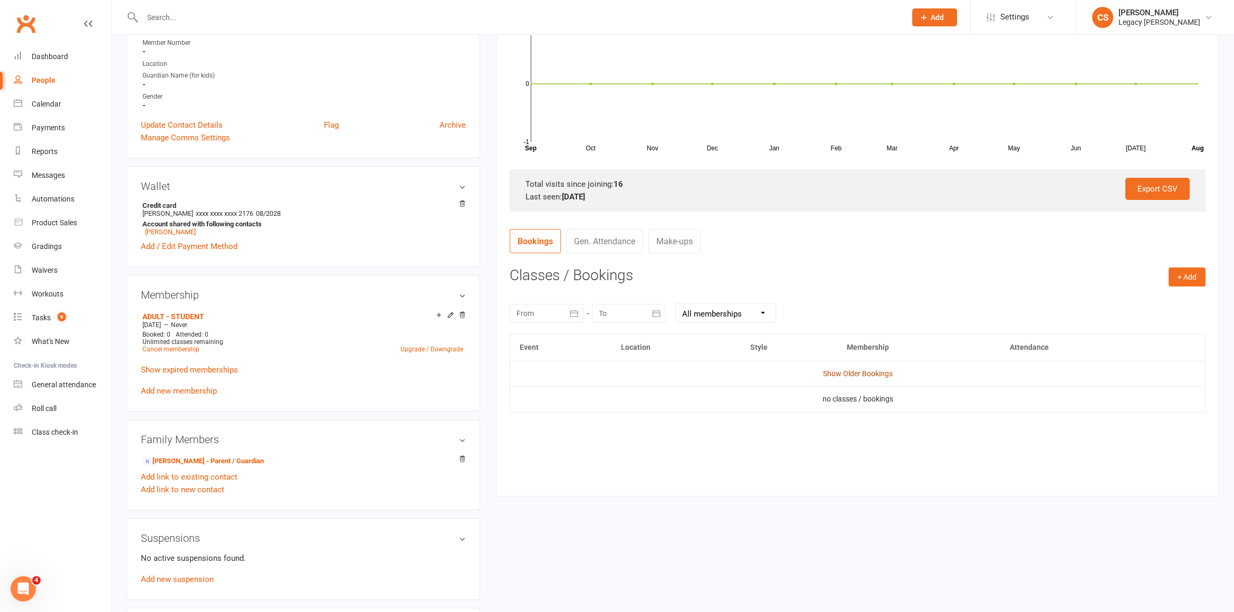
click at [880, 367] on td "Show Older Bookings" at bounding box center [857, 373] width 695 height 25
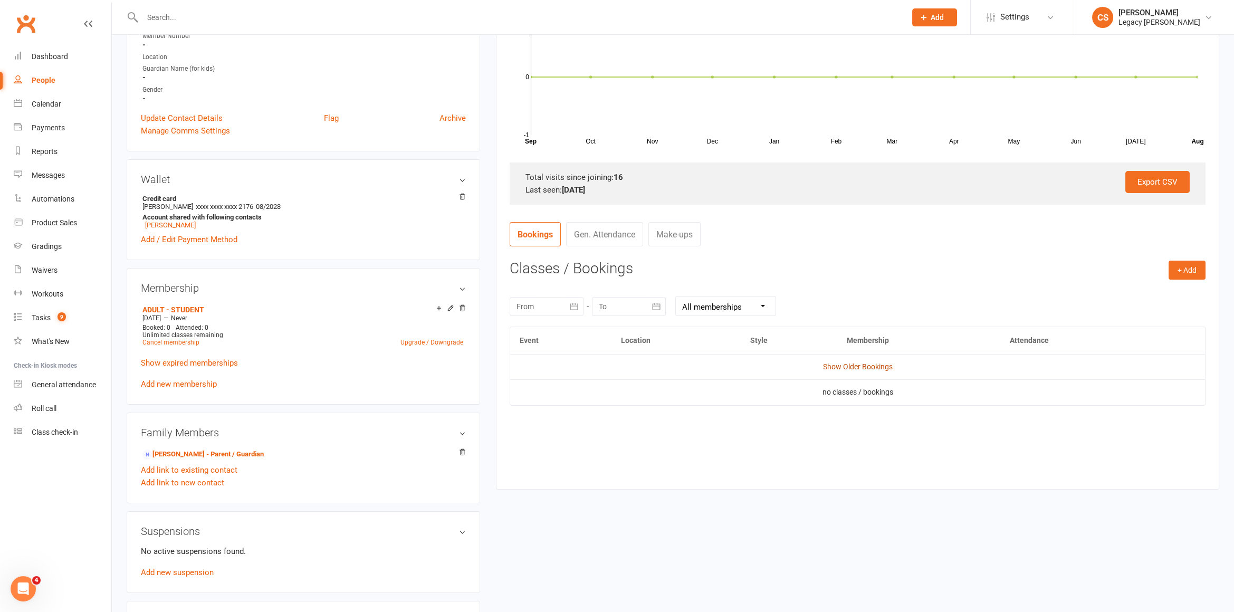
click at [864, 366] on link "Show Older Bookings" at bounding box center [858, 366] width 70 height 8
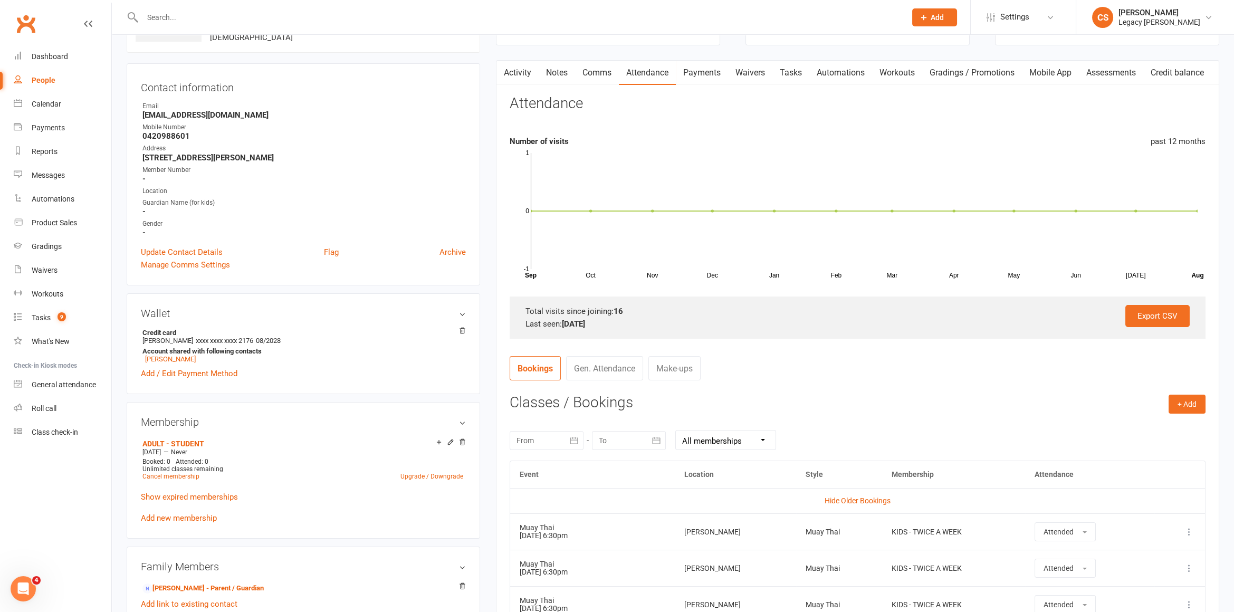
scroll to position [174, 0]
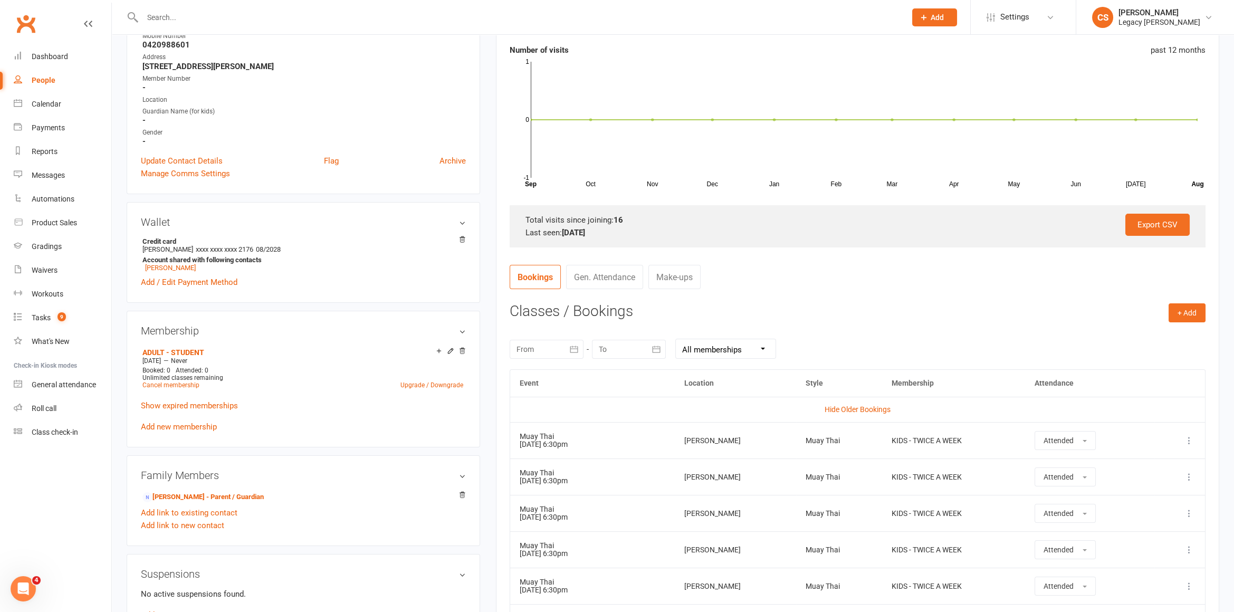
click at [596, 277] on link "Gen. Attendance" at bounding box center [604, 277] width 77 height 24
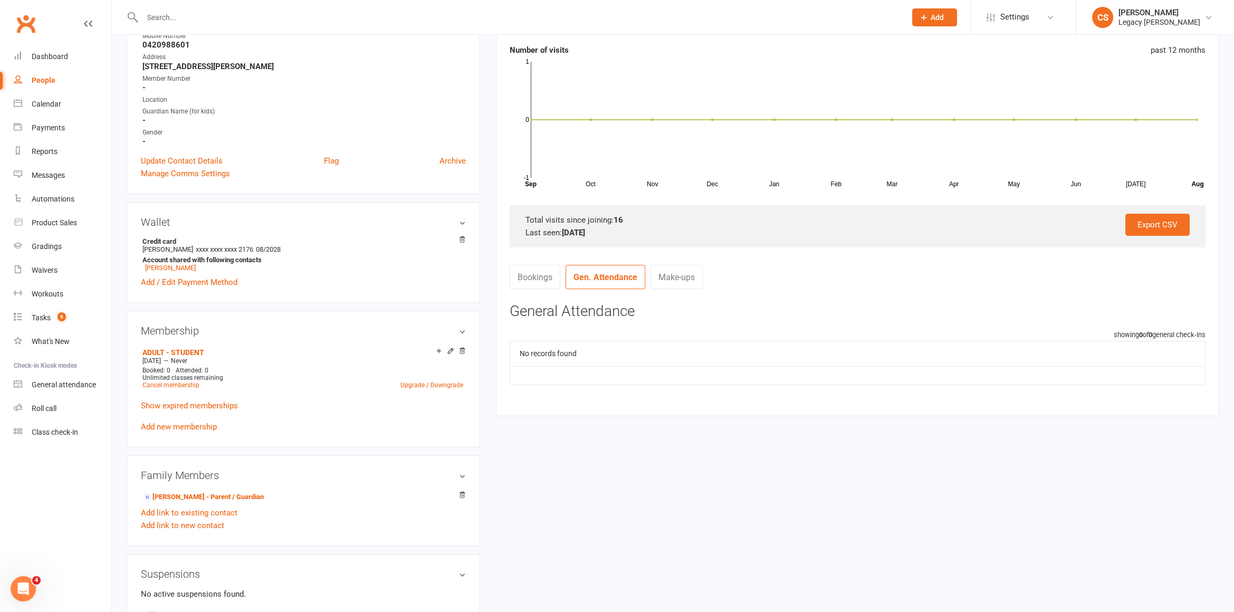
click at [520, 273] on link "Bookings" at bounding box center [534, 277] width 51 height 24
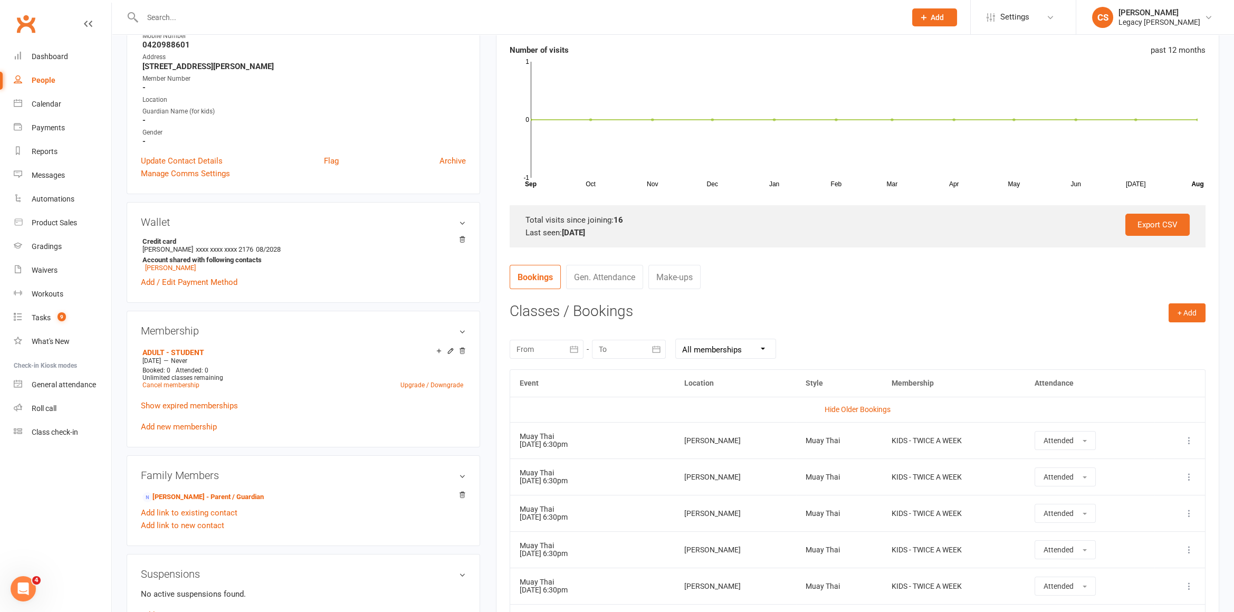
click at [541, 340] on div at bounding box center [546, 349] width 74 height 19
click at [534, 366] on button "button" at bounding box center [526, 374] width 23 height 19
drag, startPoint x: 591, startPoint y: 416, endPoint x: 596, endPoint y: 413, distance: 5.7
click at [594, 414] on button "01" at bounding box center [599, 414] width 22 height 19
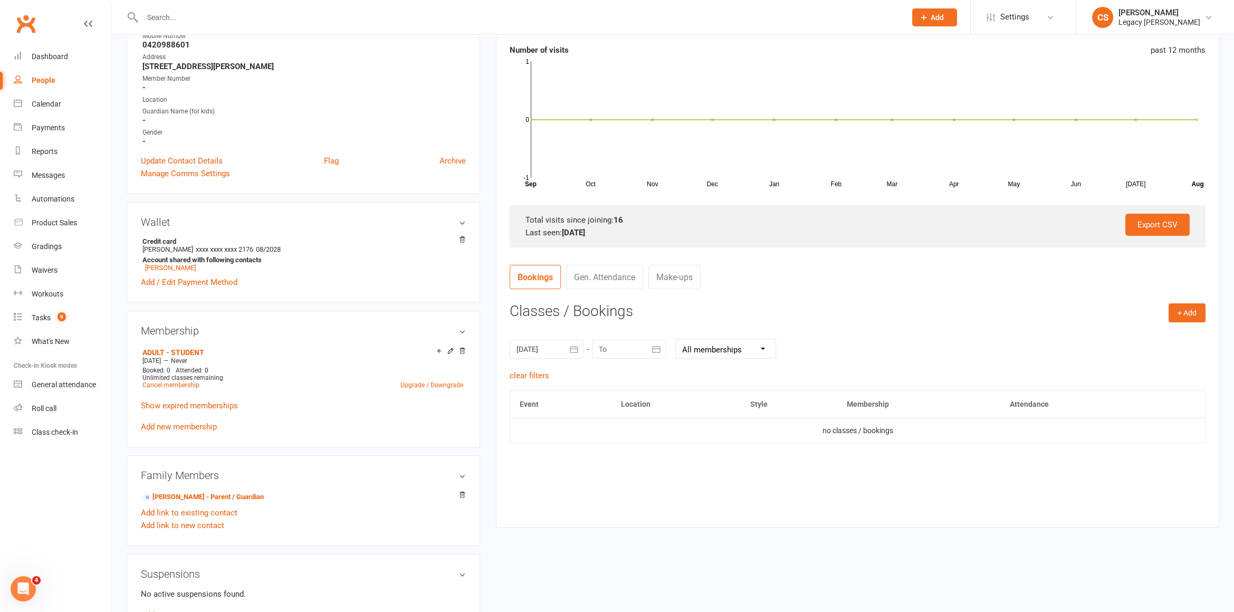
click at [576, 357] on button "button" at bounding box center [573, 349] width 19 height 19
click at [598, 426] on button "08" at bounding box center [599, 434] width 22 height 19
click at [564, 342] on button "button" at bounding box center [573, 349] width 19 height 19
click at [700, 372] on button "button" at bounding box center [693, 374] width 23 height 19
click at [675, 431] on button "08" at bounding box center [668, 434] width 22 height 19
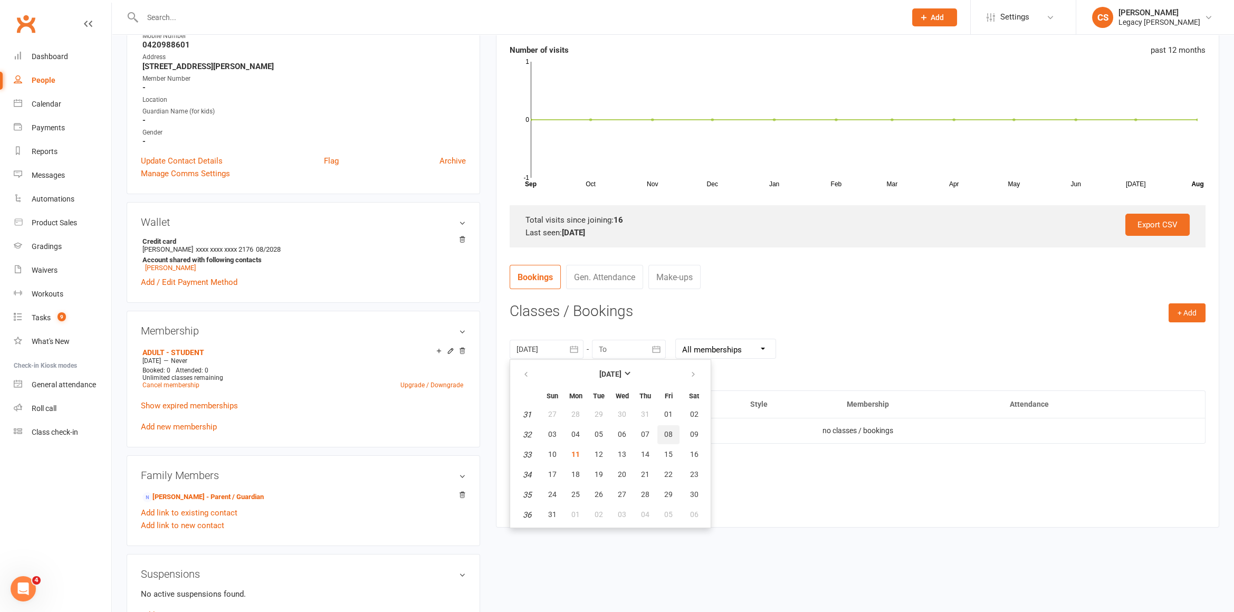
type input "08 Aug 2025"
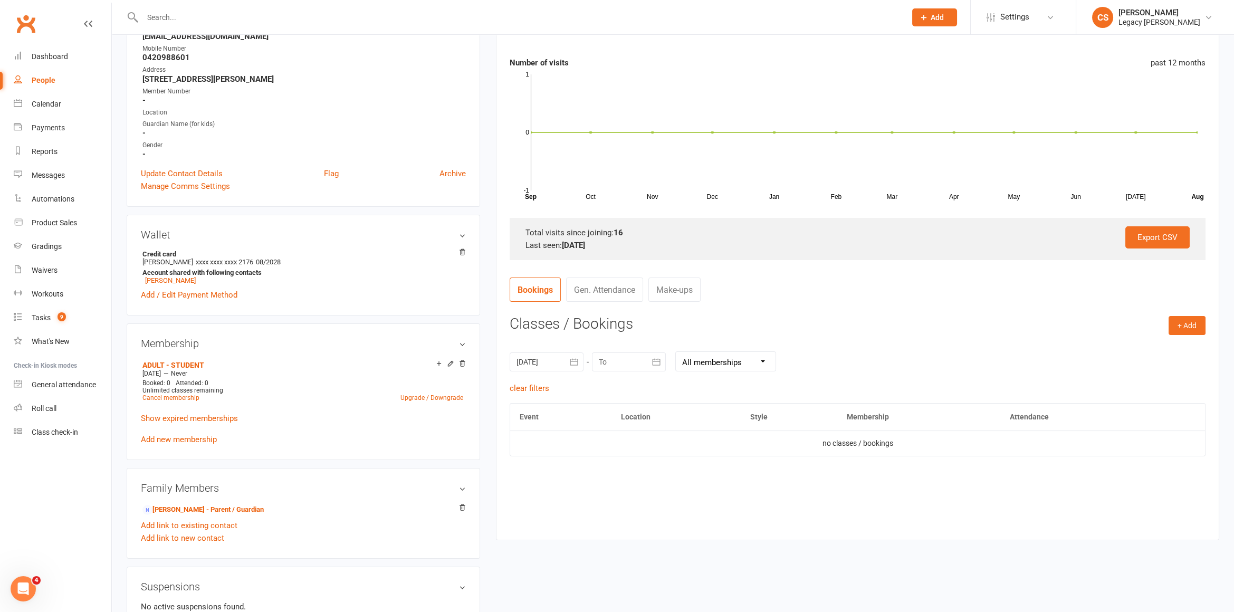
scroll to position [0, 0]
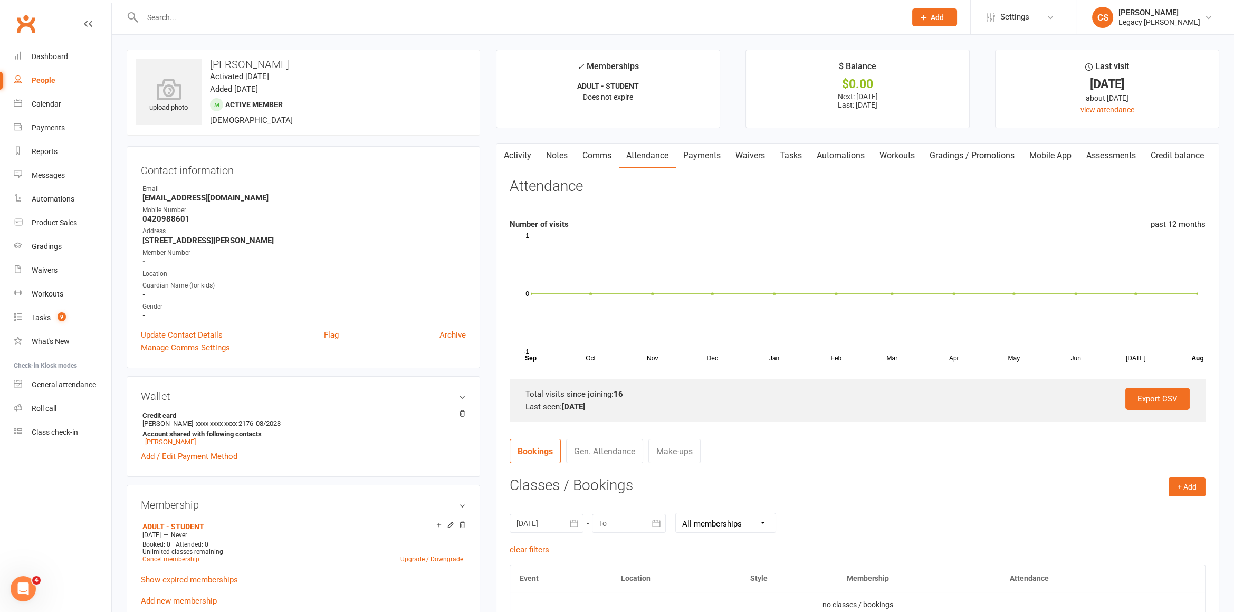
click at [755, 155] on link "Waivers" at bounding box center [750, 155] width 44 height 24
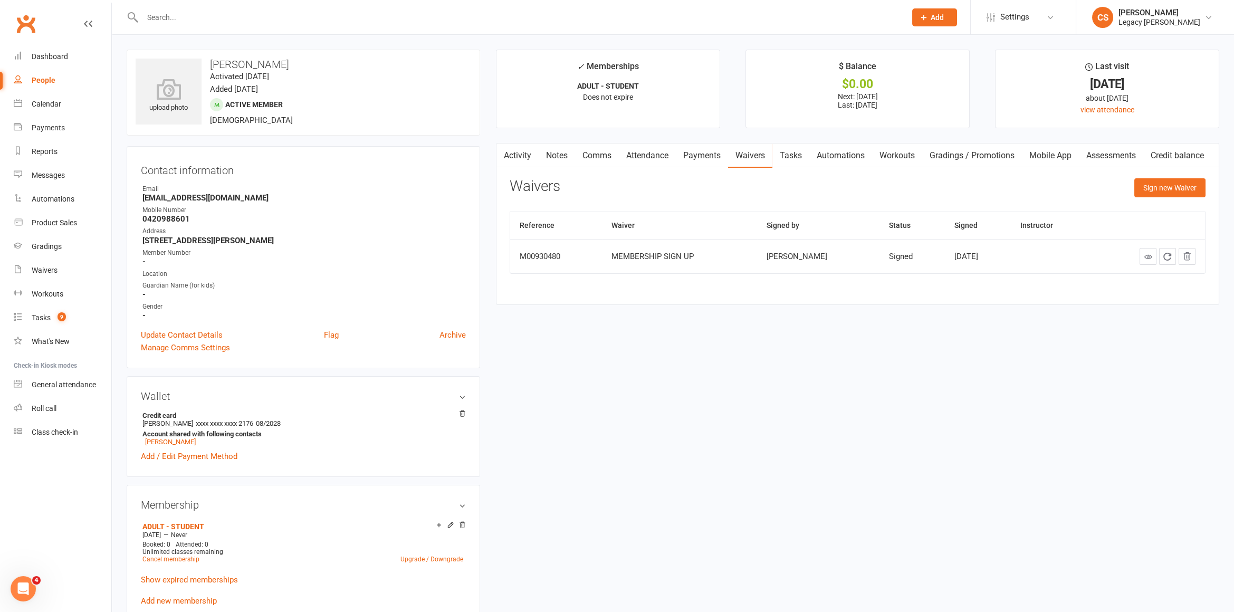
click at [527, 155] on link "Activity" at bounding box center [517, 155] width 42 height 24
